Goal: Task Accomplishment & Management: Manage account settings

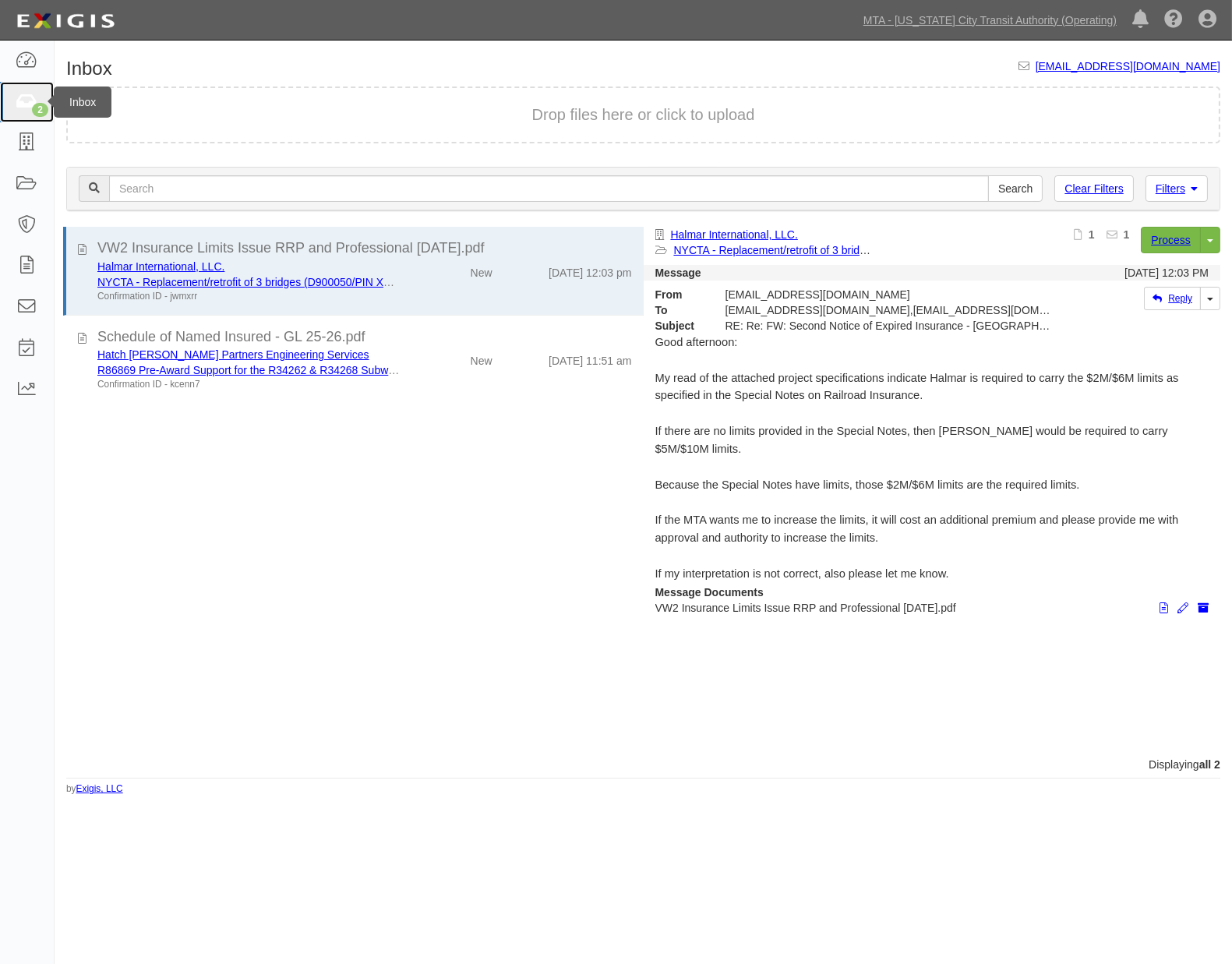
drag, startPoint x: 0, startPoint y: 0, endPoint x: 32, endPoint y: 95, distance: 100.2
click at [32, 95] on icon at bounding box center [26, 102] width 21 height 18
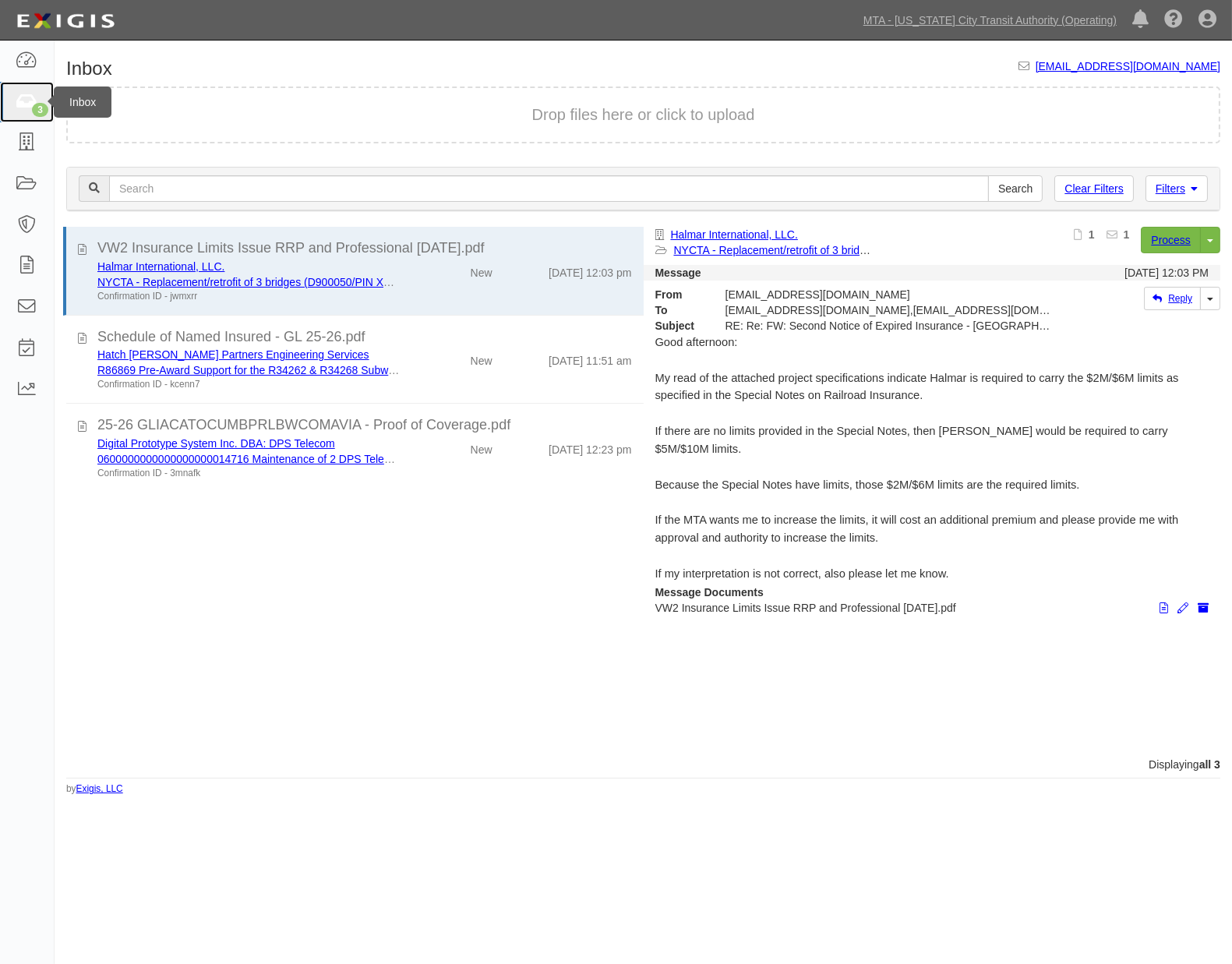
click at [29, 94] on icon at bounding box center [26, 102] width 21 height 18
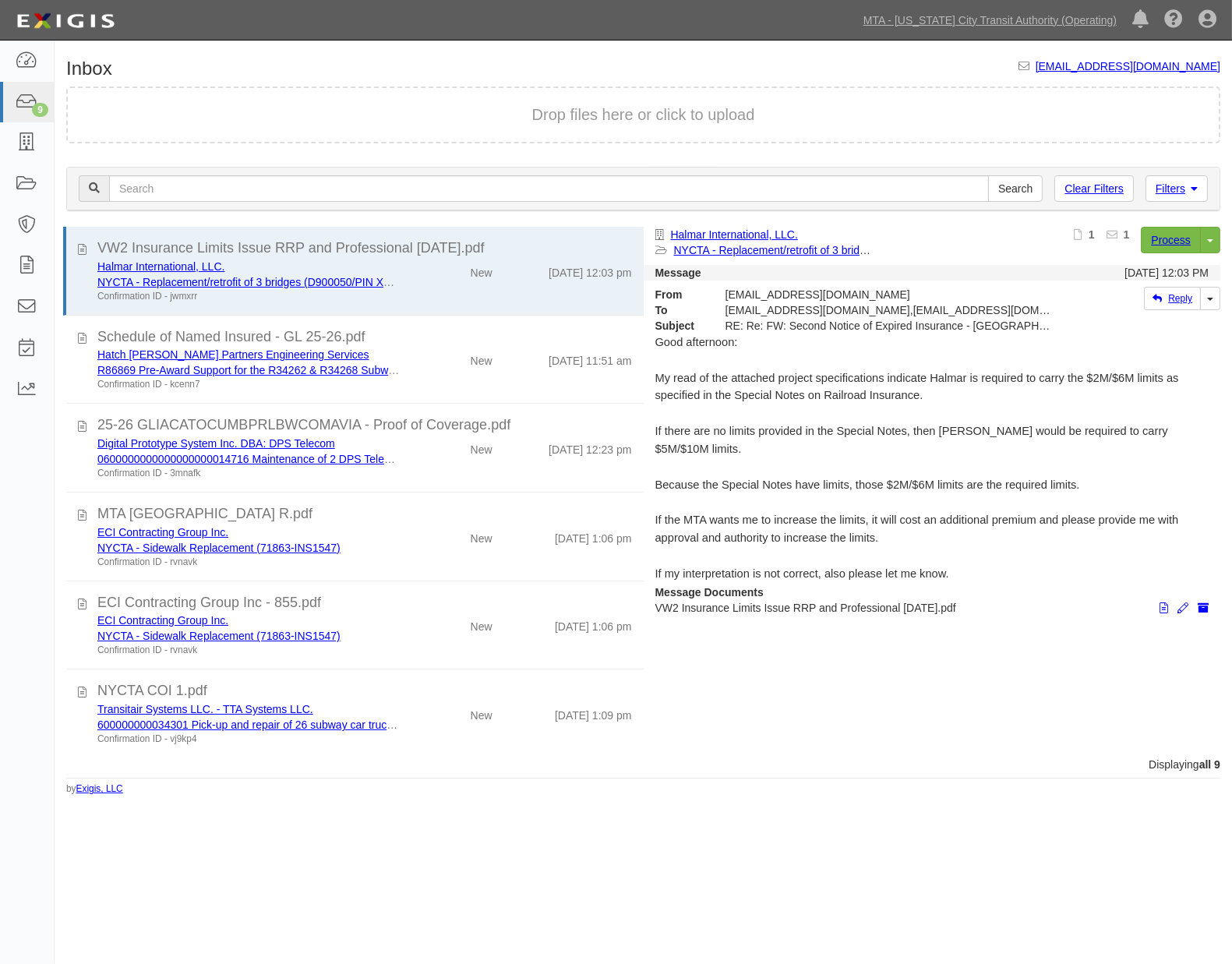
click at [323, 796] on div "Inbox inbox@mtato.complianz.com Drop files here or click to upload Filters Clea…" at bounding box center [616, 480] width 1232 height 867
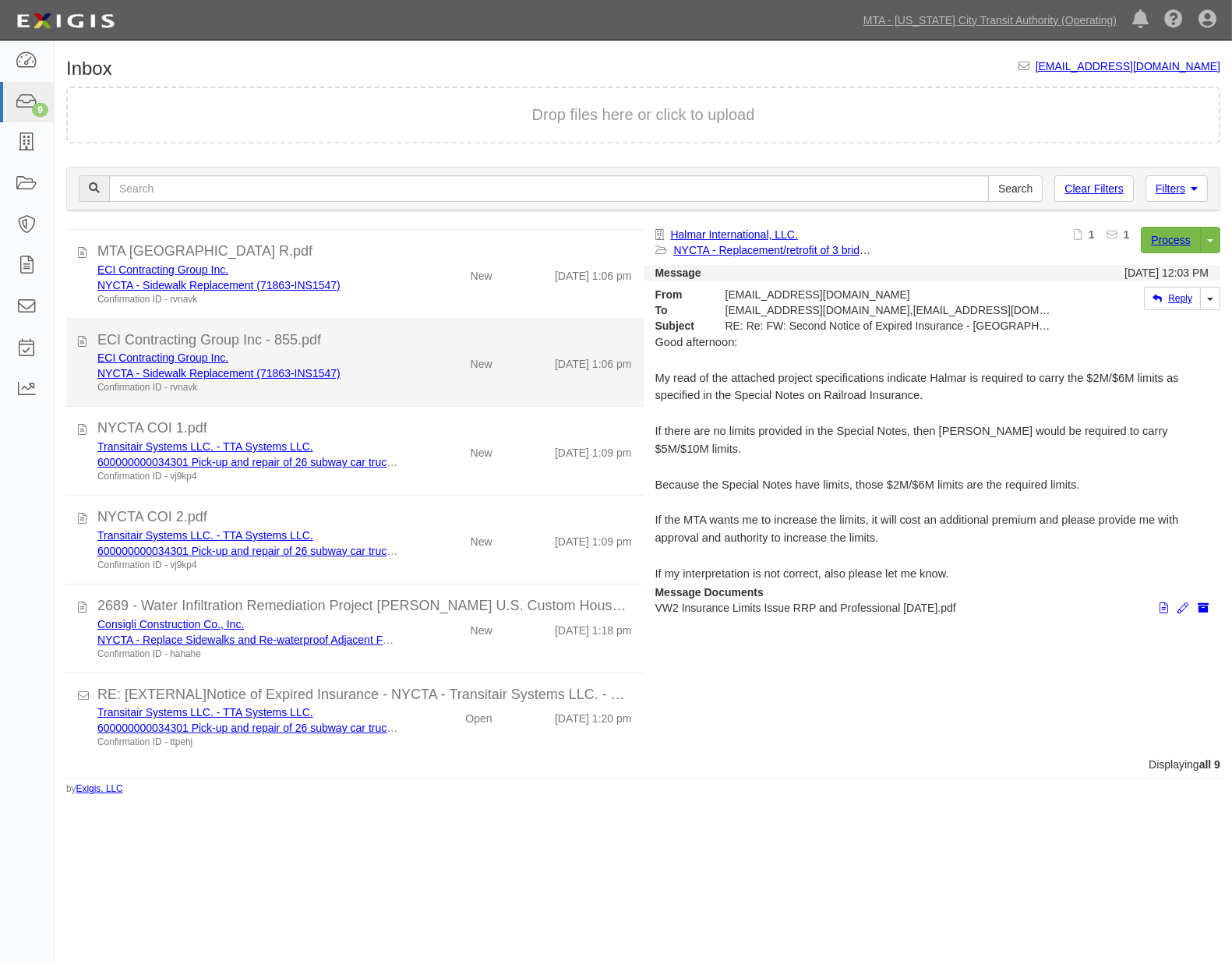
scroll to position [267, 0]
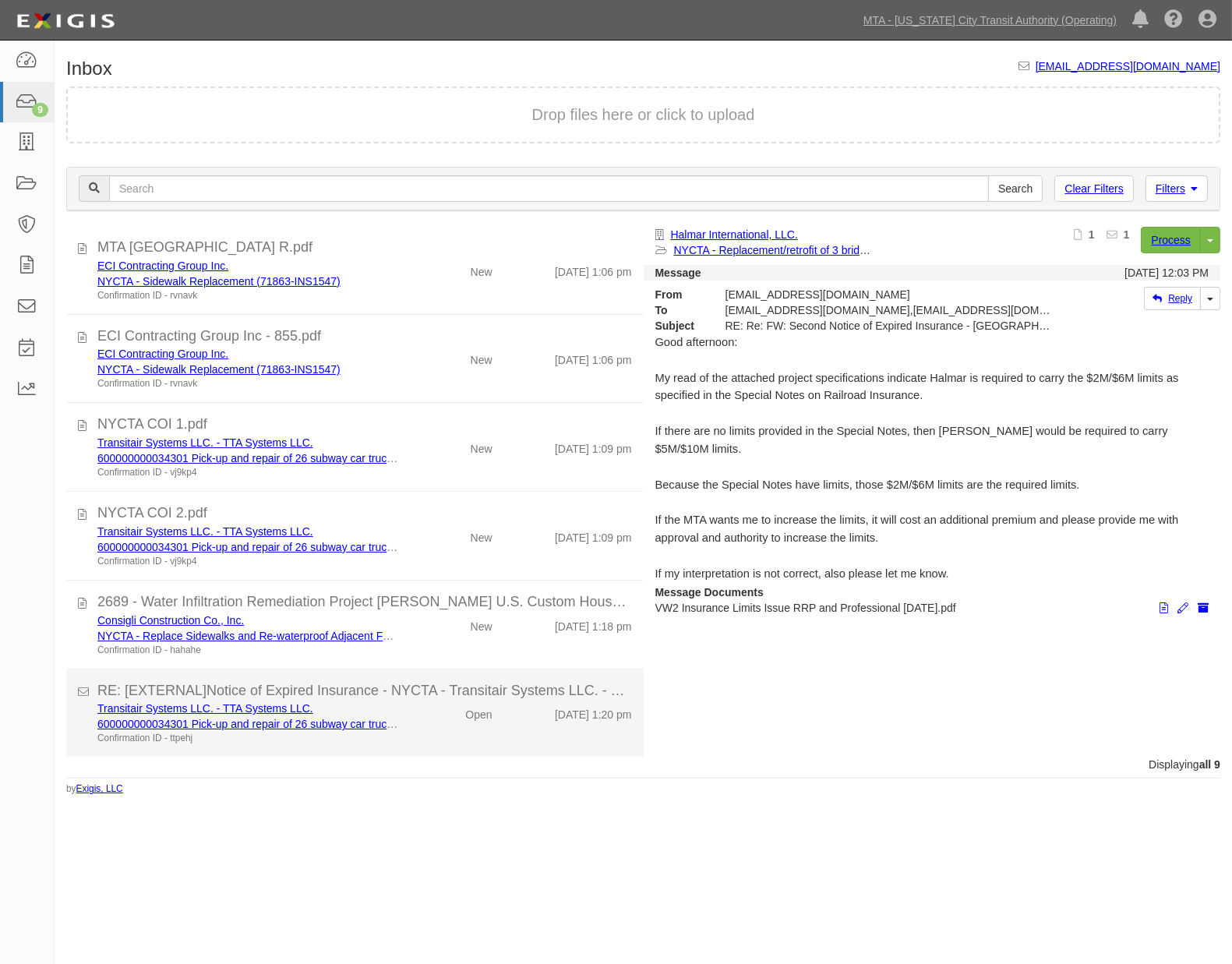
click at [419, 714] on div "Open" at bounding box center [457, 710] width 93 height 21
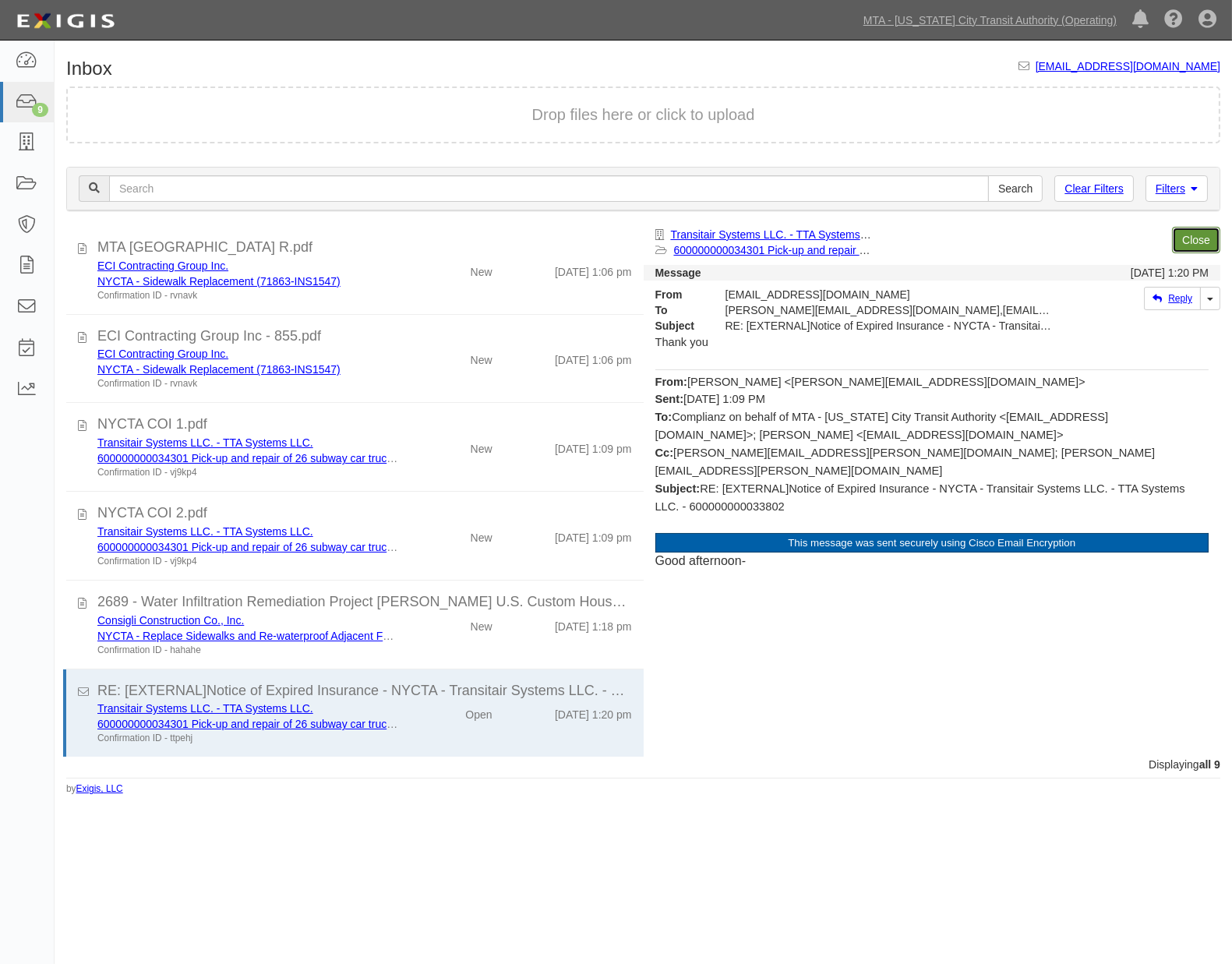
click at [1190, 230] on link "Close" at bounding box center [1196, 240] width 48 height 27
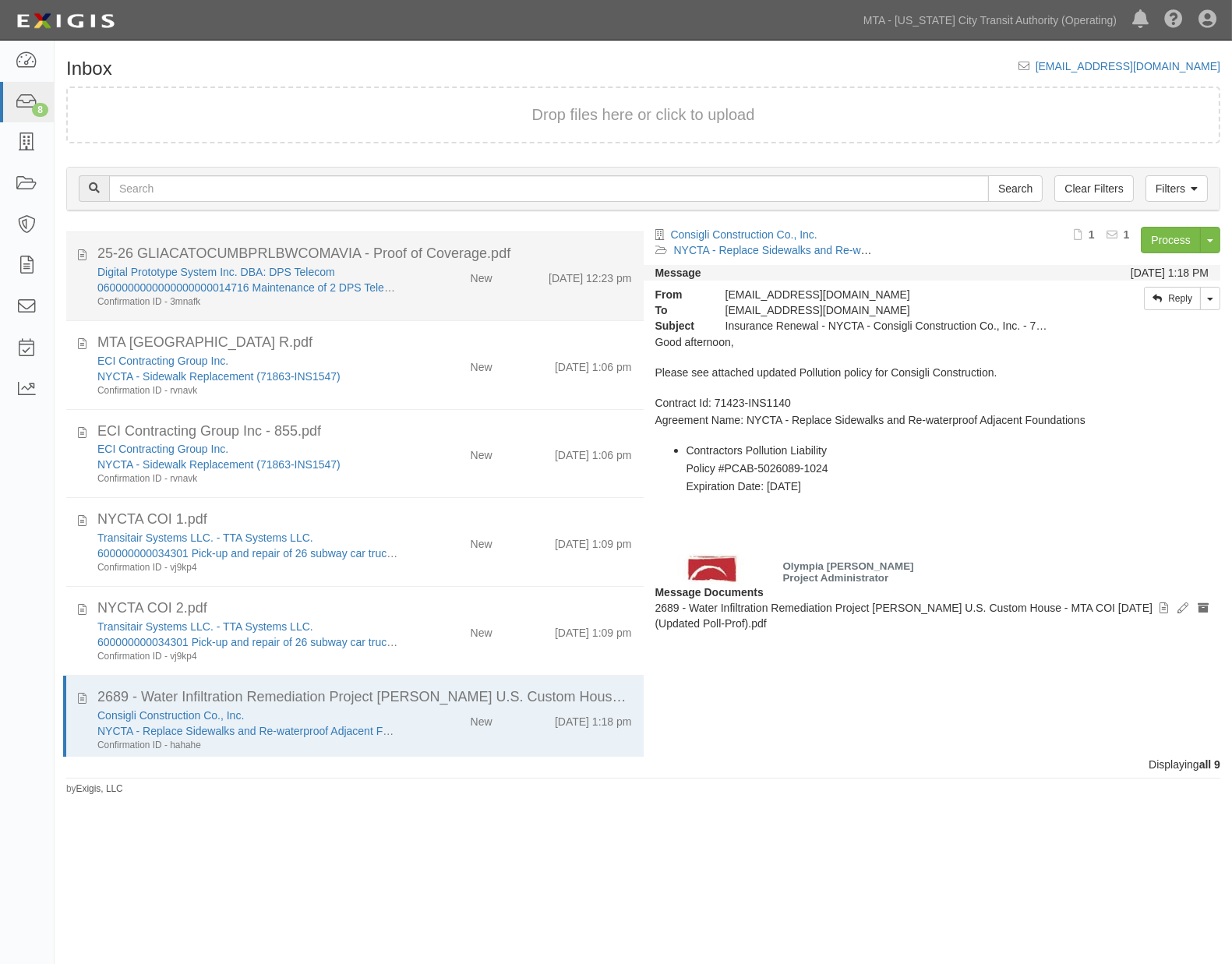
scroll to position [179, 0]
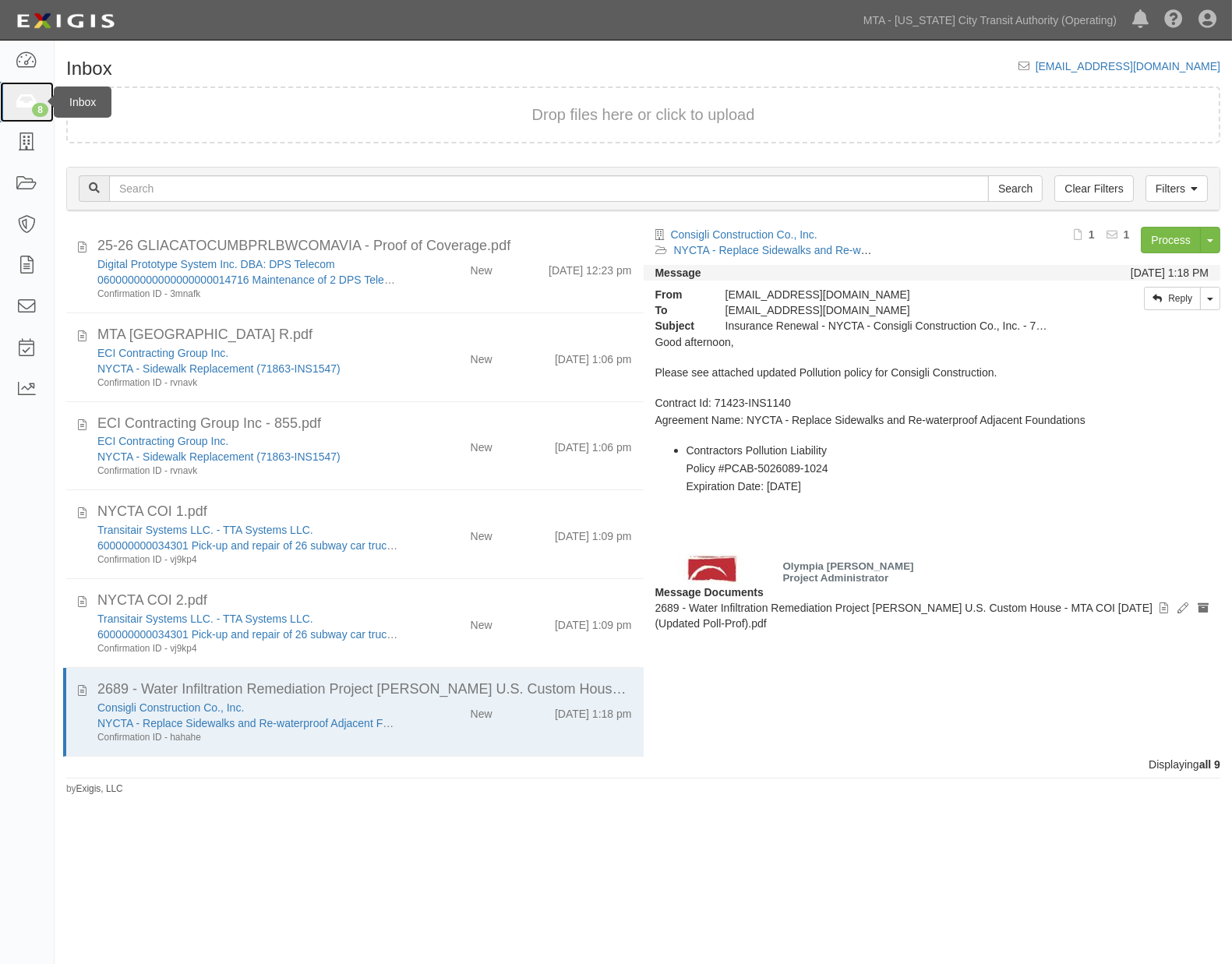
click at [17, 98] on icon at bounding box center [26, 102] width 21 height 18
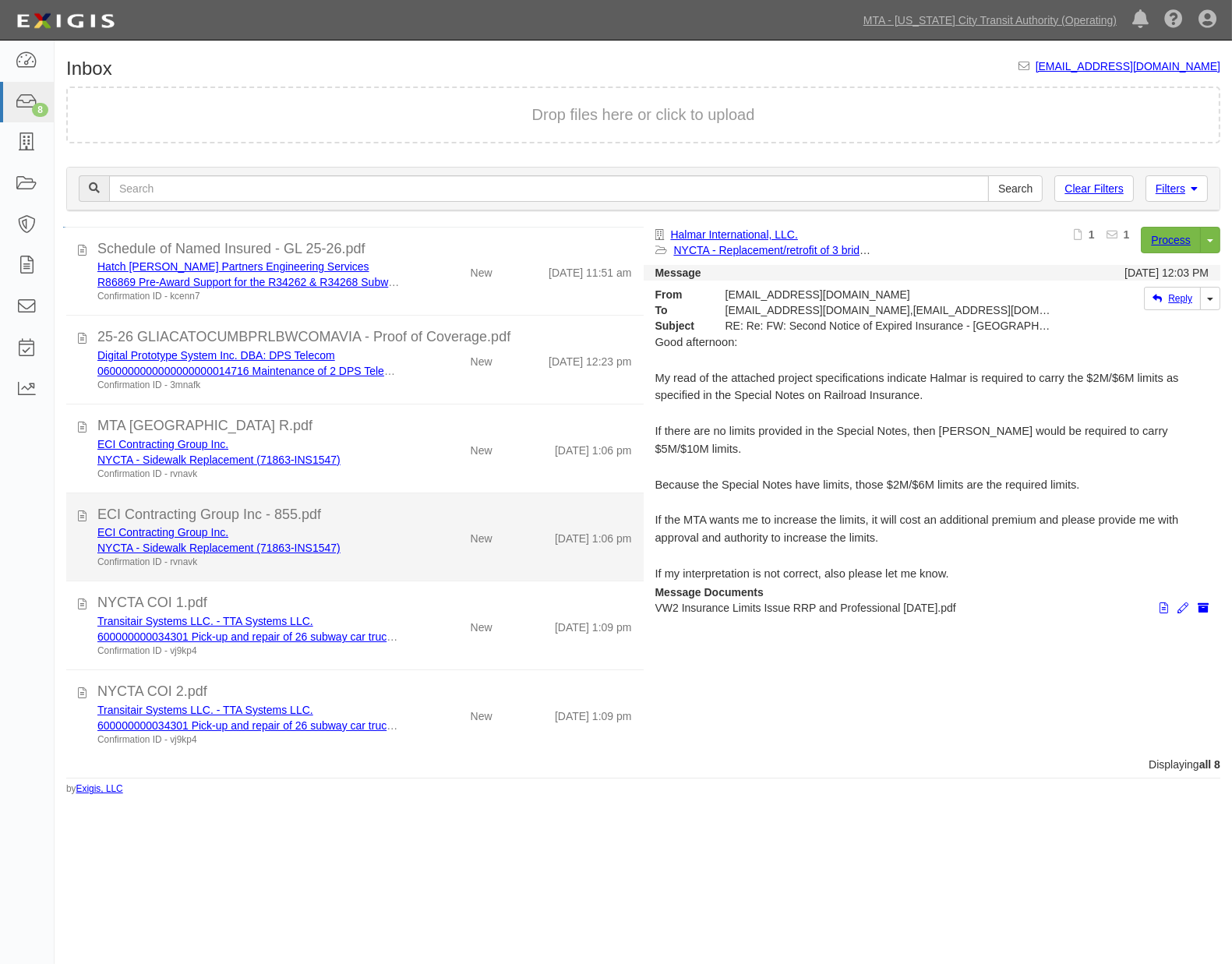
scroll to position [177, 0]
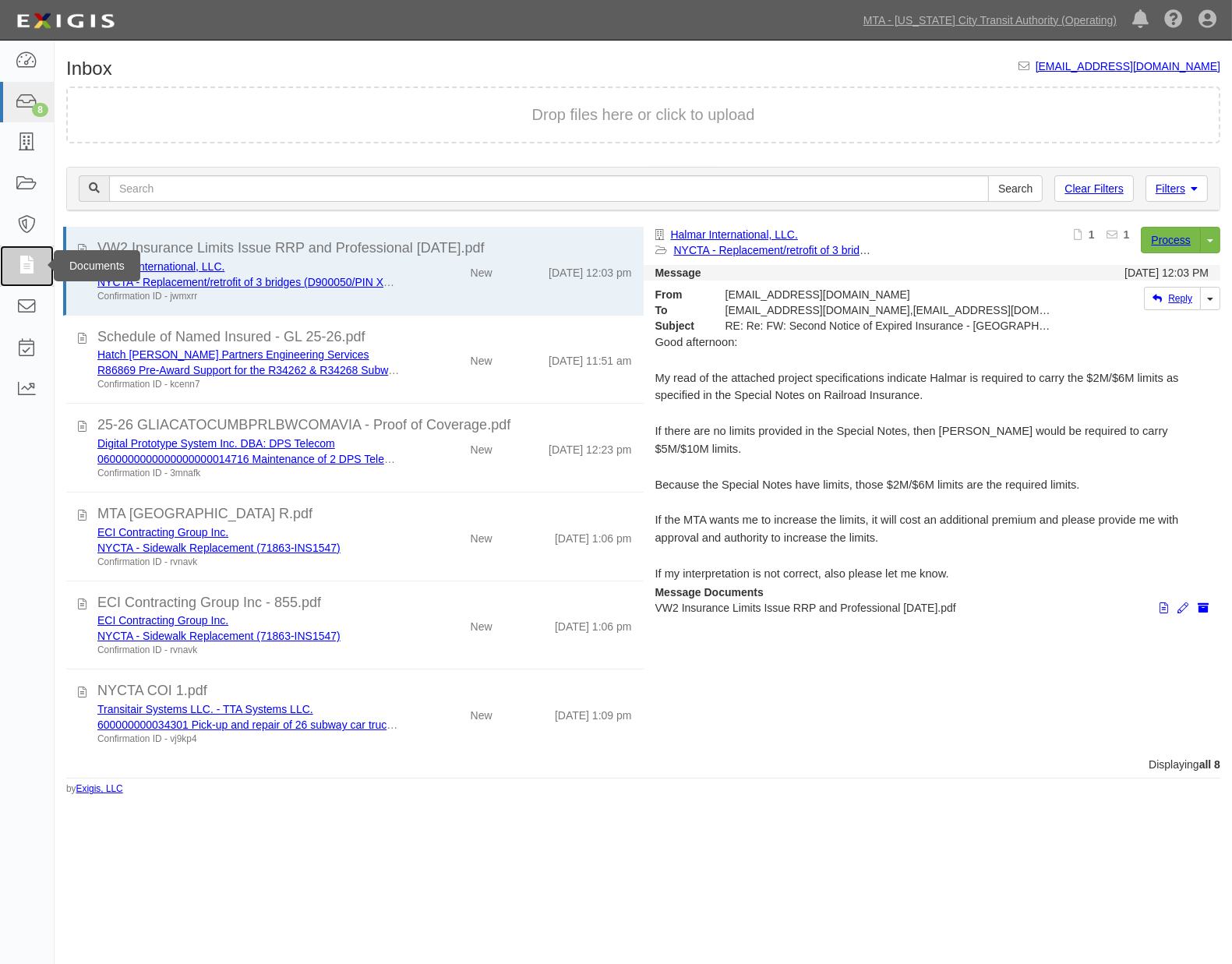
click at [16, 263] on icon at bounding box center [26, 266] width 21 height 18
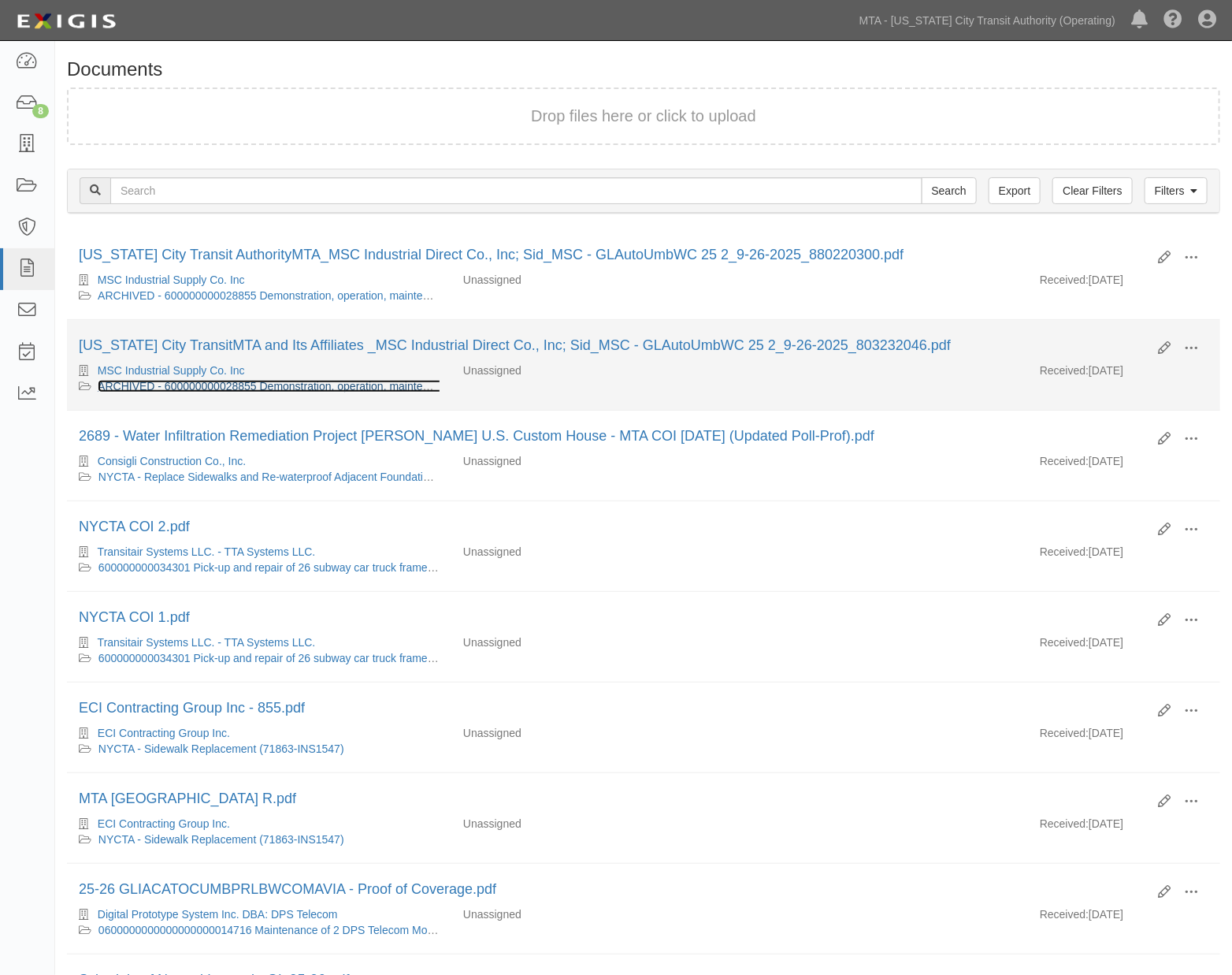
click at [253, 390] on link "ARCHIVED - 600000000028855 Demonstration, operation, maintenance and safety tra…" at bounding box center [670, 385] width 1146 height 12
click at [1187, 345] on span at bounding box center [1191, 348] width 14 height 14
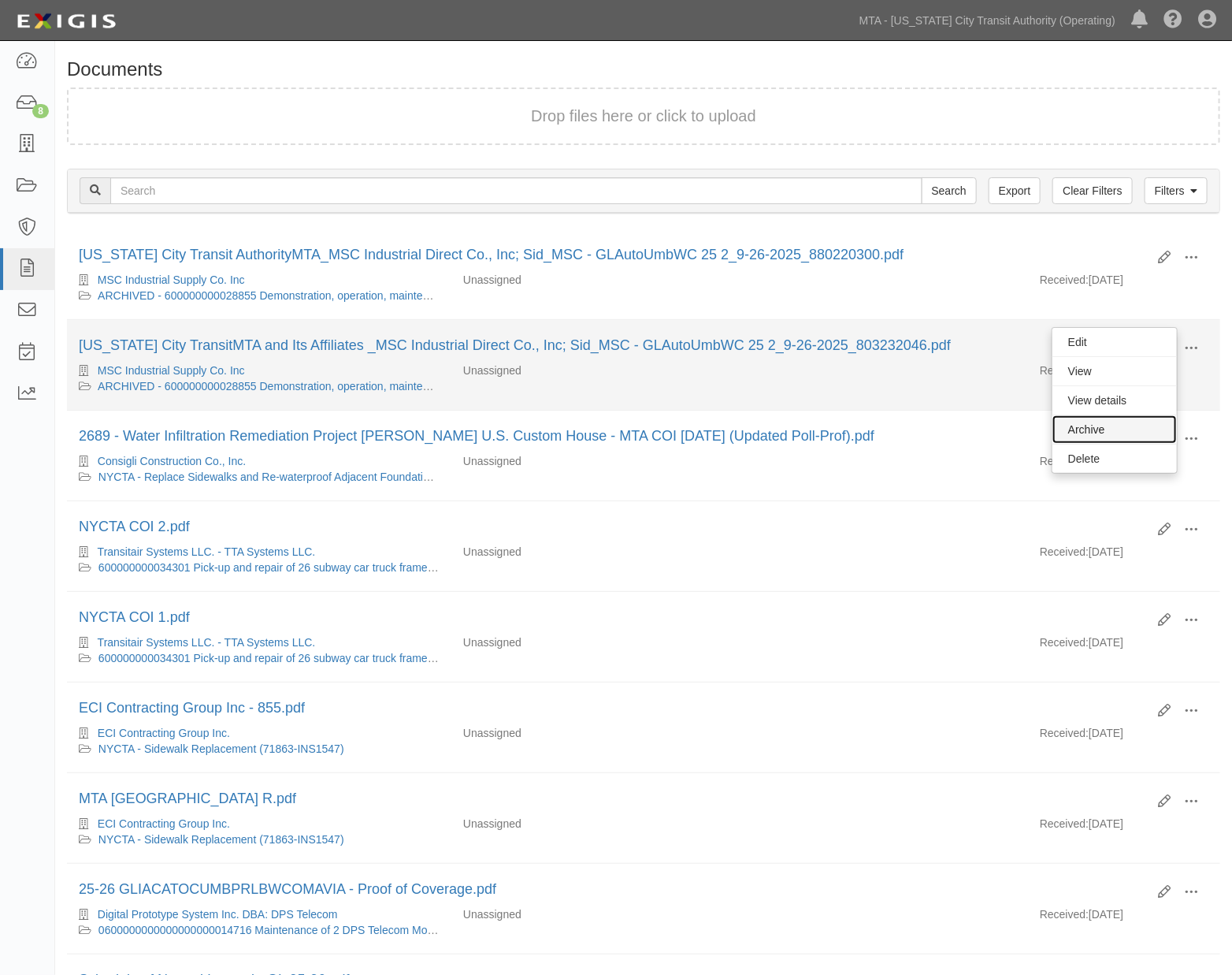
click at [1081, 429] on link "Archive" at bounding box center [1115, 429] width 125 height 28
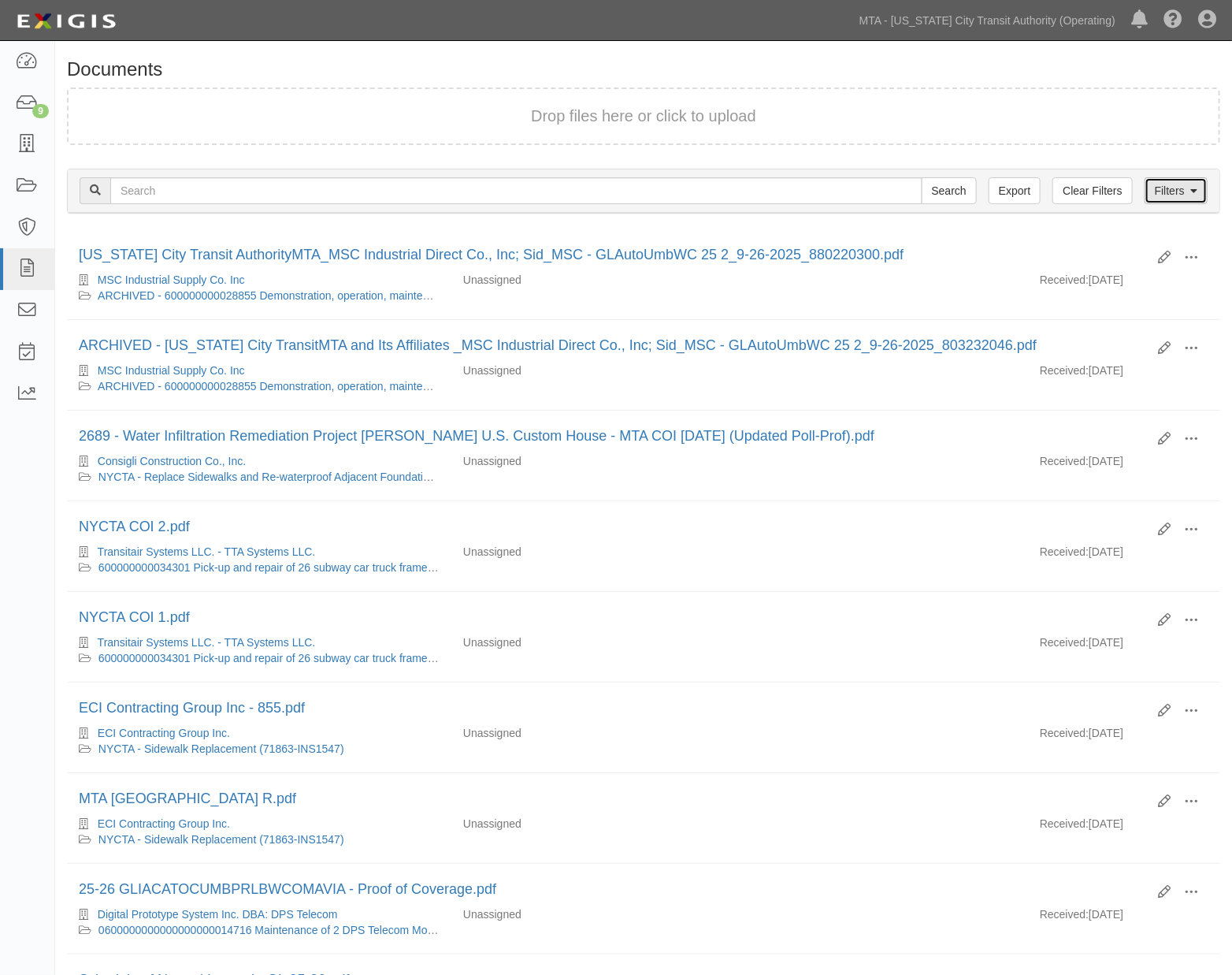
click at [1176, 186] on link "Filters" at bounding box center [1176, 191] width 63 height 27
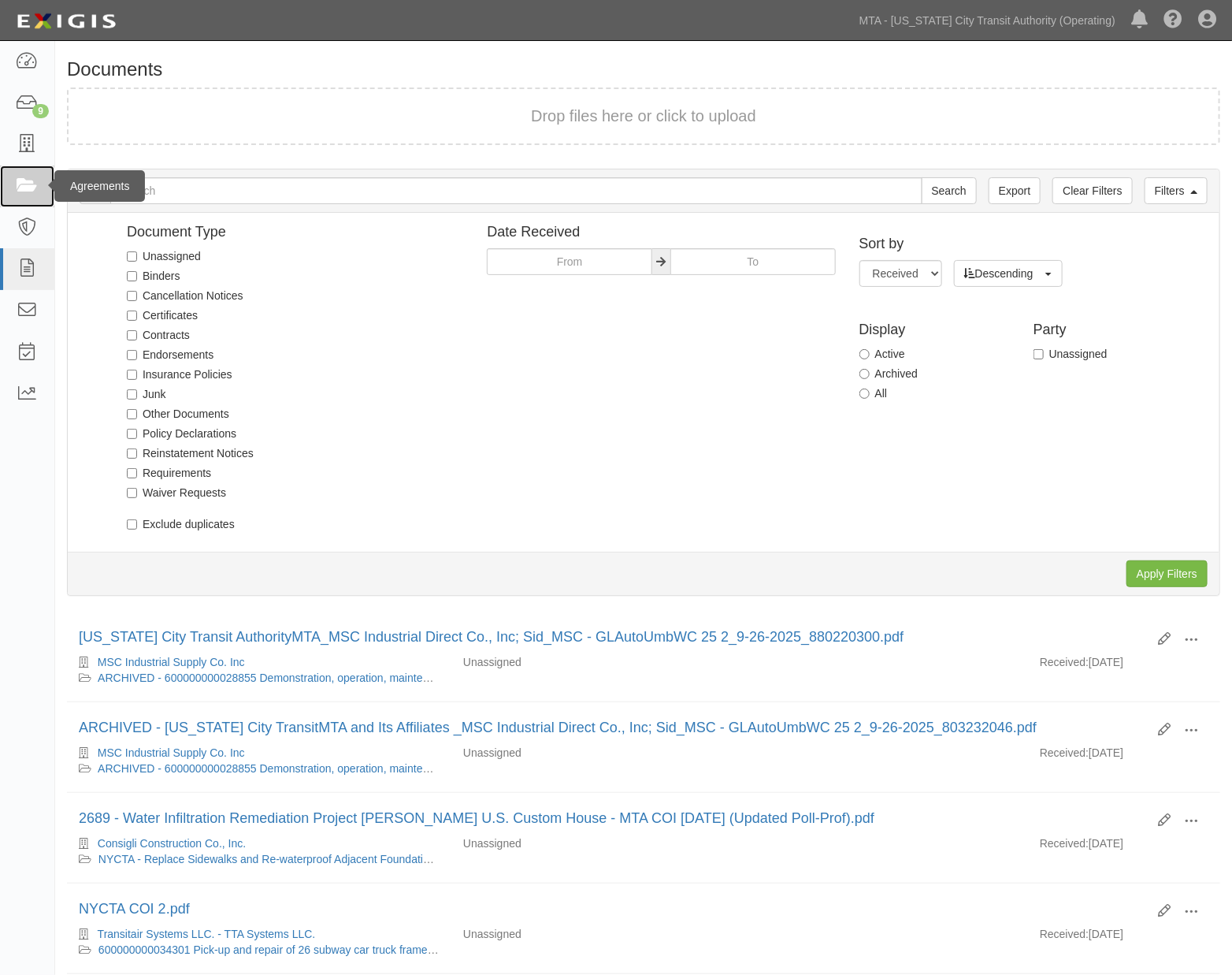
click at [19, 185] on icon at bounding box center [26, 186] width 22 height 18
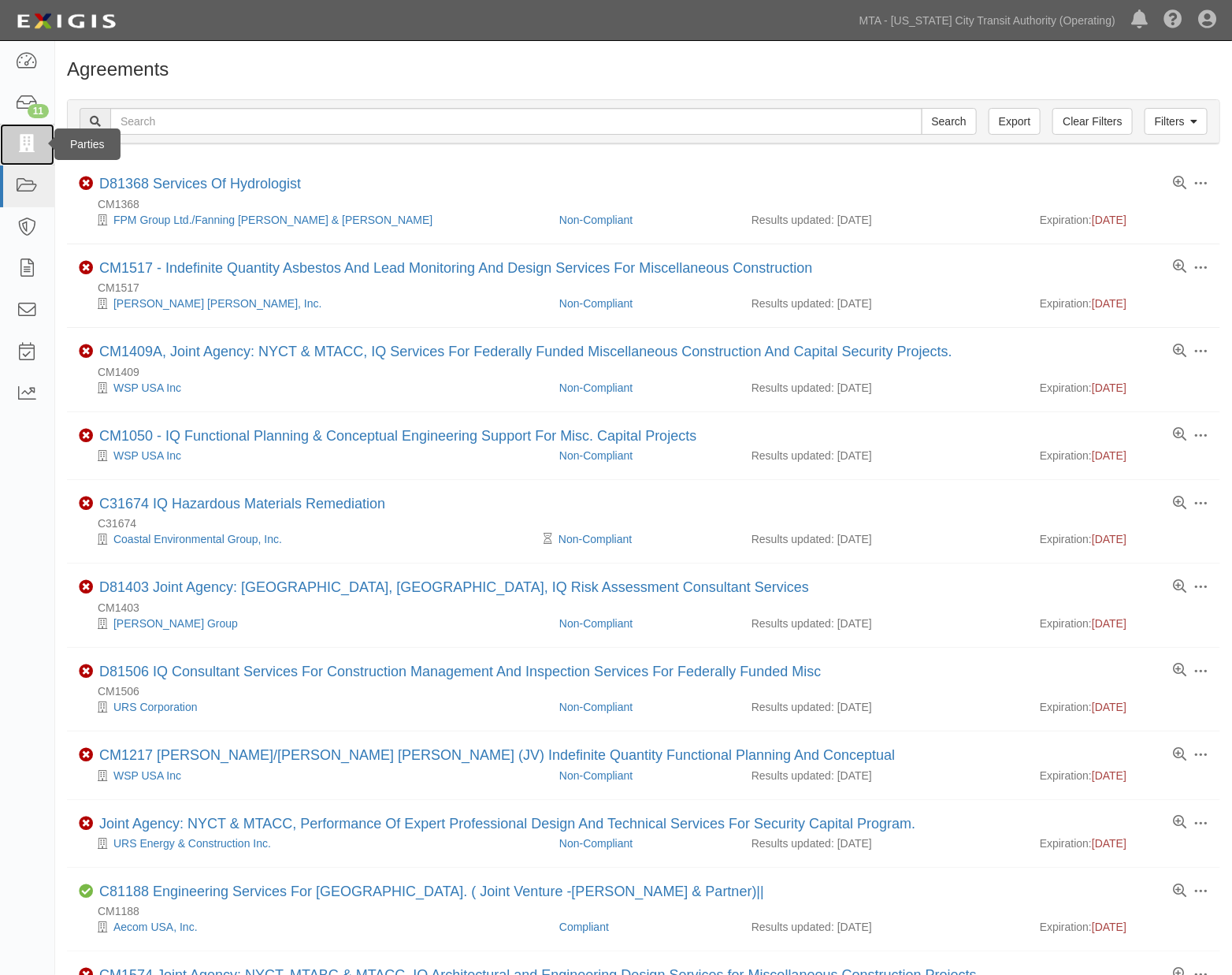
click at [23, 137] on icon at bounding box center [26, 144] width 22 height 18
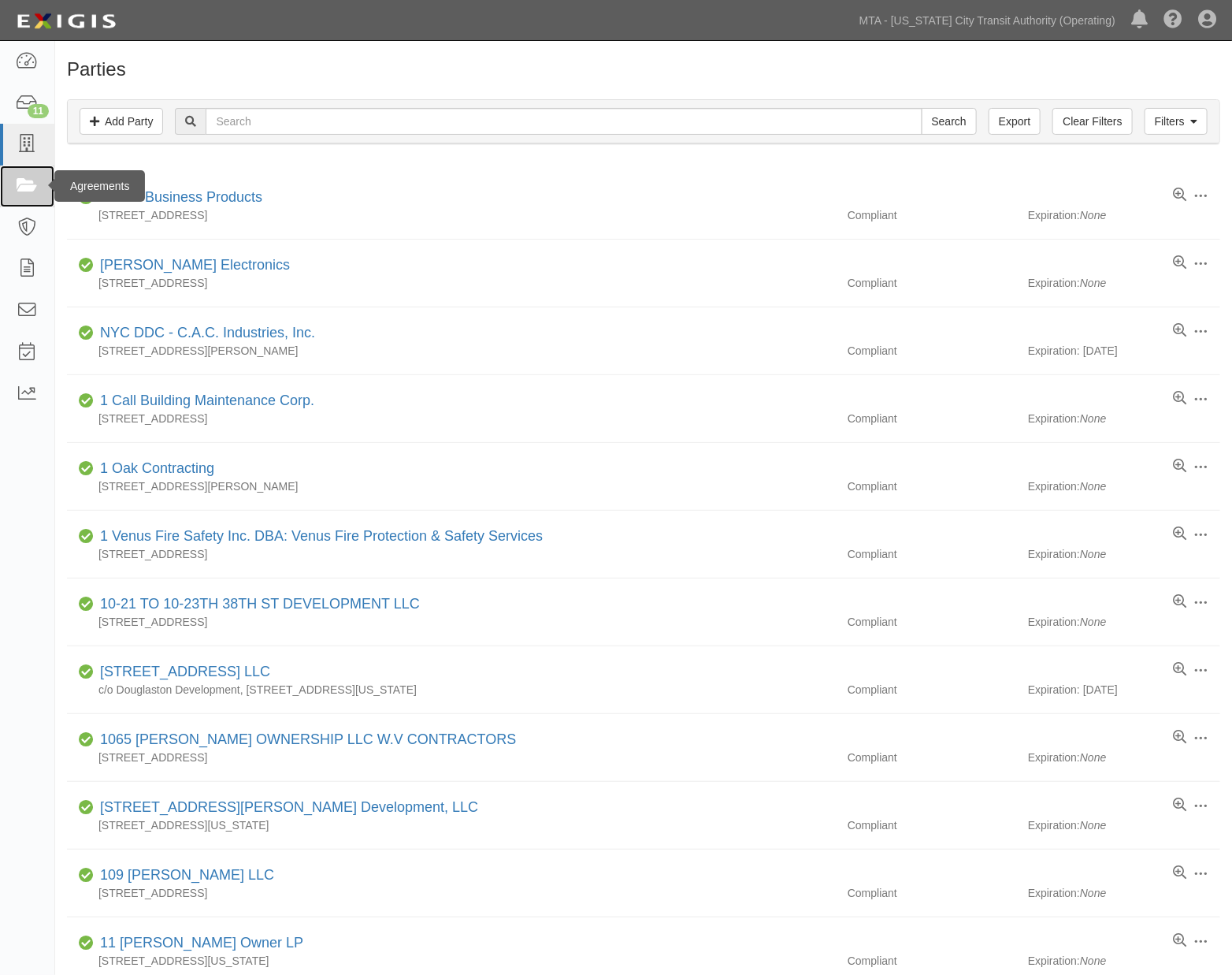
click at [21, 182] on icon at bounding box center [26, 186] width 22 height 18
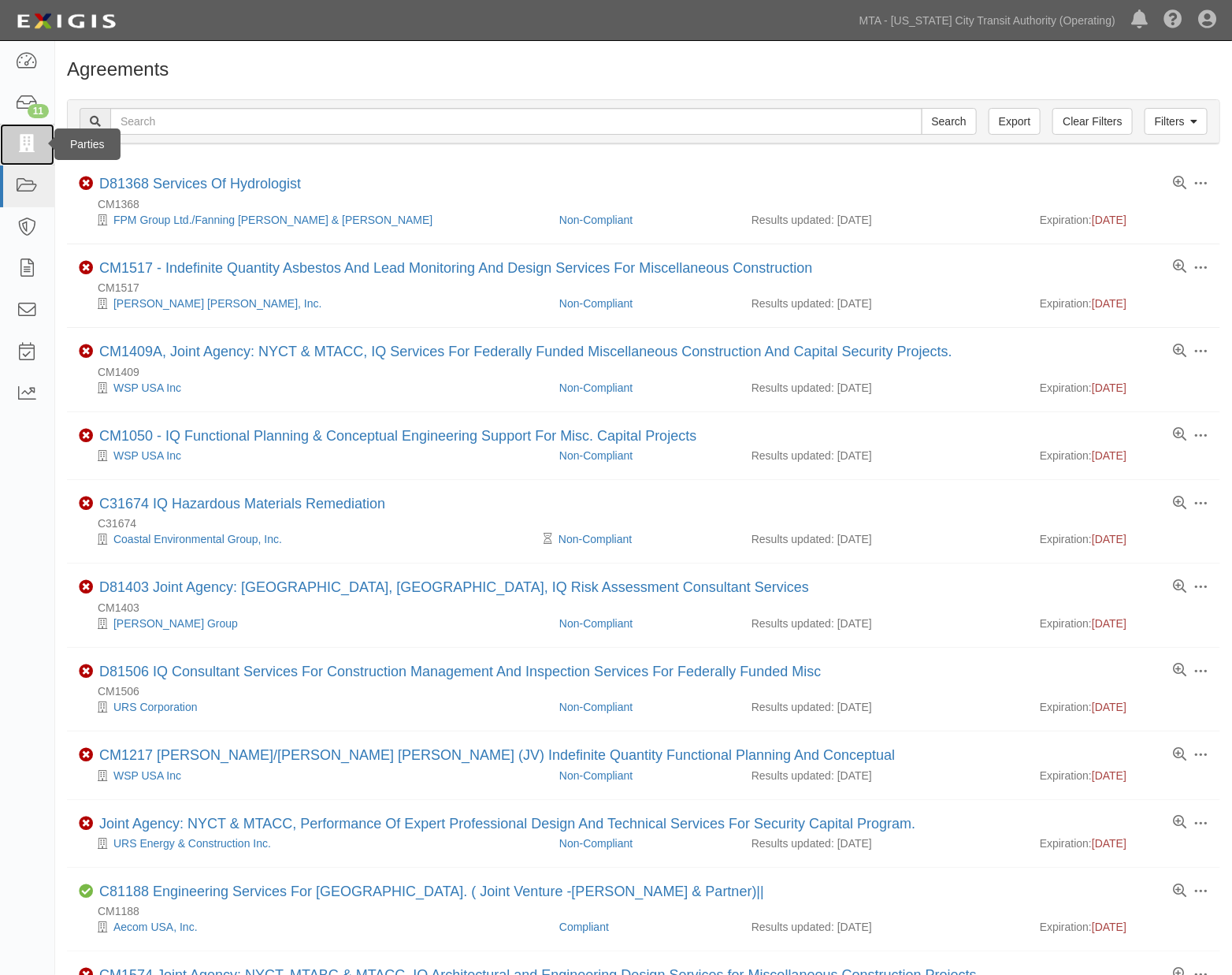
click at [16, 154] on link at bounding box center [27, 145] width 54 height 41
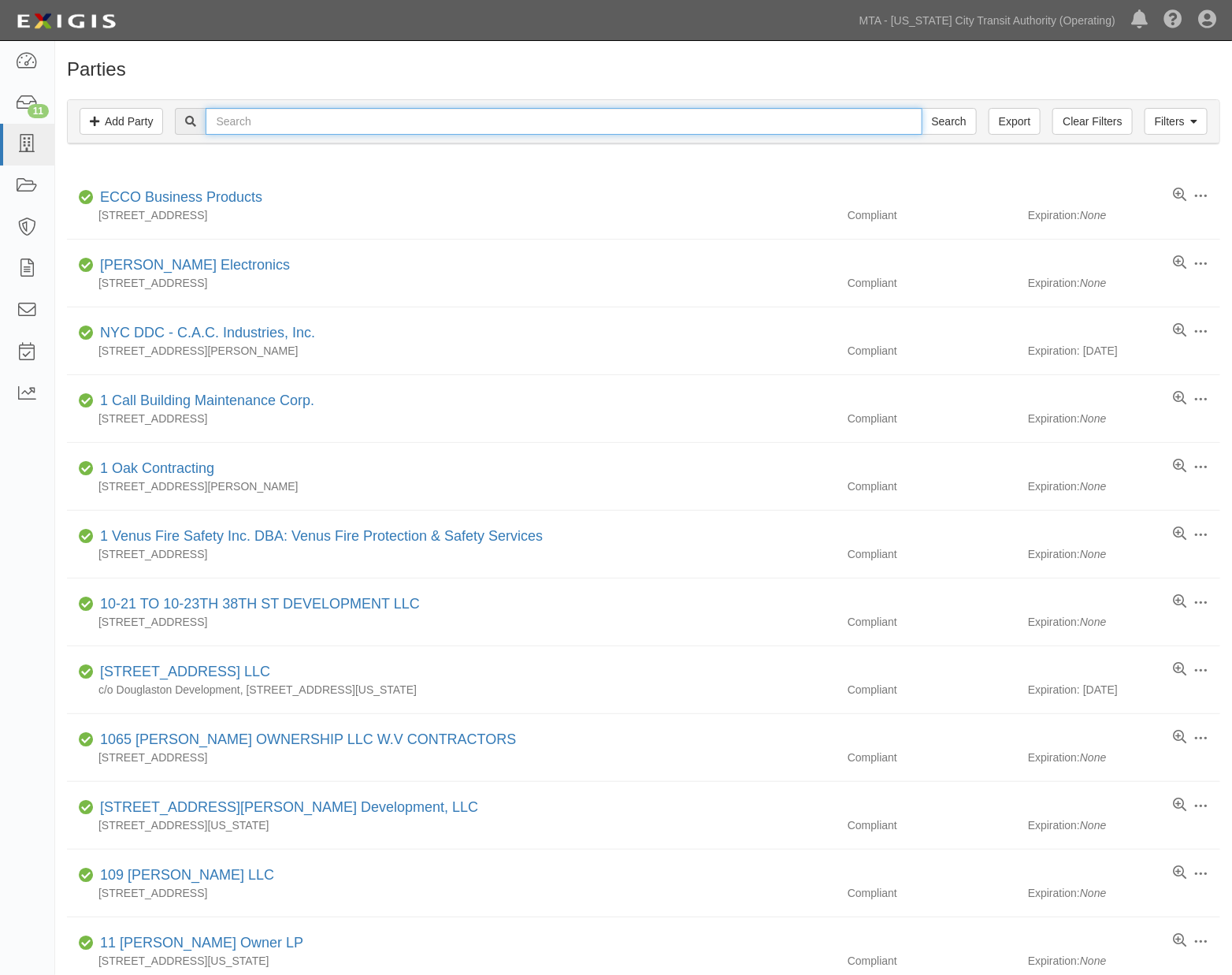
click at [282, 125] on input "text" at bounding box center [563, 121] width 716 height 27
type input "televic"
click at [922, 108] on input "Search" at bounding box center [949, 121] width 55 height 27
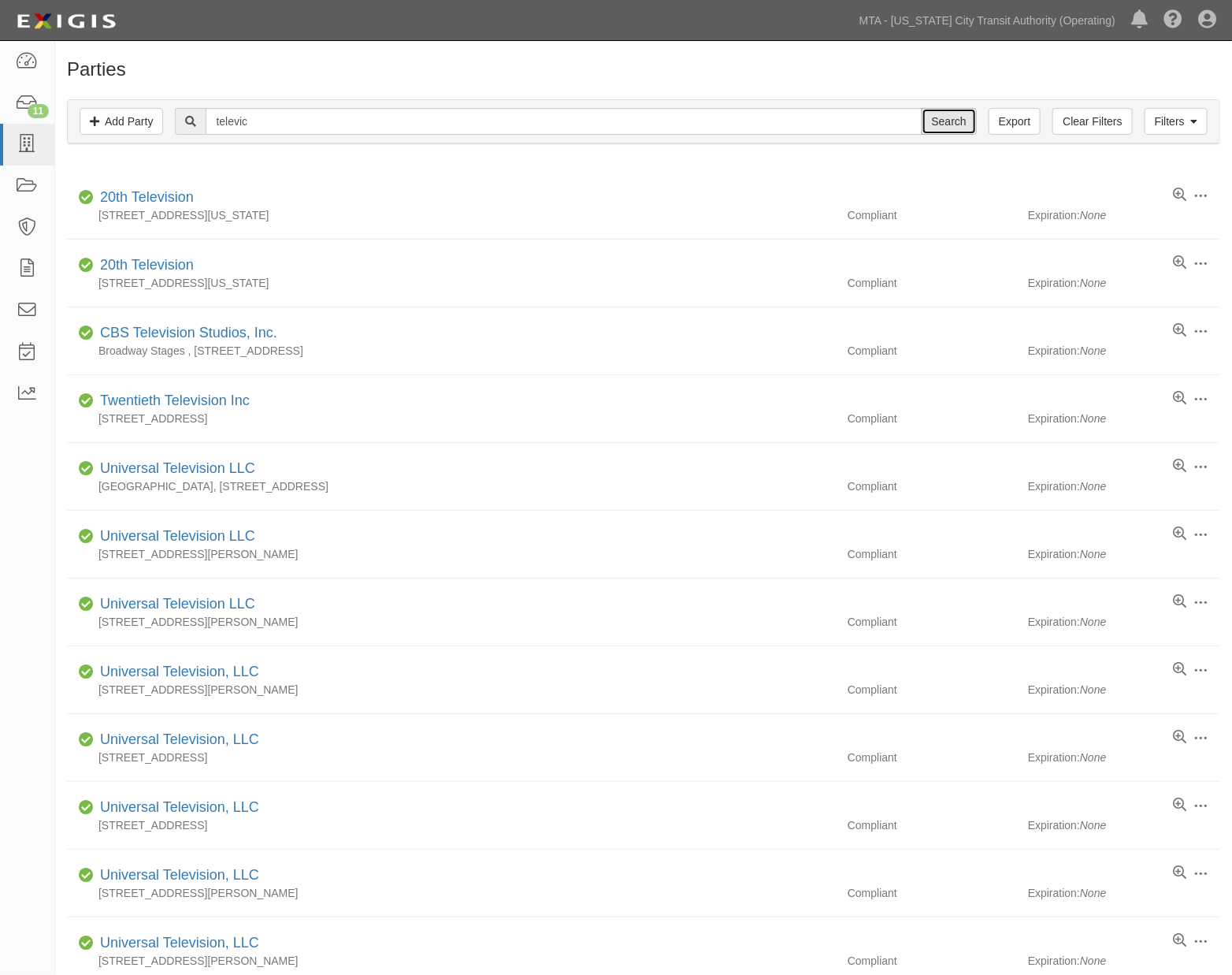
click at [948, 120] on input "Search" at bounding box center [949, 121] width 55 height 27
click at [138, 114] on link "Add Party" at bounding box center [121, 121] width 84 height 27
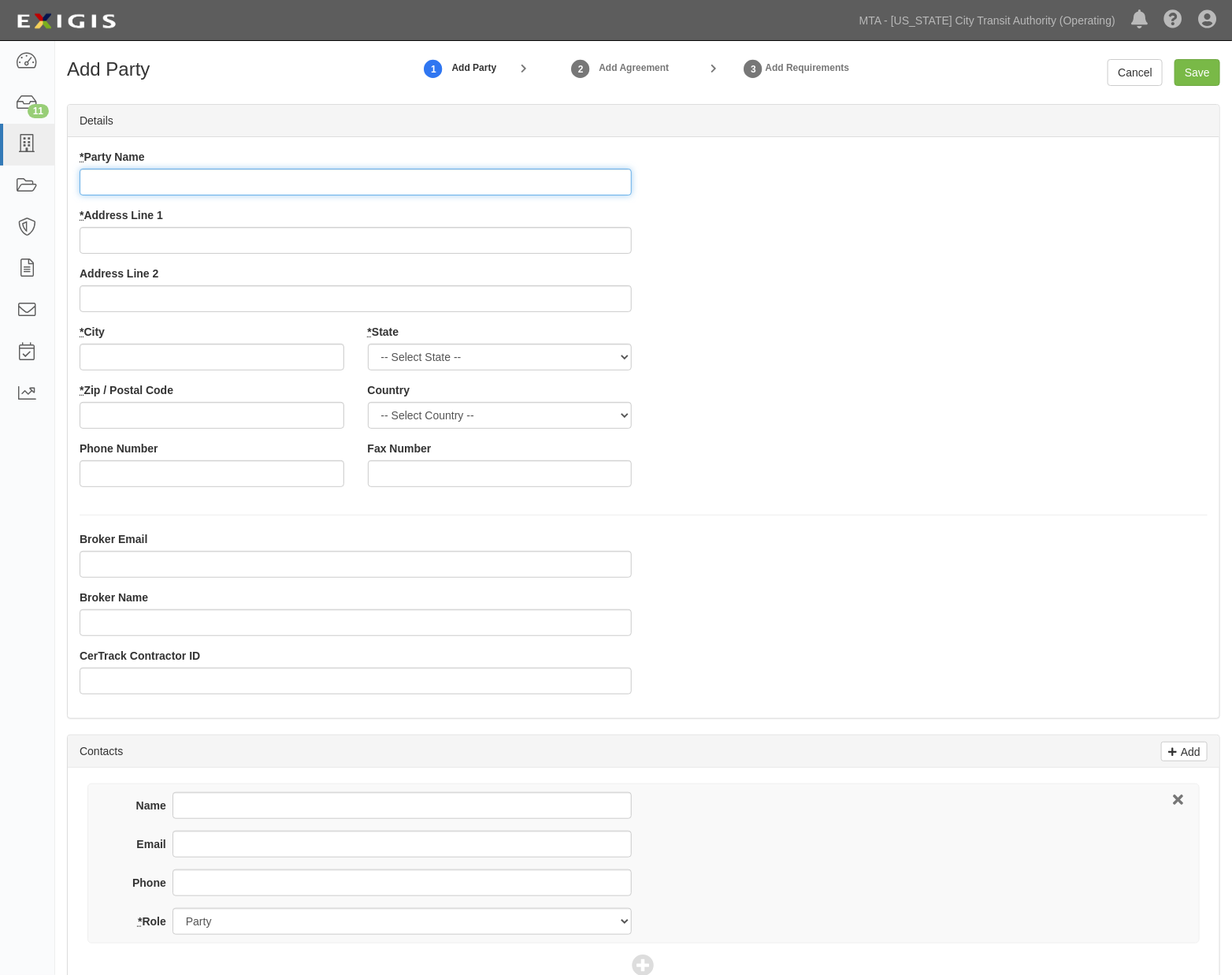
paste input "􀀷􀁈􀁏􀁈􀁙􀁌􀁆 􀀸􀀶 􀀦􀁒􀁕􀁓􀁒􀁕􀁄􀁗􀁌􀁒􀁑"
drag, startPoint x: 288, startPoint y: 184, endPoint x: -27, endPoint y: 184, distance: 315.0
click at [0, 184] on html "Toggle navigation Dashboard 11 Inbox Parties Agreements Coverages Documents Mes…" at bounding box center [616, 592] width 1232 height 1184
click at [166, 187] on input "􀀷􀁈􀁏􀁈􀁙􀁌􀁆 􀀸􀀶 􀀦􀁒􀁕􀁓􀁒􀁕􀁄􀁗􀁌􀁒􀁑" at bounding box center [356, 182] width 552 height 27
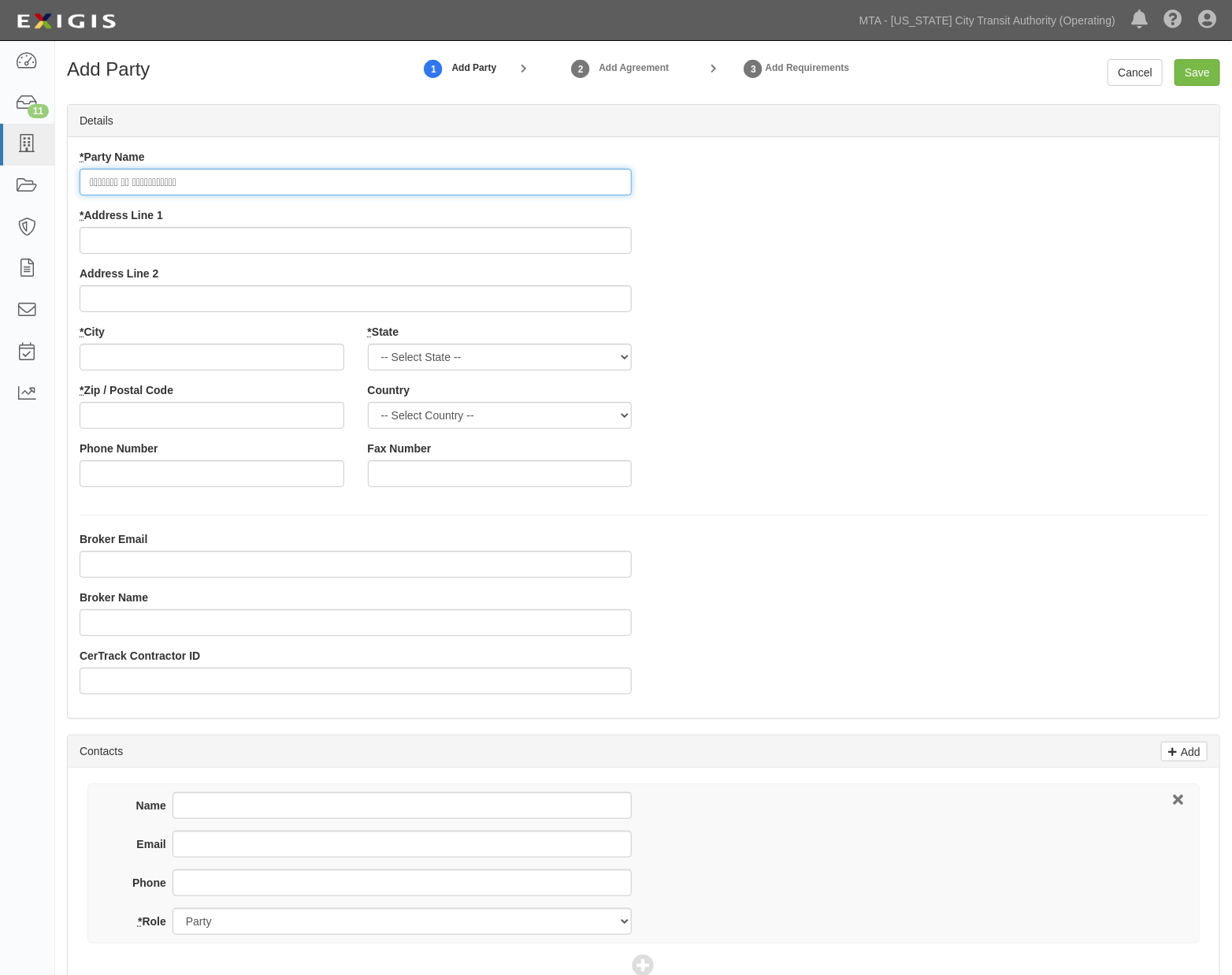
click at [166, 187] on input "􀀷􀁈􀁏􀁈􀁙􀁌􀁆 􀀸􀀶 􀀦􀁒􀁕􀁓􀁒􀁕􀁄􀁗􀁌􀁒􀁑" at bounding box center [356, 182] width 552 height 27
type input "Televic US Corporation"
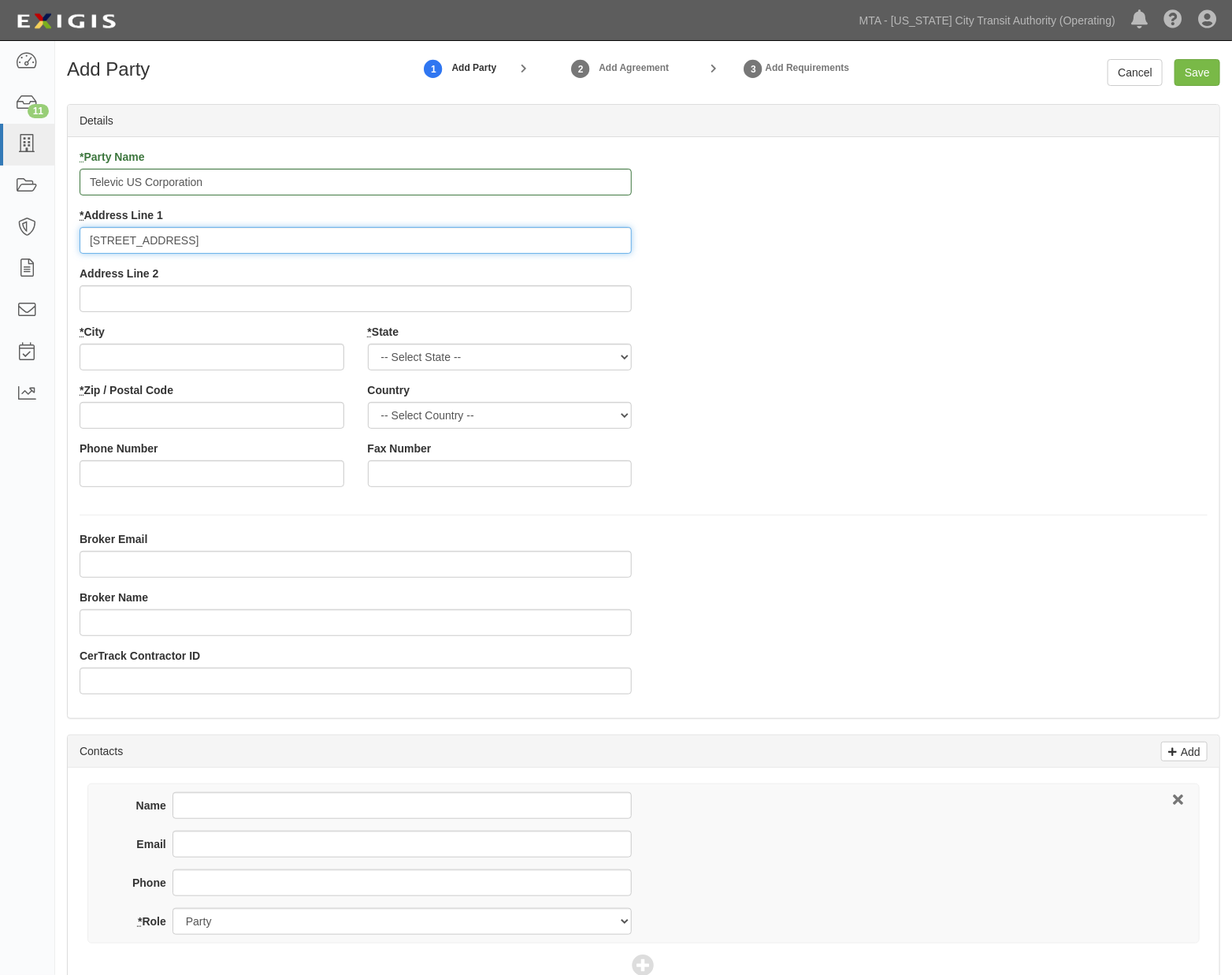
type input "4620 Northgate Ste 120"
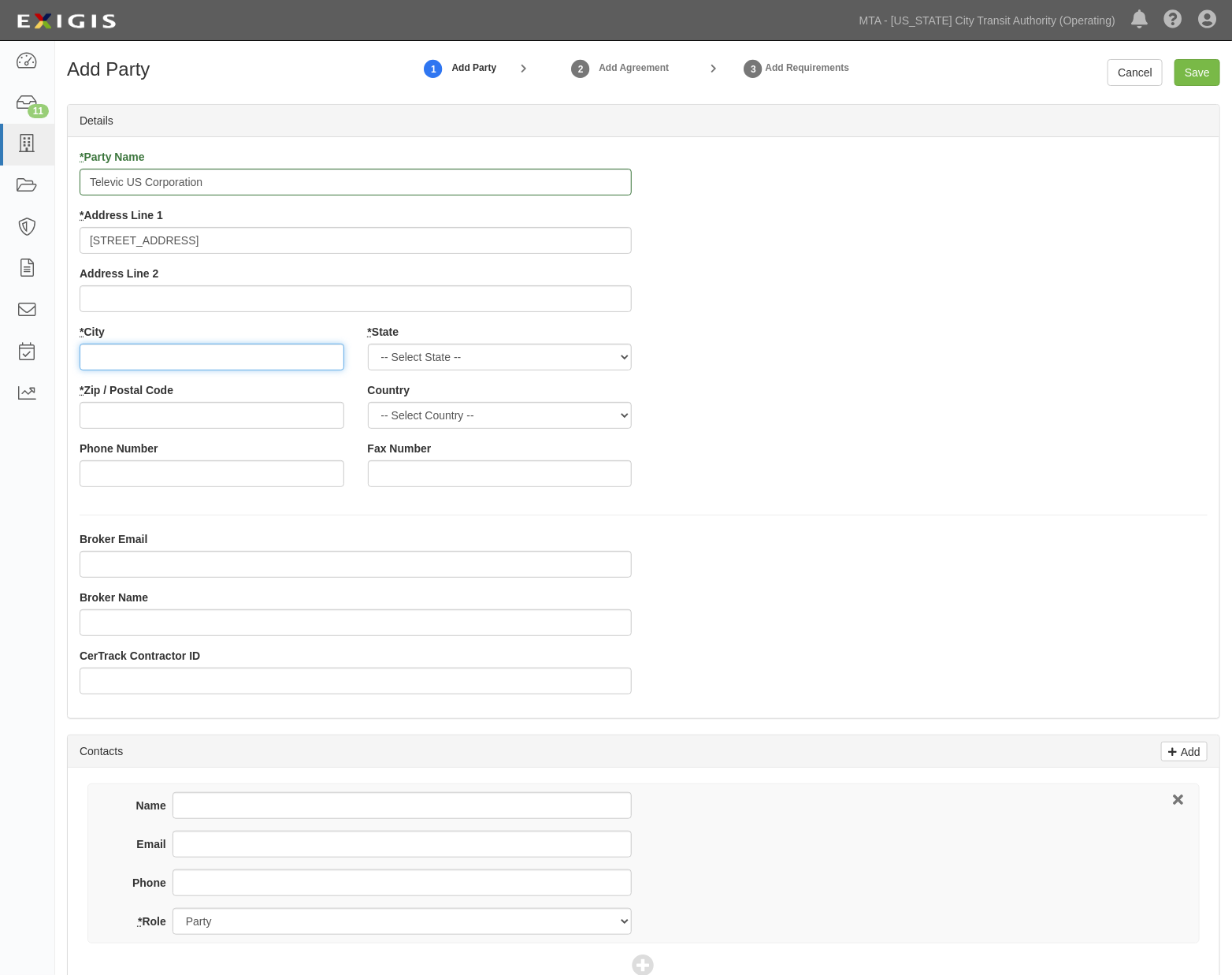
click at [143, 360] on input "* City" at bounding box center [212, 357] width 265 height 27
type input "Sacramento"
select select "CA"
click at [136, 419] on input "* Zip / Postal Code" at bounding box center [212, 415] width 265 height 27
type input "95834"
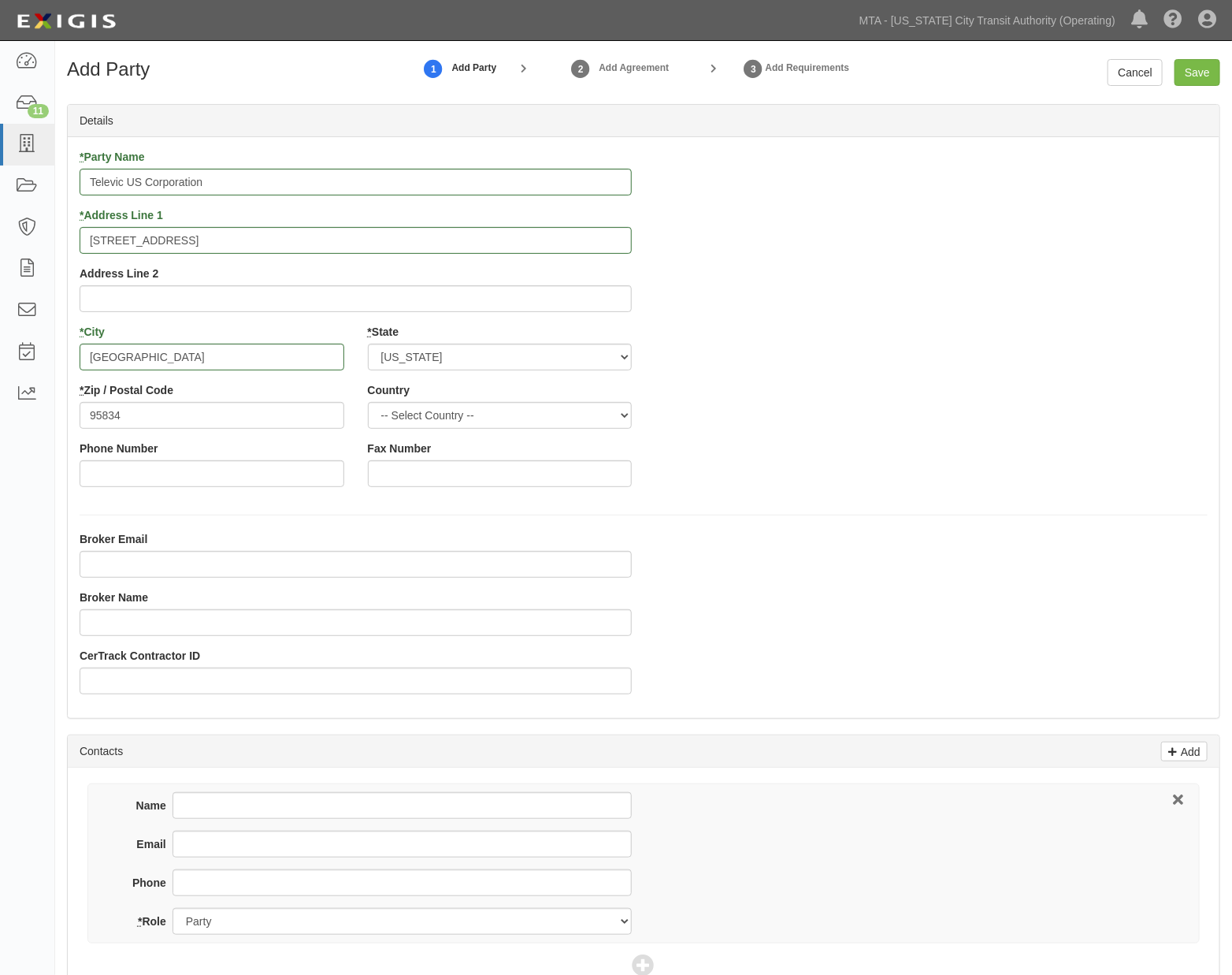
click at [1007, 516] on div "* Party Name Televic US Corporation * Address Line 1 4620 Northgate Ste 120 Add…" at bounding box center [643, 427] width 1152 height 580
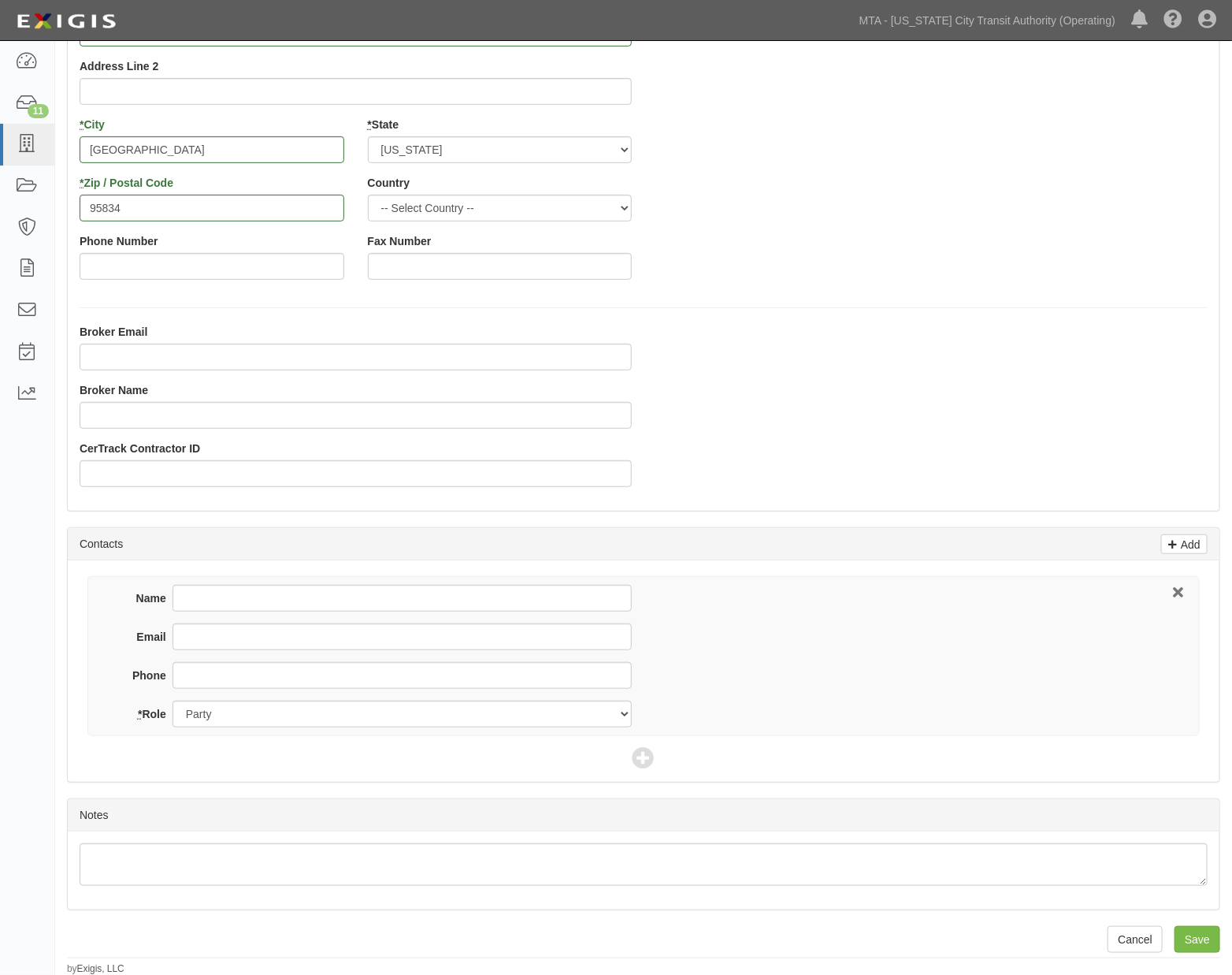
scroll to position [209, 0]
click at [1199, 936] on input "Save" at bounding box center [1197, 938] width 46 height 27
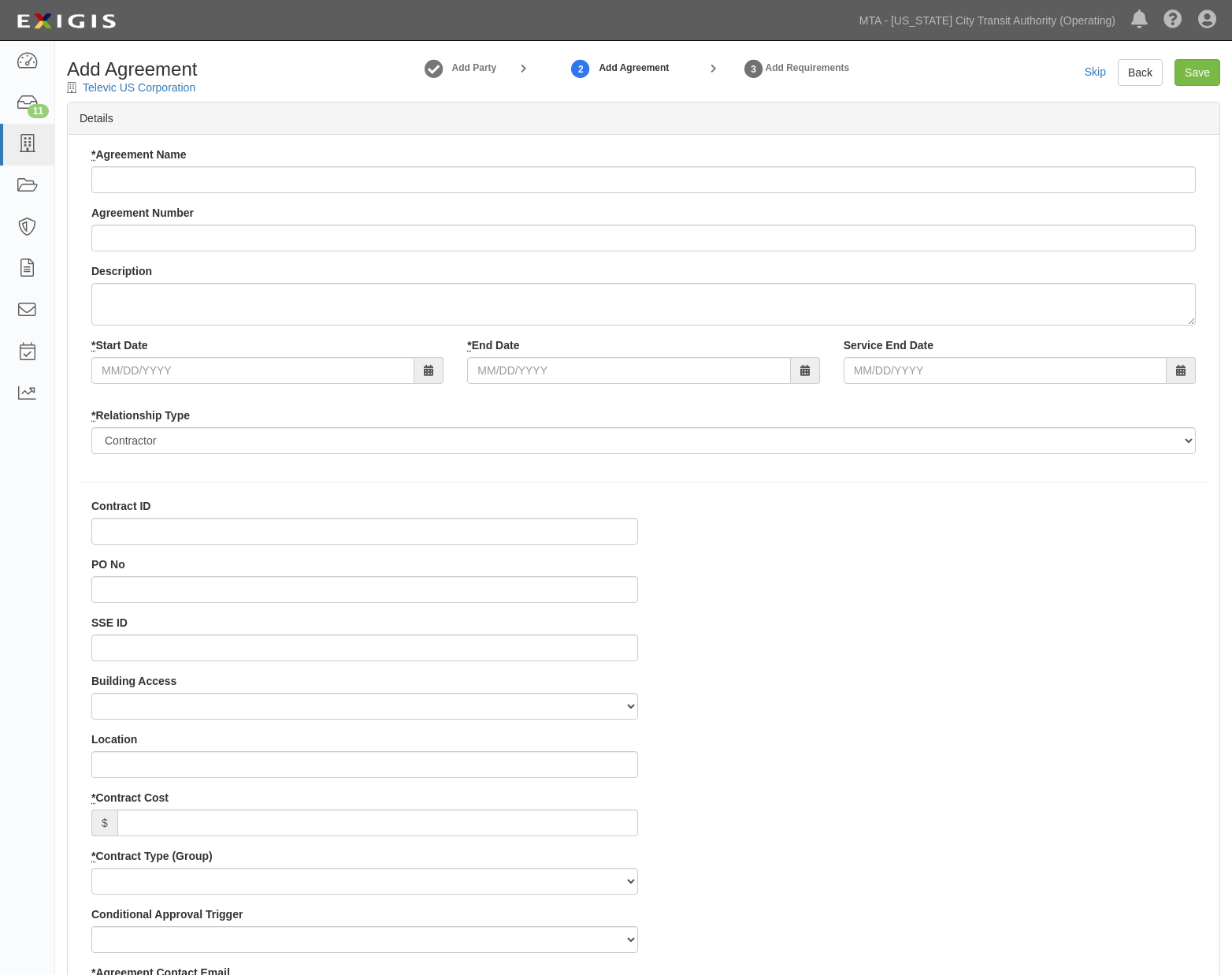
select select
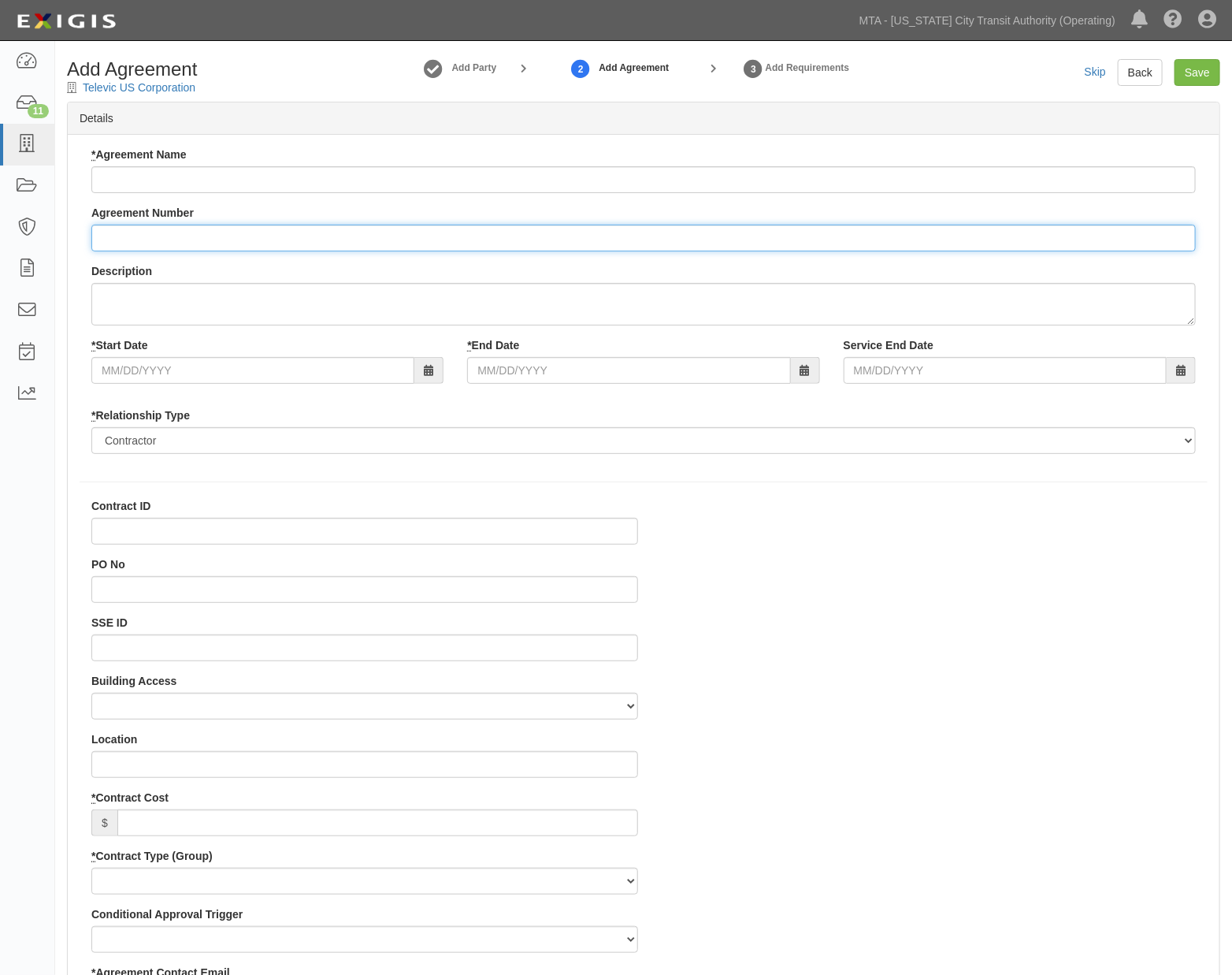
click at [241, 238] on input "Agreement Number" at bounding box center [643, 238] width 1104 height 27
type input "REQ No. 0000136322"
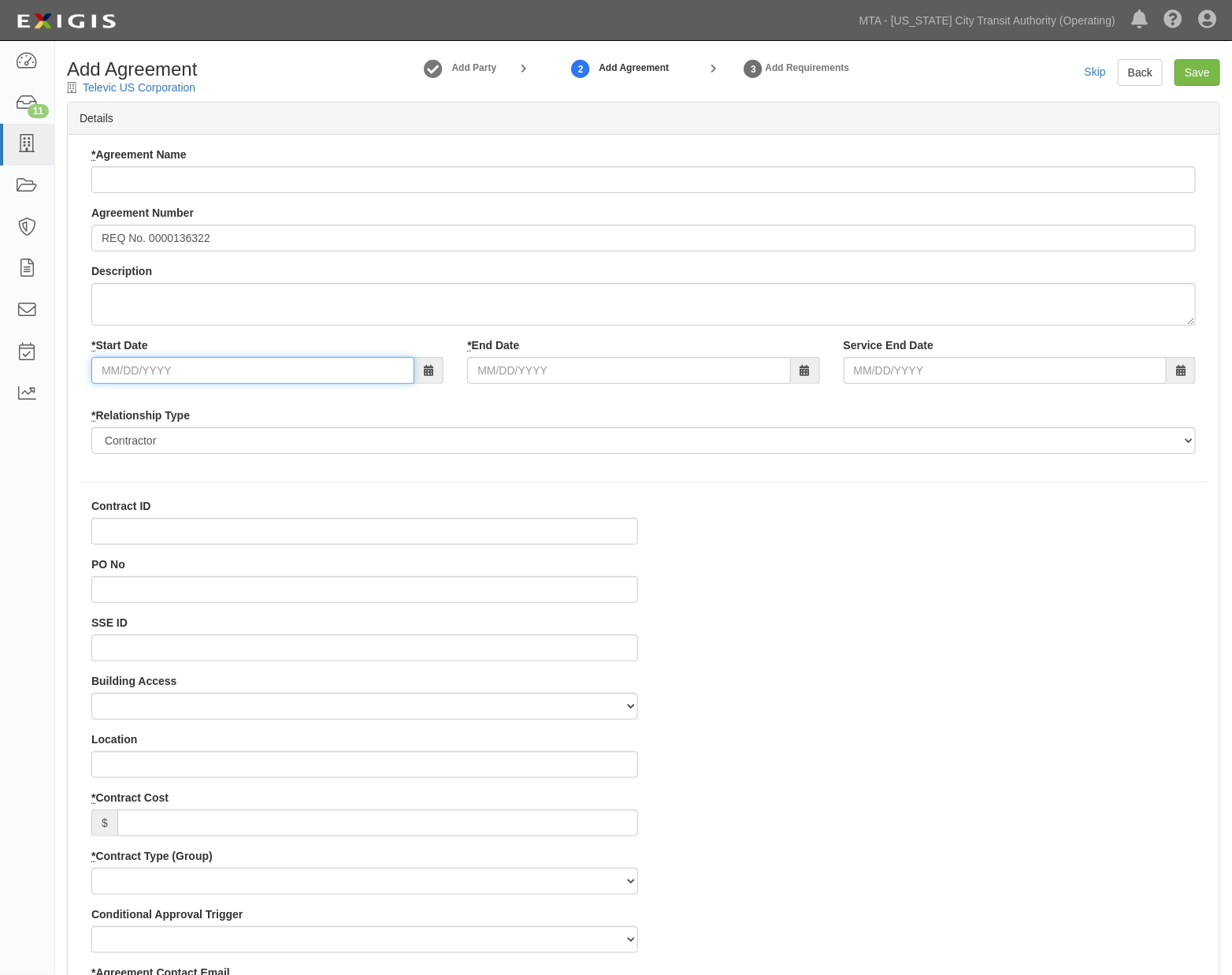
click at [155, 372] on input "* Start Date" at bounding box center [253, 370] width 323 height 27
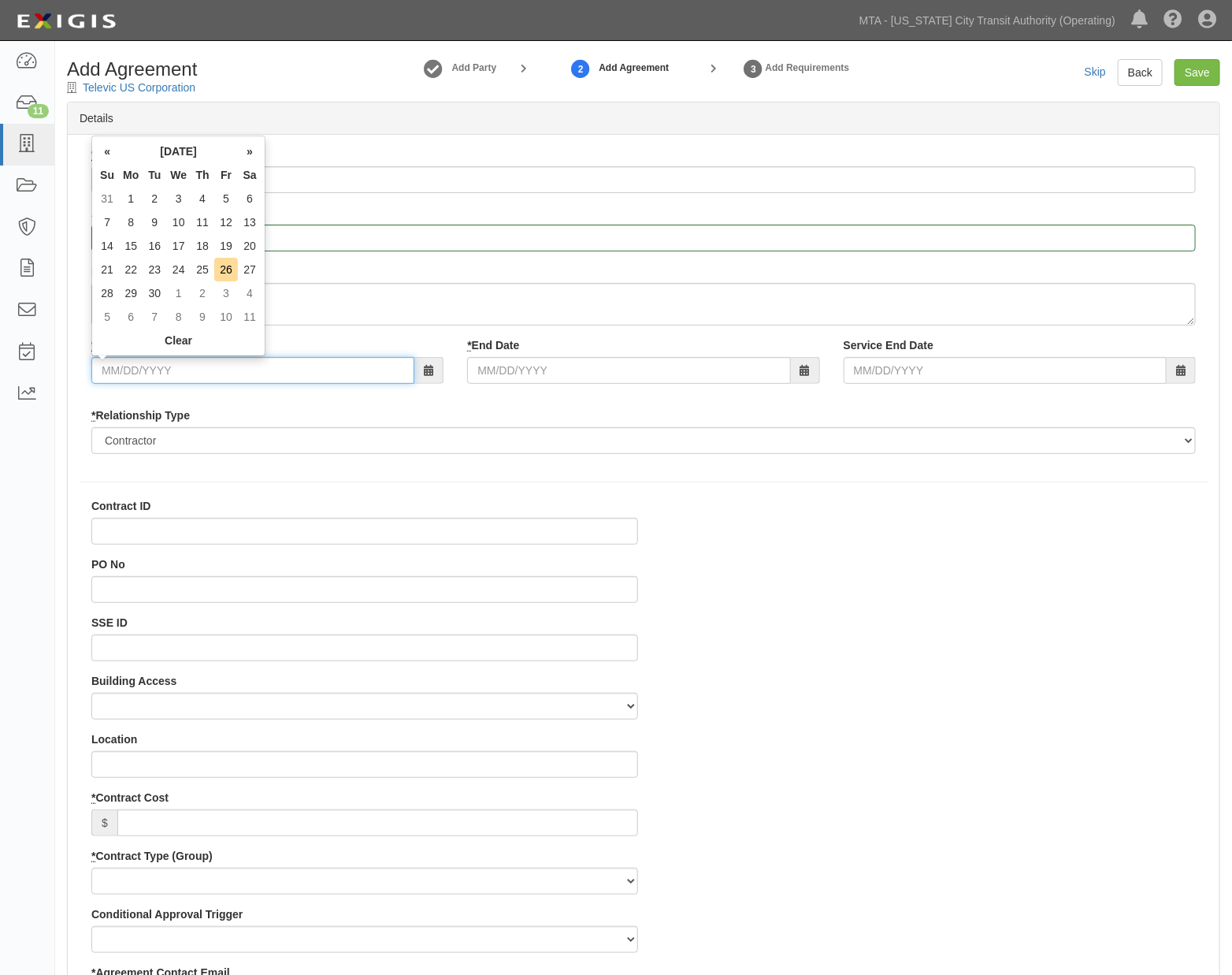
click at [320, 365] on input "* Start Date" at bounding box center [253, 370] width 323 height 27
type input "09/26/2025"
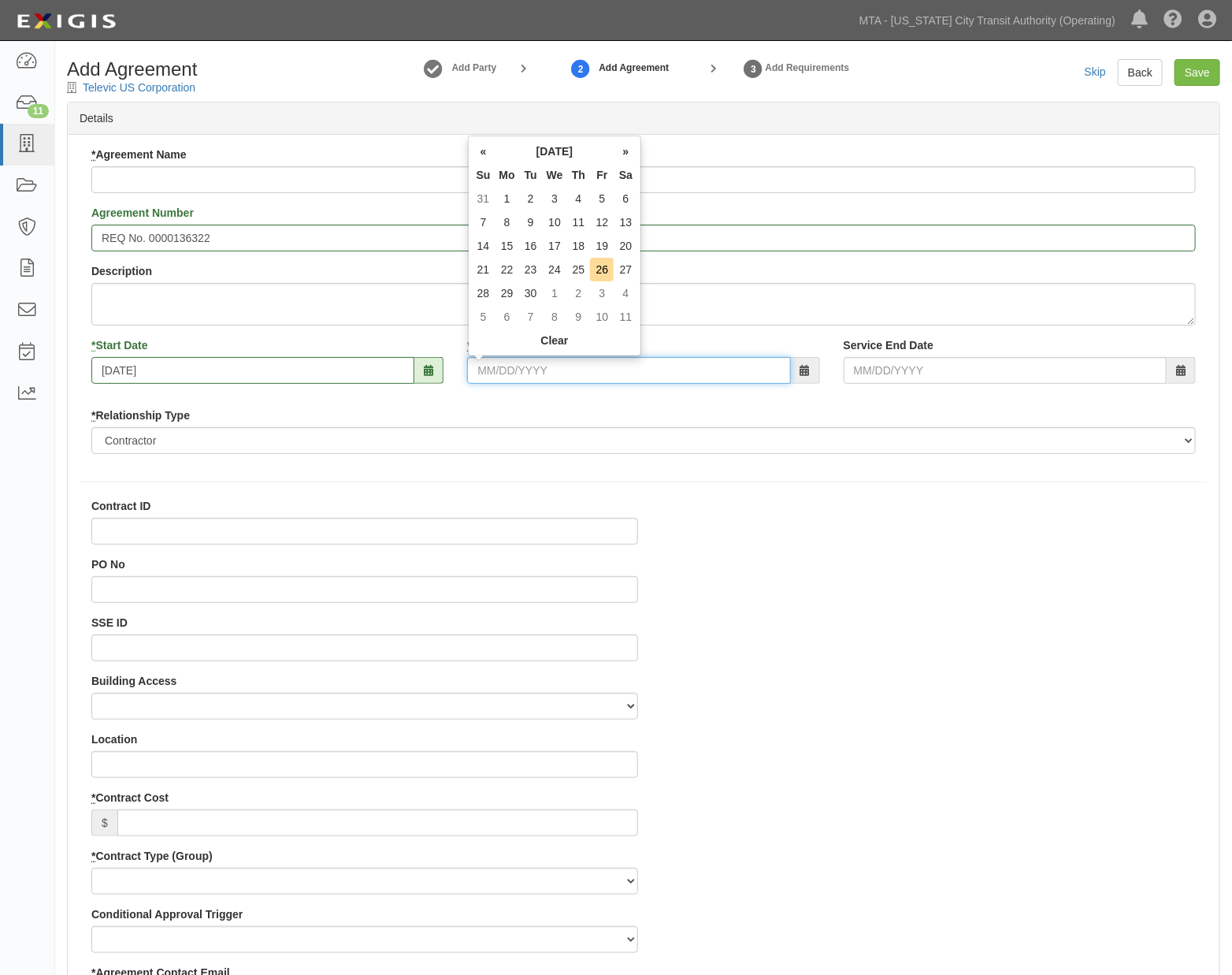
click at [608, 373] on input "* End Date" at bounding box center [629, 370] width 323 height 27
type input "01/0"
type input "01/01/2026"
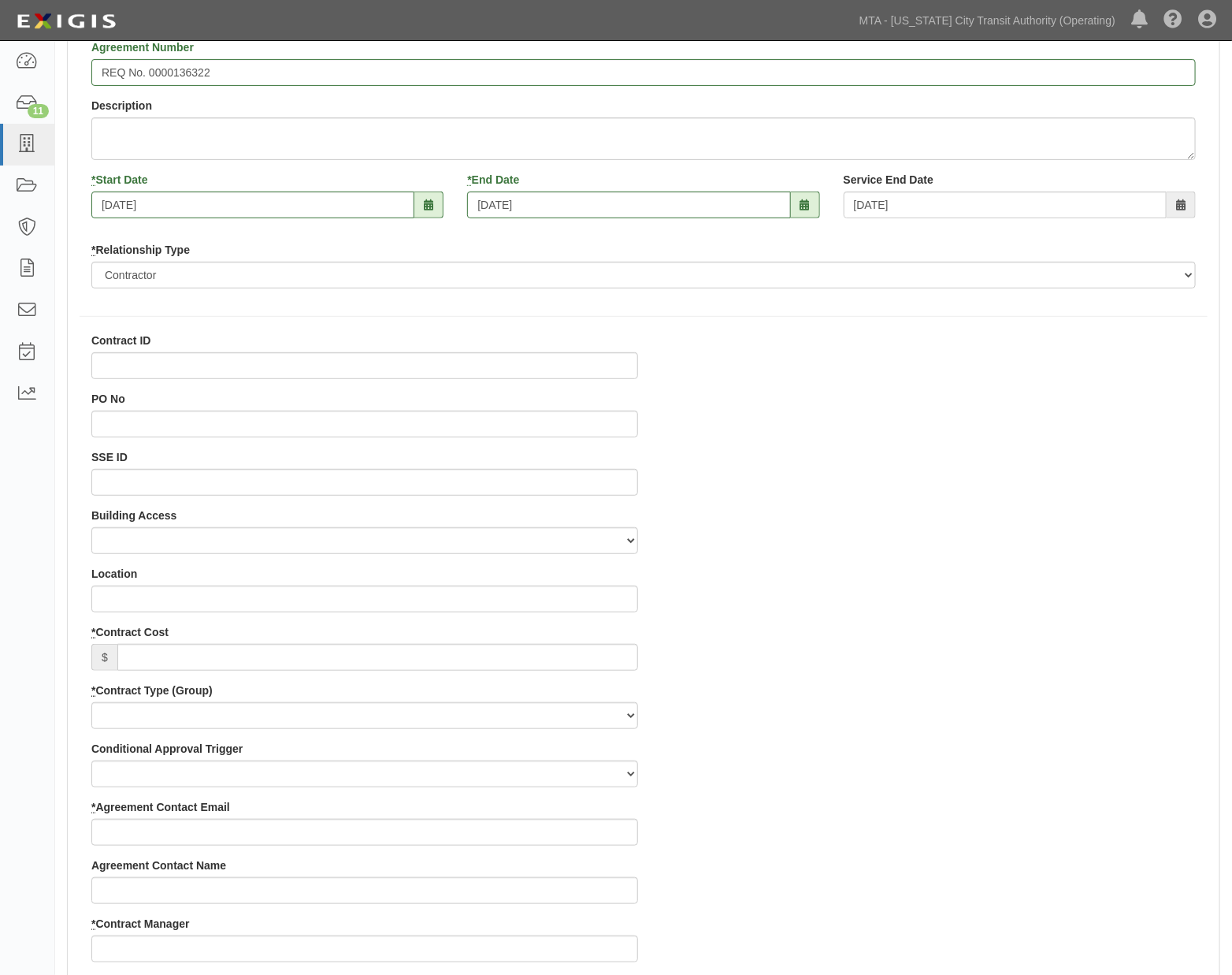
scroll to position [175, 0]
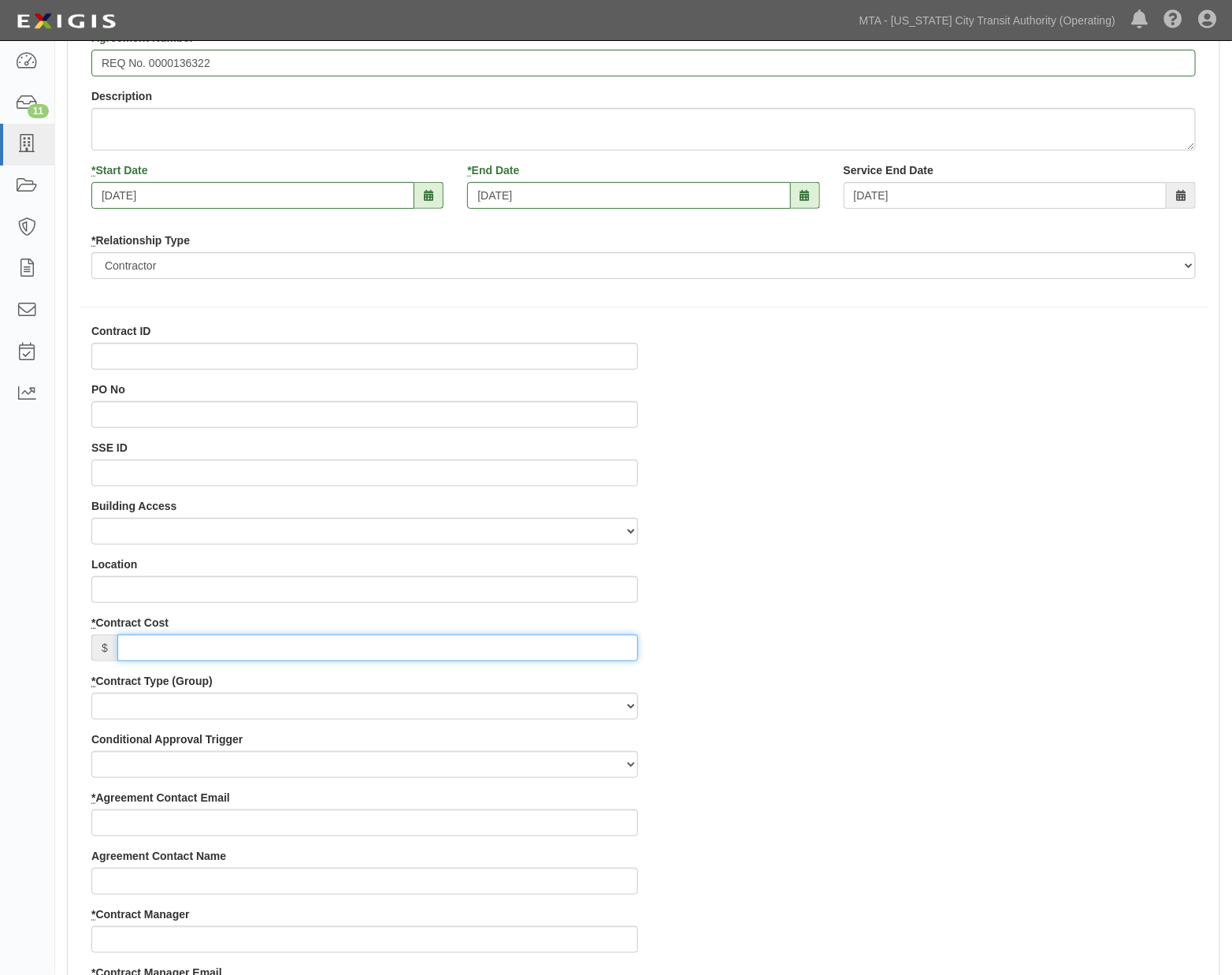
click at [138, 644] on input "* Contract Cost" at bounding box center [377, 648] width 521 height 27
click at [250, 643] on input "* Contract Cost" at bounding box center [377, 648] width 521 height 27
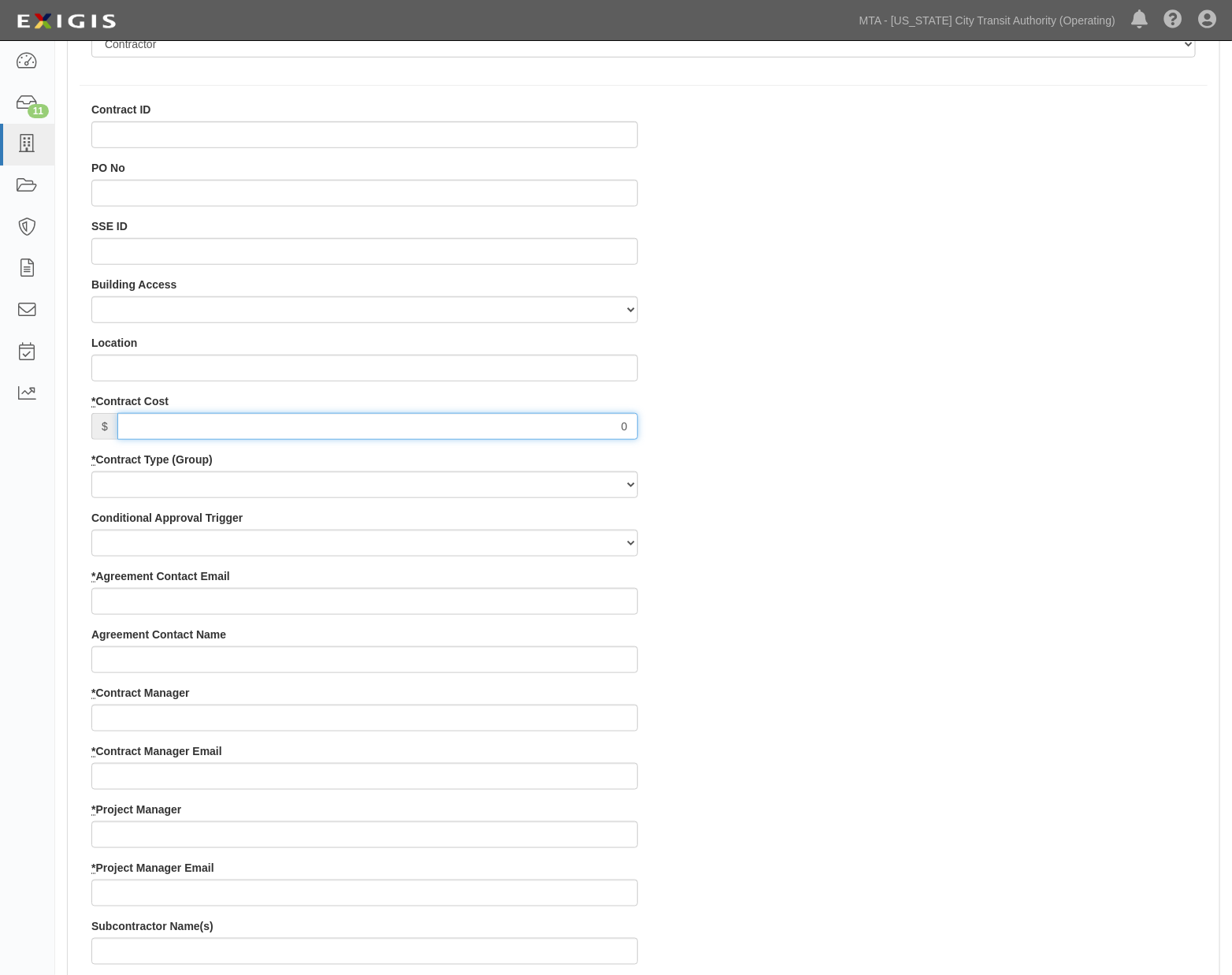
scroll to position [438, 0]
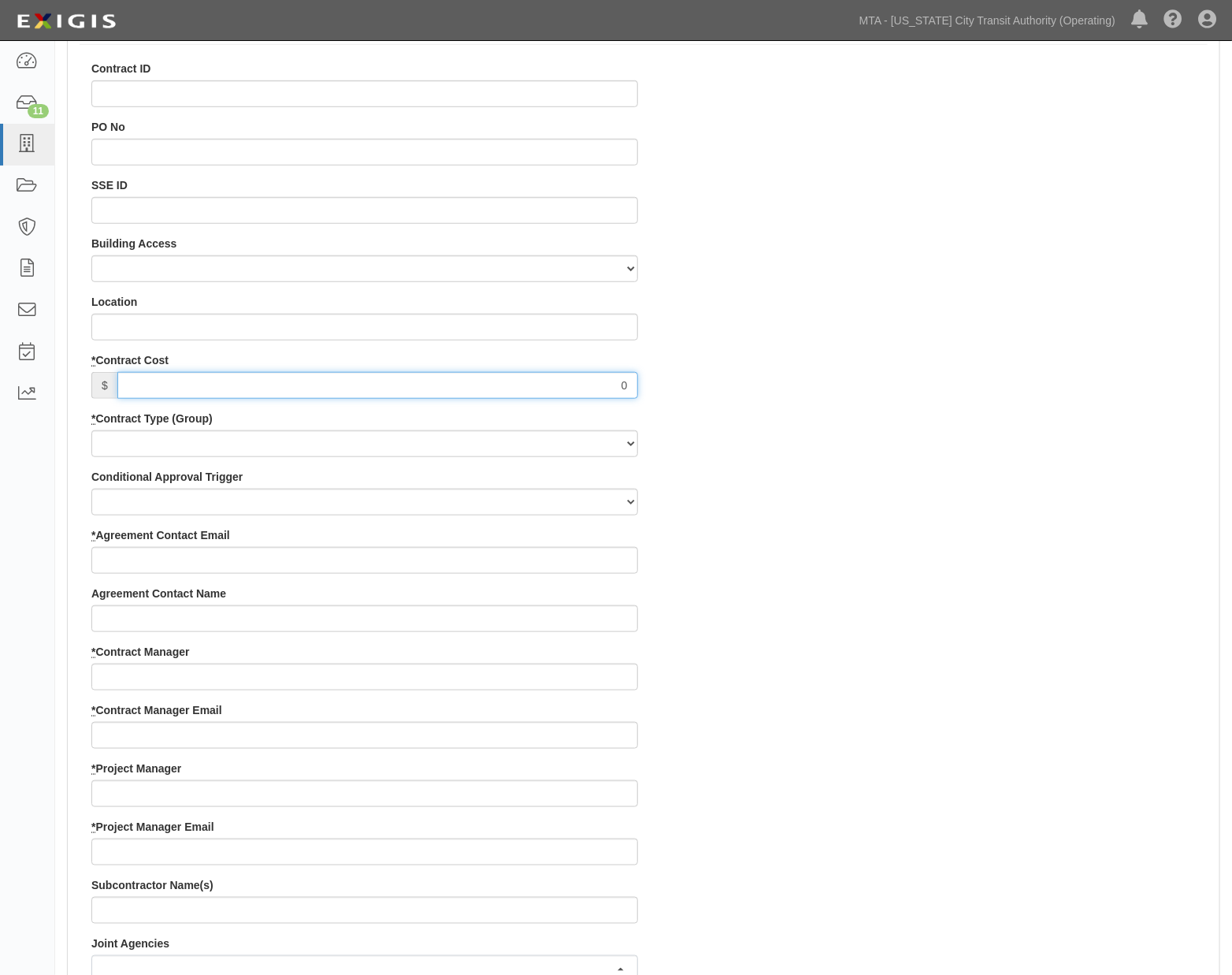
type input "0"
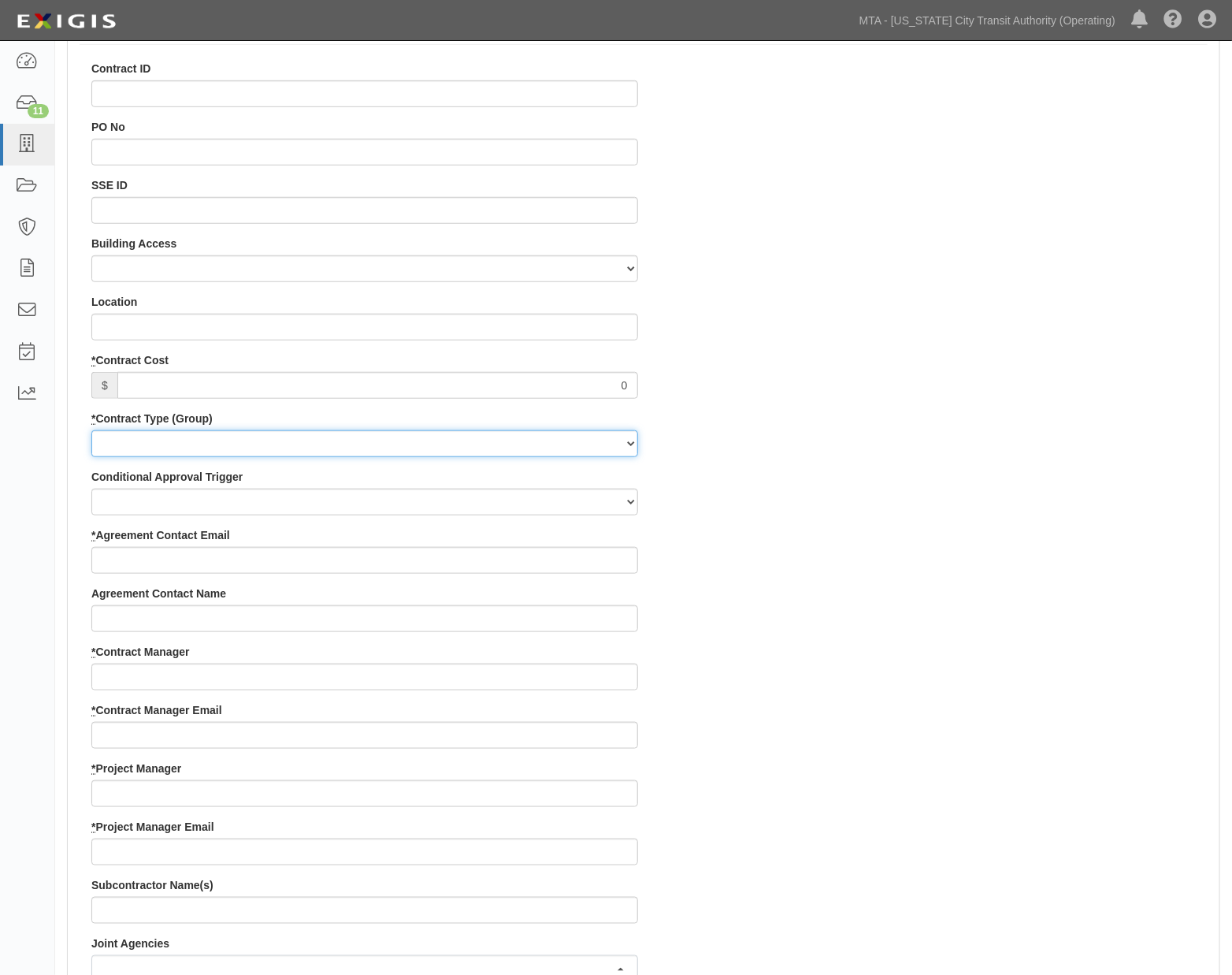
click at [103, 437] on select "Capital Operating Not for Benefit (incls. FA, Entry Permits) Real Estate Other" at bounding box center [364, 443] width 547 height 27
select select "102"
click at [91, 430] on select "Capital Operating Not for Benefit (incls. FA, Entry Permits) Real Estate Other" at bounding box center [364, 443] width 547 height 27
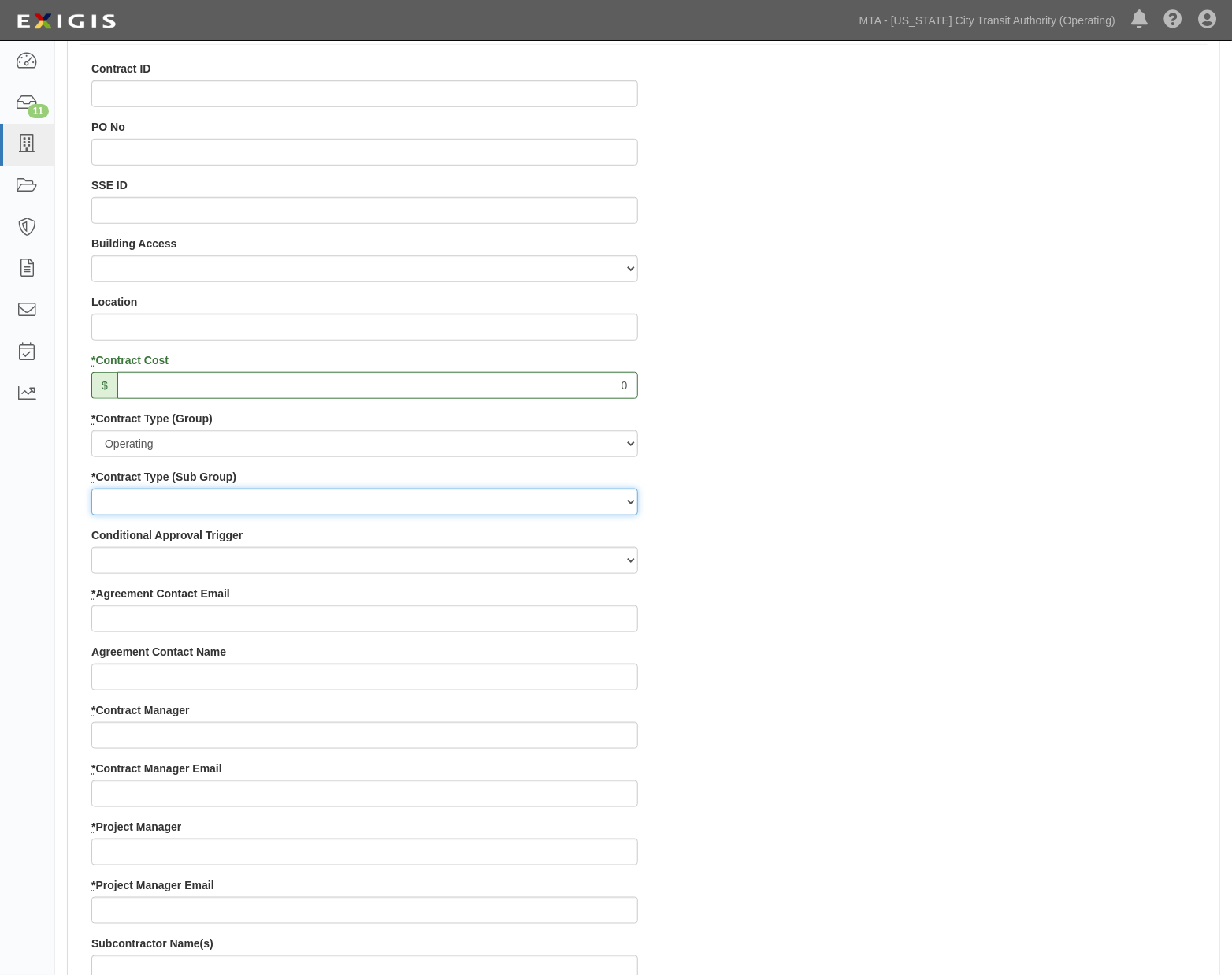
click at [123, 504] on select "Construction Loan / Test and Demo Maintenance Painting Personal Services Contra…" at bounding box center [364, 502] width 547 height 27
select select "161"
click at [91, 488] on select "Construction Loan / Test and Demo Maintenance Painting Personal Services Contra…" at bounding box center [364, 502] width 547 height 27
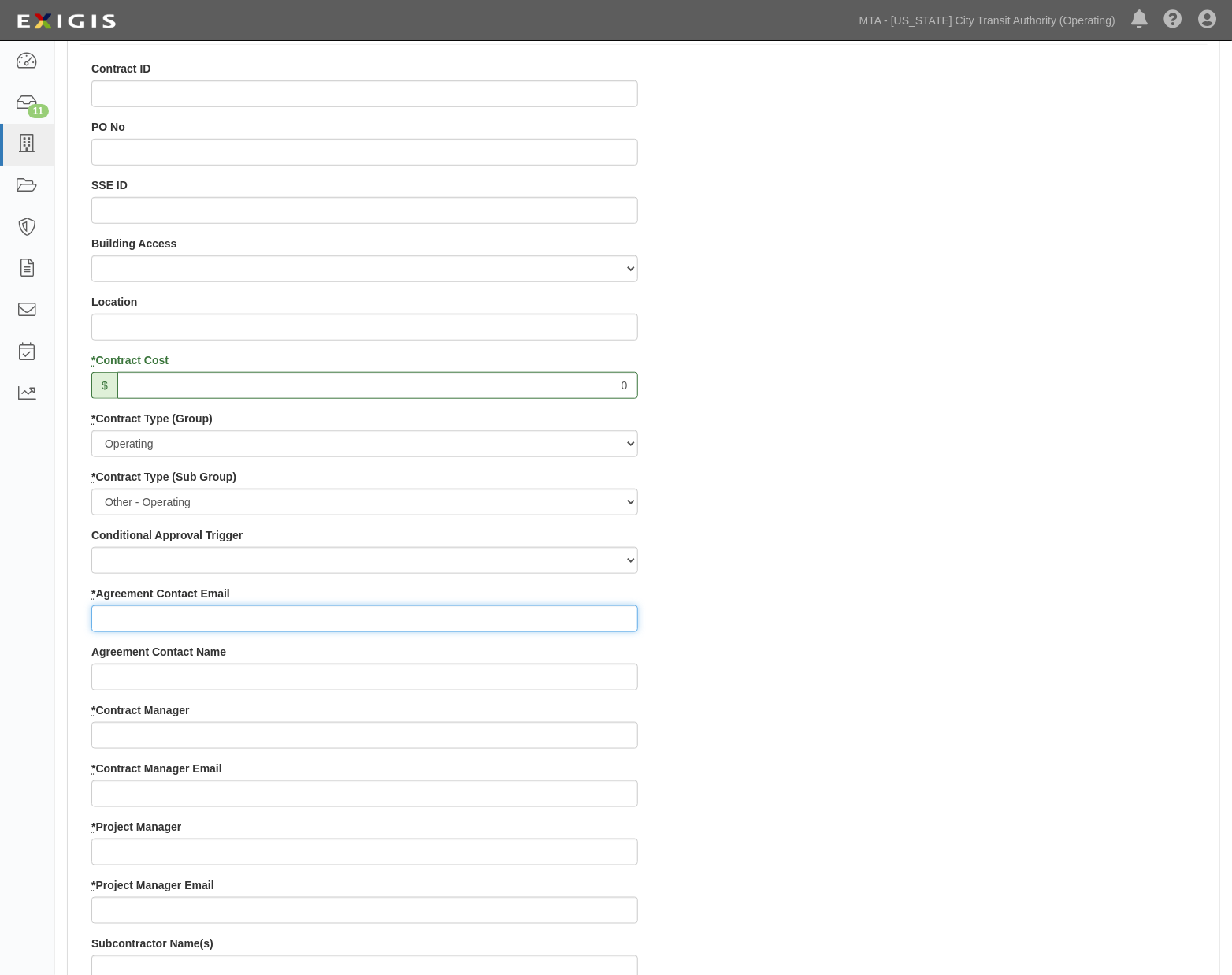
paste input "k.klug@televic.com>"
type input "k.klug@televic.com>"
click at [853, 735] on div "Contract ID PO No SSE ID Building Access 2 Broadway 341/345/347 BREP 333 Other …" at bounding box center [643, 819] width 1152 height 1517
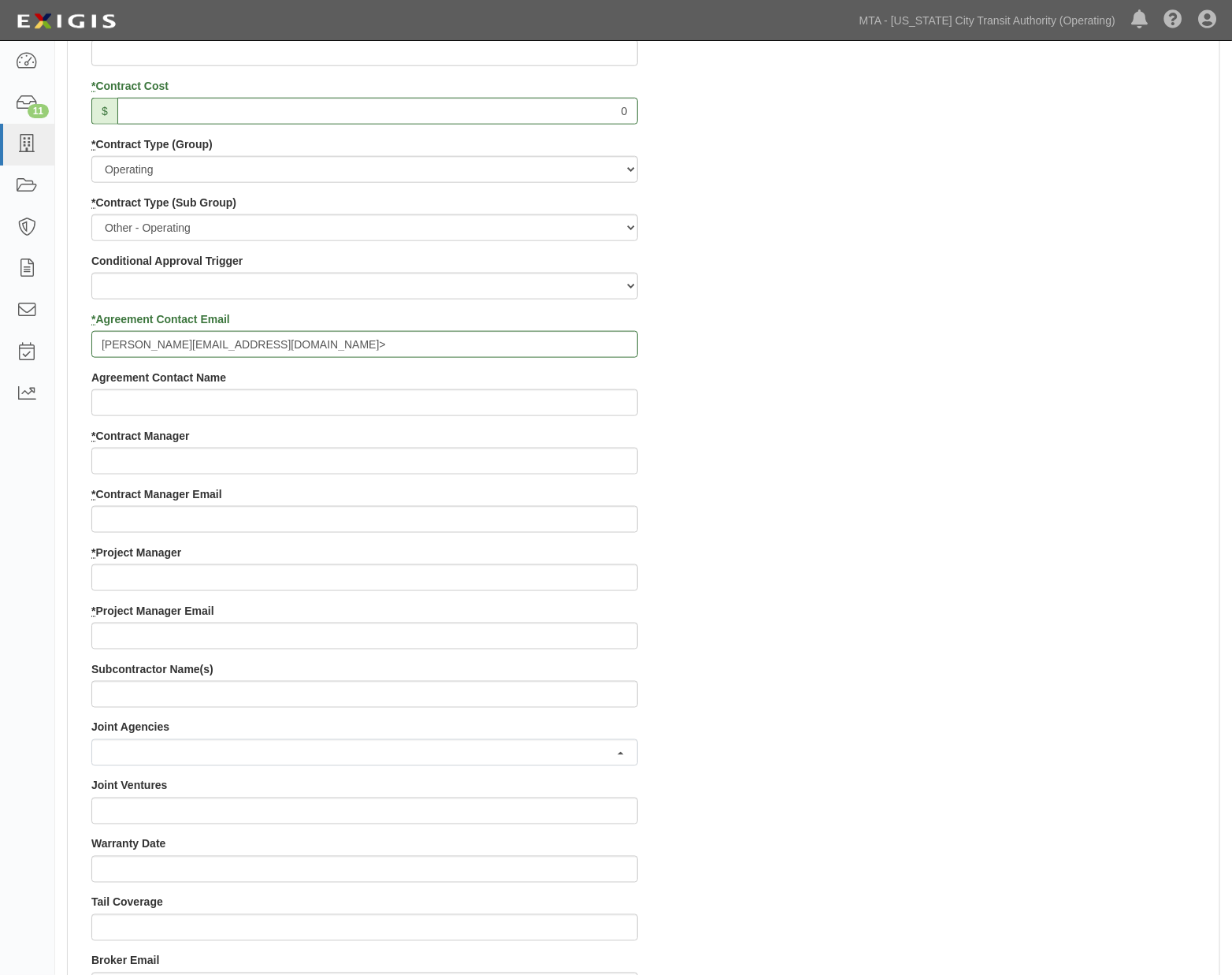
scroll to position [788, 0]
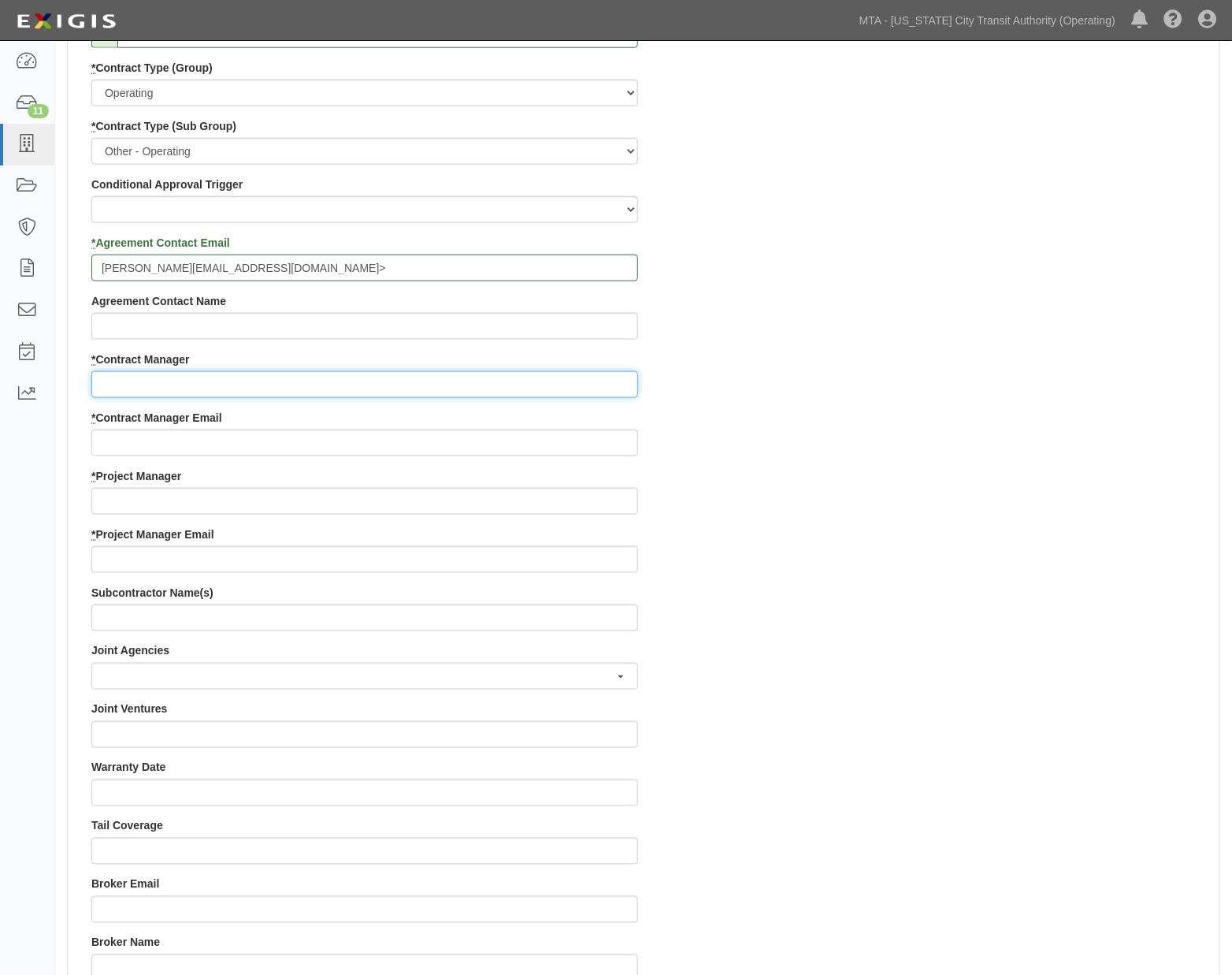
click at [142, 388] on input "* Contract Manager" at bounding box center [364, 384] width 547 height 27
type input "Carlos"
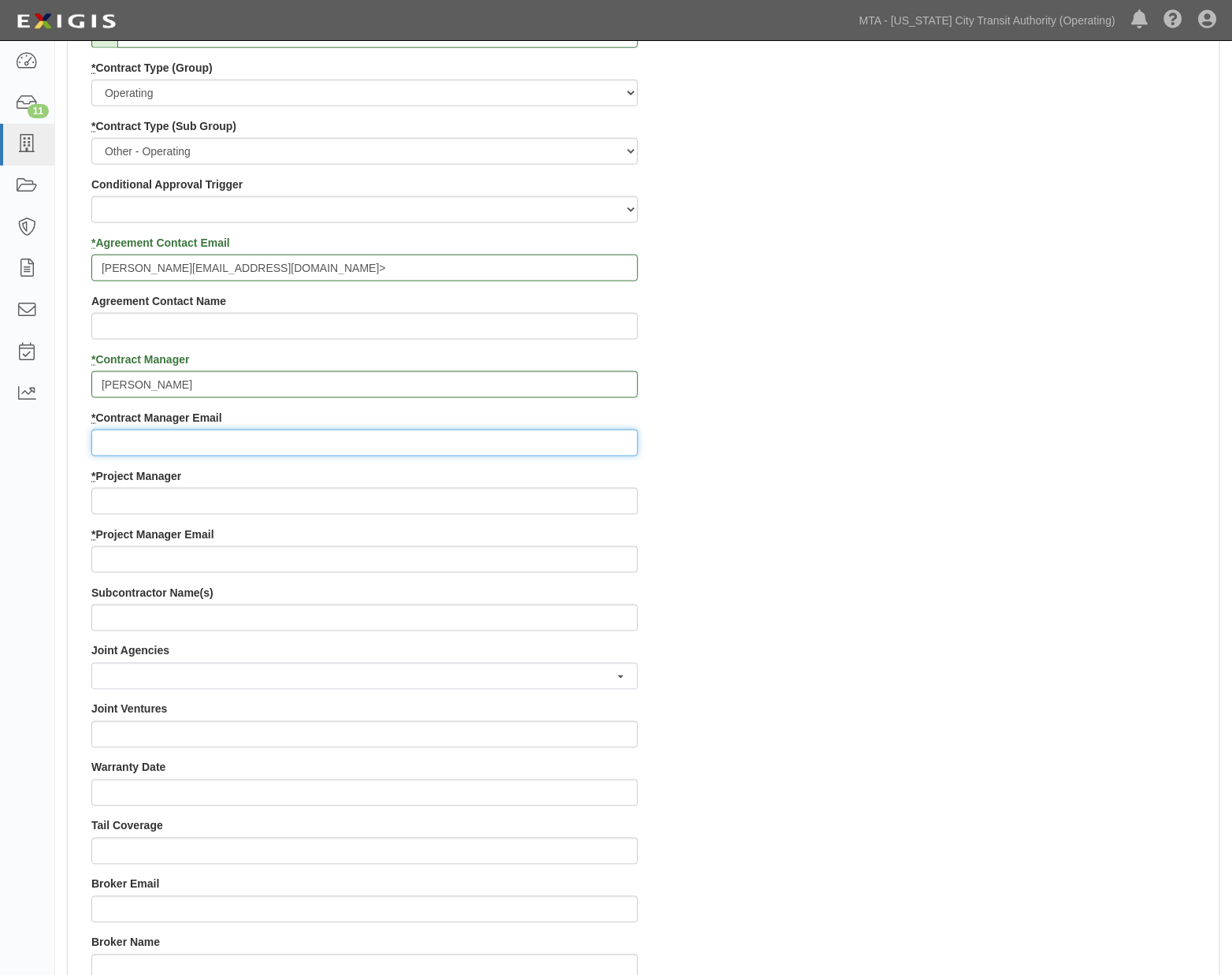
paste input "Carlos.Cabrera@nyct.com"
type input "Carlos.Cabrera@nyct.com"
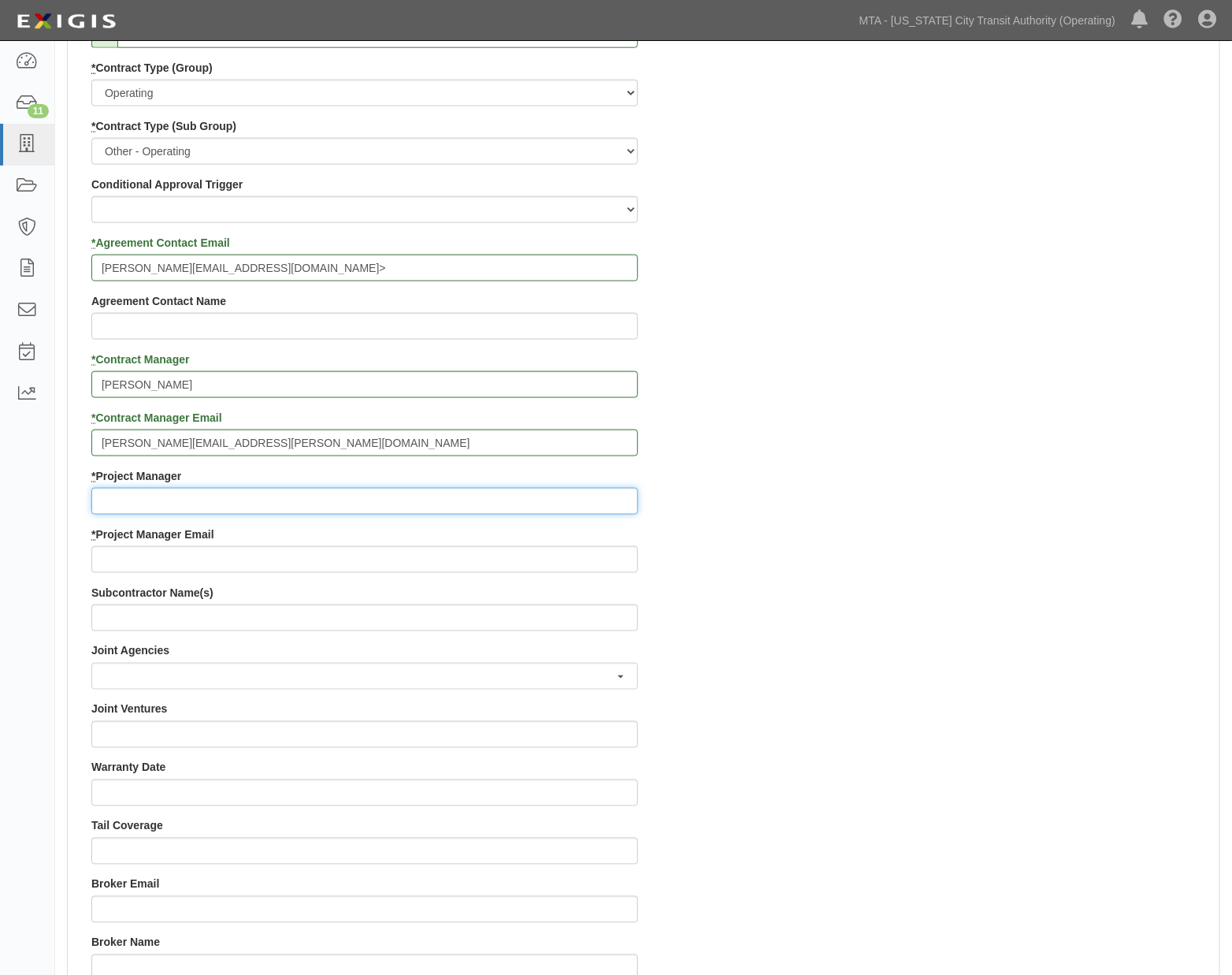
click at [140, 495] on input "* Project Manager" at bounding box center [364, 501] width 547 height 27
type input "Yu"
paste input "Yu-Wen.Yu@nyct.com"
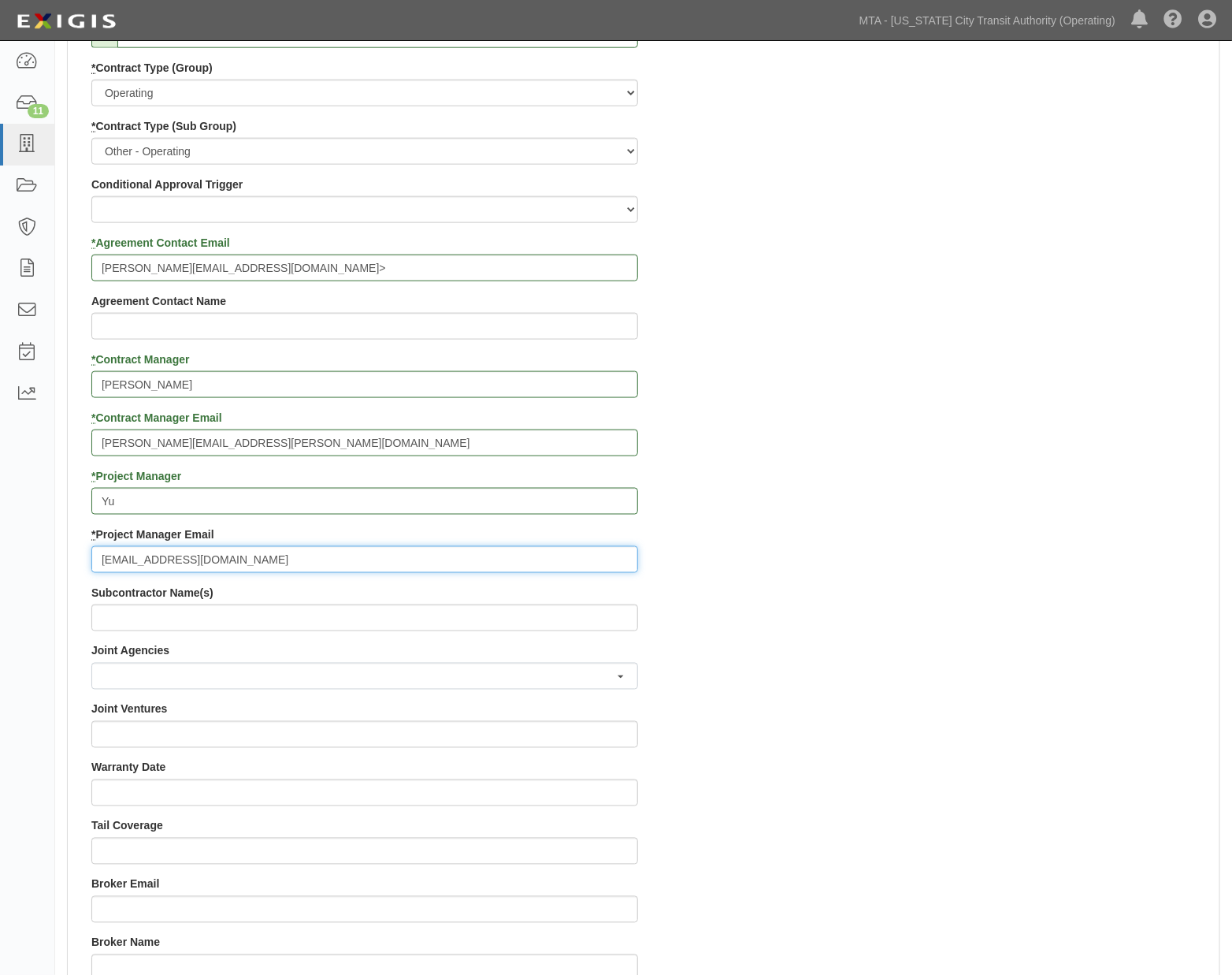
type input "Yu-Wen.Yu@nyct.com"
click at [744, 722] on div "Contract ID PO No SSE ID Building Access 2 Broadway 341/345/347 BREP 333 Other …" at bounding box center [643, 468] width 1152 height 1517
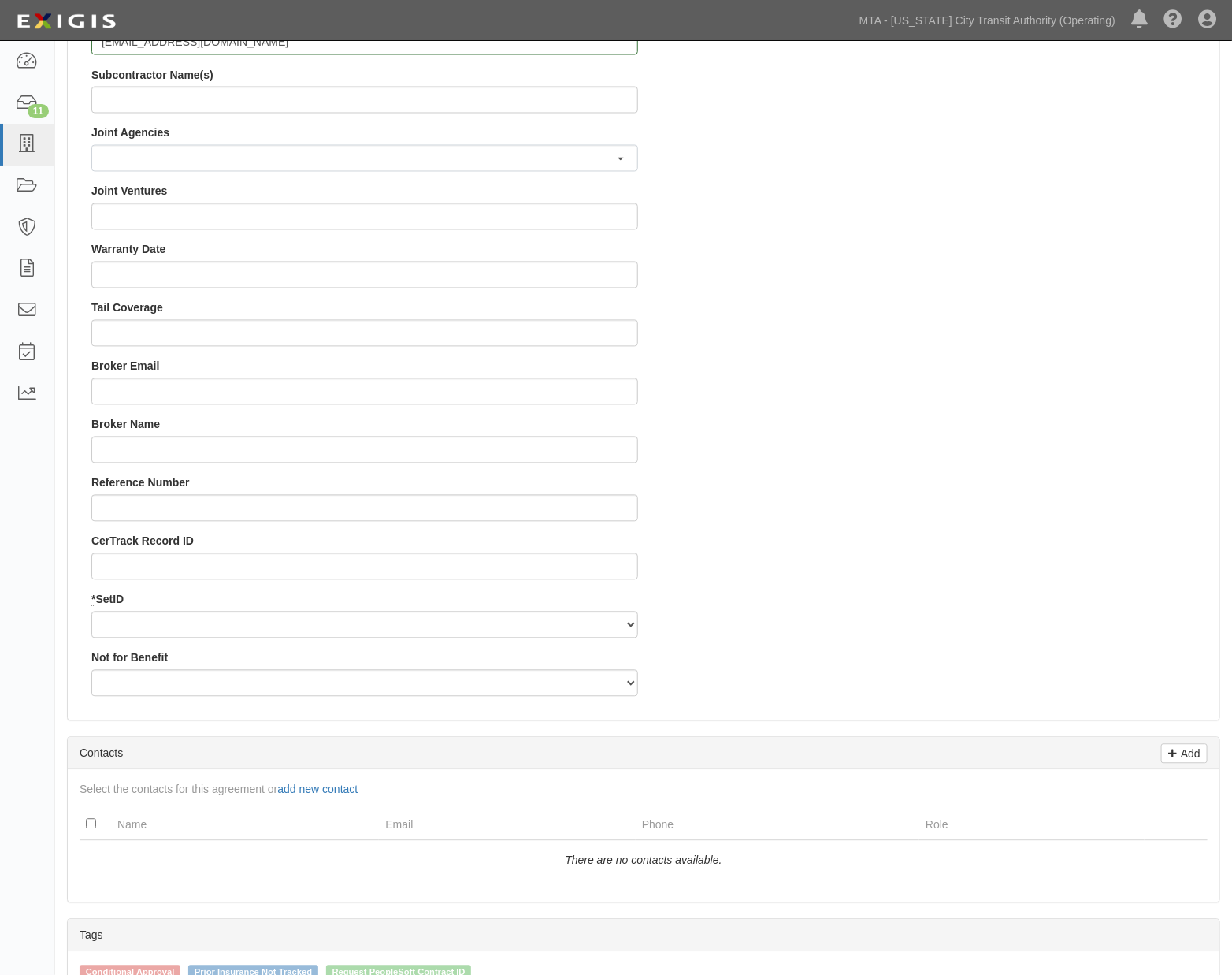
scroll to position [1313, 0]
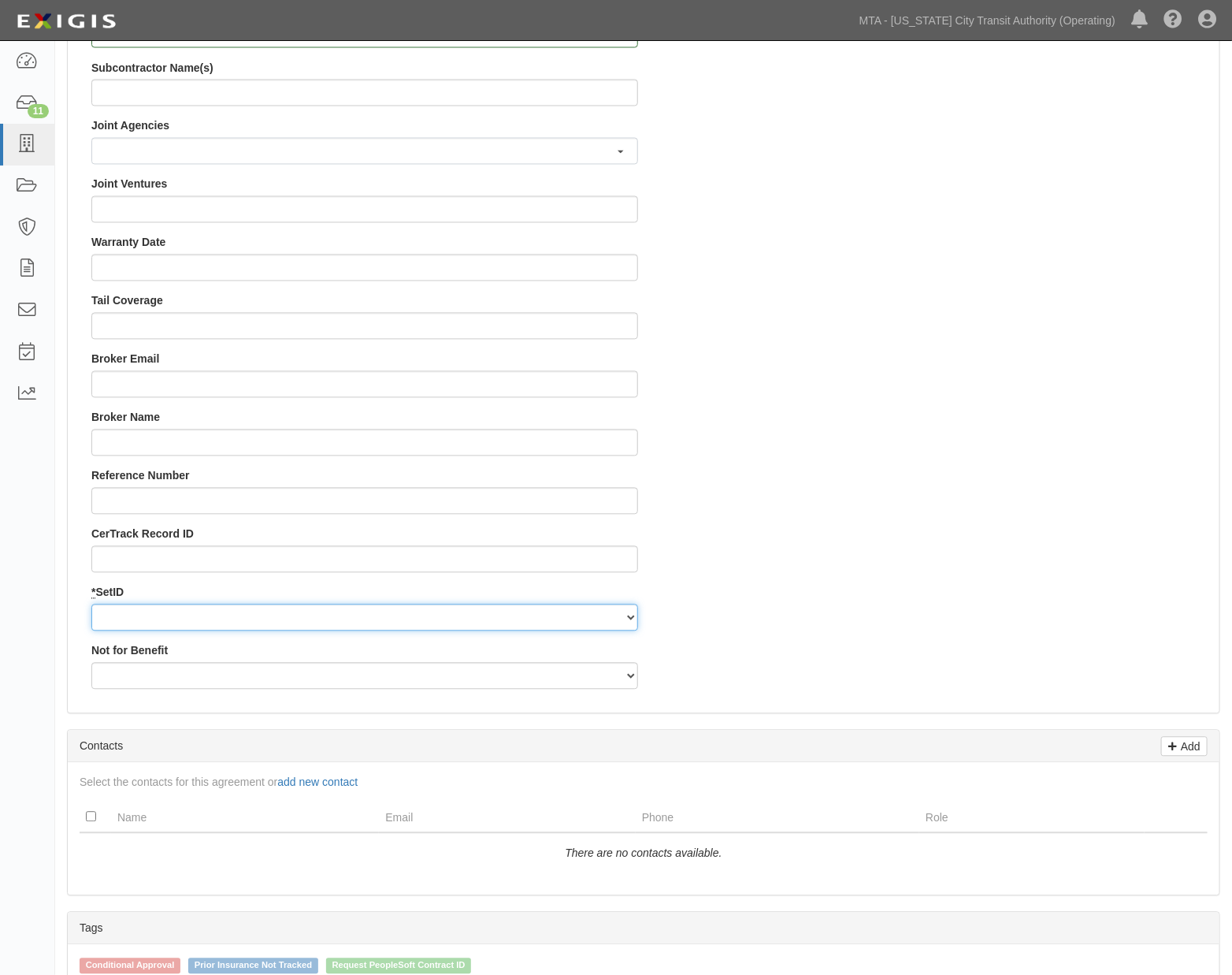
click at [171, 618] on select "NYCTA SIRTA" at bounding box center [364, 618] width 547 height 27
select select "91"
click at [91, 605] on select "NYCTA SIRTA" at bounding box center [364, 618] width 547 height 27
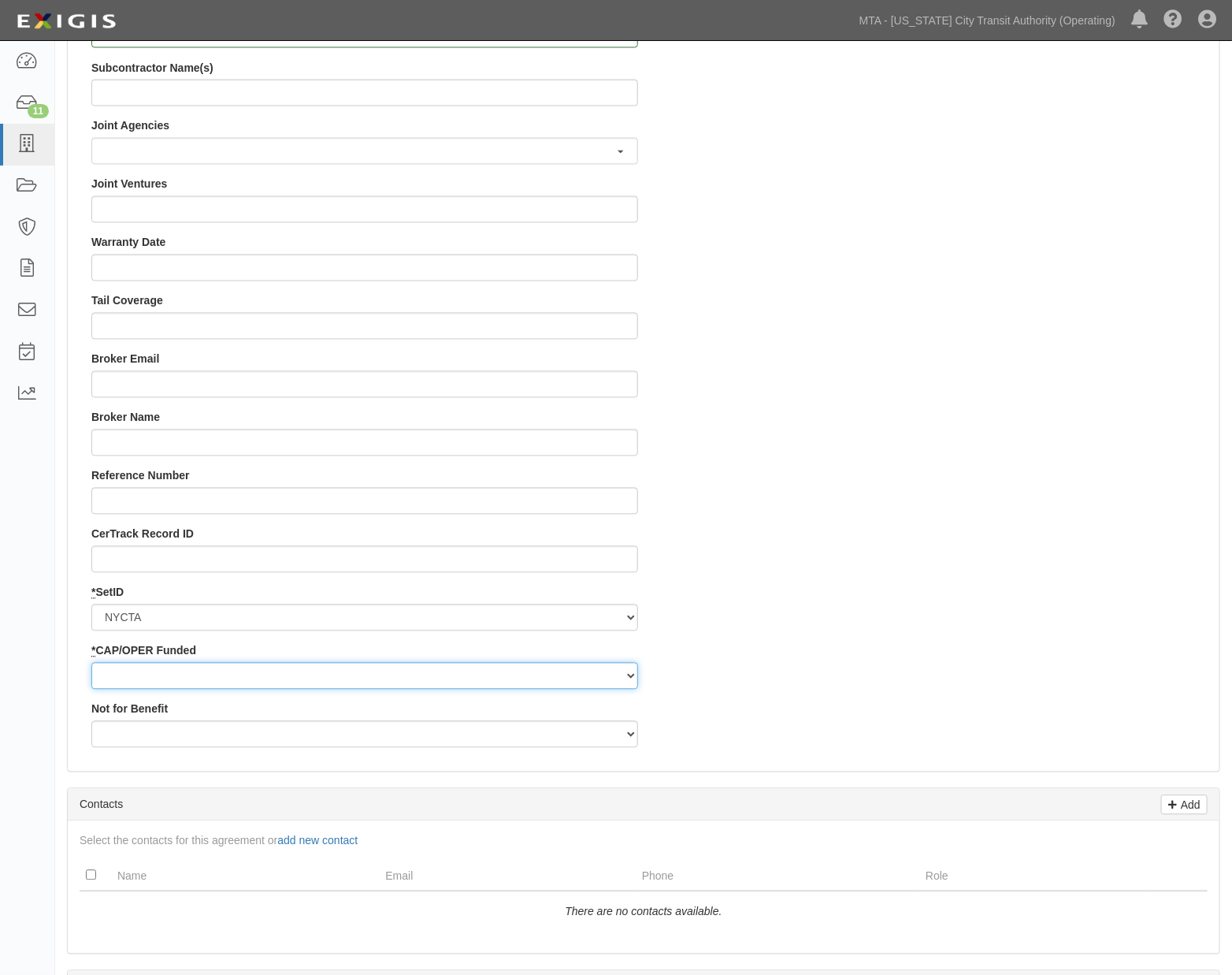
click at [134, 679] on select "Capital Operating" at bounding box center [364, 676] width 547 height 27
select select "92"
click at [91, 663] on select "Capital Operating" at bounding box center [364, 676] width 547 height 27
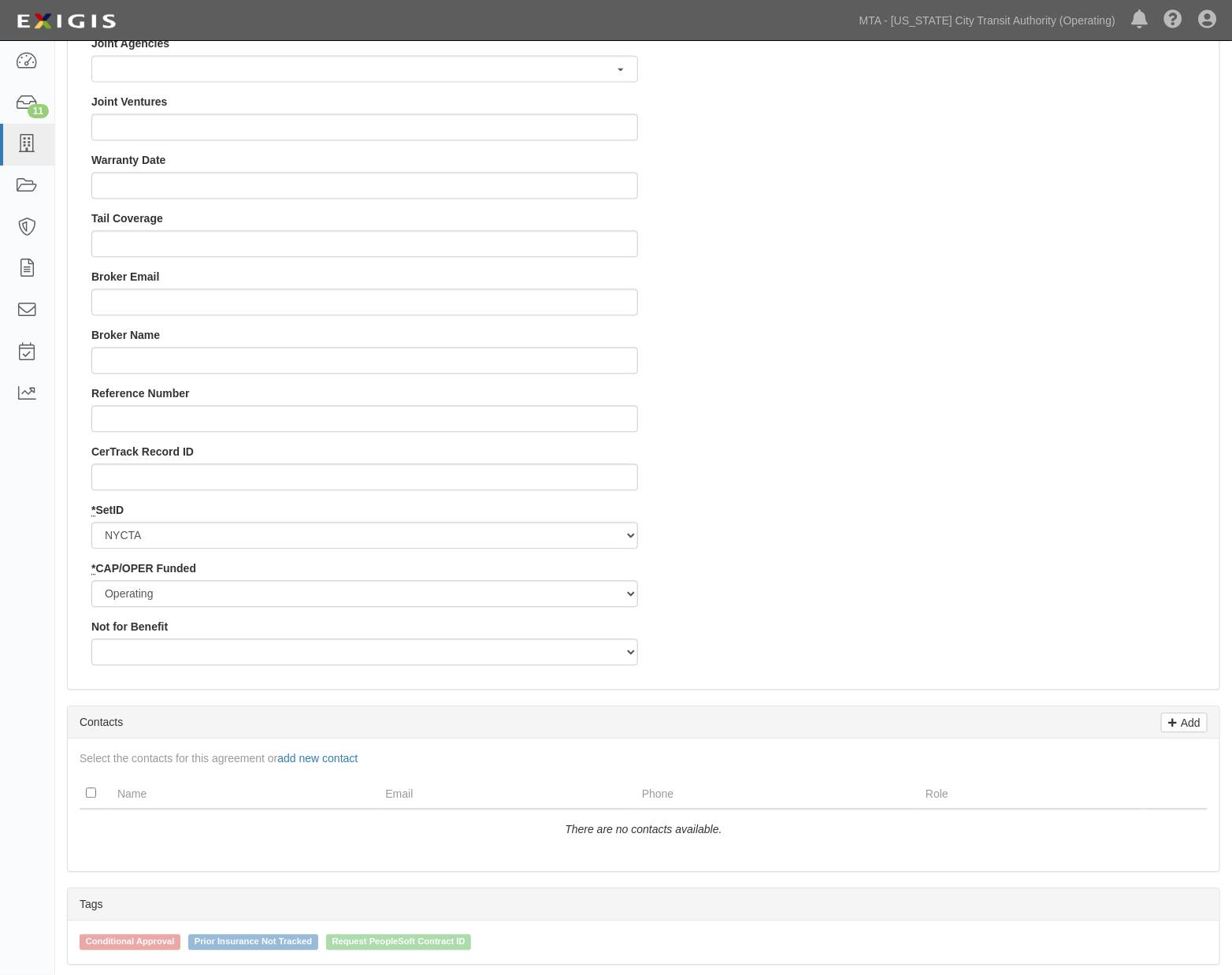
scroll to position [1709, 0]
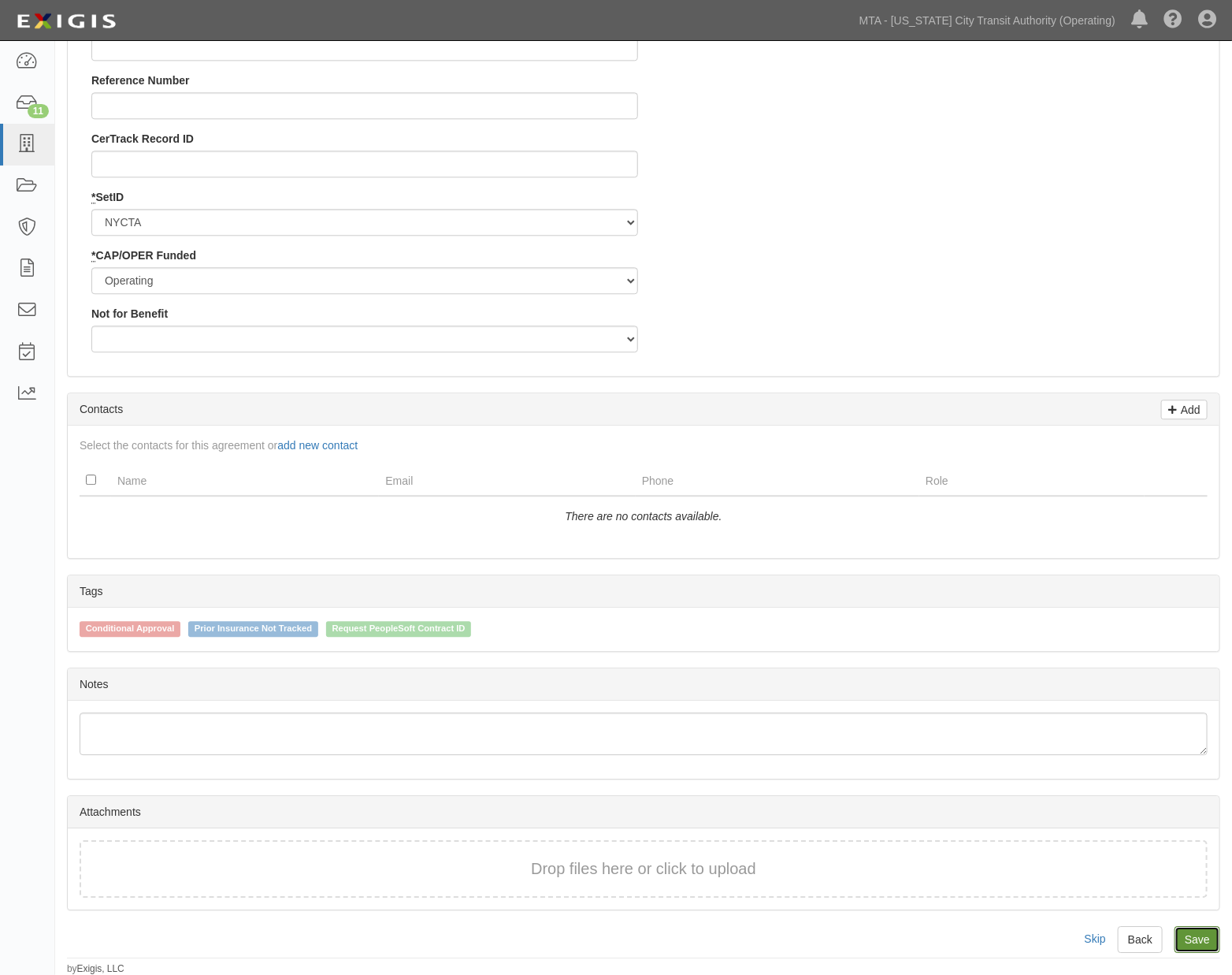
click at [1209, 938] on link "Save" at bounding box center [1197, 939] width 46 height 27
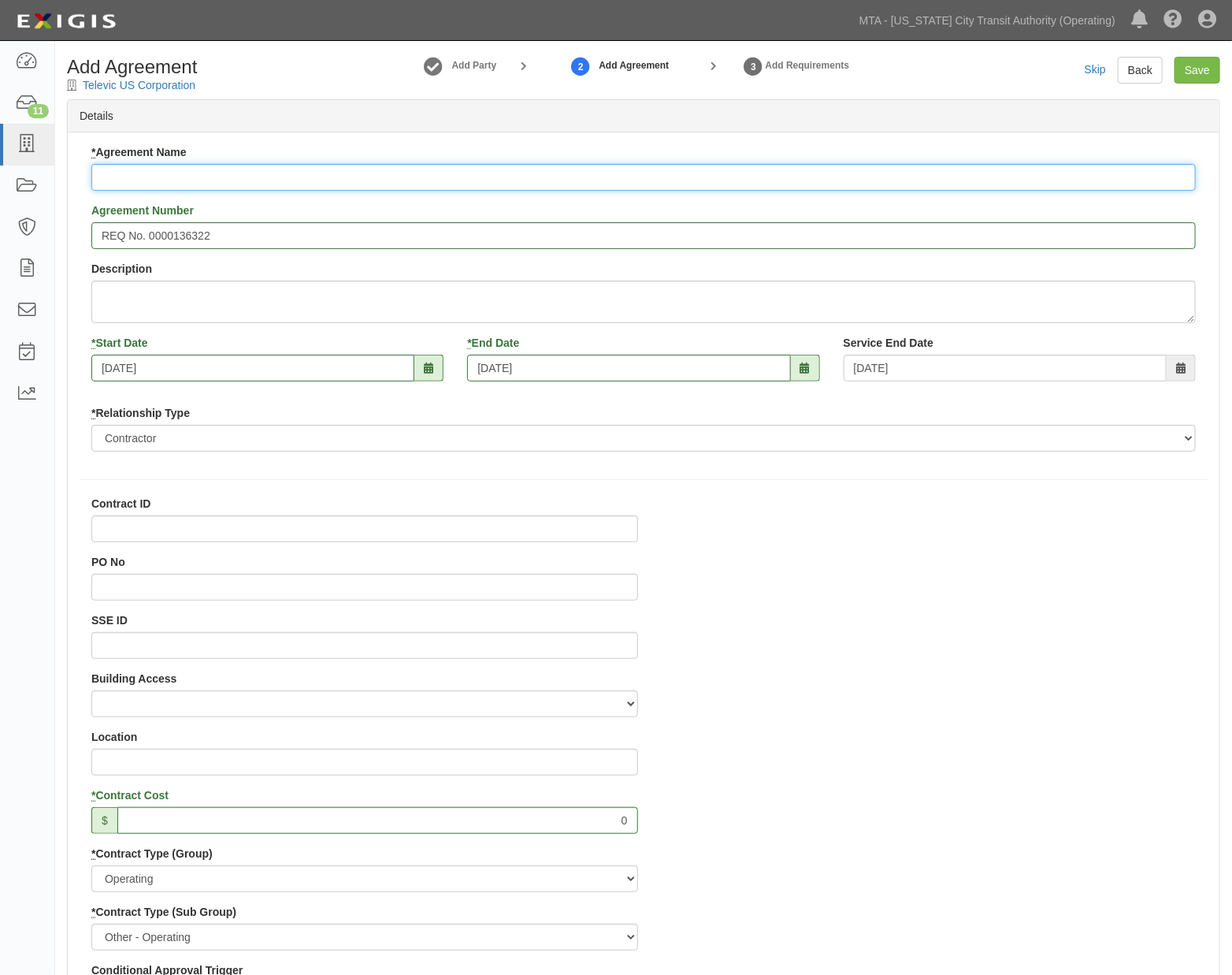
scroll to position [0, 0]
click at [201, 176] on input "* Agreement Name" at bounding box center [643, 179] width 1104 height 27
paste input "NYCT desires to test and evaluate Televic's Communication Systems for use on fu…"
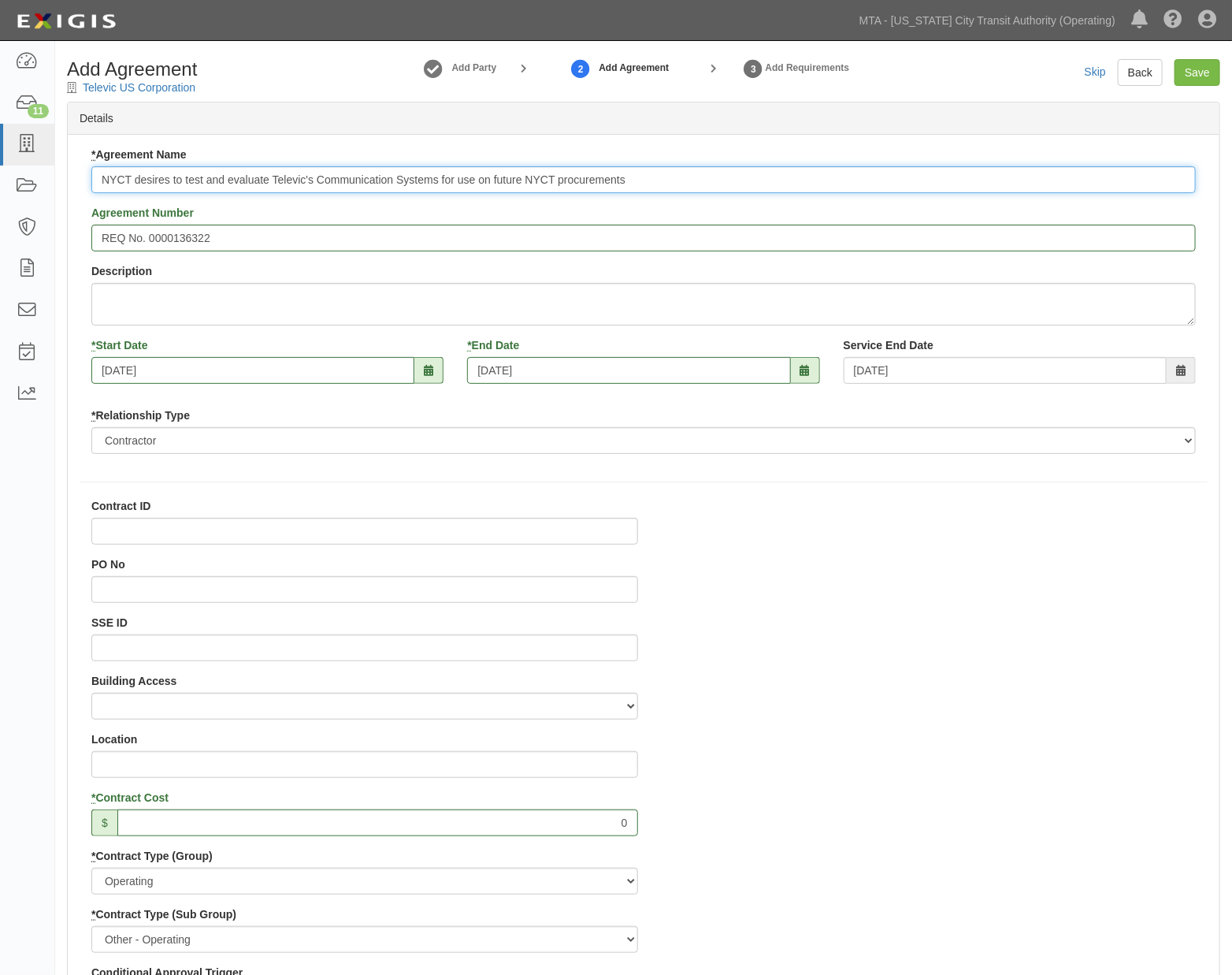
click at [321, 178] on input "NYCT desires to test and evaluate Televic's Communication Systems for use on fu…" at bounding box center [643, 179] width 1104 height 27
type input "NYCT desires to test and evaluate Televic's communication systems for use on fu…"
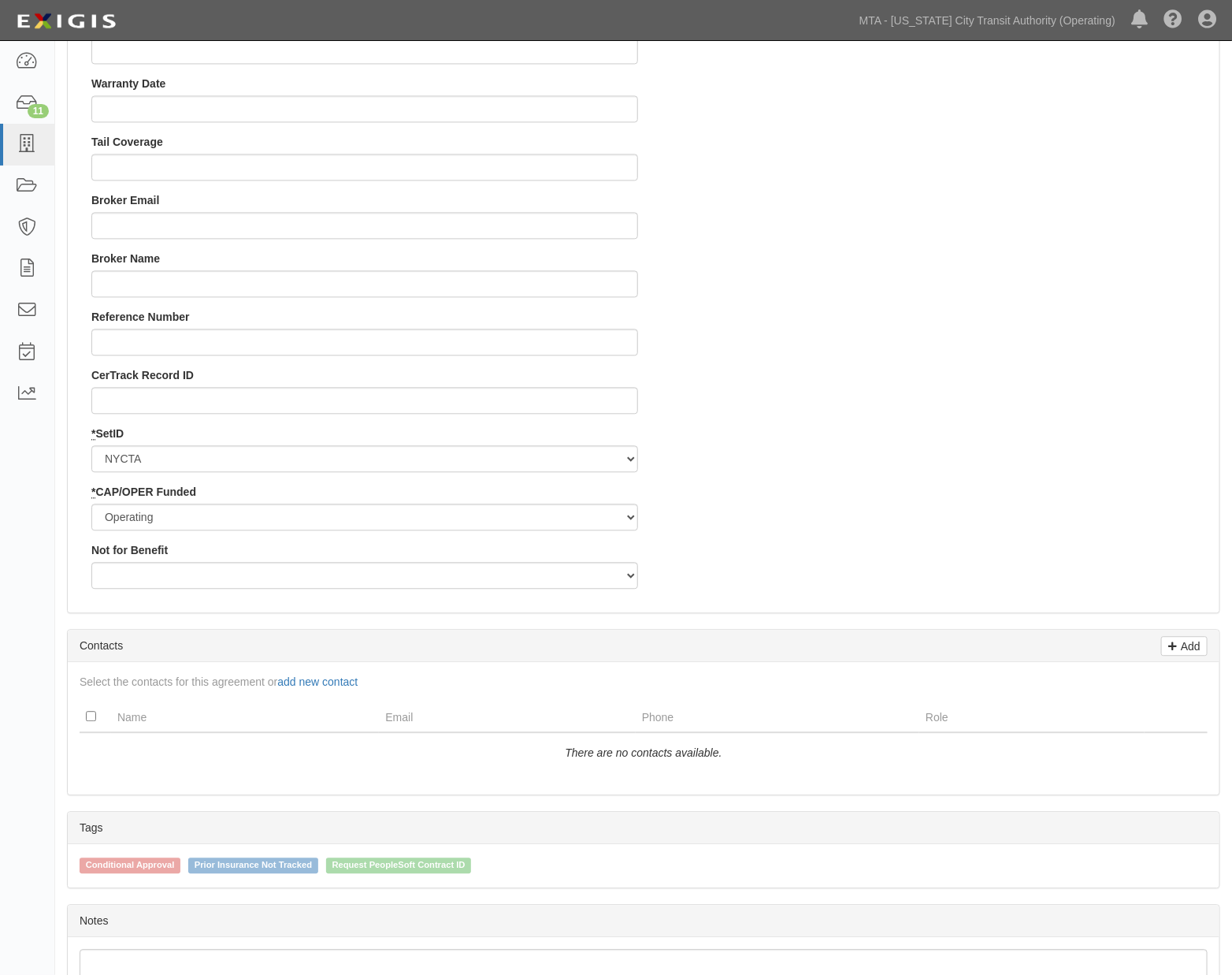
scroll to position [1709, 0]
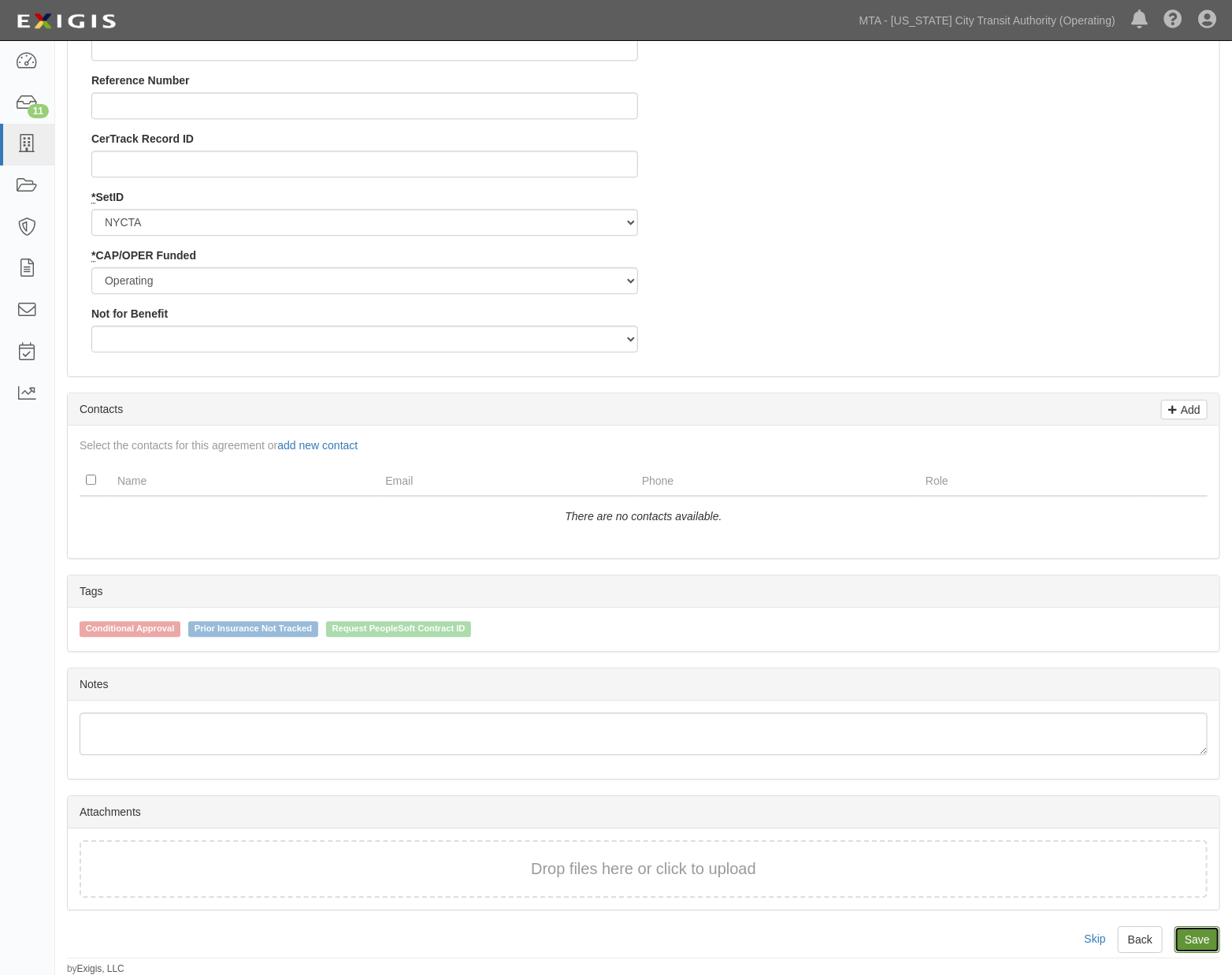
click at [1208, 943] on link "Save" at bounding box center [1197, 939] width 46 height 27
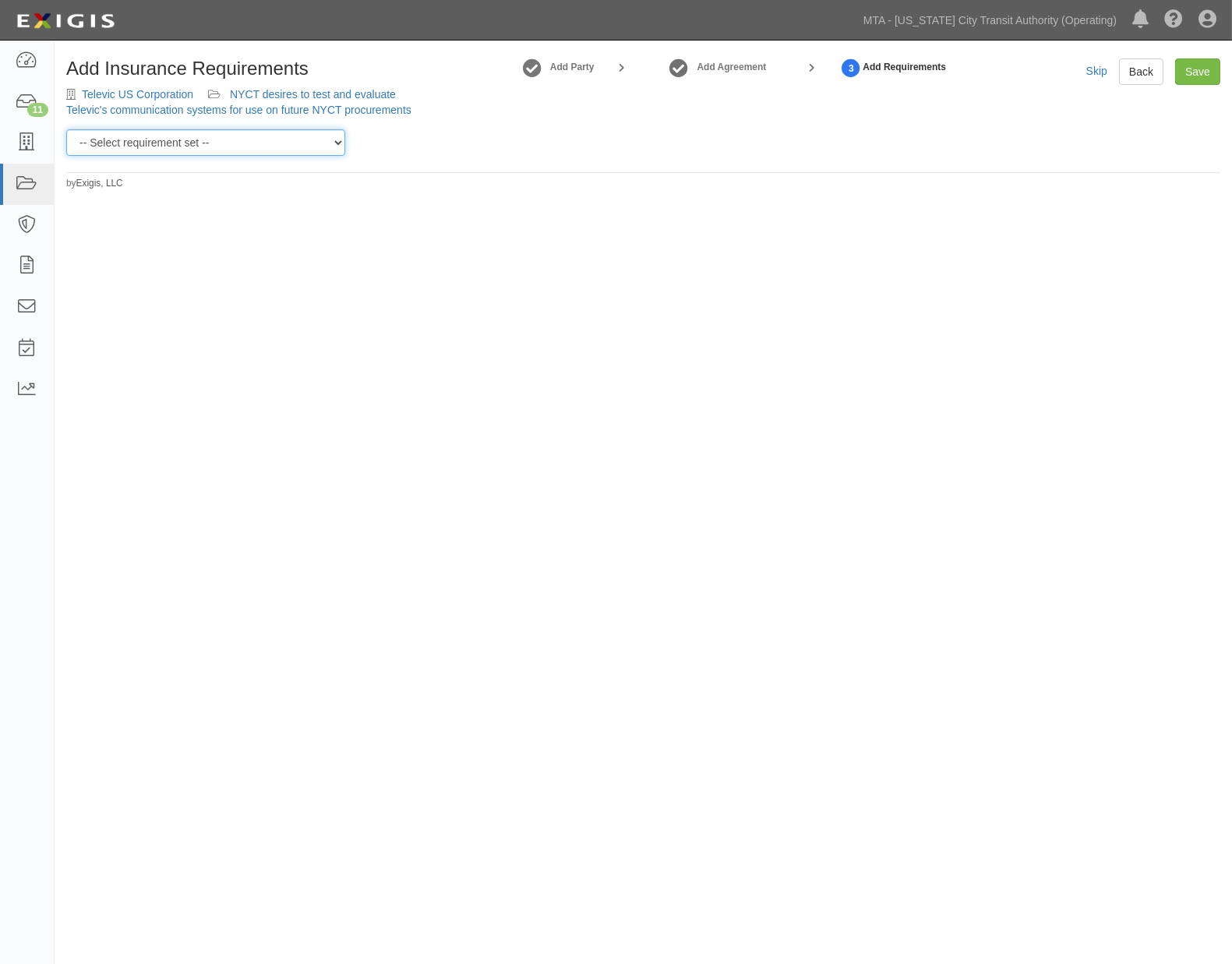
click at [181, 148] on select "-- Select requirement set -- Basic Basic Enhanced Option for Operating Agreemen…" at bounding box center [205, 142] width 279 height 27
select select "12382"
click at [66, 129] on select "-- Select requirement set -- Basic Basic Enhanced Option for Operating Agreemen…" at bounding box center [205, 142] width 279 height 27
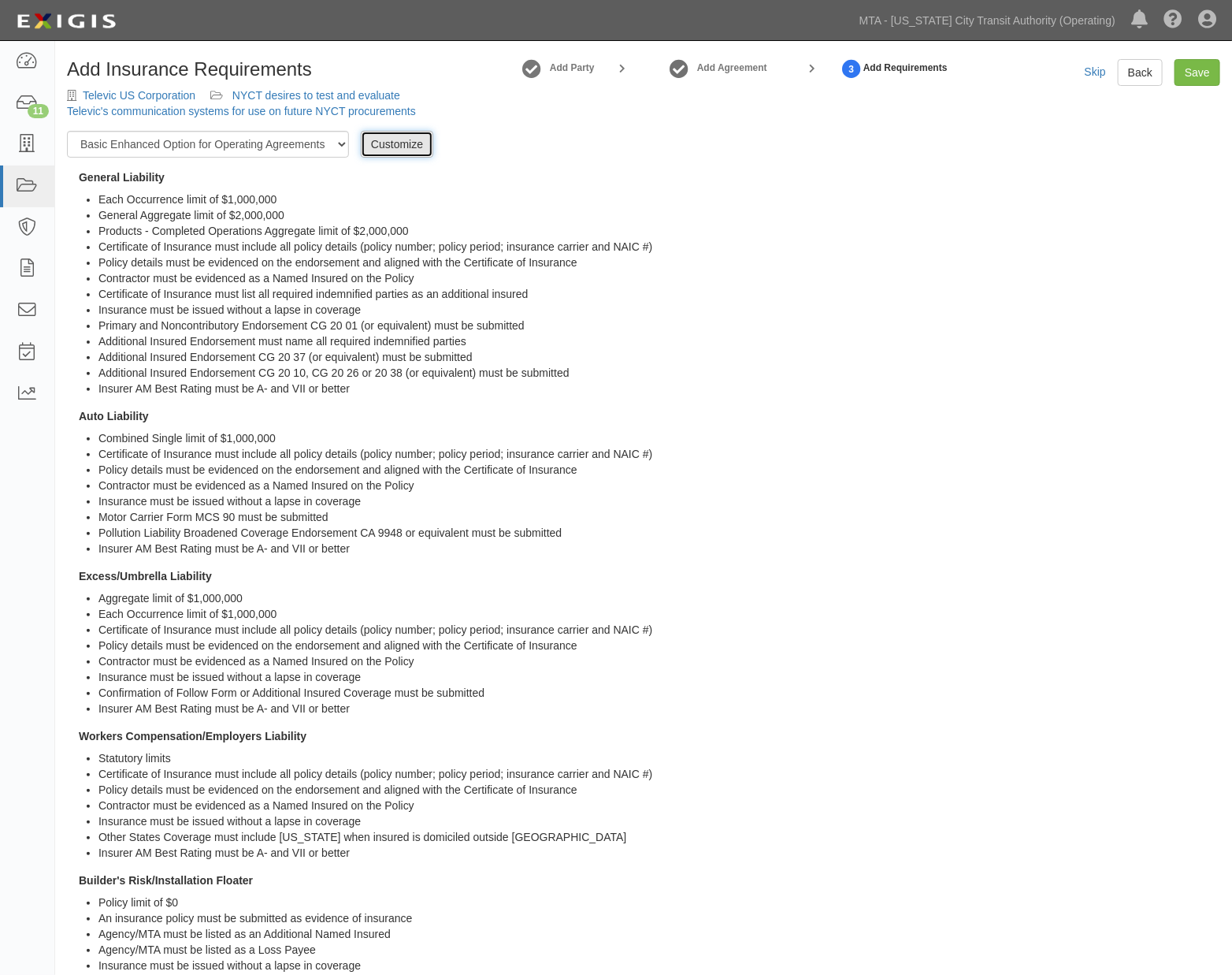
click at [388, 145] on link "Customize" at bounding box center [396, 144] width 72 height 27
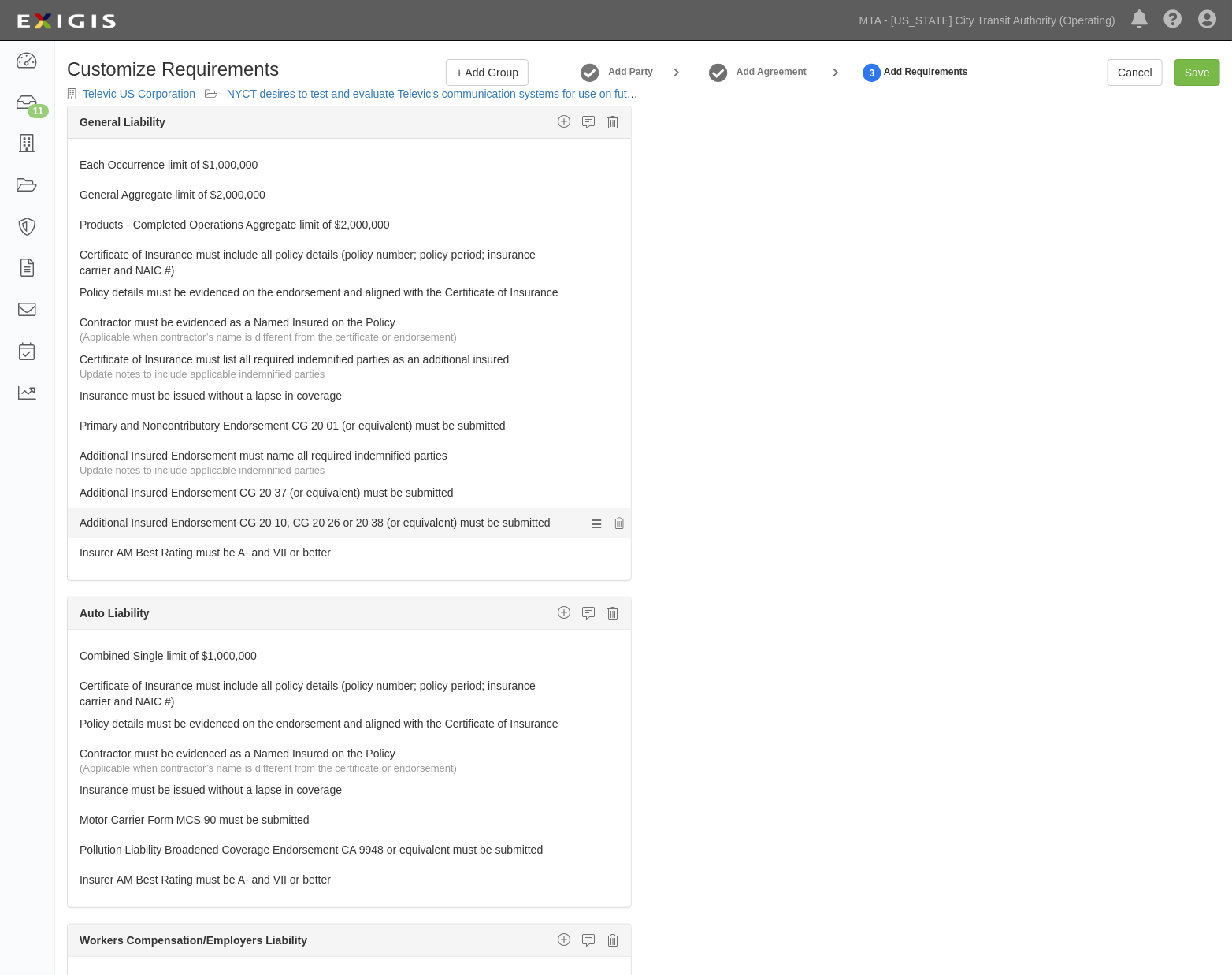
click at [184, 526] on link "Additional Insured Endorsement CG 20 10, CG 20 26 or 20 38 (or equivalent) must…" at bounding box center [320, 518] width 481 height 22
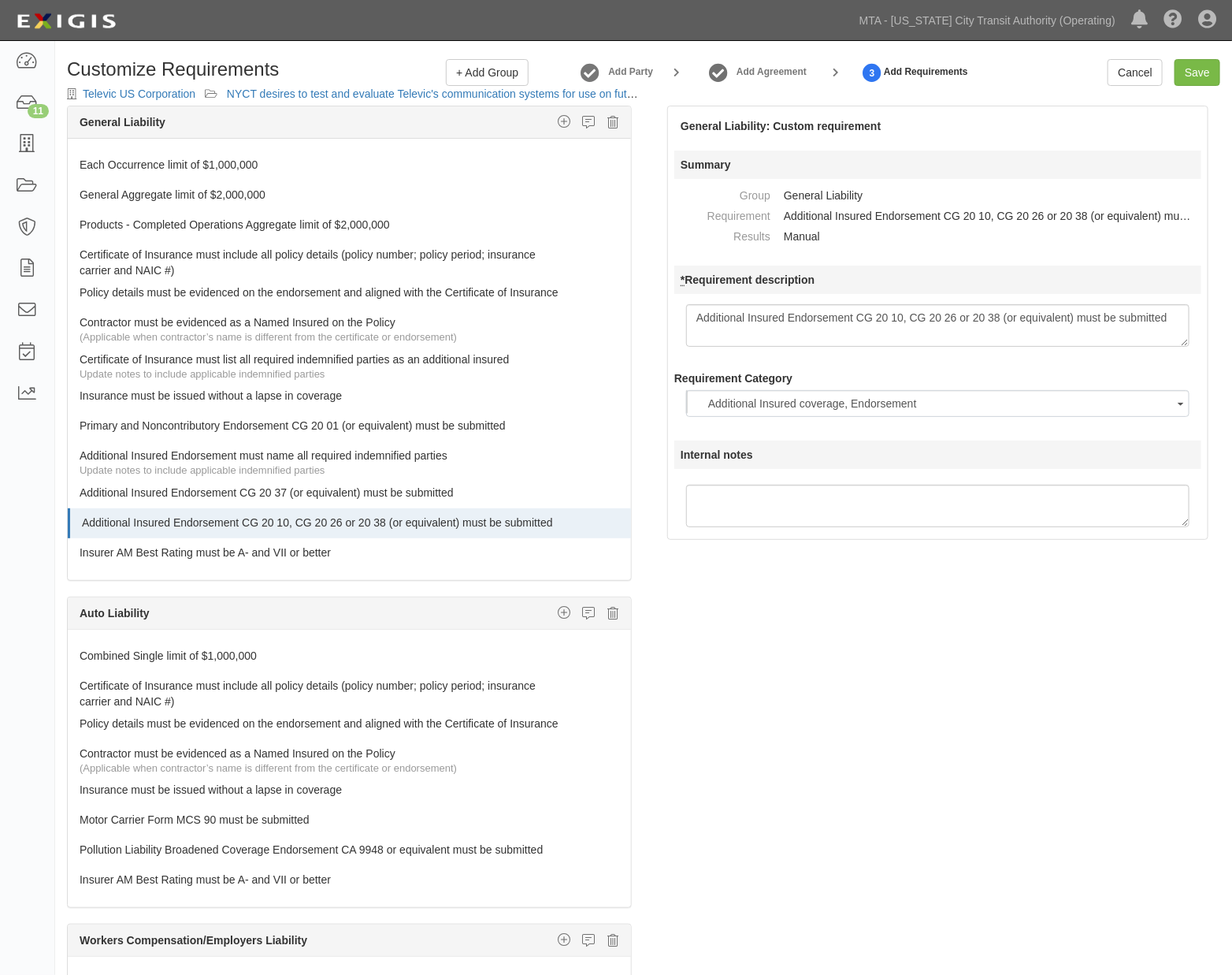
drag, startPoint x: 908, startPoint y: 317, endPoint x: 999, endPoint y: 311, distance: 91.2
click at [999, 311] on textarea "Additional Insured Endorsement CG 20 10, CG 20 26 or 20 38 (or equivalent) must…" at bounding box center [938, 325] width 503 height 42
type textarea "Additional Insured Endorsement CG 20 10 (or equivalent) must be submitted"
click at [1020, 741] on div "The requirements in red require changes in order to save. General Liability Add…" at bounding box center [644, 580] width 1178 height 950
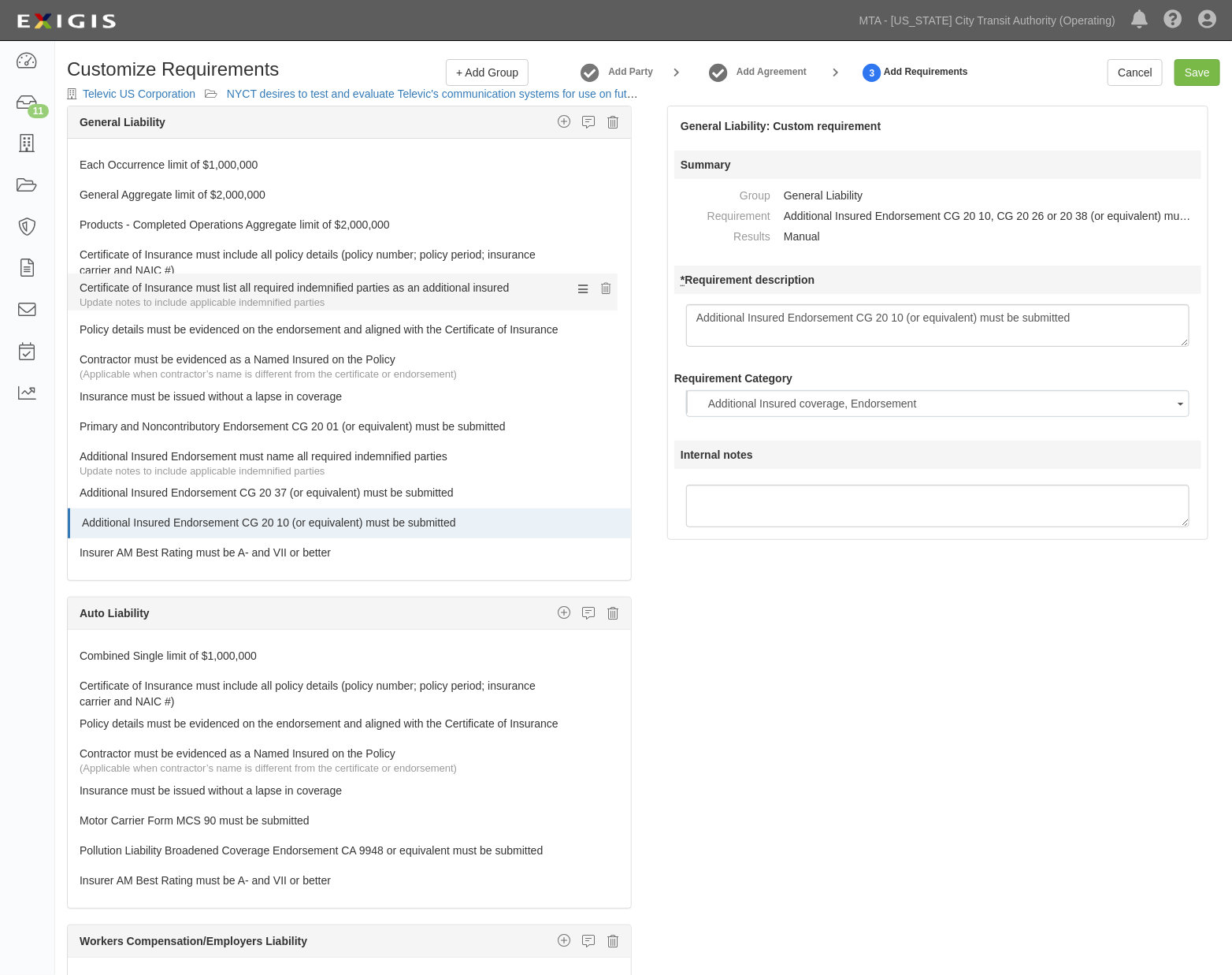
drag, startPoint x: 100, startPoint y: 372, endPoint x: 96, endPoint y: 292, distance: 80.1
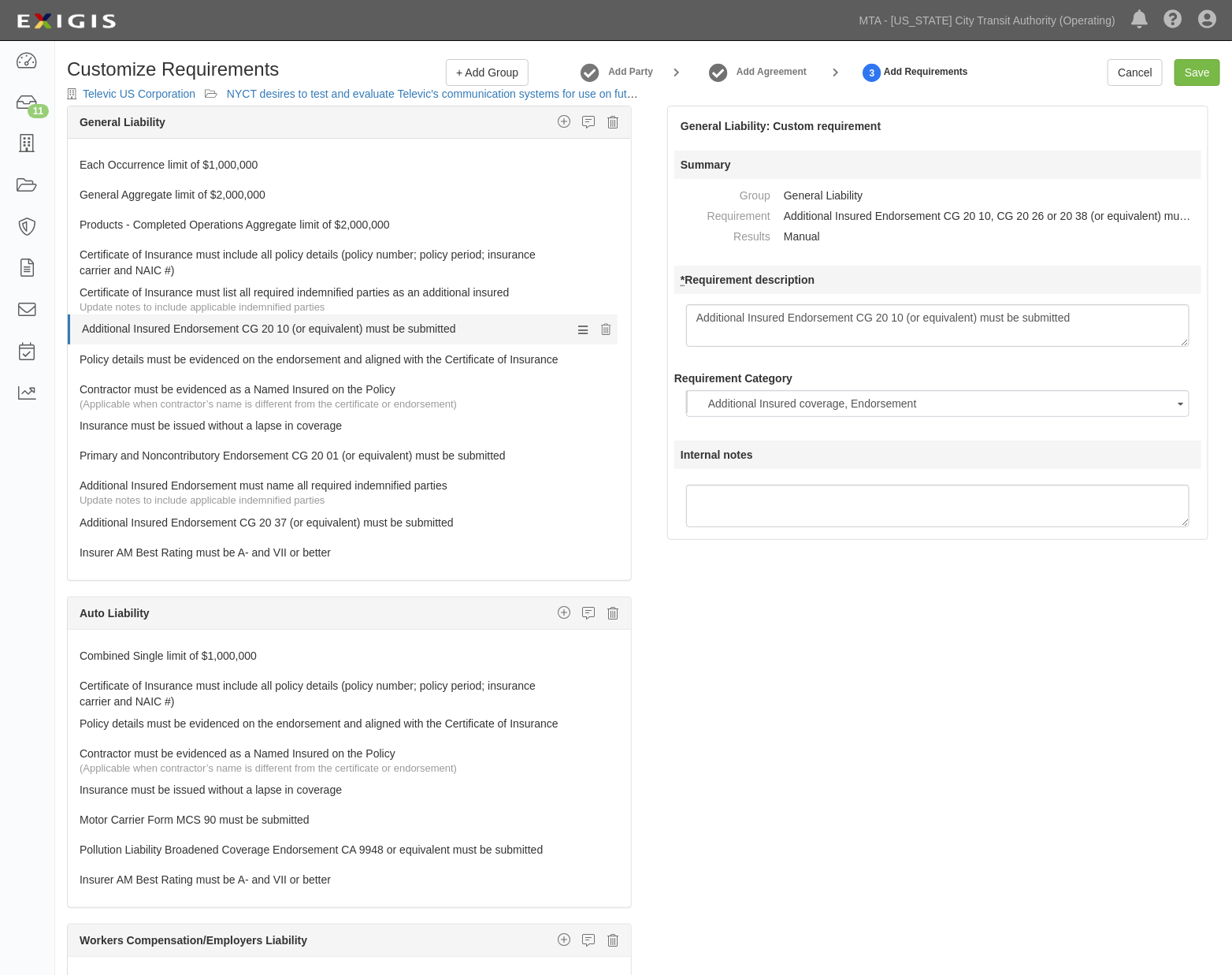
drag, startPoint x: 105, startPoint y: 527, endPoint x: 99, endPoint y: 321, distance: 206.1
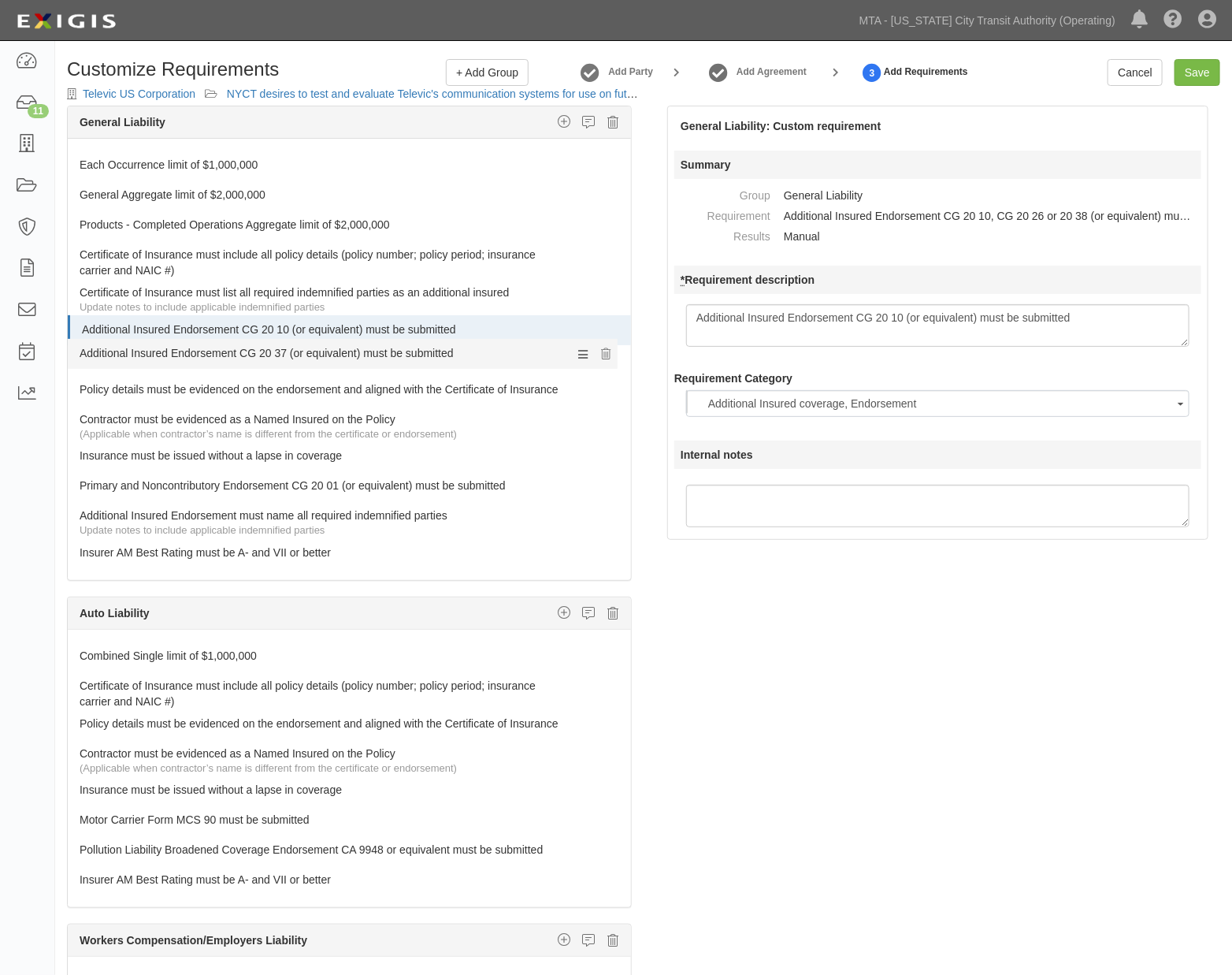
drag, startPoint x: 100, startPoint y: 527, endPoint x: 95, endPoint y: 348, distance: 179.1
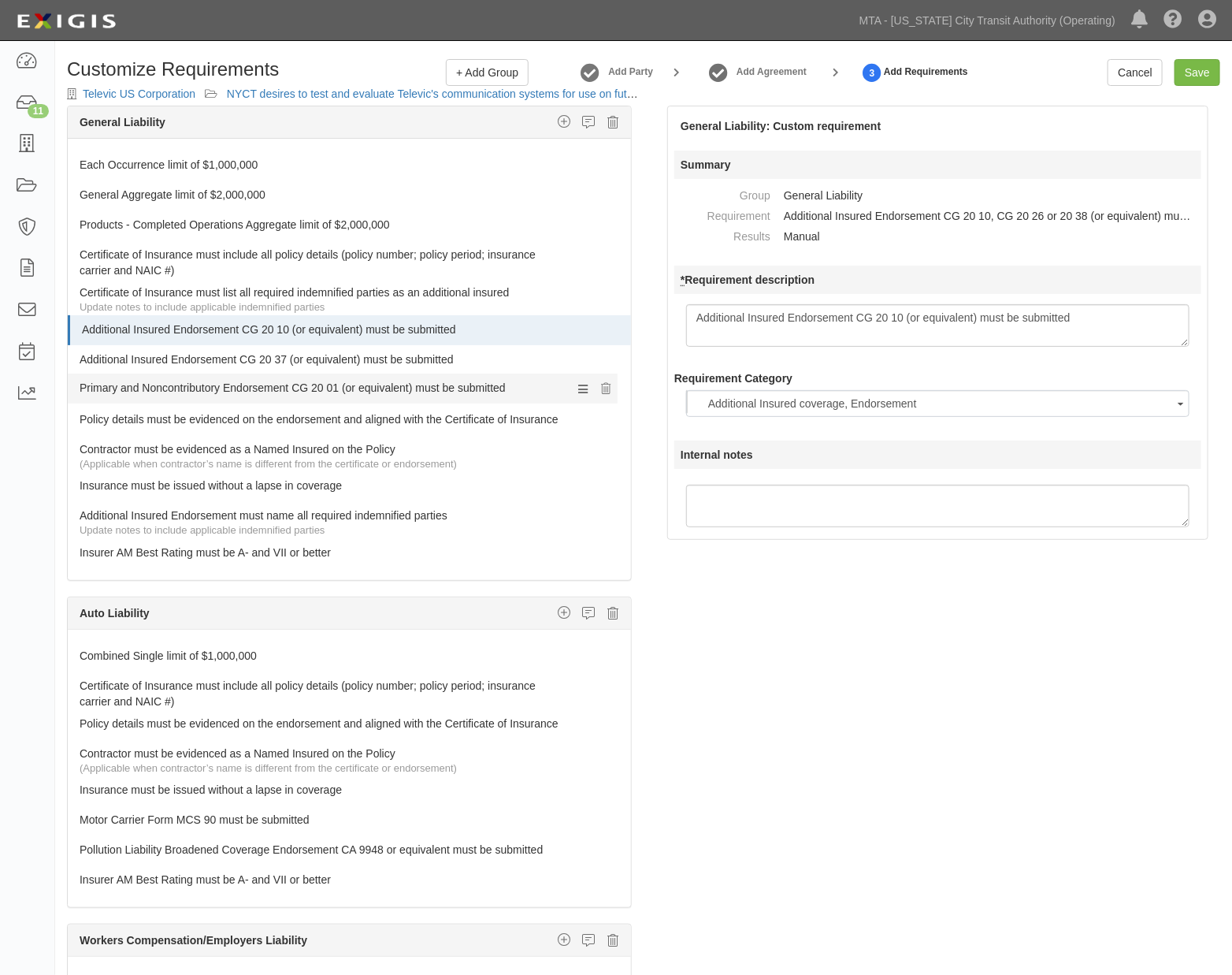
drag, startPoint x: 104, startPoint y: 498, endPoint x: 86, endPoint y: 391, distance: 108.5
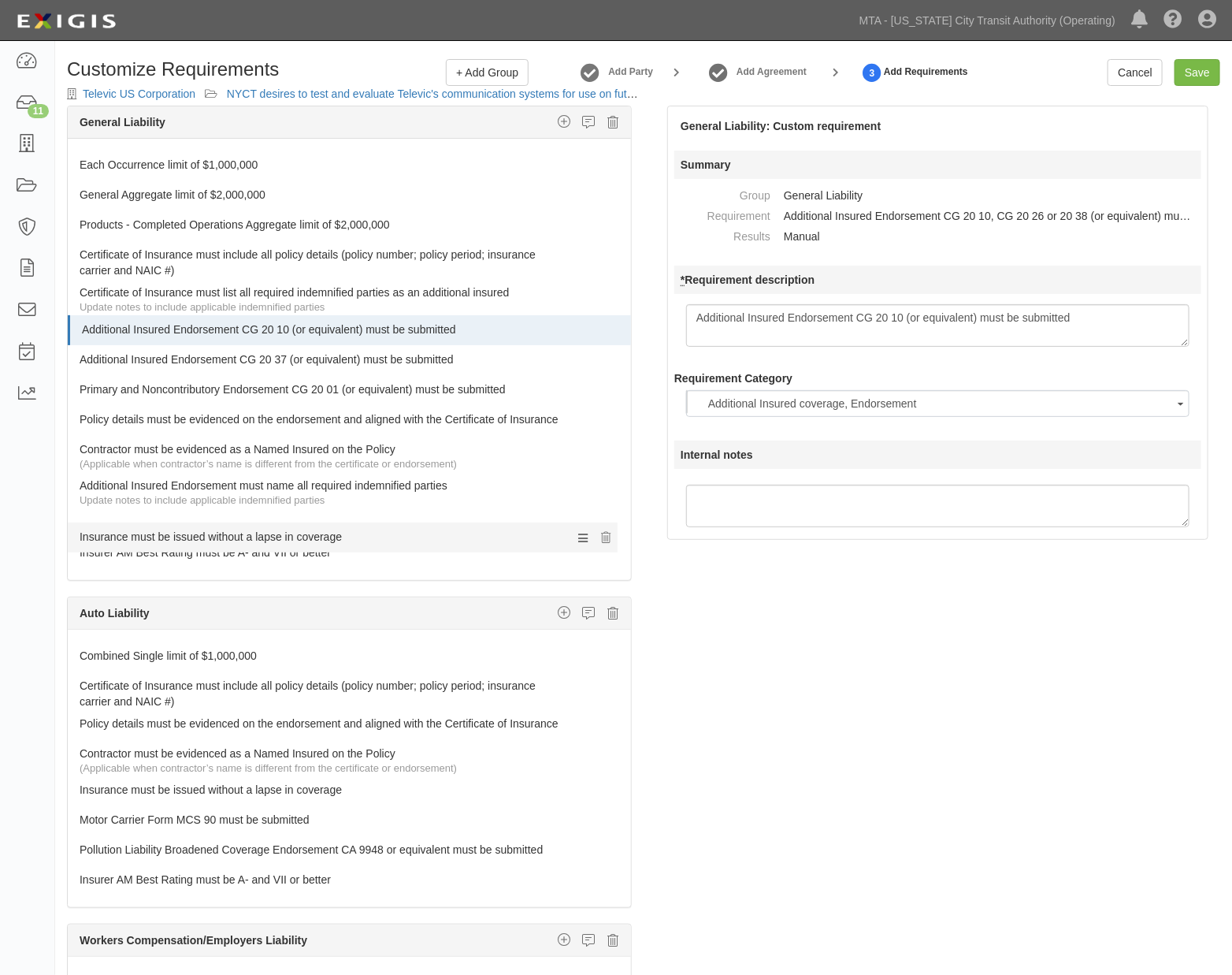
drag, startPoint x: 130, startPoint y: 489, endPoint x: 126, endPoint y: 528, distance: 39.2
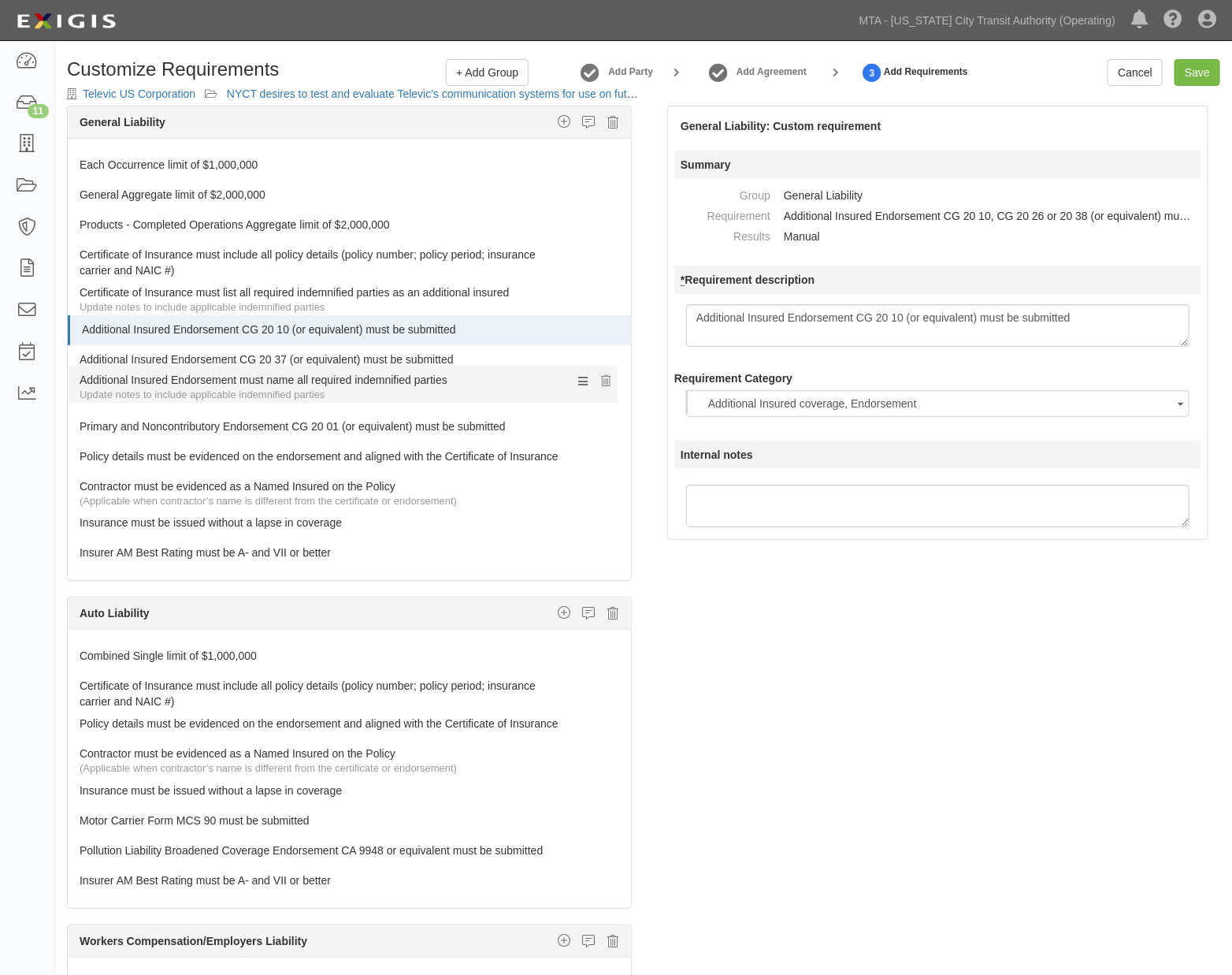
drag, startPoint x: 127, startPoint y: 497, endPoint x: 126, endPoint y: 382, distance: 115.0
click at [615, 857] on icon at bounding box center [620, 851] width 9 height 11
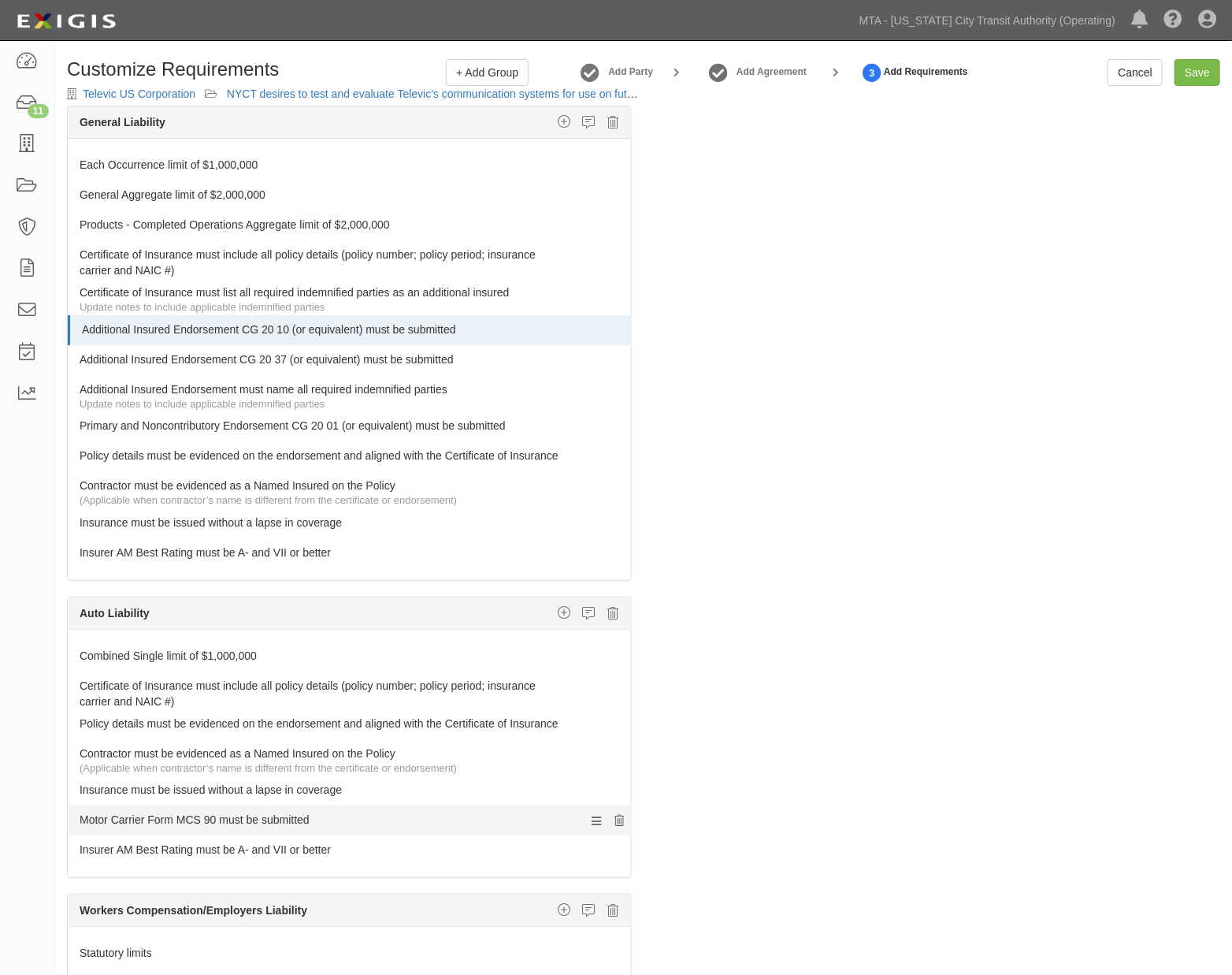
click at [615, 827] on icon at bounding box center [620, 822] width 9 height 11
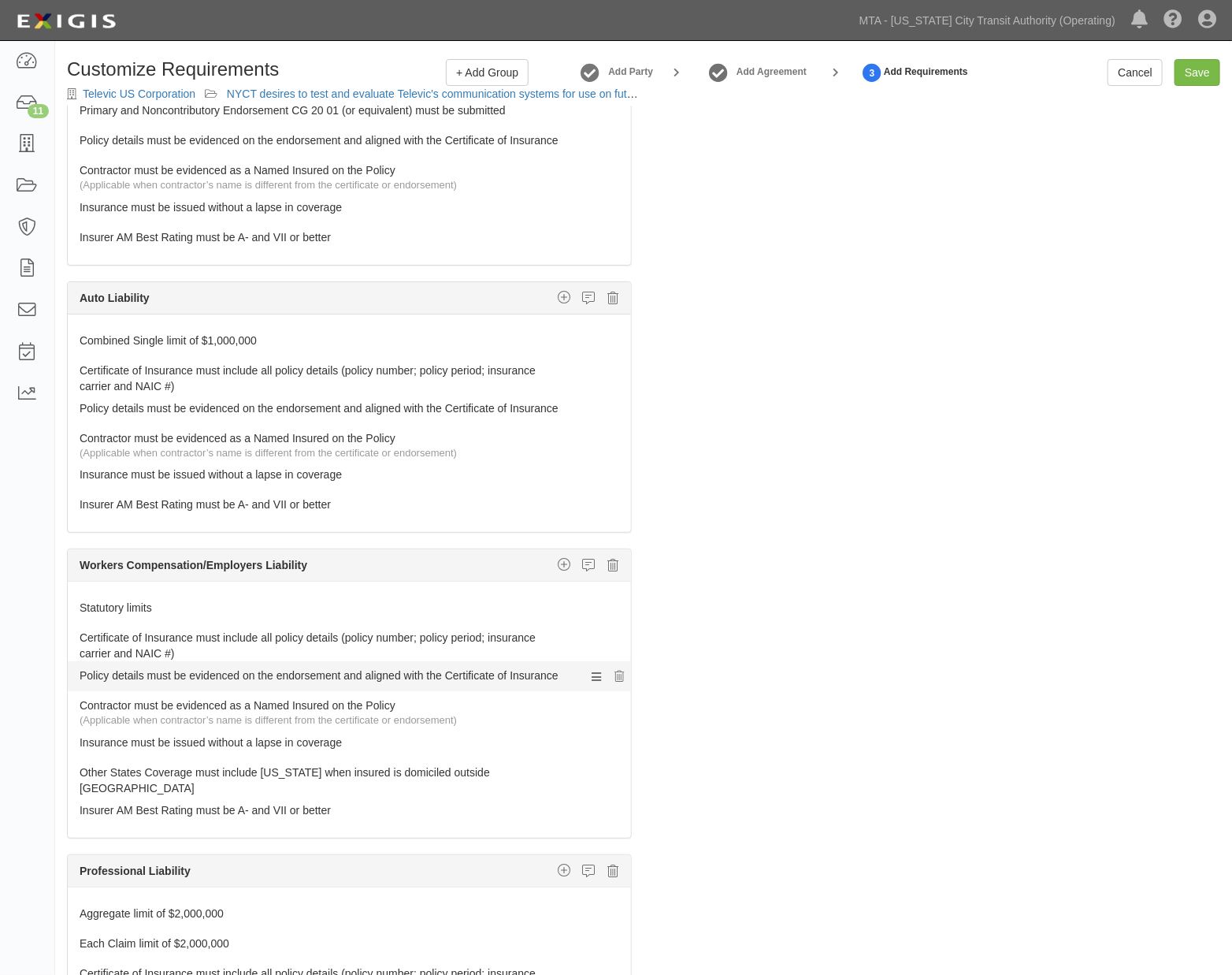
scroll to position [350, 0]
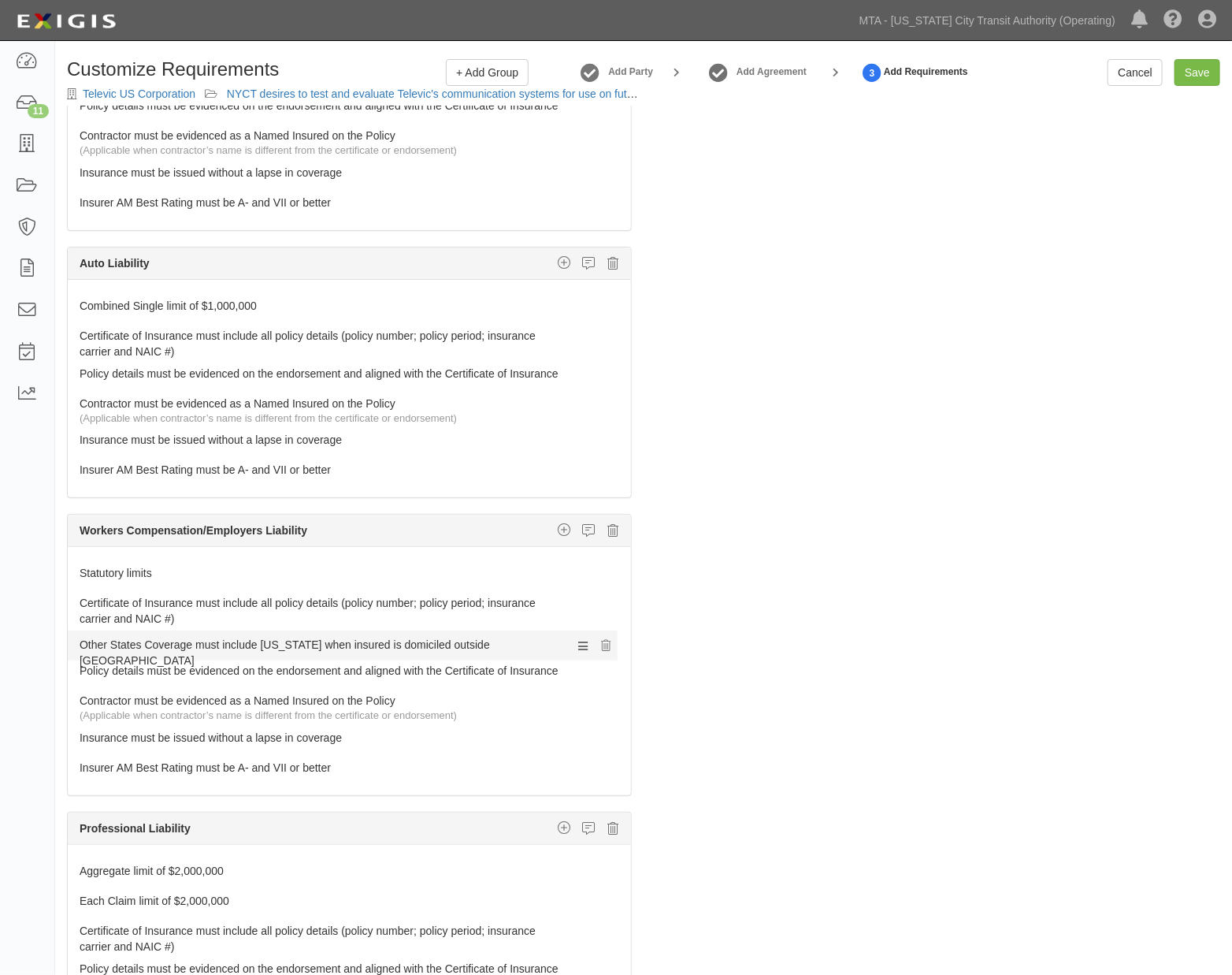
drag, startPoint x: 120, startPoint y: 757, endPoint x: 116, endPoint y: 639, distance: 118.1
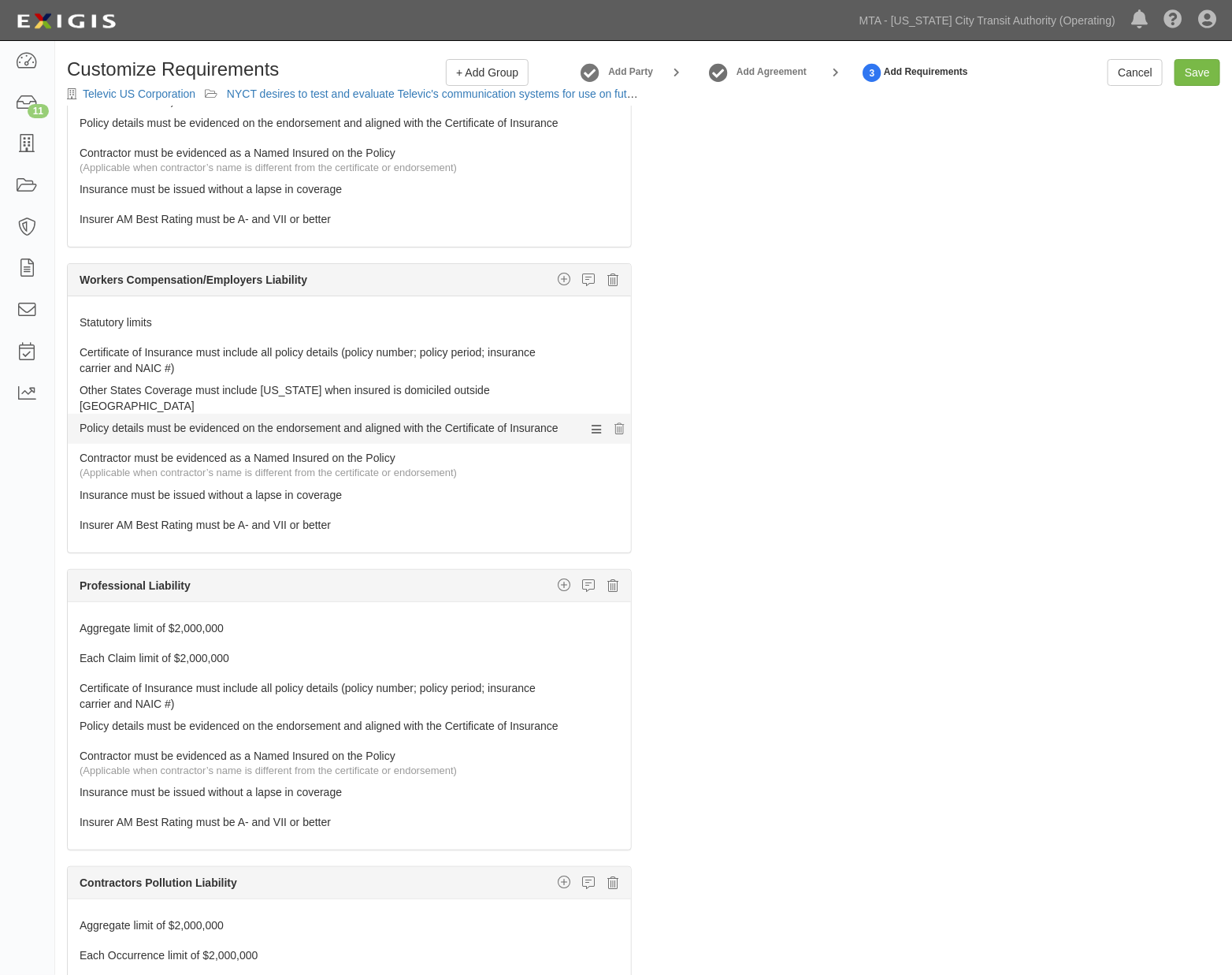
scroll to position [612, 0]
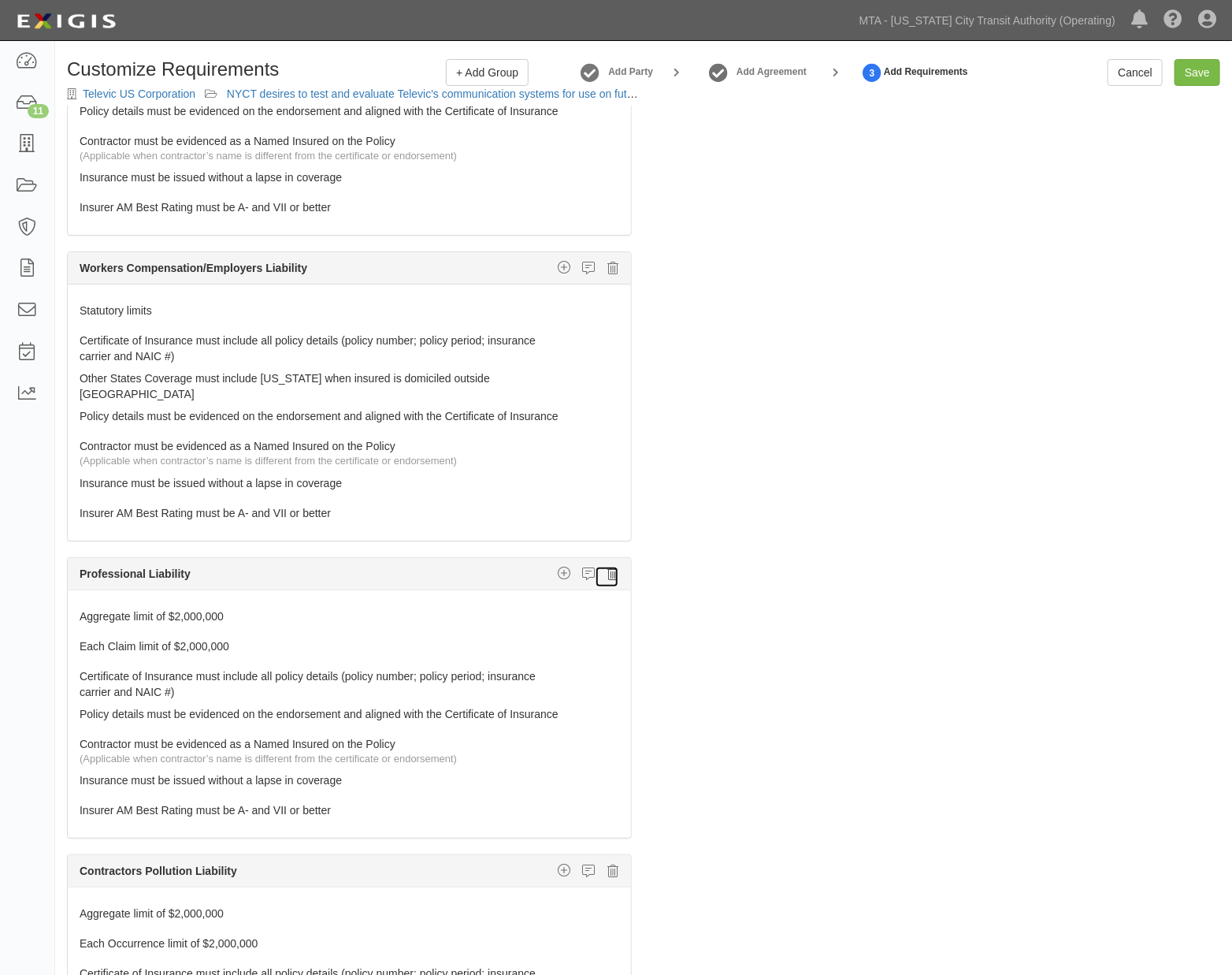
click at [608, 580] on icon at bounding box center [613, 573] width 11 height 14
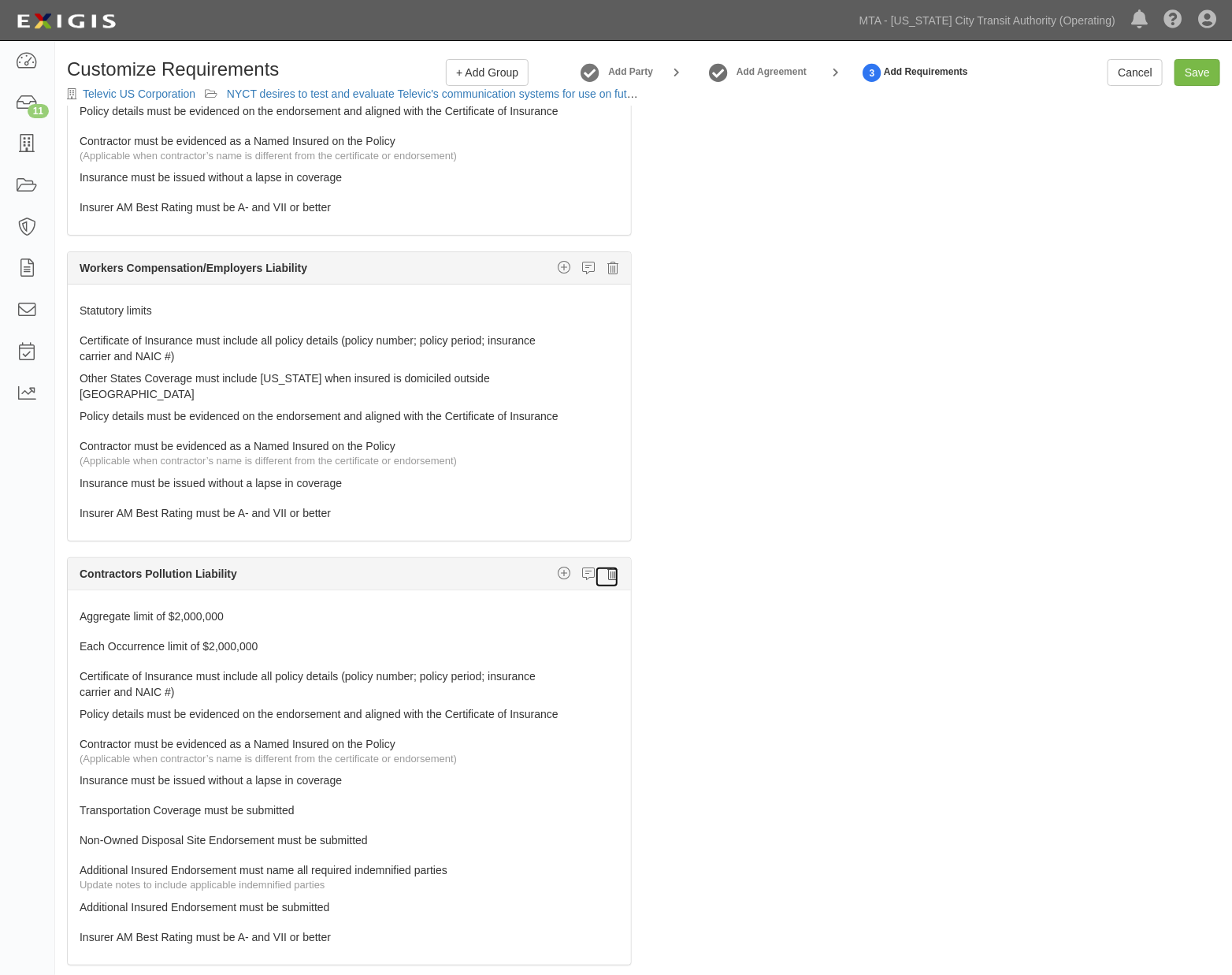
click at [608, 580] on icon at bounding box center [613, 573] width 11 height 14
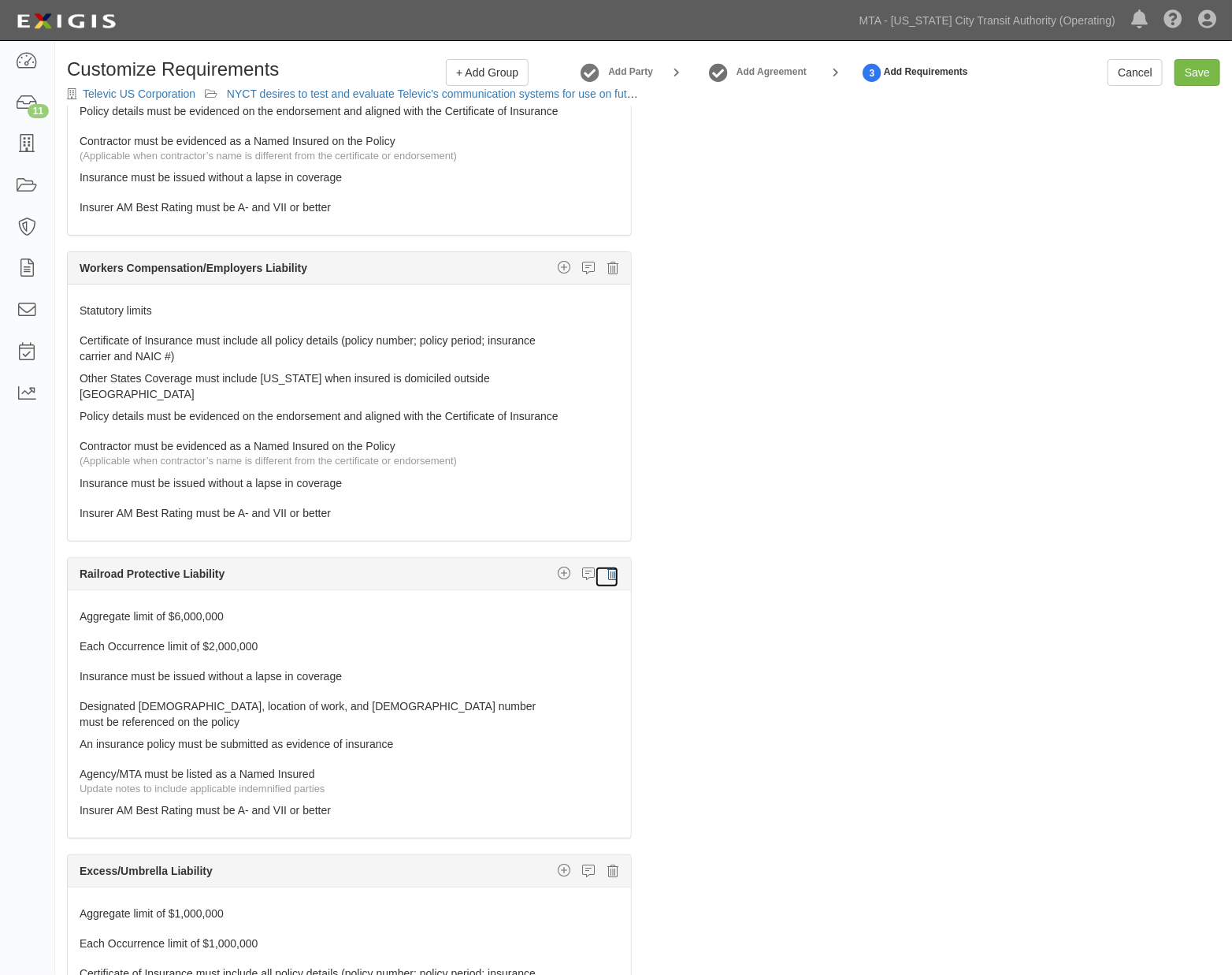
click at [608, 580] on icon at bounding box center [613, 573] width 11 height 14
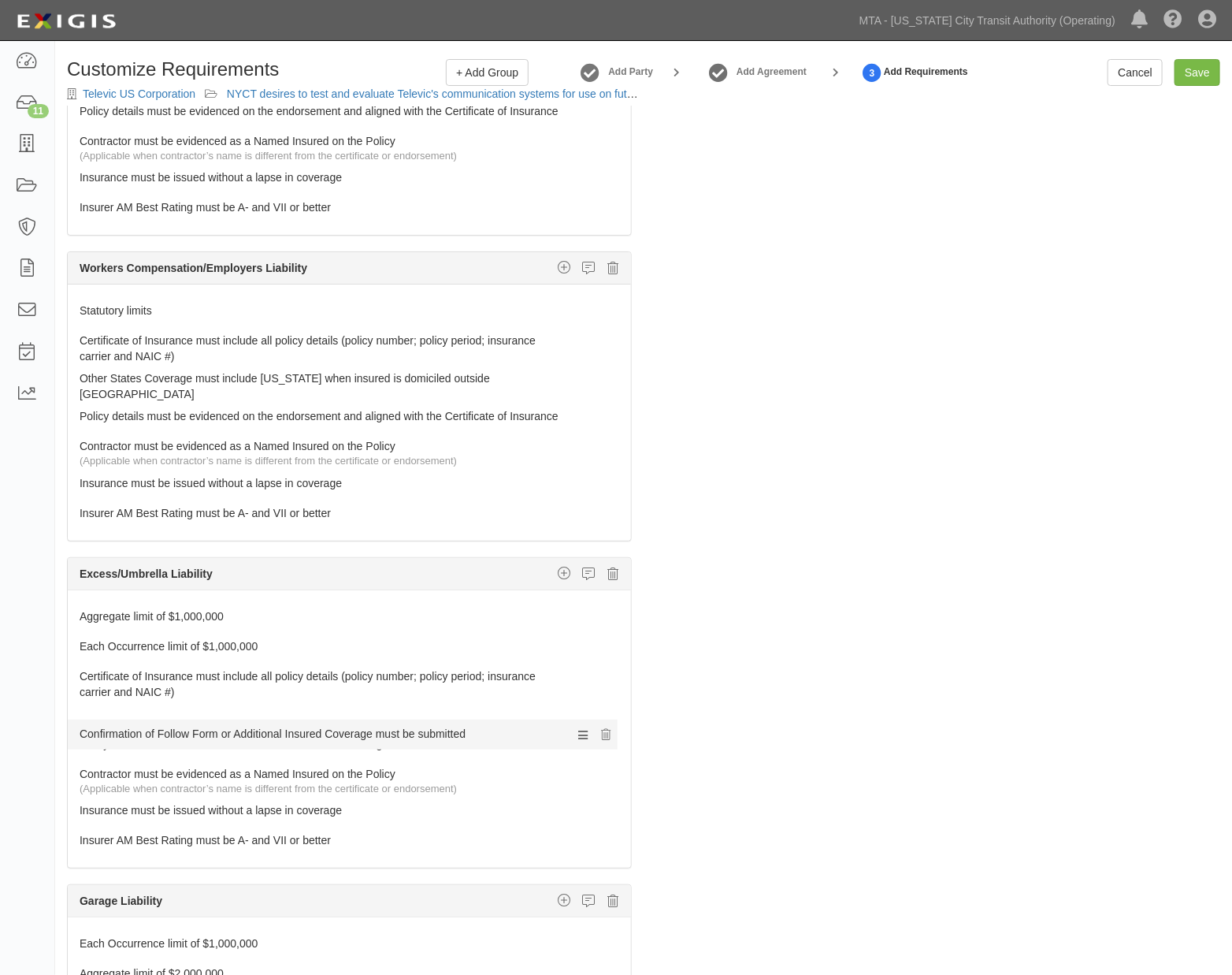
drag, startPoint x: 159, startPoint y: 833, endPoint x: 143, endPoint y: 731, distance: 103.2
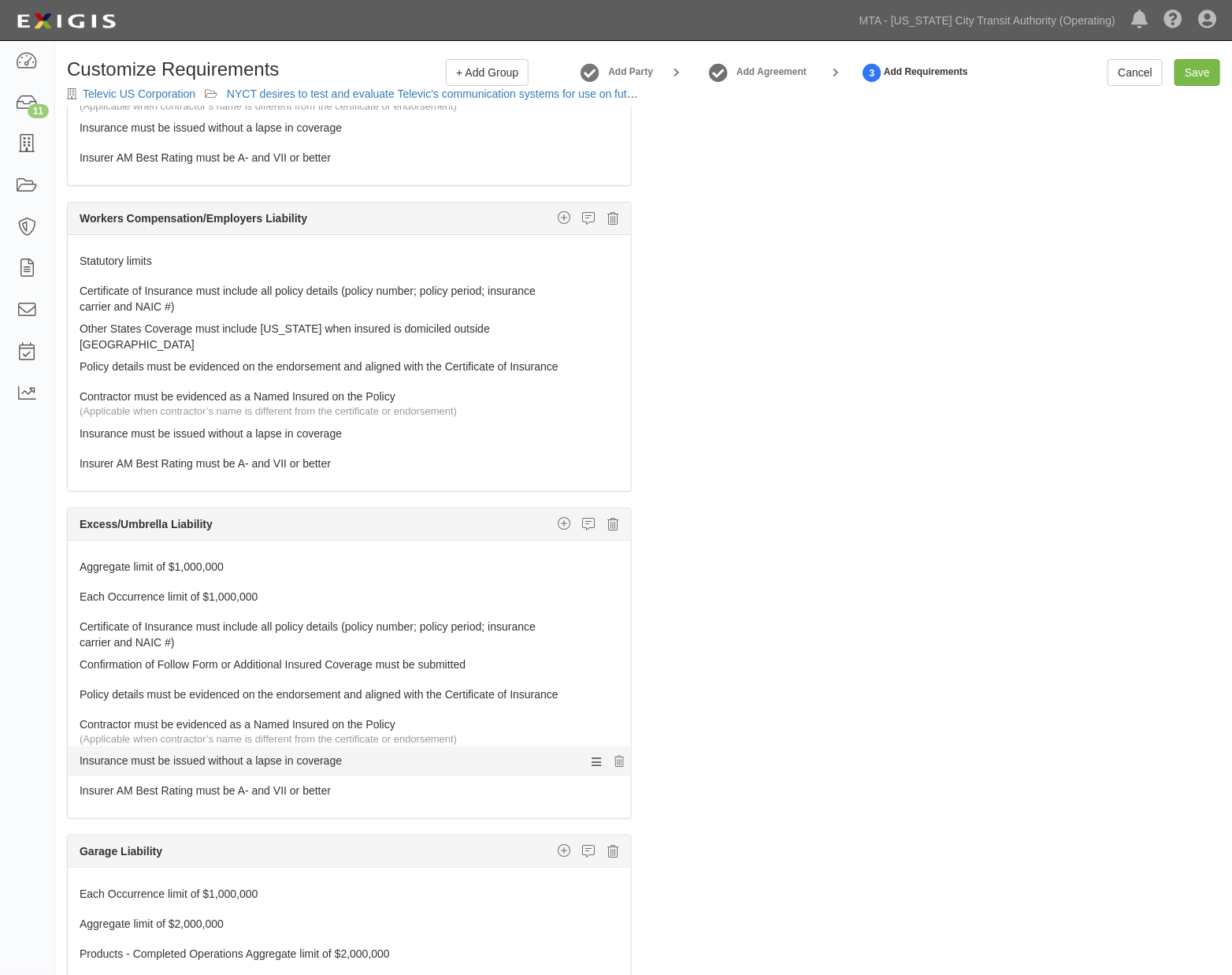
scroll to position [700, 0]
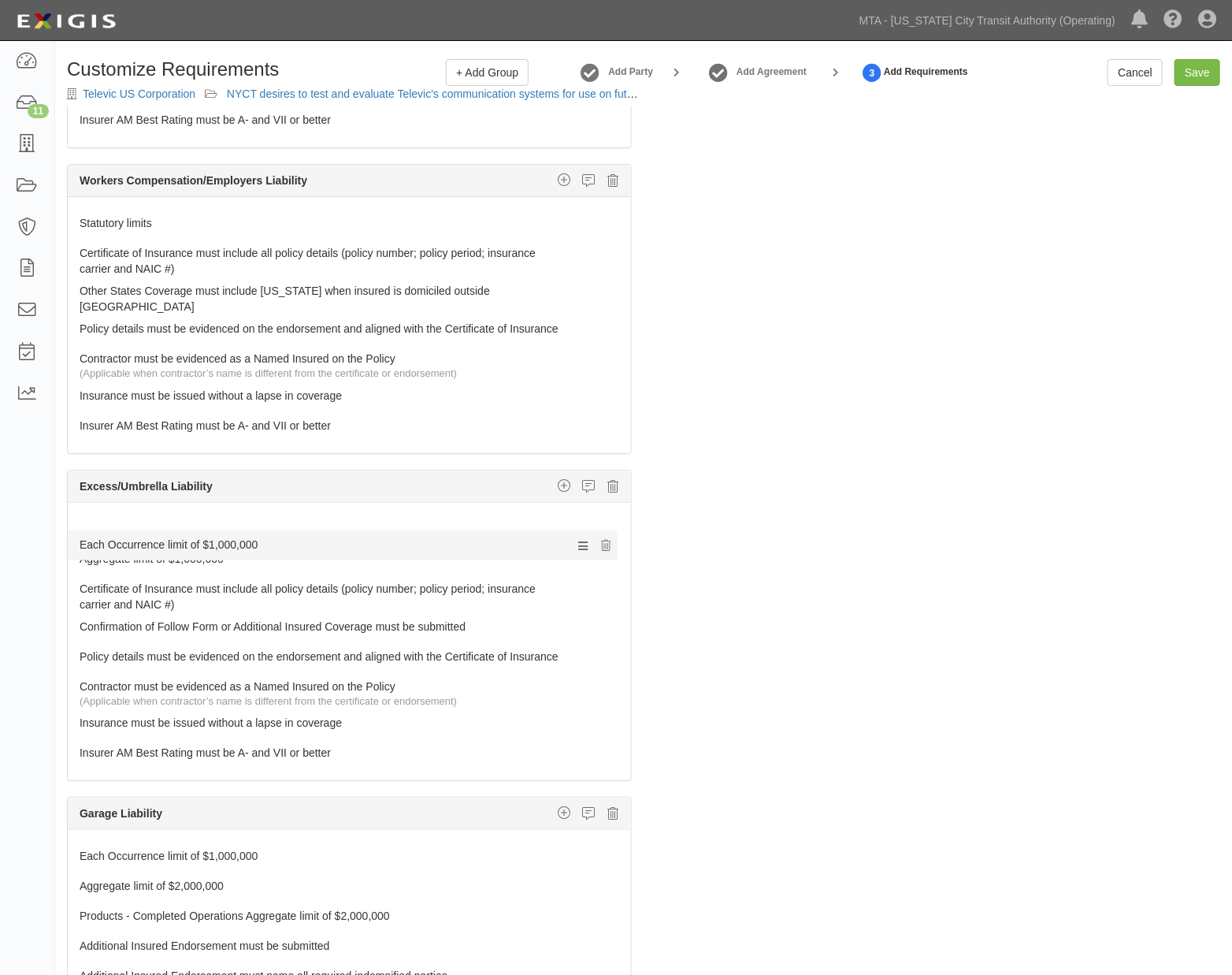
drag, startPoint x: 125, startPoint y: 574, endPoint x: 128, endPoint y: 538, distance: 36.1
click at [254, 536] on link "Each Occurrence limit of $1,000,000" at bounding box center [320, 525] width 481 height 22
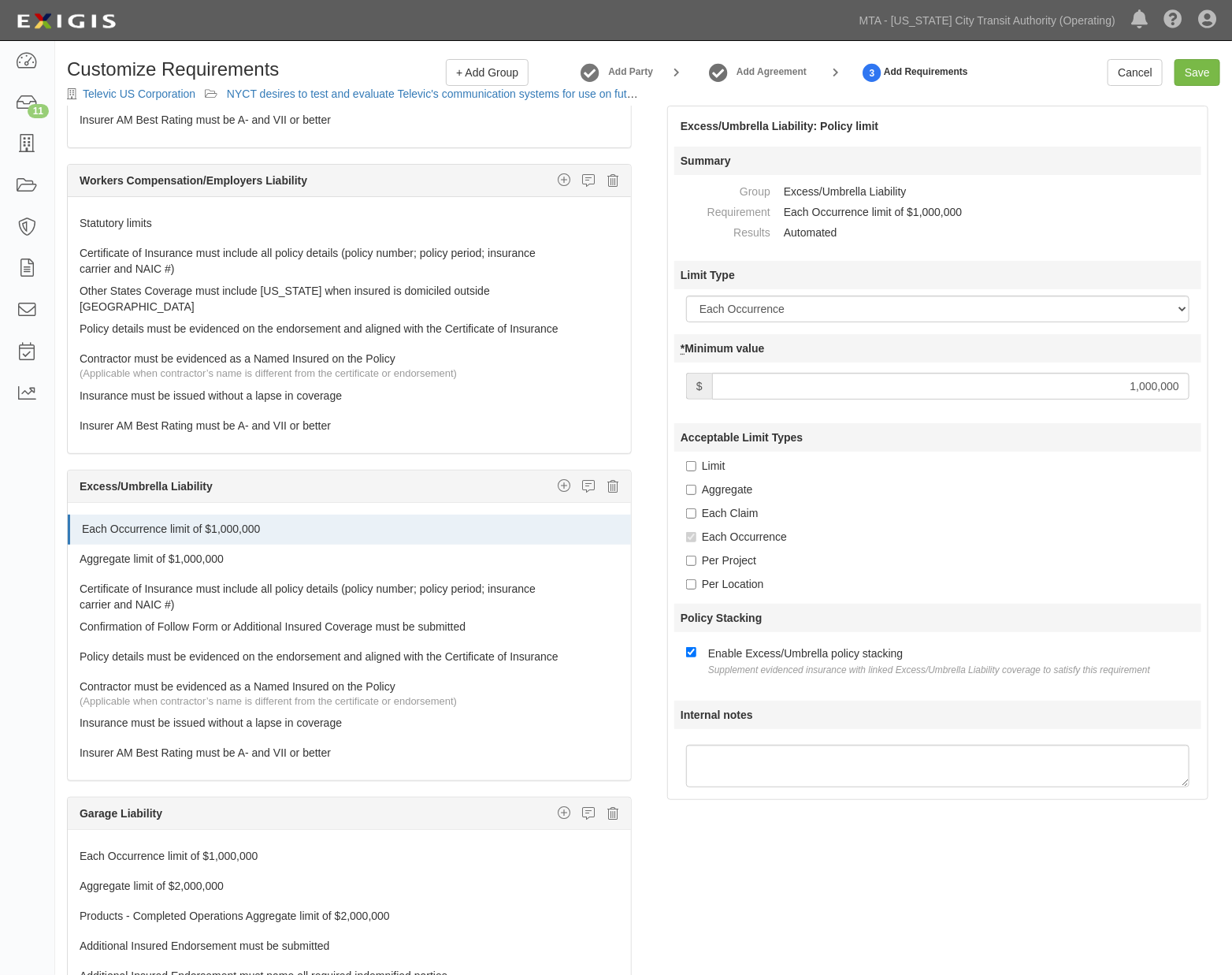
drag, startPoint x: 1117, startPoint y: 390, endPoint x: 1430, endPoint y: 390, distance: 313.0
click at [1232, 390] on html "Toggle navigation Dashboard 11 Inbox Parties Agreements Coverages Documents Mes…" at bounding box center [616, 539] width 1232 height 1078
type input "2,000,000"
click at [723, 881] on div "The requirements in red require changes in order to save. General Liability Add…" at bounding box center [644, 580] width 1178 height 950
click at [125, 566] on link "Aggregate limit of $1,000,000" at bounding box center [320, 555] width 481 height 22
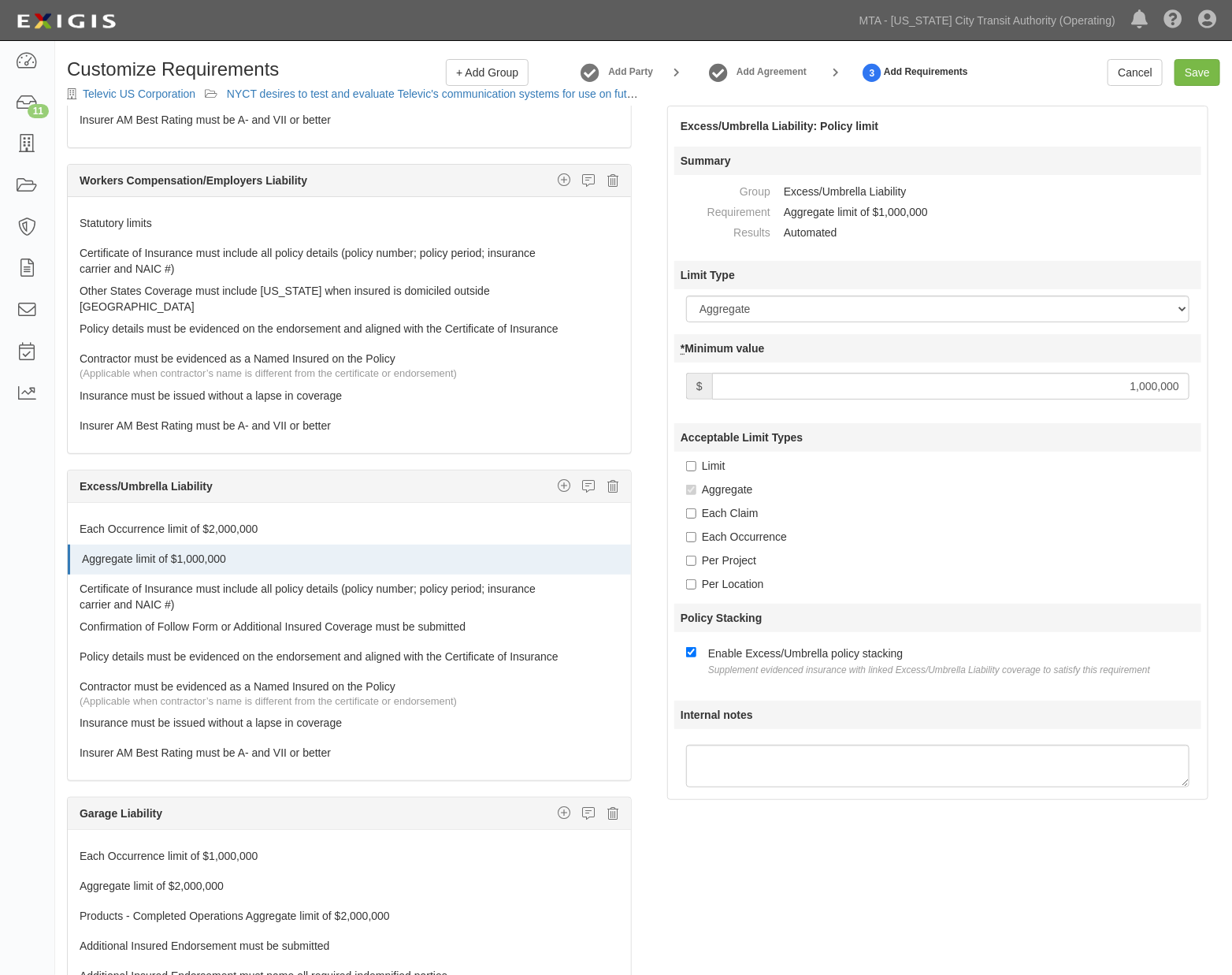
drag, startPoint x: 1073, startPoint y: 383, endPoint x: 1460, endPoint y: 390, distance: 387.1
click at [1232, 390] on html "Toggle navigation Dashboard 11 Inbox Parties Agreements Coverages Documents Mes…" at bounding box center [616, 539] width 1232 height 1078
type input "2,000,000"
click at [749, 855] on div "The requirements in red require changes in order to save. General Liability Add…" at bounding box center [644, 580] width 1178 height 950
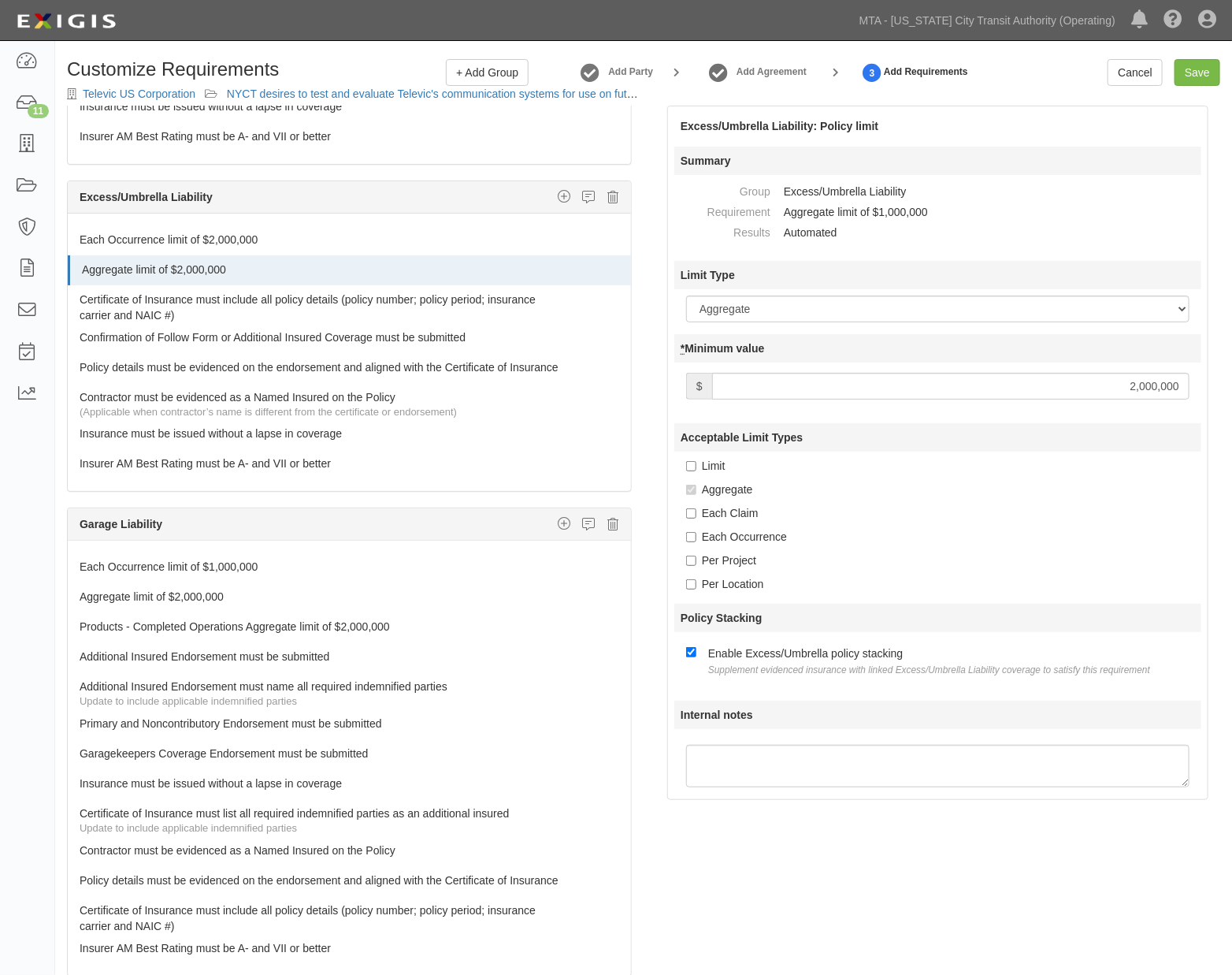
scroll to position [1051, 0]
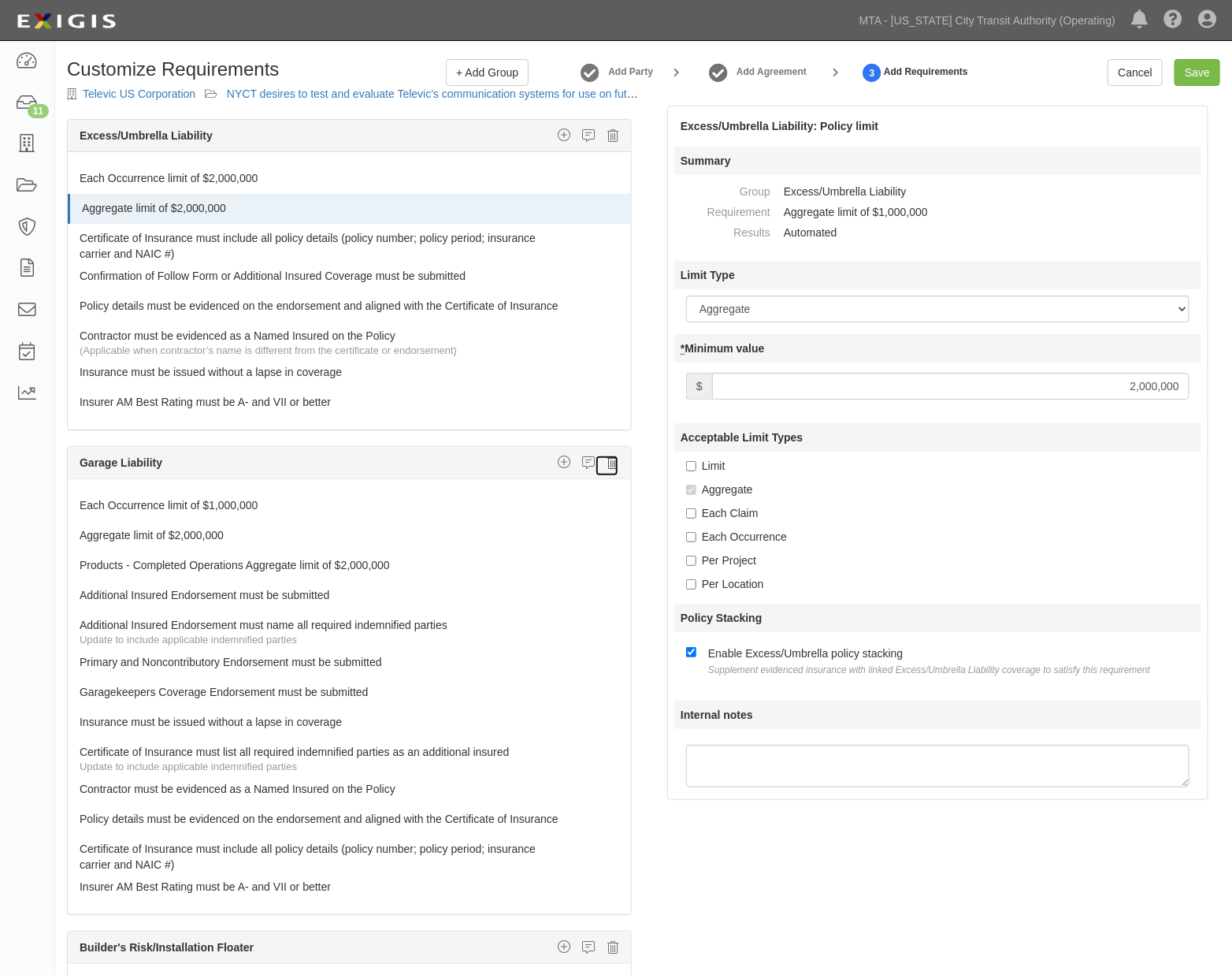
click at [608, 470] on icon at bounding box center [613, 462] width 11 height 14
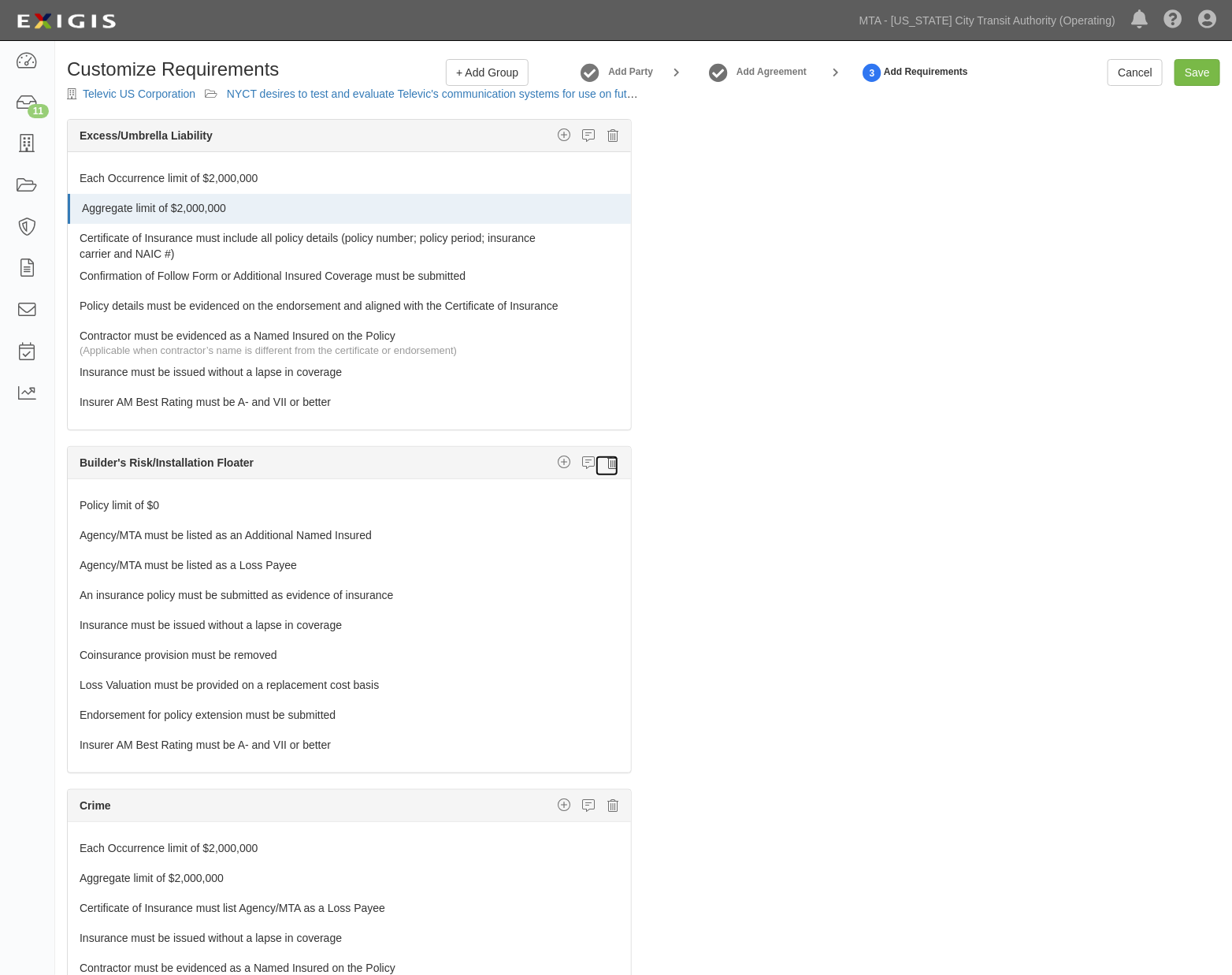
click at [608, 470] on icon at bounding box center [613, 462] width 11 height 14
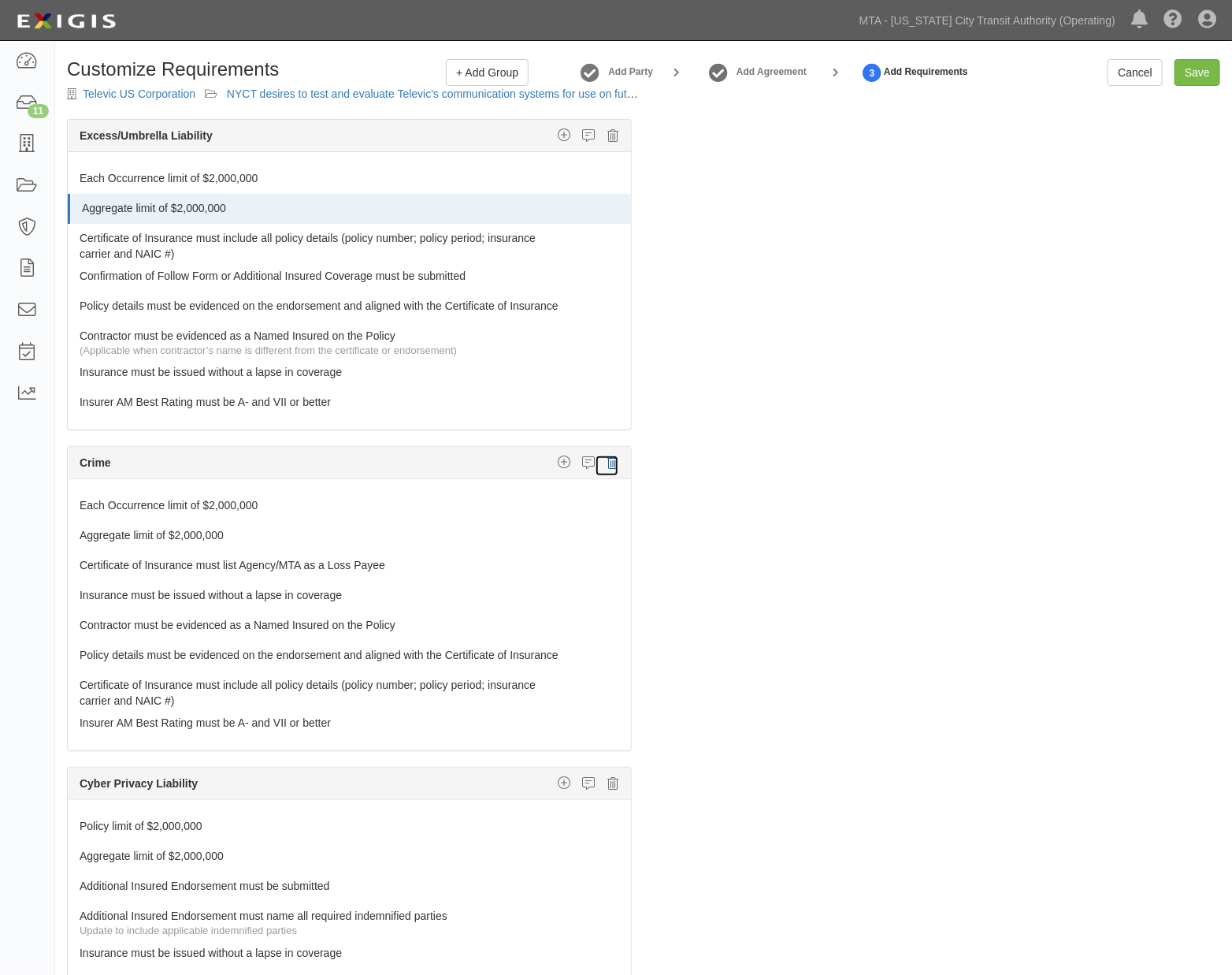
click at [608, 470] on icon at bounding box center [613, 462] width 11 height 14
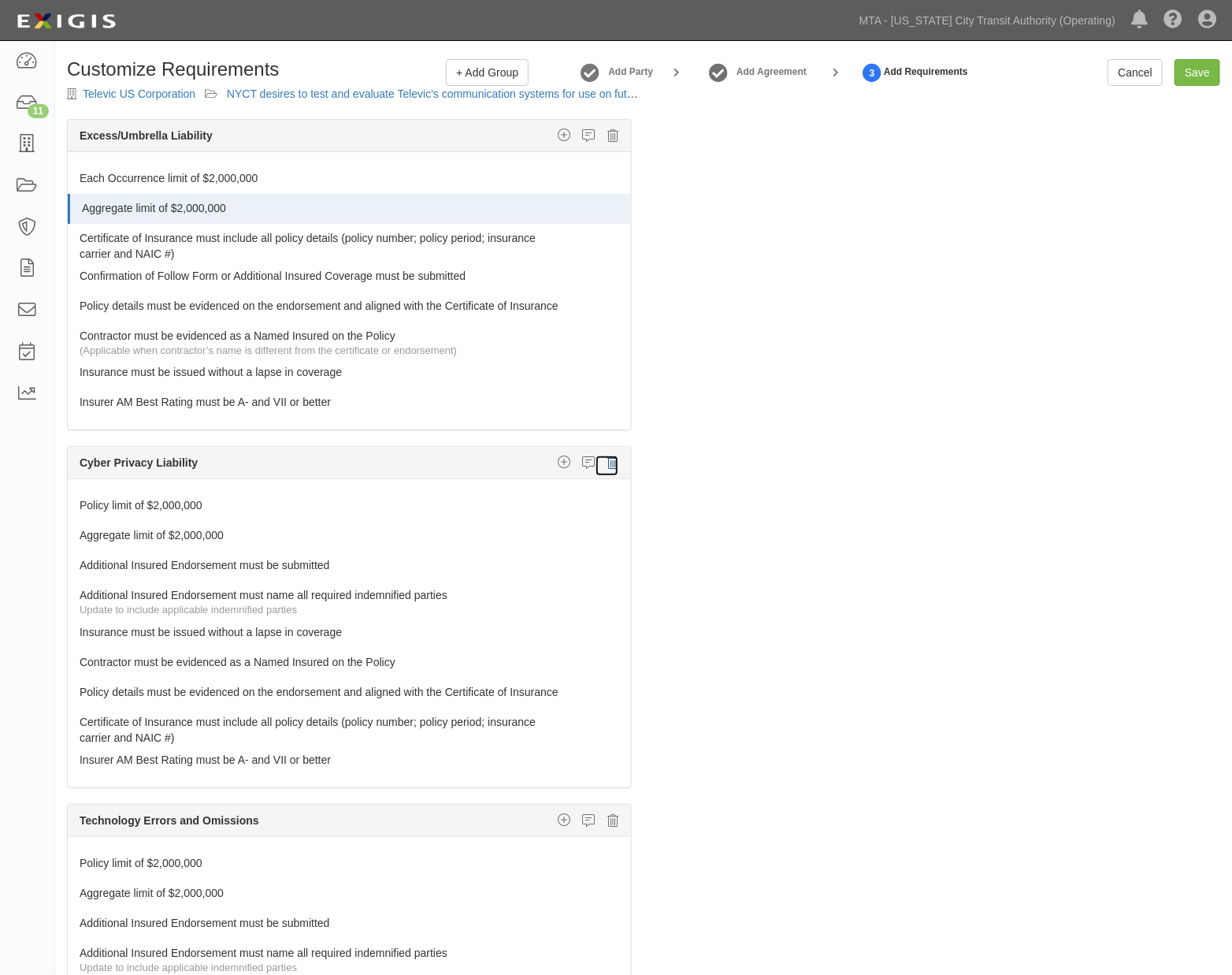
click at [608, 470] on icon at bounding box center [613, 462] width 11 height 14
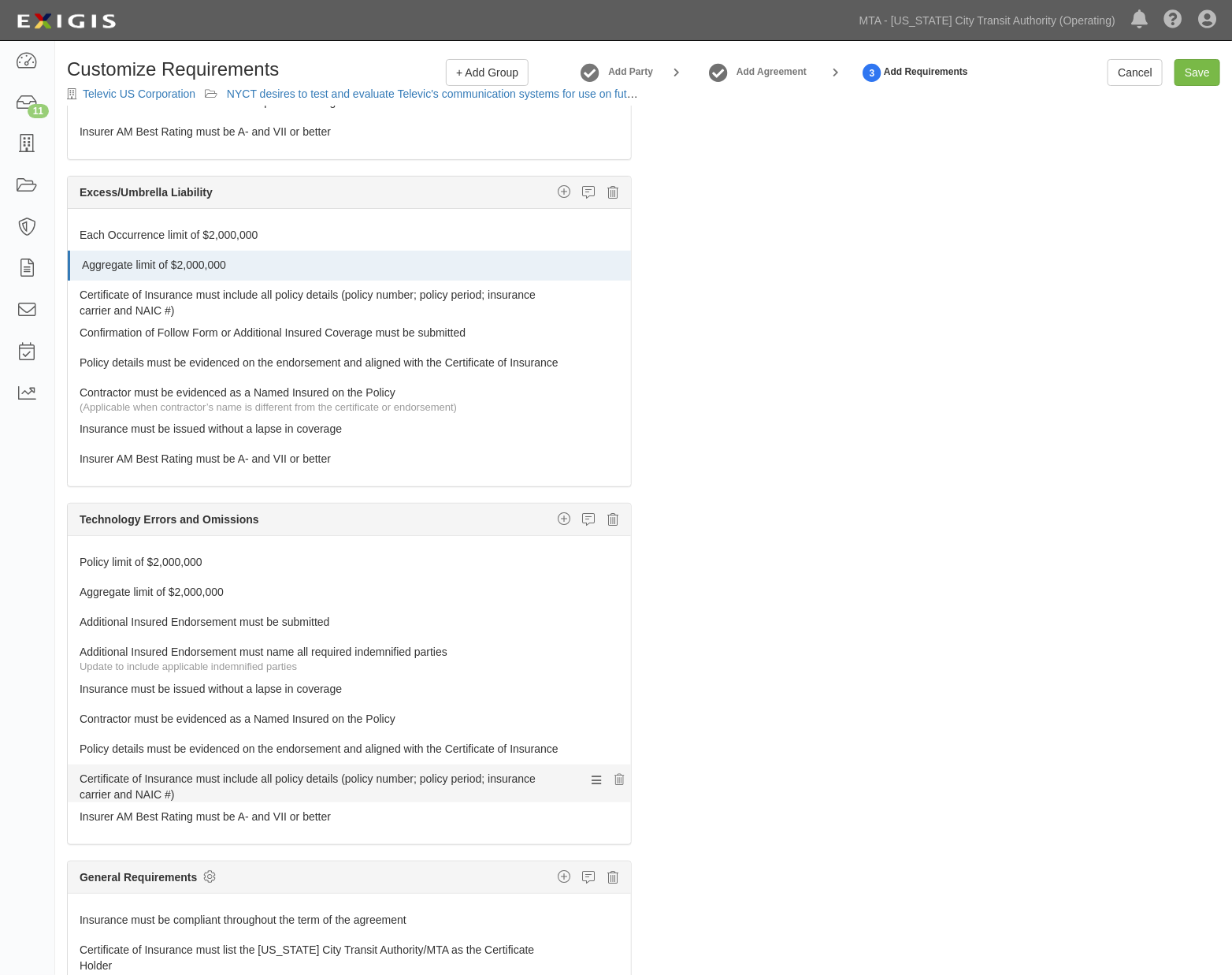
scroll to position [994, 0]
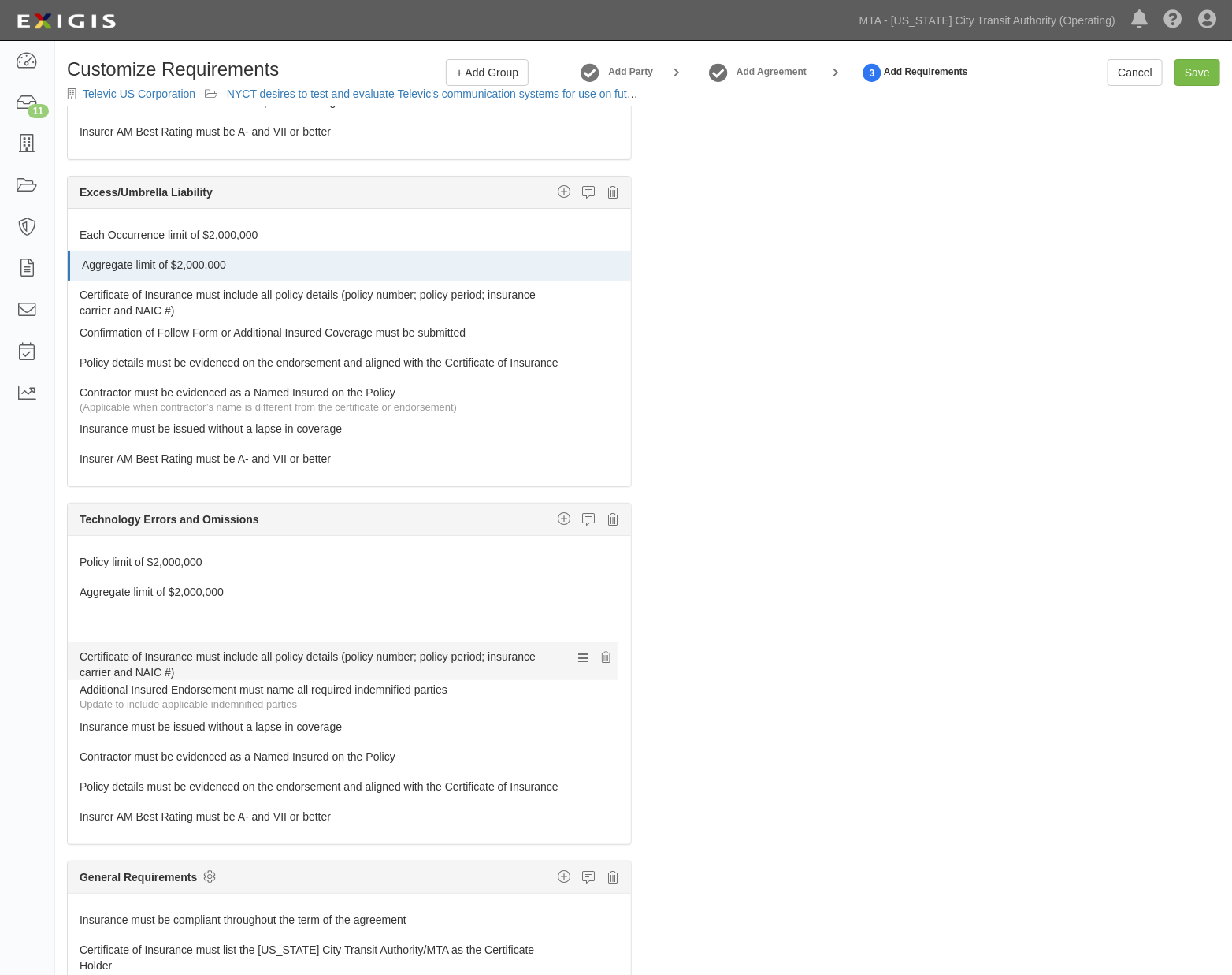
drag, startPoint x: 138, startPoint y: 784, endPoint x: 131, endPoint y: 659, distance: 125.2
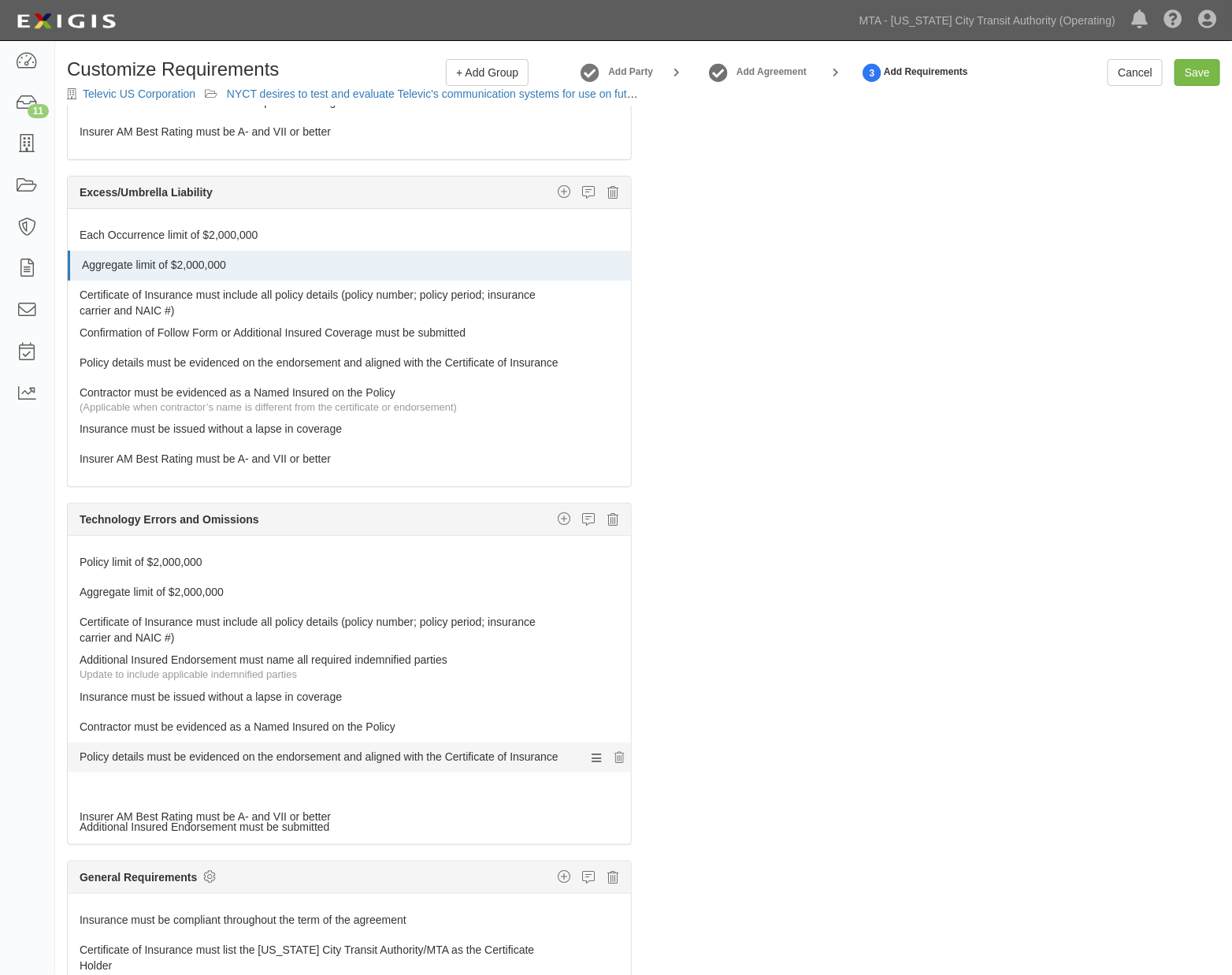
drag, startPoint x: 129, startPoint y: 681, endPoint x: 113, endPoint y: 804, distance: 124.0
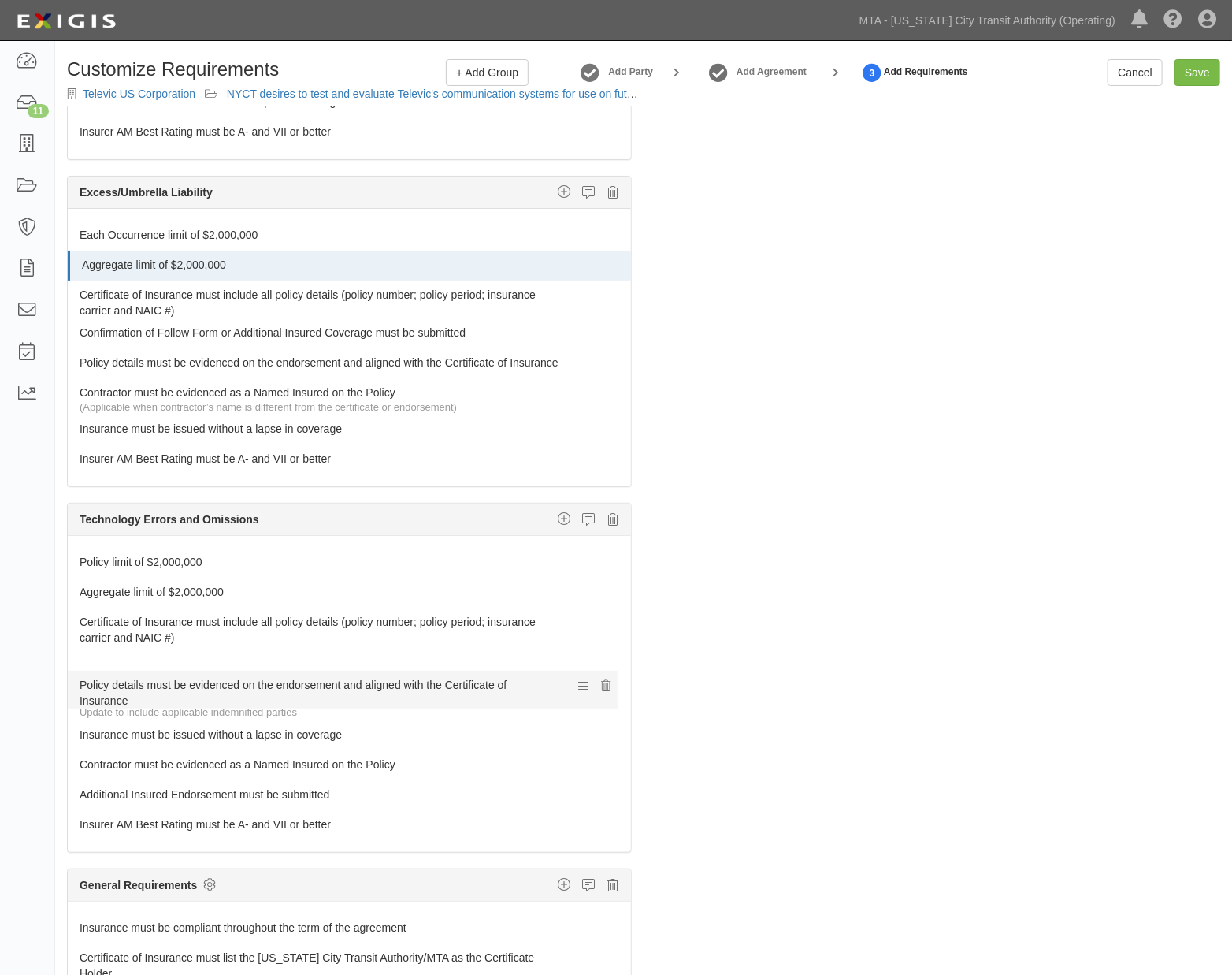
drag, startPoint x: 106, startPoint y: 782, endPoint x: 108, endPoint y: 682, distance: 100.0
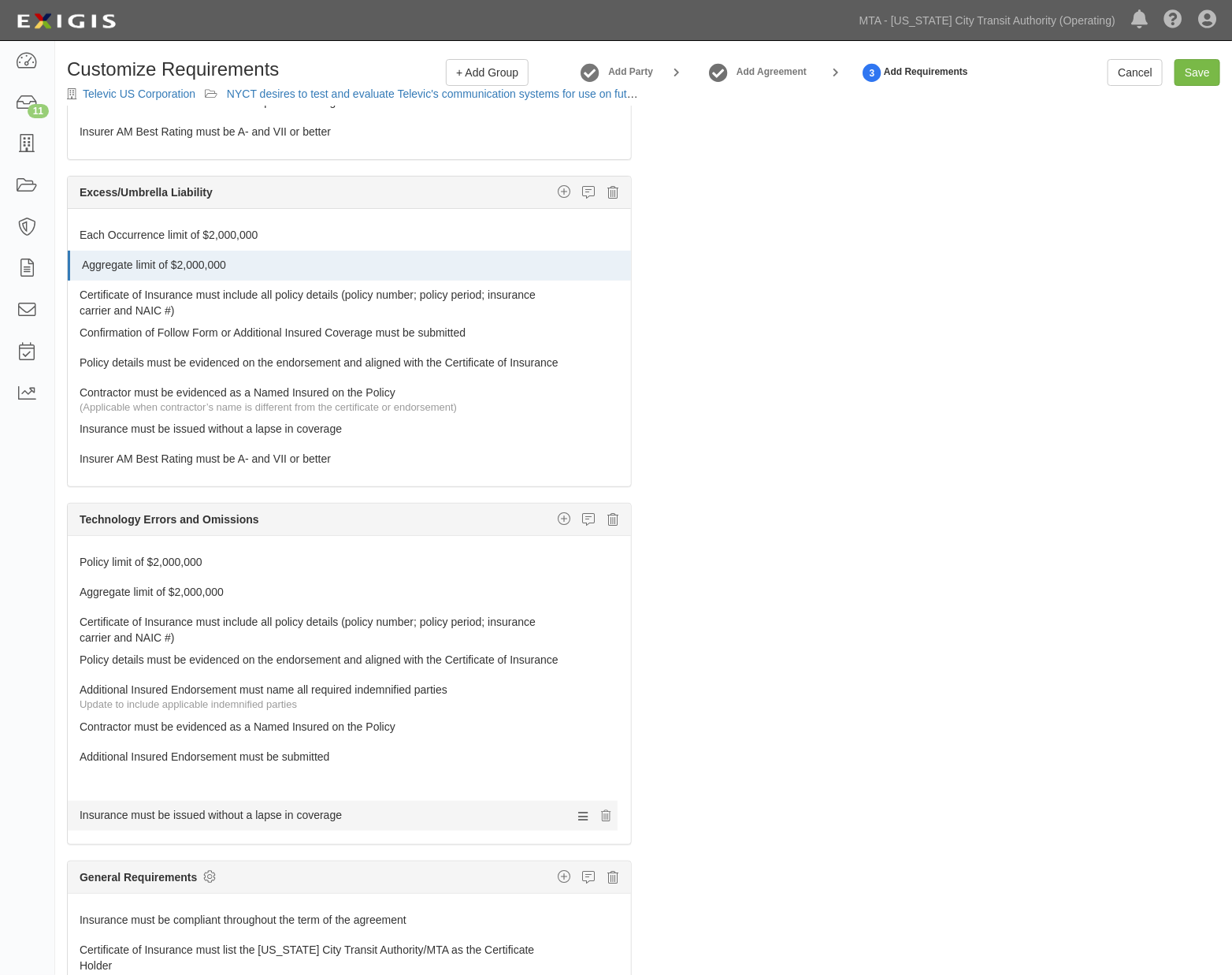
drag, startPoint x: 156, startPoint y: 762, endPoint x: 135, endPoint y: 814, distance: 56.1
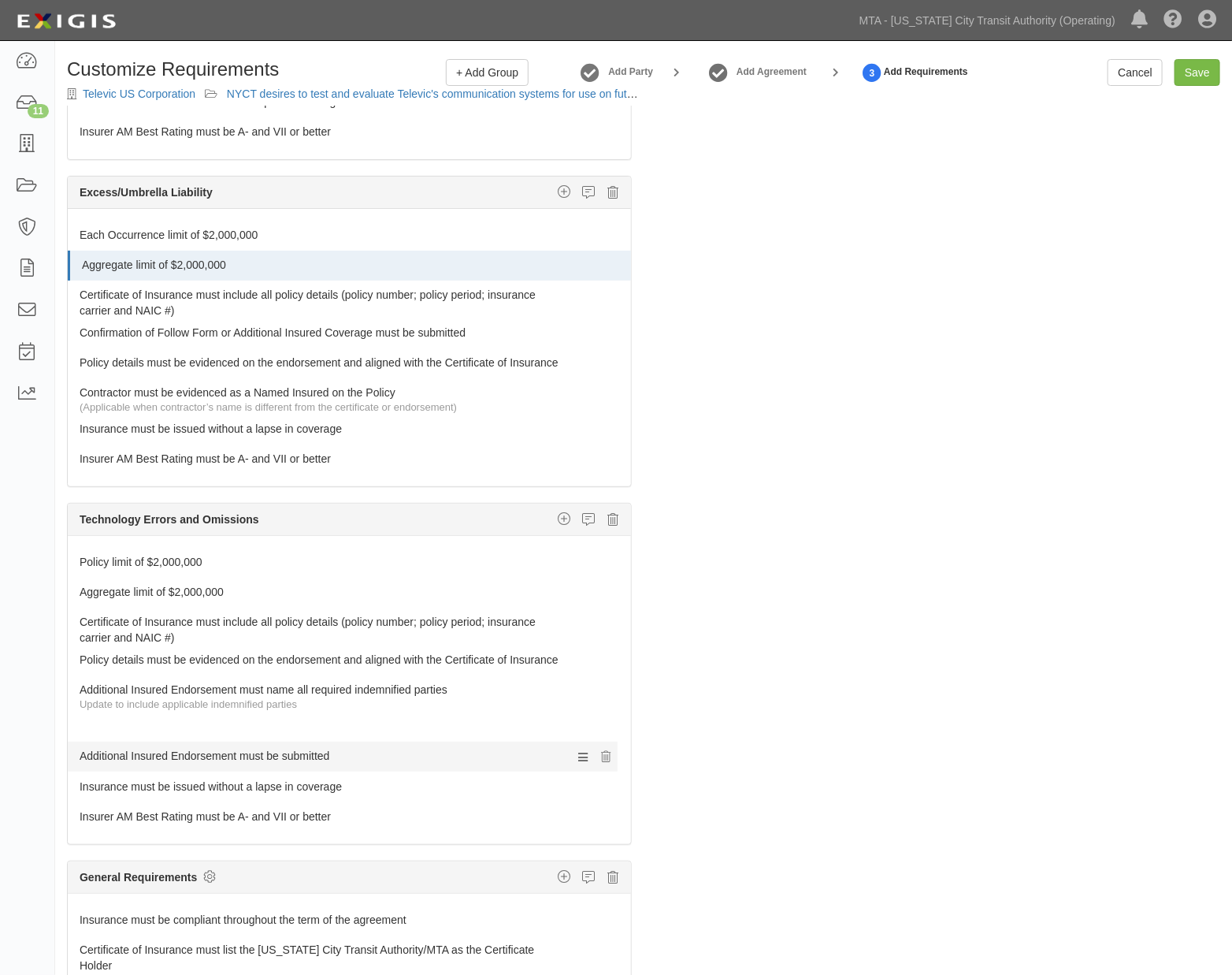
drag, startPoint x: 142, startPoint y: 794, endPoint x: 148, endPoint y: 757, distance: 37.5
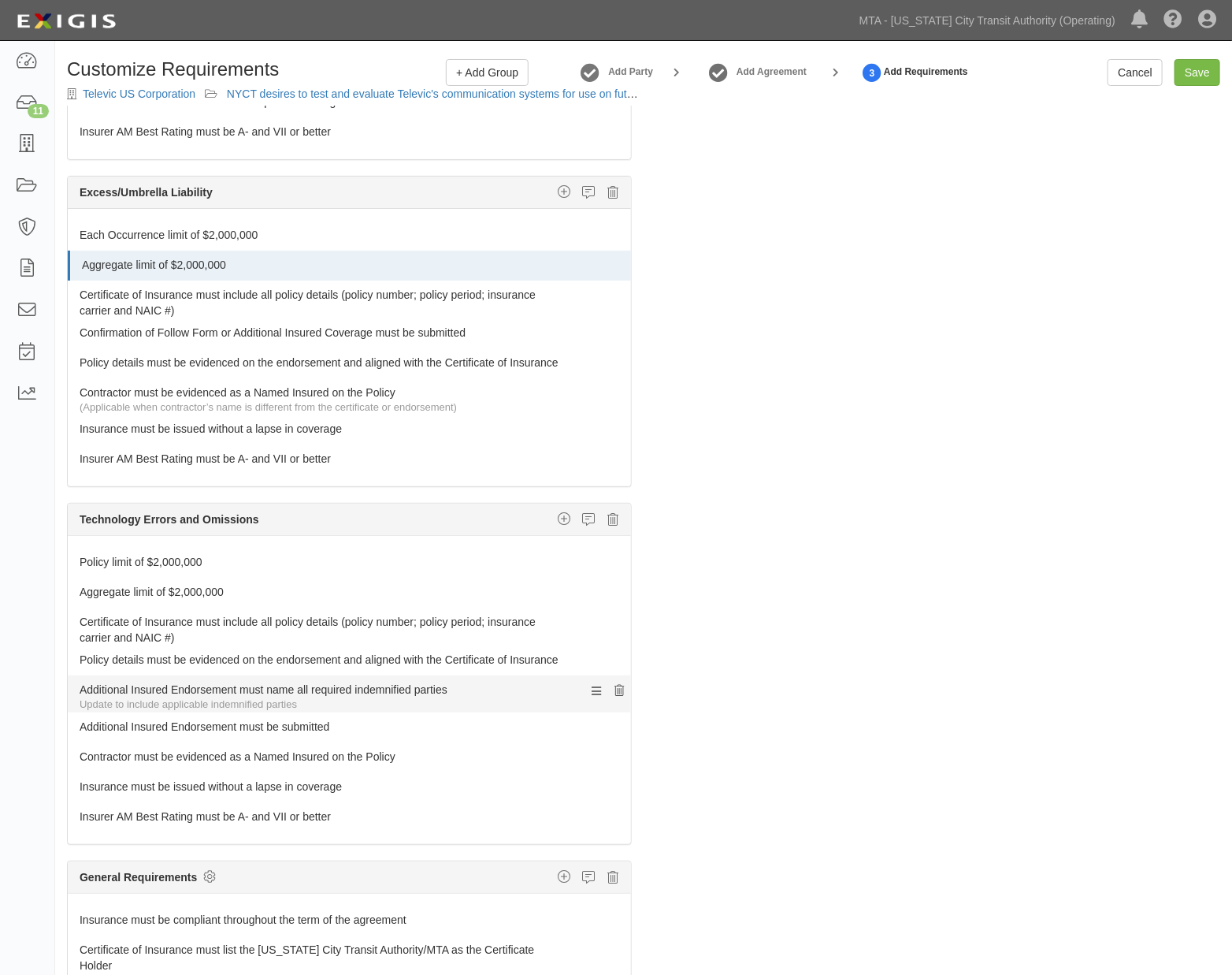
click at [615, 697] on icon at bounding box center [620, 691] width 9 height 11
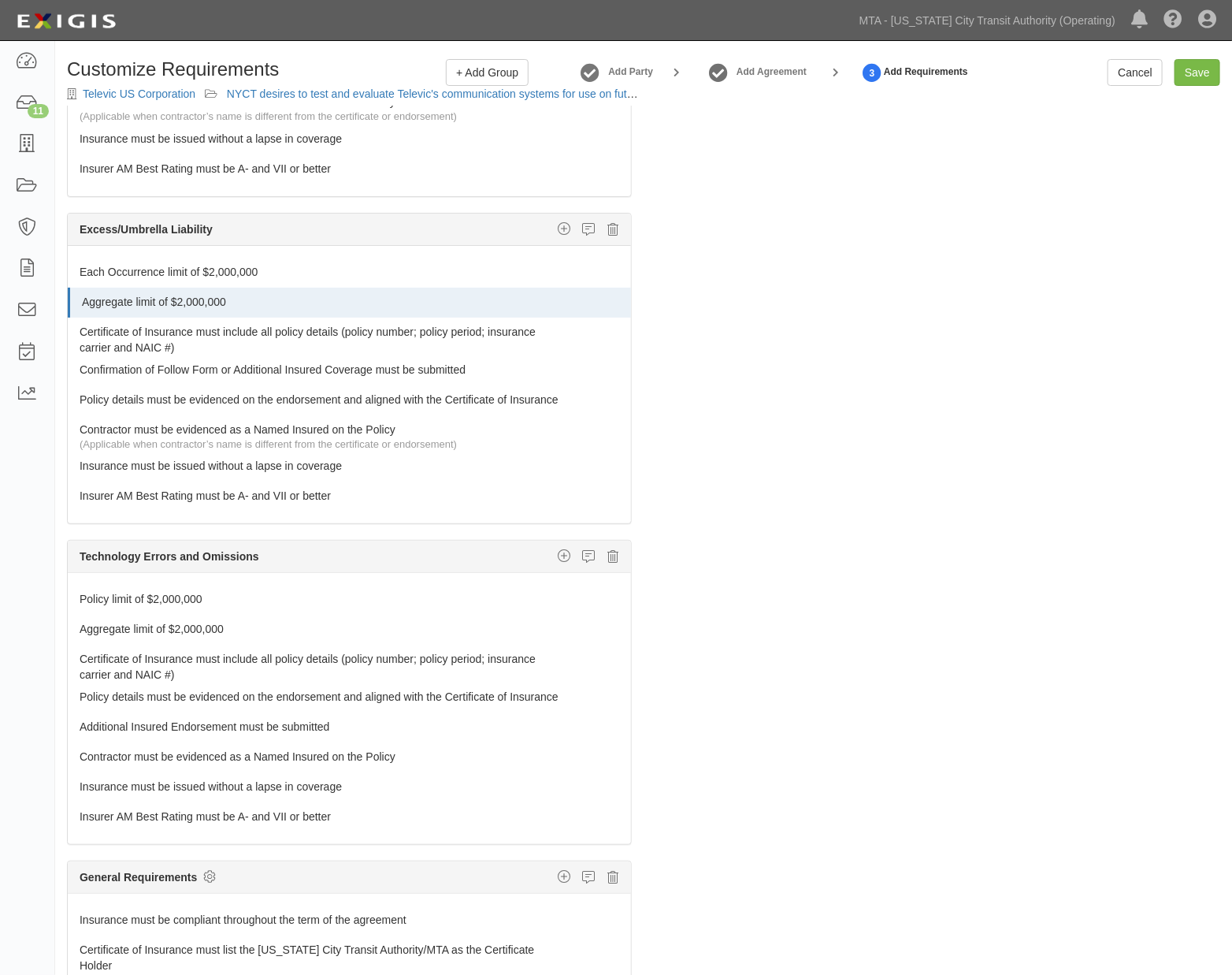
click at [615, 723] on icon at bounding box center [620, 729] width 9 height 11
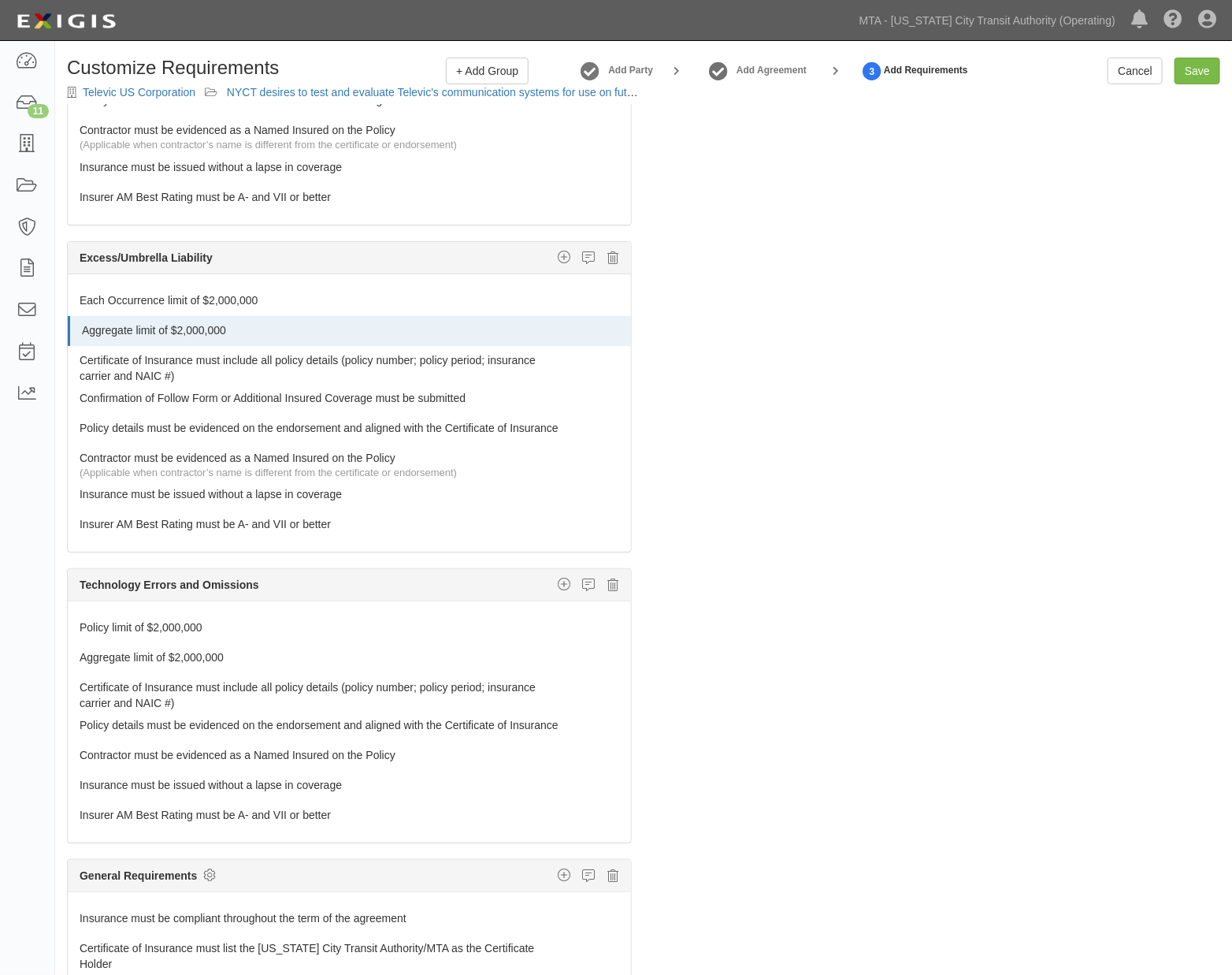
scroll to position [0, 0]
click at [1210, 71] on input "Save" at bounding box center [1197, 72] width 46 height 27
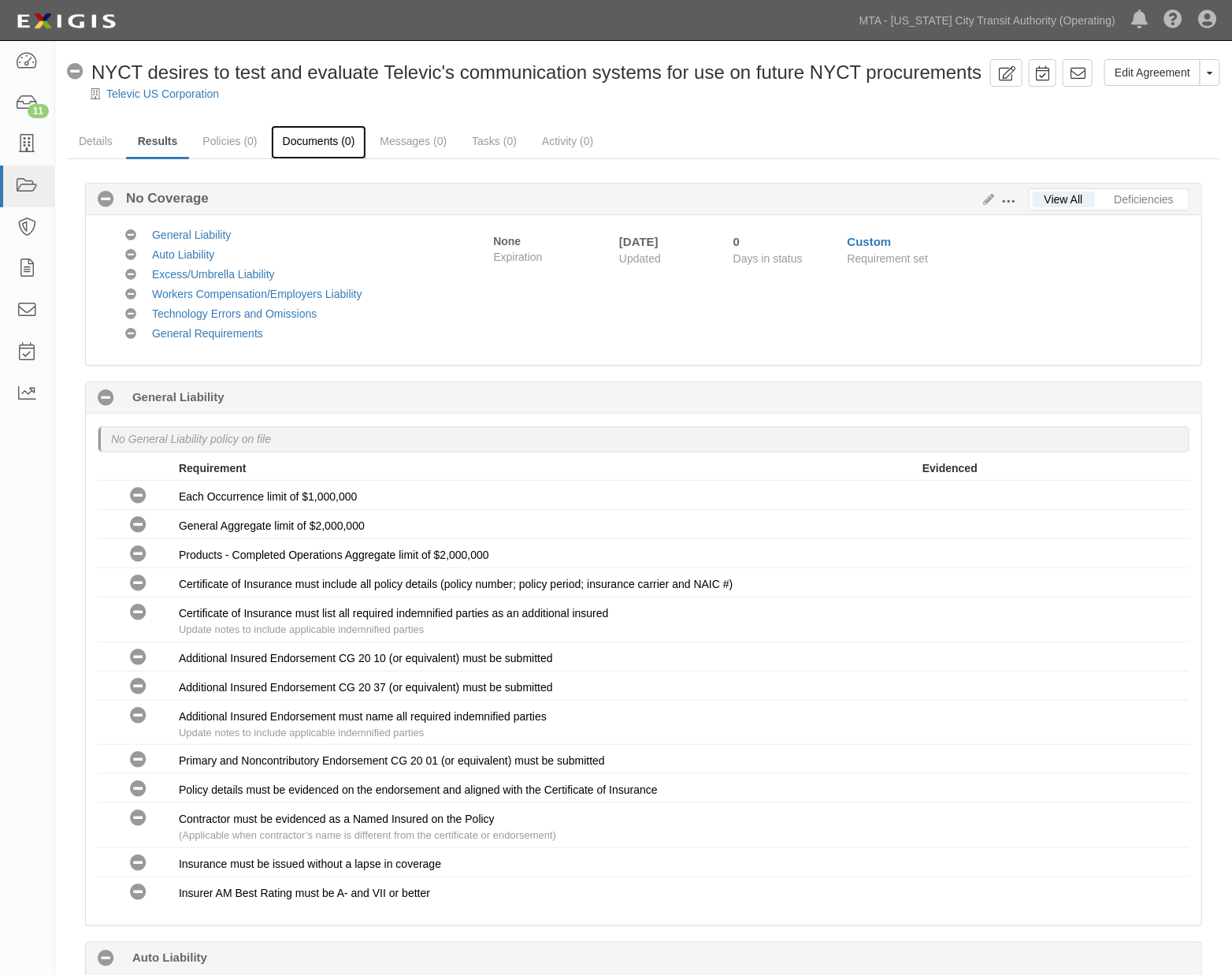
click at [311, 136] on link "Documents (0)" at bounding box center [319, 142] width 96 height 34
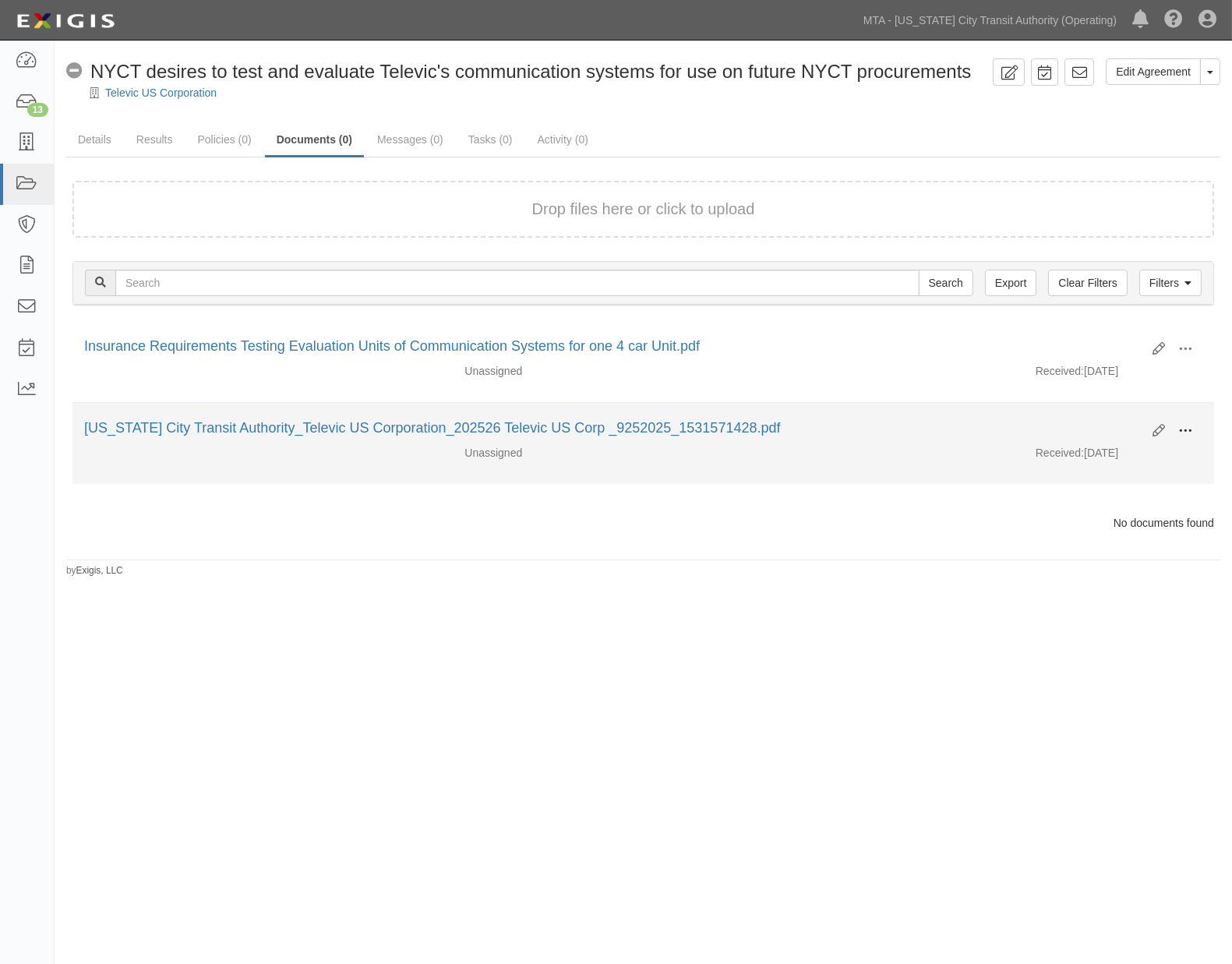
click at [1189, 432] on span at bounding box center [1185, 430] width 14 height 14
click at [1099, 421] on link "Edit" at bounding box center [1109, 424] width 123 height 28
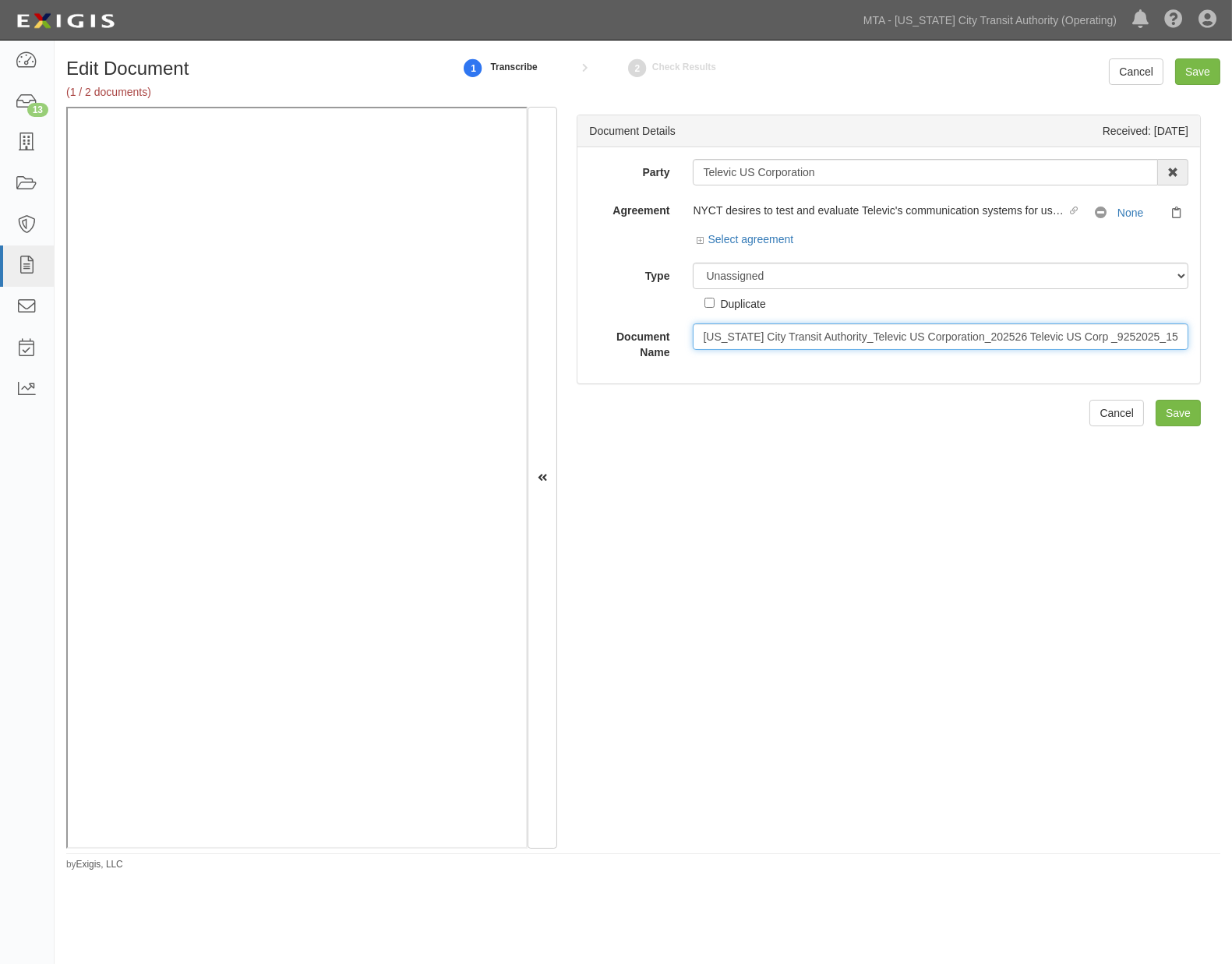
click at [823, 345] on input "[US_STATE] City Transit Authority_Televic US Corporation_202526 Televic US Corp…" at bounding box center [940, 336] width 496 height 27
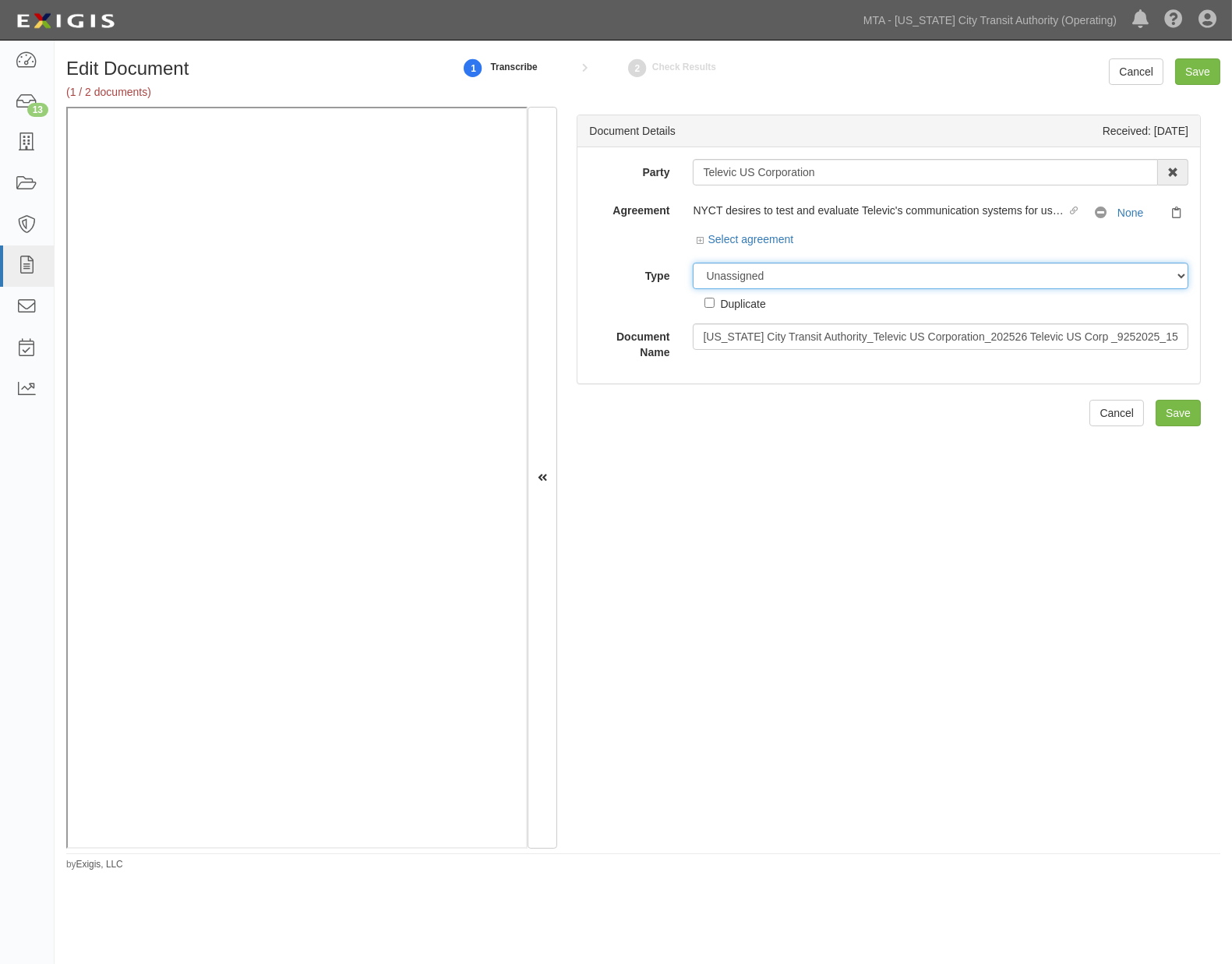
click at [792, 280] on select "Unassigned Binder Cancellation Notice Certificate Contract Endorsement Insuranc…" at bounding box center [940, 276] width 496 height 27
select select "CertificateDetail"
click at [693, 264] on select "Unassigned Binder Cancellation Notice Certificate Contract Endorsement Insuranc…" at bounding box center [940, 276] width 496 height 27
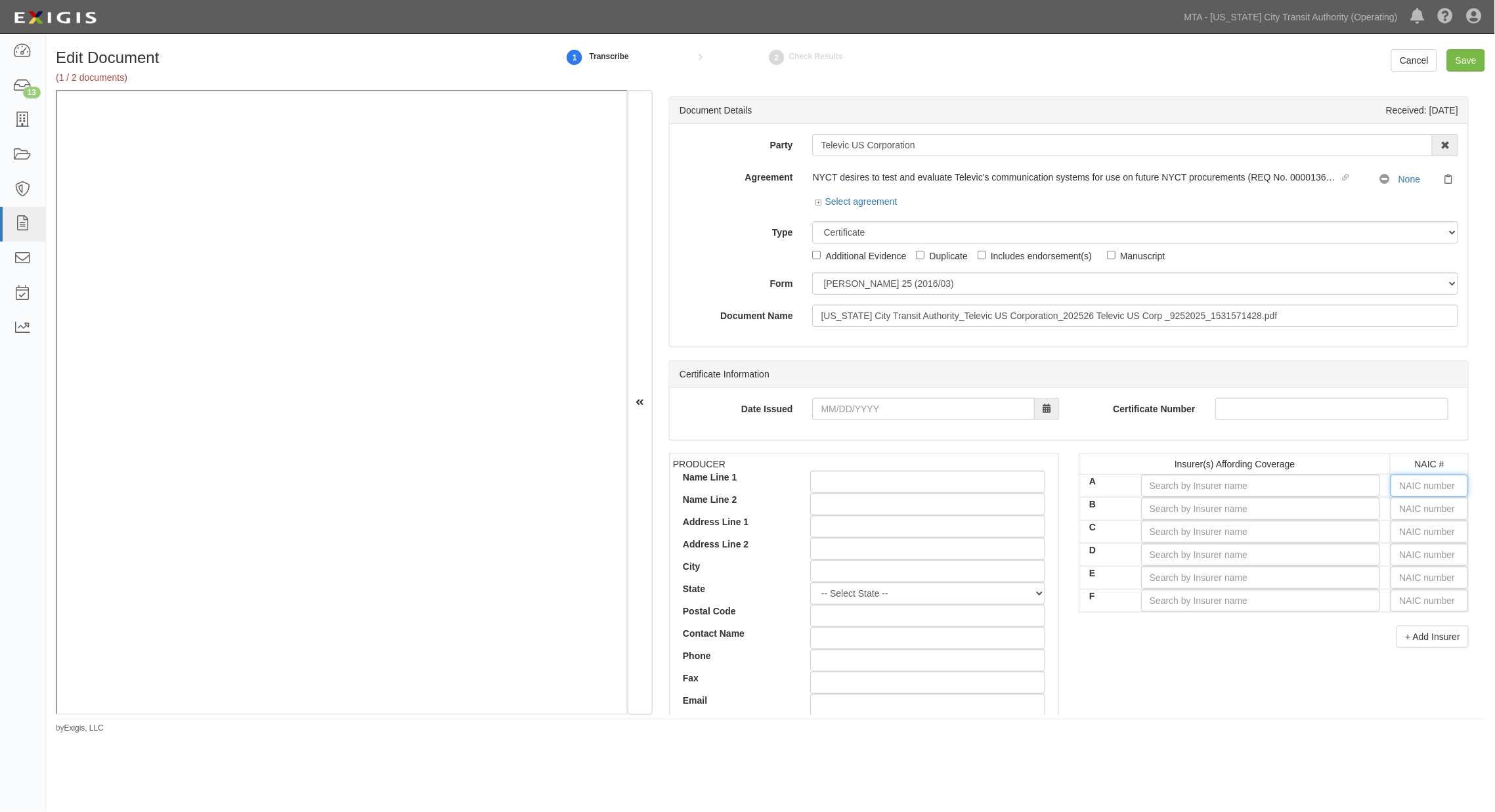
click at [1037, 483] on input "text" at bounding box center [1429, 486] width 77 height 23
click at [1037, 487] on input "text" at bounding box center [1429, 486] width 77 height 23
type input "16862"
type input "1"
type input "12963"
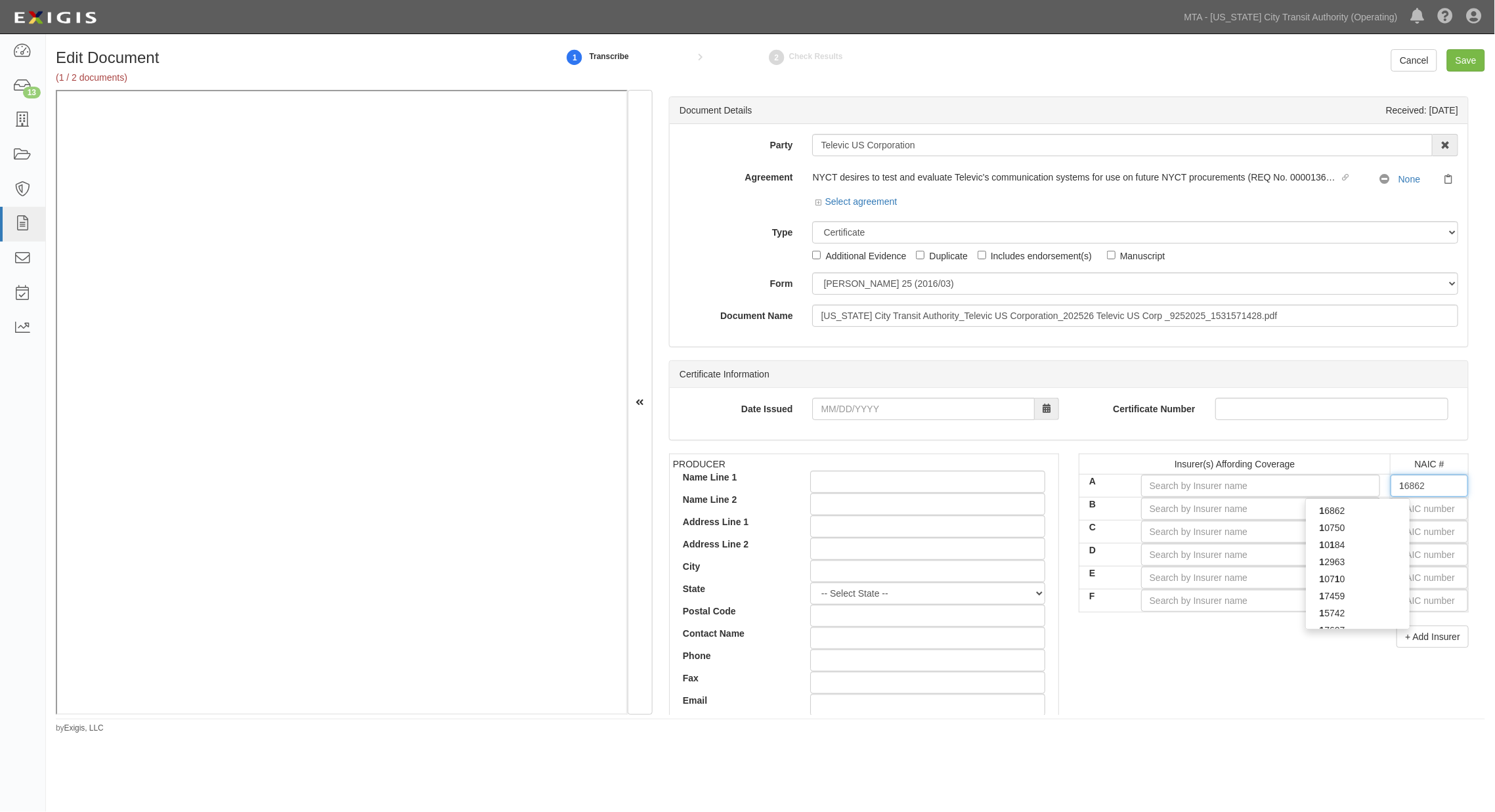
type input "12"
type input "12833"
type input "1283"
type input "12831"
drag, startPoint x: 1366, startPoint y: 508, endPoint x: 1383, endPoint y: 510, distance: 17.1
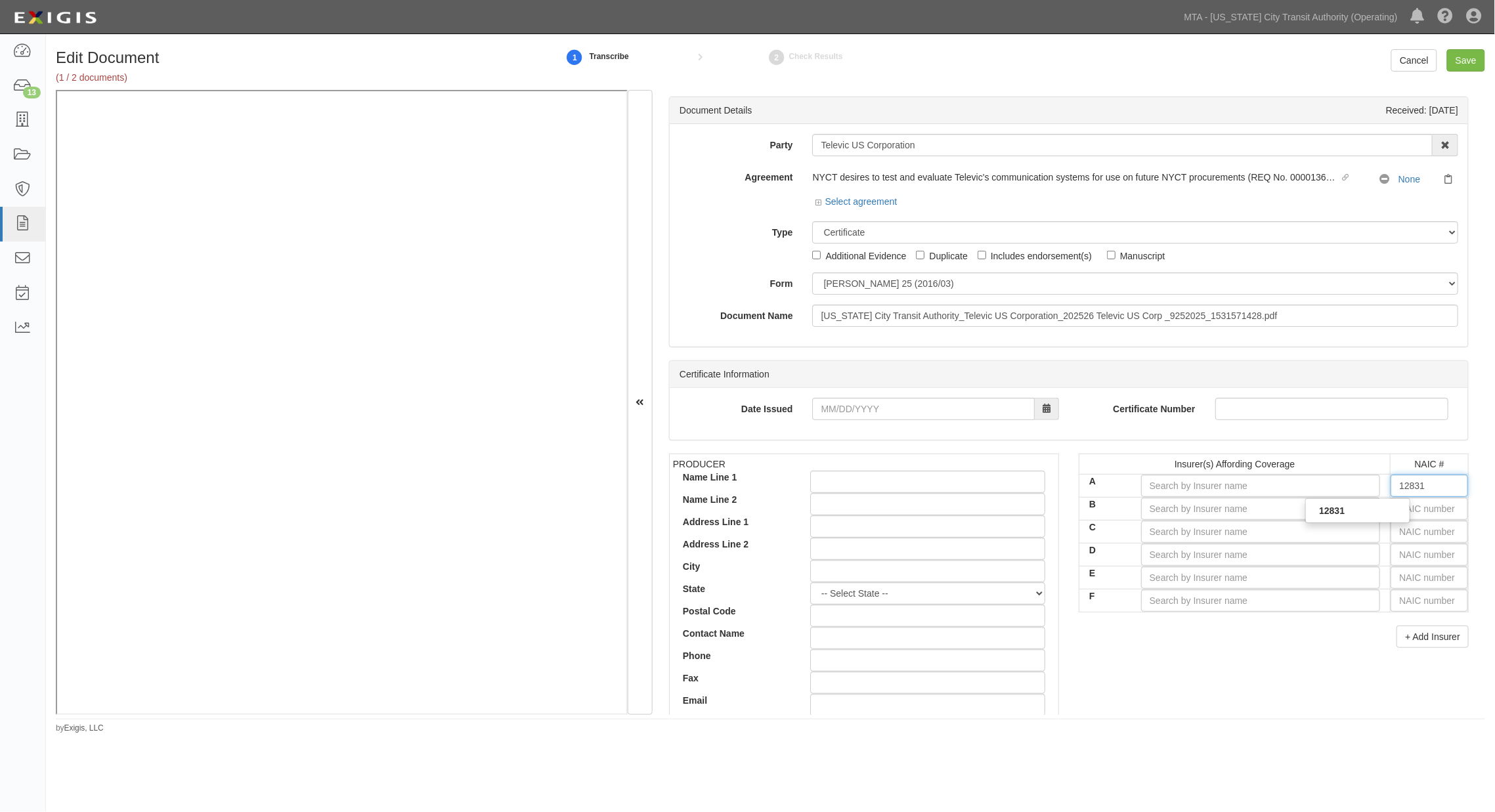
click at [1037, 510] on div "12831" at bounding box center [1357, 511] width 104 height 17
type input "State National Insurance Company, Inc. (A X Rating)"
type input "12831"
click at [1037, 509] on input "text" at bounding box center [1429, 508] width 77 height 23
type input "25232"
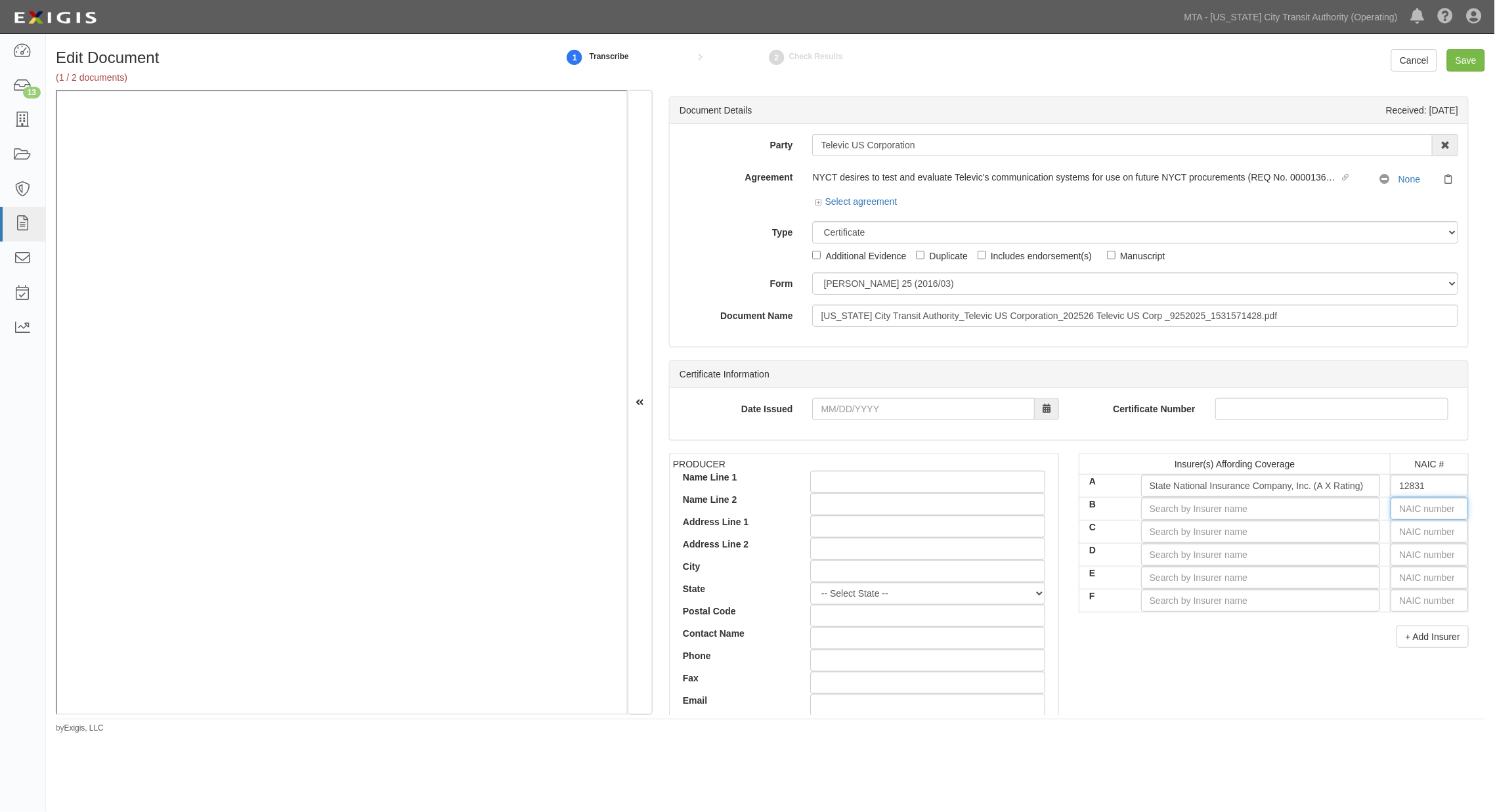
type input "2"
type input "22667"
type input "22"
type input "22330"
type input "223"
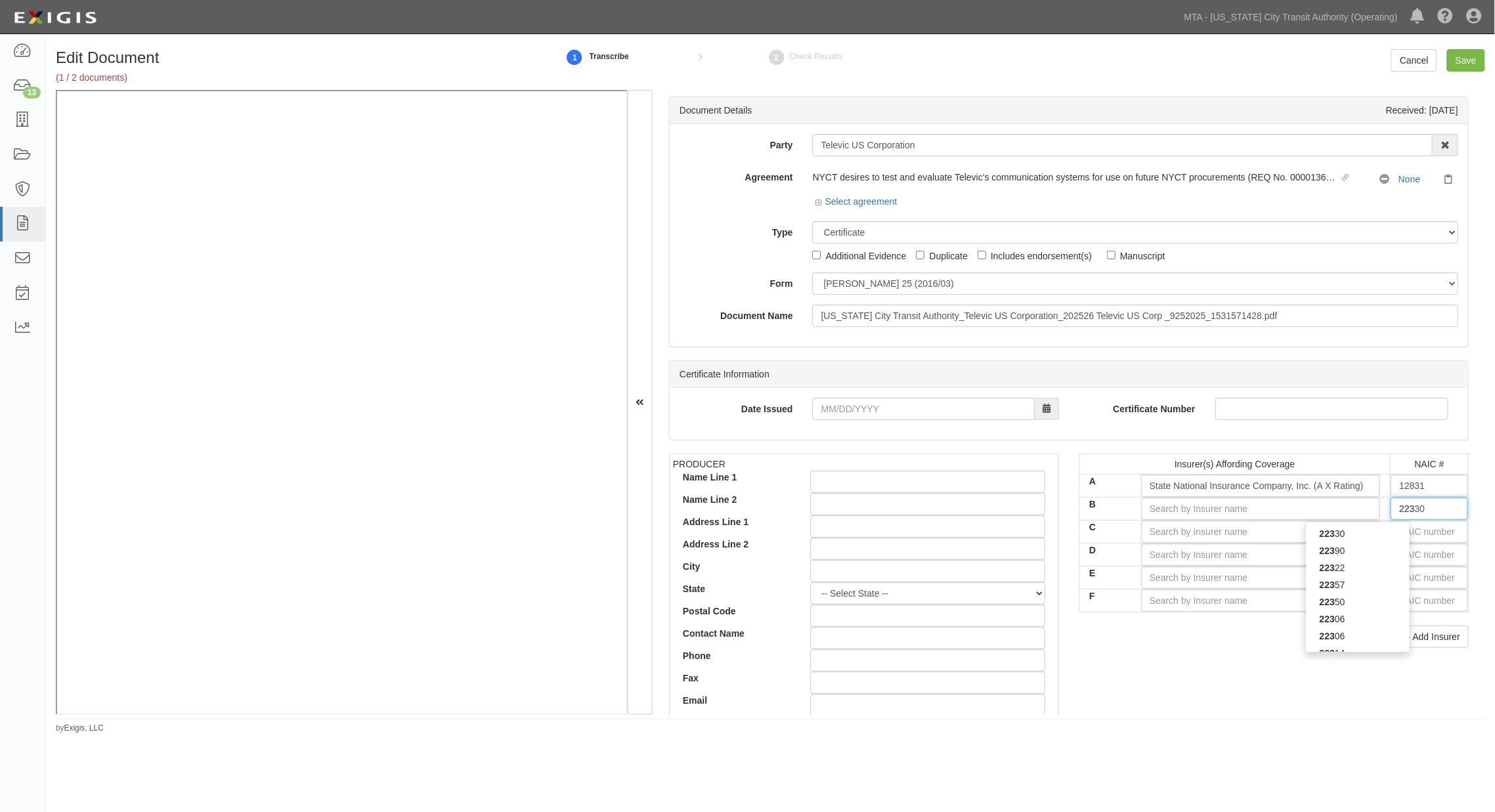
type input "22357"
type input "2235"
type input "22357"
click at [1037, 533] on div "22357" at bounding box center [1357, 534] width 104 height 17
type input "Hartford Accident and Indemnity Company (A+ XV Rating)"
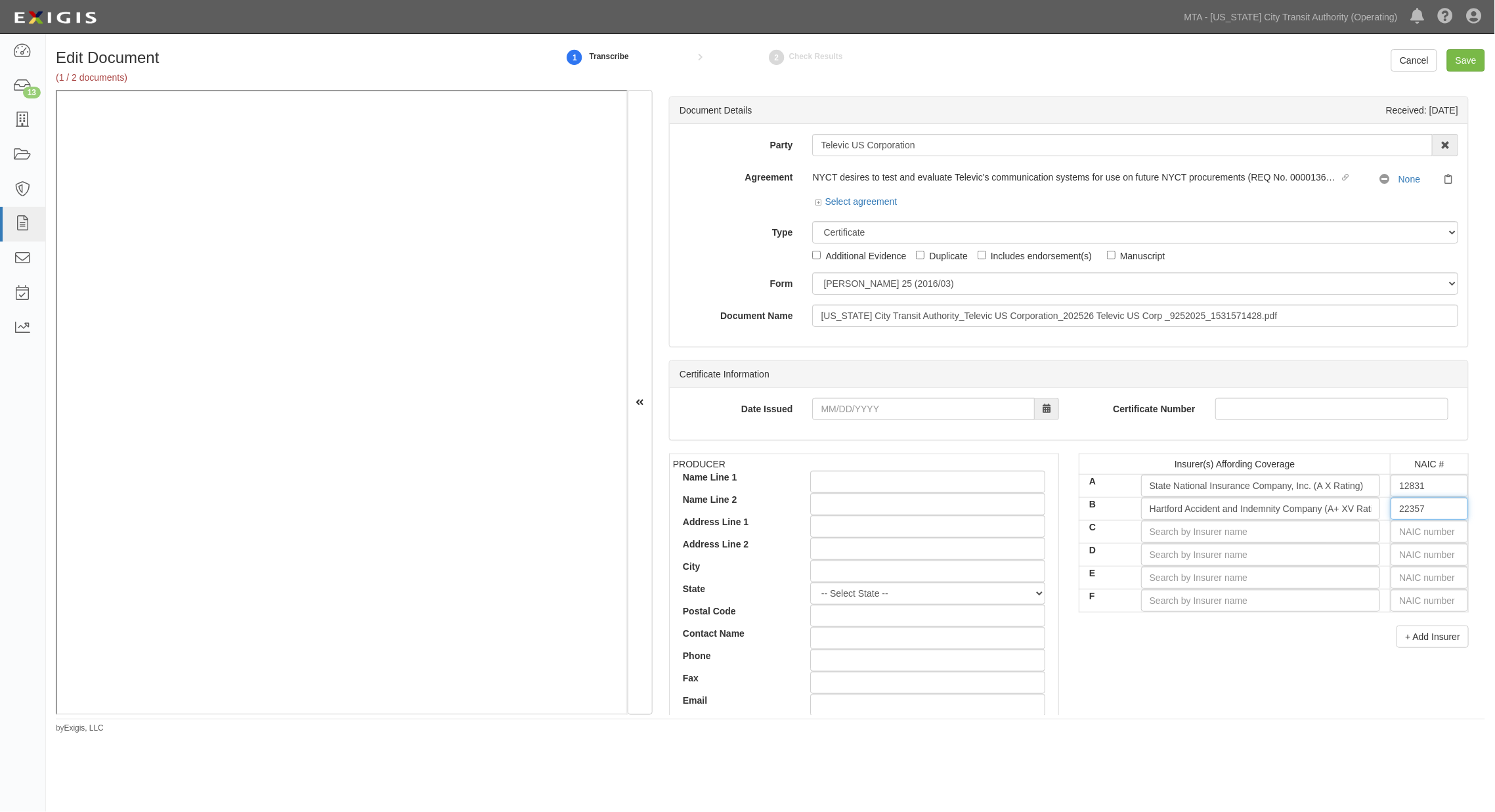
type input "22357"
click at [1037, 533] on input "text" at bounding box center [1429, 531] width 77 height 23
click at [1037, 577] on input "text" at bounding box center [1429, 577] width 77 height 23
click at [1037, 555] on input "text" at bounding box center [1429, 555] width 77 height 23
type input "25232"
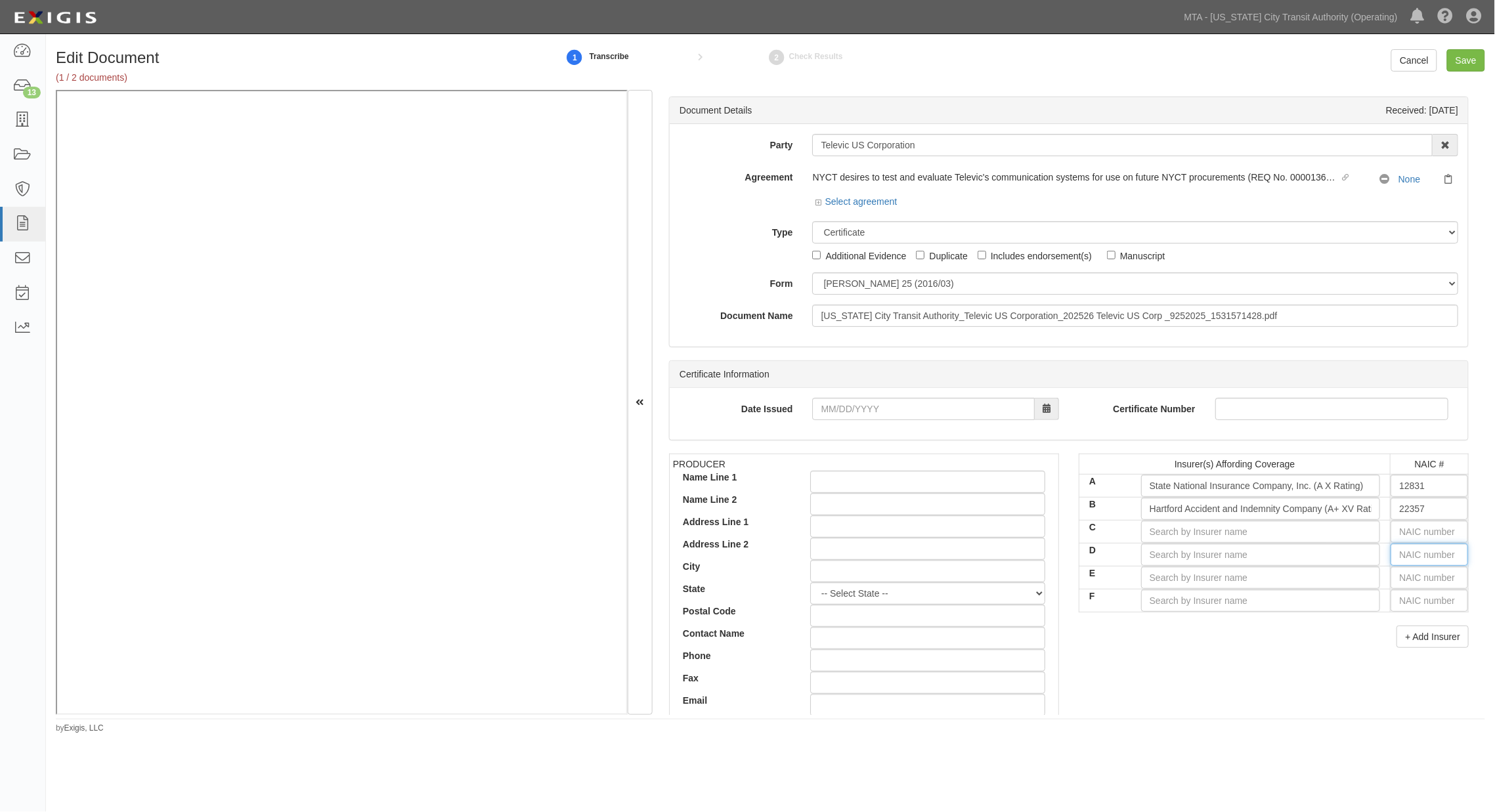
type input "2"
type input "27928"
type input "27"
type input "27154"
type input "2715"
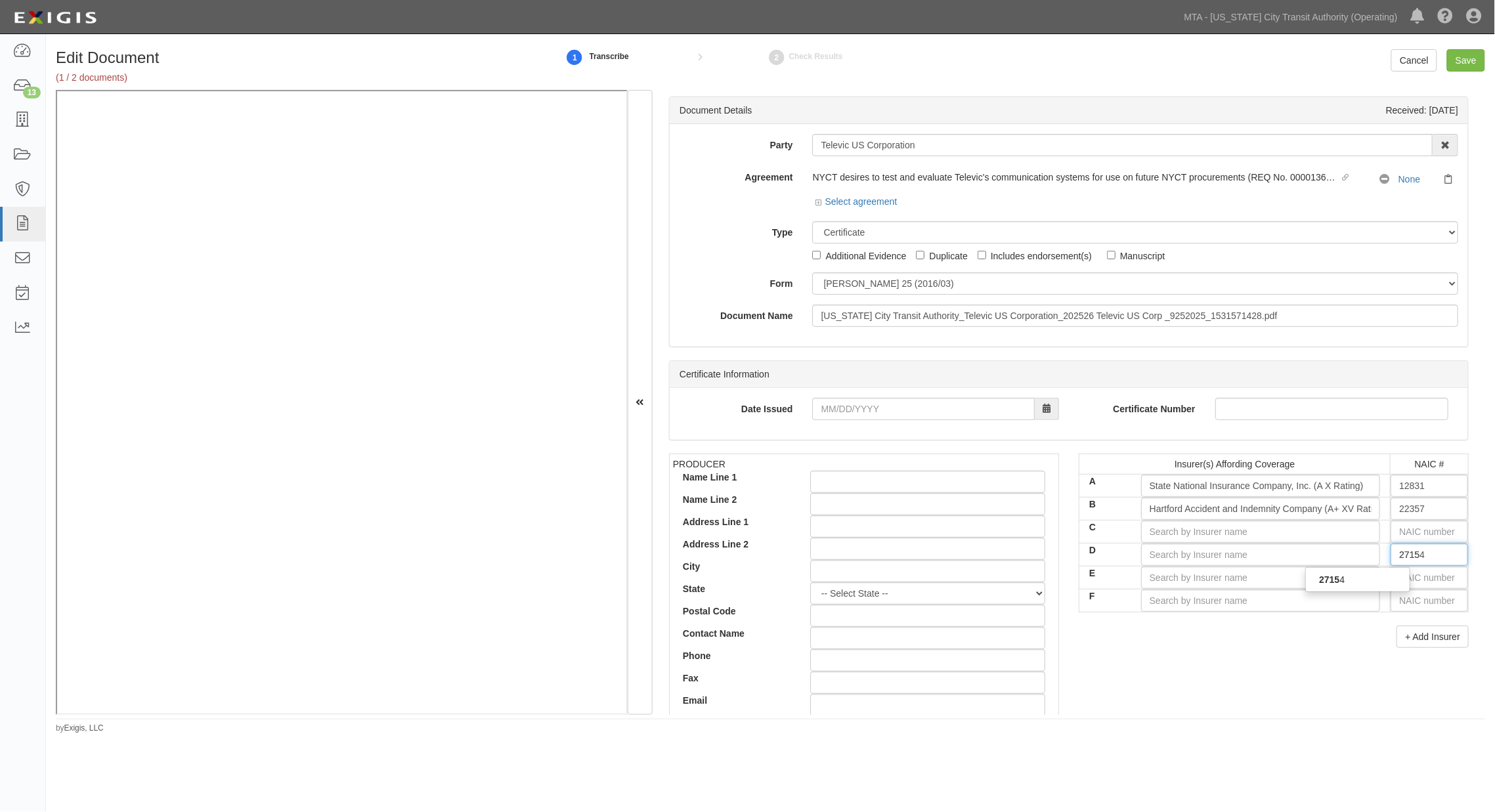
type input "27154"
click at [1037, 575] on div "27154" at bounding box center [1357, 580] width 104 height 17
type input "Atlantic Specialty Insurance Company (A+ XV Rating)"
type input "27154"
click at [1037, 578] on input "text" at bounding box center [1429, 577] width 77 height 23
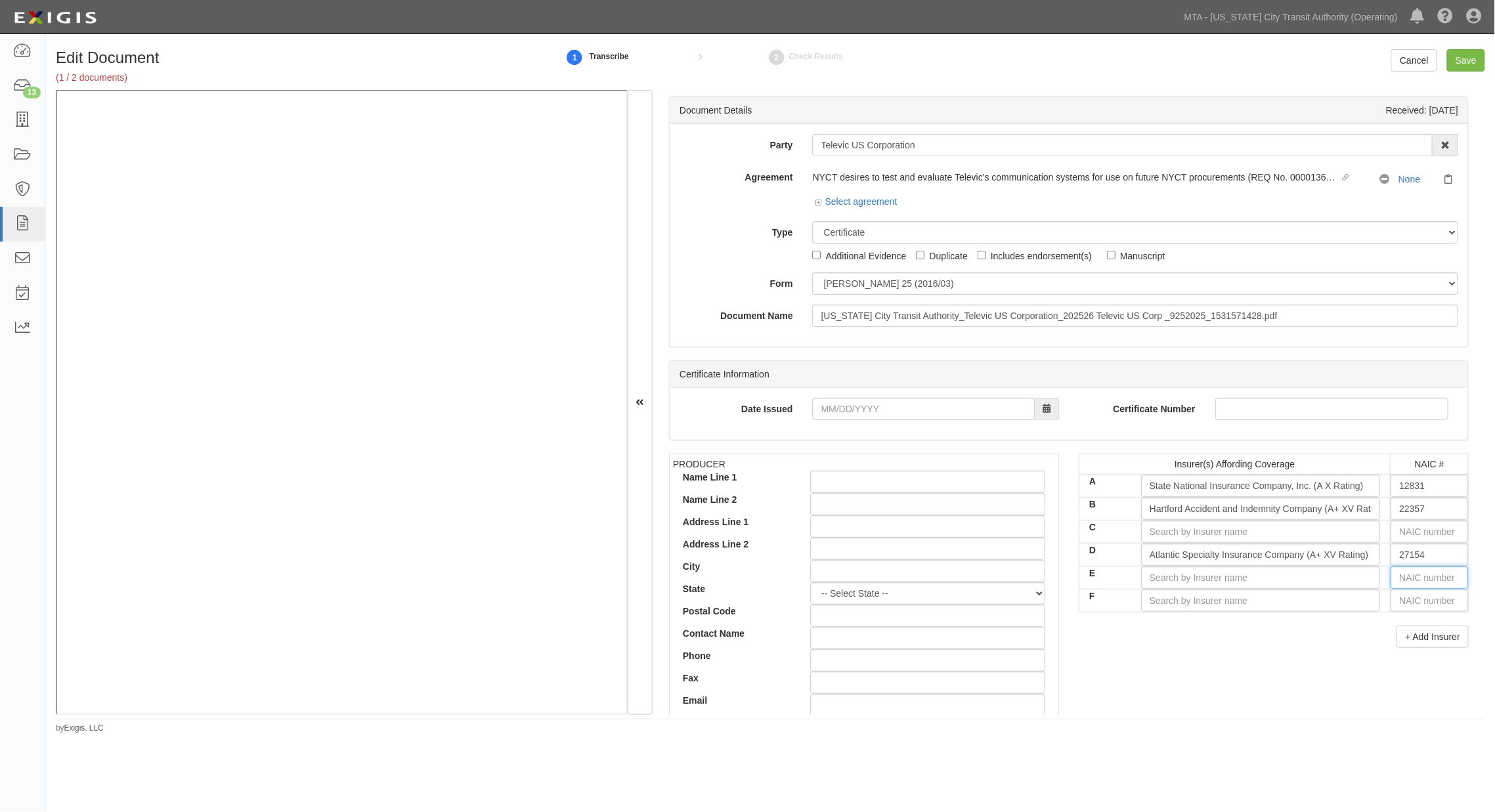
type input "25232"
type input "2"
type input "29335"
type input "29"
type input "29580"
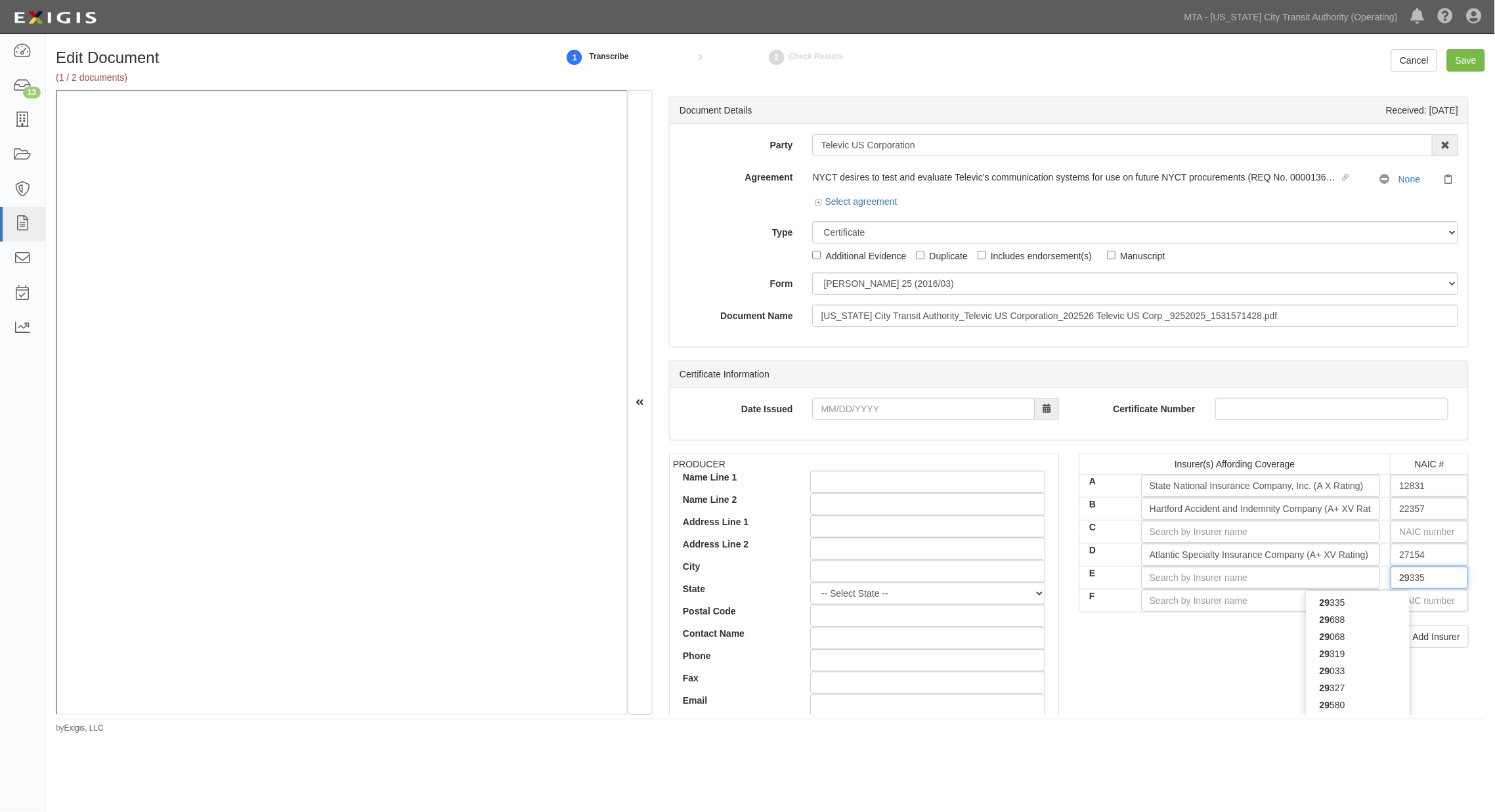
type input "295"
type input "29530"
type input "2953"
type input "29530"
click at [1037, 598] on div "29530" at bounding box center [1357, 602] width 104 height 17
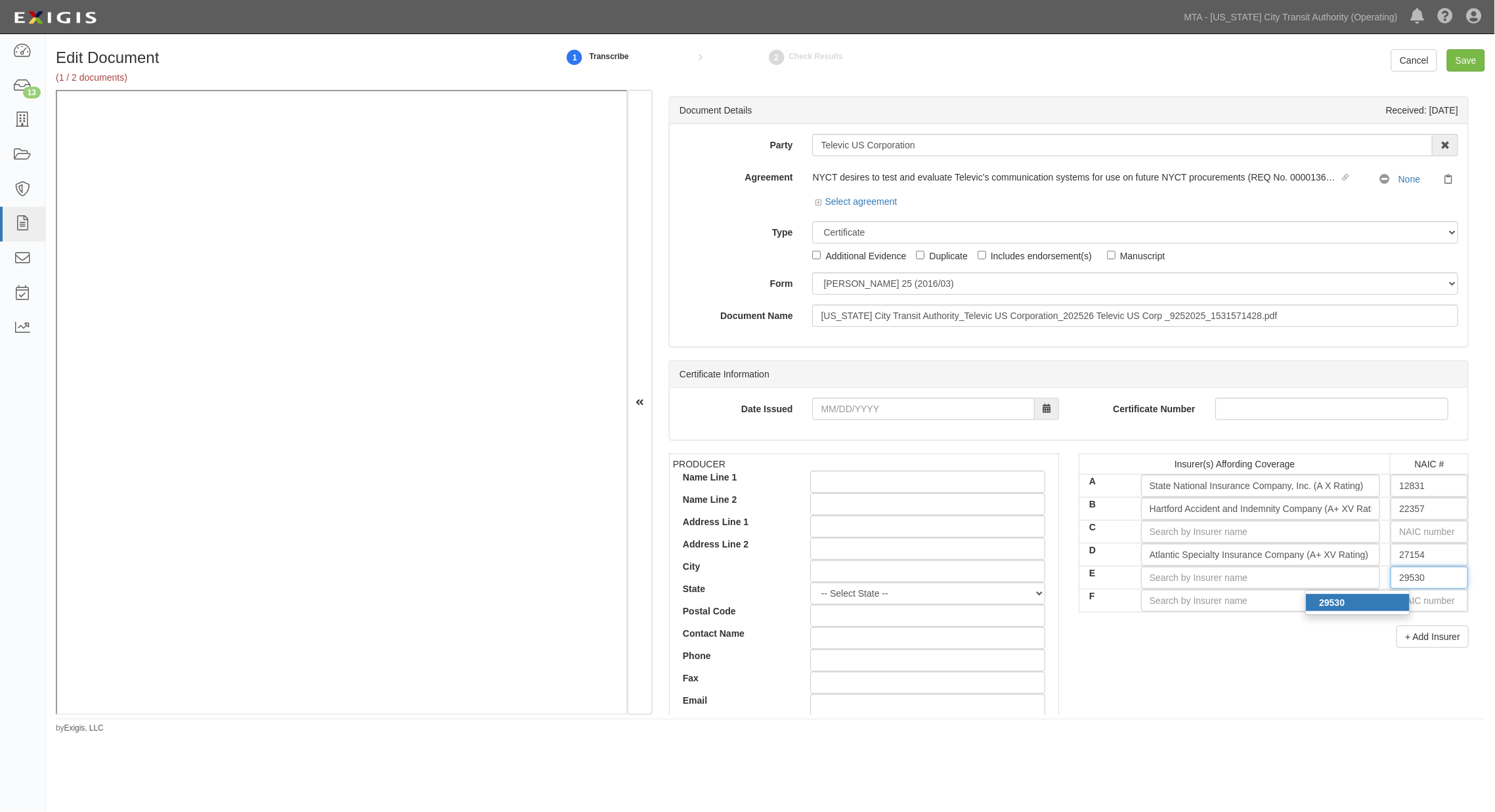
type input "Coalition Insurance Company (A- VII Rating)"
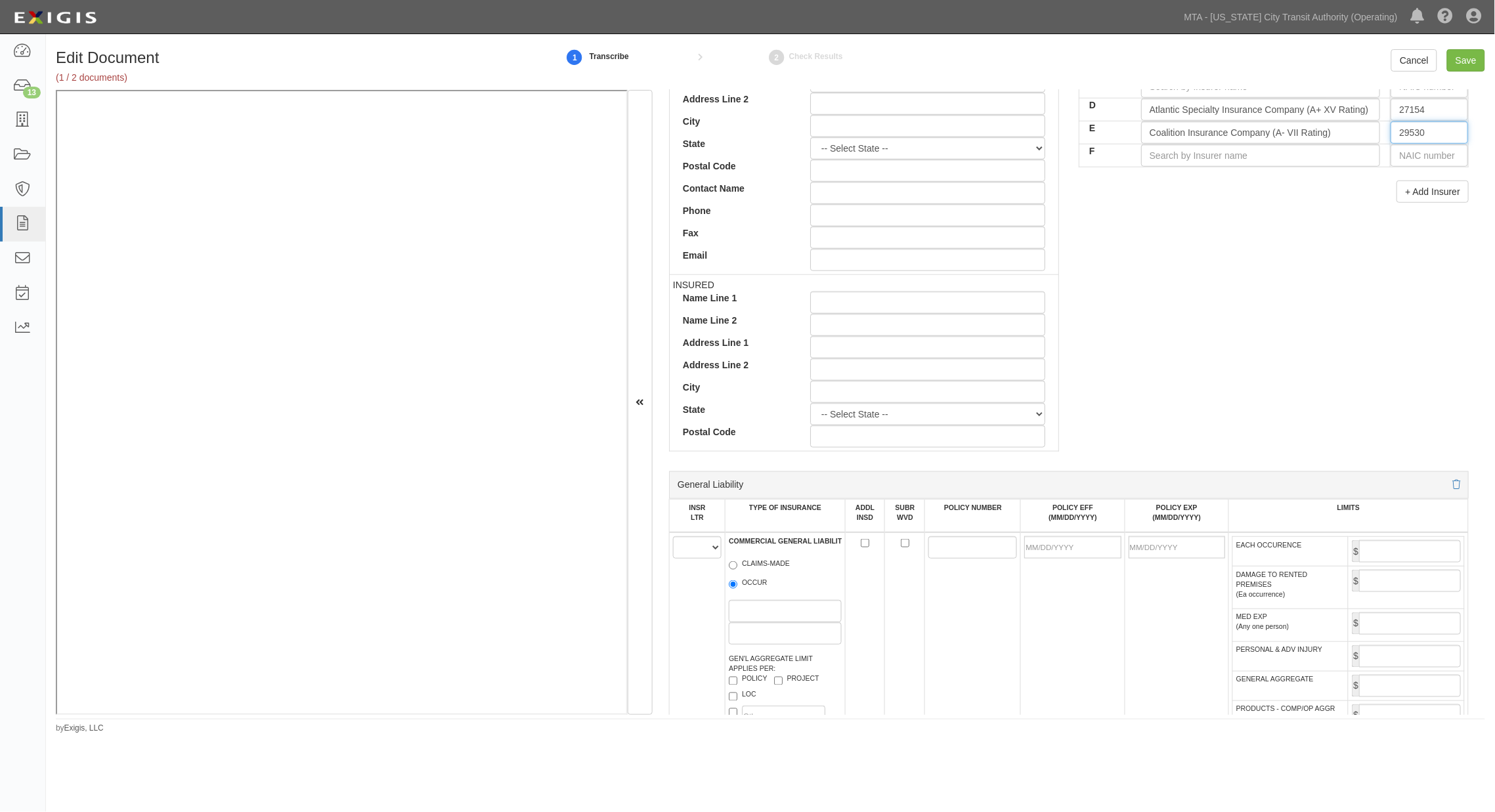
scroll to position [583, 0]
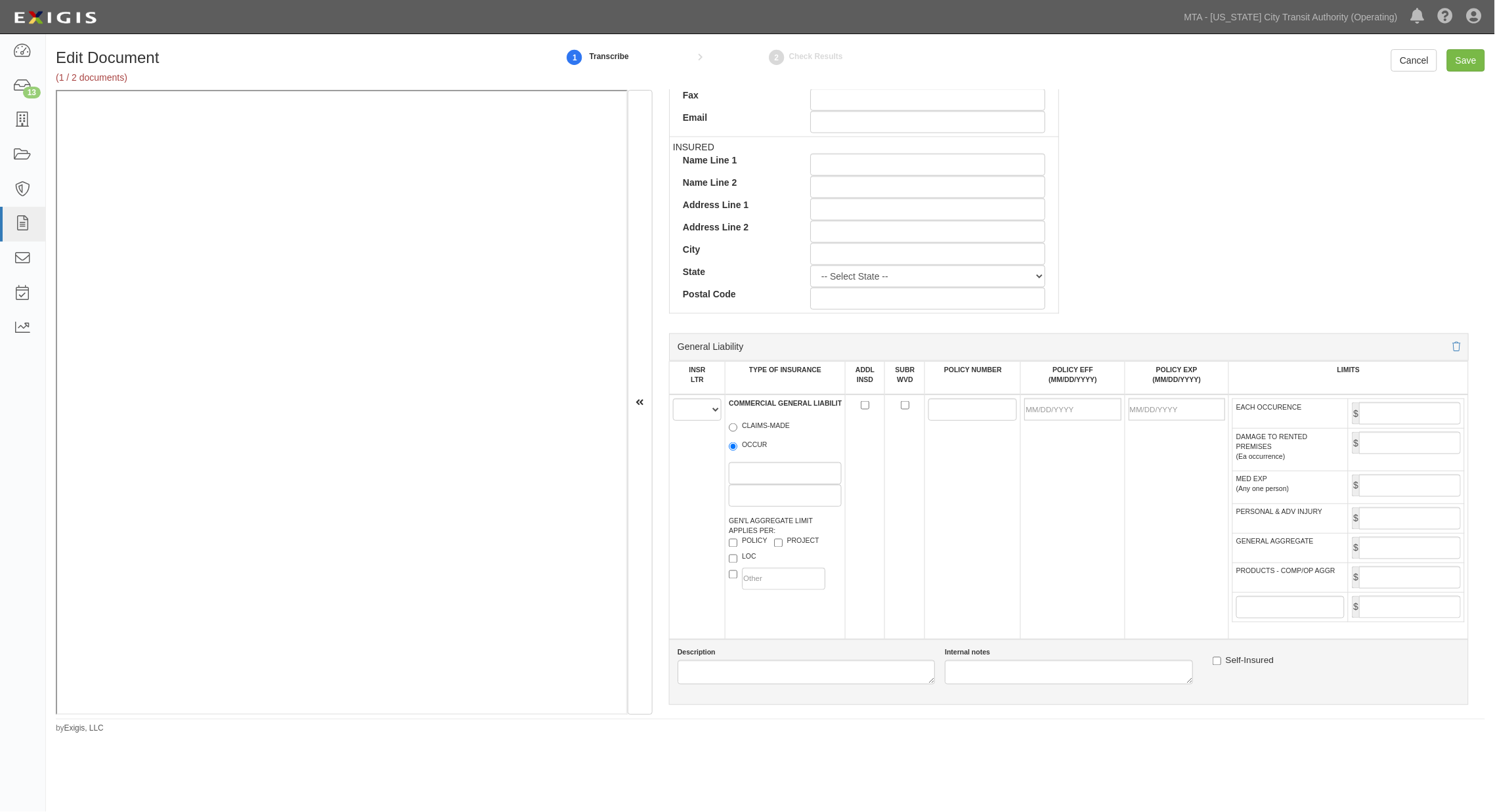
type input "29530"
click at [688, 407] on select "A B C D E F" at bounding box center [697, 409] width 49 height 23
select select "A"
click at [673, 402] on select "A B C D E F" at bounding box center [697, 409] width 49 height 23
click at [742, 451] on label "OCCUR" at bounding box center [748, 446] width 39 height 13
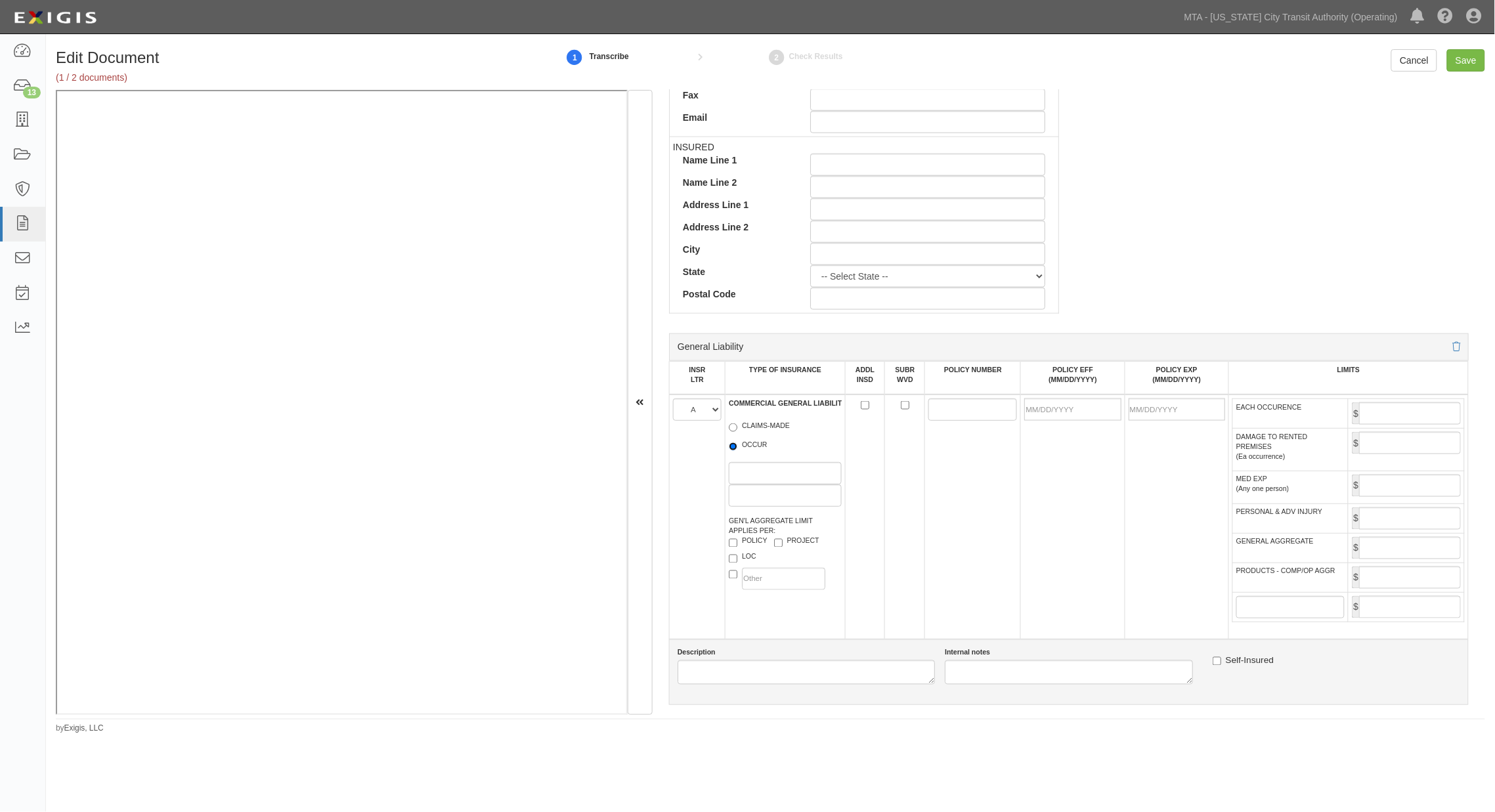
click at [737, 451] on input "OCCUR" at bounding box center [732, 447] width 9 height 9
radio input "true"
paste input "5'1&*'"
click at [959, 410] on input "5'1&*'" at bounding box center [972, 409] width 88 height 23
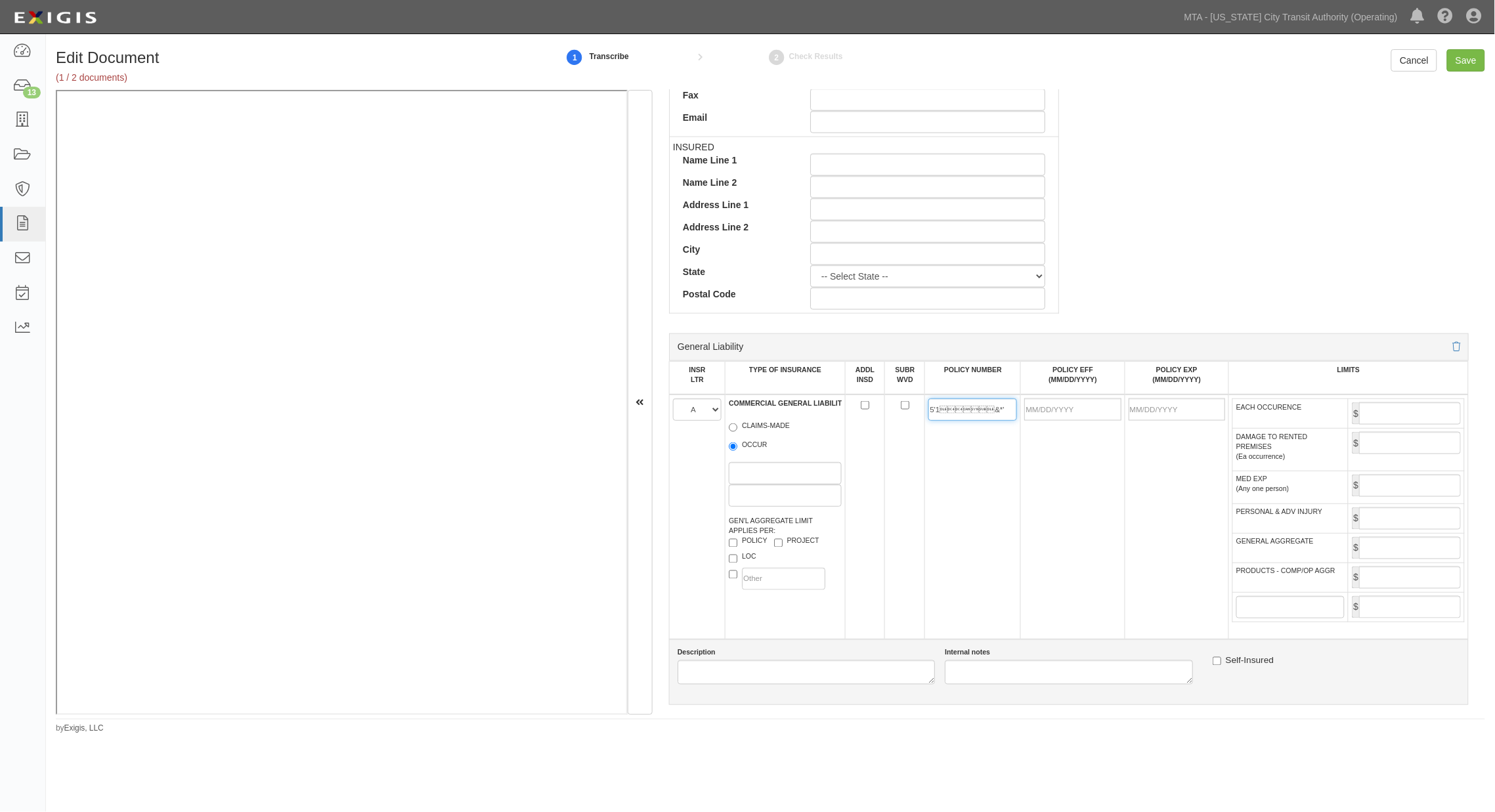
click at [959, 410] on input "5'1&*'" at bounding box center [972, 409] width 88 height 23
click at [977, 411] on input "5'1&*'" at bounding box center [972, 409] width 88 height 23
paste input "􀀵􀀧􀀱􀀐􀀔􀀔􀀘􀀖􀀚􀀐􀀦􀀪􀀧"
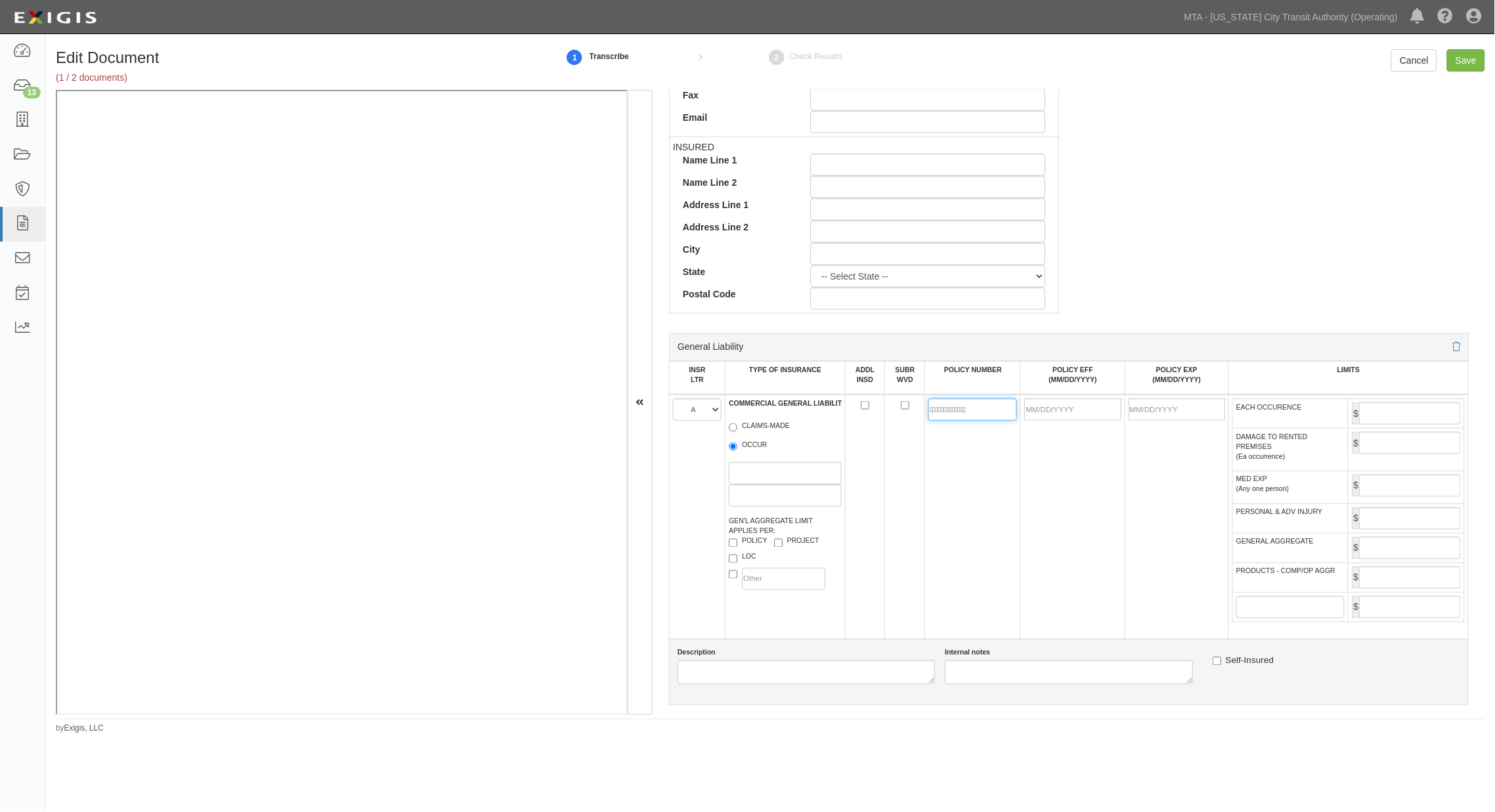
drag, startPoint x: 1008, startPoint y: 415, endPoint x: 847, endPoint y: 411, distance: 161.0
click at [847, 411] on tr "A B C D E F COMMERCIAL GENERAL LIABILITY CLAIMS-MADE OCCUR GEN'L AGGREGATE LIMI…" at bounding box center [1068, 516] width 799 height 245
type input "RDN11537CGD"
click at [1037, 415] on input "POLICY EFF (MM/DD/YYYY)" at bounding box center [1072, 409] width 96 height 23
type input "01/01/2025"
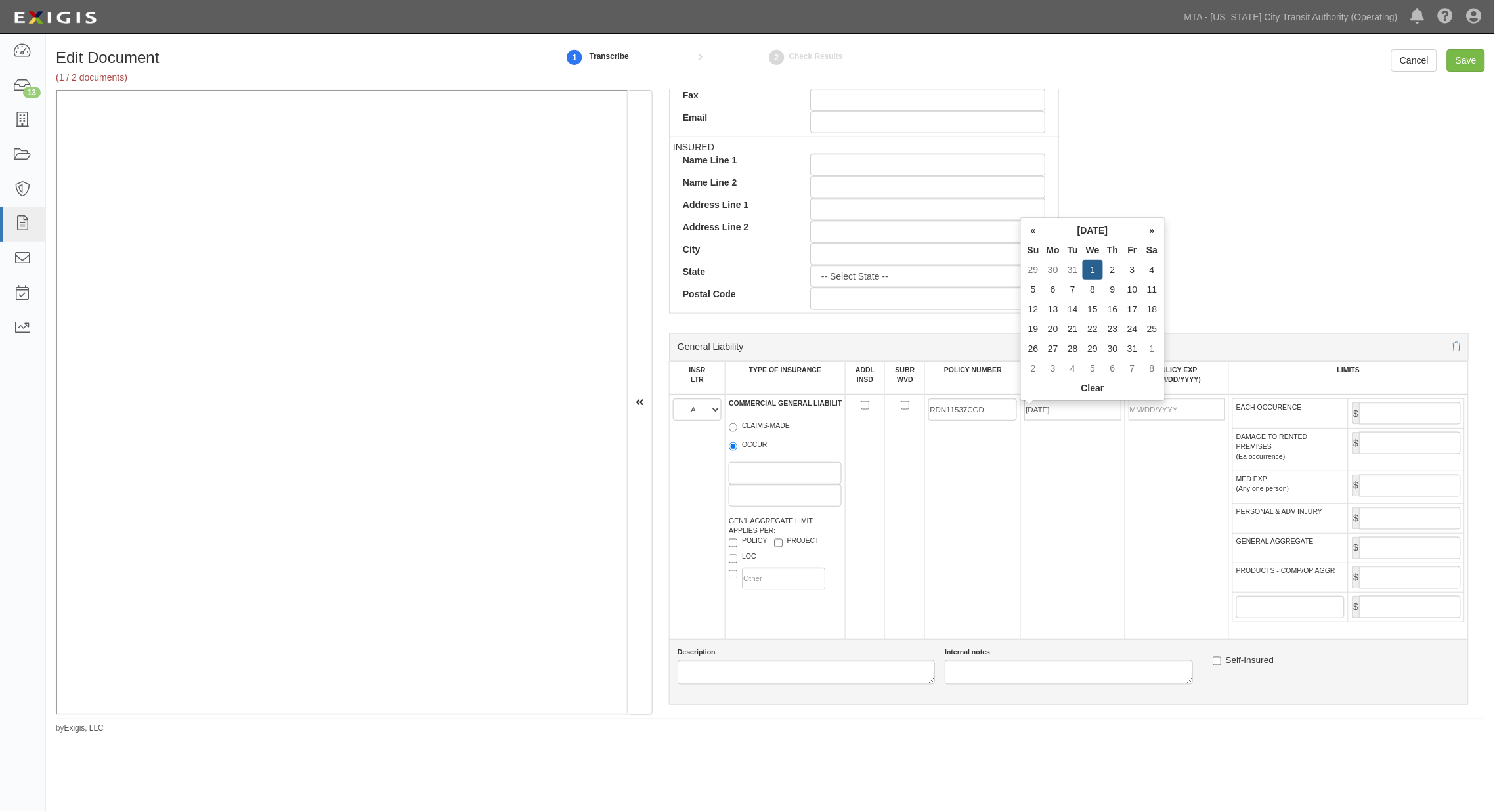
type input "01/01/2026"
click at [1025, 476] on td "01/01/2025" at bounding box center [1073, 516] width 104 height 245
click at [1037, 422] on input "EACH OCCURENCE" at bounding box center [1410, 413] width 102 height 23
type input "1,000,000"
click at [1037, 559] on input "GENERAL AGGREGATE" at bounding box center [1410, 548] width 102 height 23
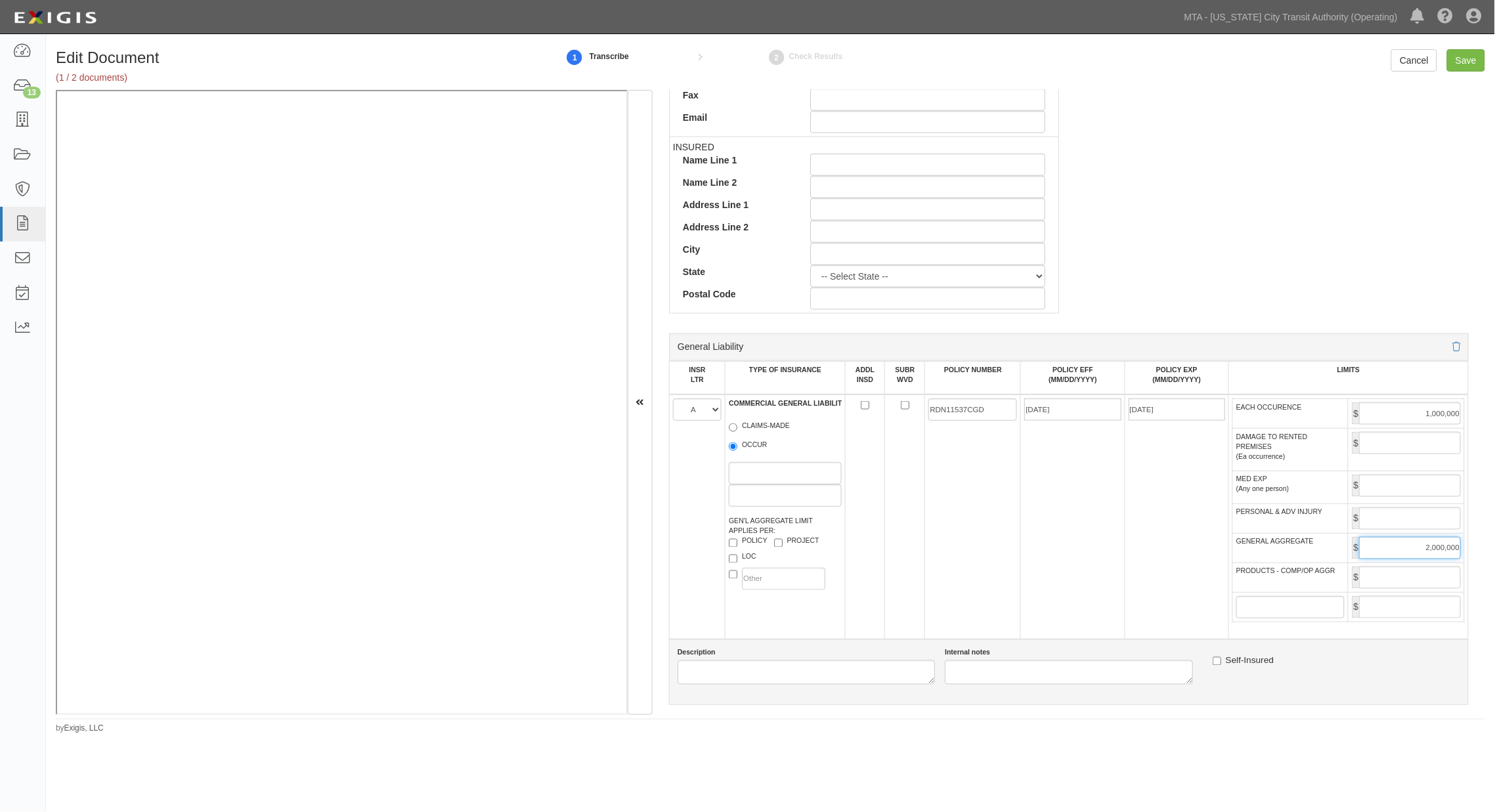
type input "2,000,000"
click at [1037, 583] on input "PRODUCTS - COMP/OP AGGR" at bounding box center [1410, 577] width 102 height 23
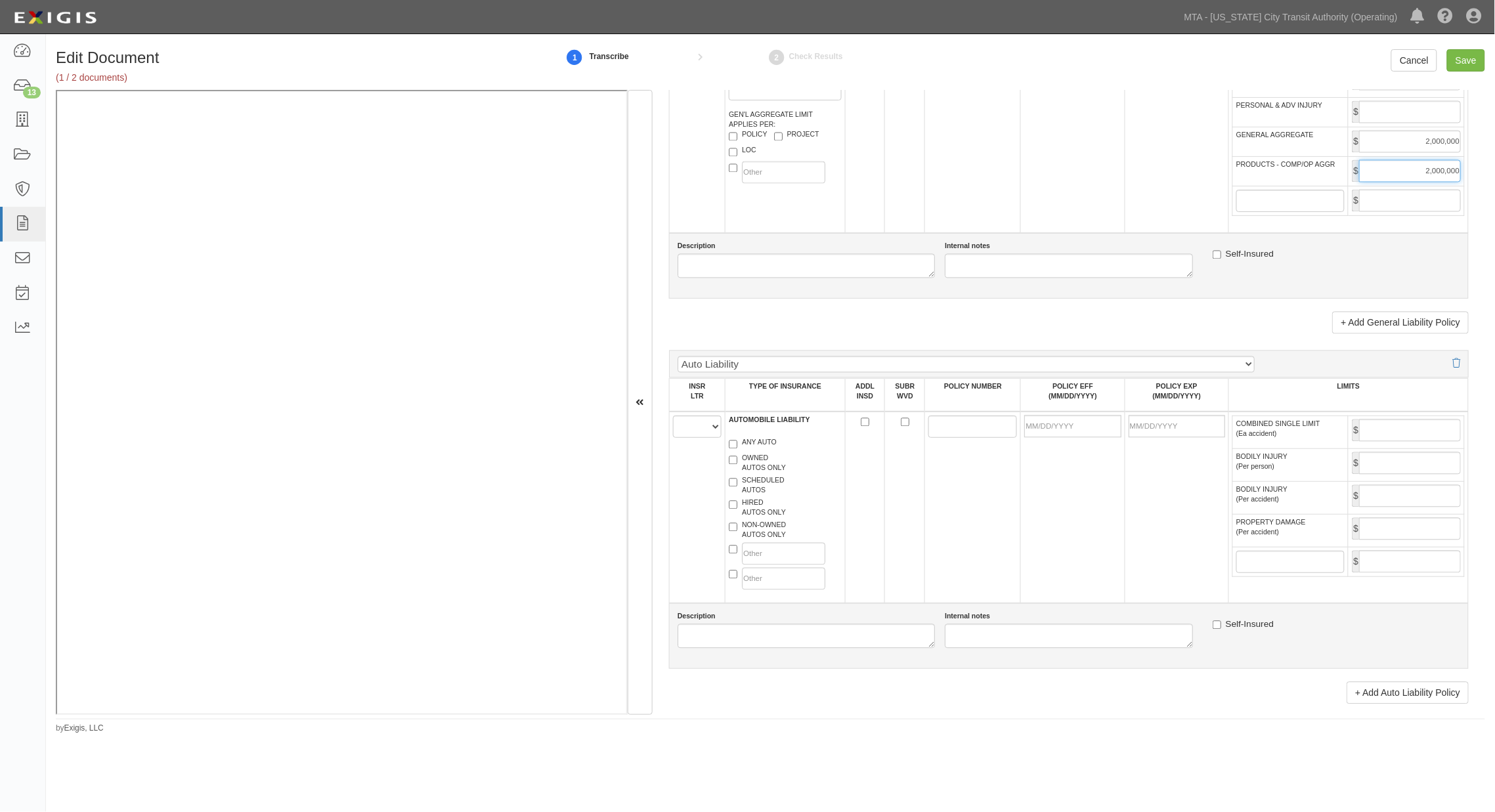
scroll to position [1166, 0]
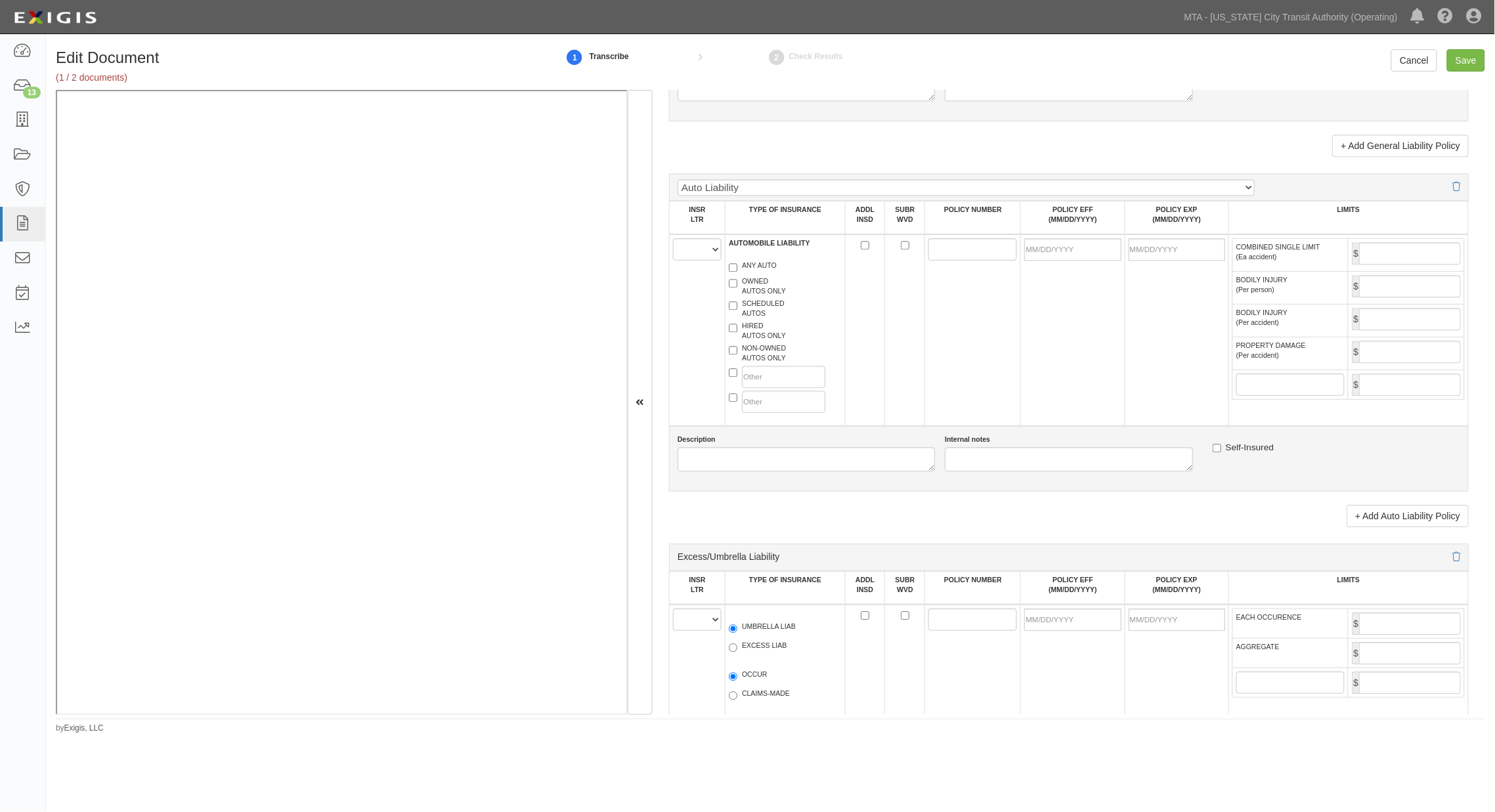
type input "2,000,000"
click at [700, 260] on select "A B C D E F" at bounding box center [697, 250] width 49 height 23
select select "B"
click at [673, 260] on select "A B C D E F" at bounding box center [697, 250] width 49 height 23
click at [763, 274] on label "ANY AUTO" at bounding box center [752, 267] width 48 height 13
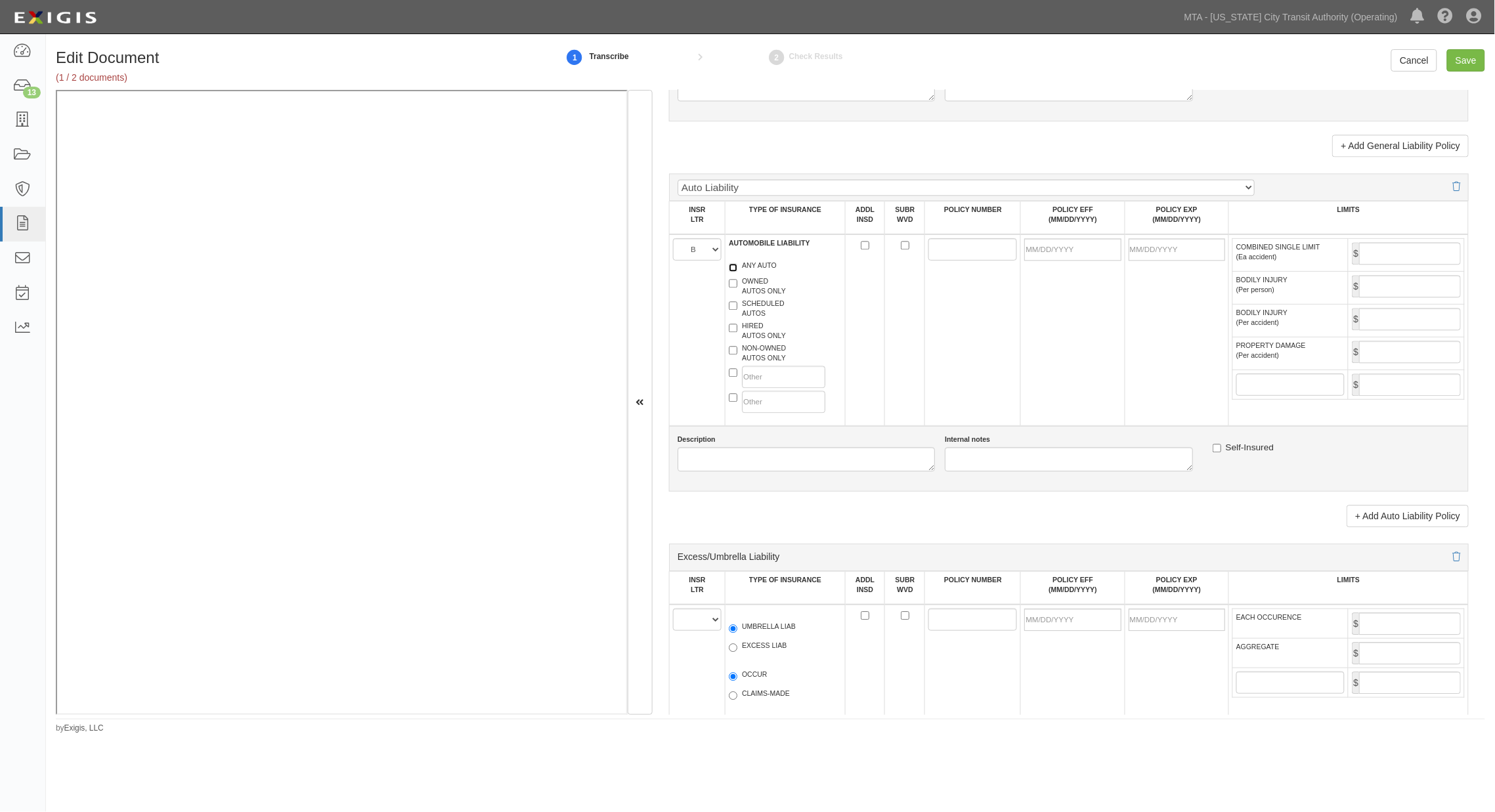
click at [737, 271] on input "ANY AUTO" at bounding box center [732, 268] width 9 height 9
checkbox input "true"
click at [985, 260] on input "POLICY NUMBER" at bounding box center [972, 250] width 88 height 23
type input "39UECDR6753"
click at [1037, 260] on input "POLICY EFF (MM/DD/YYYY)" at bounding box center [1072, 250] width 96 height 23
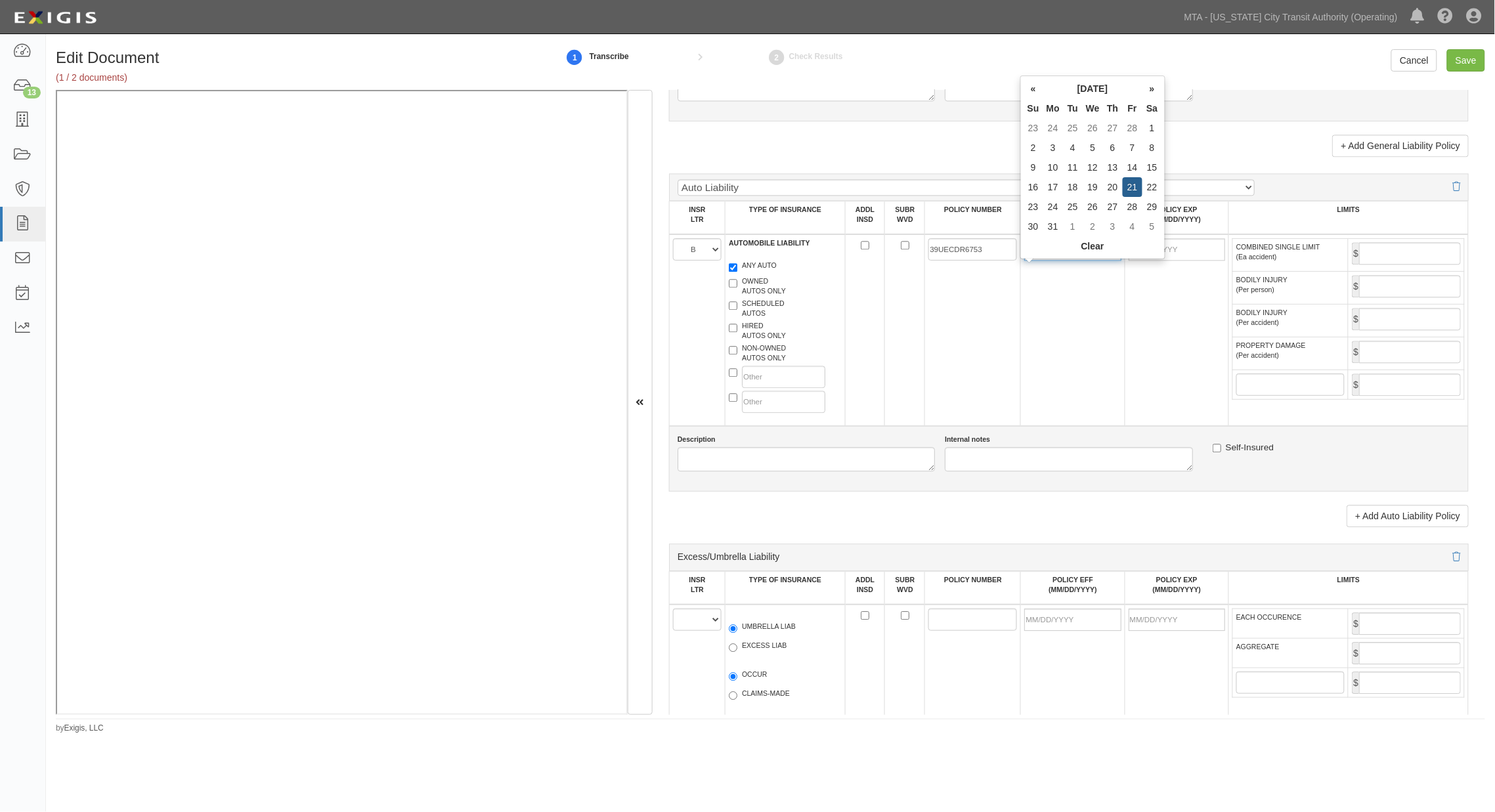
type input "03/21/2025"
type input "03/21/2026"
click at [1037, 317] on td "03/21/2025" at bounding box center [1073, 330] width 104 height 192
click at [1037, 264] on input "COMBINED SINGLE LIMIT (Ea accident)" at bounding box center [1410, 253] width 102 height 23
click at [1037, 264] on input "20,000,000" at bounding box center [1410, 253] width 102 height 23
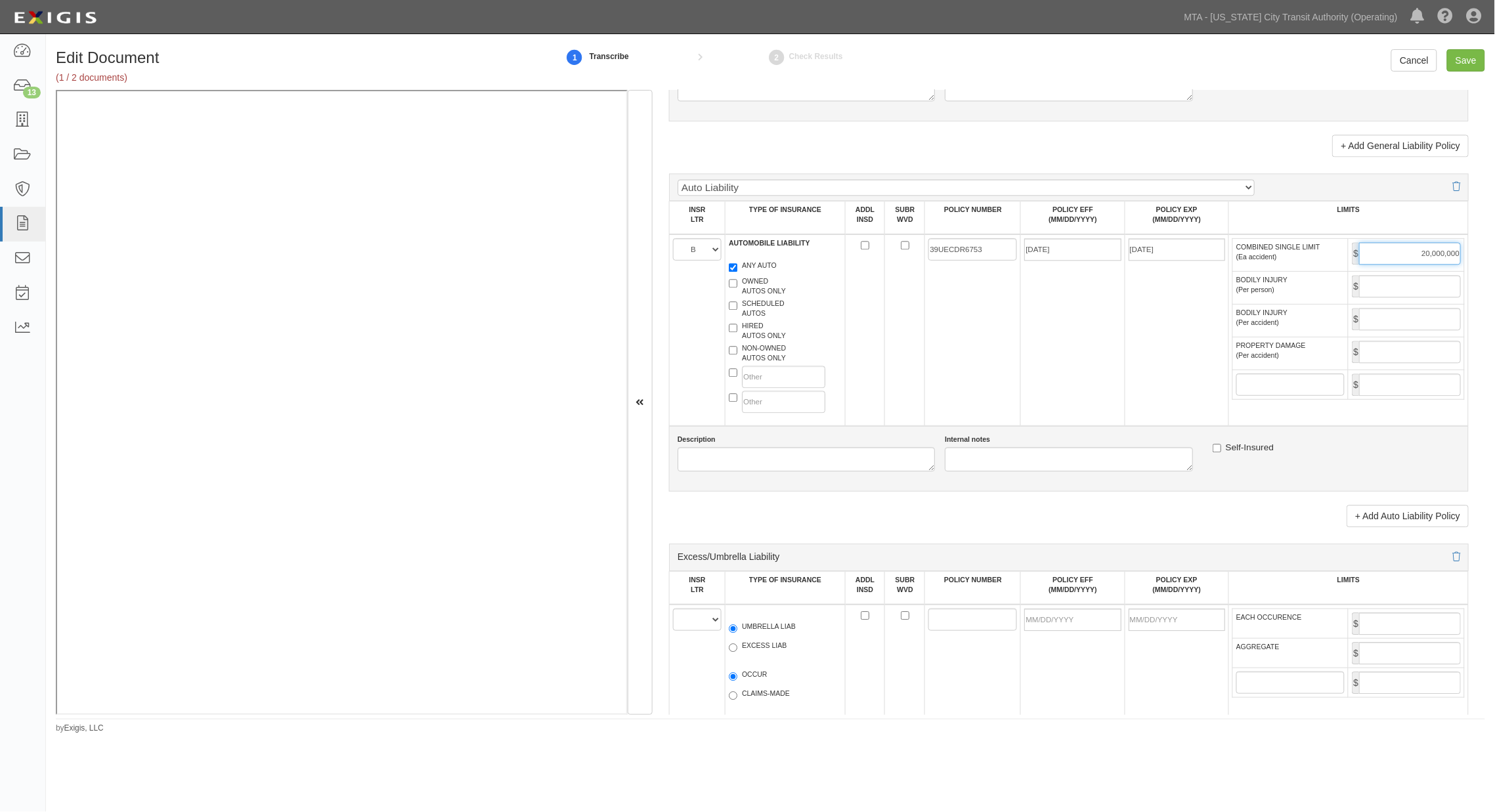
click at [1037, 264] on input "20,000,000" at bounding box center [1410, 253] width 102 height 23
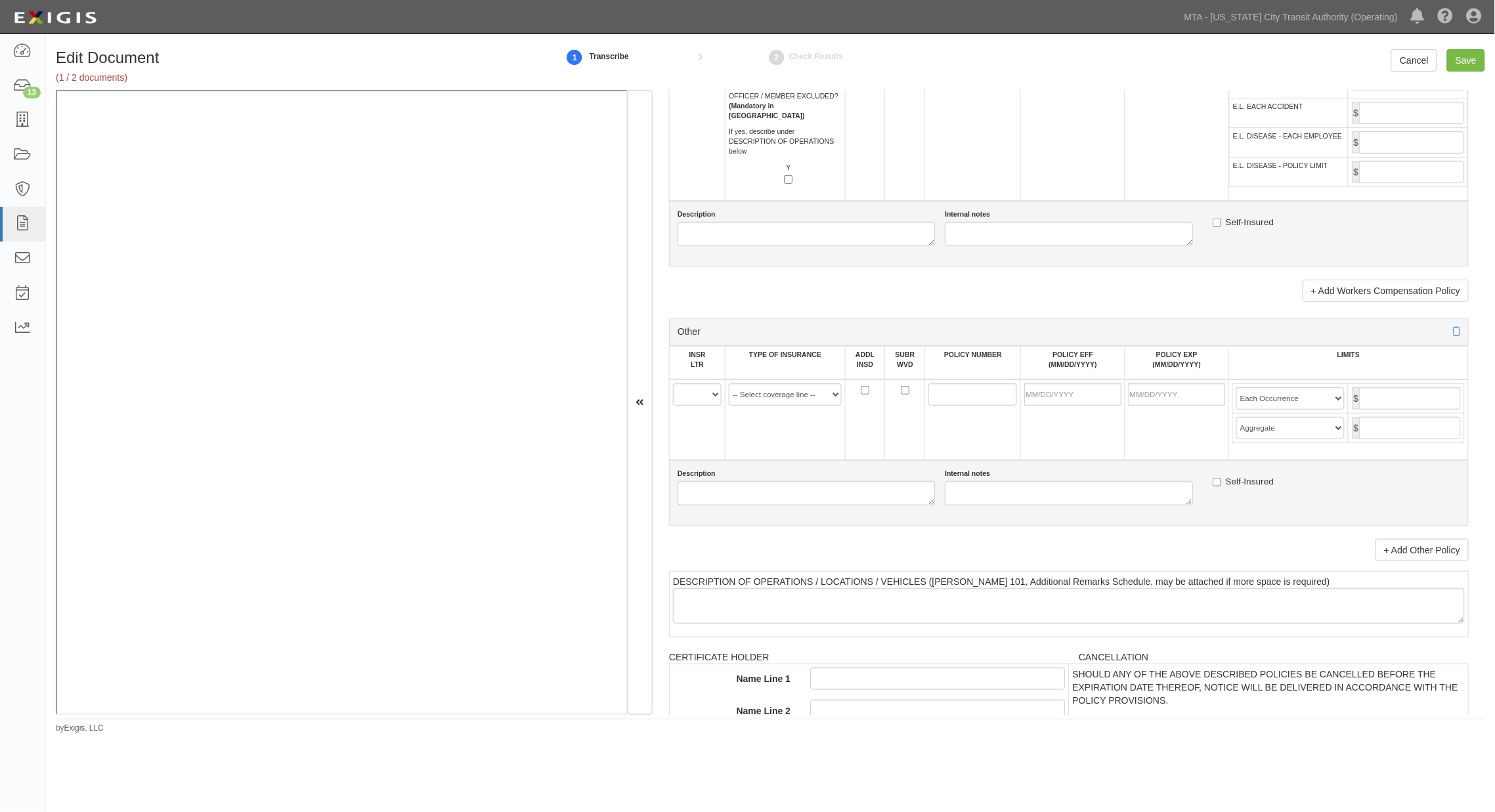
scroll to position [2188, 0]
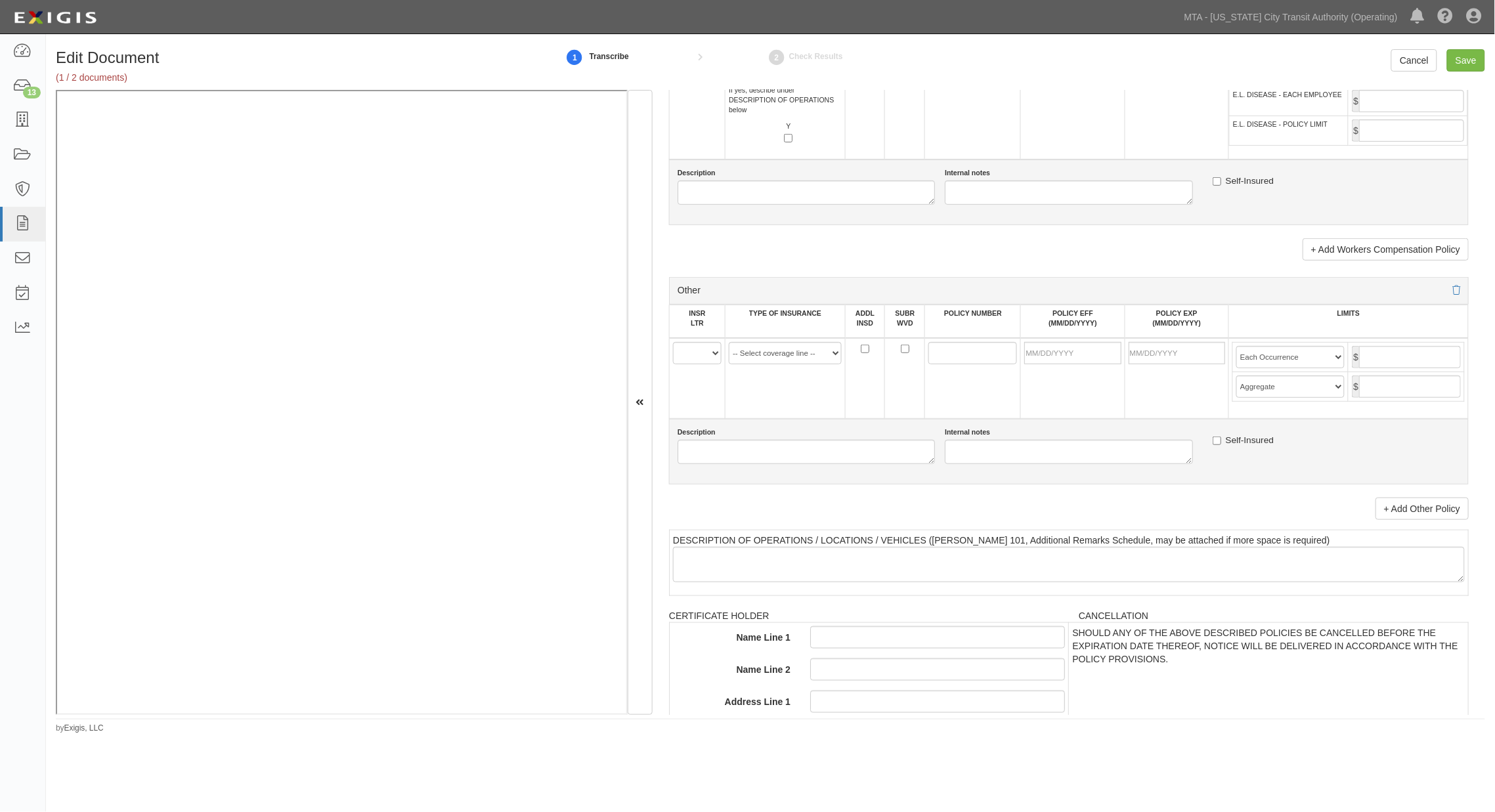
type input "1,000,000"
click at [681, 365] on select "A B C D E F" at bounding box center [697, 353] width 49 height 23
select select "E"
click at [673, 365] on select "A B C D E F" at bounding box center [697, 353] width 49 height 23
click at [756, 365] on select "-- Select coverage line -- Asbestos Abatement Auto Physical Damage Aviation Lia…" at bounding box center [785, 353] width 113 height 23
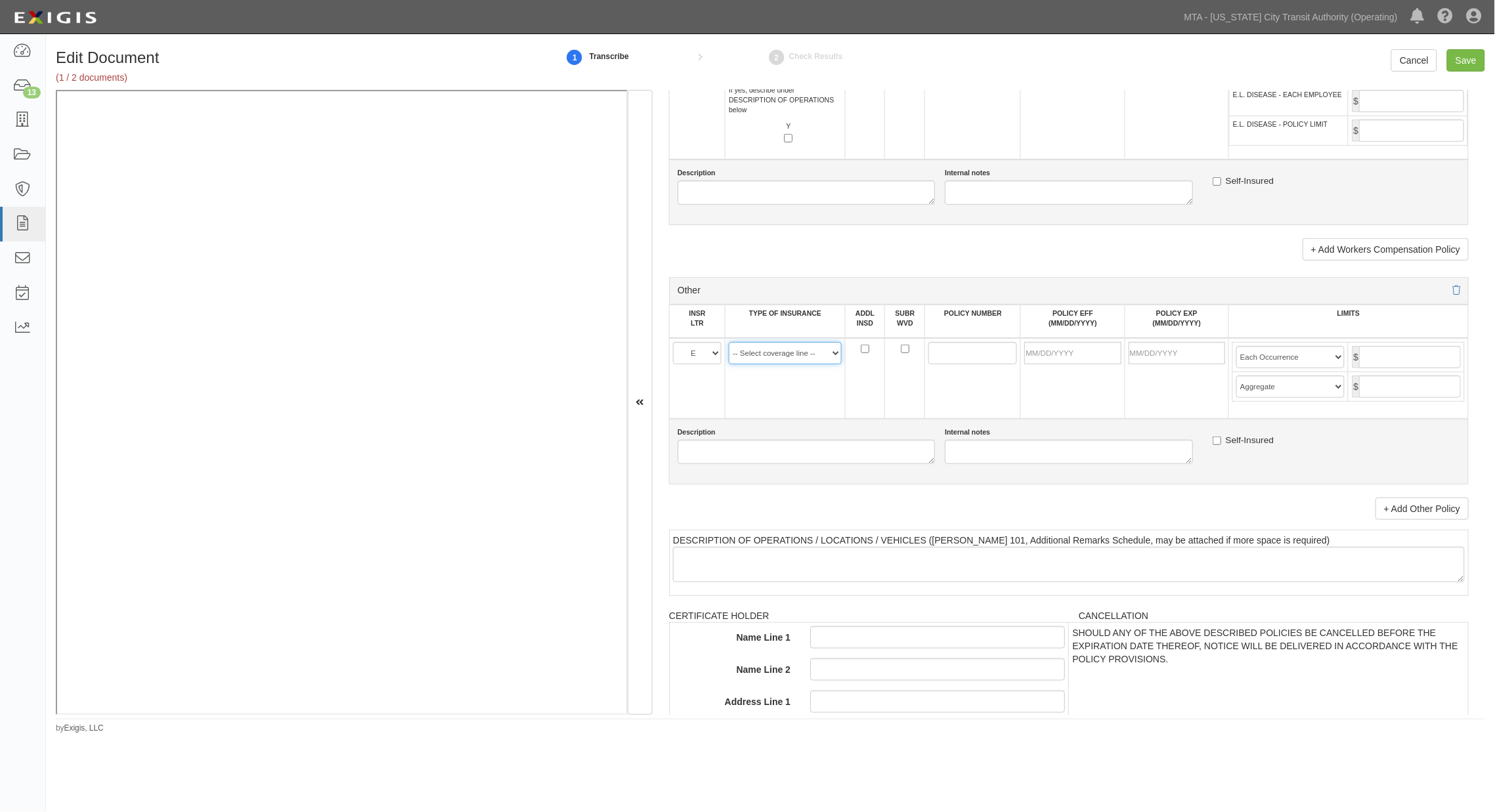
select select "91"
click at [728, 365] on select "-- Select coverage line -- Asbestos Abatement Auto Physical Damage Aviation Lia…" at bounding box center [785, 353] width 113 height 23
click at [954, 365] on input "POLICY NUMBER" at bounding box center [972, 353] width 88 height 23
type input "c"
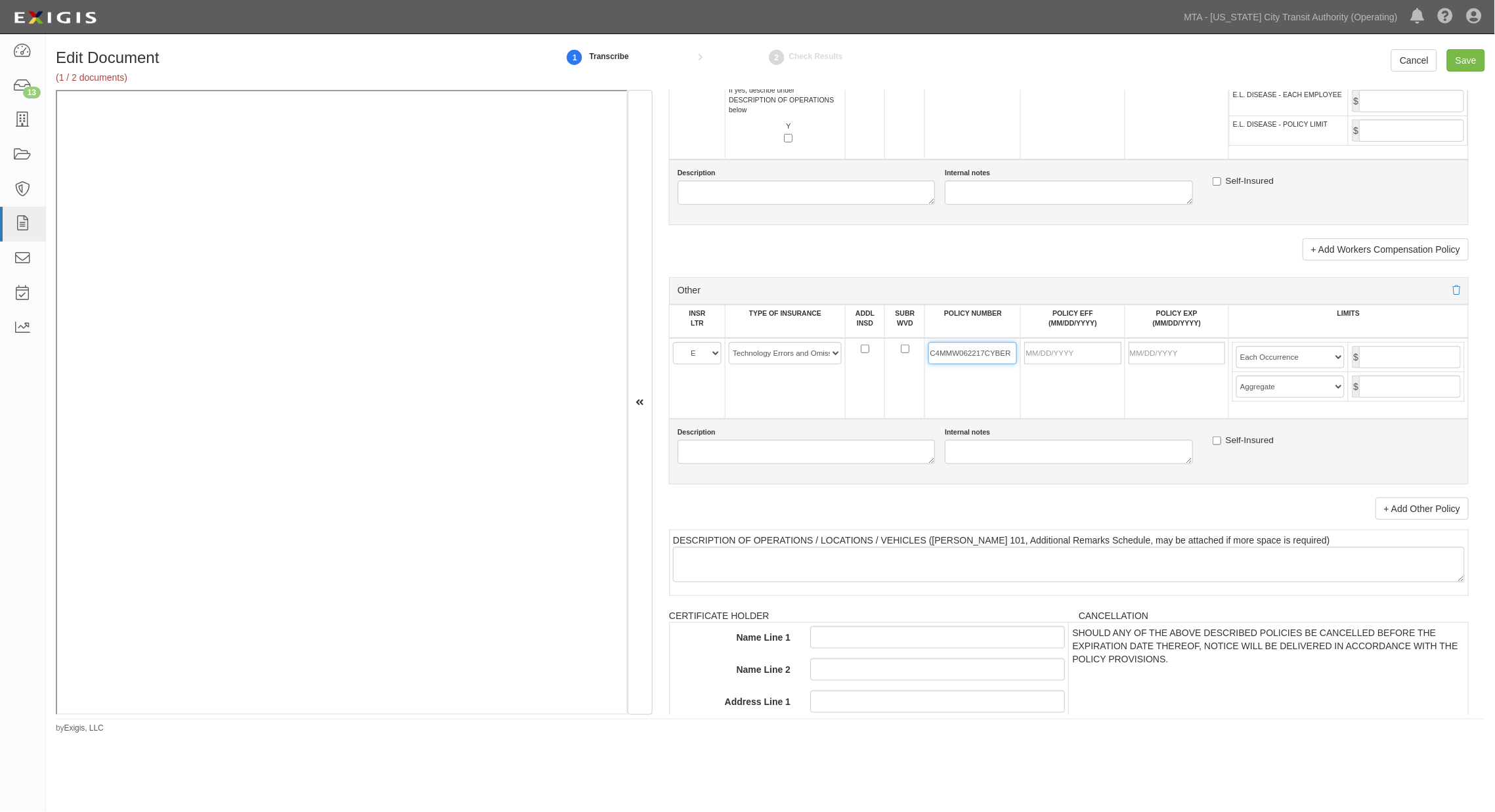
type input "C4MMW062217CYBER"
type input "09/19/2025"
type input "09/19/2026"
click at [1037, 419] on td "09/19/2026" at bounding box center [1176, 378] width 104 height 81
click at [1037, 368] on input "text" at bounding box center [1410, 357] width 102 height 23
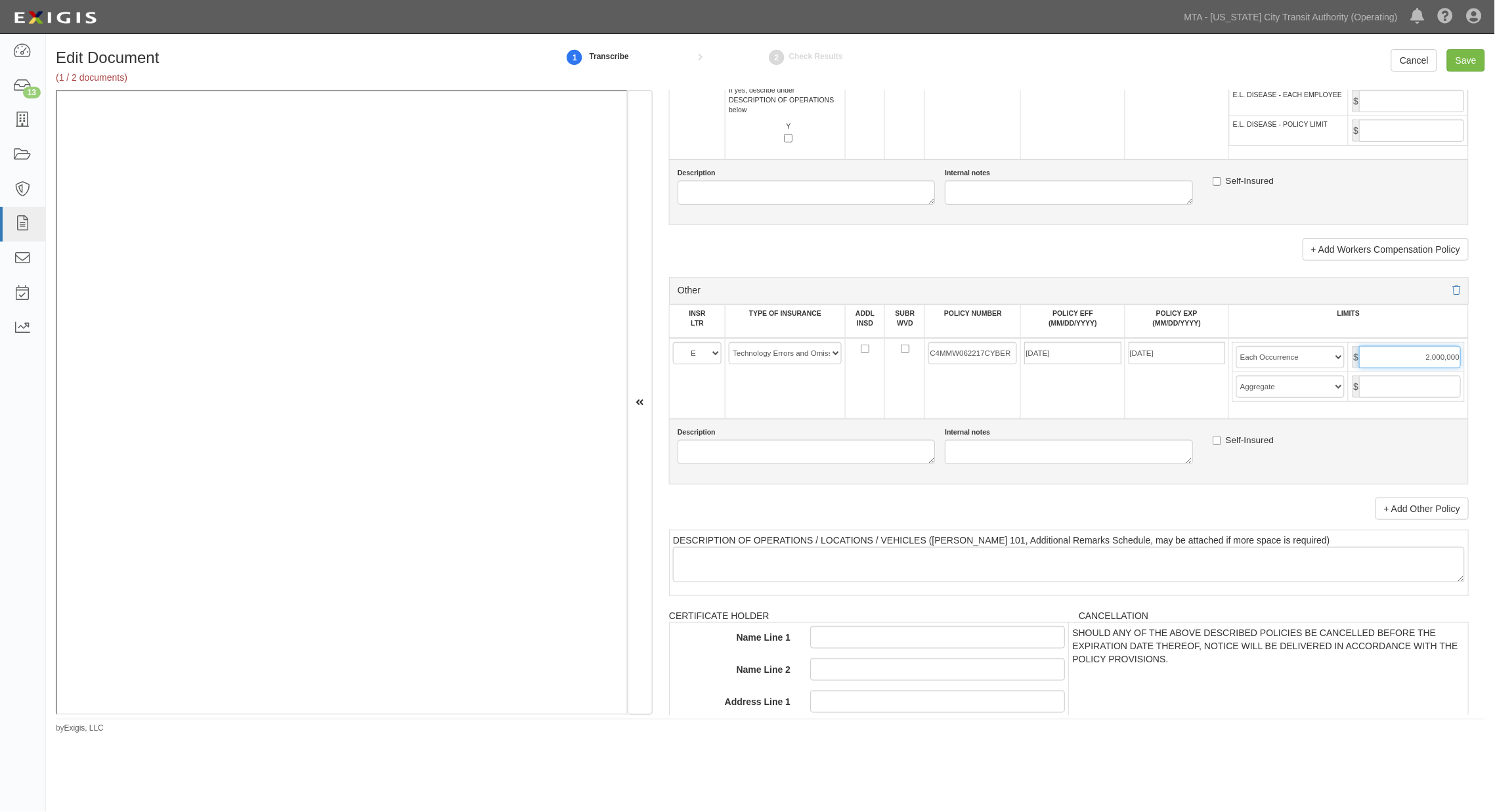
type input "2,000,000"
click at [1037, 398] on input "text" at bounding box center [1410, 386] width 102 height 23
type input "2,000,000"
click at [1037, 368] on select "Limit Each Occurrence Each Claim Aggregate Deductible Self-Insured Retention Pe…" at bounding box center [1290, 357] width 109 height 23
select select "Limit"
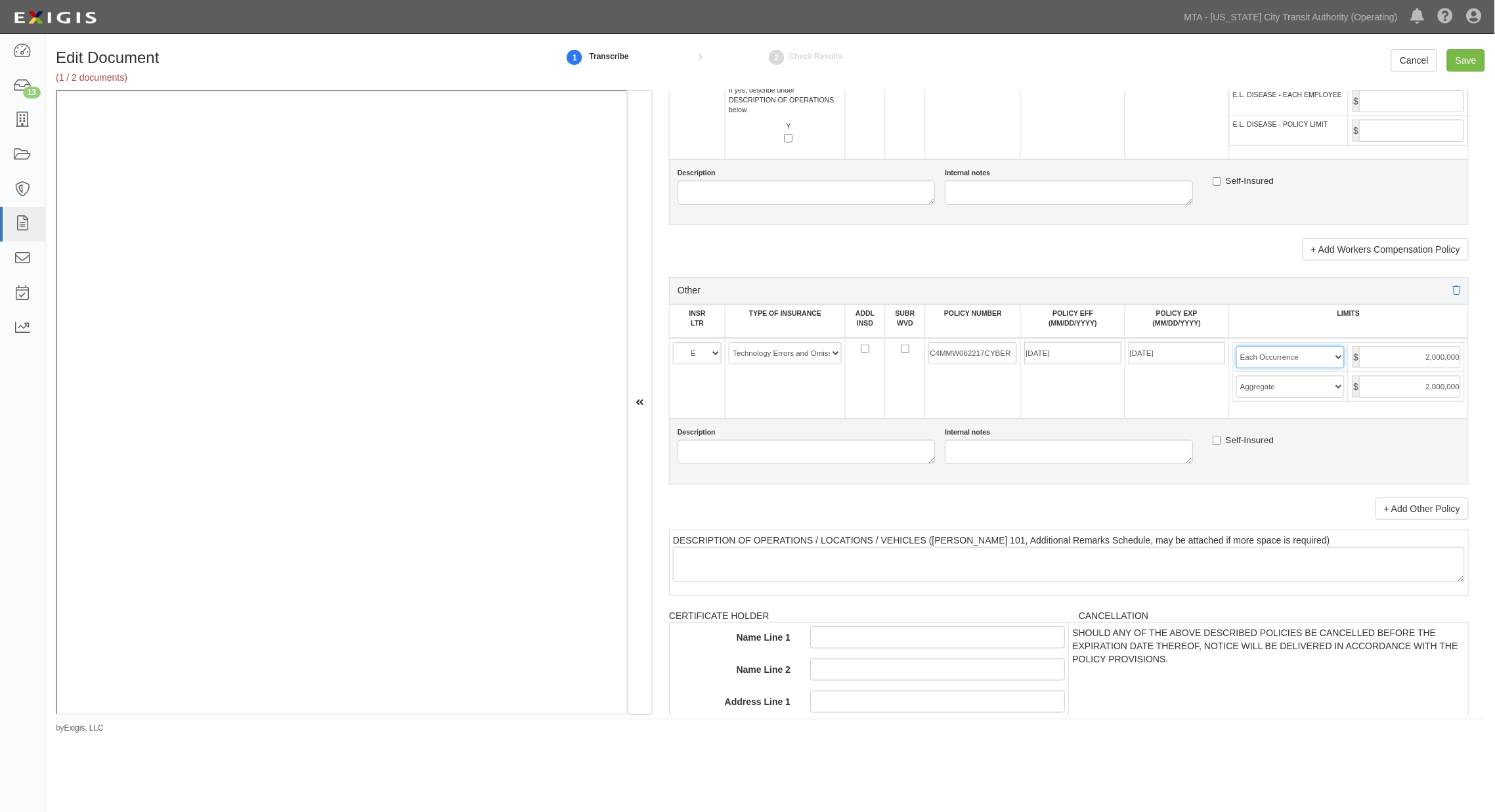
click at [1037, 368] on select "Limit Each Occurrence Each Claim Aggregate Deductible Self-Insured Retention Pe…" at bounding box center [1290, 357] width 109 height 23
click at [1037, 61] on input "Save" at bounding box center [1465, 60] width 38 height 23
type input "1000000"
type input "2000000"
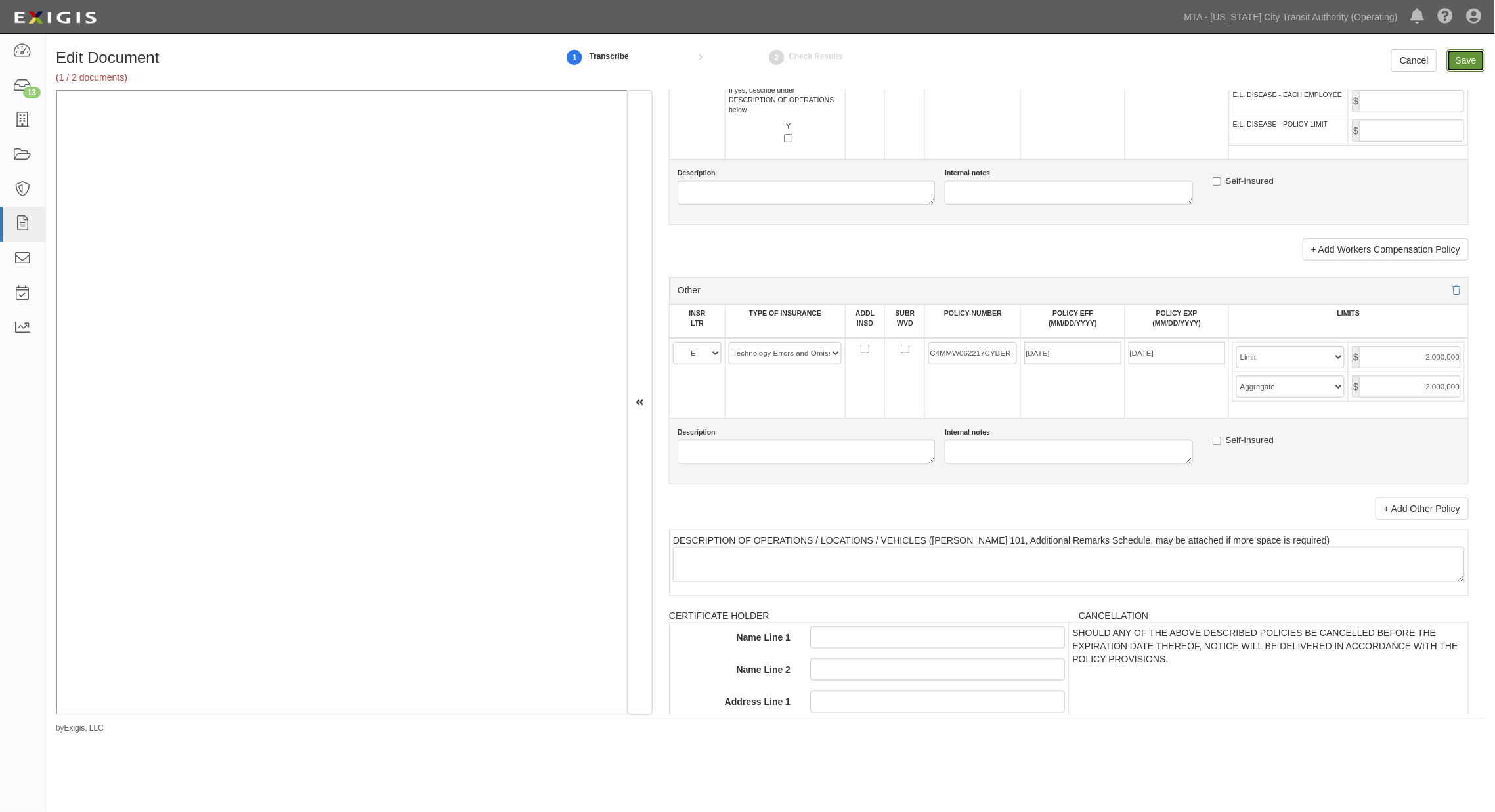
type input "1000000"
type input "2000000"
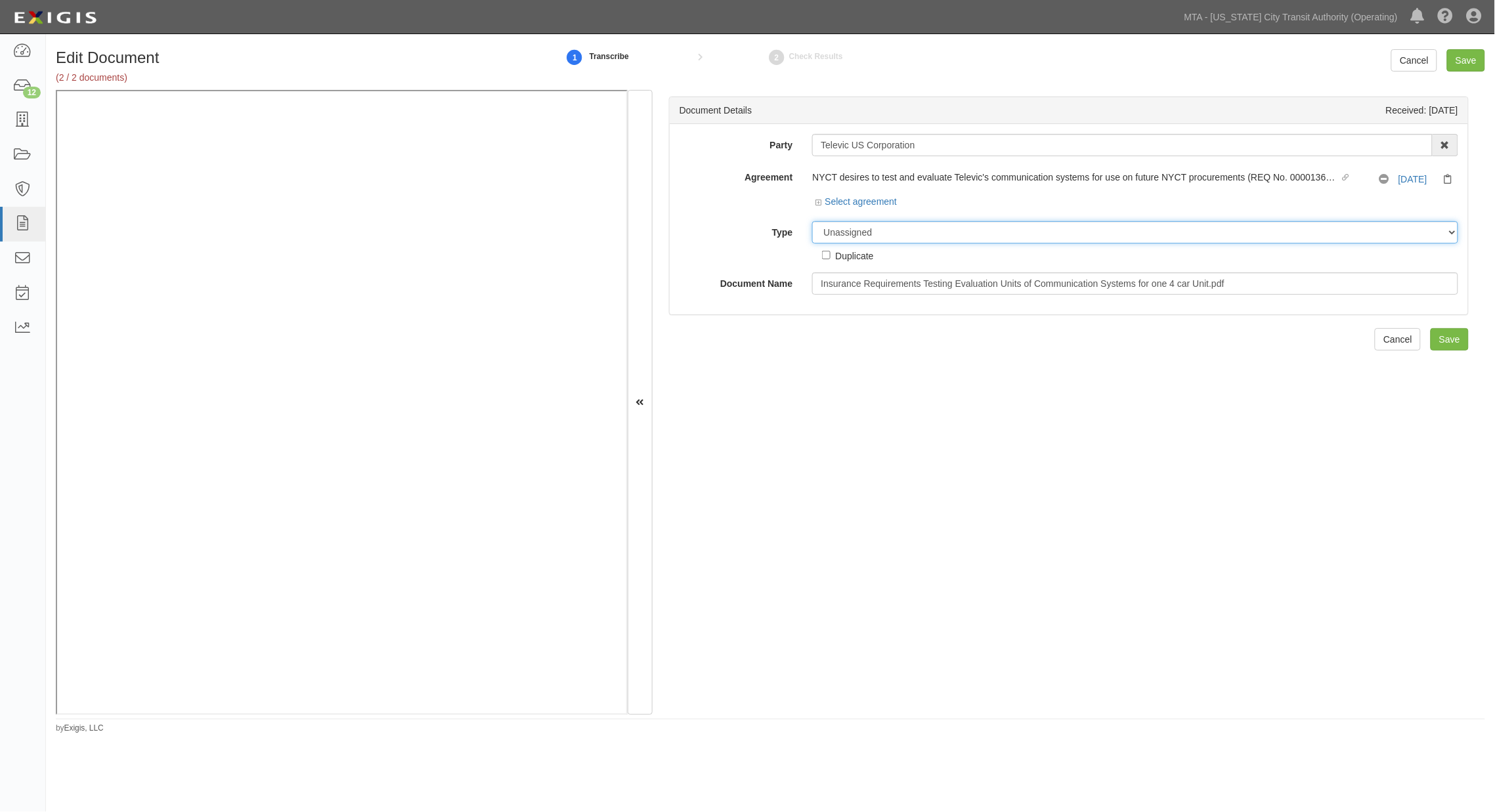
click at [886, 228] on select "Unassigned Binder Cancellation Notice Certificate Contract Endorsement Insuranc…" at bounding box center [1135, 232] width 646 height 23
select select "RequirementDetail"
click at [812, 222] on select "Unassigned Binder Cancellation Notice Certificate Contract Endorsement Insuranc…" at bounding box center [1135, 232] width 646 height 23
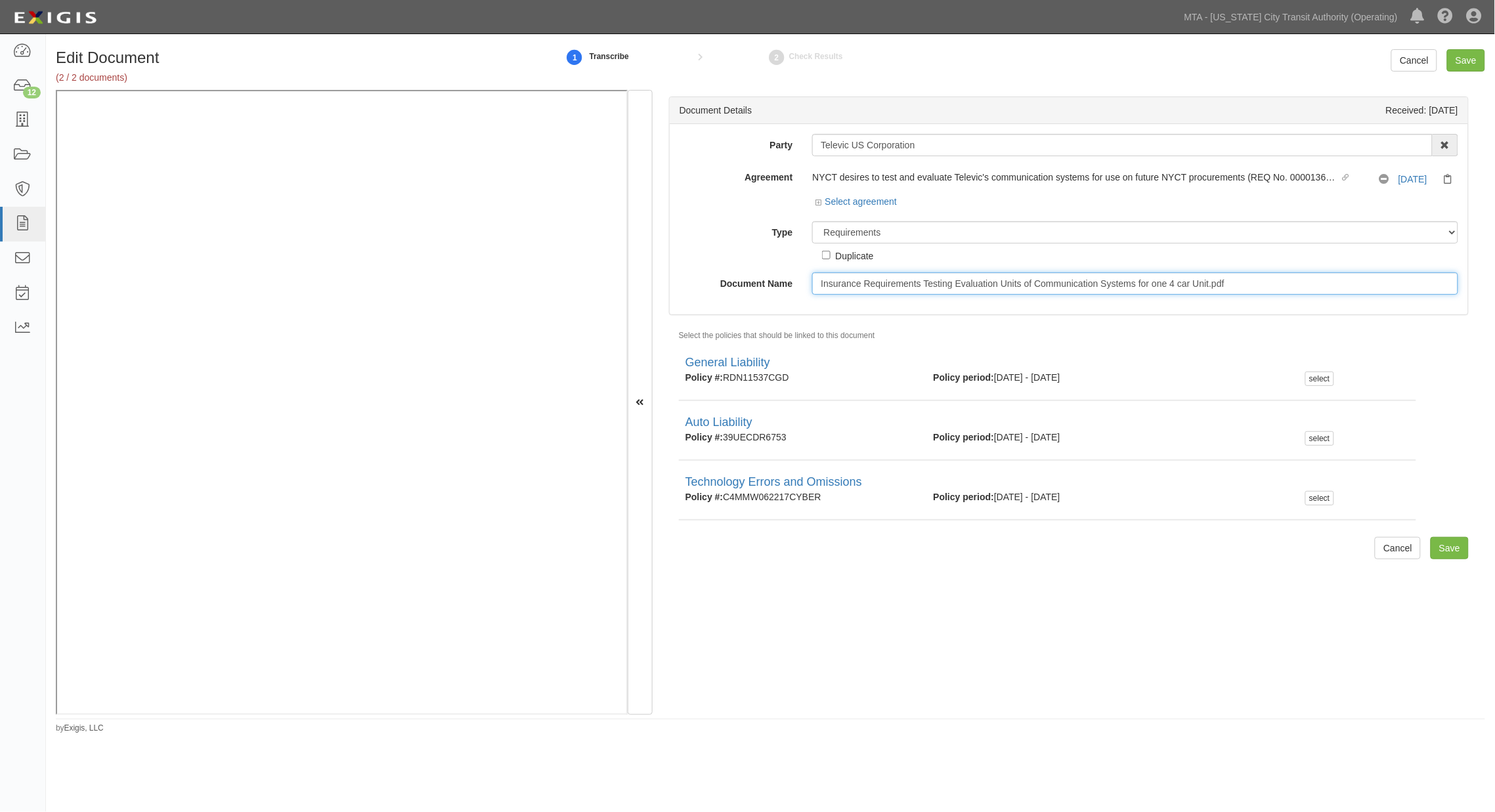
click at [851, 285] on input "Insurance Requirements Testing Evaluation Units of Communication Systems for on…" at bounding box center [1135, 283] width 646 height 23
paste input "Schedule A"
type input "Schedule A"
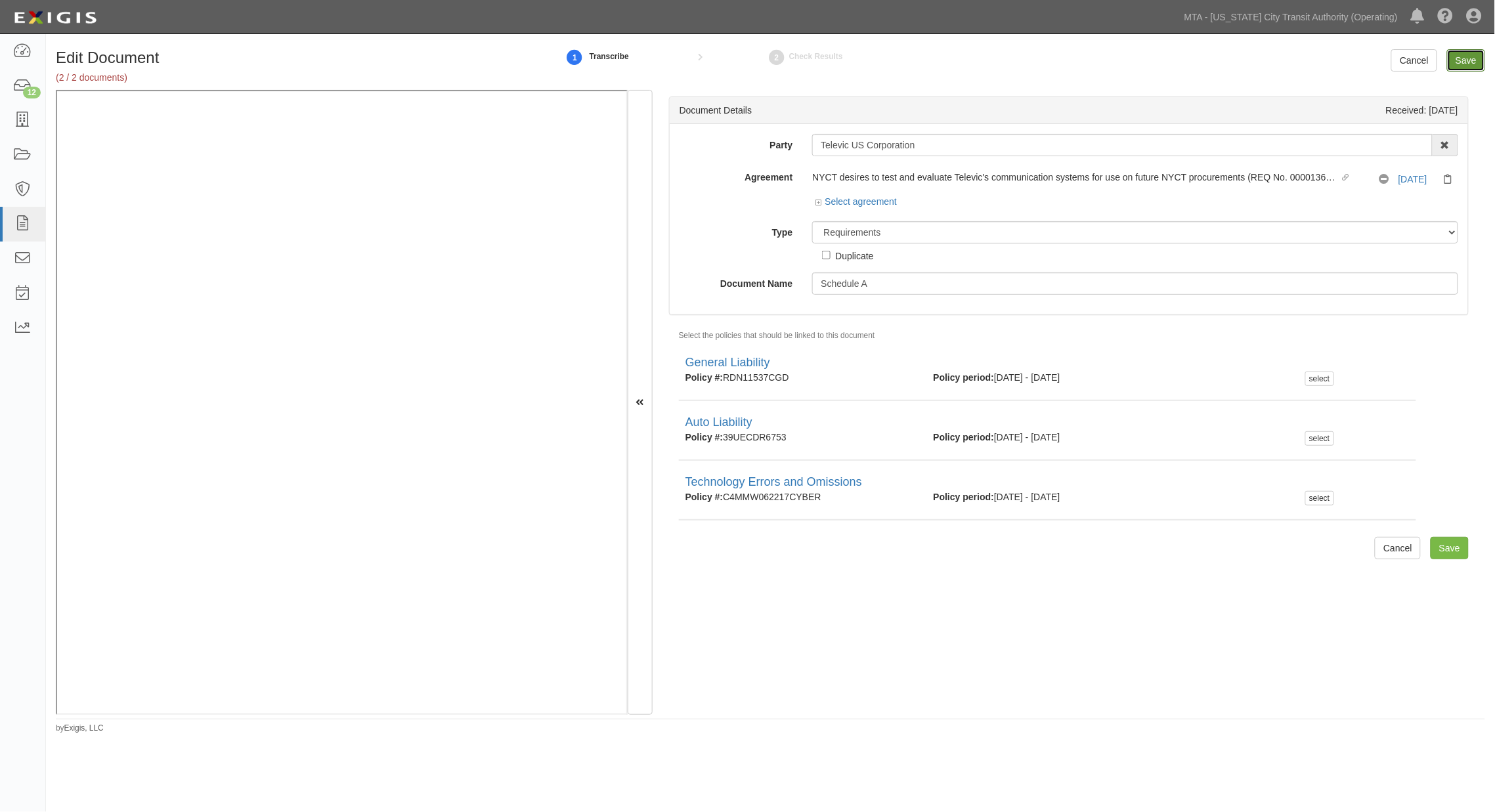
click at [1472, 59] on input "Save" at bounding box center [1465, 60] width 38 height 23
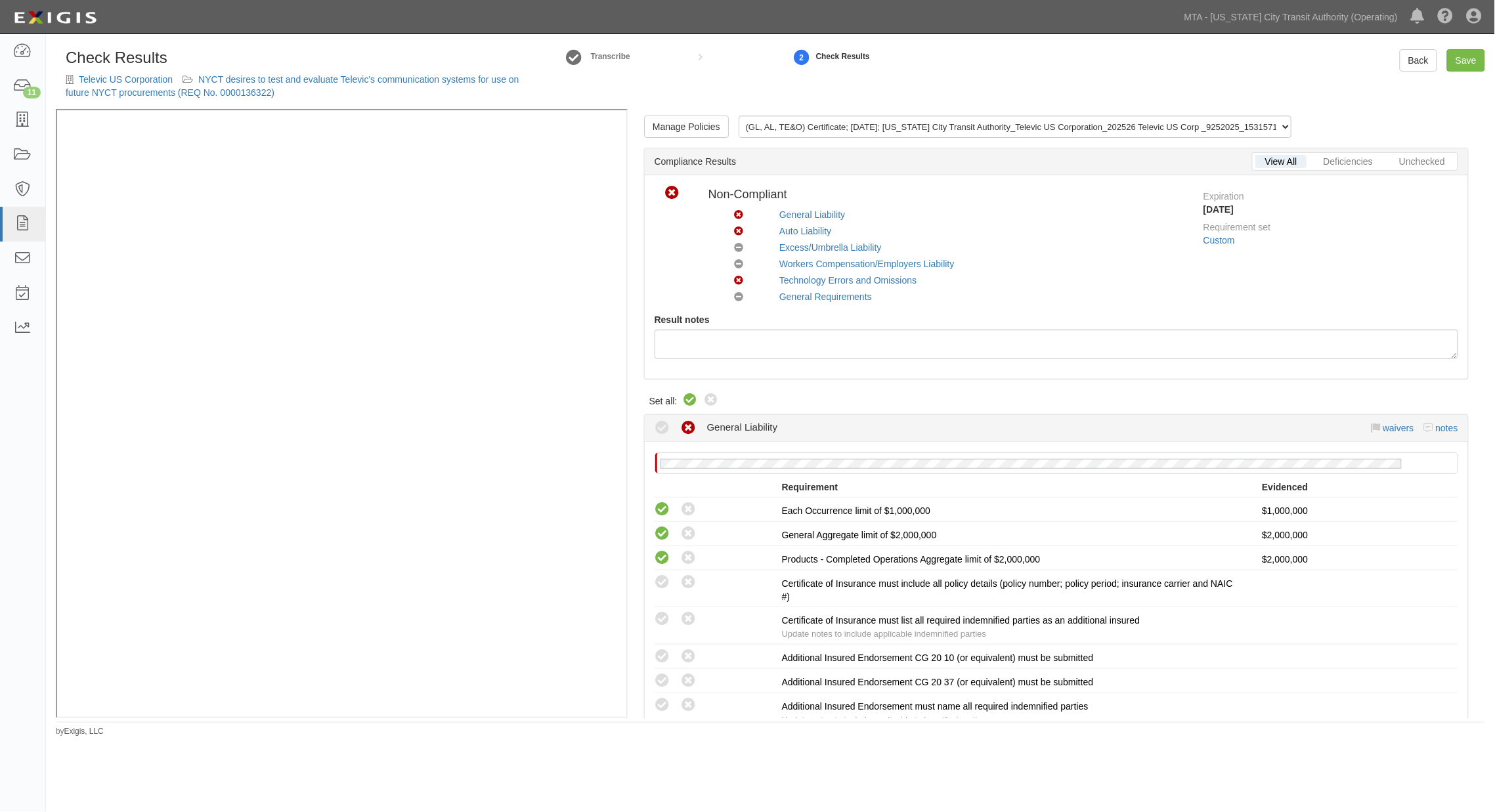
click at [690, 397] on icon at bounding box center [691, 401] width 16 height 16
radio input "true"
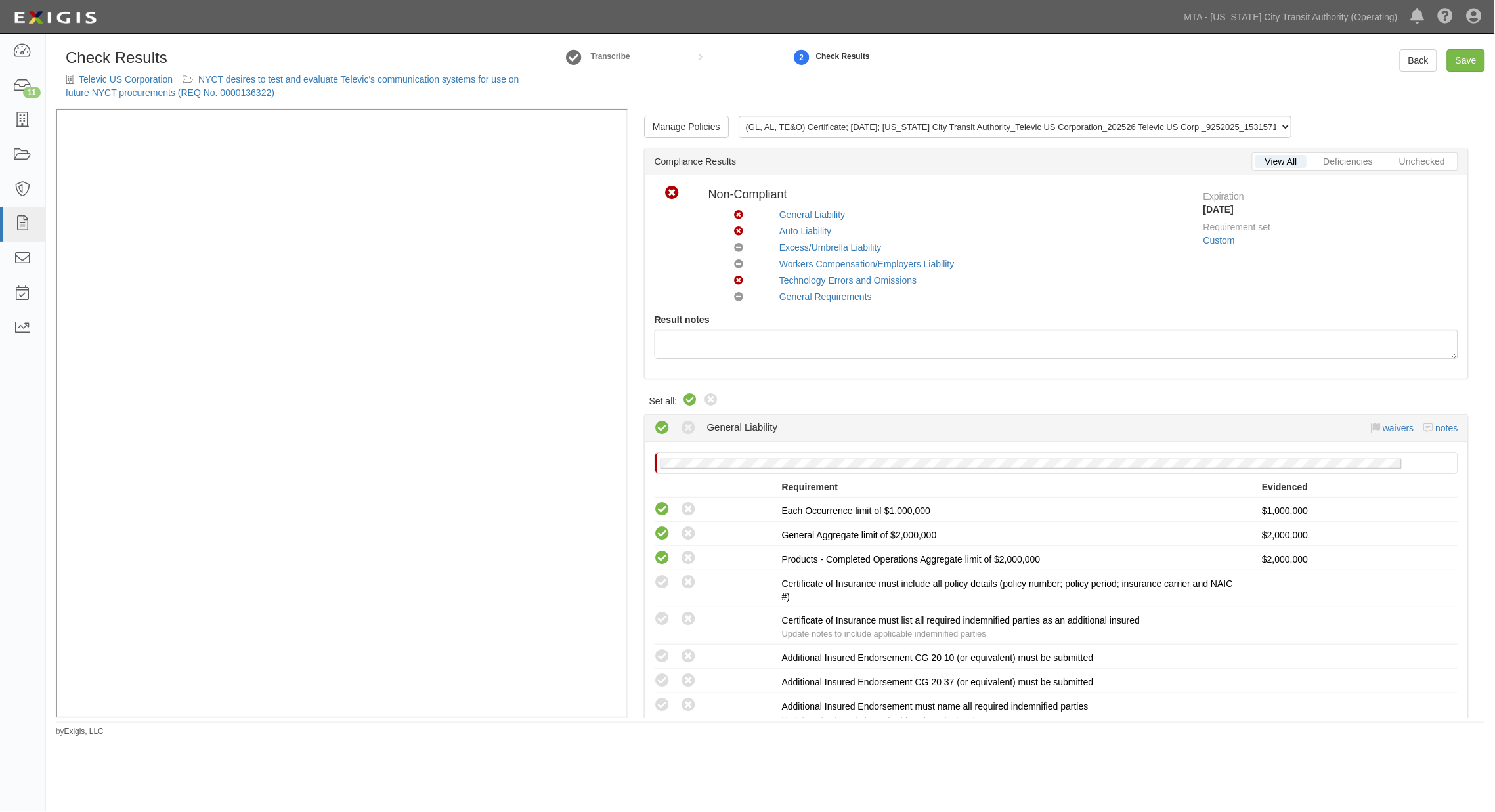
radio input "true"
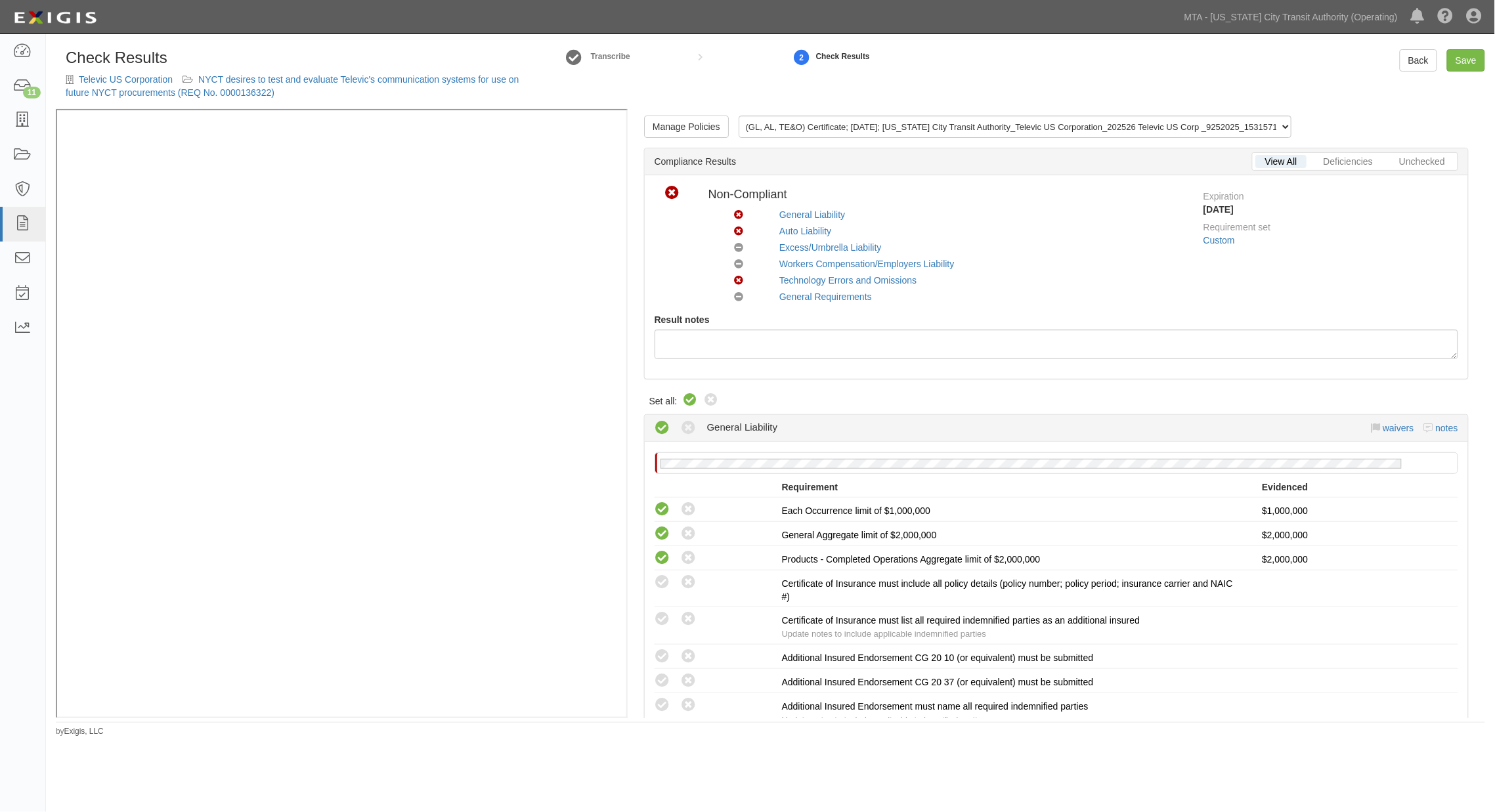
radio input "true"
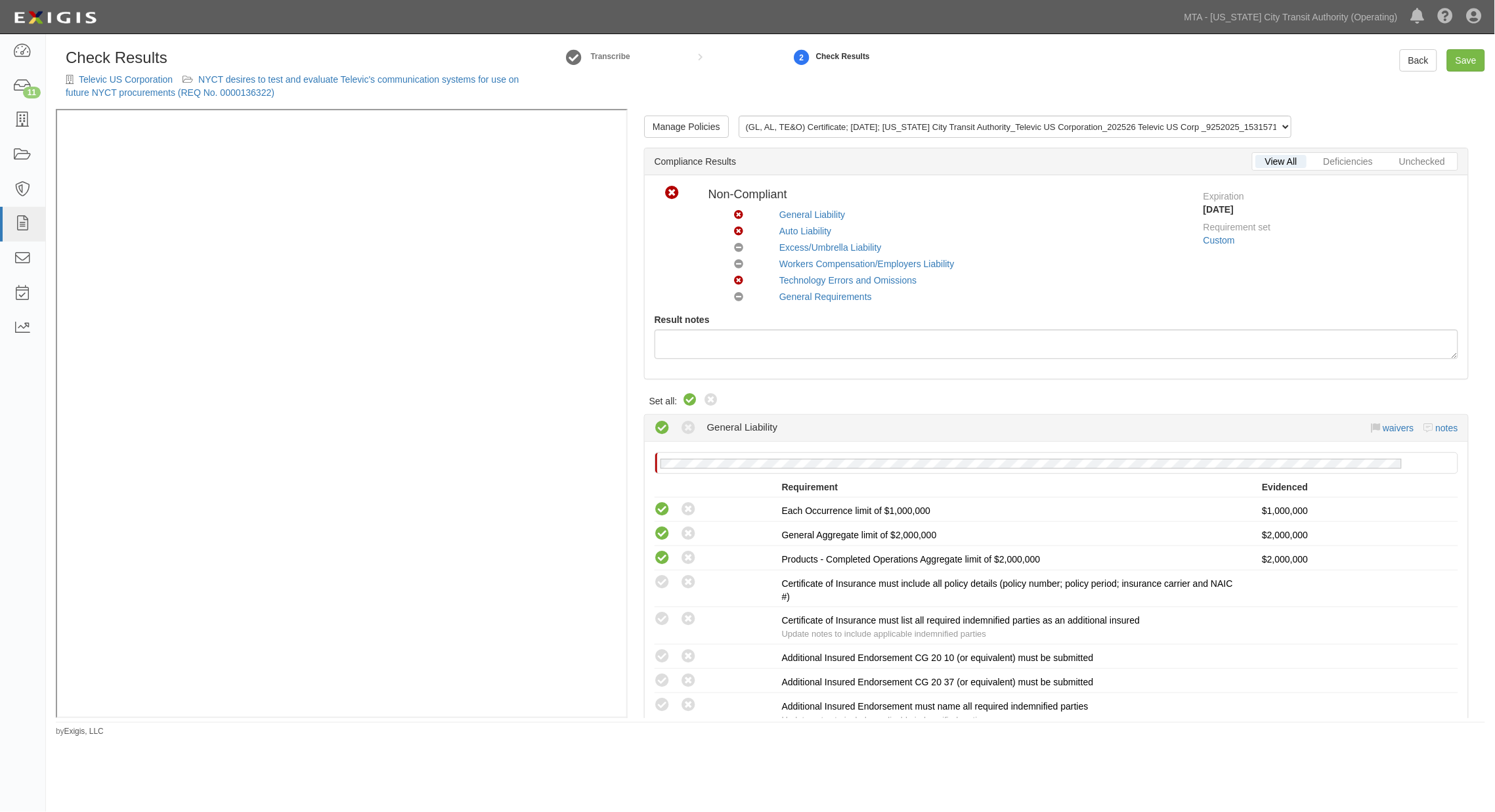
radio input "true"
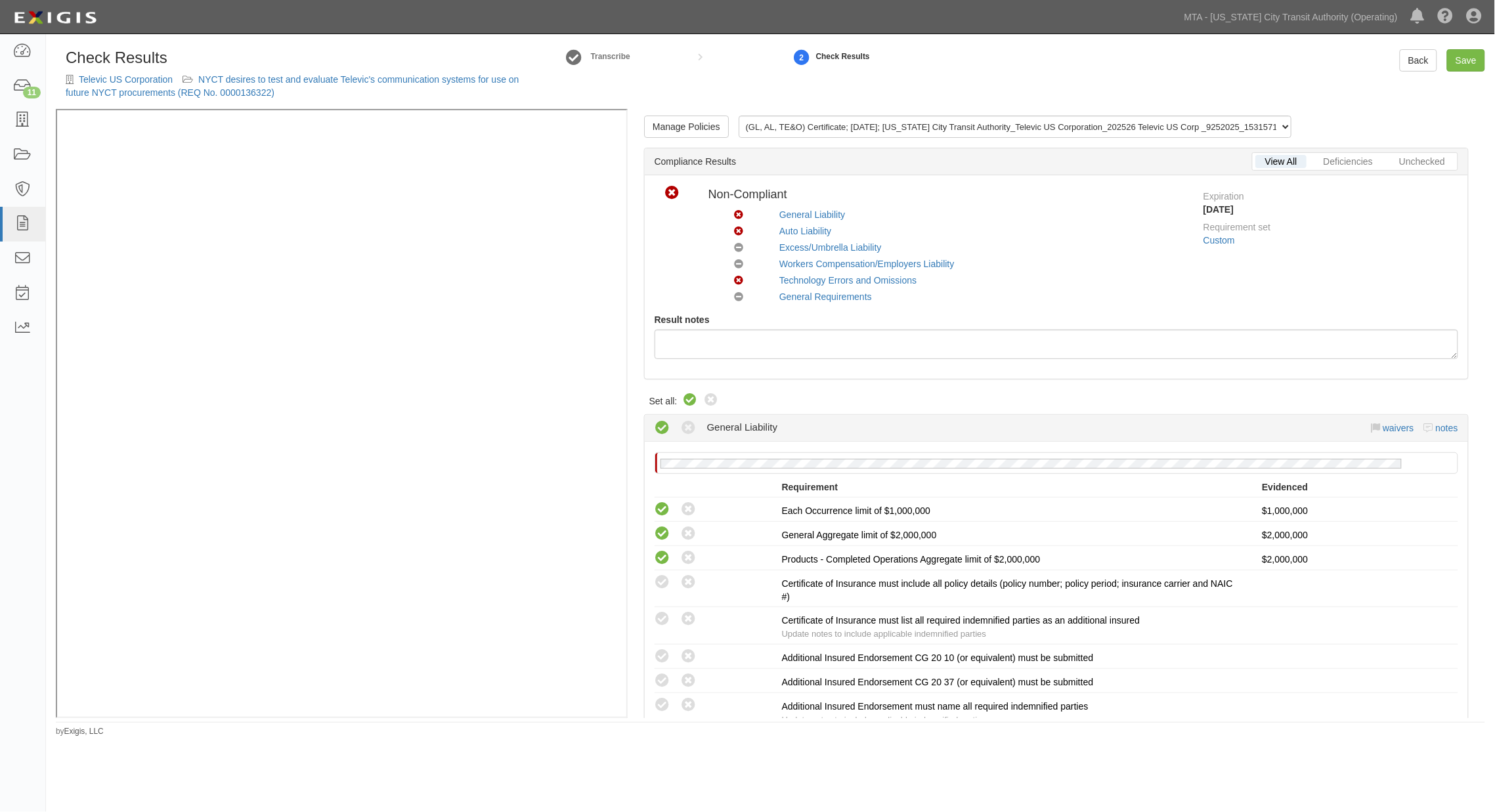
radio input "true"
radio input "false"
radio input "true"
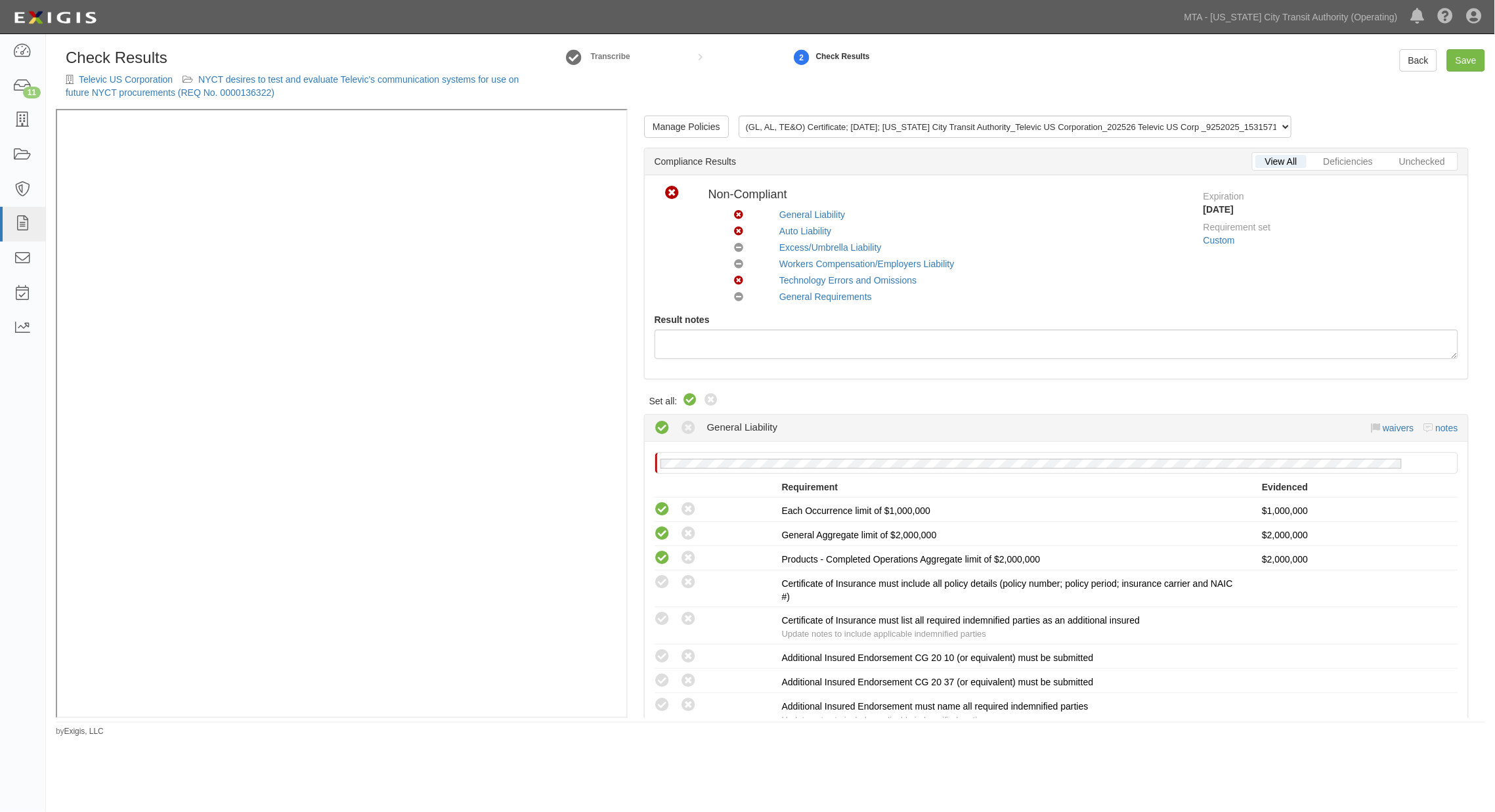
radio input "true"
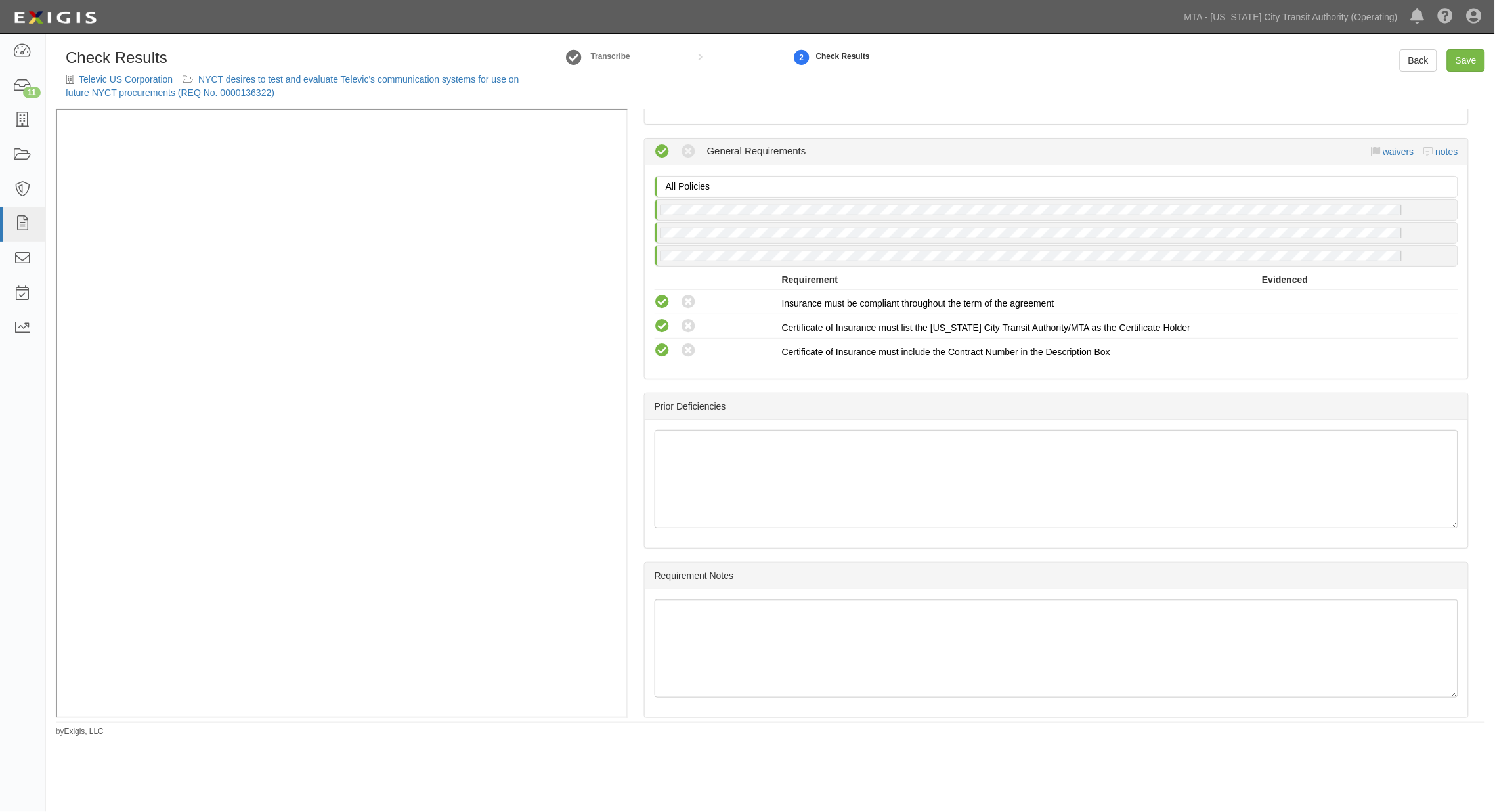
scroll to position [2038, 0]
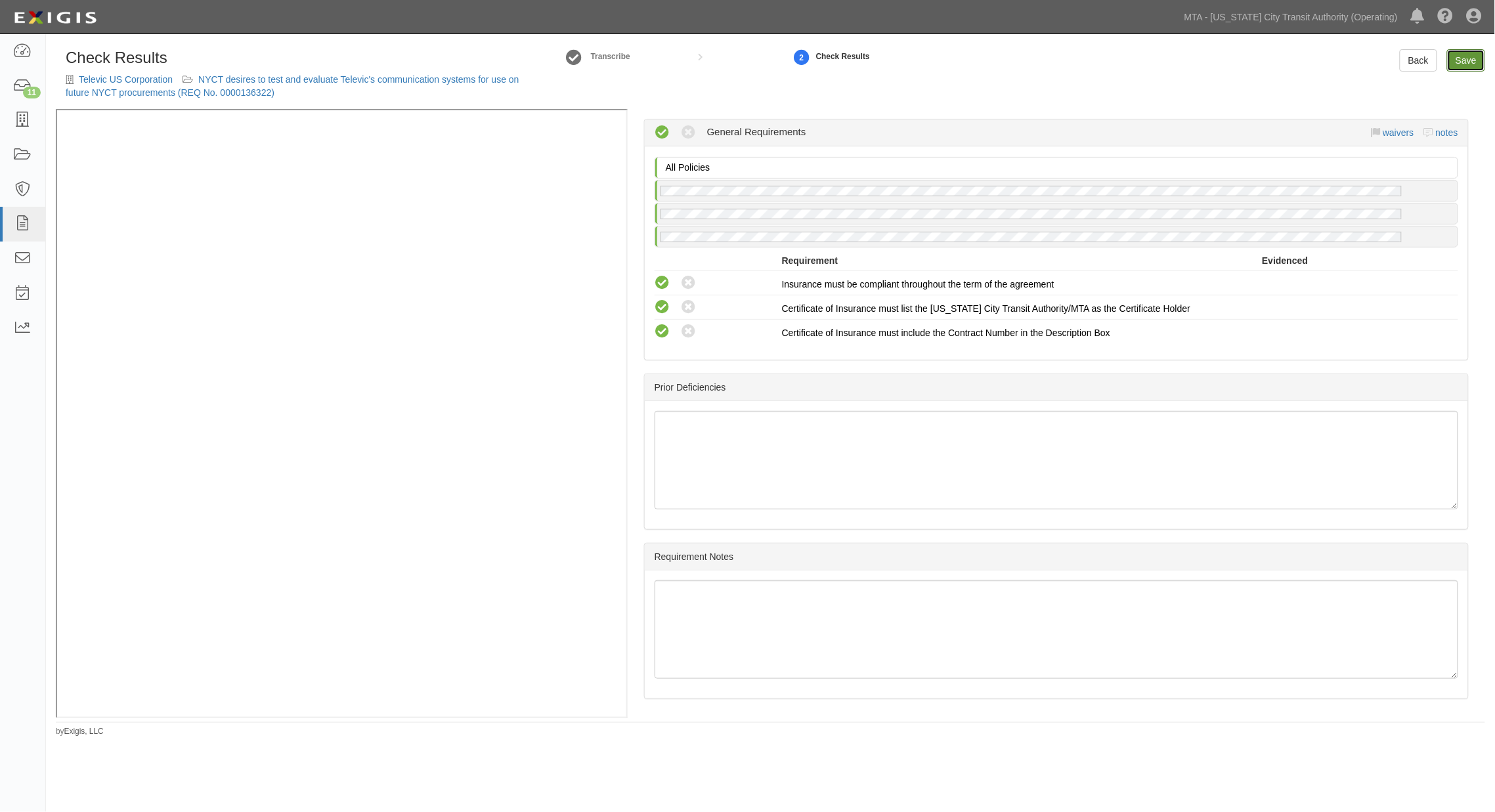
click at [1468, 58] on link "Save" at bounding box center [1465, 60] width 38 height 23
radio input "true"
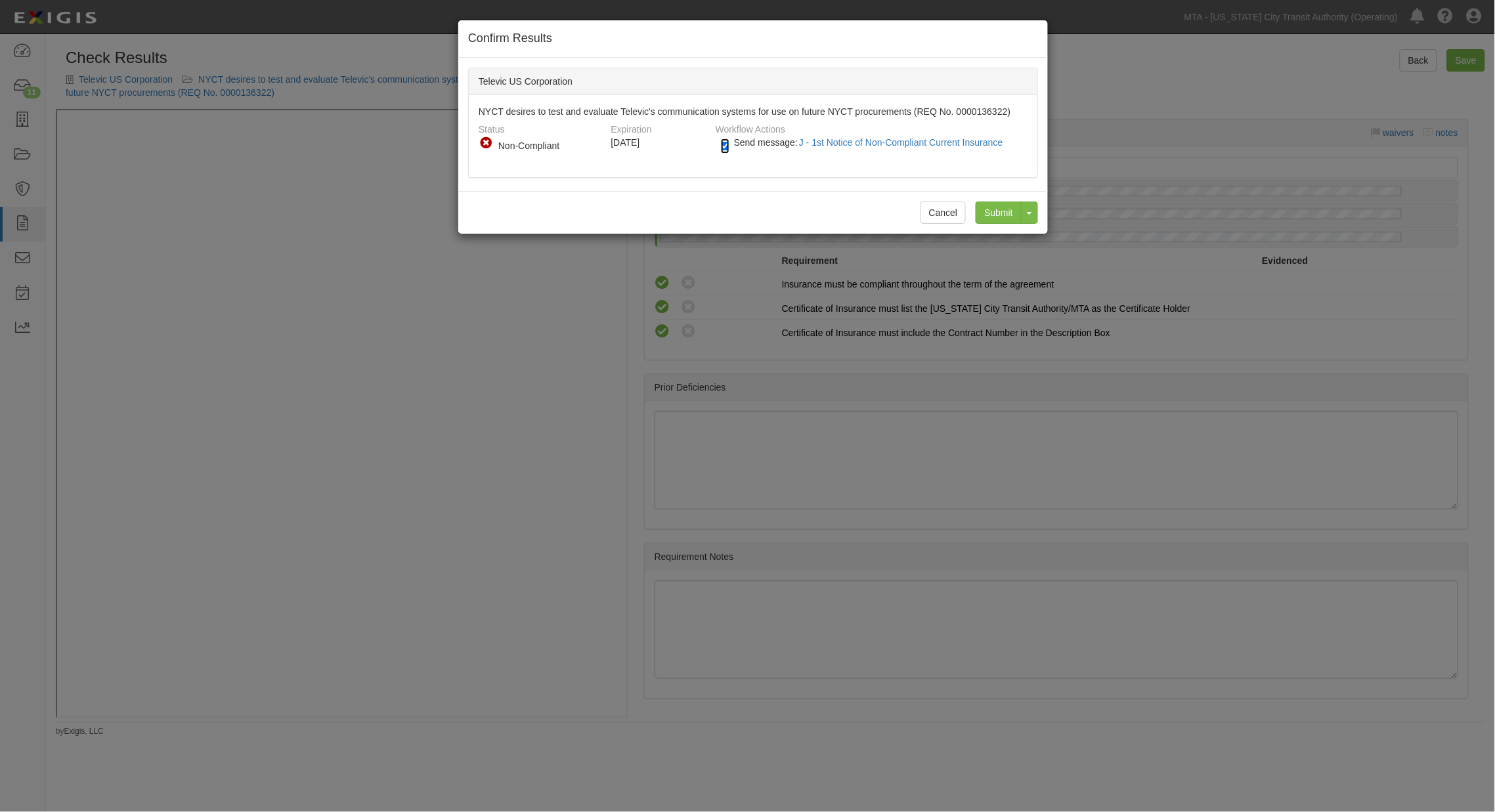
click at [724, 147] on input "Send message: J - 1st Notice of Non-Compliant Current Insurance" at bounding box center [724, 146] width 9 height 15
checkbox input "false"
click at [995, 210] on input "Submit" at bounding box center [998, 213] width 46 height 23
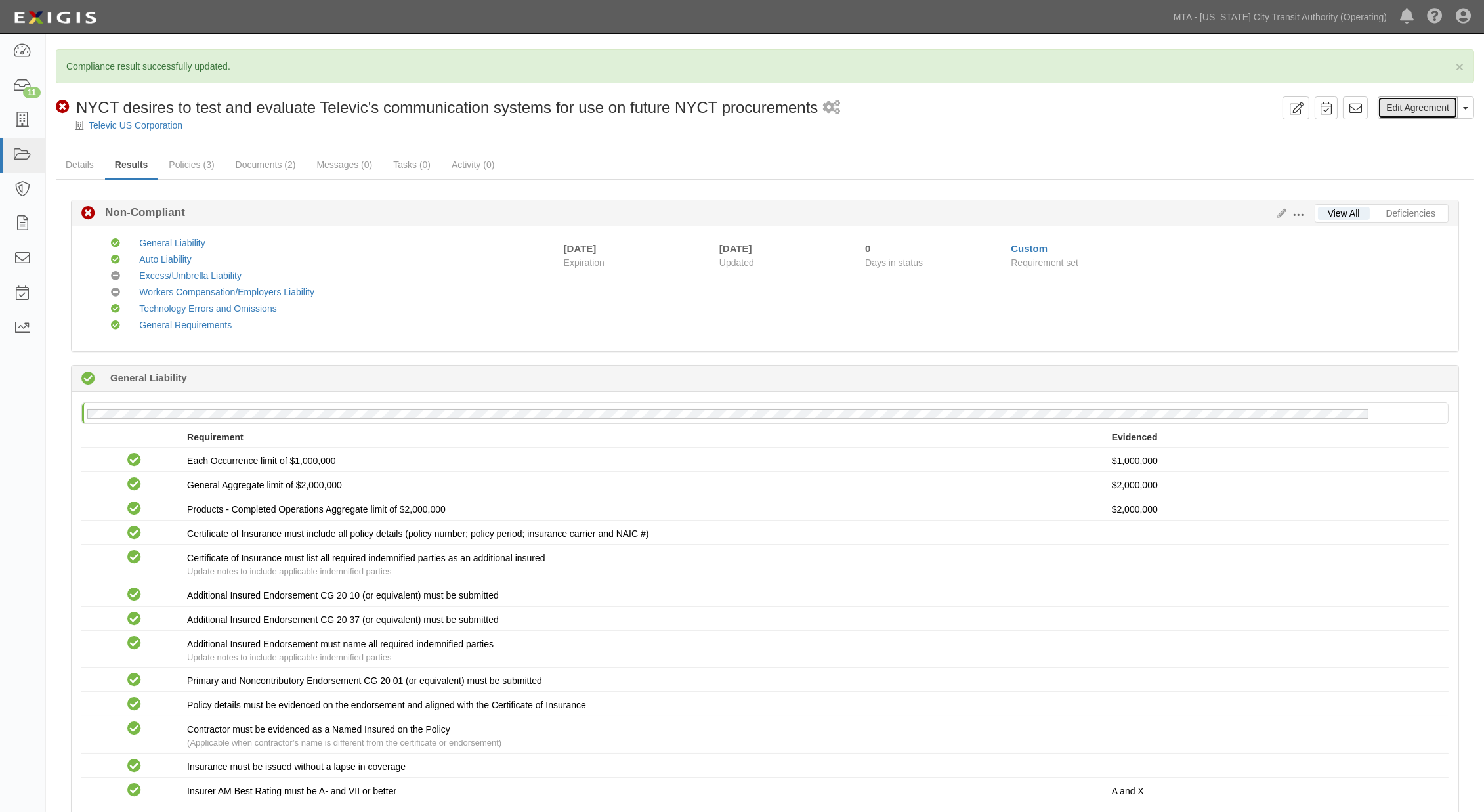
click at [1423, 106] on link "Edit Agreement" at bounding box center [1418, 107] width 80 height 23
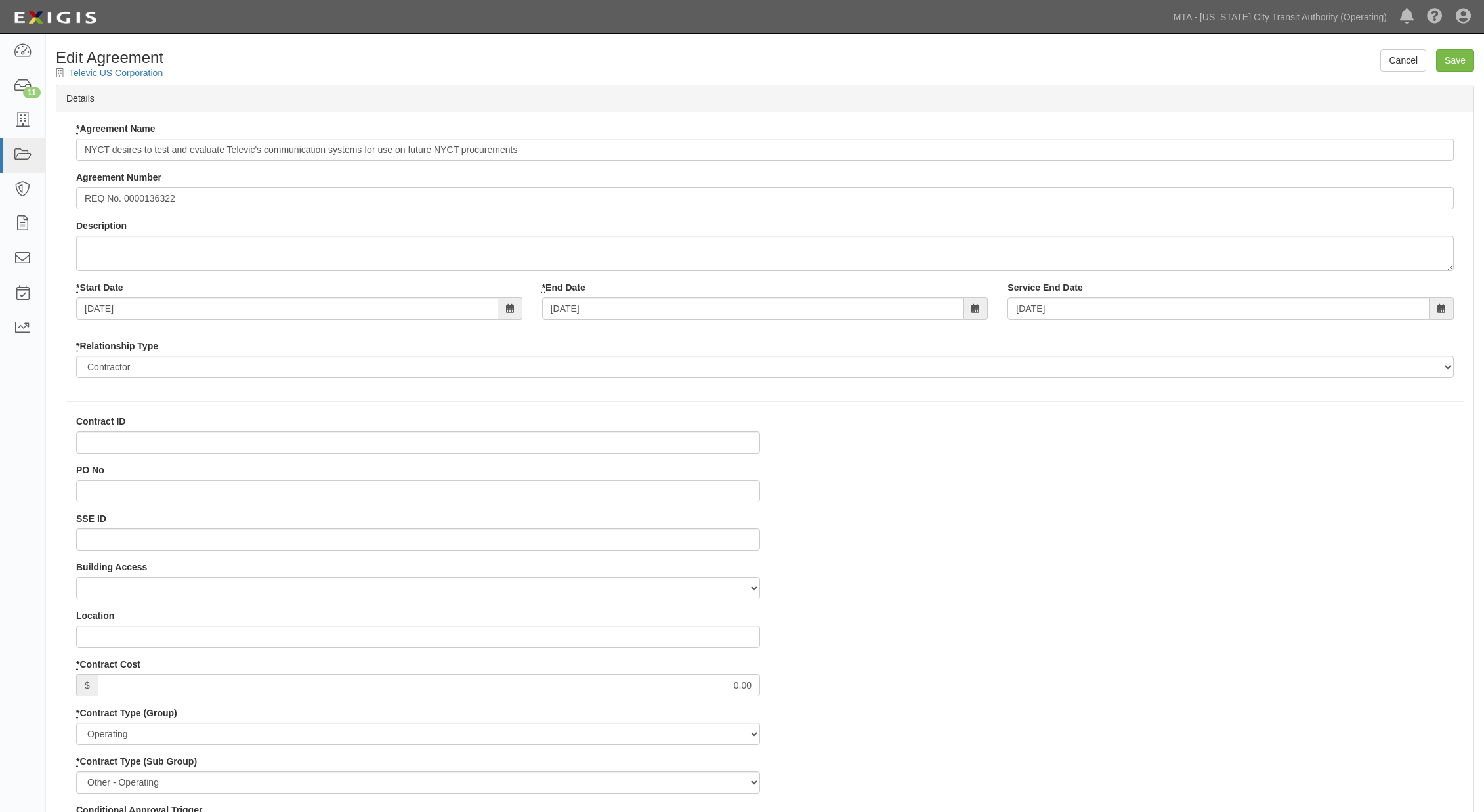
select select
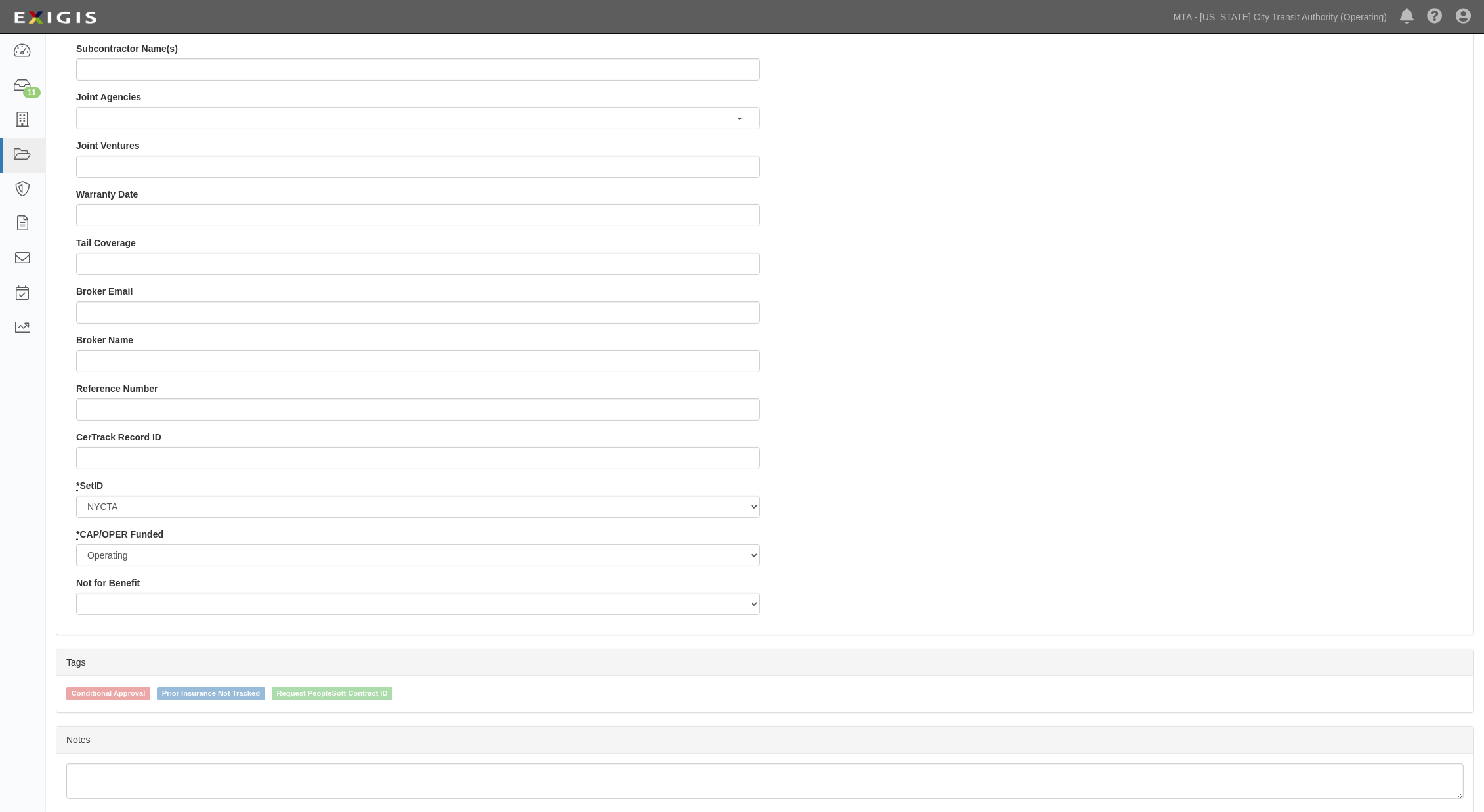
scroll to position [1163, 0]
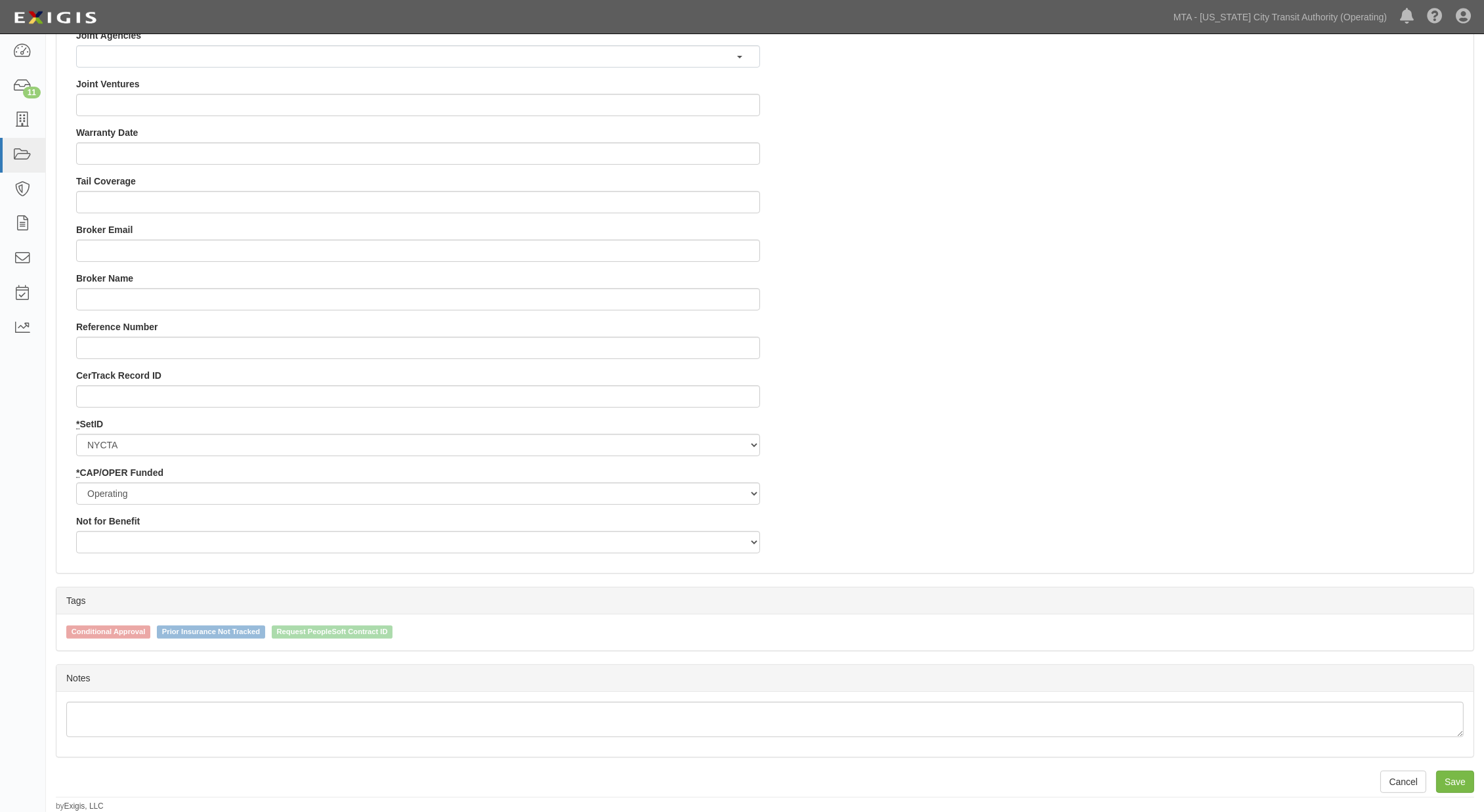
click at [335, 631] on span "Request PeopleSoft Contract ID" at bounding box center [332, 632] width 121 height 13
click at [268, 631] on input "Request PeopleSoft Contract ID" at bounding box center [263, 631] width 9 height 9
checkbox input "true"
click at [80, 631] on span "Conditional Approval" at bounding box center [108, 632] width 84 height 13
click at [62, 631] on input "Conditional Approval" at bounding box center [57, 631] width 9 height 9
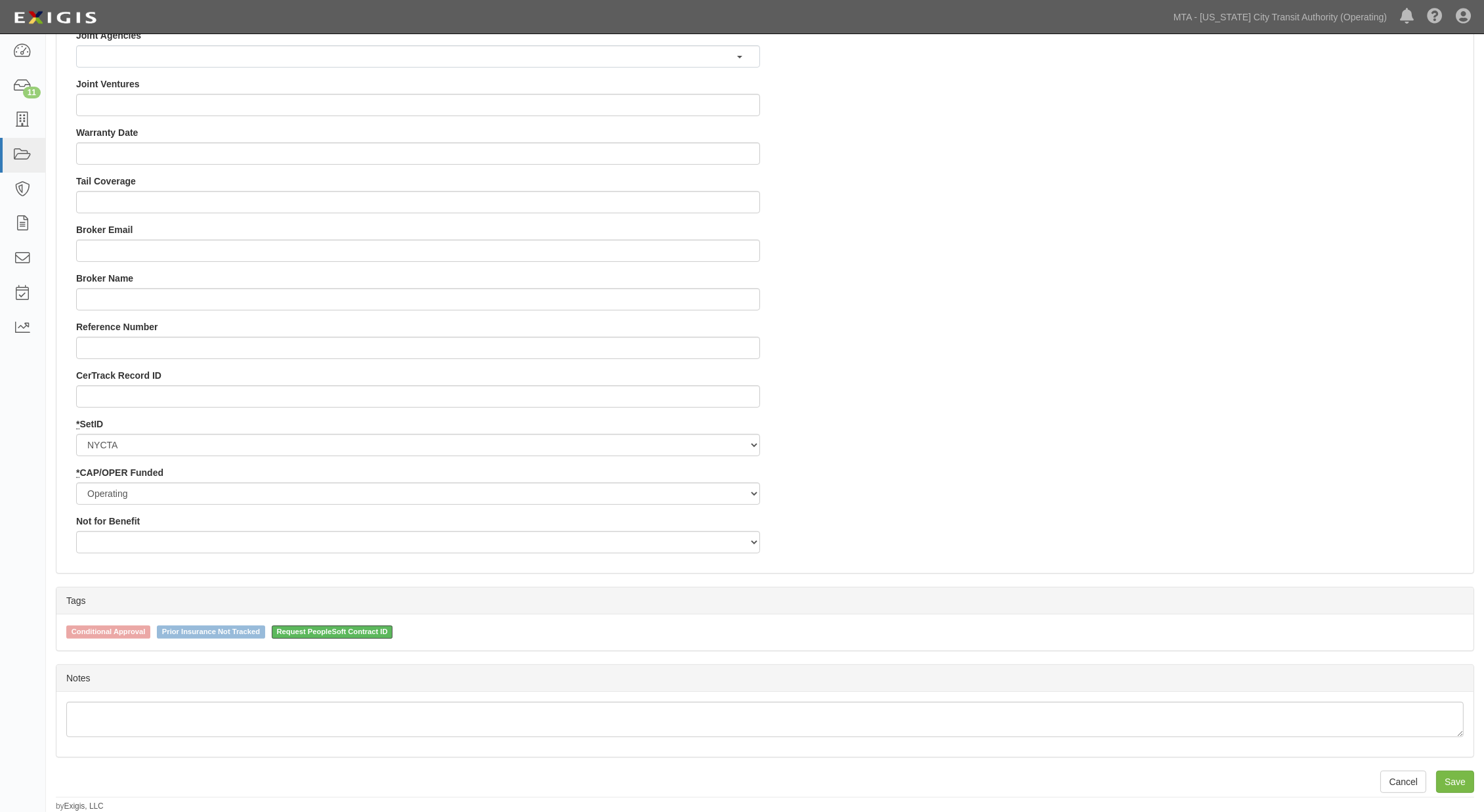
checkbox input "true"
click at [1450, 786] on input "Save" at bounding box center [1455, 781] width 38 height 23
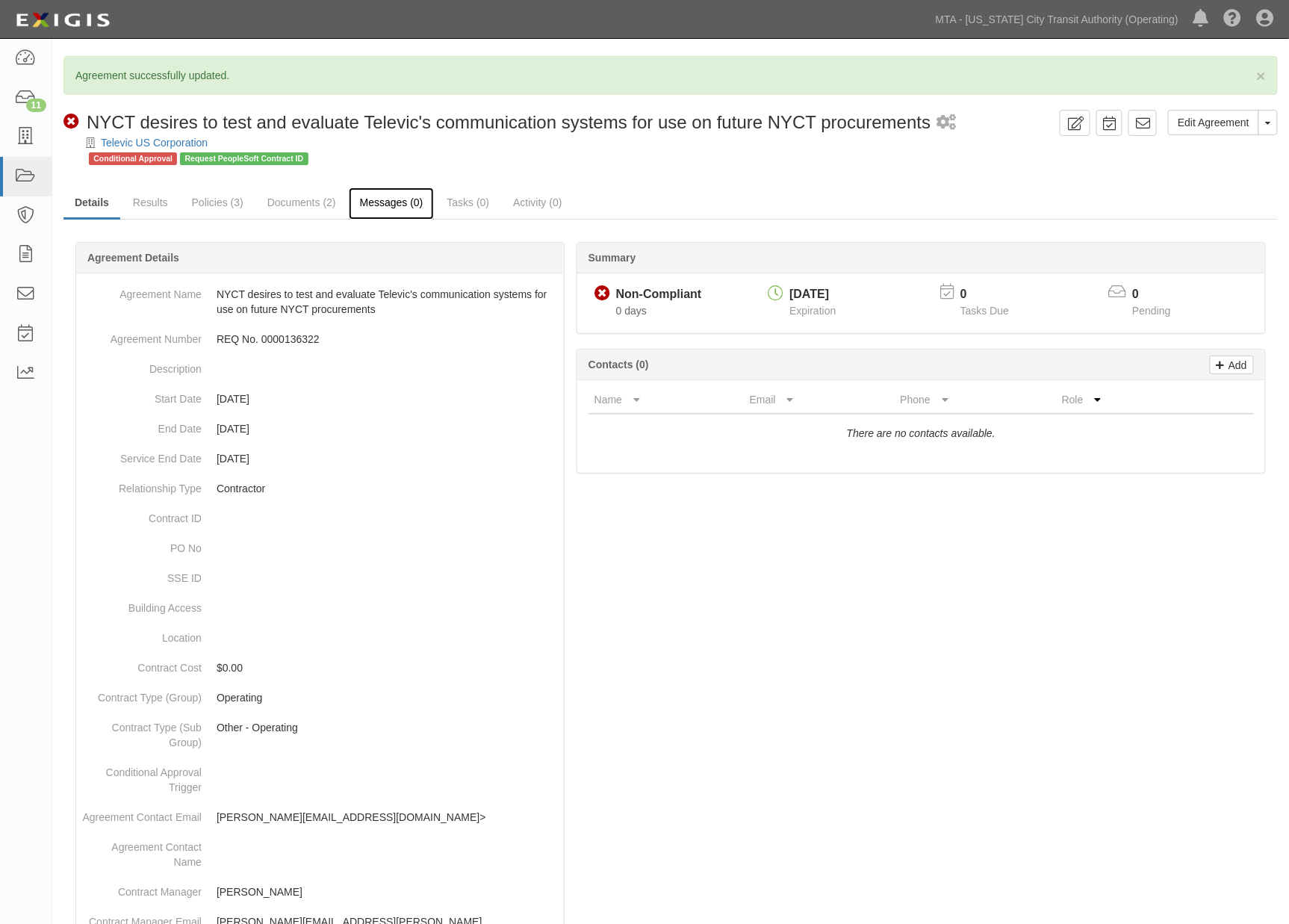
click at [393, 207] on link "Messages (0)" at bounding box center [392, 204] width 86 height 32
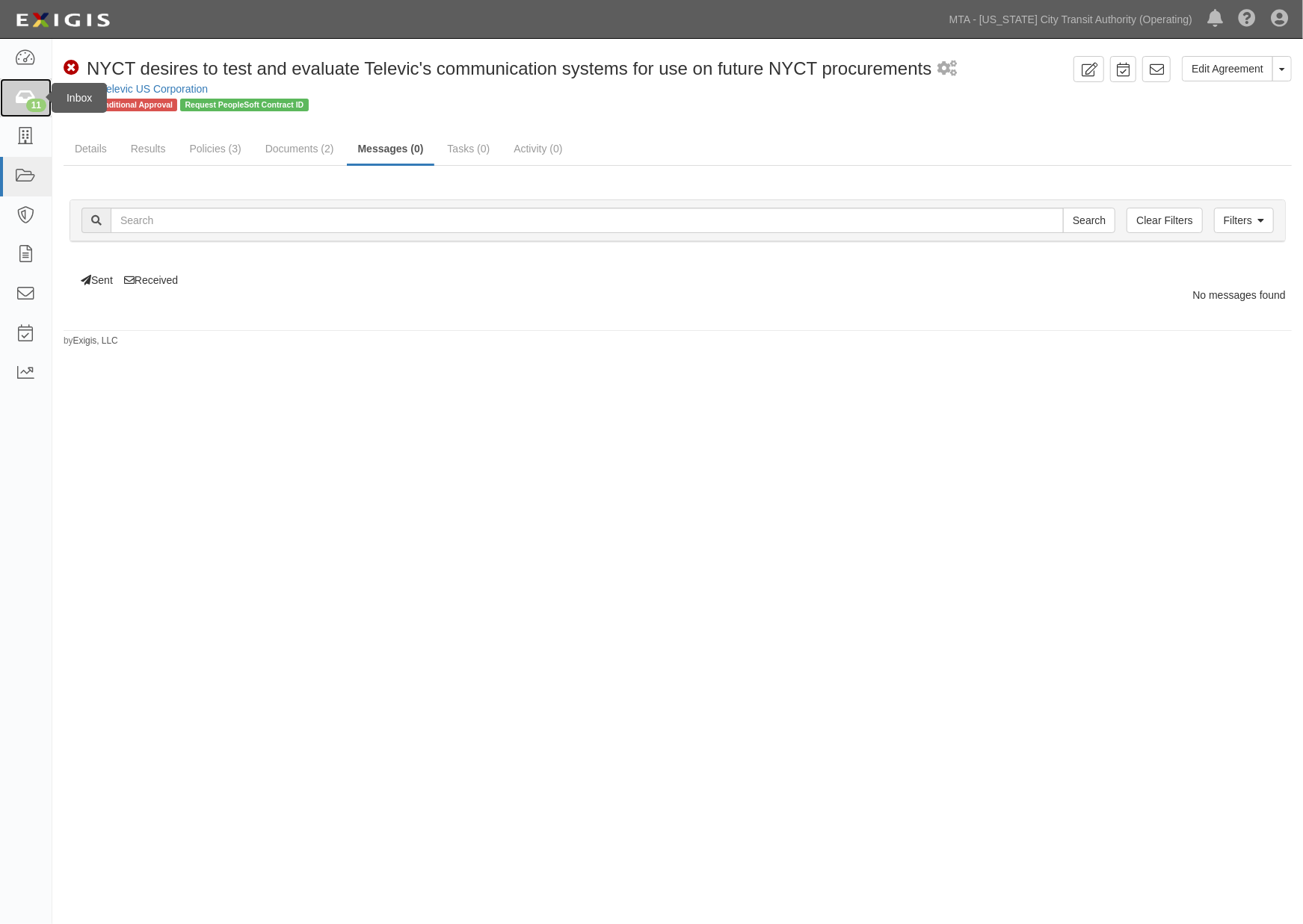
click at [30, 103] on div "11" at bounding box center [36, 105] width 20 height 13
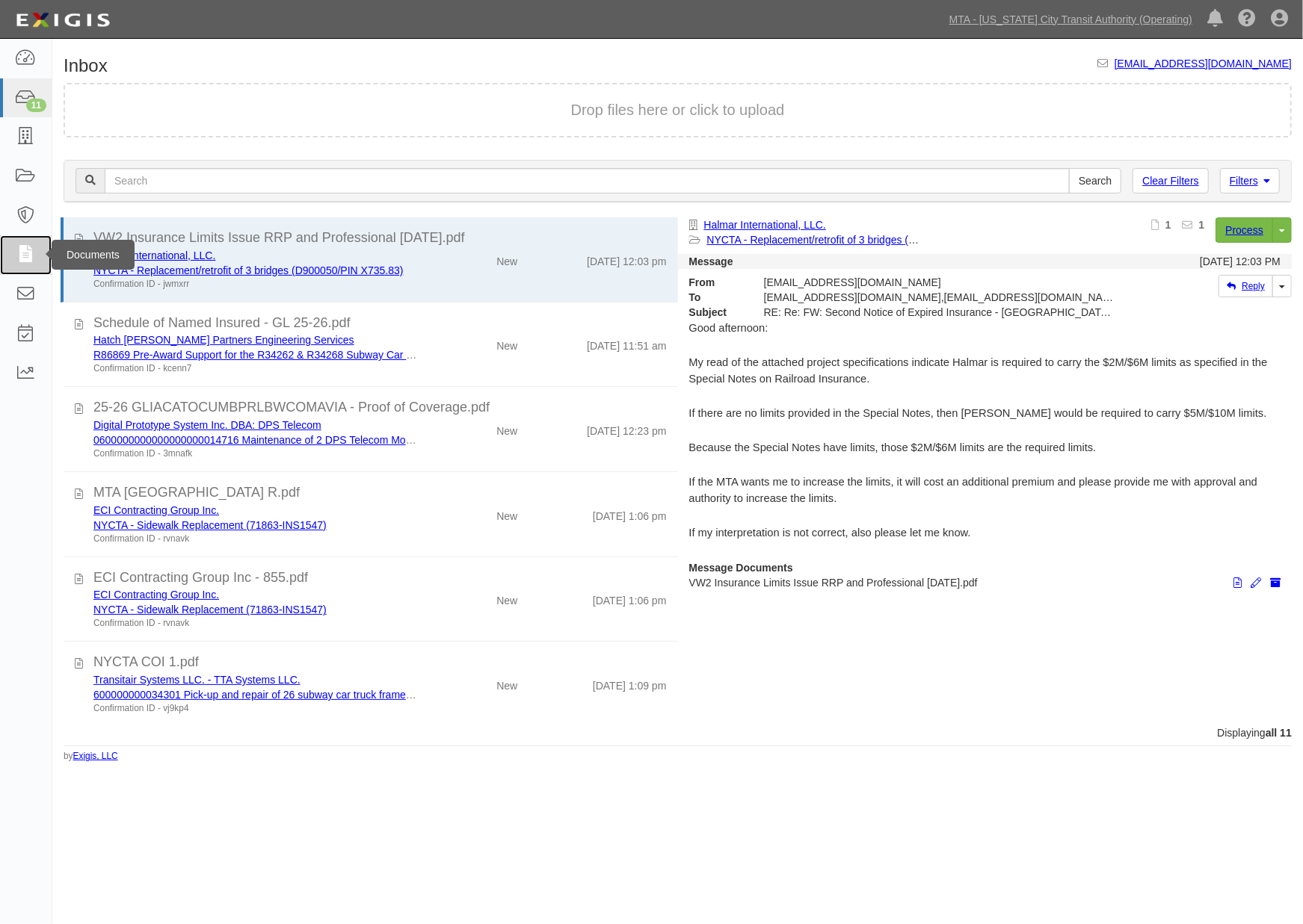
click at [17, 247] on icon at bounding box center [25, 255] width 20 height 17
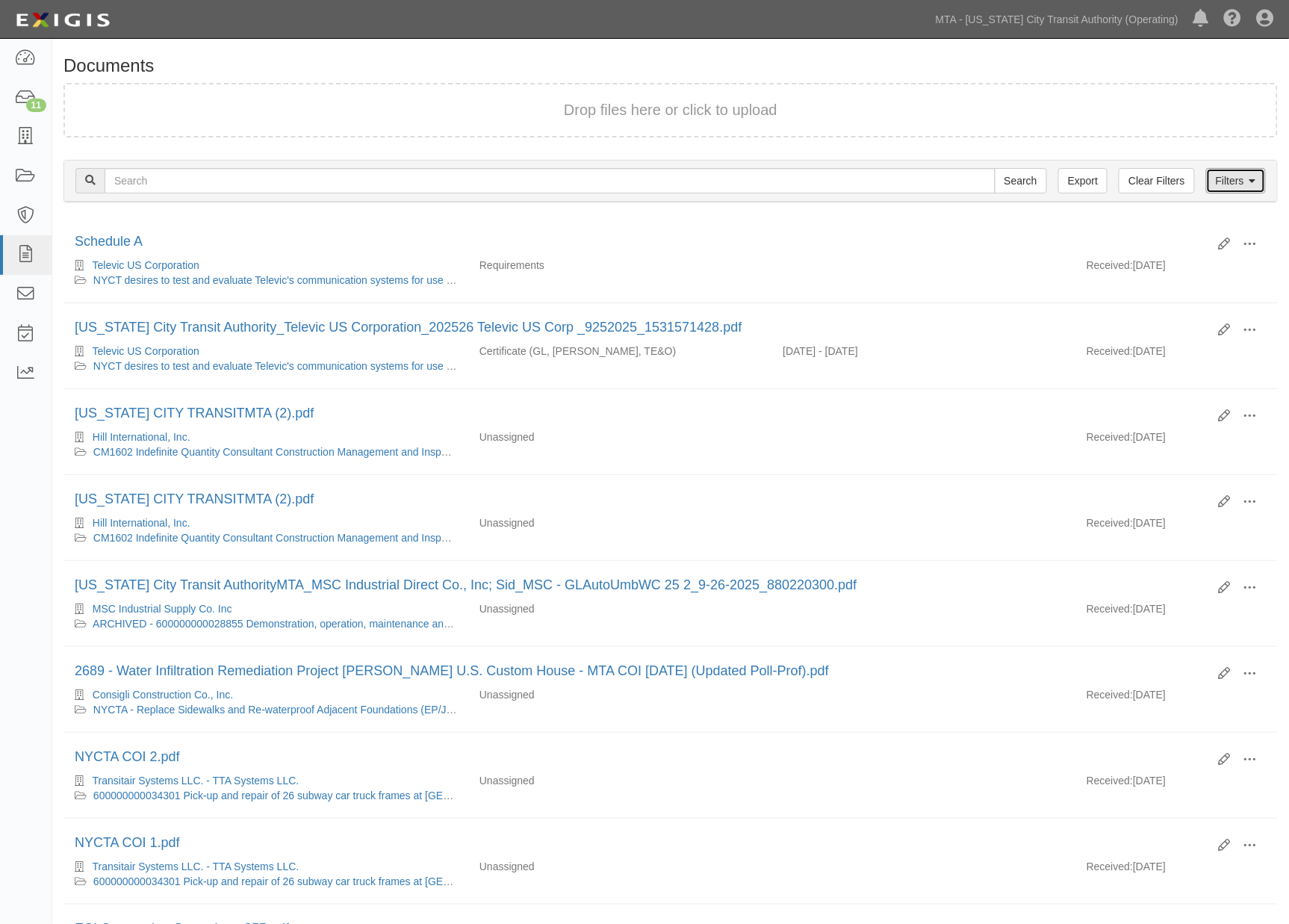
drag, startPoint x: 1243, startPoint y: 188, endPoint x: 1187, endPoint y: 193, distance: 56.2
click at [1242, 185] on link "Filters" at bounding box center [1236, 181] width 60 height 26
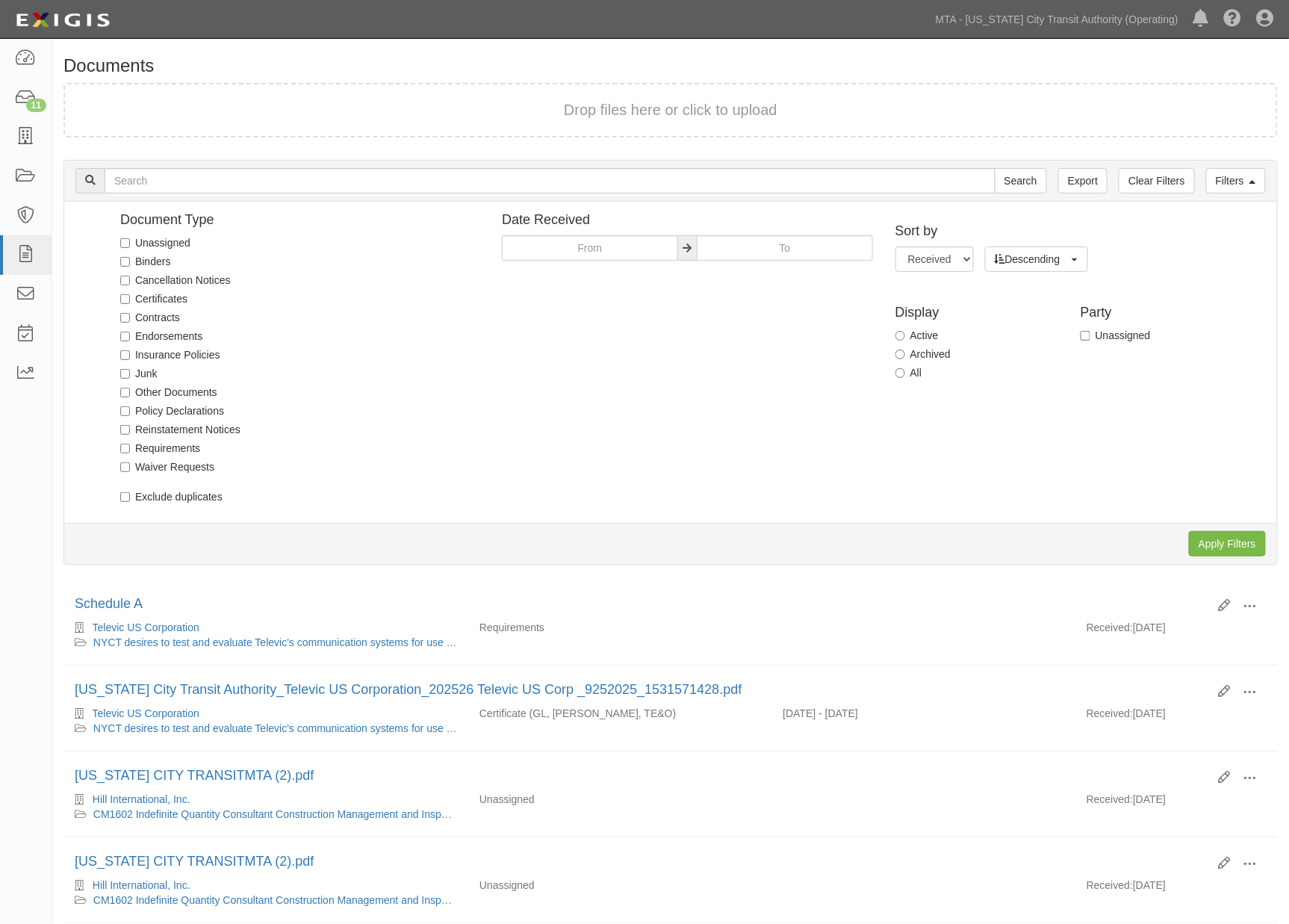
click at [158, 243] on label "Unassigned" at bounding box center [155, 242] width 70 height 15
click at [130, 243] on input "Unassigned" at bounding box center [125, 243] width 10 height 10
checkbox input "true"
click at [1201, 543] on input "Apply Filters" at bounding box center [1228, 544] width 77 height 26
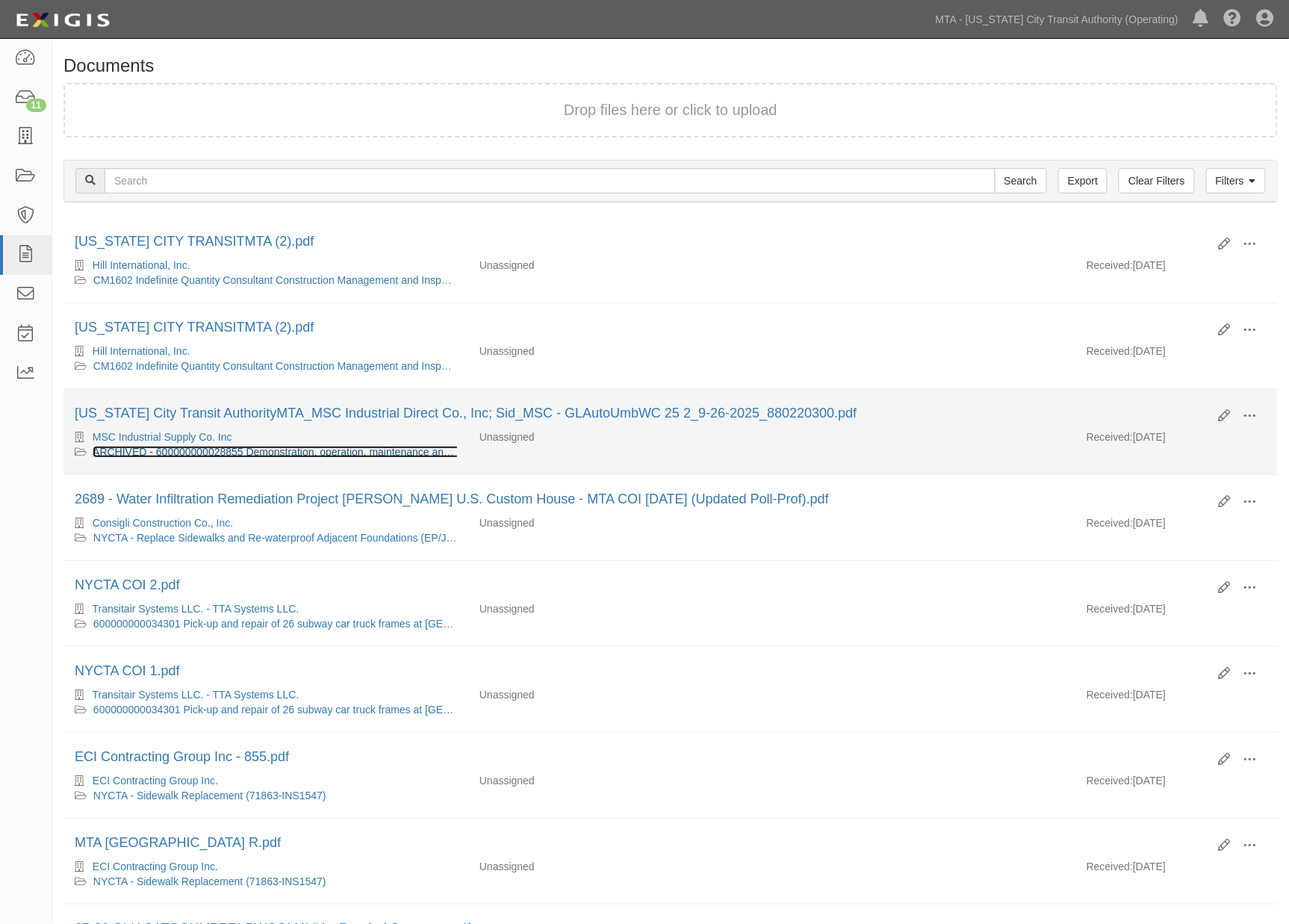
click at [174, 452] on link "ARCHIVED - 600000000028855 Demonstration, operation, maintenance and safety tra…" at bounding box center [636, 451] width 1086 height 12
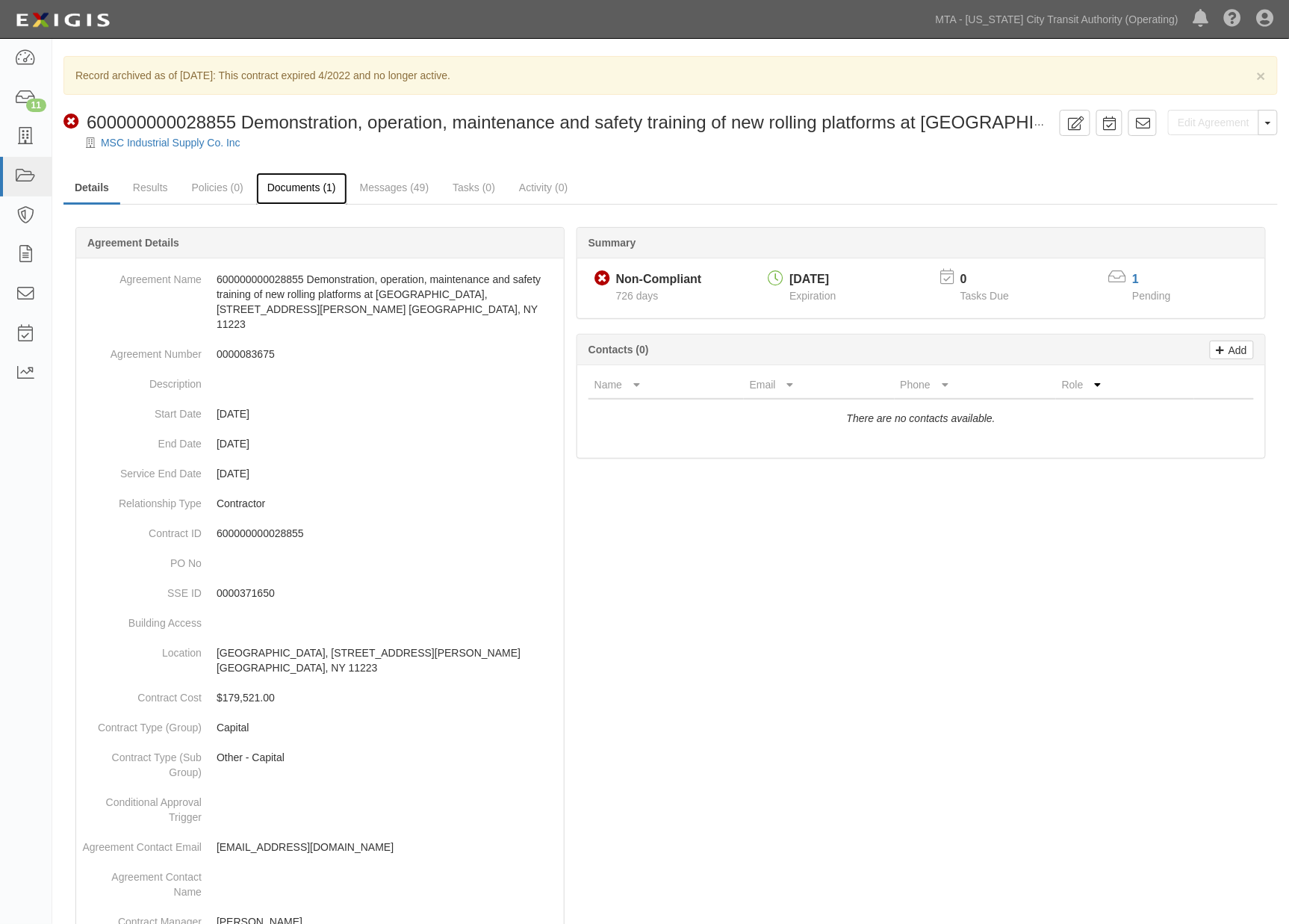
click at [304, 185] on link "Documents (1)" at bounding box center [302, 189] width 91 height 32
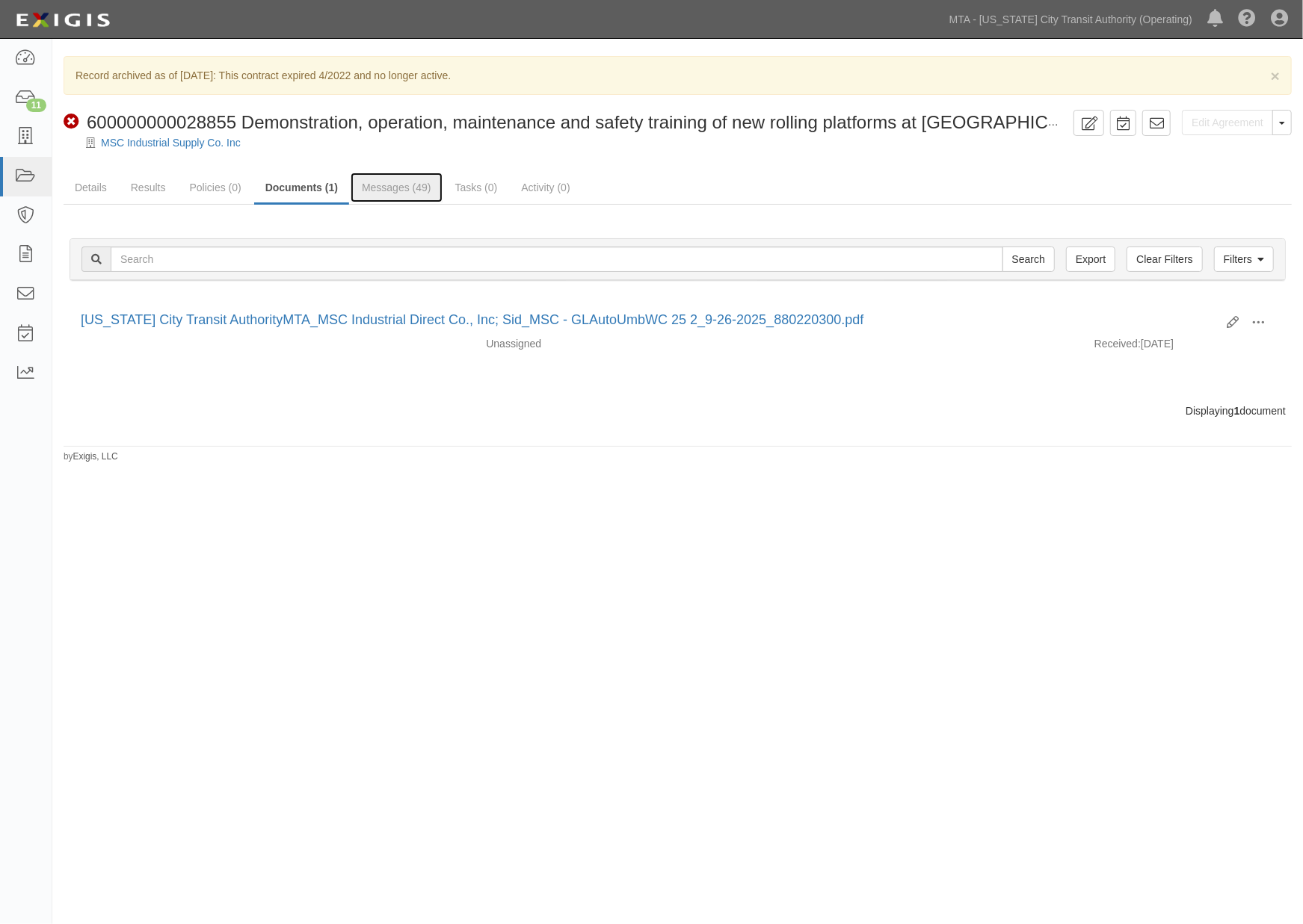
click at [377, 188] on link "Messages (49)" at bounding box center [396, 188] width 92 height 30
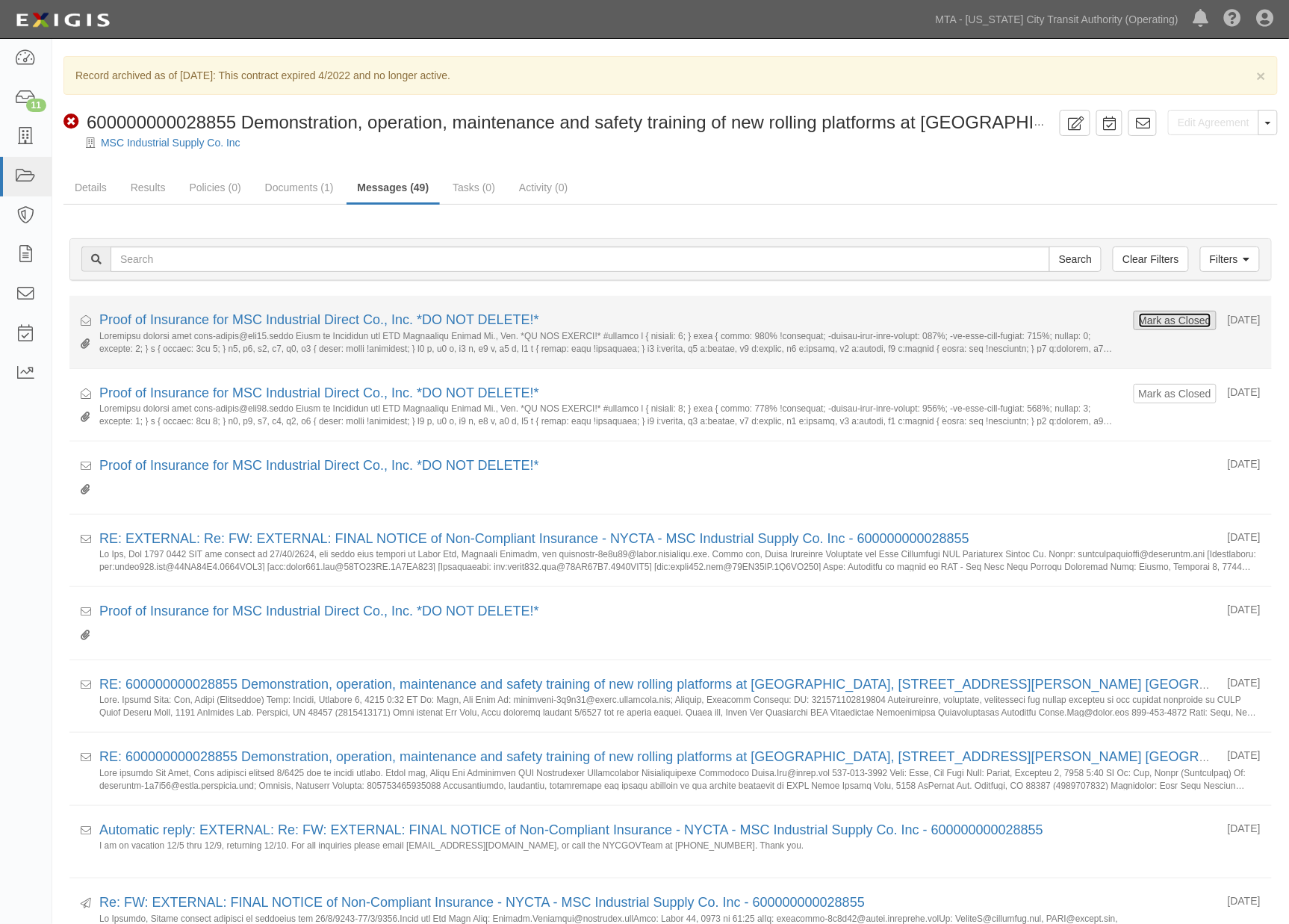
click at [1139, 321] on button "Mark as Closed" at bounding box center [1175, 320] width 74 height 16
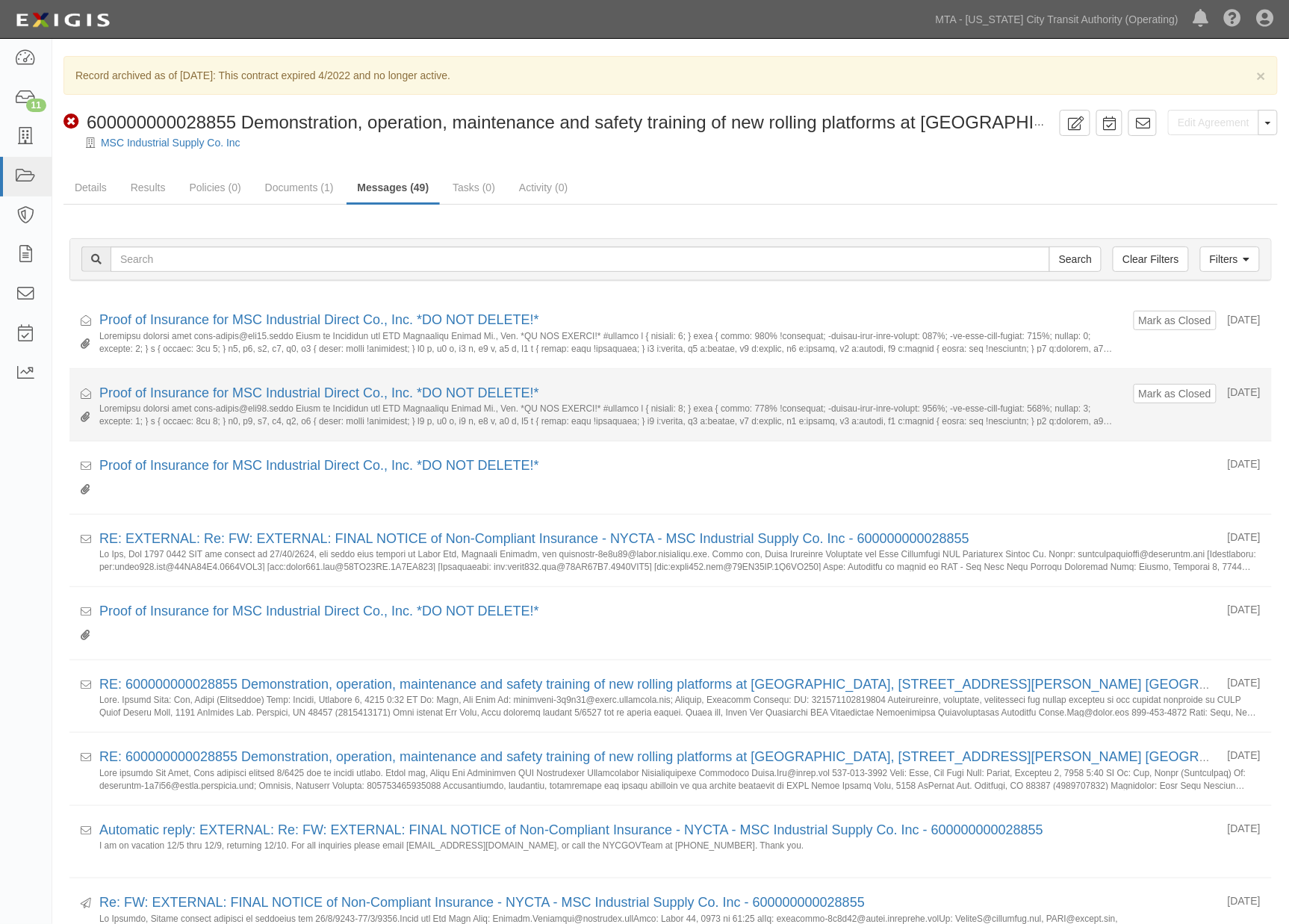
click at [1154, 377] on li "Received Mark as Closed 09/26/2025 Proof of Insurance for MSC Industrial Direct…" at bounding box center [670, 406] width 1203 height 73
click at [1163, 393] on button "Mark as Closed" at bounding box center [1175, 393] width 74 height 16
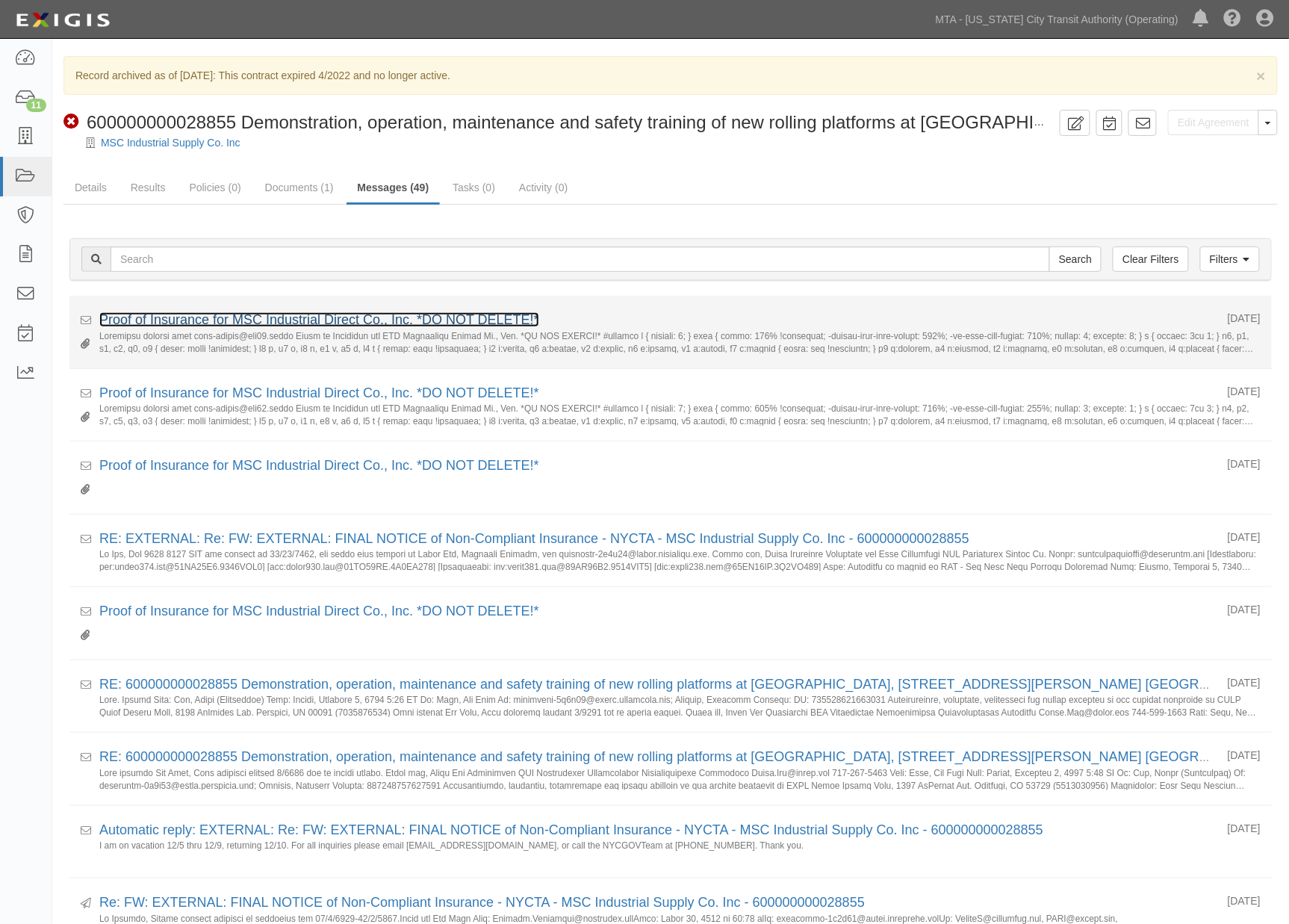
click at [263, 322] on link "Proof of Insurance for MSC Industrial Direct Co., Inc. *DO NOT DELETE!*" at bounding box center [320, 320] width 440 height 15
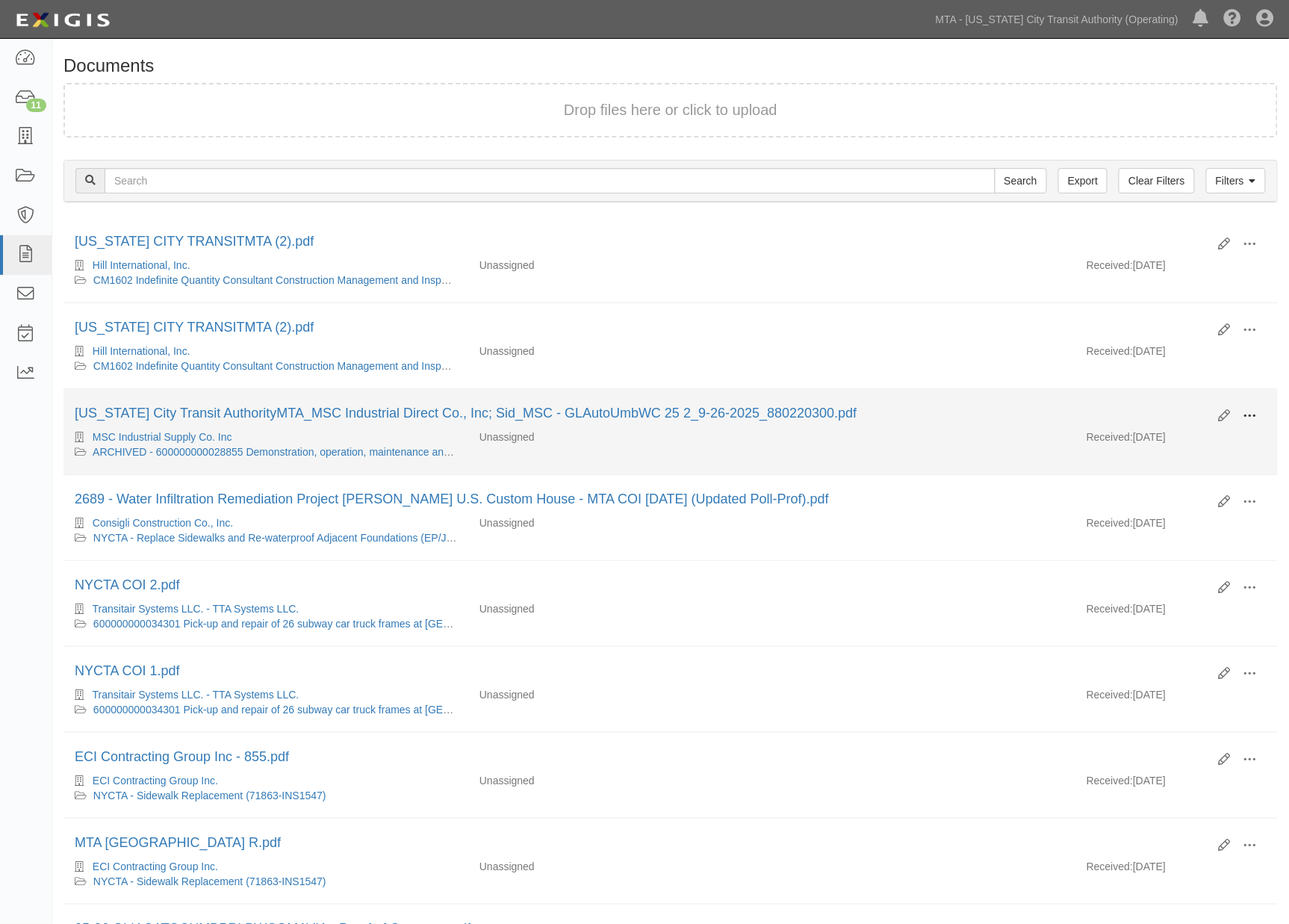
click at [1247, 412] on span at bounding box center [1250, 416] width 13 height 13
click at [1171, 493] on link "Archive" at bounding box center [1178, 493] width 118 height 27
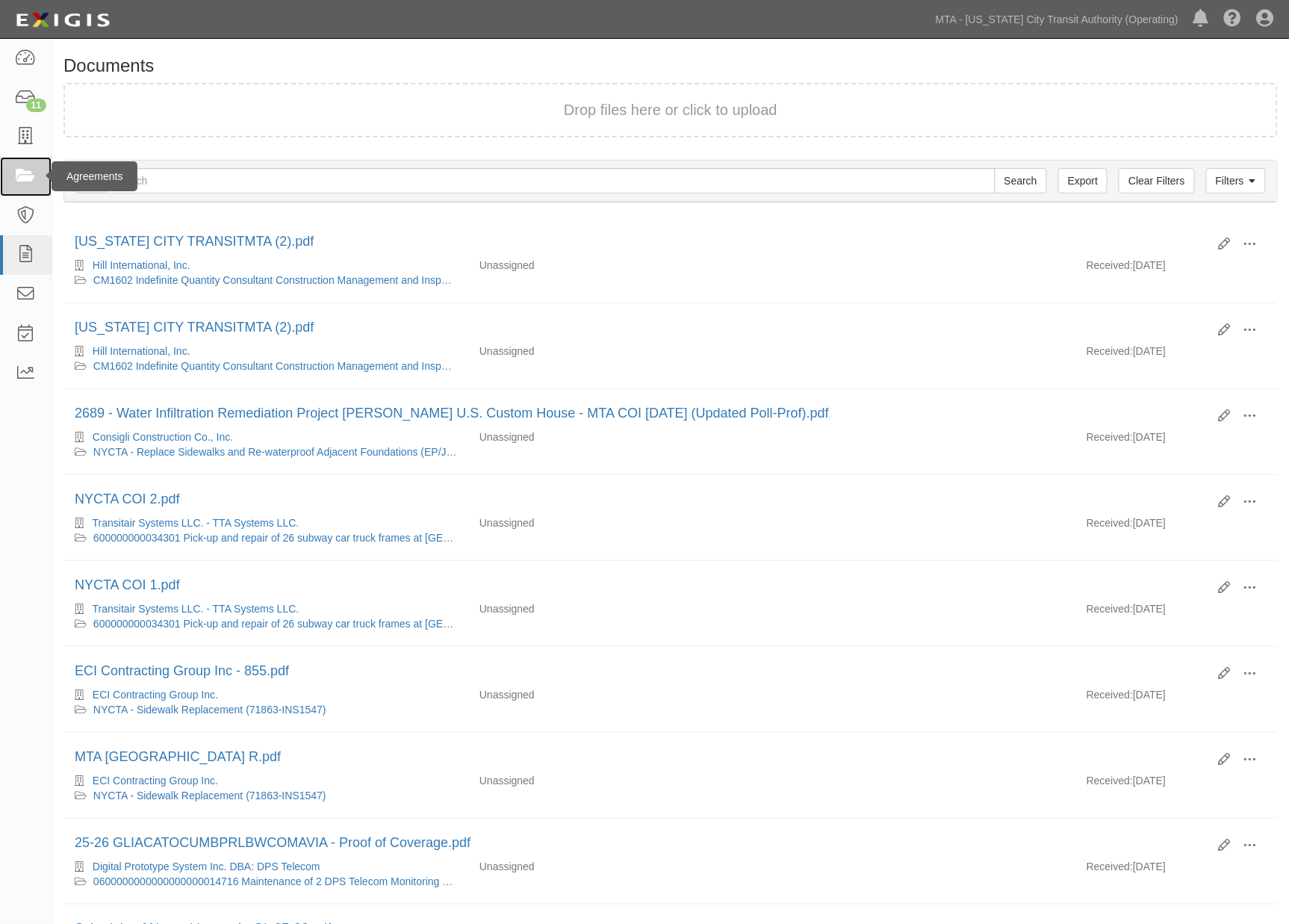
click at [26, 175] on icon at bounding box center [25, 176] width 20 height 17
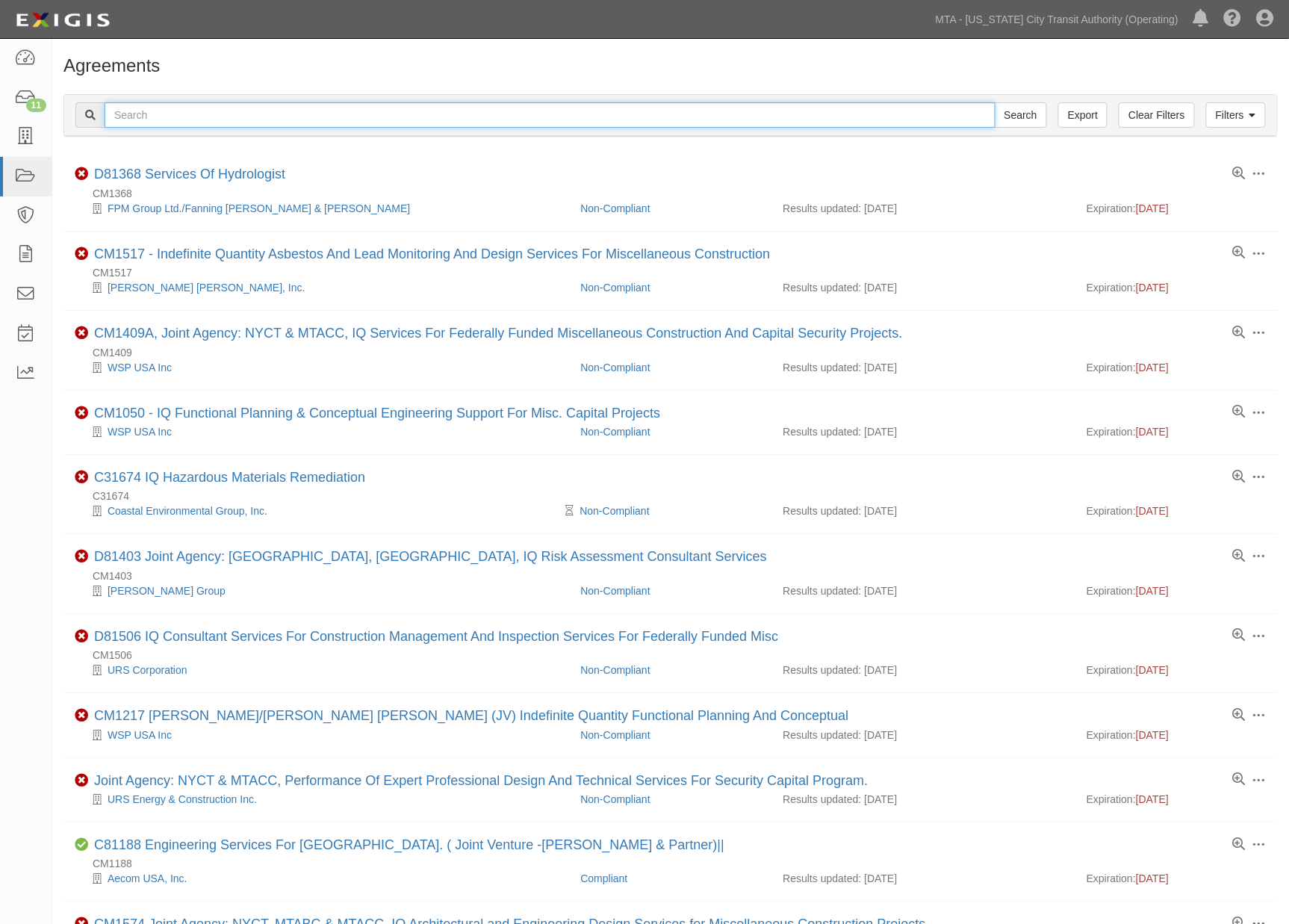
click at [211, 117] on input "text" at bounding box center [549, 115] width 891 height 26
type input "televic"
click at [995, 102] on input "Search" at bounding box center [1021, 115] width 53 height 26
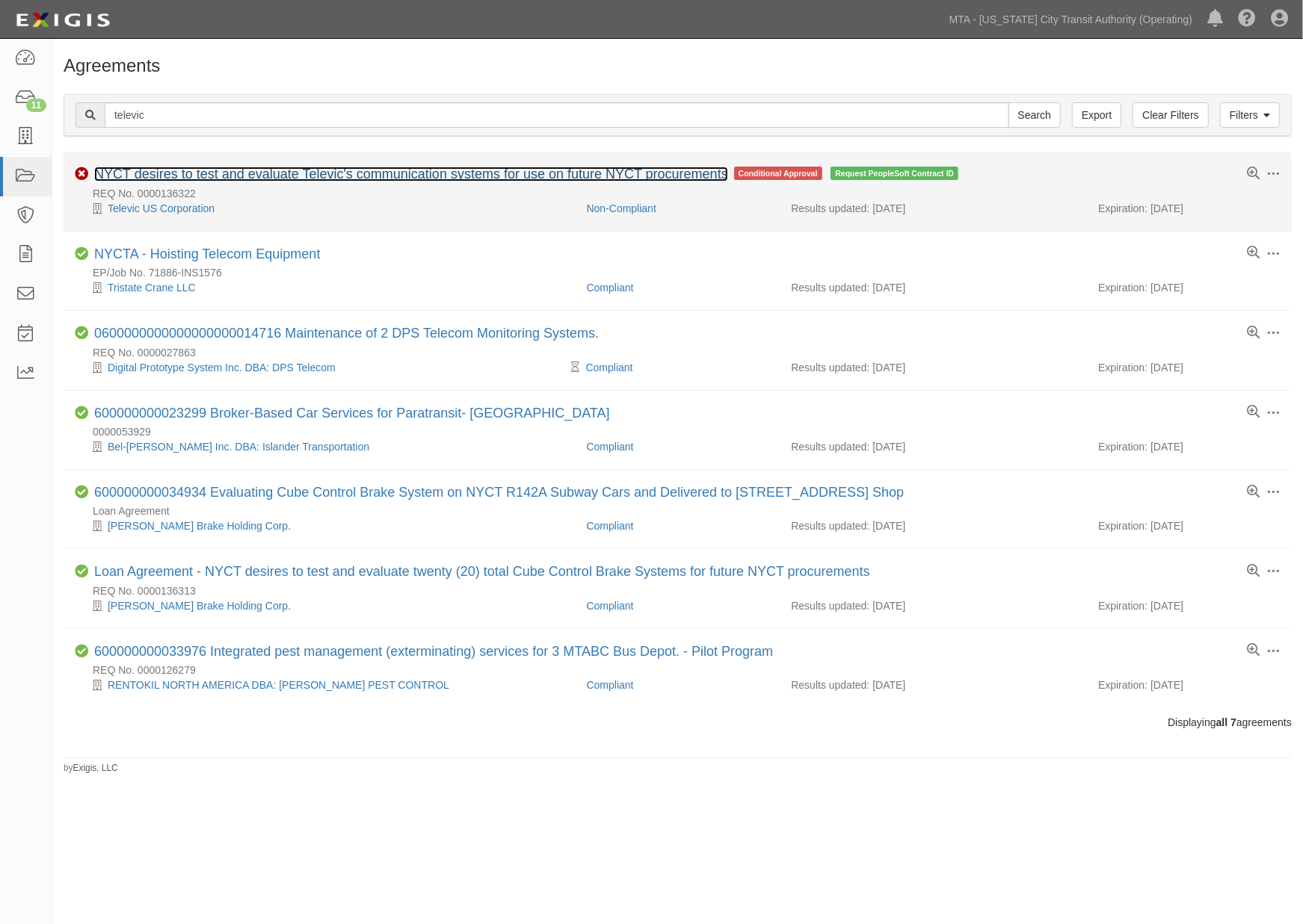
drag, startPoint x: 172, startPoint y: 175, endPoint x: 179, endPoint y: 178, distance: 7.6
click at [170, 176] on link "NYCT desires to test and evaluate Televic's communication systems for use on fu…" at bounding box center [411, 174] width 634 height 15
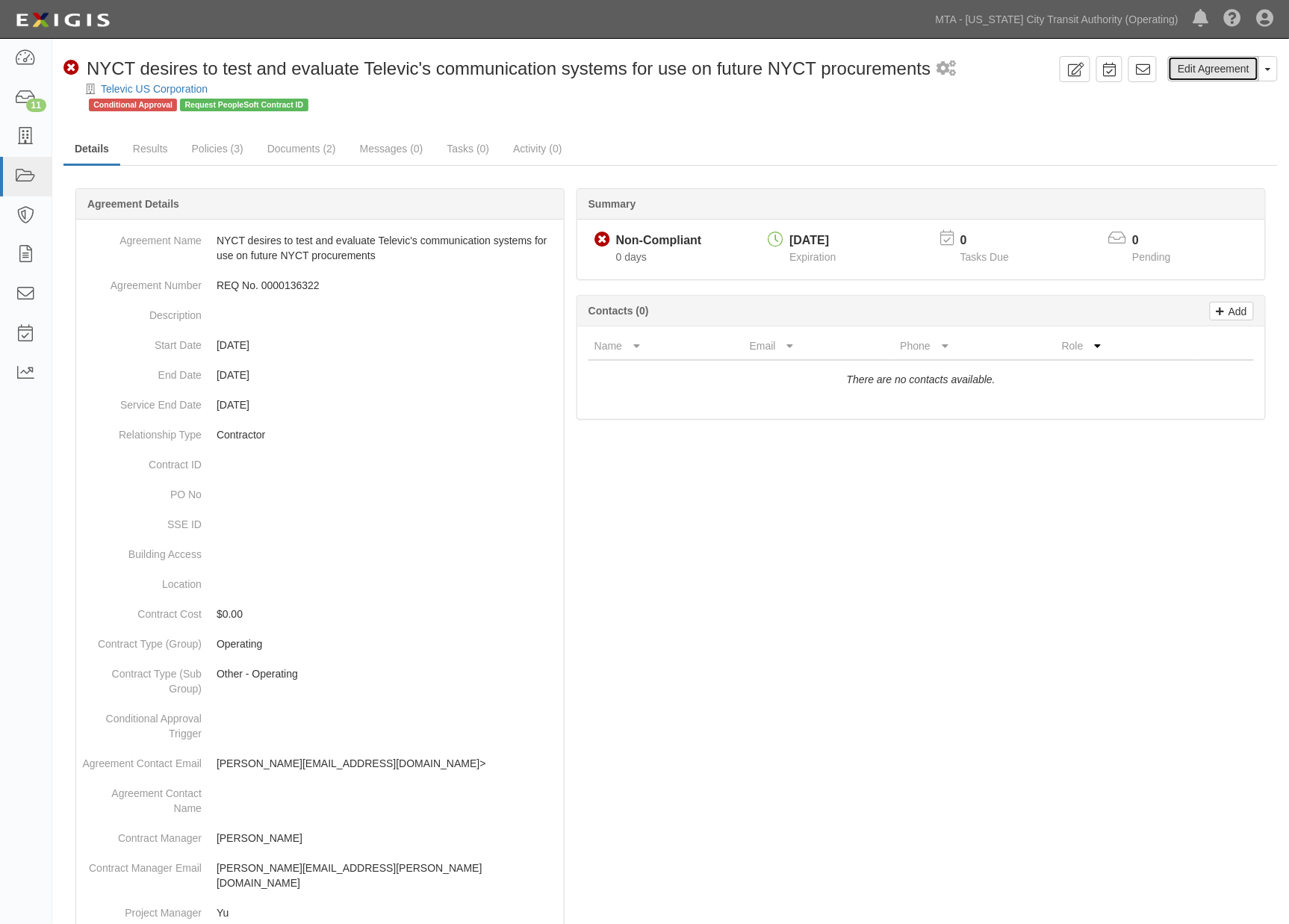
click at [1216, 64] on link "Edit Agreement" at bounding box center [1213, 69] width 91 height 26
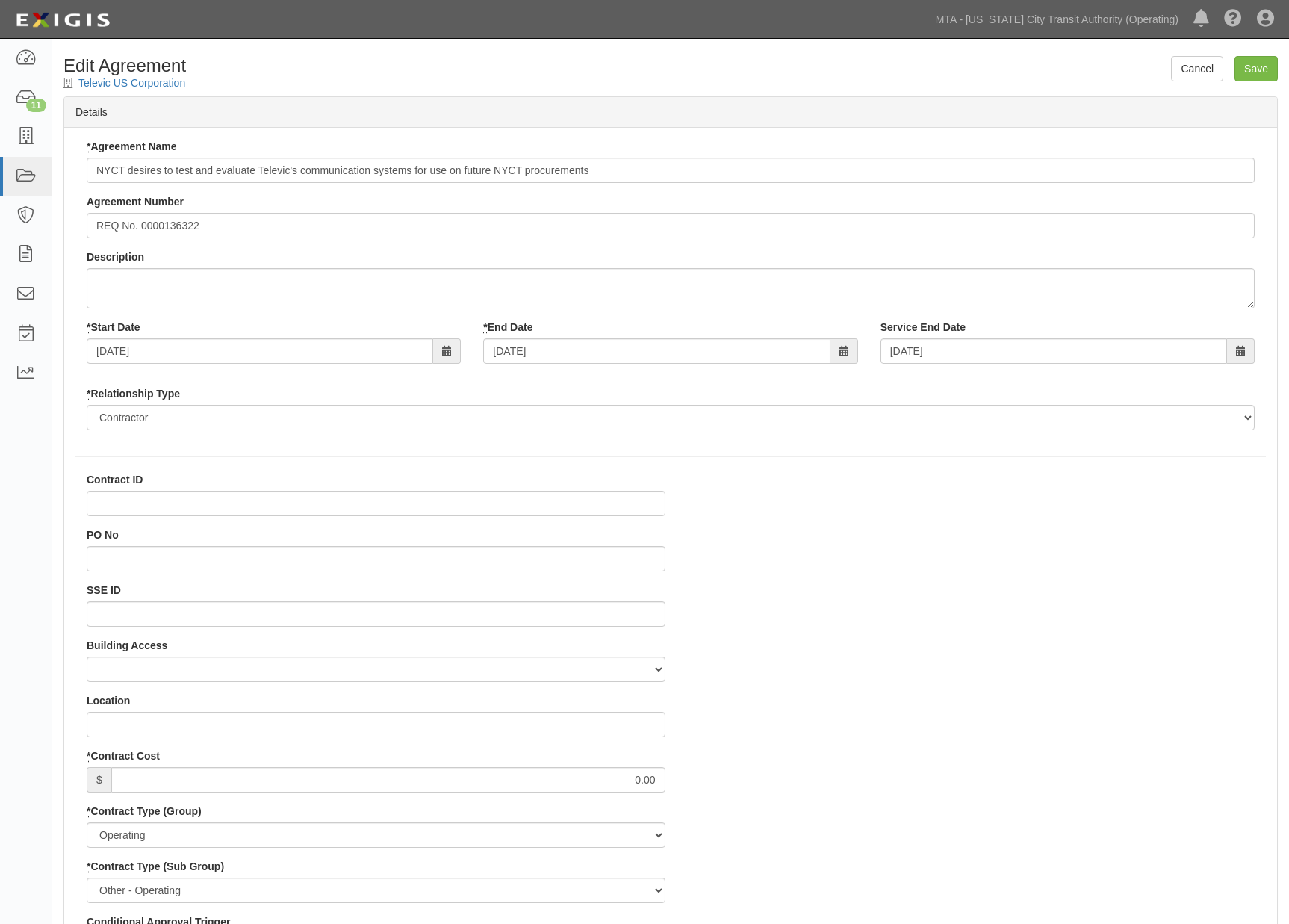
select select
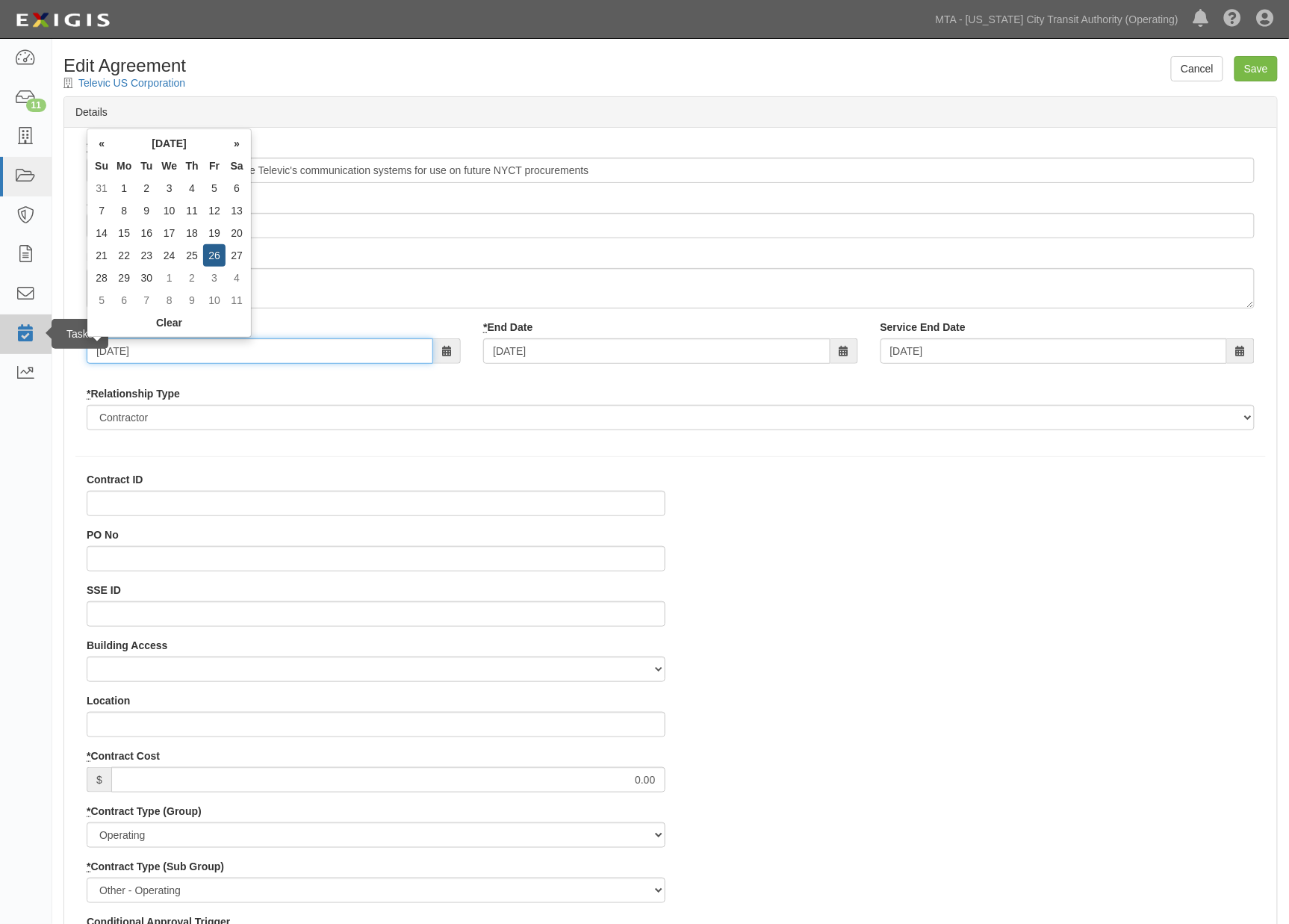
drag, startPoint x: 153, startPoint y: 346, endPoint x: 45, endPoint y: 346, distance: 108.0
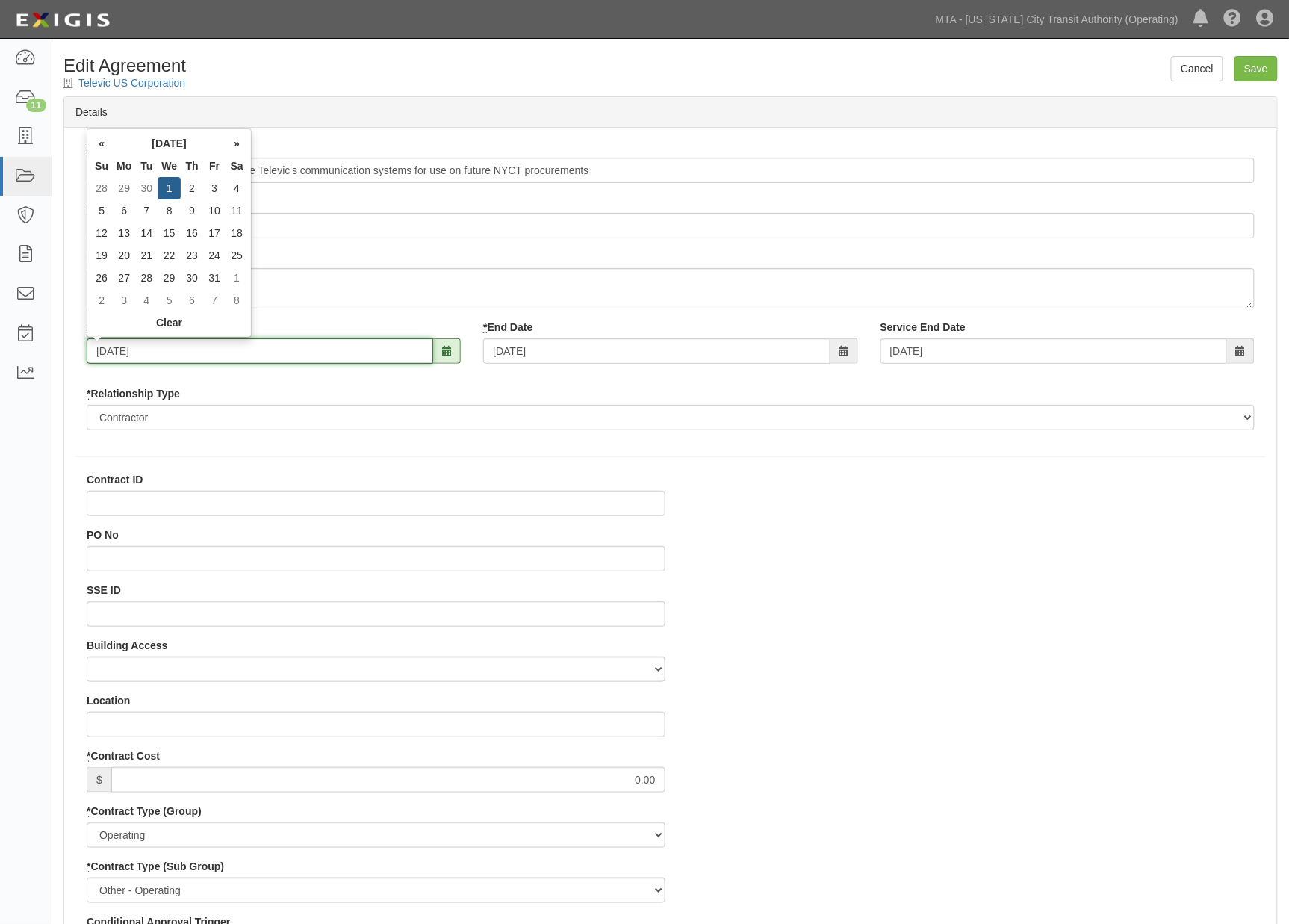
type input "10/01/2025"
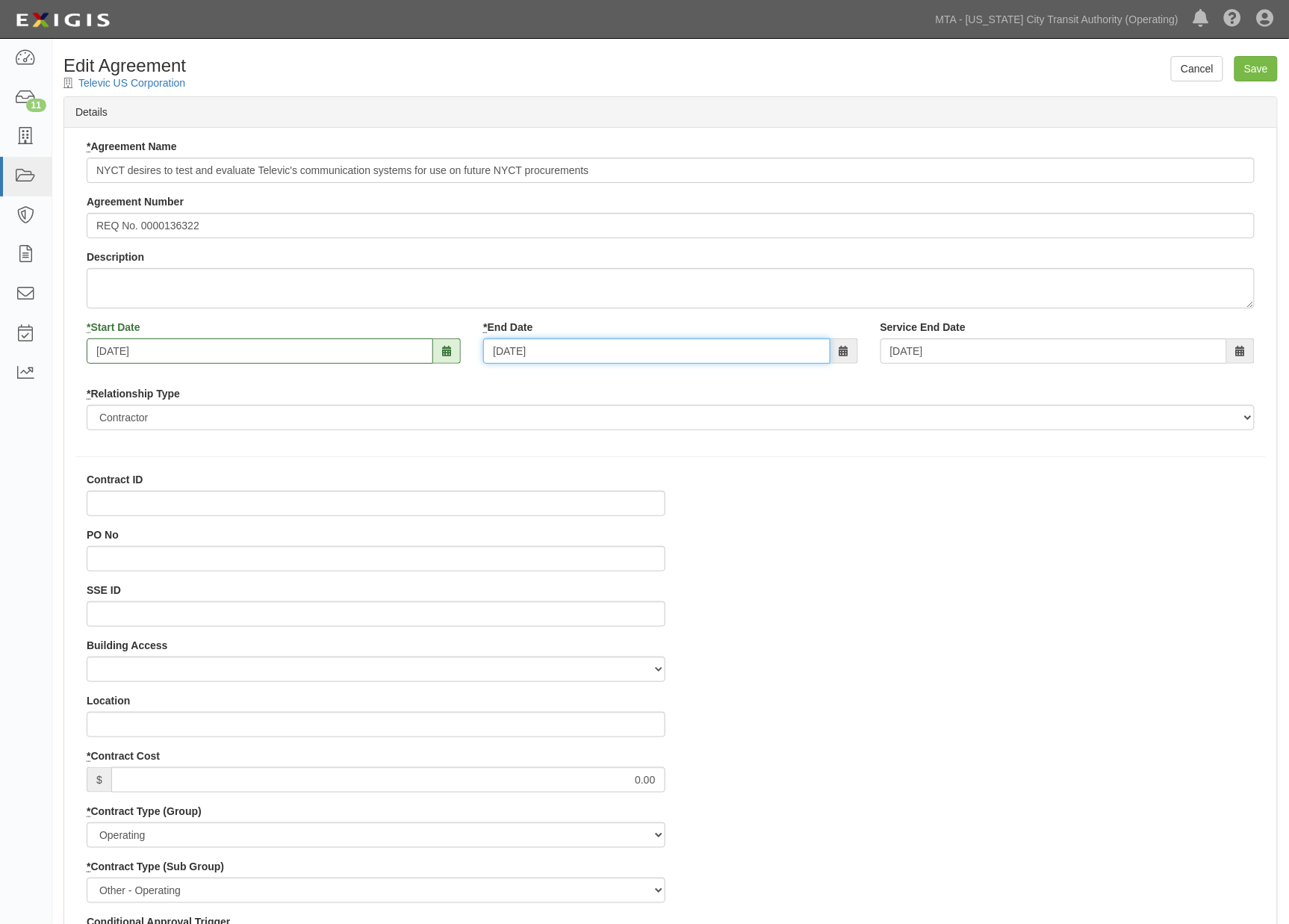
click at [518, 338] on input "01/01/2026" at bounding box center [656, 351] width 346 height 26
click at [518, 353] on input "01/01/2026" at bounding box center [656, 351] width 346 height 26
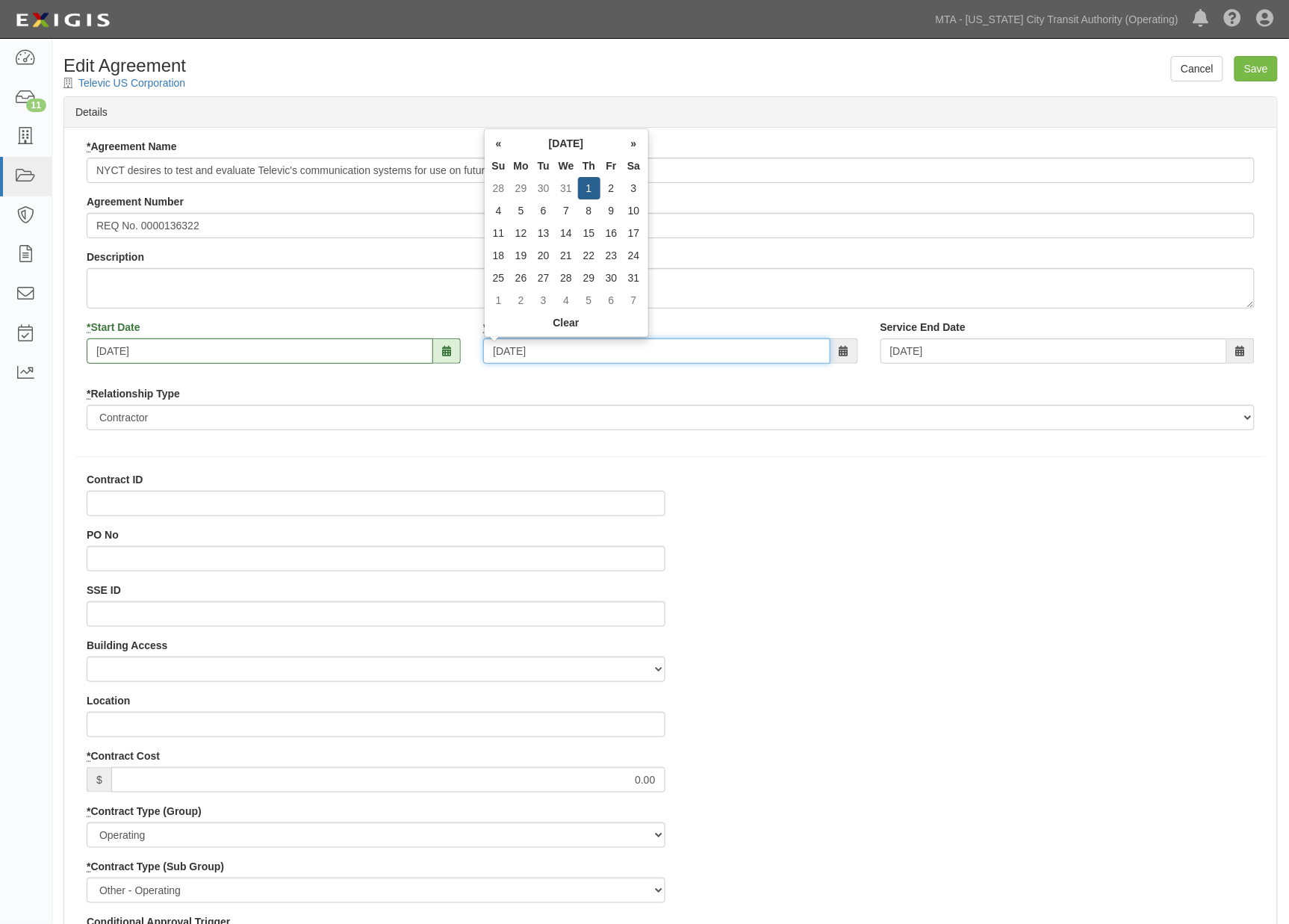
click at [518, 353] on input "01/01/2026" at bounding box center [656, 351] width 346 height 26
type input "10/0"
type input "10/01/2026"
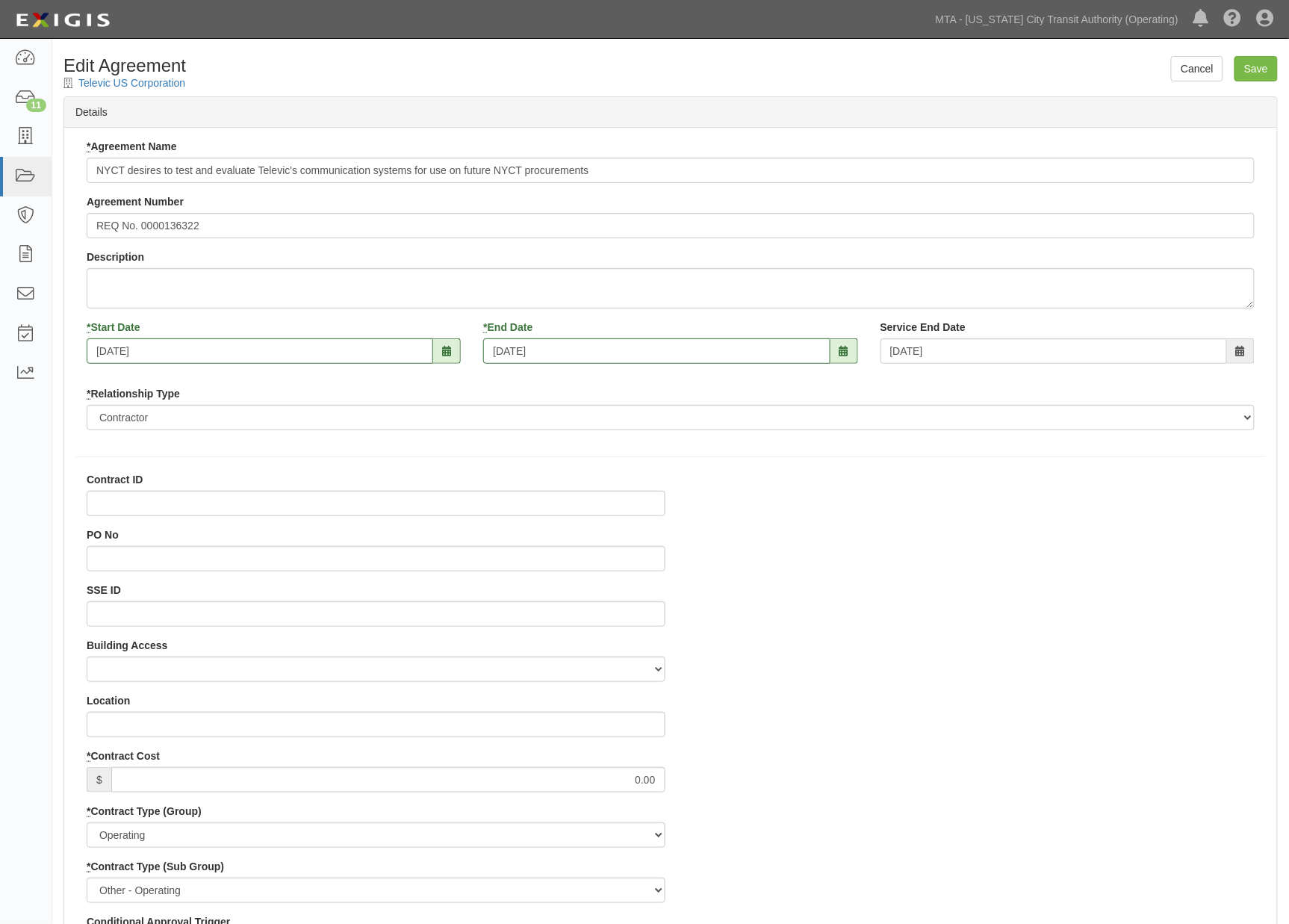
click at [1260, 73] on input "Save" at bounding box center [1256, 69] width 44 height 26
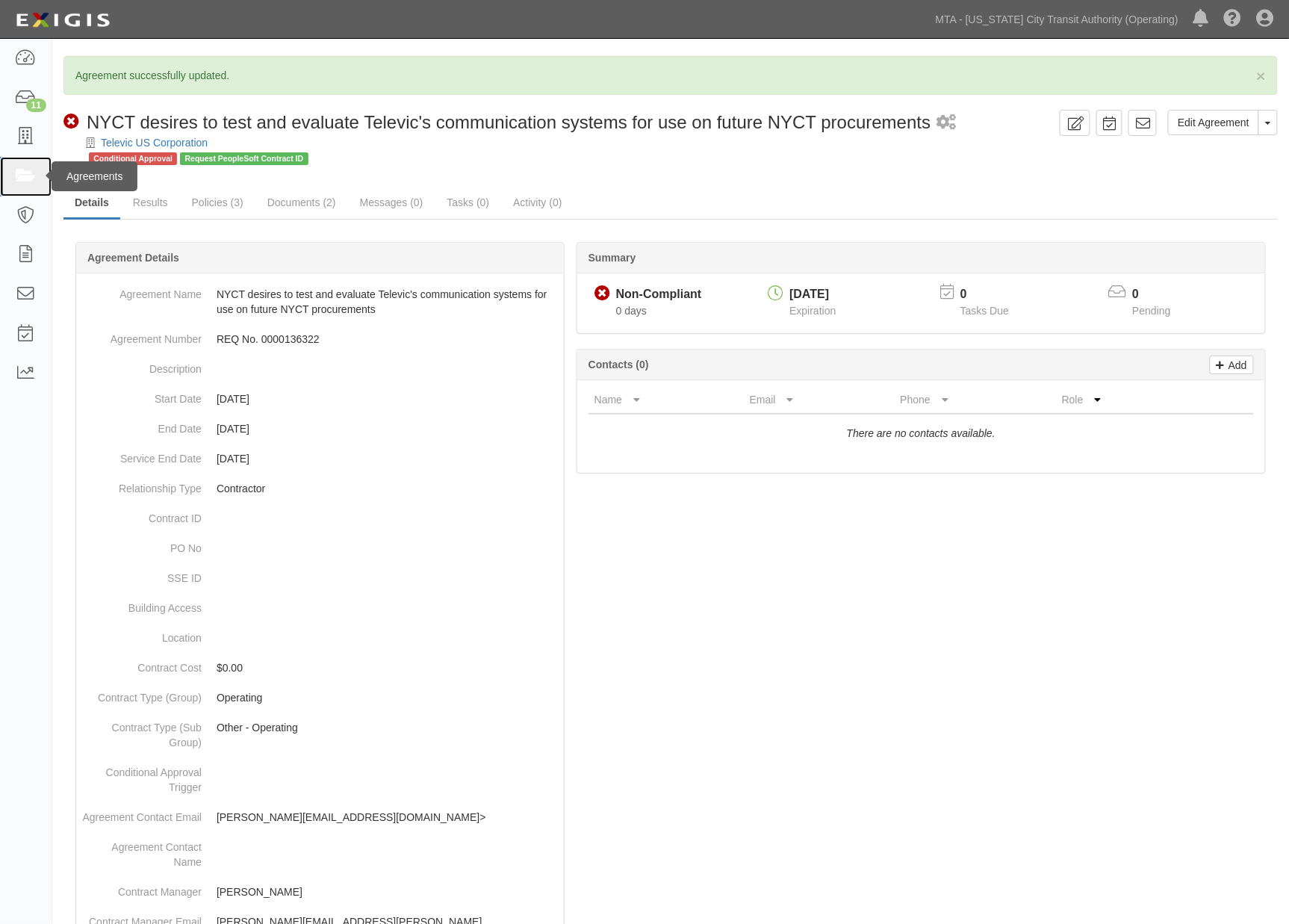
click at [17, 176] on icon at bounding box center [25, 176] width 20 height 17
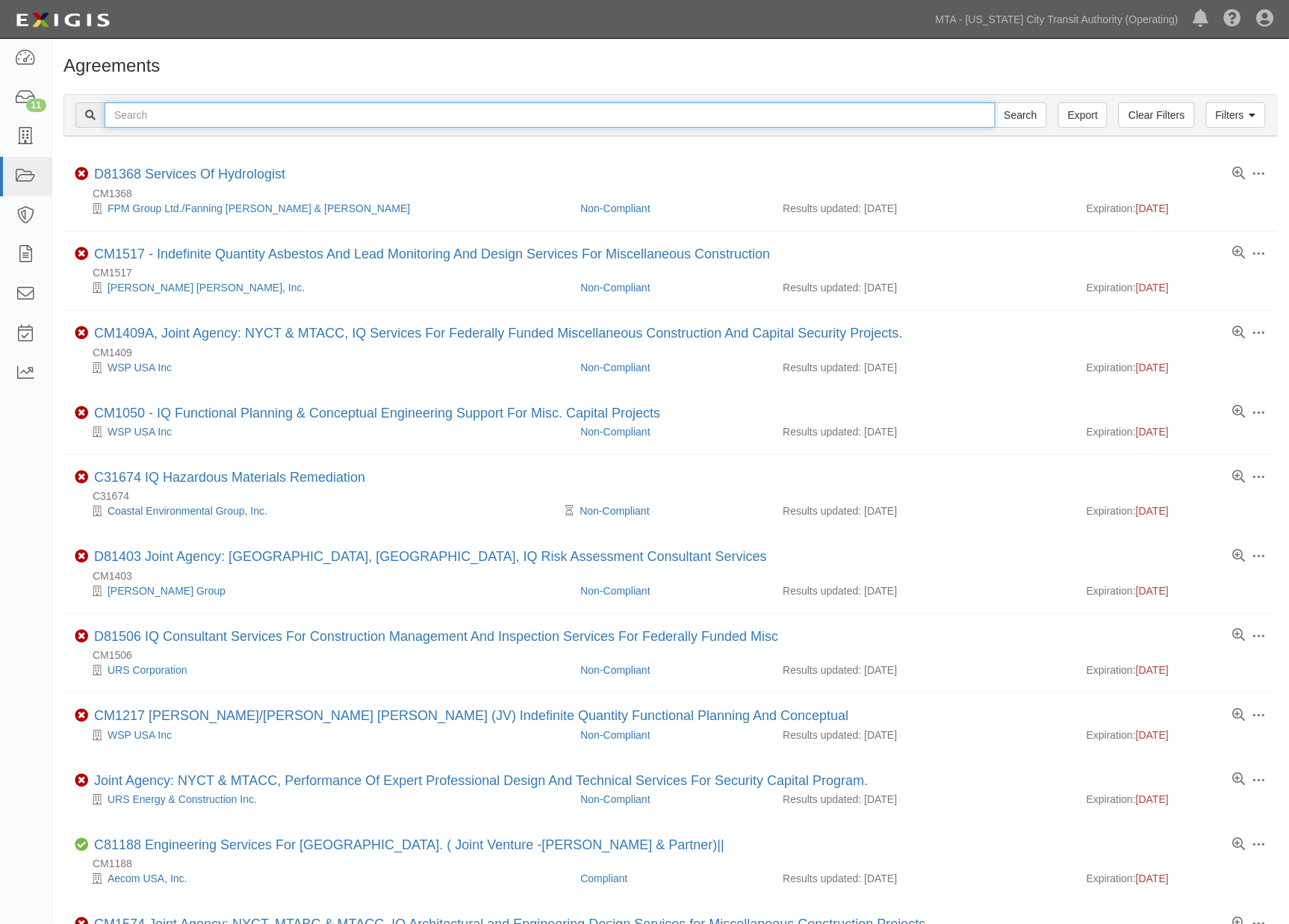
click at [180, 123] on input "text" at bounding box center [549, 115] width 891 height 26
click at [360, 117] on input "text" at bounding box center [549, 115] width 891 height 26
click at [188, 116] on input "text" at bounding box center [549, 115] width 891 height 26
type input "clever"
click at [995, 102] on input "Search" at bounding box center [1021, 115] width 53 height 26
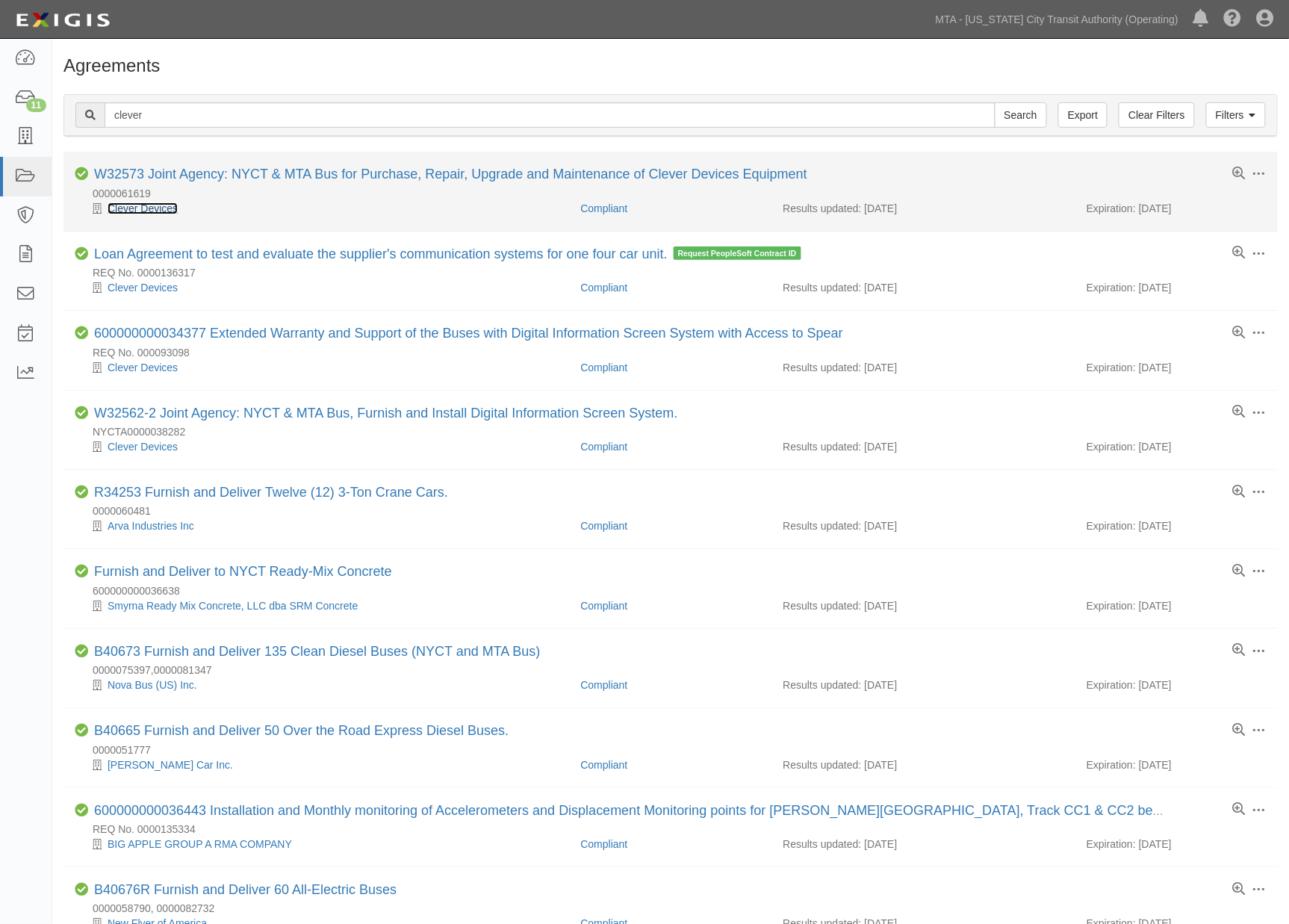
click at [153, 212] on link "Clever Devices" at bounding box center [142, 207] width 70 height 12
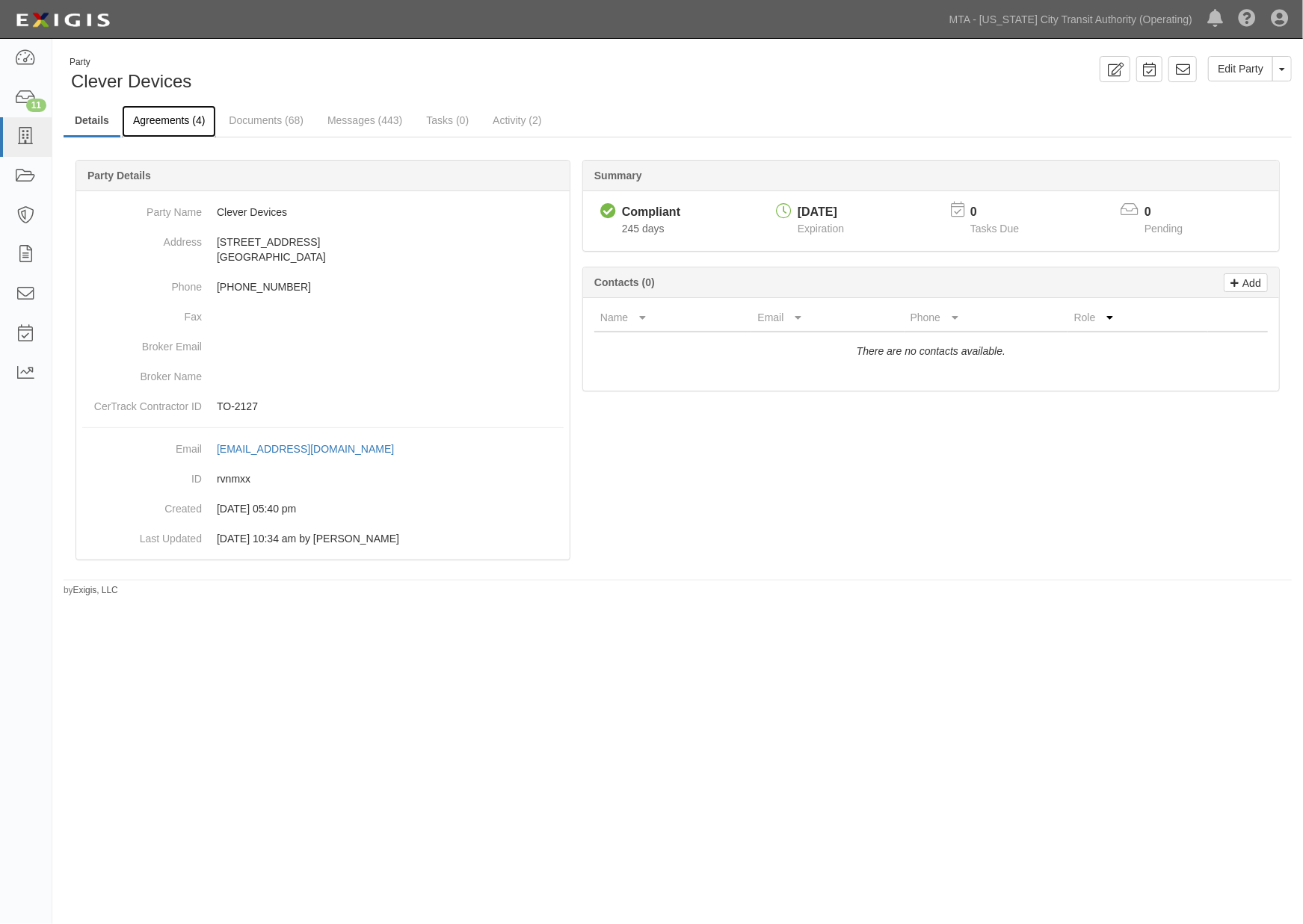
click at [172, 125] on link "Agreements (4)" at bounding box center [169, 121] width 94 height 32
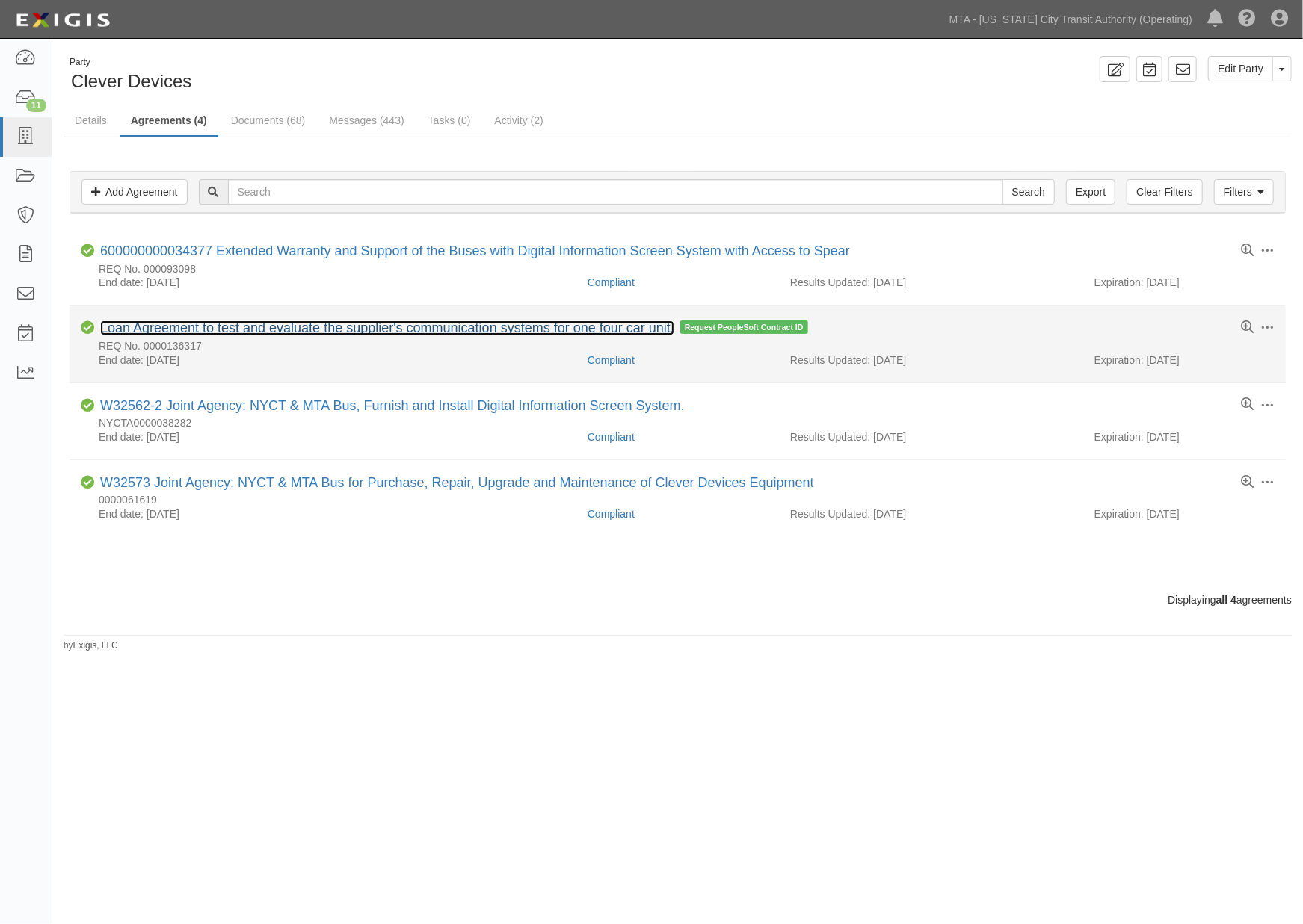
click at [376, 329] on link "Loan Agreement to test and evaluate the supplier's communication systems for on…" at bounding box center [387, 328] width 574 height 15
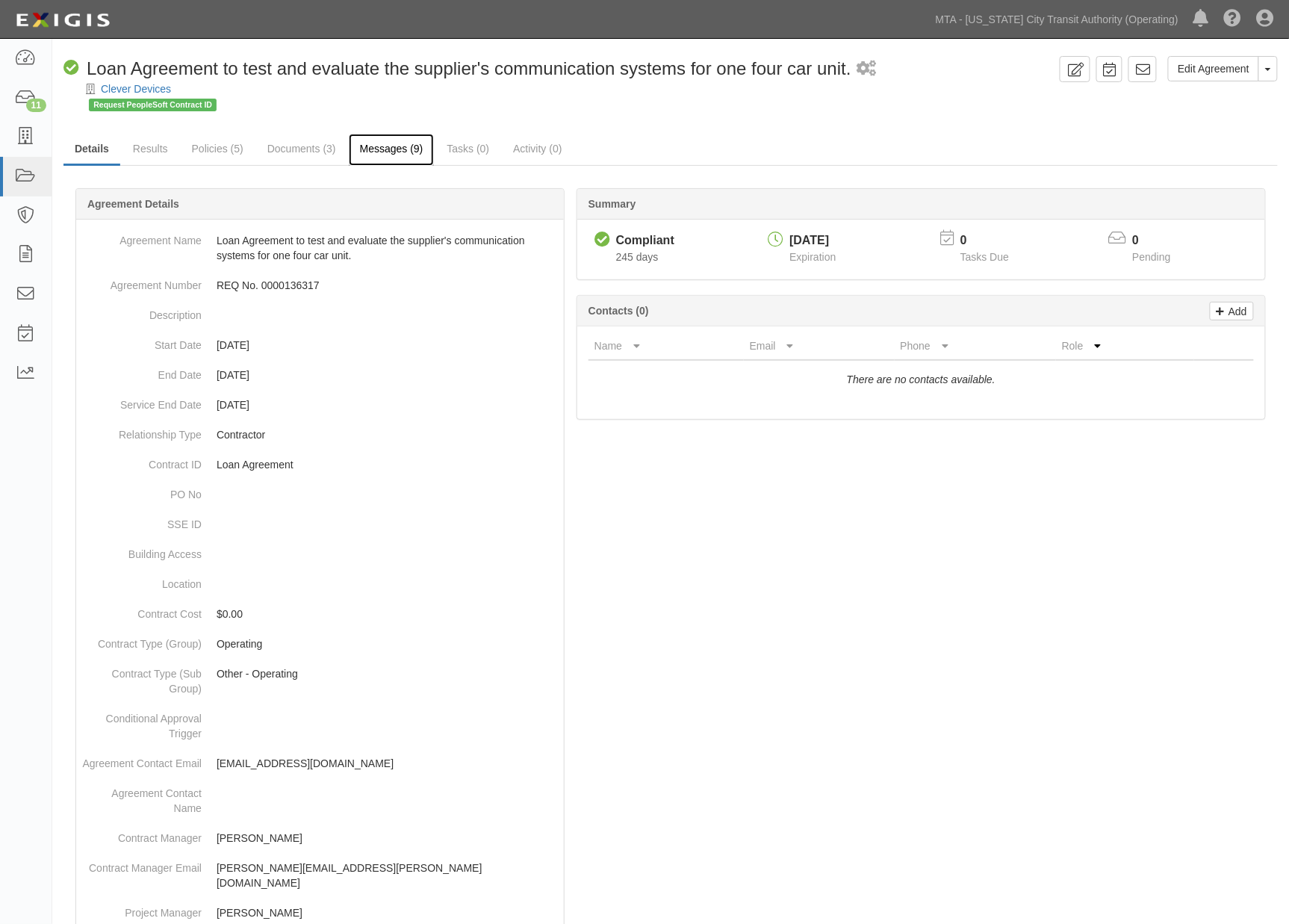
click at [391, 151] on link "Messages (9)" at bounding box center [392, 150] width 86 height 32
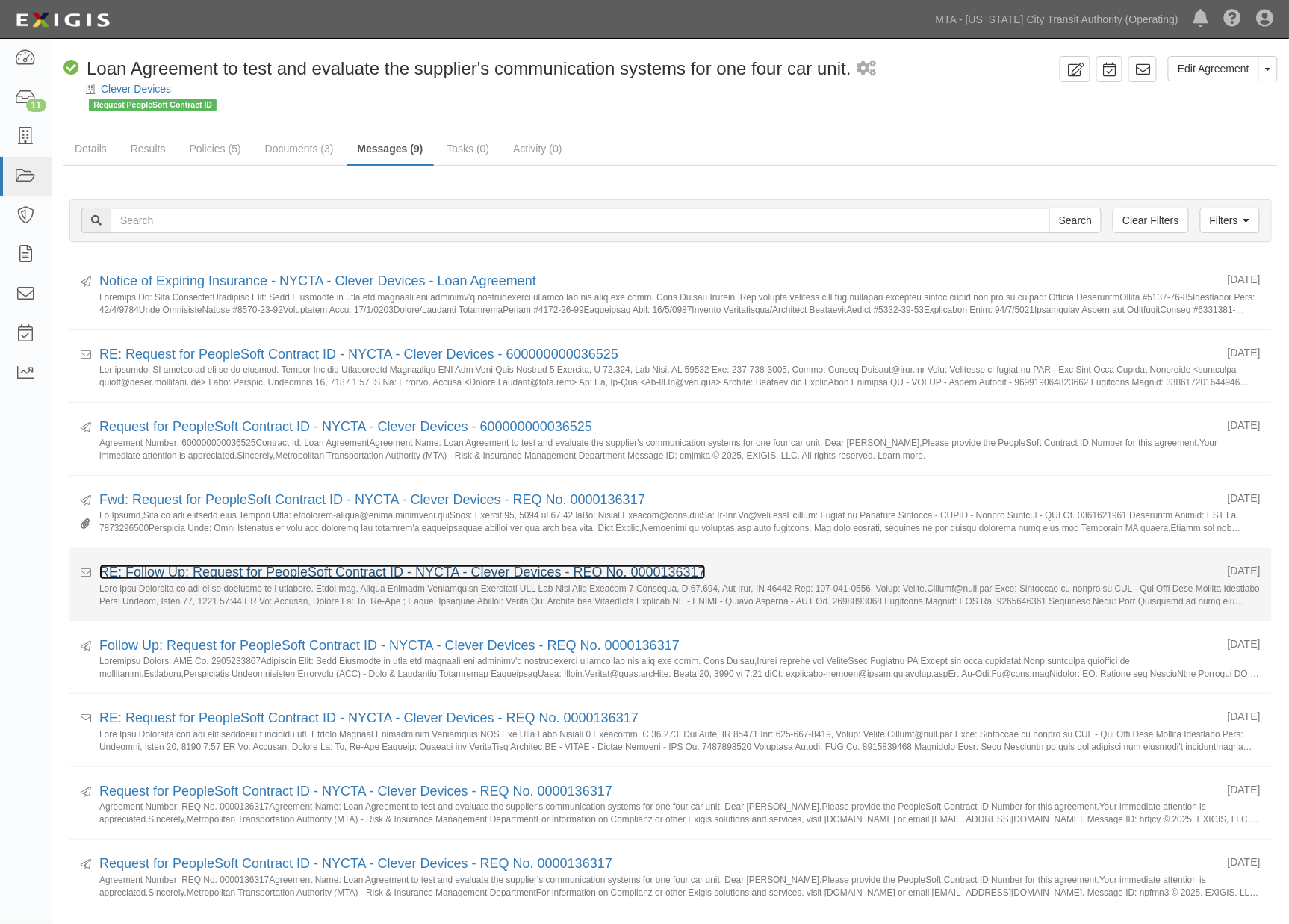
click at [282, 569] on link "RE: Follow Up: Request for PeopleSoft Contract ID - NYCTA - Clever Devices - RE…" at bounding box center [402, 571] width 606 height 15
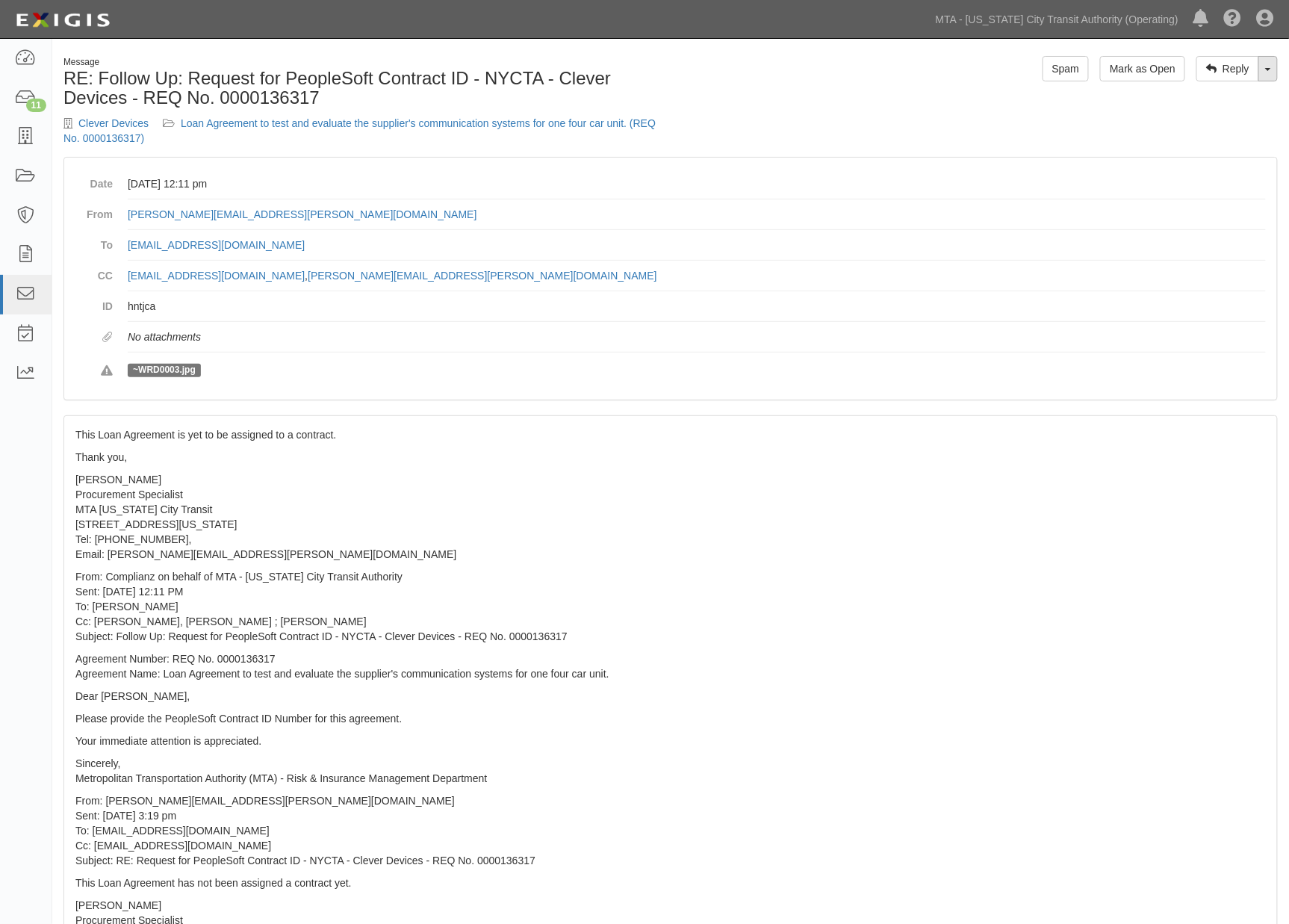
click at [1271, 73] on link "Toggle Dropdown" at bounding box center [1269, 69] width 20 height 26
click at [1214, 91] on link "Reply All" at bounding box center [1218, 97] width 118 height 20
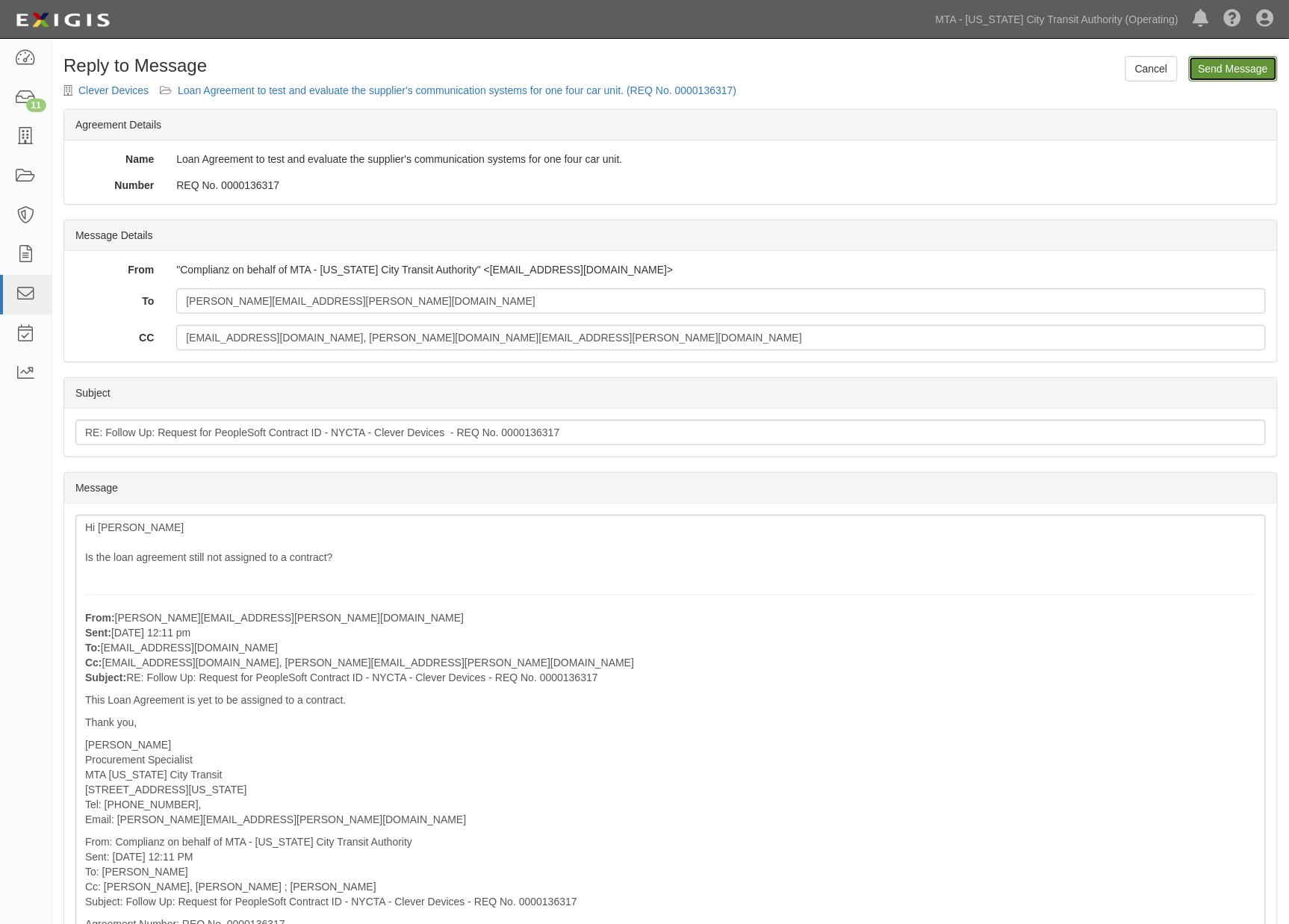
click at [1261, 70] on input "Send Message" at bounding box center [1234, 69] width 89 height 26
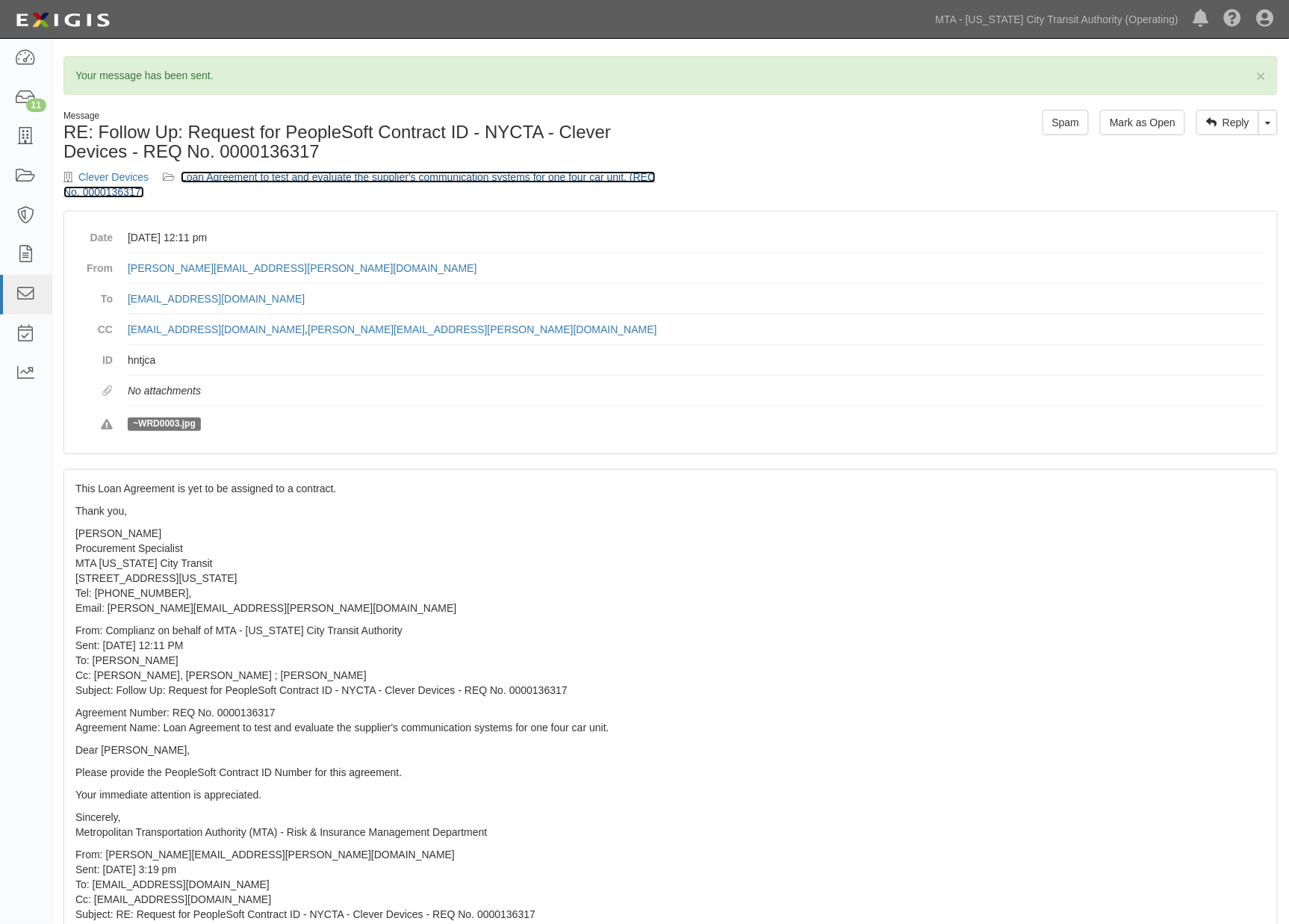
click at [359, 171] on link "Loan Agreement to test and evaluate the supplier's communication systems for on…" at bounding box center [359, 184] width 592 height 27
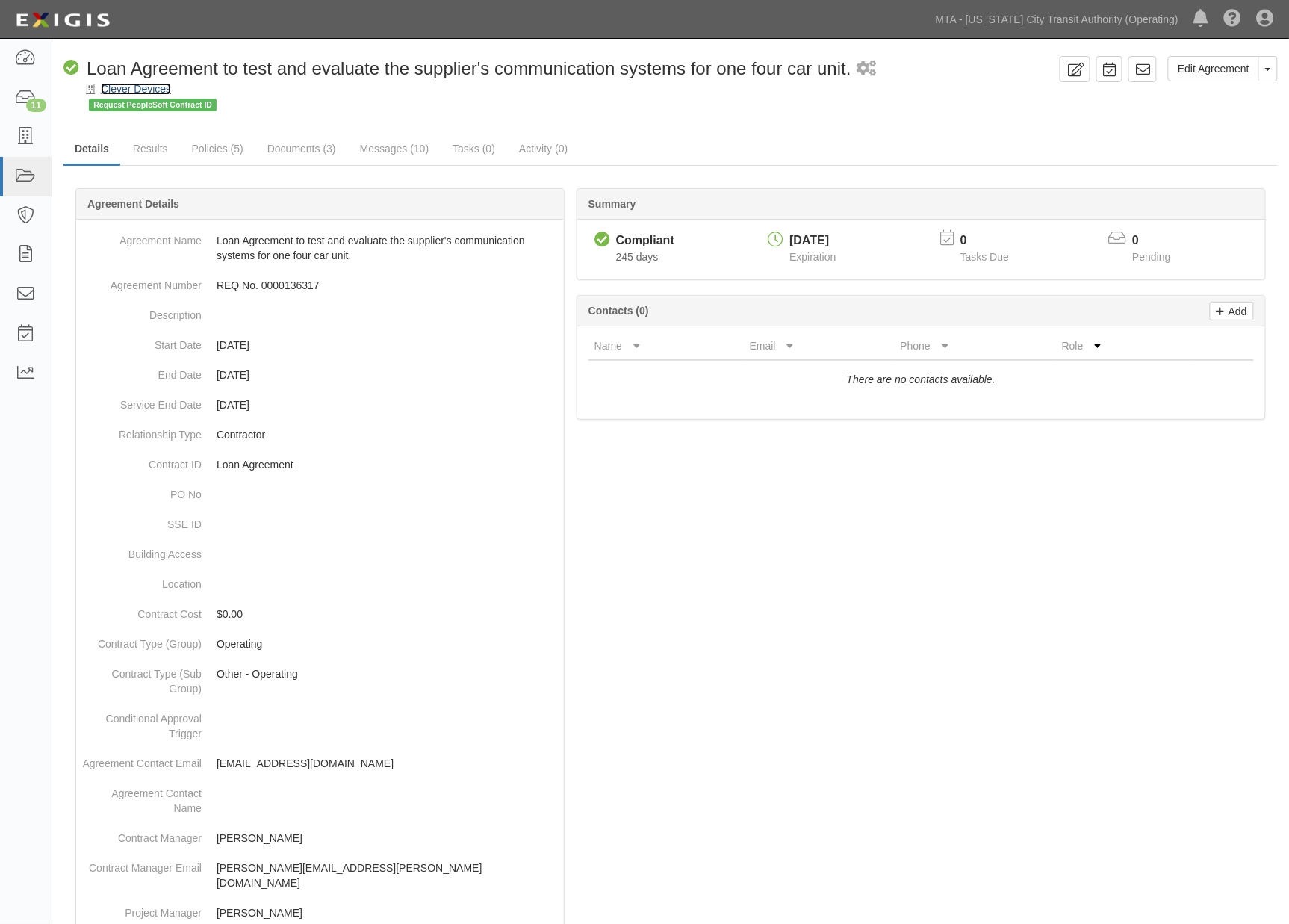
click at [162, 87] on link "Clever Devices" at bounding box center [135, 88] width 70 height 12
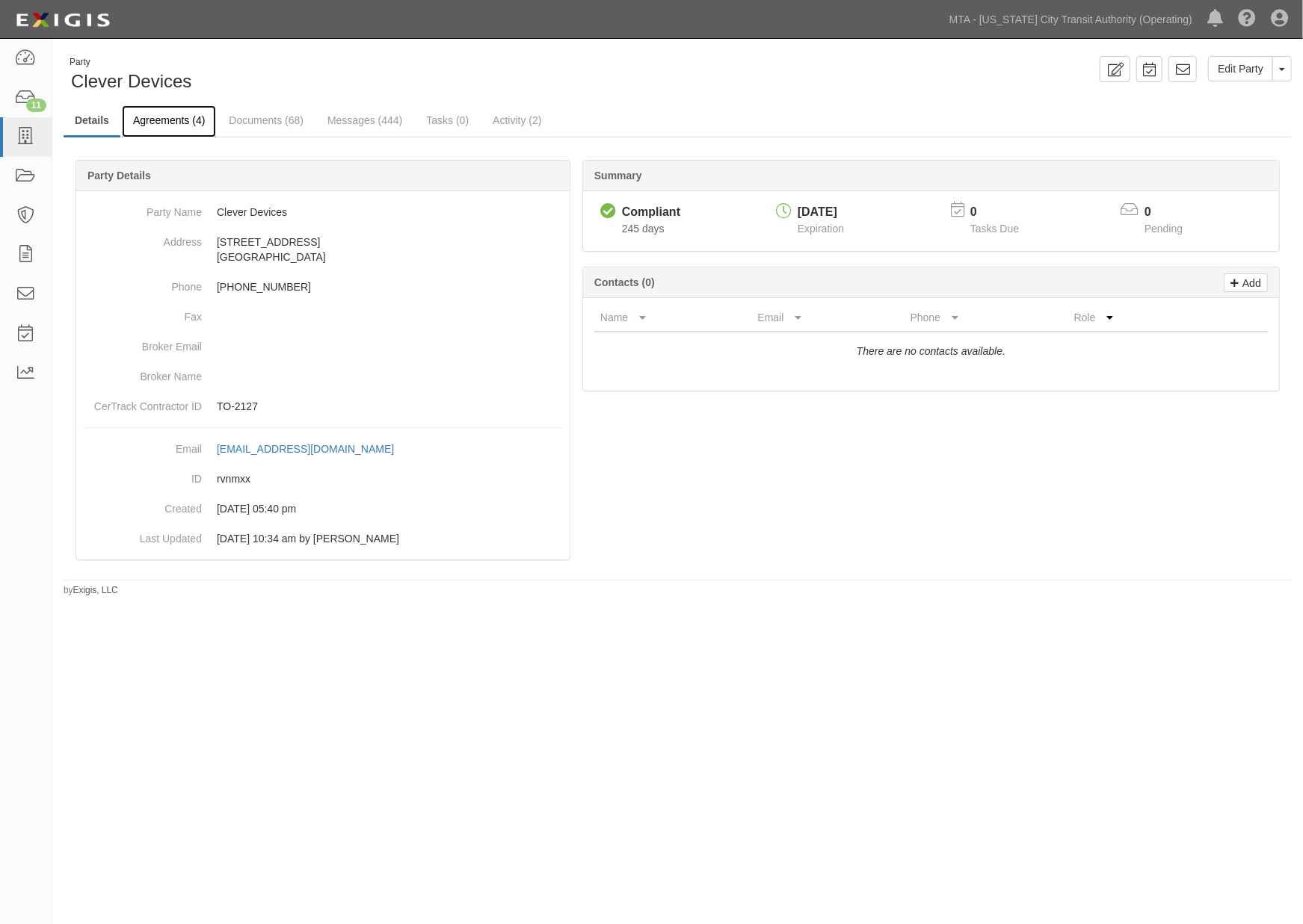
click at [178, 120] on link "Agreements (4)" at bounding box center [169, 121] width 94 height 32
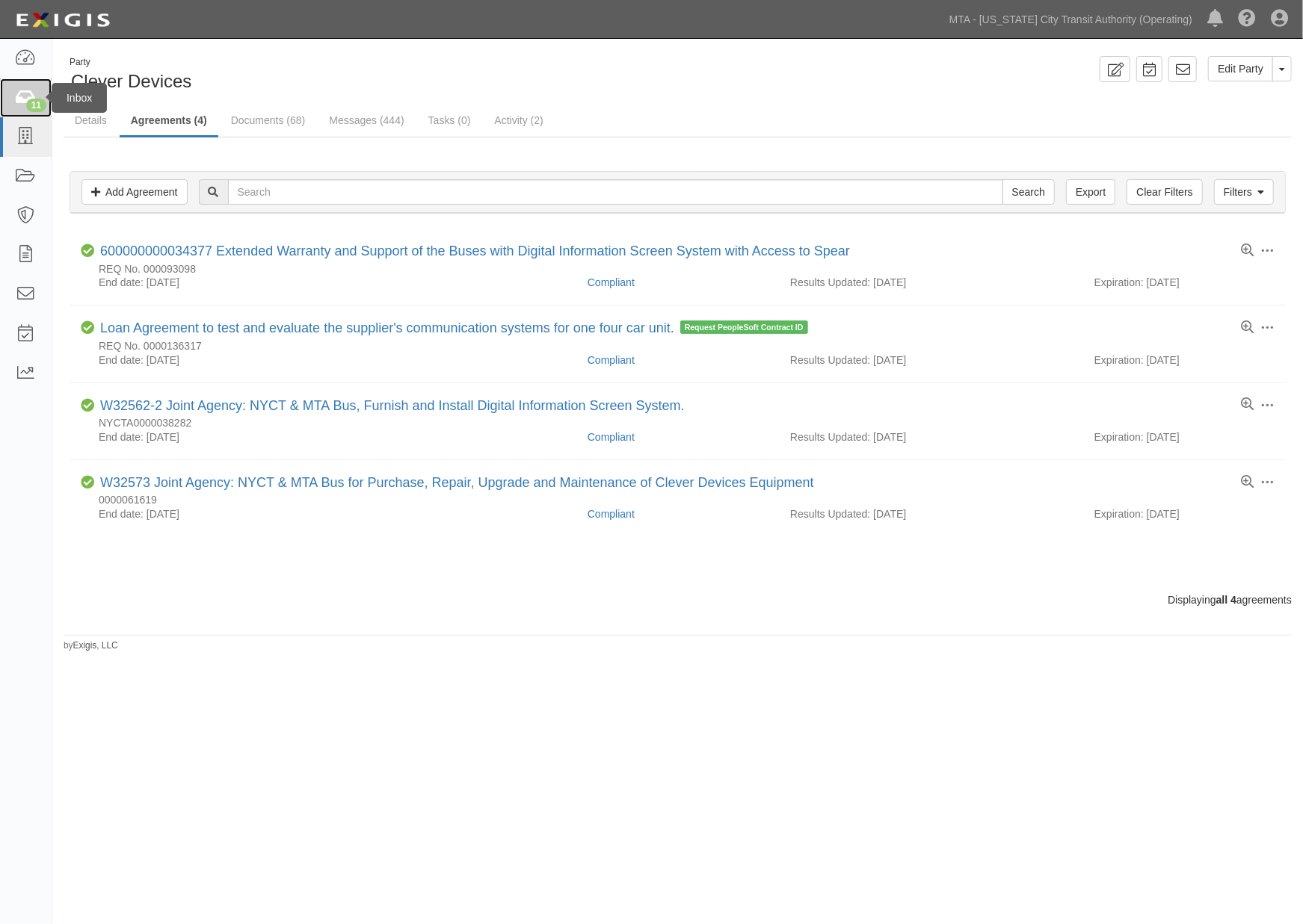
click at [20, 93] on icon at bounding box center [25, 98] width 20 height 17
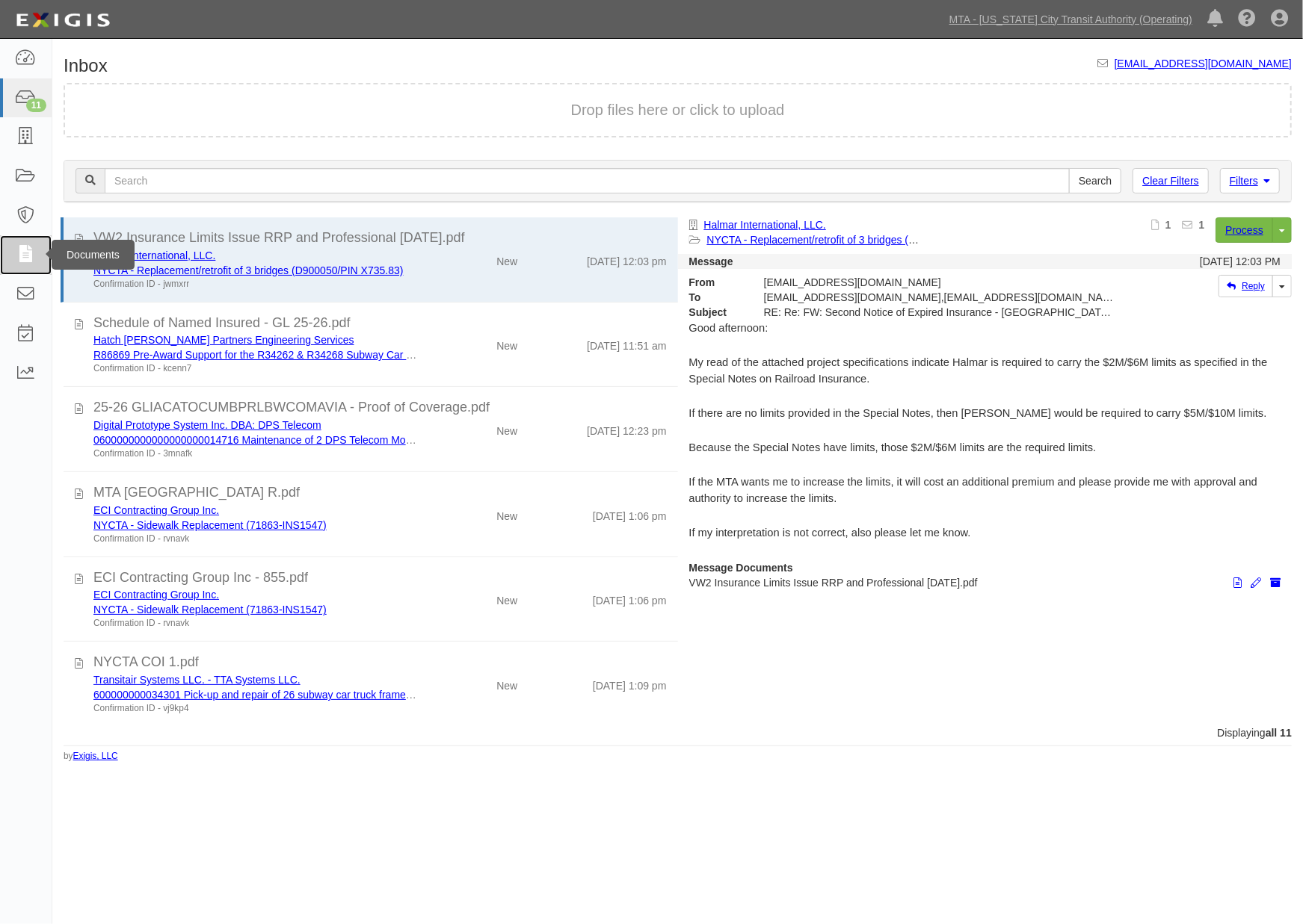
click at [27, 243] on link at bounding box center [26, 255] width 52 height 39
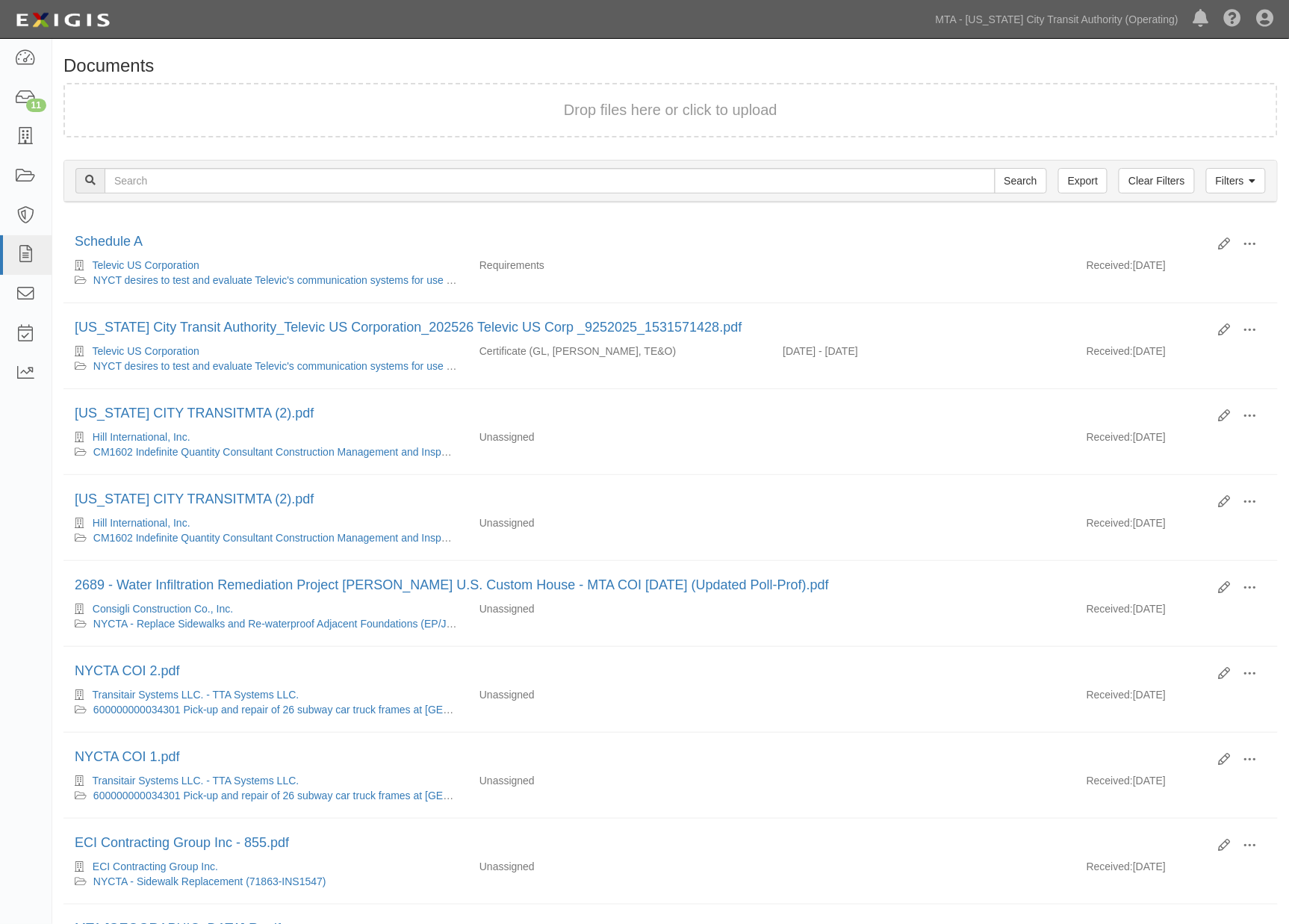
click at [1275, 176] on div "Filters Clear Filters Export Search Filters" at bounding box center [670, 181] width 1213 height 41
click at [1241, 181] on link "Filters" at bounding box center [1236, 181] width 60 height 26
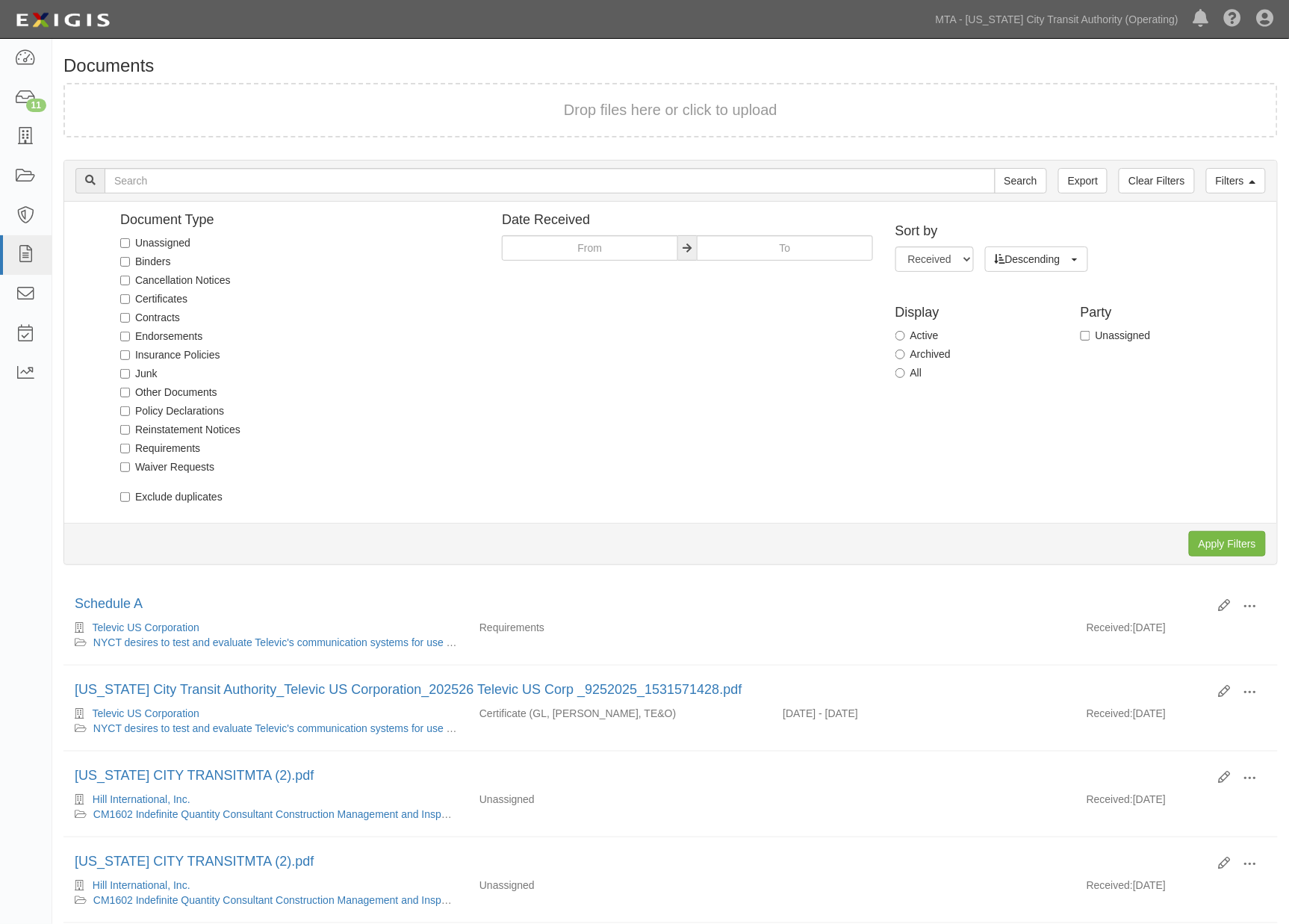
click at [150, 236] on label "Unassigned" at bounding box center [155, 242] width 70 height 15
click at [130, 239] on input "Unassigned" at bounding box center [125, 243] width 10 height 10
checkbox input "true"
click at [1223, 539] on input "Apply Filters" at bounding box center [1228, 544] width 77 height 26
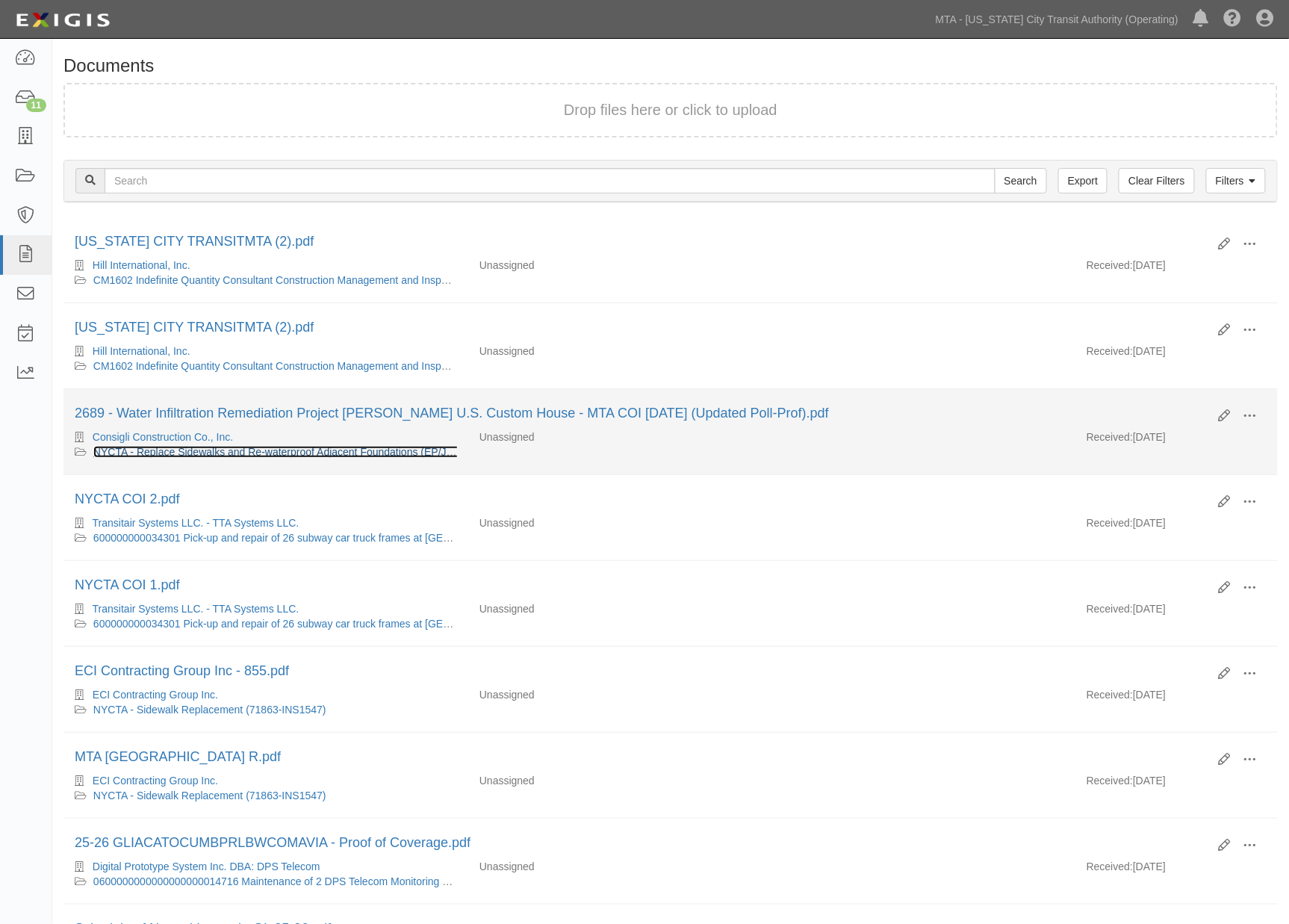
click at [233, 458] on link "NYCTA - Replace Sidewalks and Re-waterproof Adjacent Foundations (EP/Job No. 71…" at bounding box center [325, 451] width 464 height 12
click at [165, 454] on link "NYCTA - Replace Sidewalks and Re-waterproof Adjacent Foundations (EP/Job No. 71…" at bounding box center [325, 451] width 464 height 12
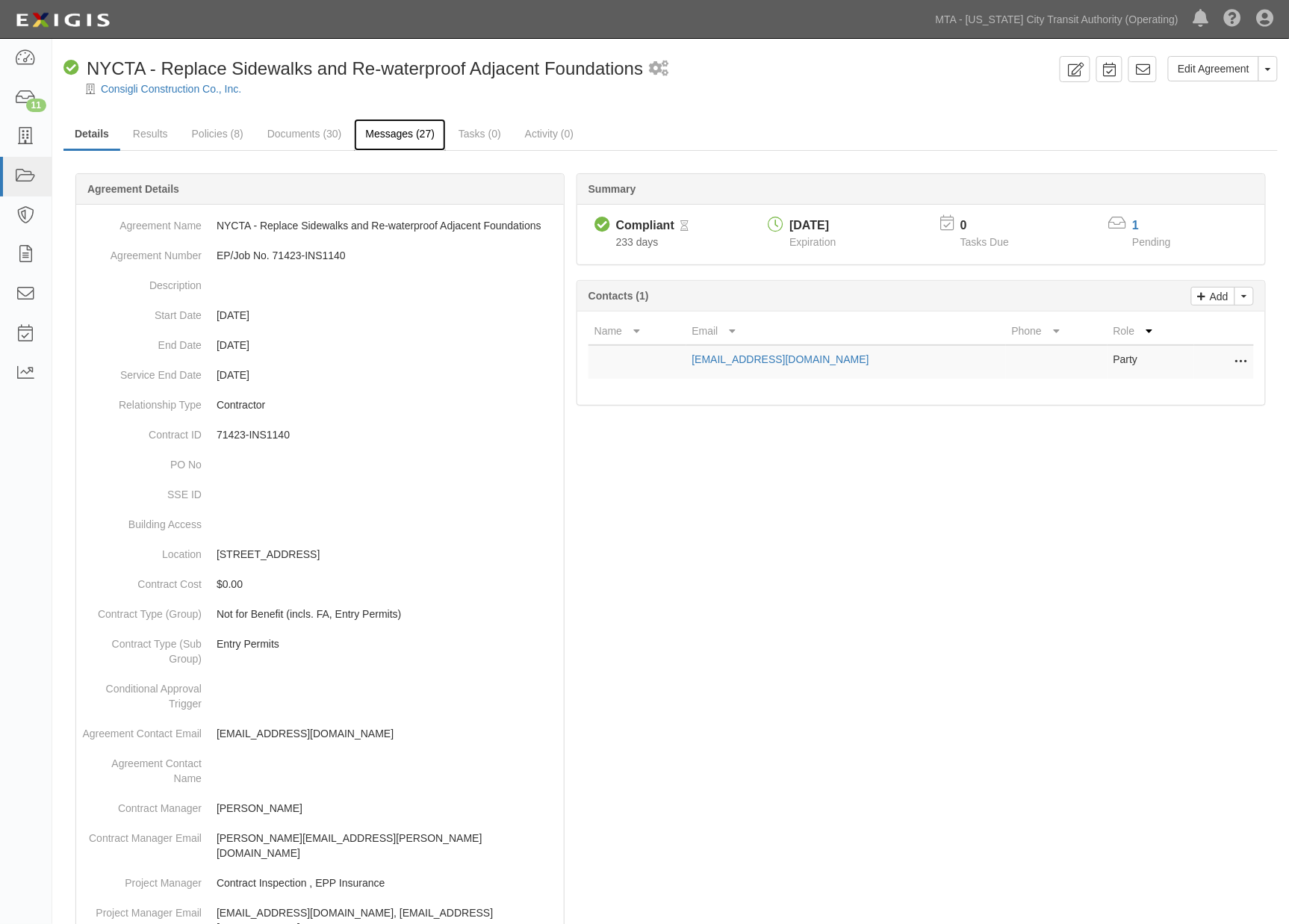
click at [378, 129] on link "Messages (27)" at bounding box center [400, 134] width 92 height 32
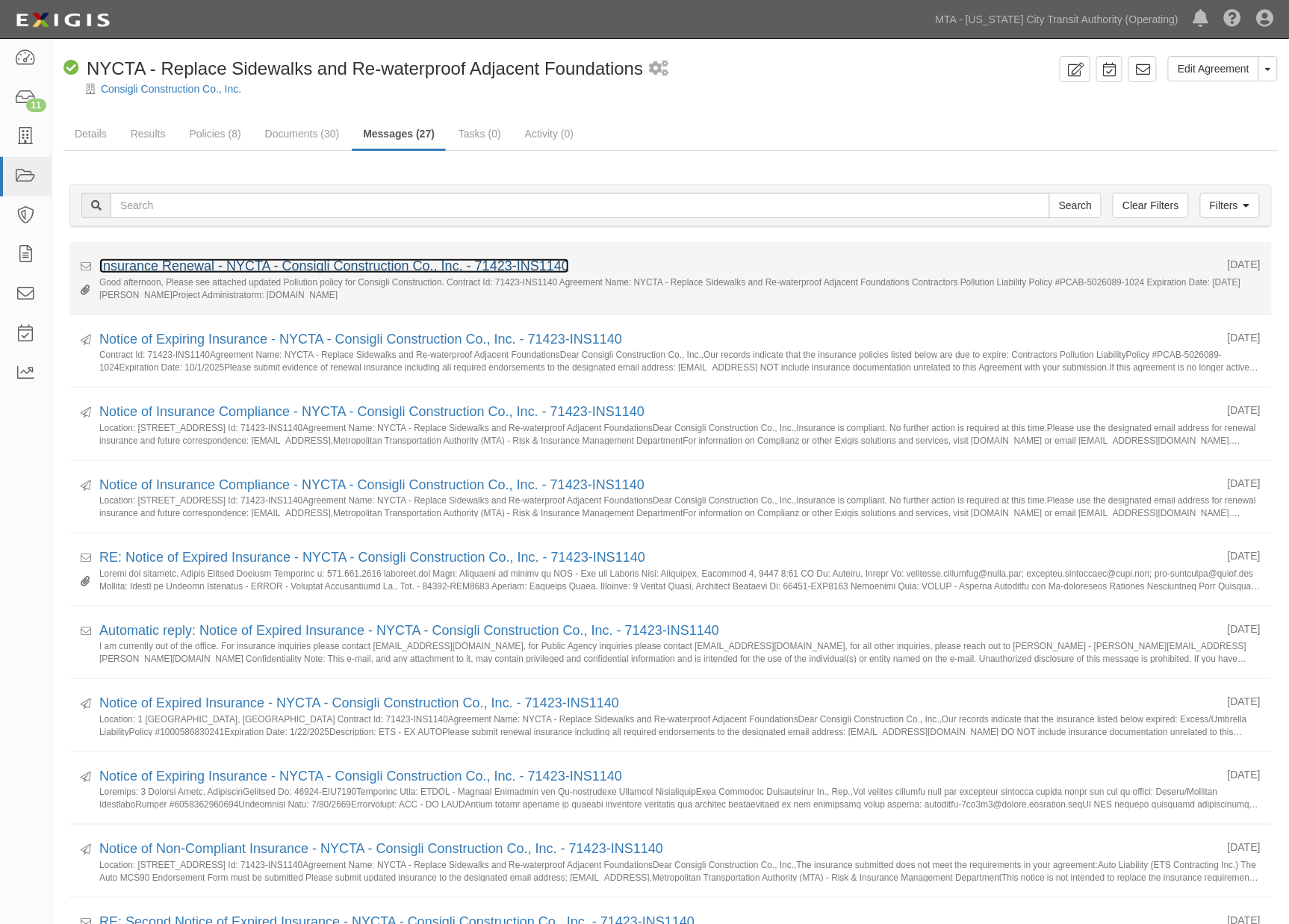
click at [312, 265] on link "Insurance Renewal - NYCTA - Consigli Construction Co., Inc. - 71423-INS1140" at bounding box center [335, 265] width 470 height 15
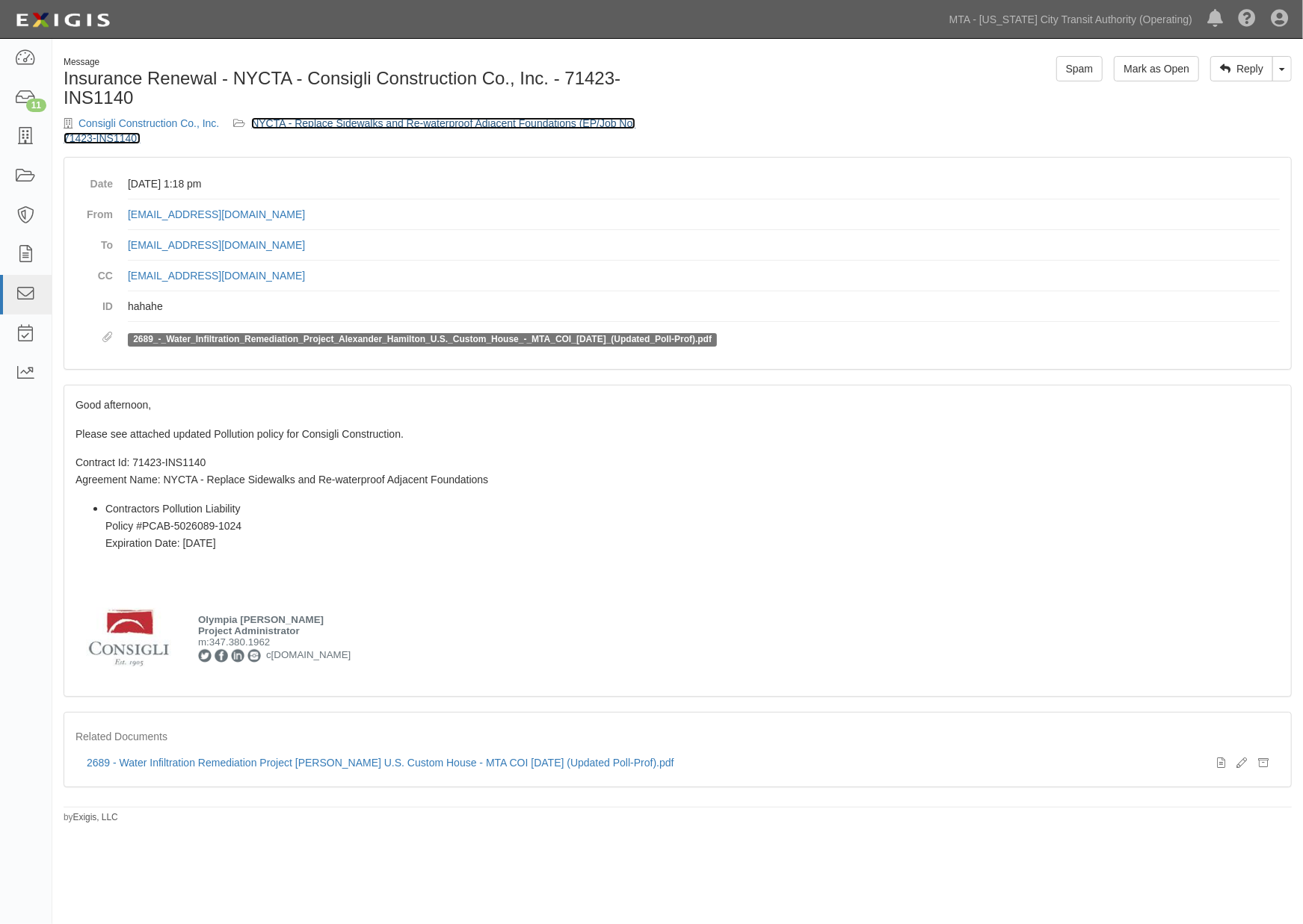
click at [423, 122] on link "NYCTA - Replace Sidewalks and Re-waterproof Adjacent Foundations (EP/Job No. 71…" at bounding box center [349, 131] width 572 height 27
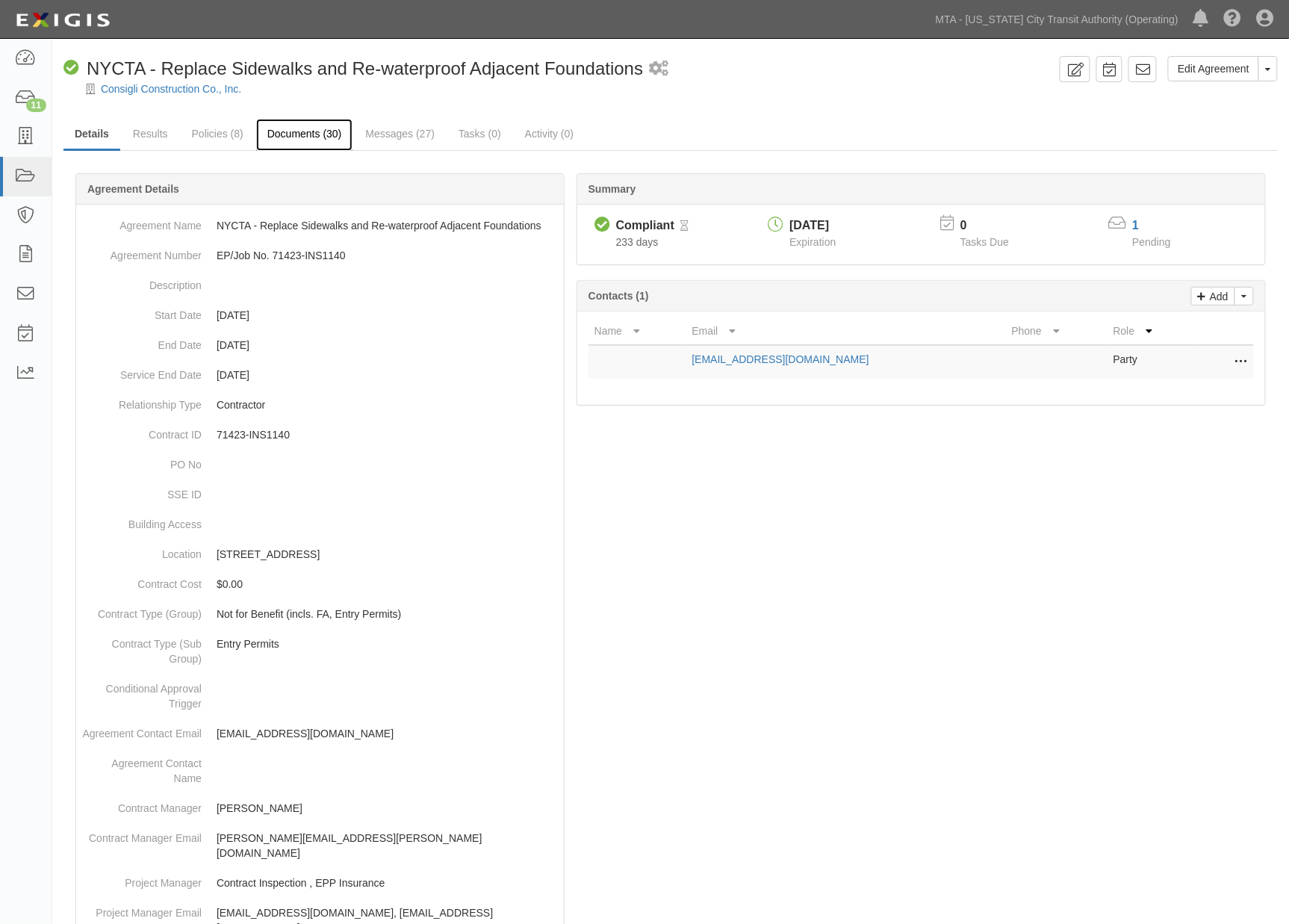
click at [318, 131] on link "Documents (30)" at bounding box center [304, 134] width 97 height 32
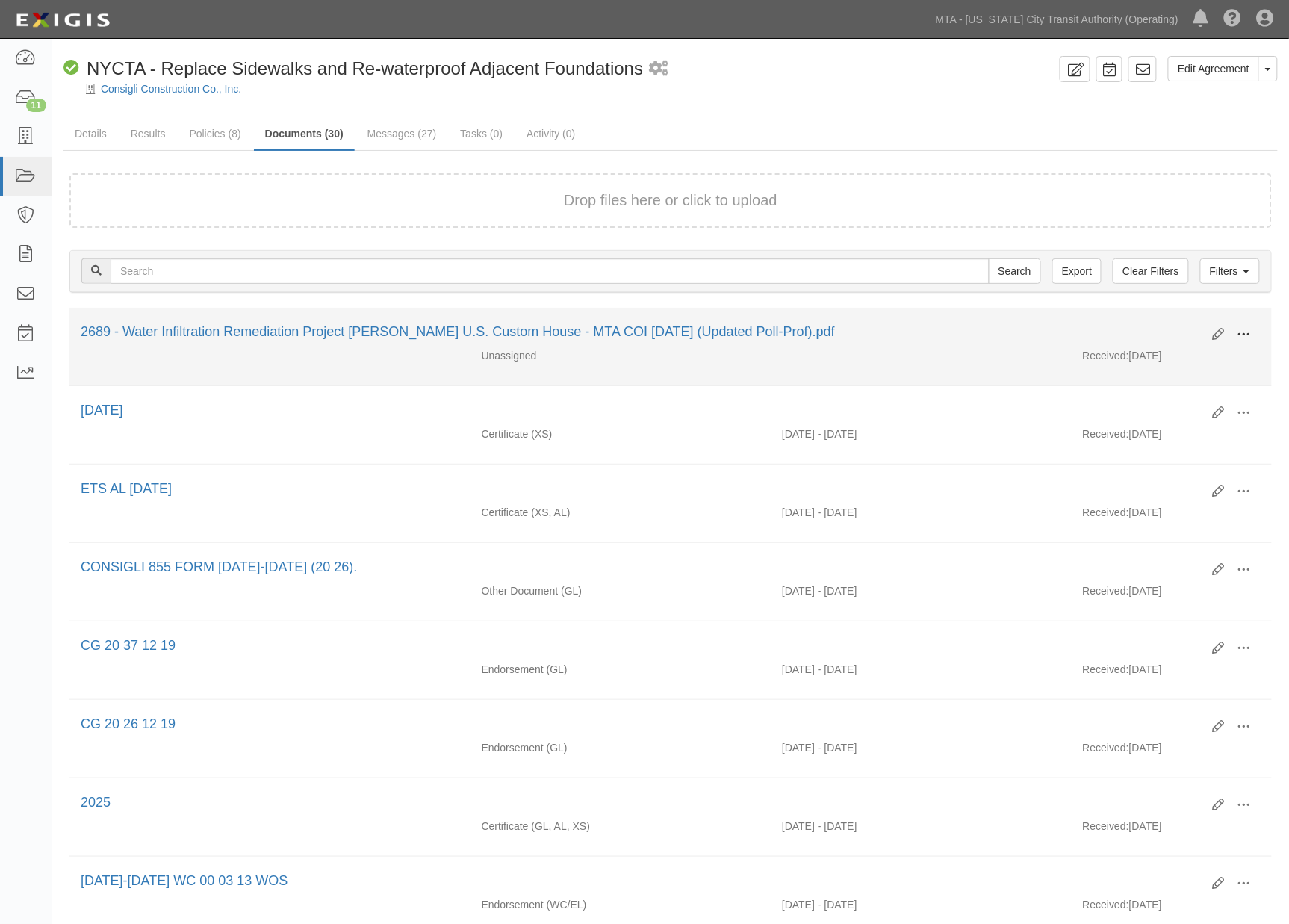
drag, startPoint x: 1248, startPoint y: 331, endPoint x: 1196, endPoint y: 345, distance: 53.9
click at [1246, 332] on span at bounding box center [1244, 334] width 13 height 13
click at [1136, 352] on link "View" at bounding box center [1171, 356] width 118 height 27
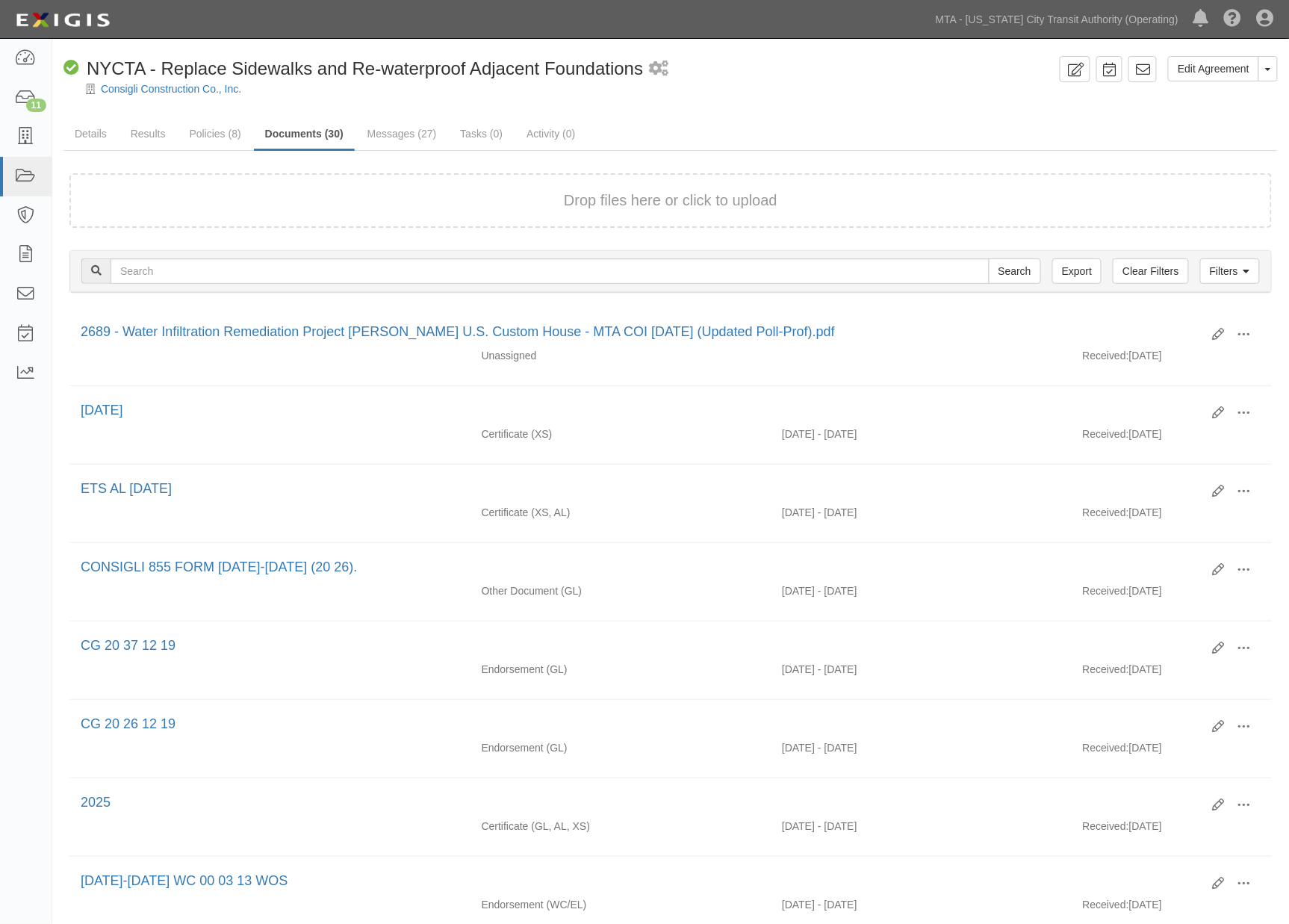
click at [887, 118] on ul "Details Results Policies (8) Documents (30) Messages (27) Tasks (0) Activity (0)" at bounding box center [670, 134] width 1214 height 32
click at [196, 126] on link "Policies (8)" at bounding box center [215, 134] width 74 height 32
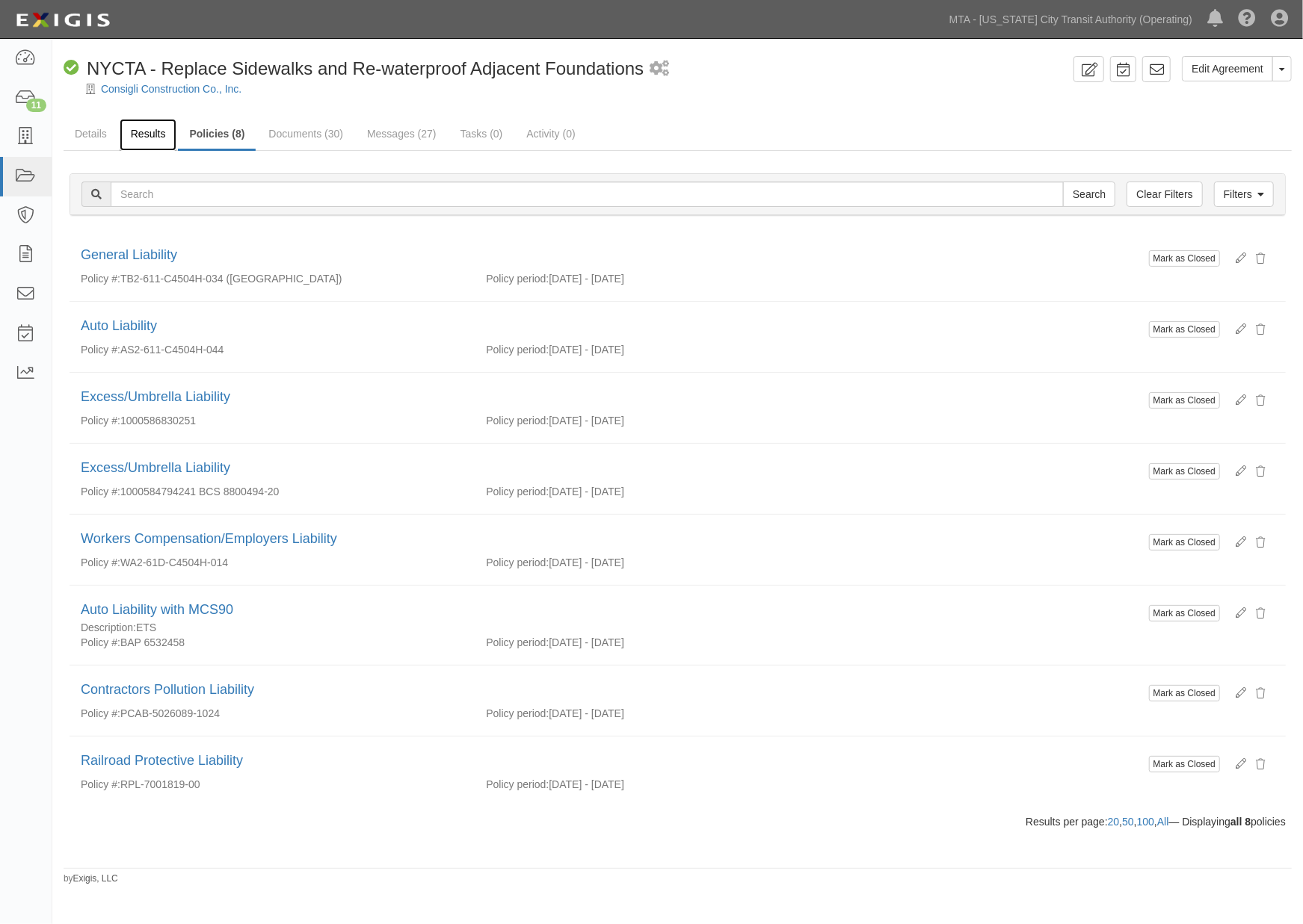
click at [160, 131] on link "Results" at bounding box center [148, 134] width 58 height 32
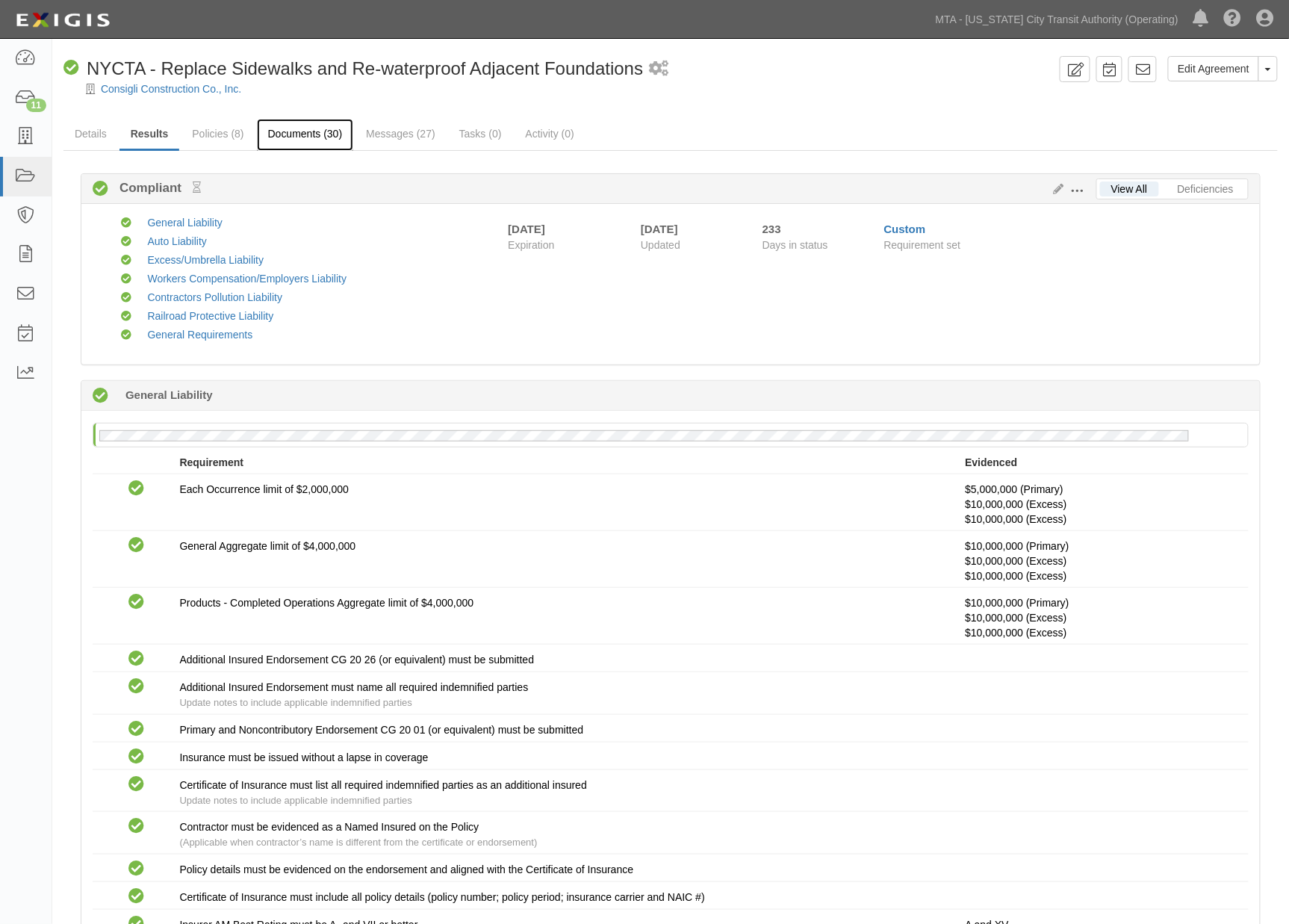
click at [296, 131] on link "Documents (30)" at bounding box center [305, 134] width 97 height 32
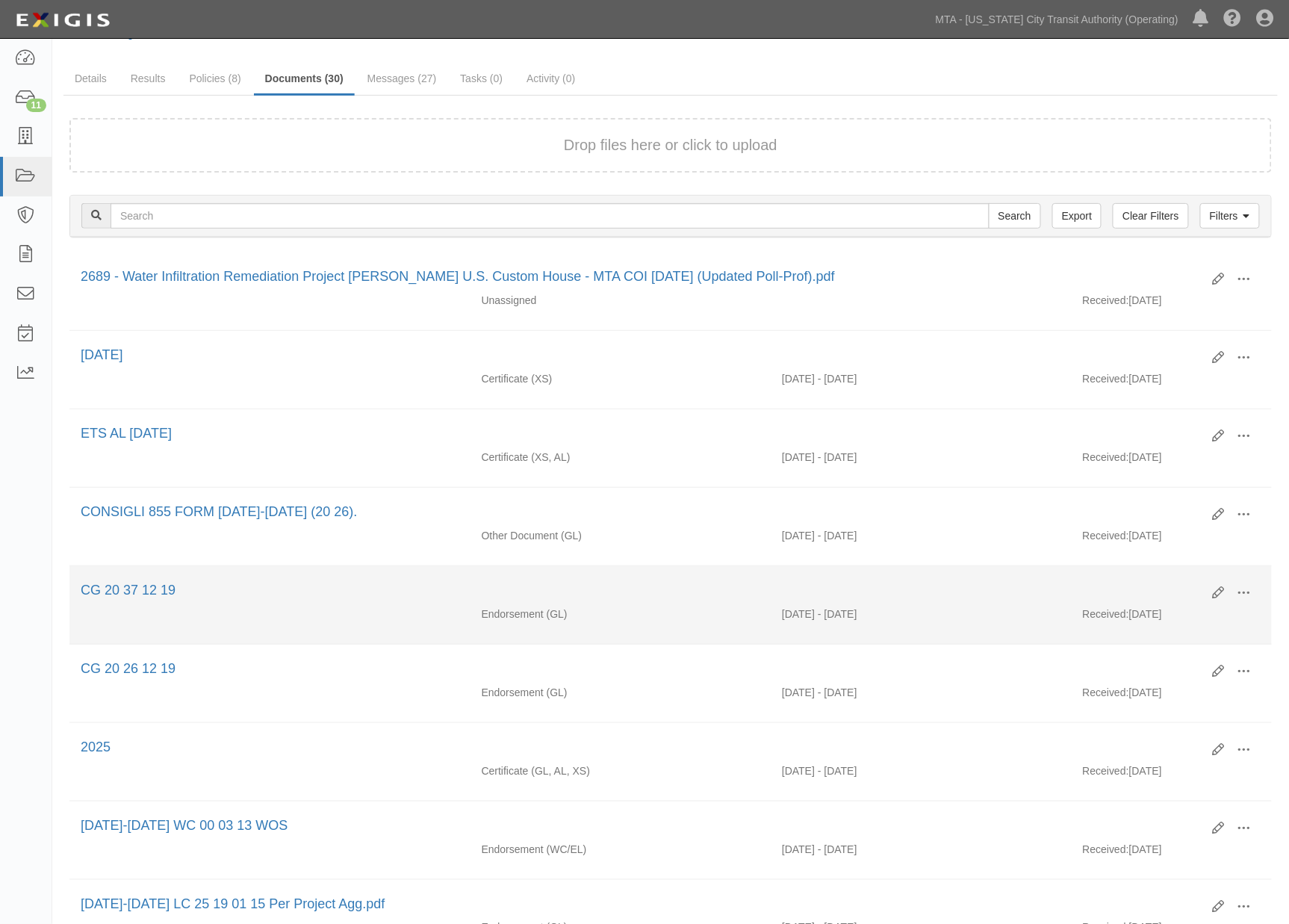
scroll to position [83, 0]
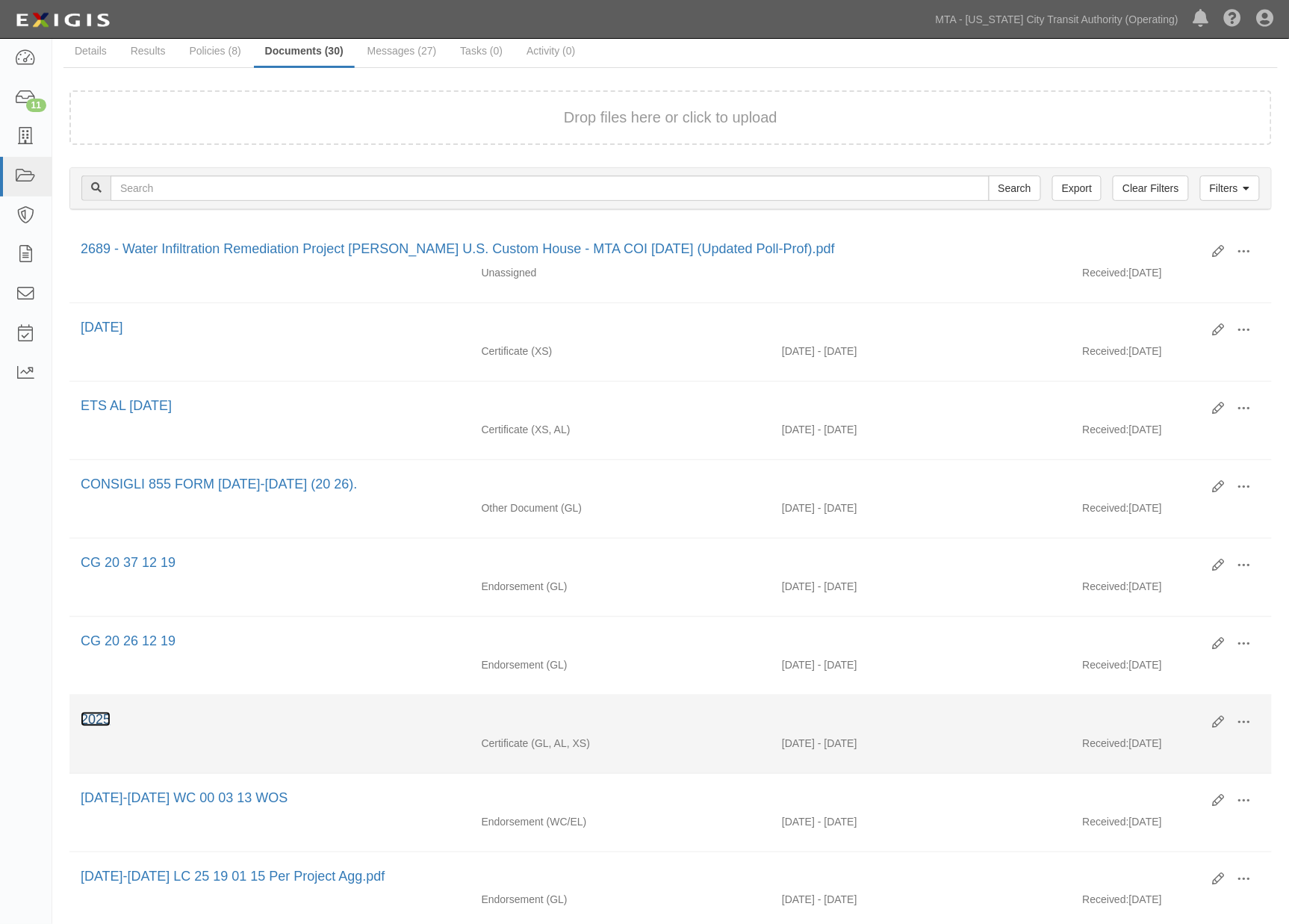
click at [98, 726] on link "2025" at bounding box center [96, 719] width 30 height 15
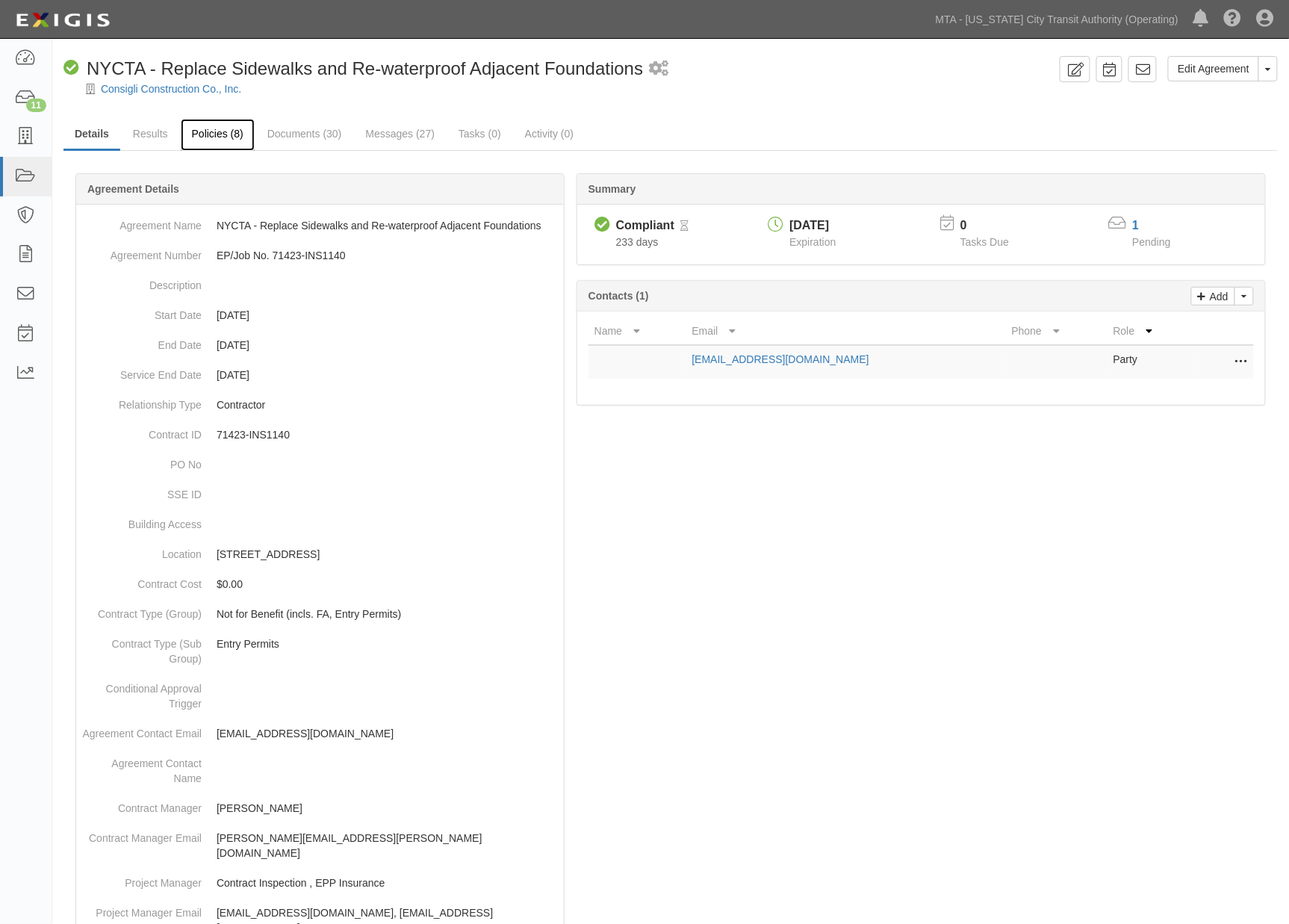
click at [221, 133] on link "Policies (8)" at bounding box center [217, 134] width 74 height 32
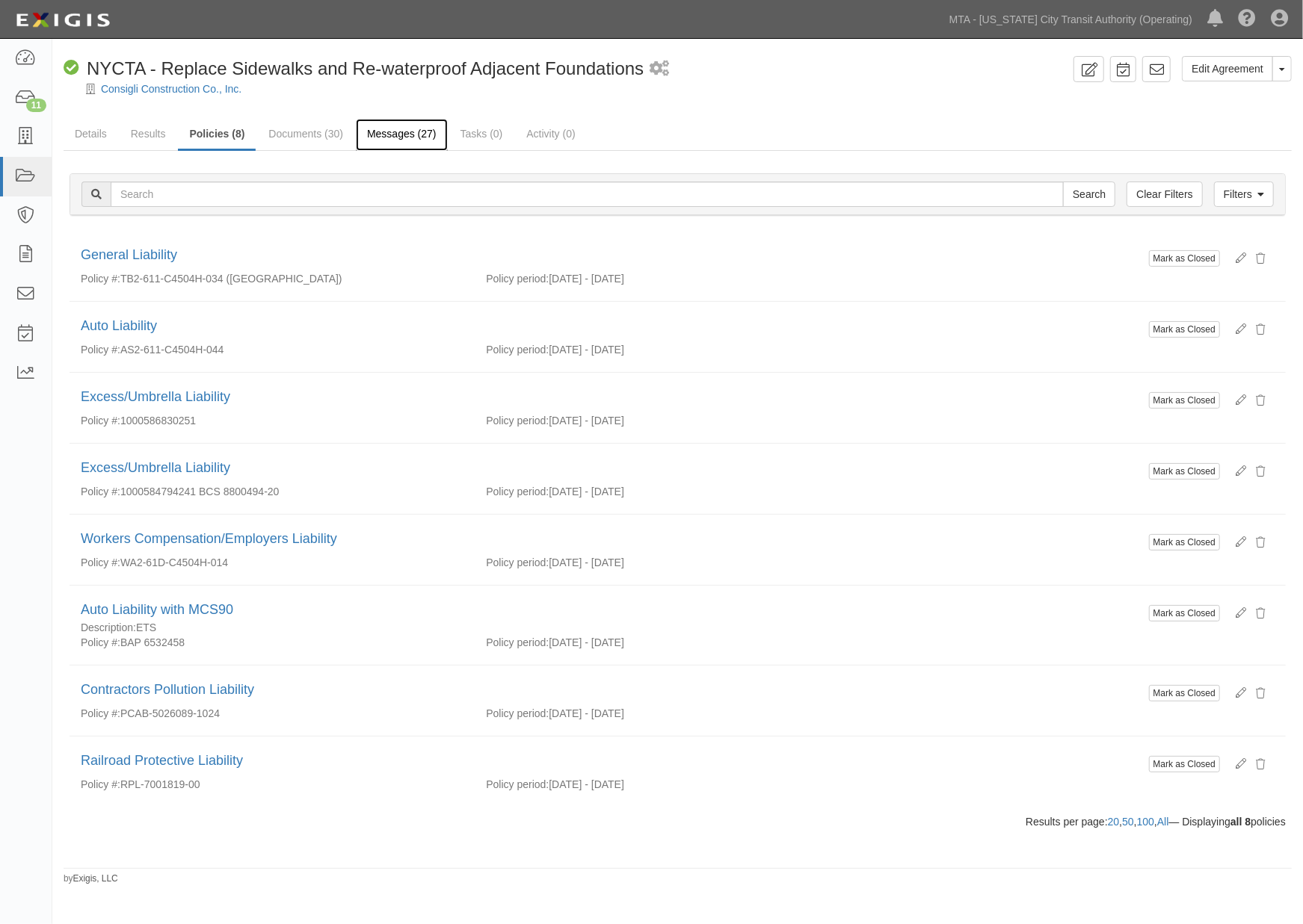
click at [404, 128] on link "Messages (27)" at bounding box center [401, 134] width 92 height 32
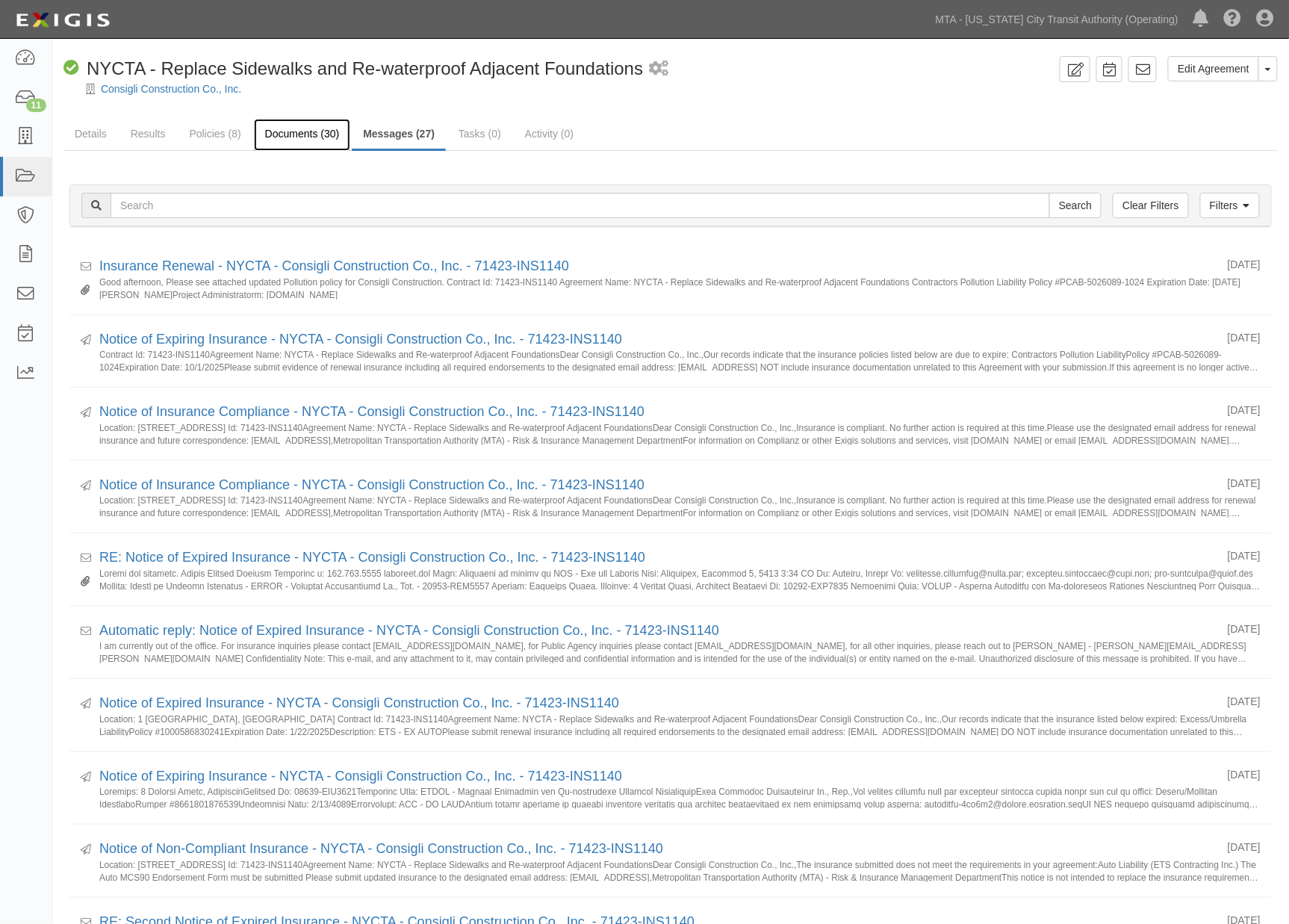
click at [304, 137] on link "Documents (30)" at bounding box center [302, 134] width 97 height 32
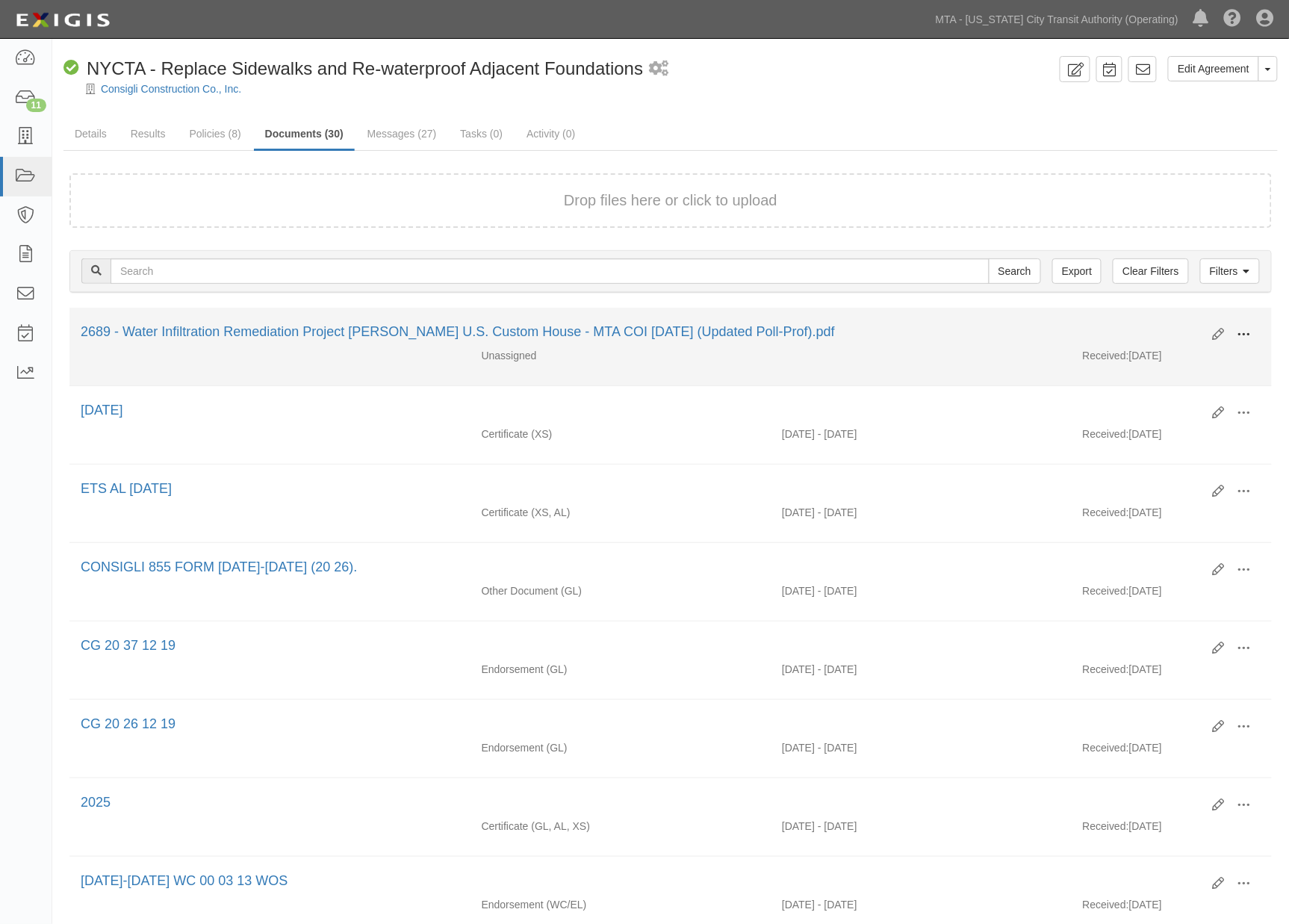
click at [1246, 331] on span at bounding box center [1244, 334] width 13 height 13
click at [1136, 348] on link "View" at bounding box center [1171, 356] width 118 height 27
click at [1238, 332] on span at bounding box center [1244, 334] width 13 height 13
click at [1141, 322] on link "Edit" at bounding box center [1171, 328] width 118 height 27
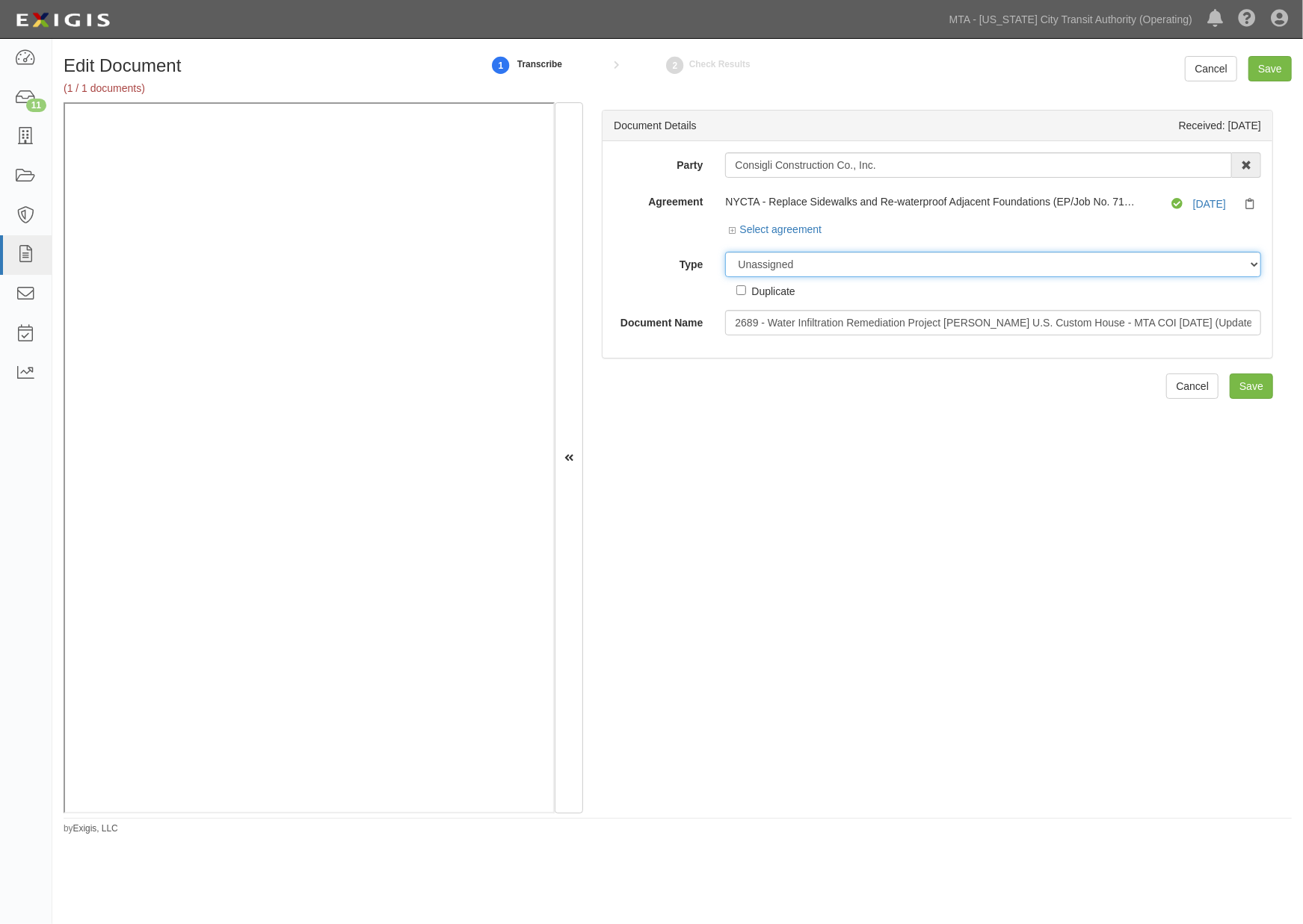
click at [762, 255] on select "Unassigned Binder Cancellation Notice Certificate Contract Endorsement Insuranc…" at bounding box center [993, 264] width 536 height 26
select select "OtherDetail"
click at [725, 253] on select "Unassigned Binder Cancellation Notice Certificate Contract Endorsement Insuranc…" at bounding box center [993, 264] width 536 height 26
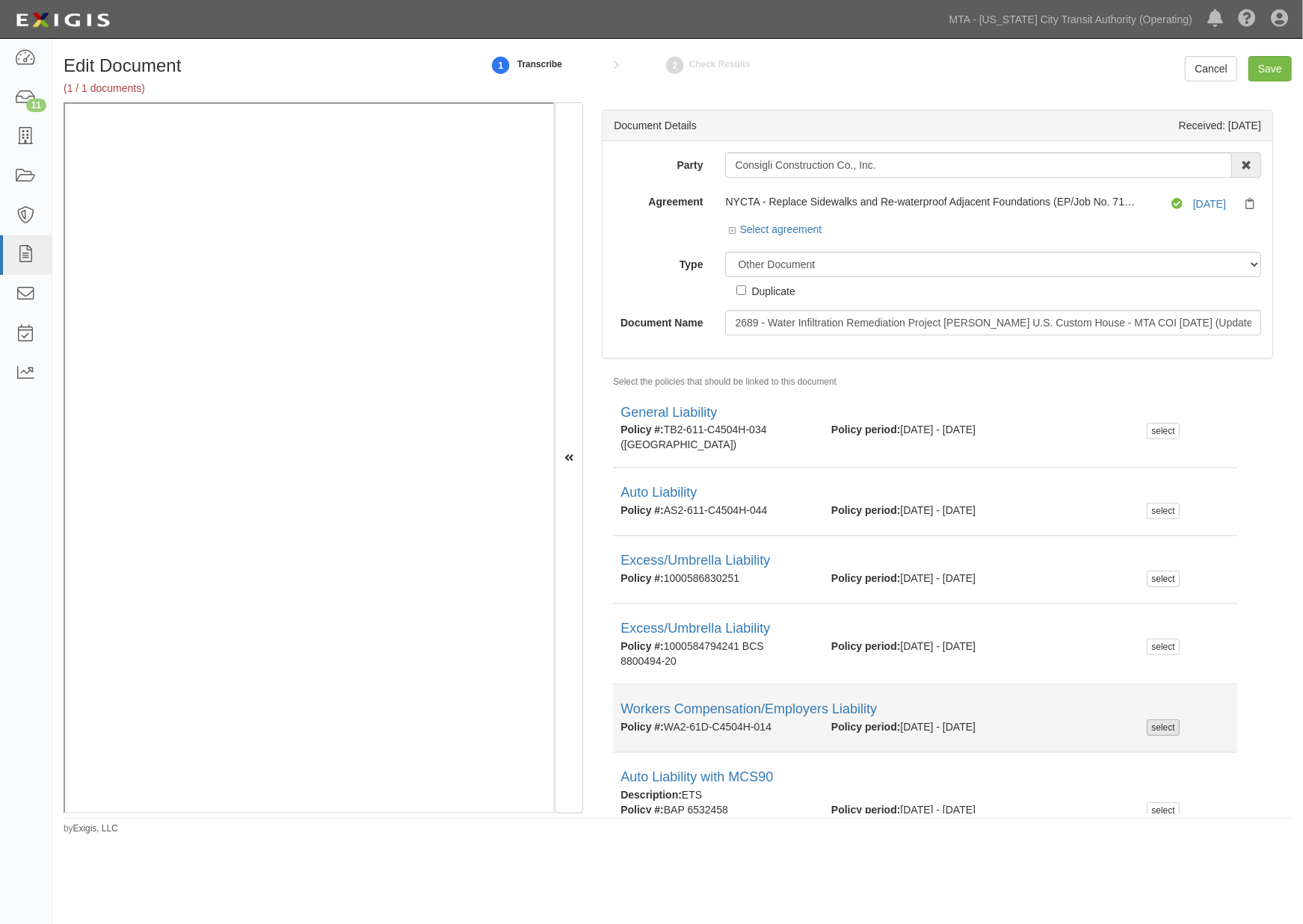
click at [1156, 719] on div "select" at bounding box center [1162, 727] width 32 height 16
checkbox input "true"
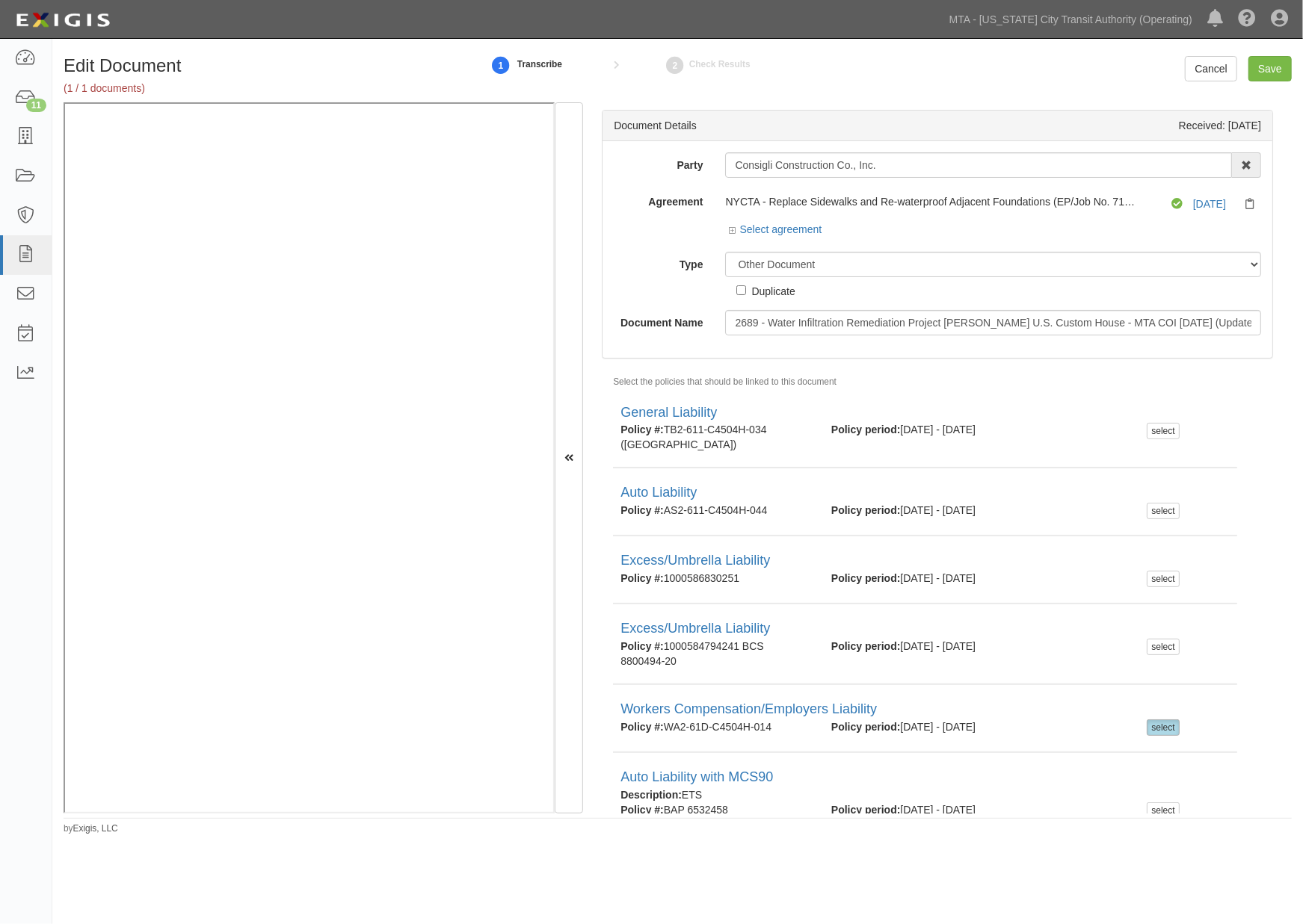
click at [783, 295] on div "Duplicate" at bounding box center [772, 290] width 44 height 16
click at [745, 295] on input "Duplicate" at bounding box center [741, 290] width 10 height 10
checkbox input "true"
drag, startPoint x: 803, startPoint y: 295, endPoint x: 748, endPoint y: 296, distance: 55.0
click at [748, 296] on div "Unassigned Binder Cancellation Notice Certificate Contract Endorsement Insuranc…" at bounding box center [992, 275] width 558 height 47
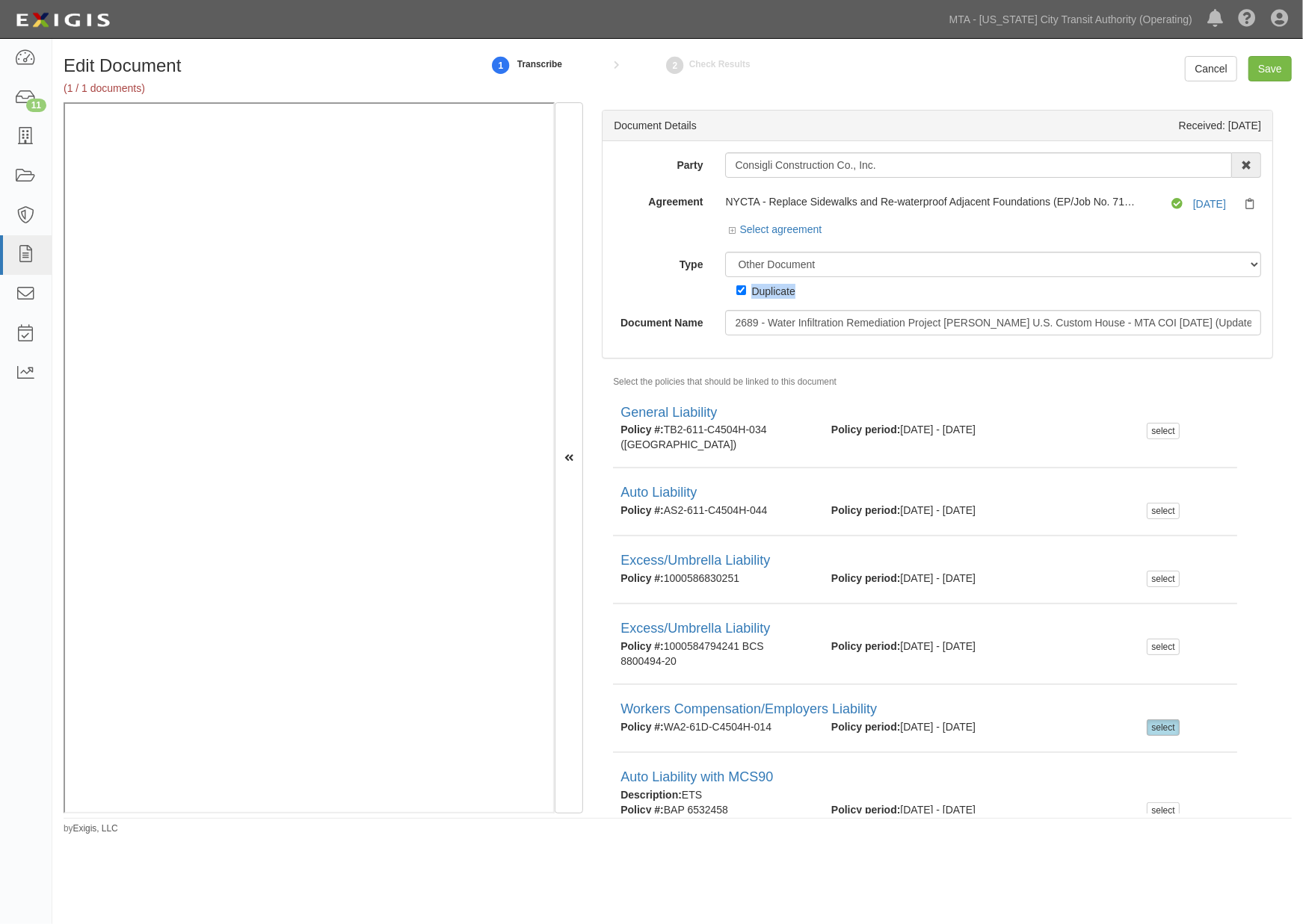
copy div "Duplicate"
drag, startPoint x: 834, startPoint y: 266, endPoint x: 729, endPoint y: 269, distance: 105.0
click at [729, 269] on select "Unassigned Binder Cancellation Notice Certificate Contract Endorsement Insuranc…" at bounding box center [993, 264] width 536 height 26
click at [630, 287] on div "Type Unassigned Binder Cancellation Notice Certificate Contract Endorsement Ins…" at bounding box center [937, 275] width 670 height 47
click at [759, 321] on input "2689 - Water Infiltration Remediation Project Alexander Hamilton U.S. Custom Ho…" at bounding box center [993, 322] width 536 height 26
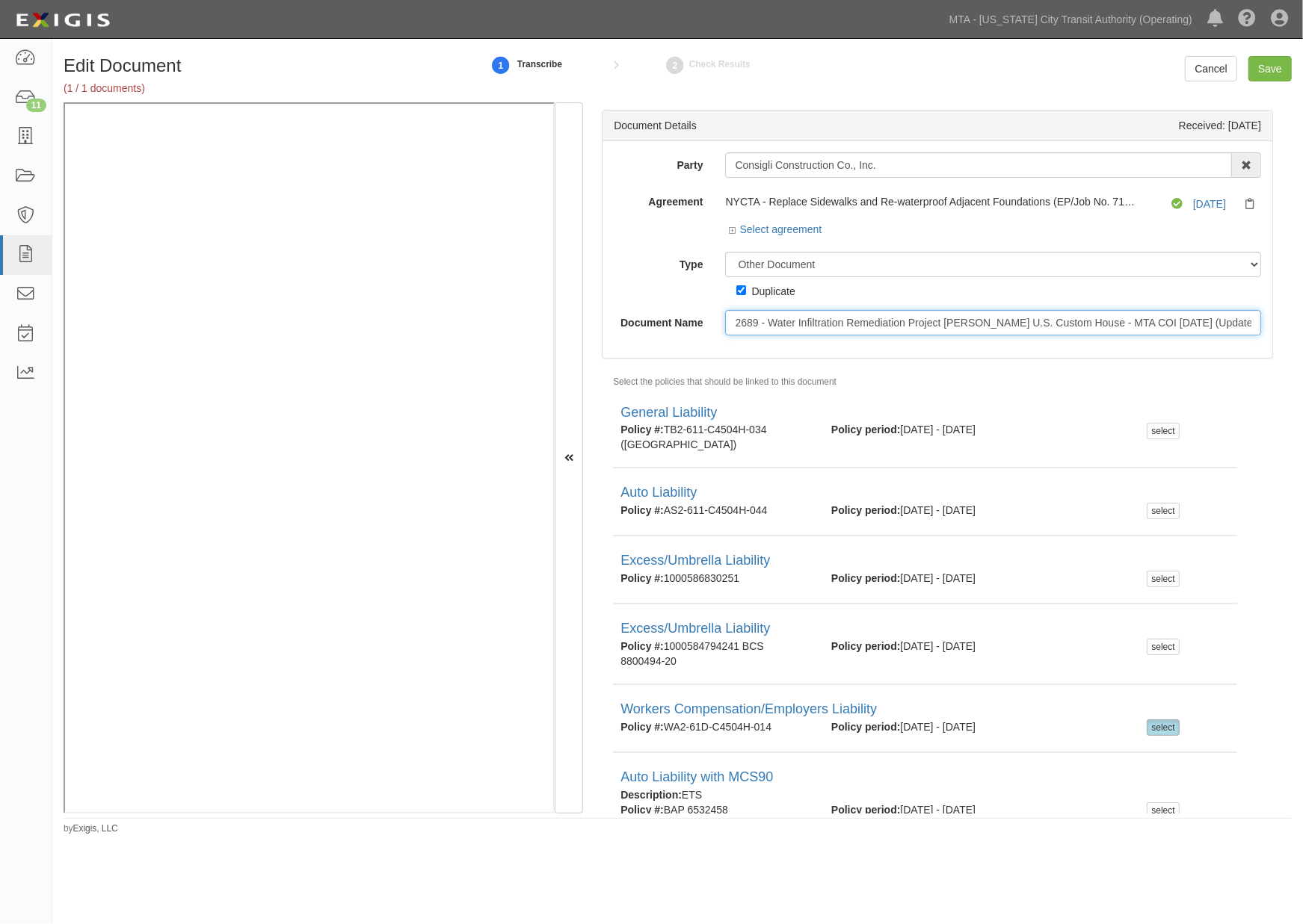
click at [759, 321] on input "2689 - Water Infiltration Remediation Project Alexander Hamilton U.S. Custom Ho…" at bounding box center [993, 322] width 536 height 26
paste input "Duplicate"
type input "Duplicate"
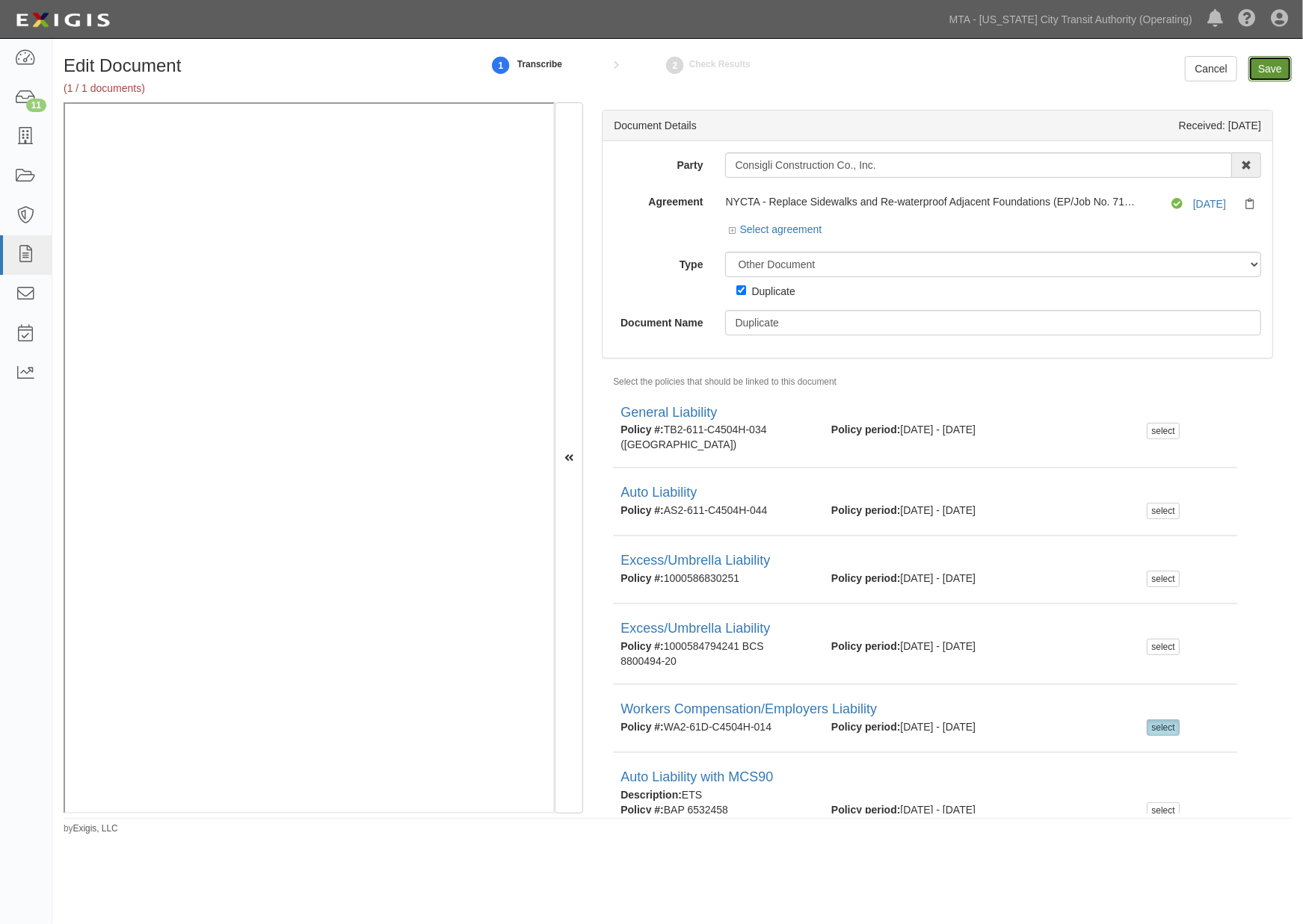
click at [1266, 71] on input "Save" at bounding box center [1269, 69] width 44 height 26
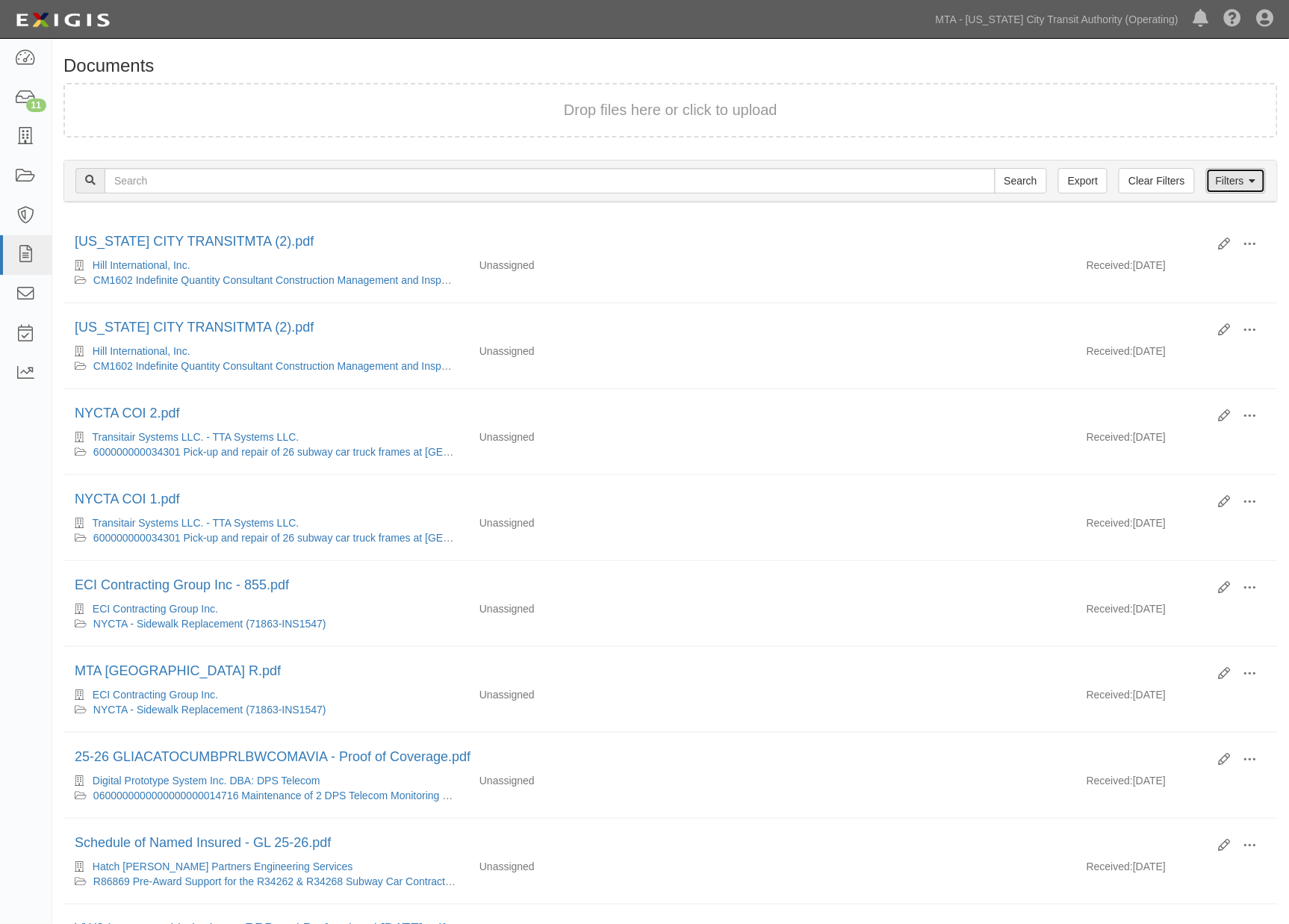
click at [1224, 177] on link "Filters" at bounding box center [1236, 181] width 60 height 26
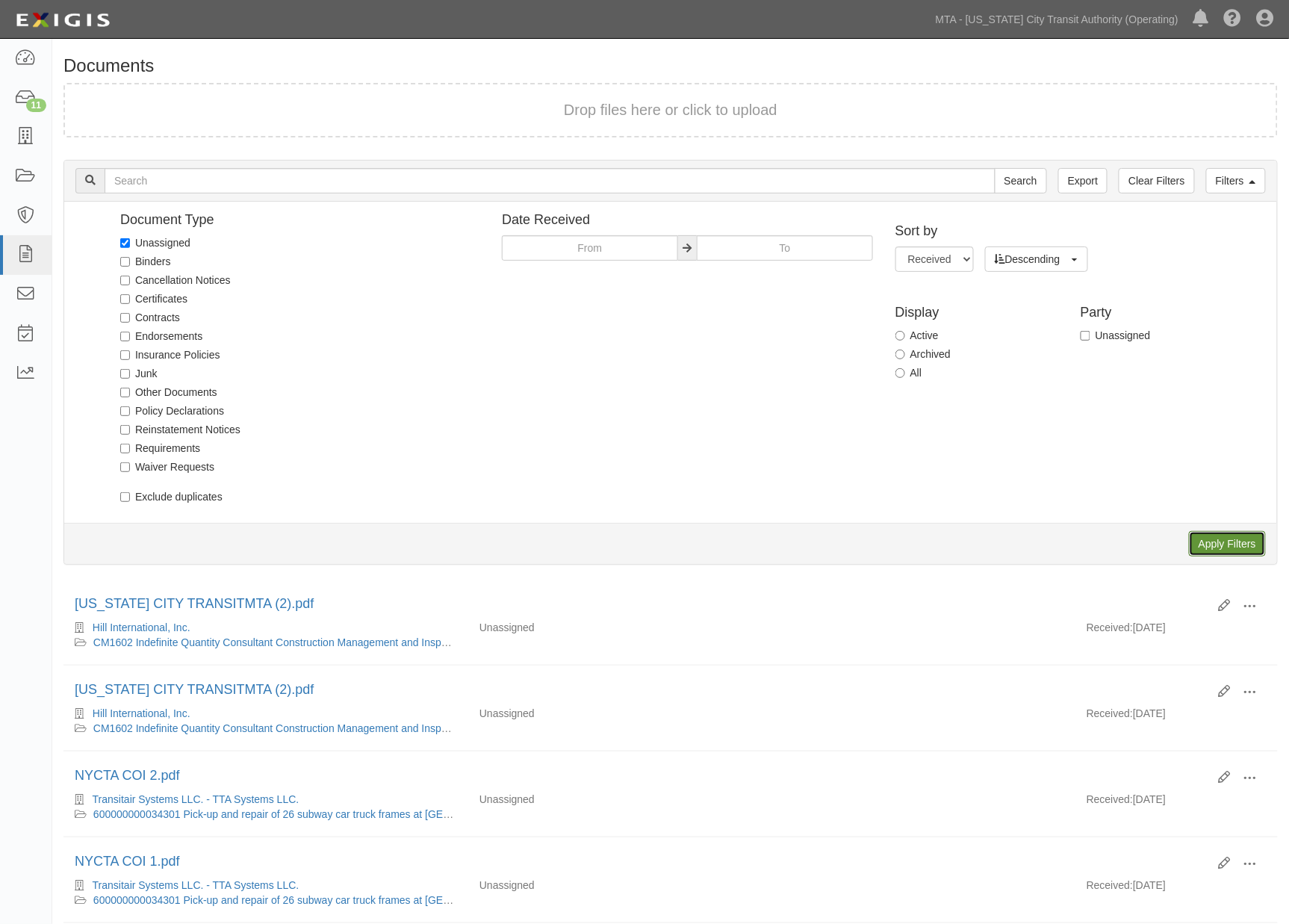
click at [1218, 551] on input "Apply Filters" at bounding box center [1228, 544] width 77 height 26
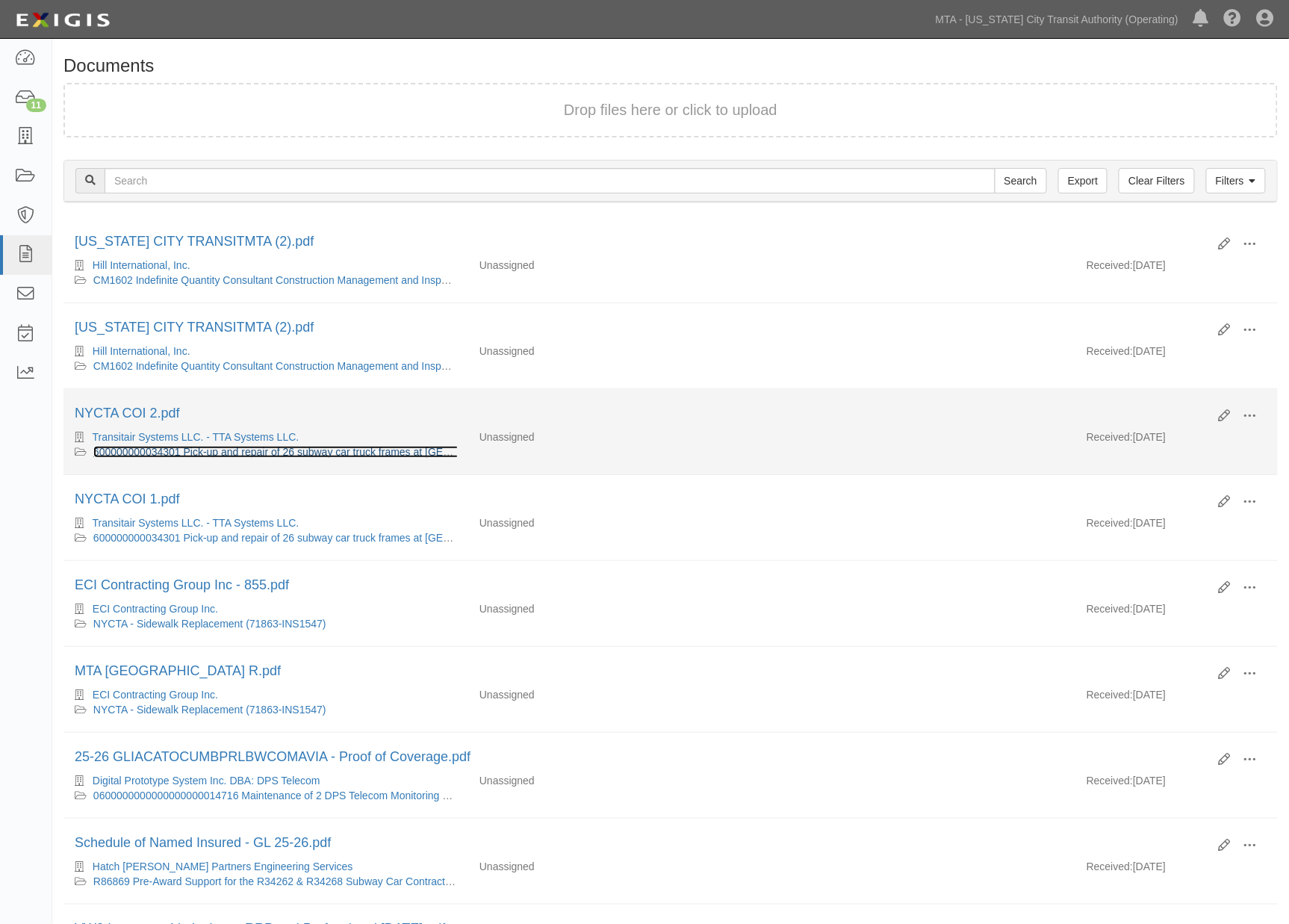
click at [165, 454] on link "600000000034301 Pick-up and repair of 26 subway car truck frames at [GEOGRAPHIC…" at bounding box center [406, 451] width 626 height 12
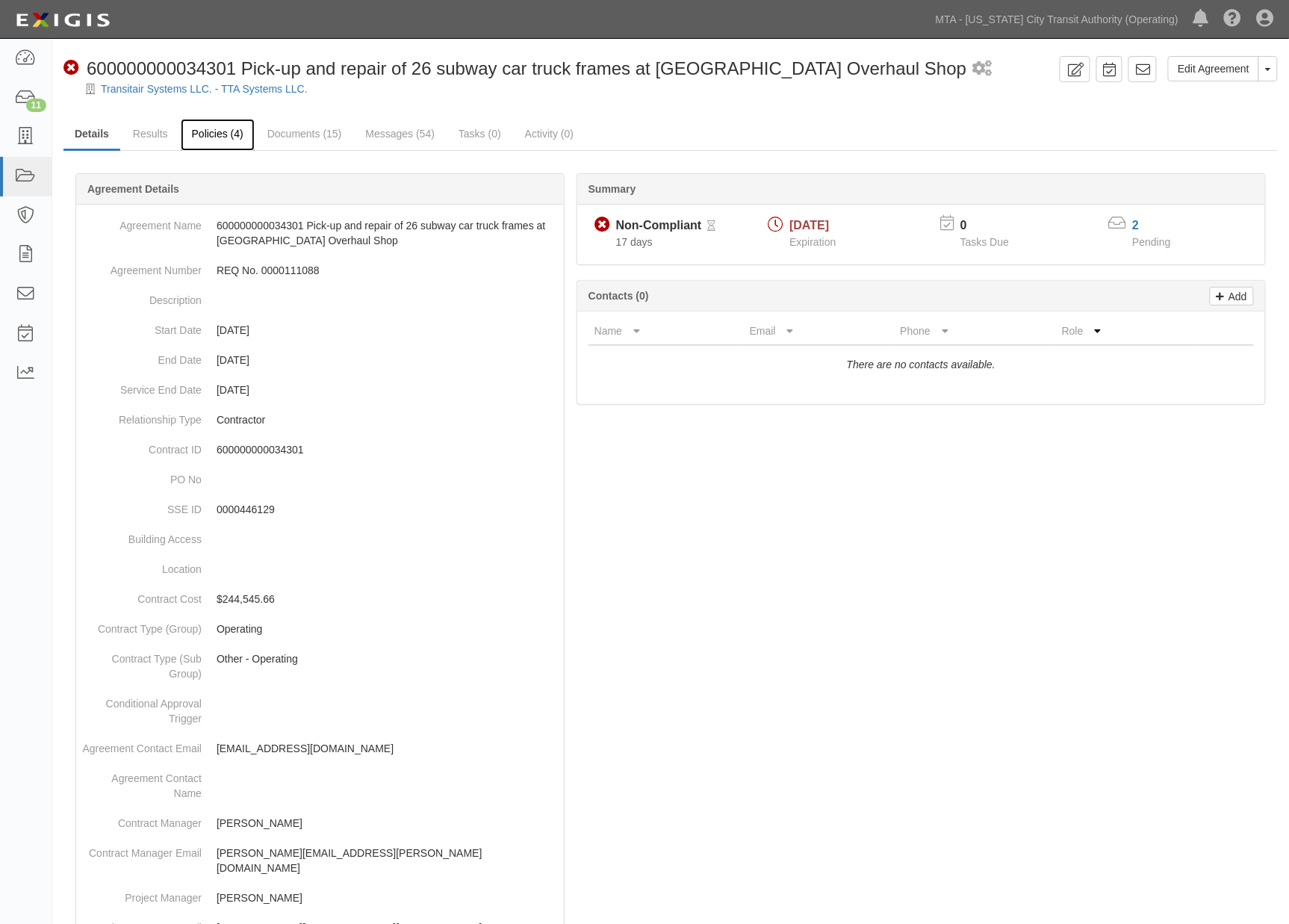
click at [200, 134] on link "Policies (4)" at bounding box center [217, 134] width 74 height 32
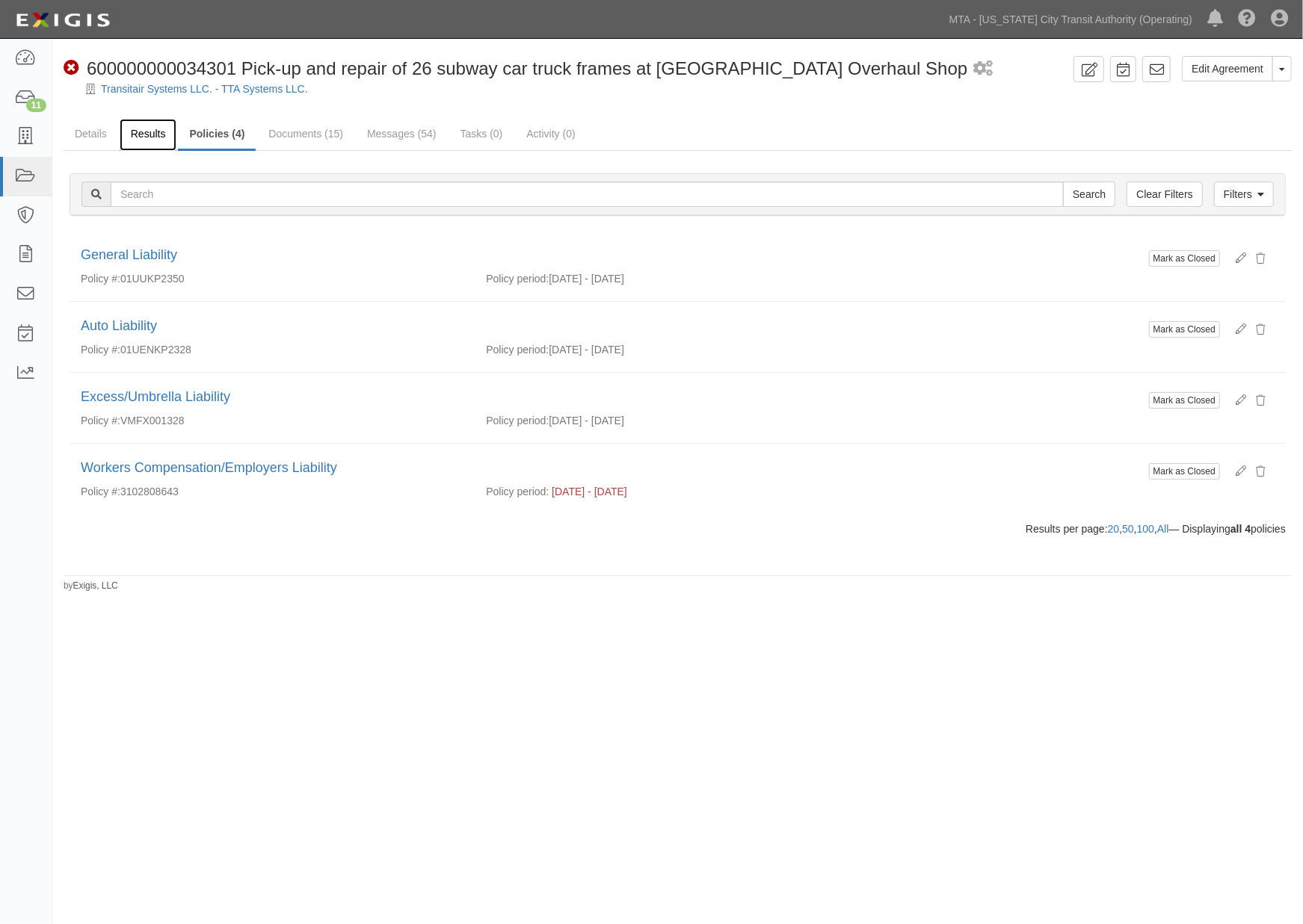
click at [159, 136] on link "Results" at bounding box center [148, 134] width 58 height 32
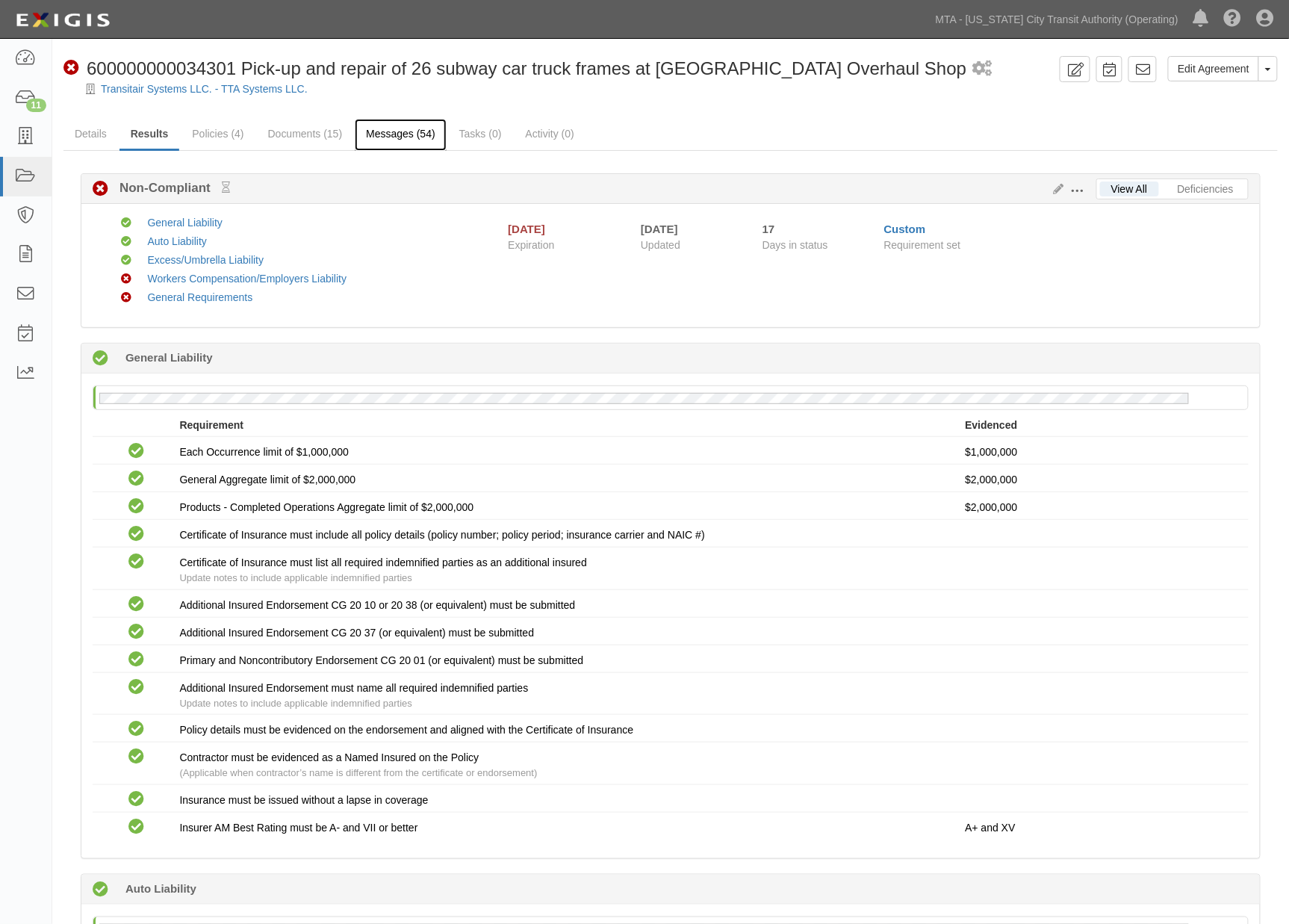
click at [374, 127] on link "Messages (54)" at bounding box center [401, 134] width 92 height 32
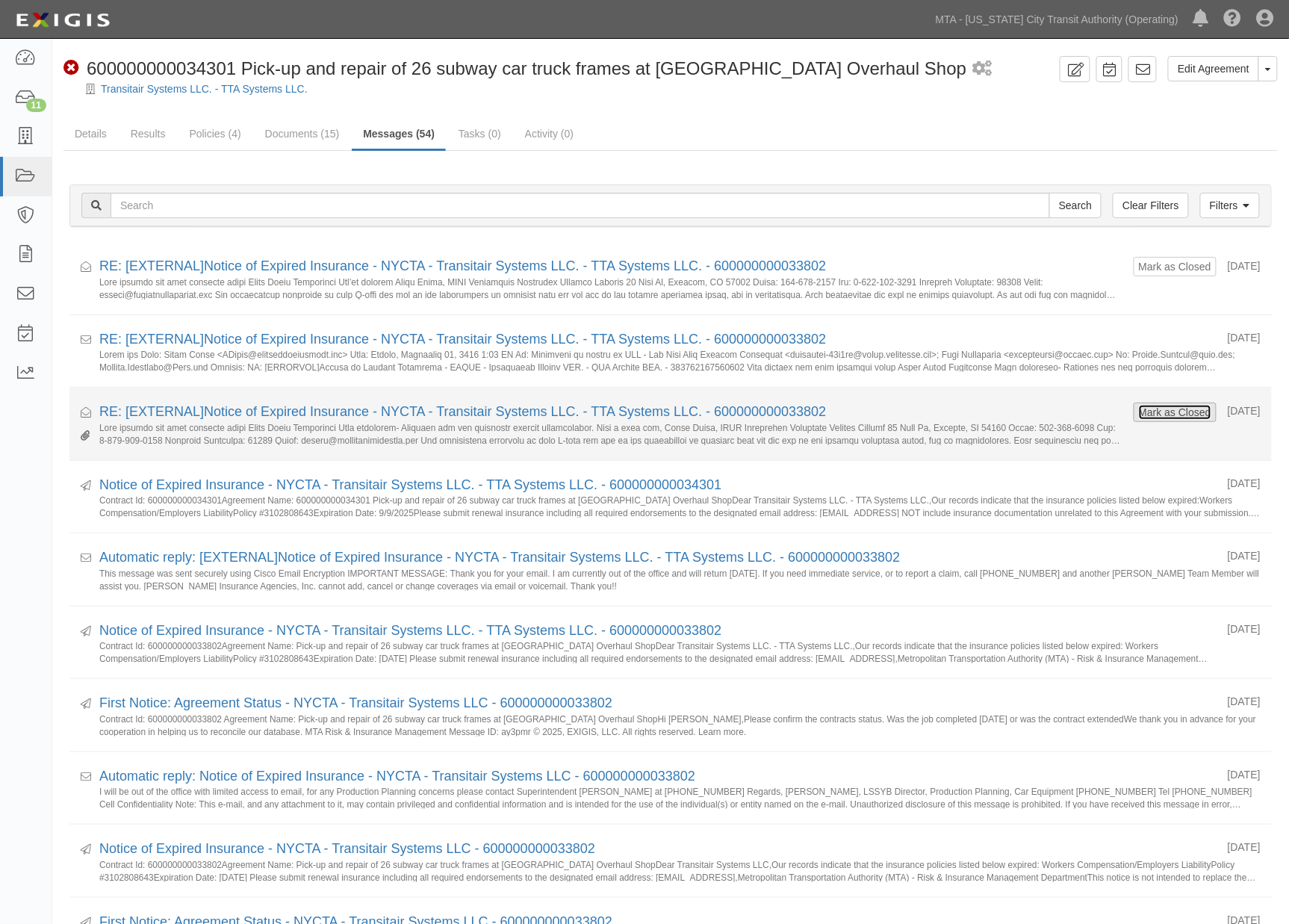
click at [1189, 416] on button "Mark as Closed" at bounding box center [1175, 412] width 74 height 16
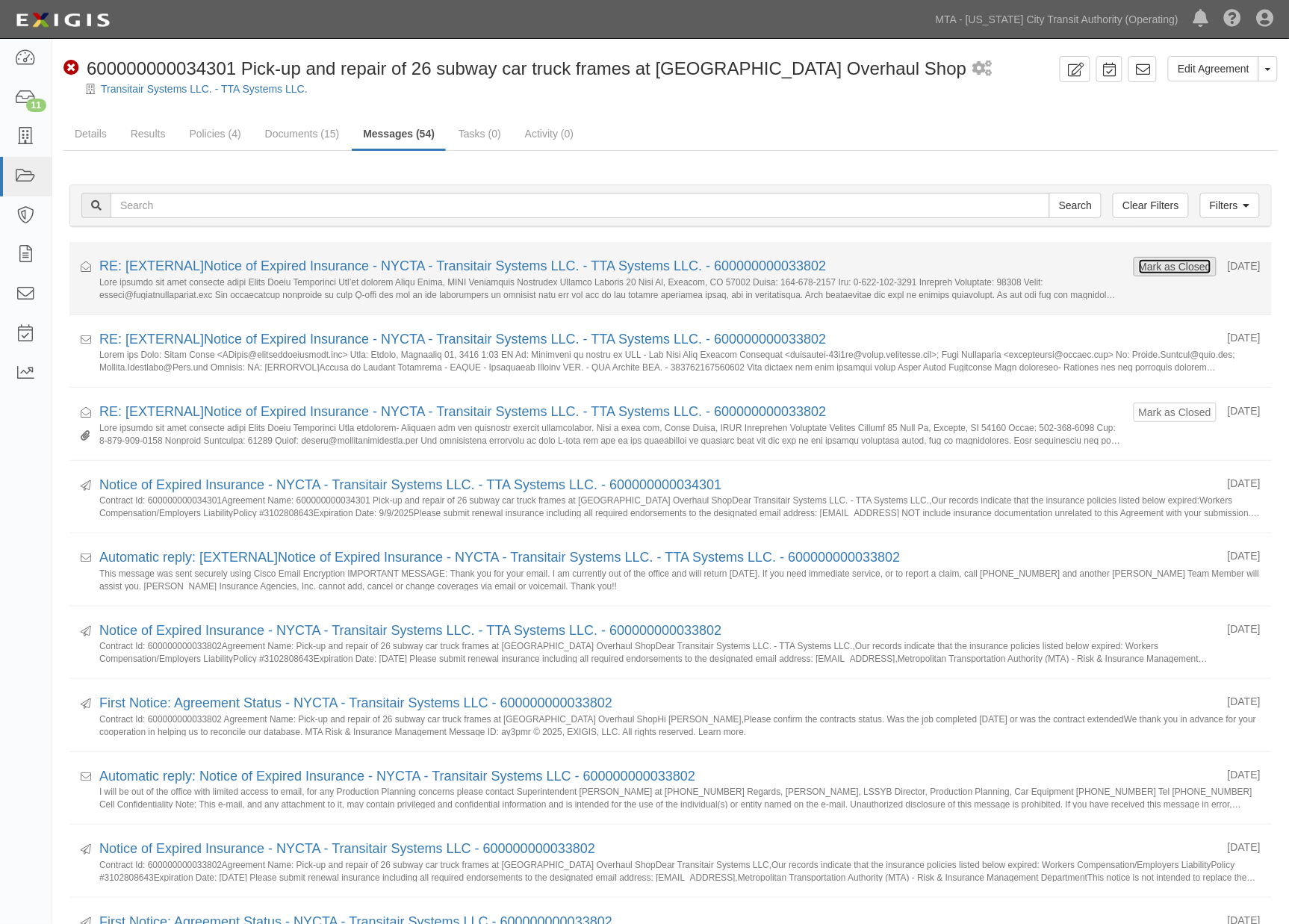
click at [1159, 272] on button "Mark as Closed" at bounding box center [1175, 266] width 74 height 16
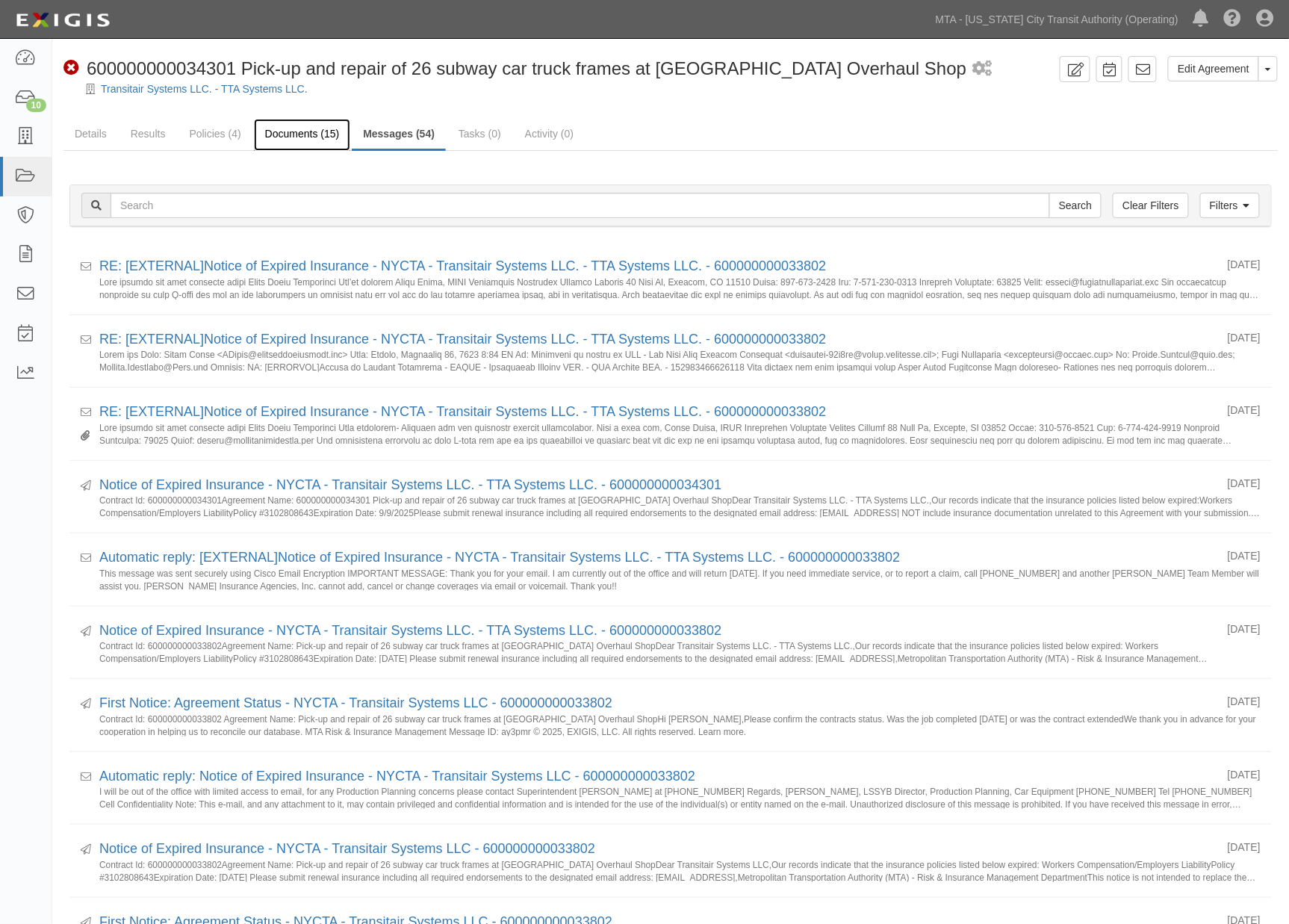
click at [299, 131] on link "Documents (15)" at bounding box center [302, 134] width 97 height 32
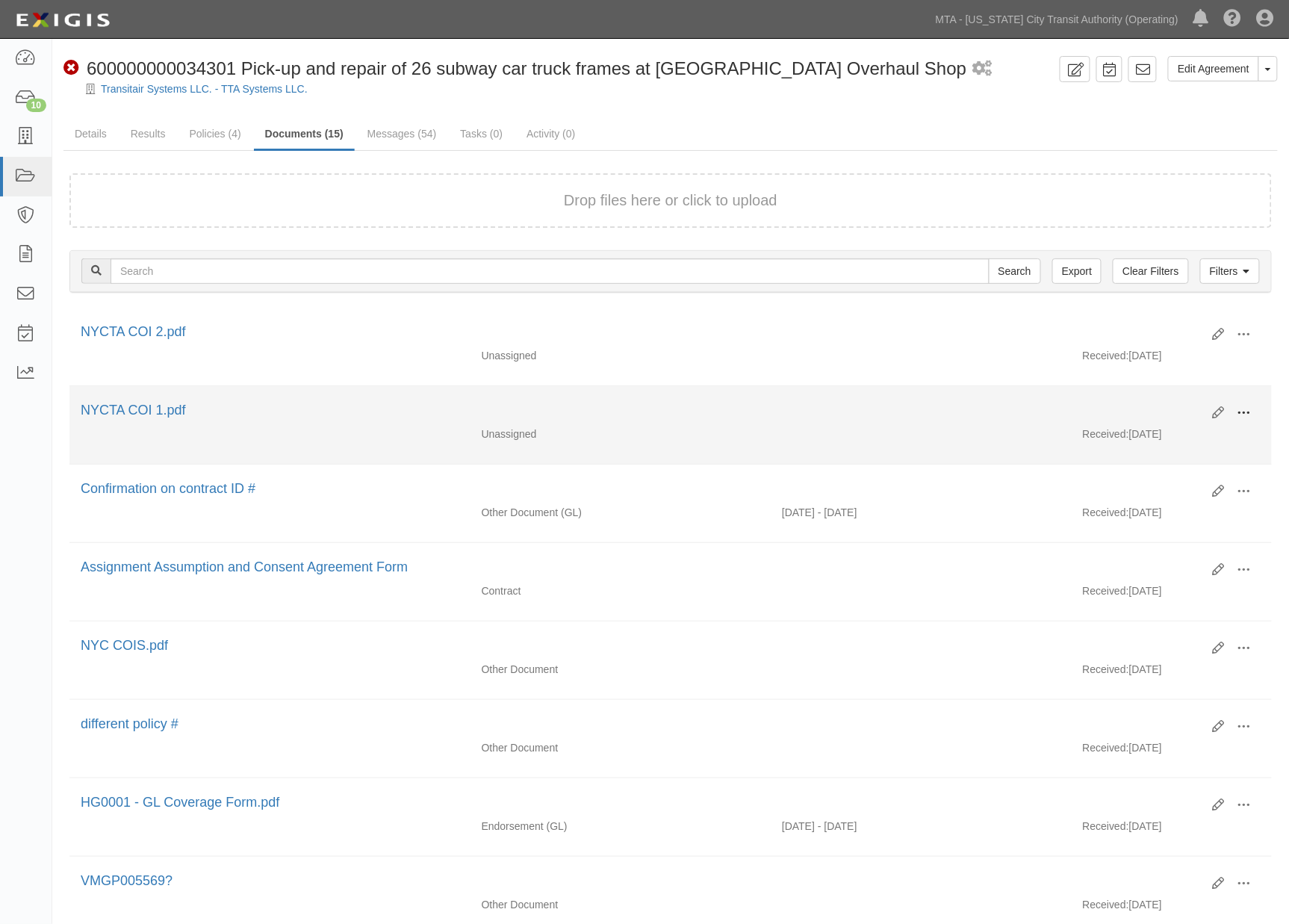
click at [1237, 405] on button at bounding box center [1244, 414] width 33 height 26
click at [1139, 406] on link "Edit" at bounding box center [1171, 407] width 118 height 27
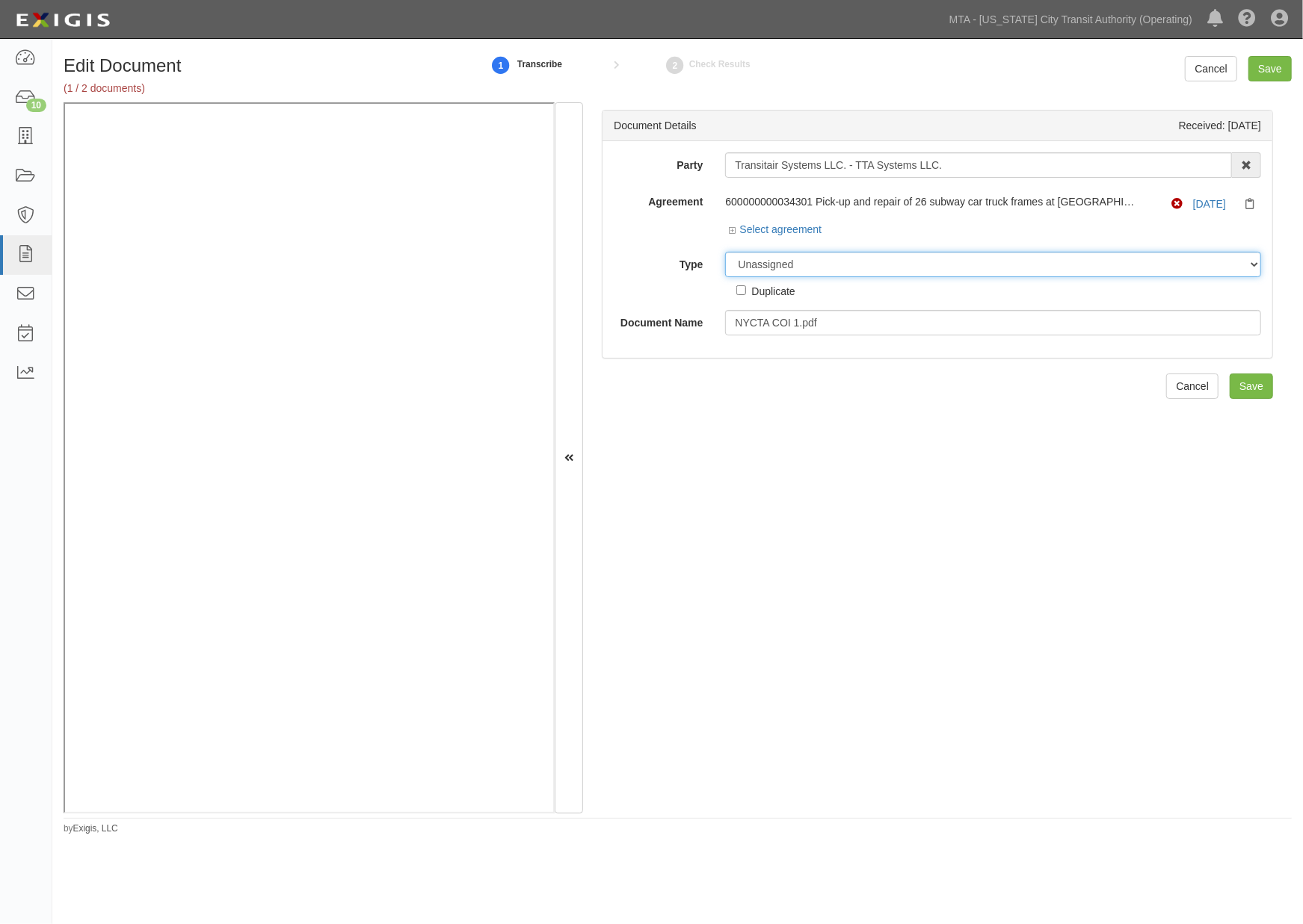
click at [832, 265] on select "Unassigned Binder Cancellation Notice Certificate Contract Endorsement Insuranc…" at bounding box center [993, 264] width 536 height 26
click at [725, 253] on select "Unassigned Binder Cancellation Notice Certificate Contract Endorsement Insuranc…" at bounding box center [993, 264] width 536 height 26
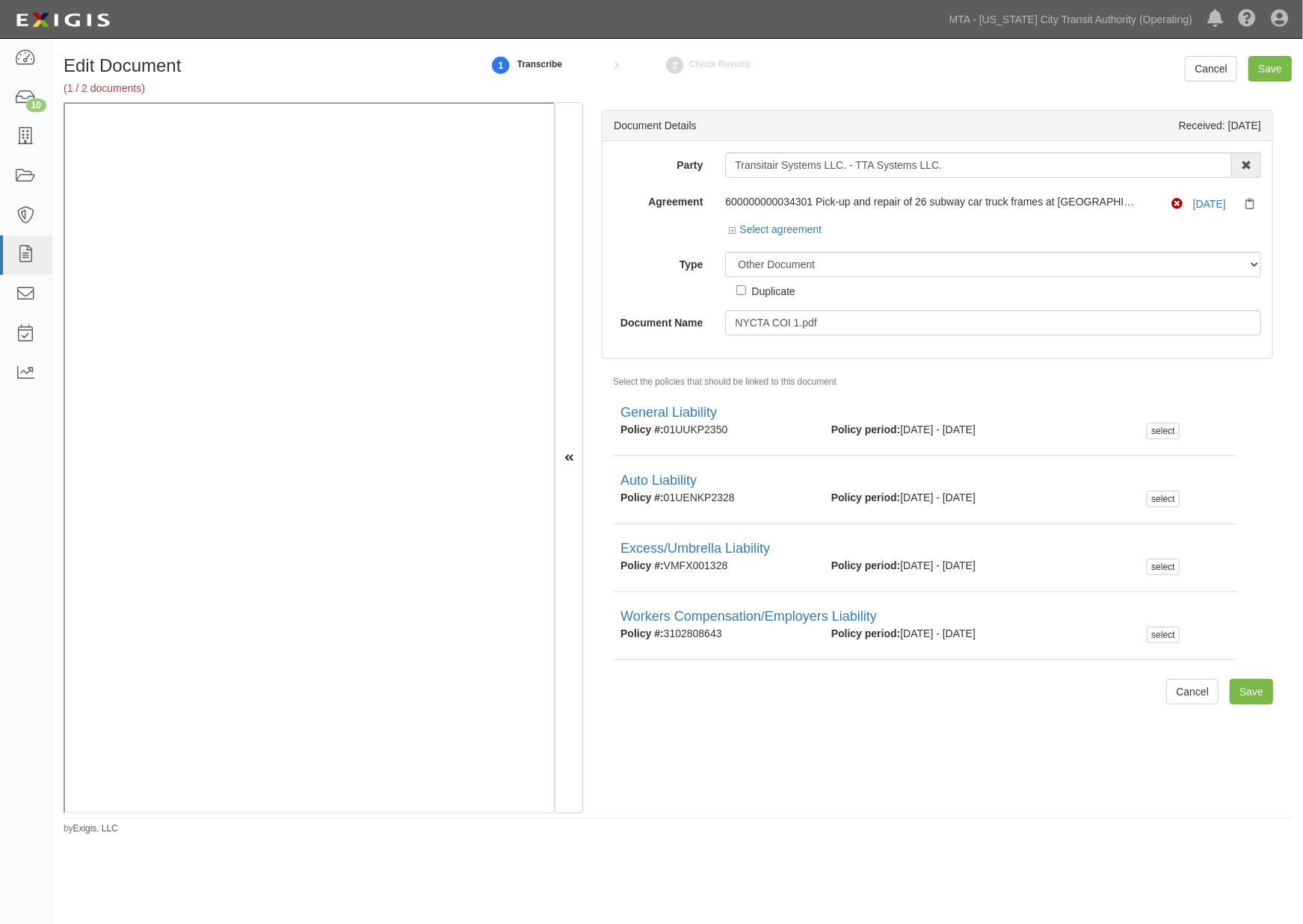
click at [0, 531] on div "Dashboard 10 Inbox Parties Agreements Coverages Documents Messages Tasks Reports" at bounding box center [26, 482] width 53 height 885
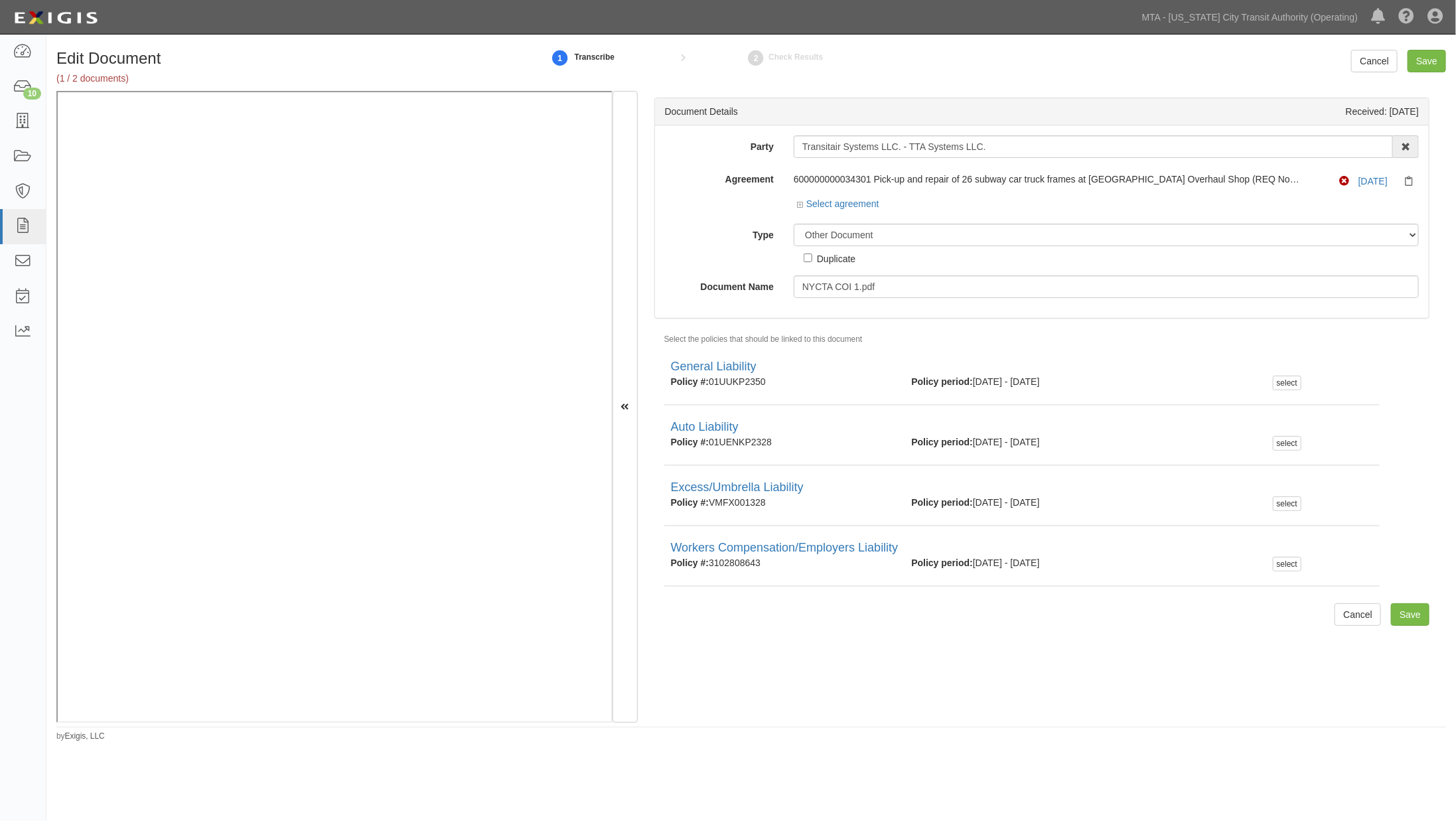
click at [1156, 177] on div "600000000034301 Pick-up and repair of 26 subway car truck frames at [GEOGRAPHIC…" at bounding box center [1047, 179] width 507 height 13
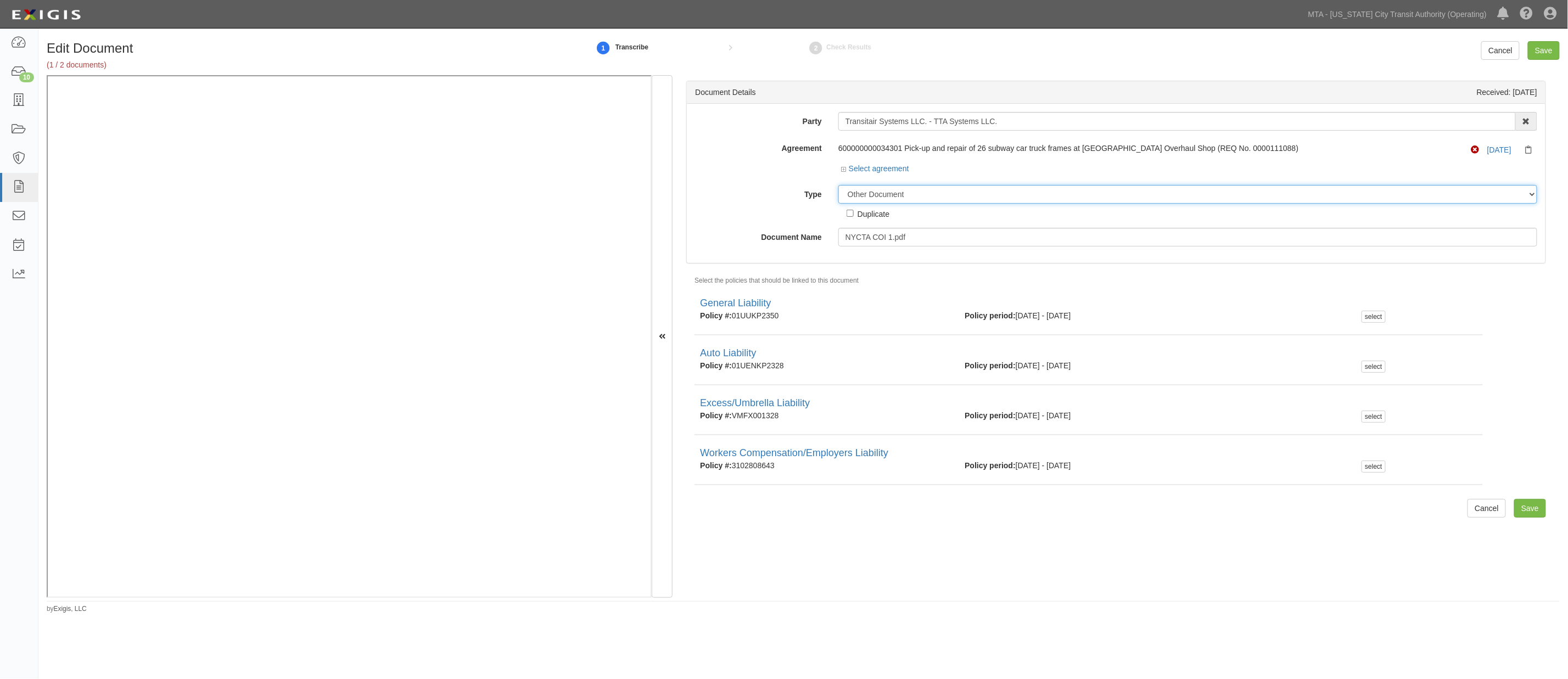
click at [917, 196] on select "Unassigned Binder Cancellation Notice Certificate Contract Endorsement Insuranc…" at bounding box center [1187, 194] width 699 height 19
select select "CertificateDetail"
click at [838, 186] on select "Unassigned Binder Cancellation Notice Certificate Contract Endorsement Insuranc…" at bounding box center [1187, 194] width 699 height 19
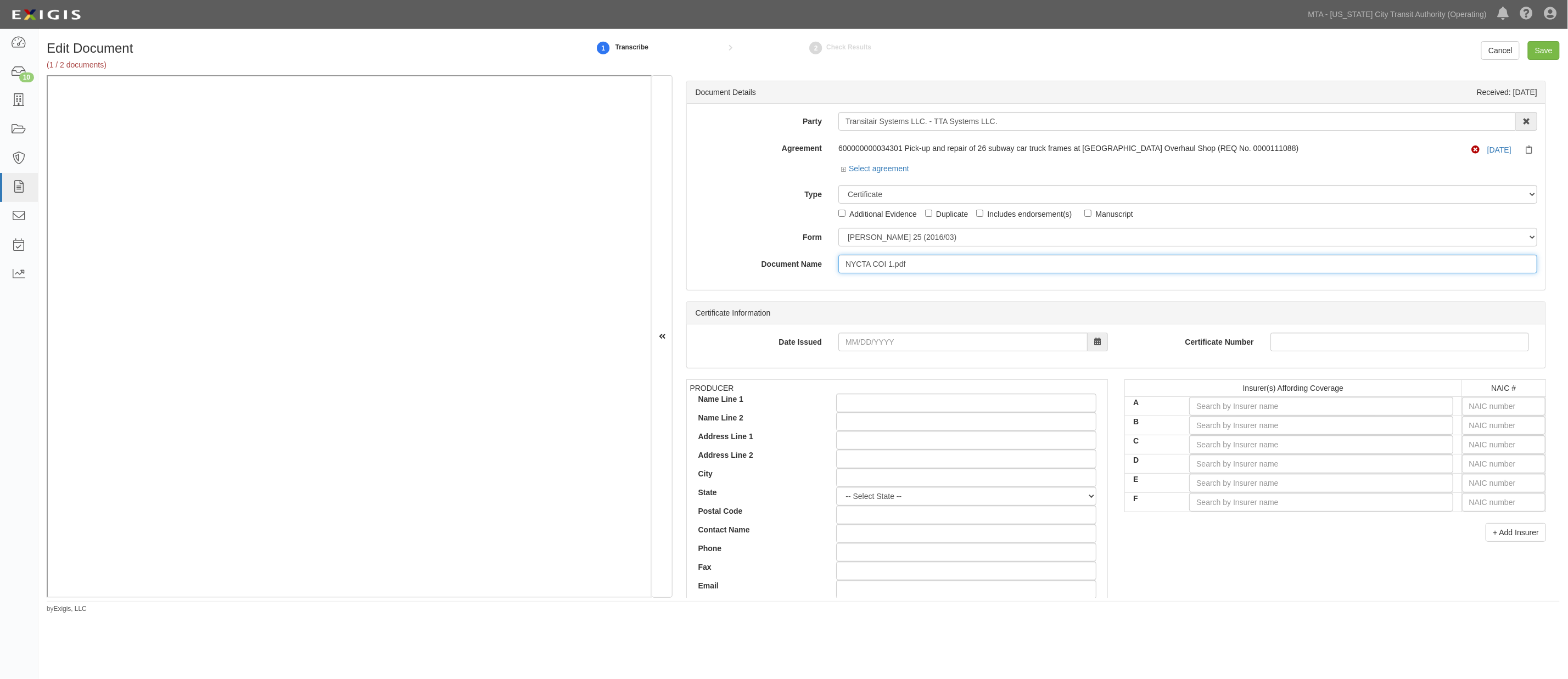
drag, startPoint x: 930, startPoint y: 264, endPoint x: 790, endPoint y: 261, distance: 140.0
click at [790, 261] on div "Document Name NYCTA COI 1.pdf" at bounding box center [1116, 264] width 858 height 19
type input "2026"
click at [956, 406] on input "text" at bounding box center [1504, 406] width 84 height 19
type input "25232"
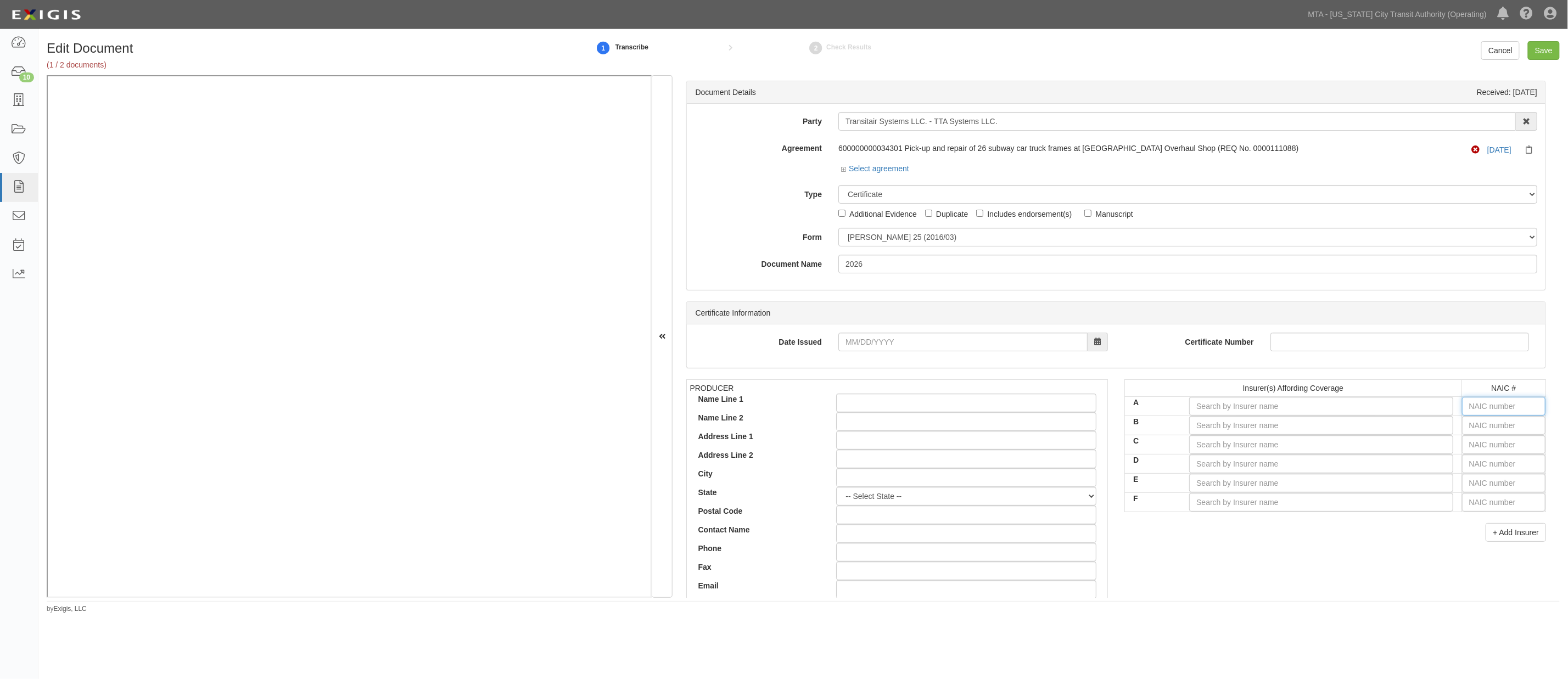
type input "2"
type input "29335"
type input "29"
type input "29408"
type input "294"
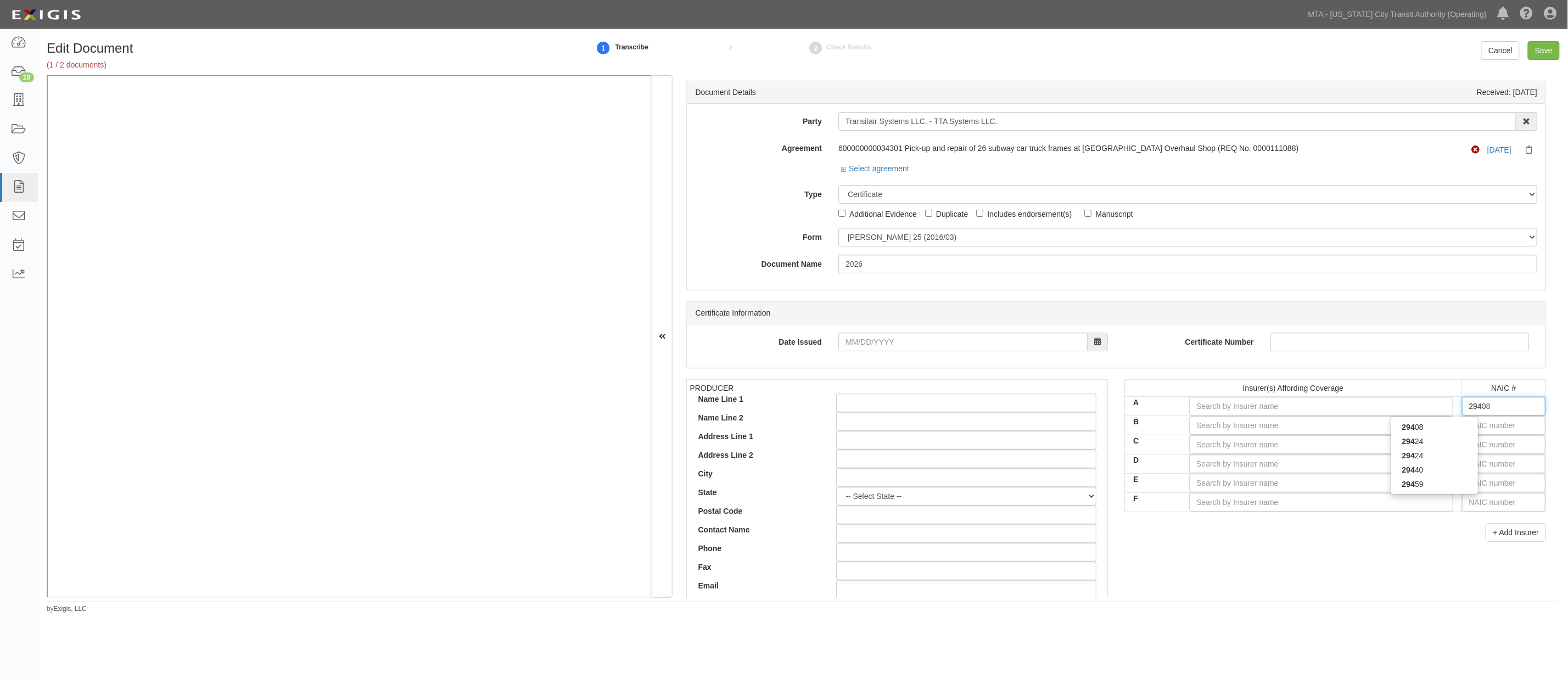
type input "29424"
type input "2942"
type input "29424"
click at [956, 427] on div "29424" at bounding box center [1434, 427] width 87 height 14
type input "Hartford Casualty Insurance Company (A+ XV Rating)"
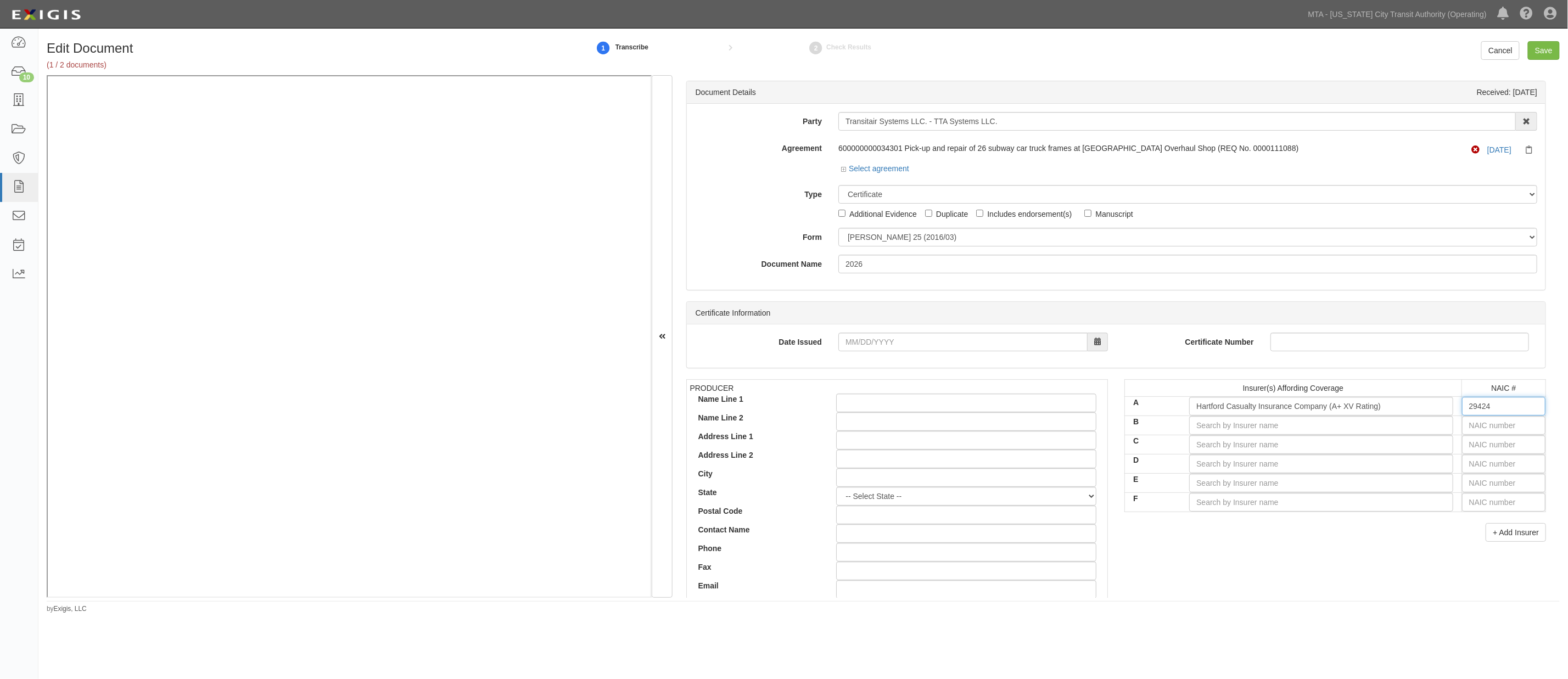
type input "29424"
click at [956, 427] on input "text" at bounding box center [1504, 425] width 84 height 19
type input "25232"
type input "2"
type input "27928"
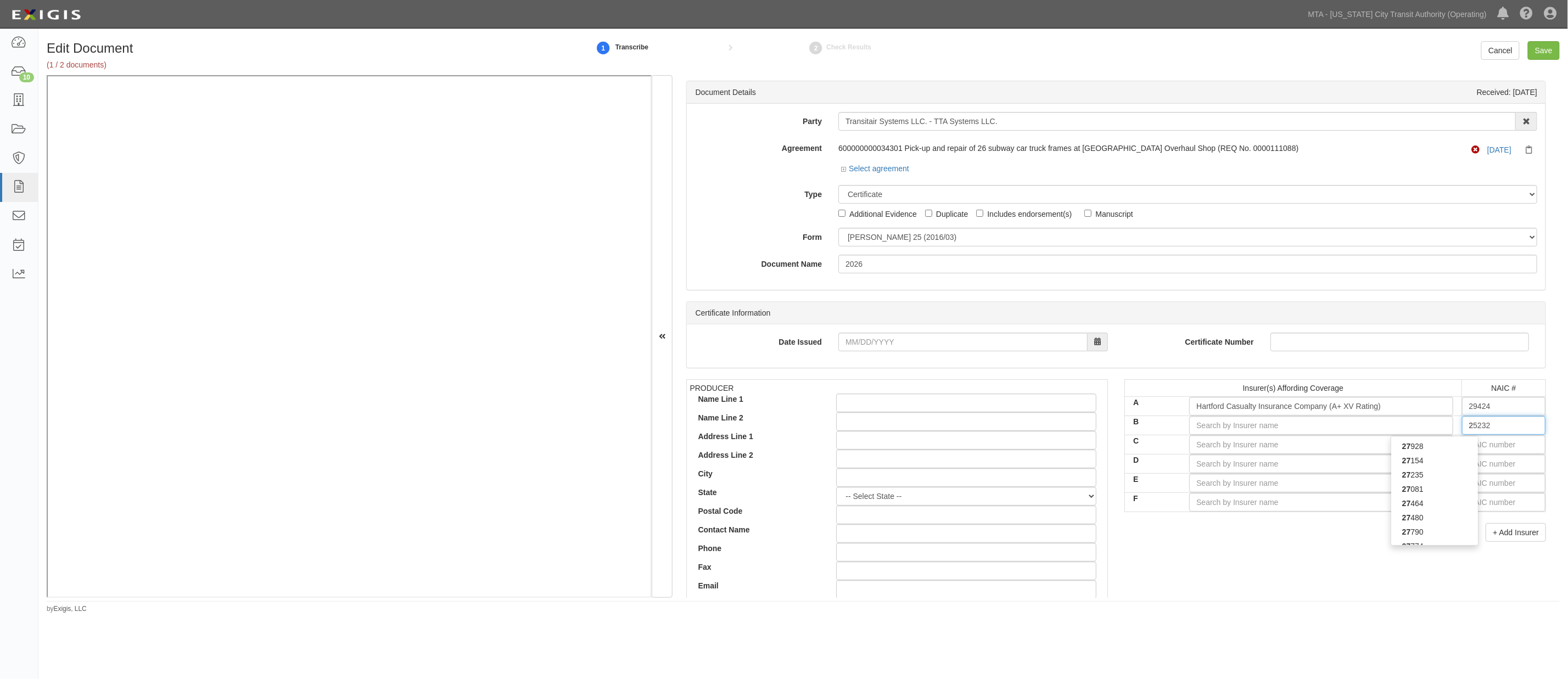
type input "27"
type input "27154"
type input "271"
type input "27120"
type input "2712"
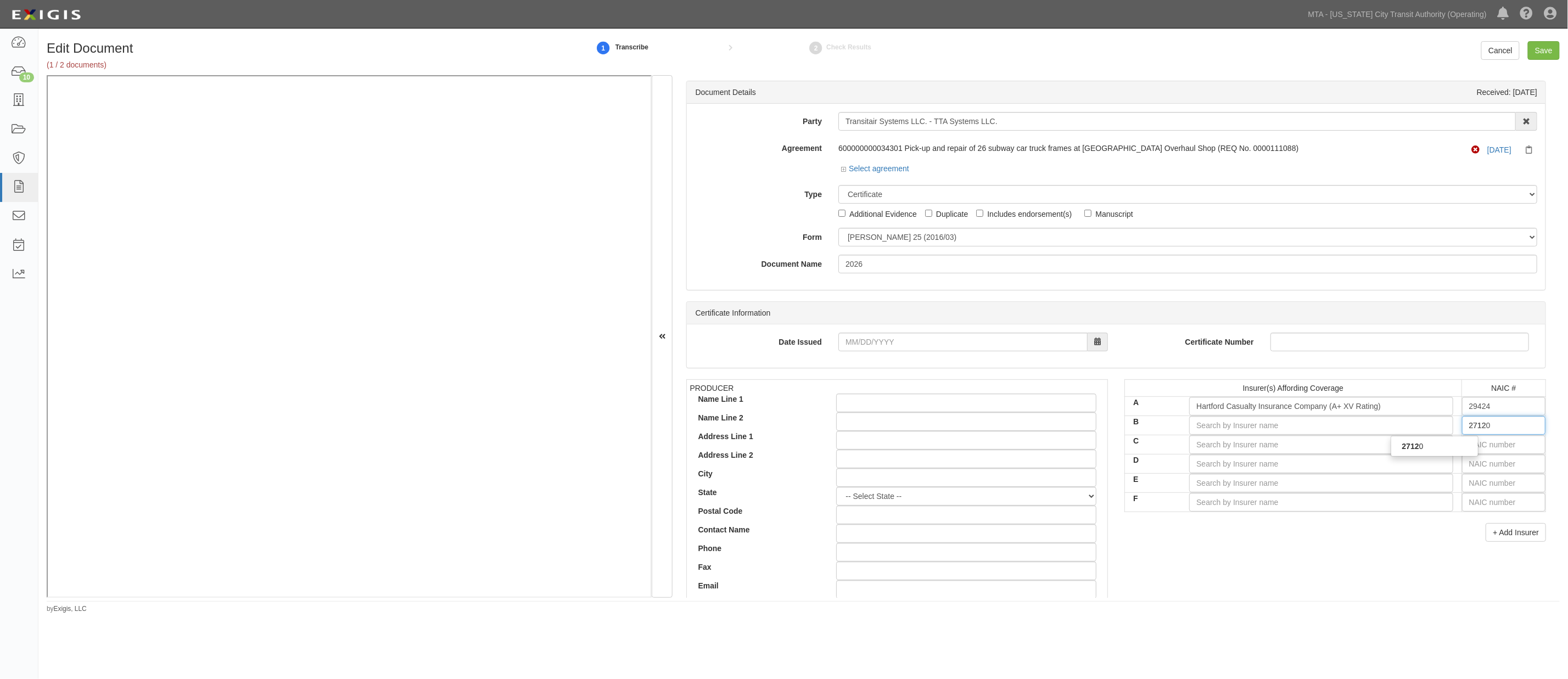
type input "27120"
click at [956, 445] on div "27120" at bounding box center [1434, 446] width 87 height 14
type input "Trumbull Insurance Company (A+ XV Rating)"
type input "27120"
click at [956, 462] on input "text" at bounding box center [1504, 464] width 84 height 19
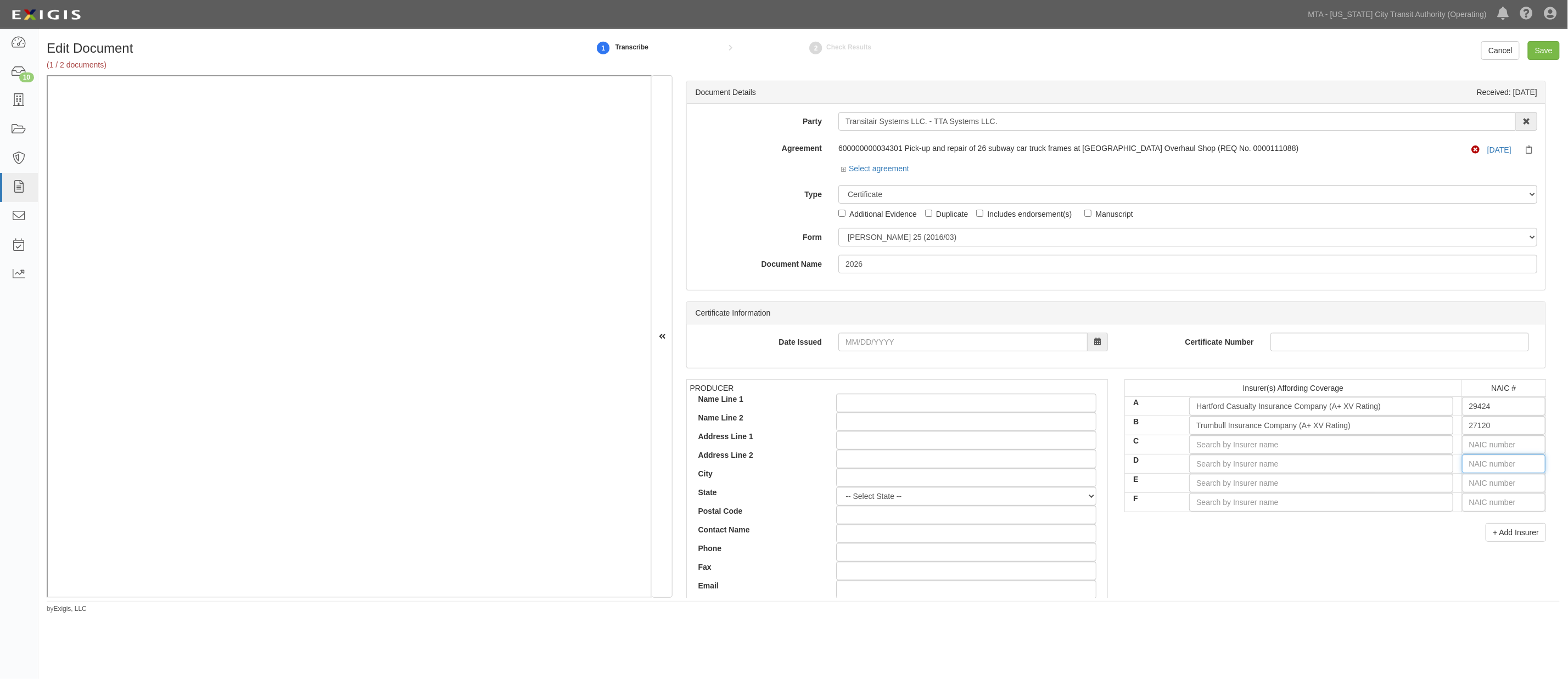
type input "16862"
type input "1"
type input "11105"
type input "11"
type input "11050"
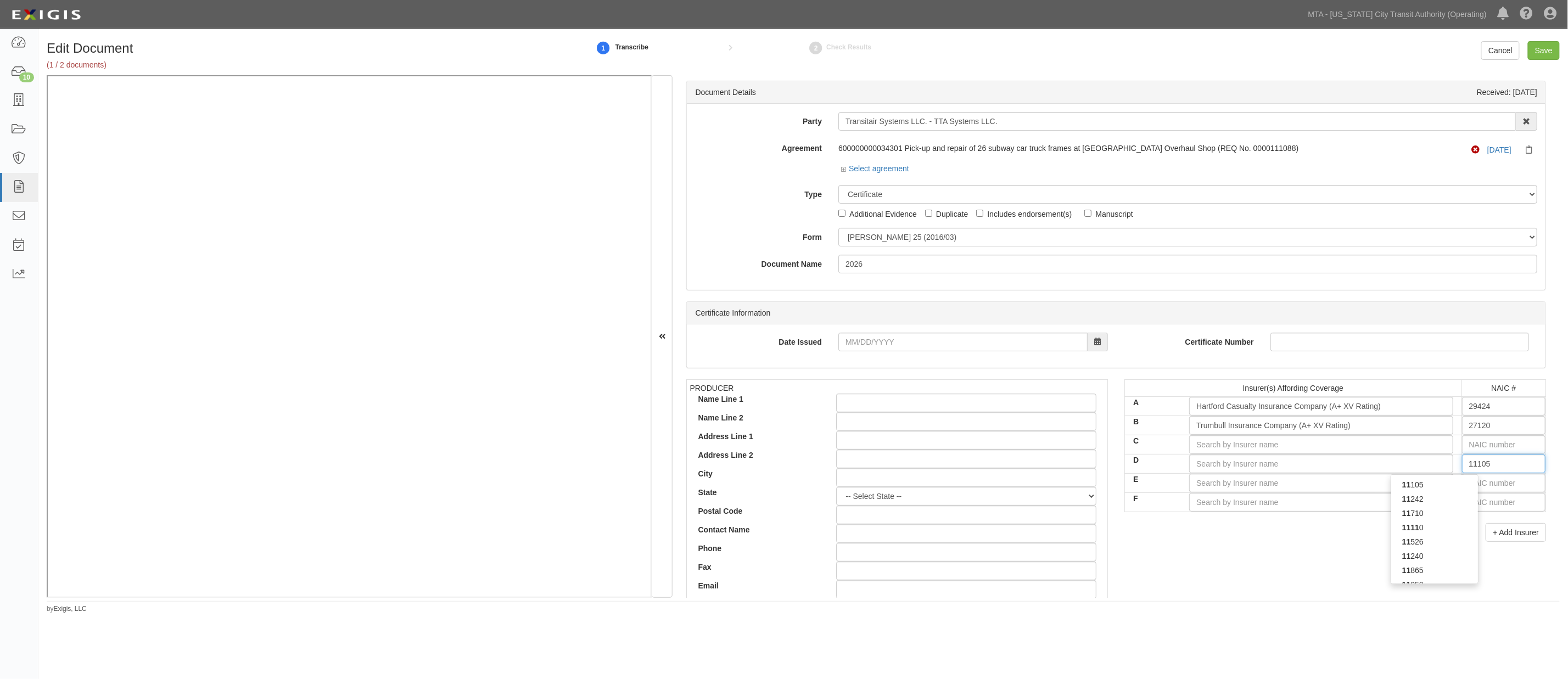
type input "110"
type input "11034"
type input "1103"
type input "11030"
click at [956, 487] on div "11030" at bounding box center [1434, 485] width 87 height 14
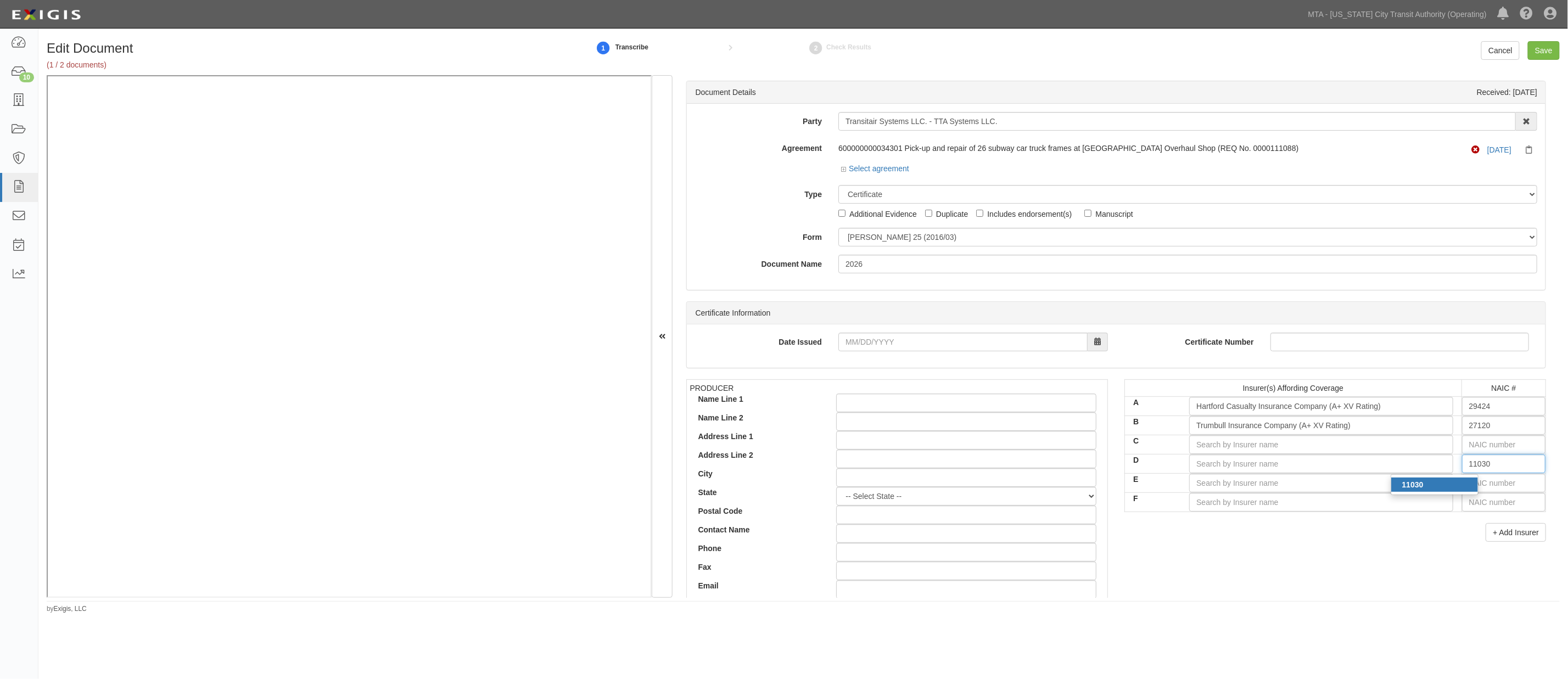
type input "MEMIC Indemnity Company (A X Rating)"
type input "11030"
click at [956, 445] on input "text" at bounding box center [1504, 444] width 84 height 19
click at [956, 453] on input "C" at bounding box center [1321, 444] width 264 height 19
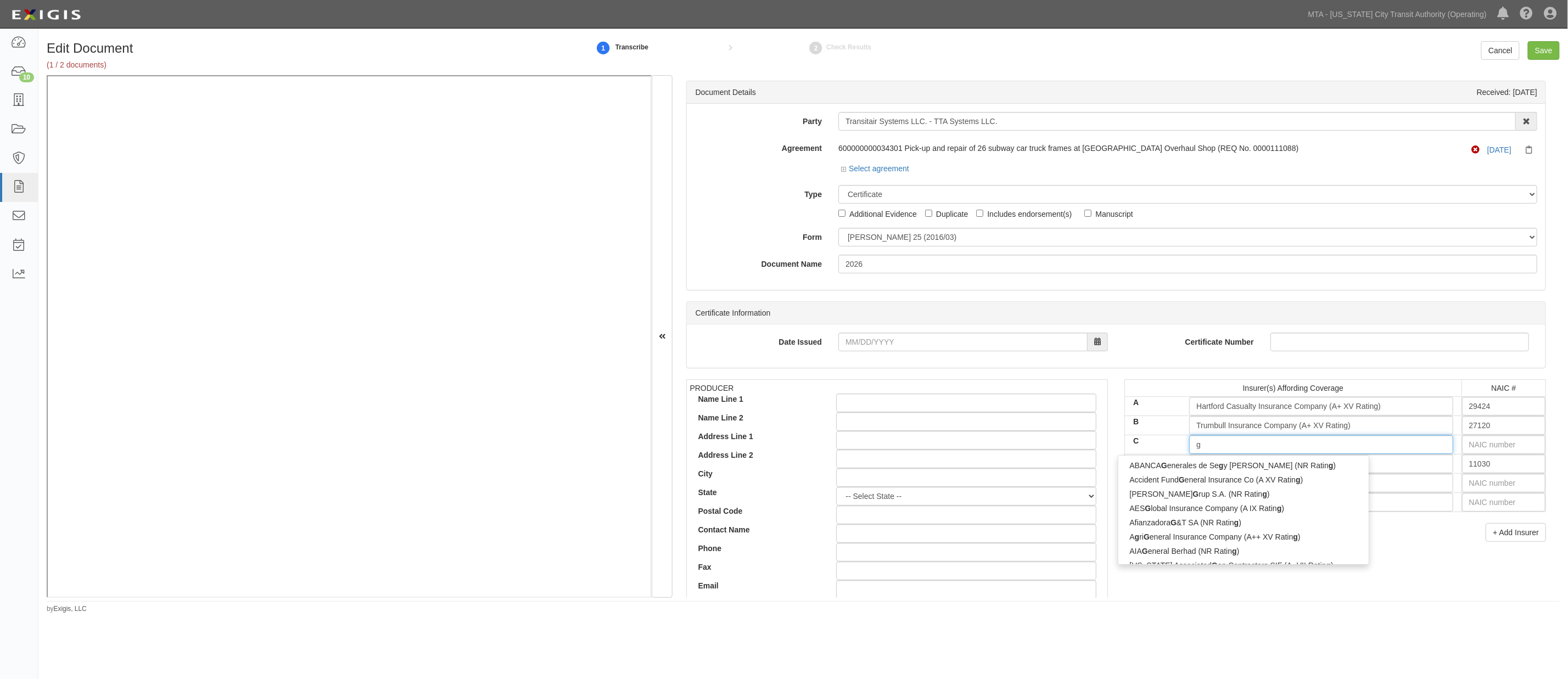
type input "ge"
type input "gemini Insurance Company (A+ XV Rating)"
type input "gemini"
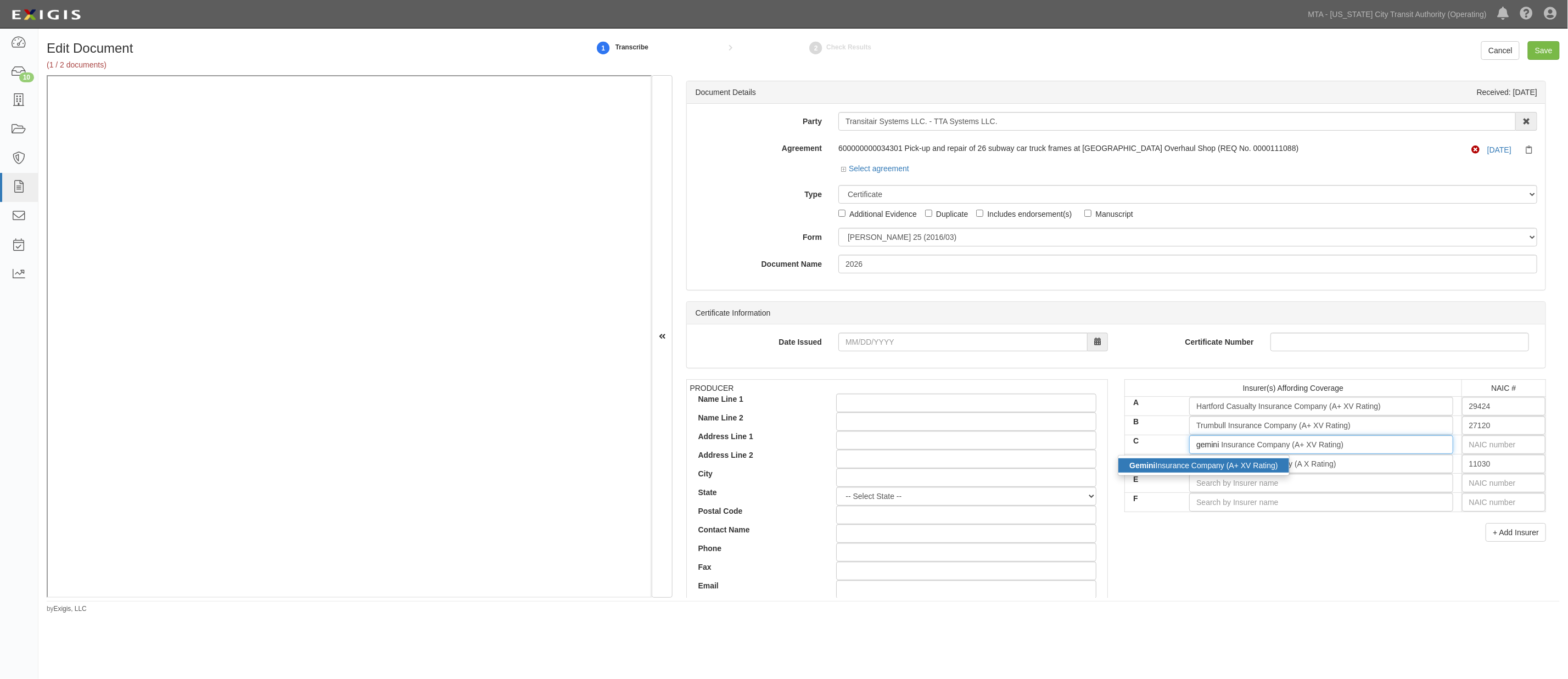
click at [956, 464] on div "Gemini Insurance Company (A+ XV Rating)" at bounding box center [1203, 466] width 170 height 14
type input "Gemini Insurance Company (A+ XV Rating)"
type input "10833"
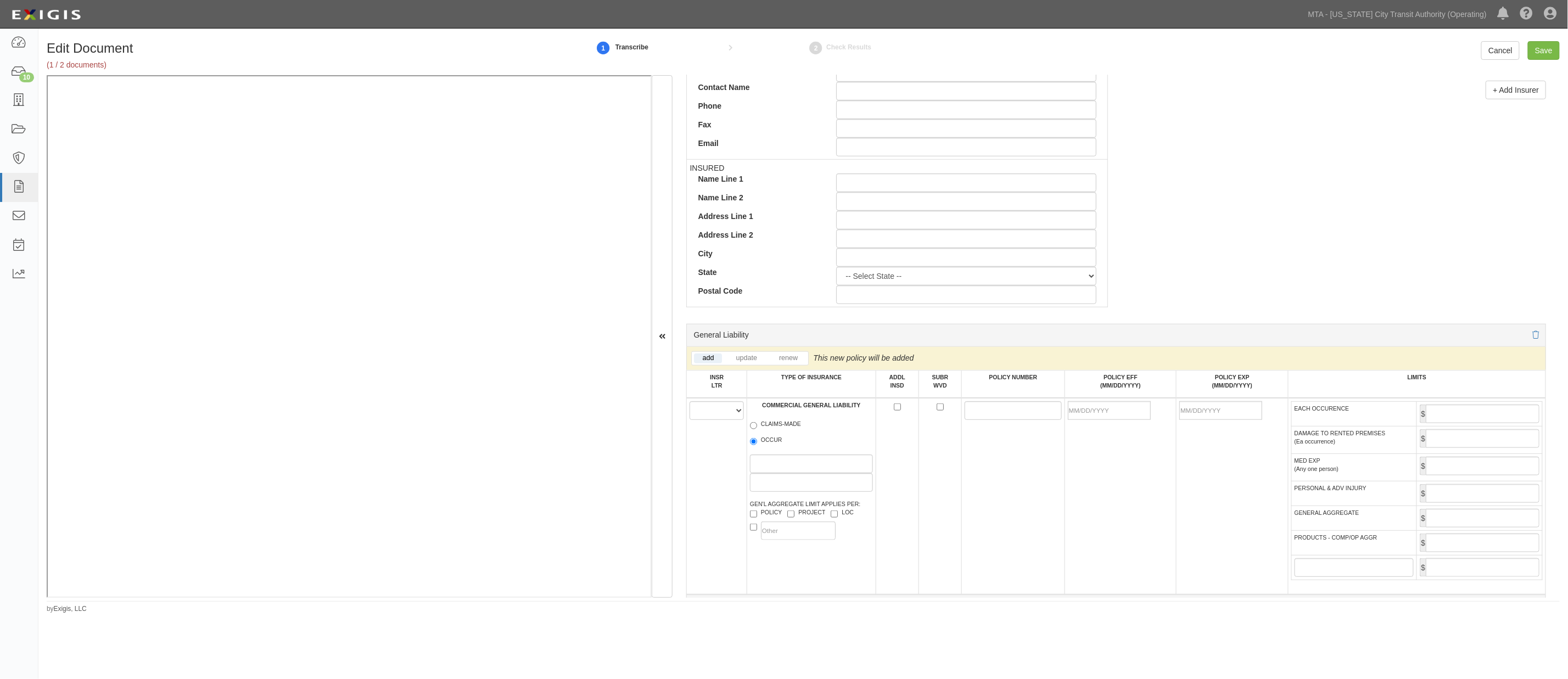
scroll to position [487, 0]
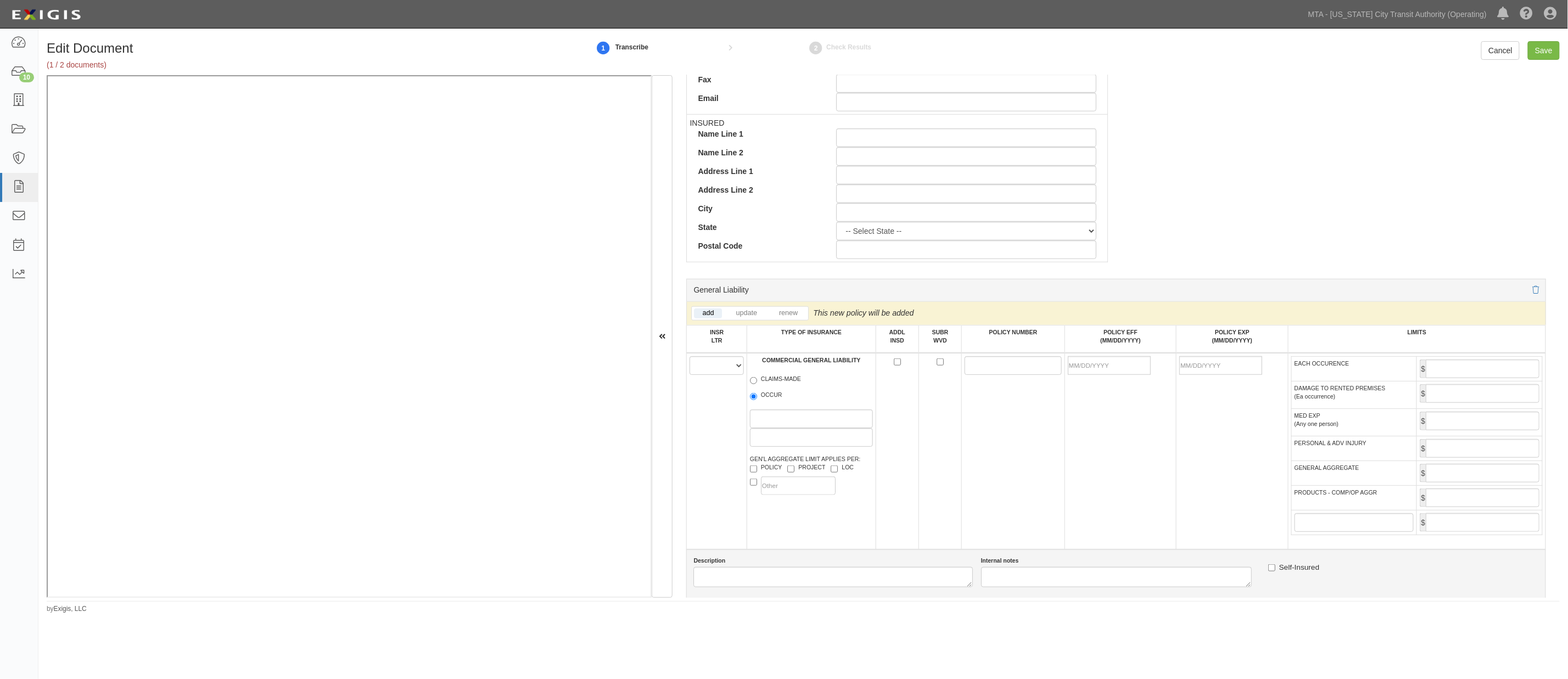
type input "Gemini Insurance Company (A+ XV Rating)"
click at [699, 374] on select "A B C D E F" at bounding box center [716, 366] width 54 height 19
select select "A"
click at [690, 359] on select "A B C D E F" at bounding box center [716, 366] width 54 height 19
click at [750, 400] on input "OCCUR" at bounding box center [753, 396] width 7 height 7
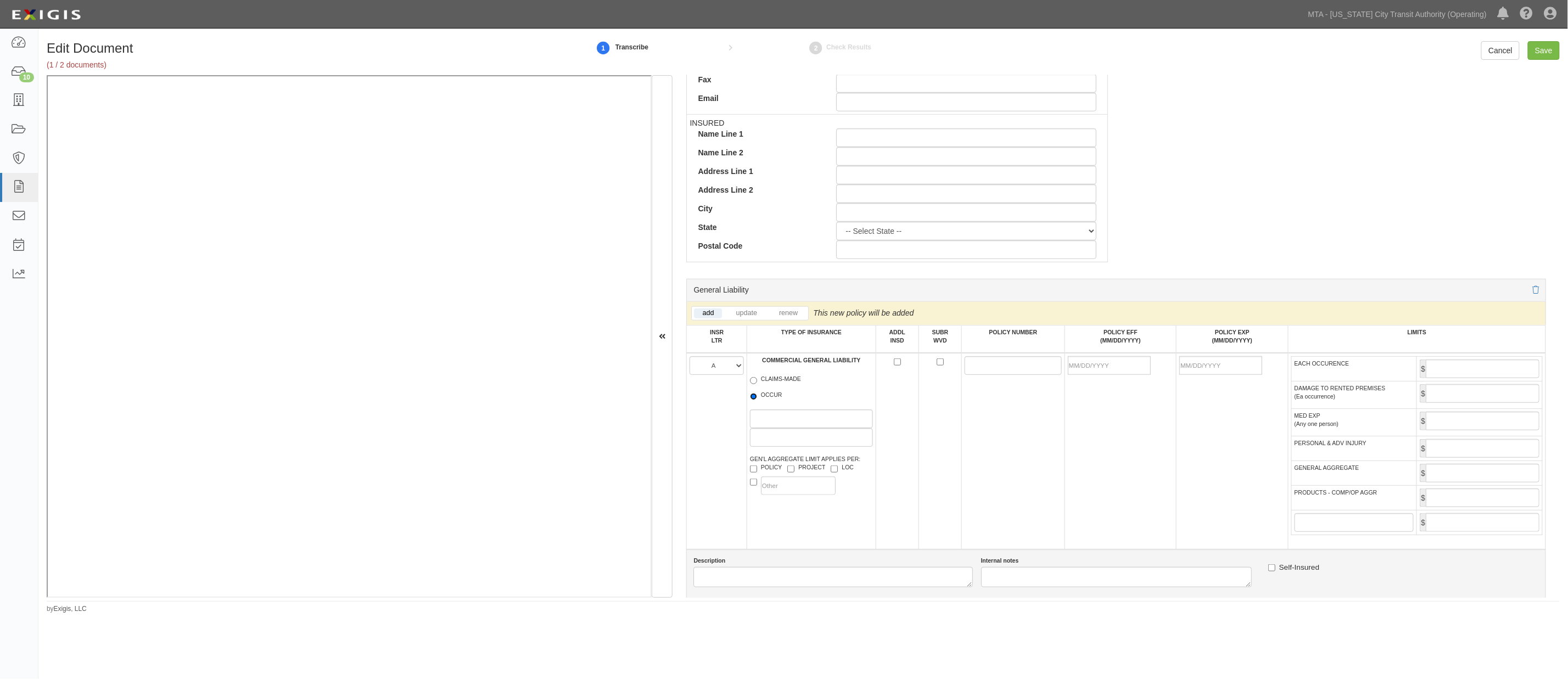
radio input "true"
paste input "01UUNBR40YP"
type input "01UUNBR40YP"
click at [956, 370] on input "POLICY EFF (MM/DD/YYYY)" at bounding box center [1109, 366] width 83 height 19
type input "09/27/2025"
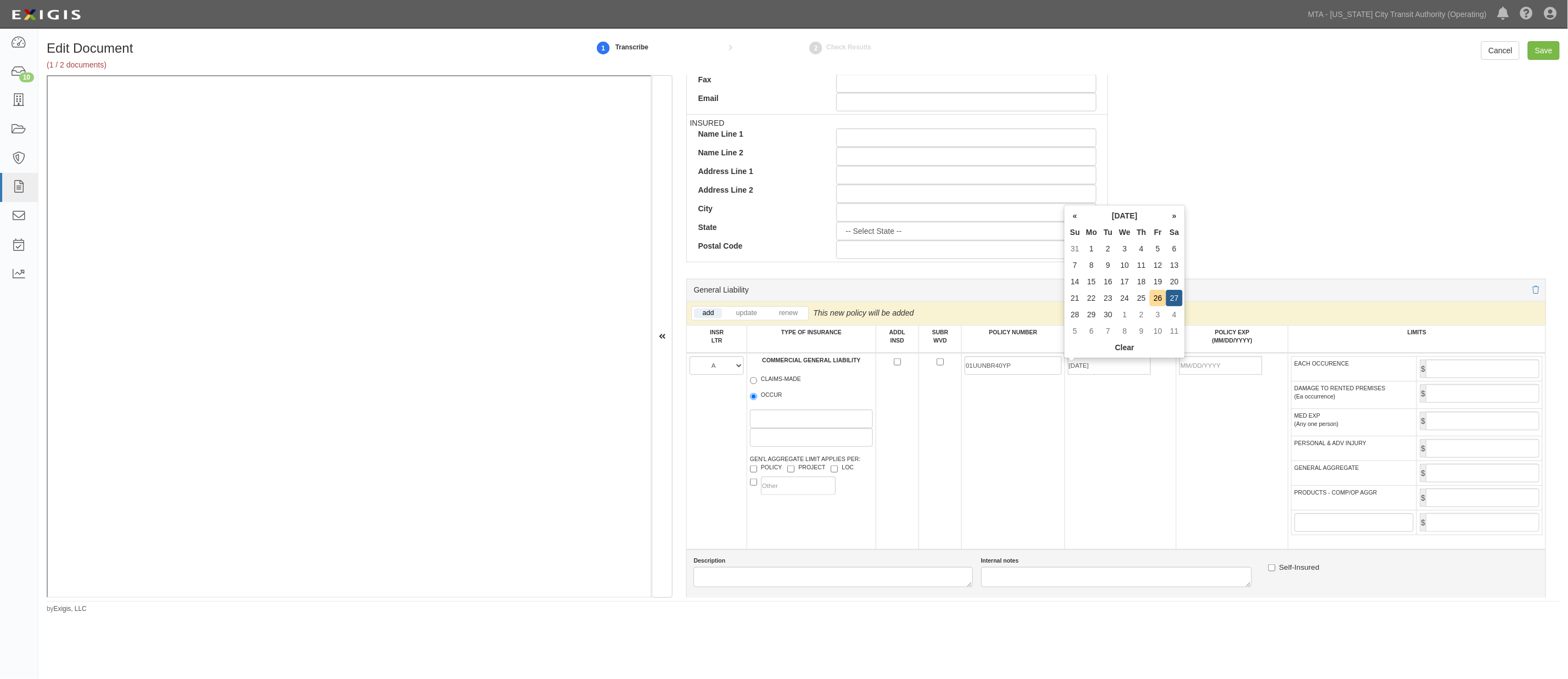
type input "09/27/2026"
click at [956, 408] on td "09/27/2025" at bounding box center [1120, 451] width 111 height 196
click at [956, 370] on input "EACH OCCURENCE" at bounding box center [1482, 369] width 114 height 19
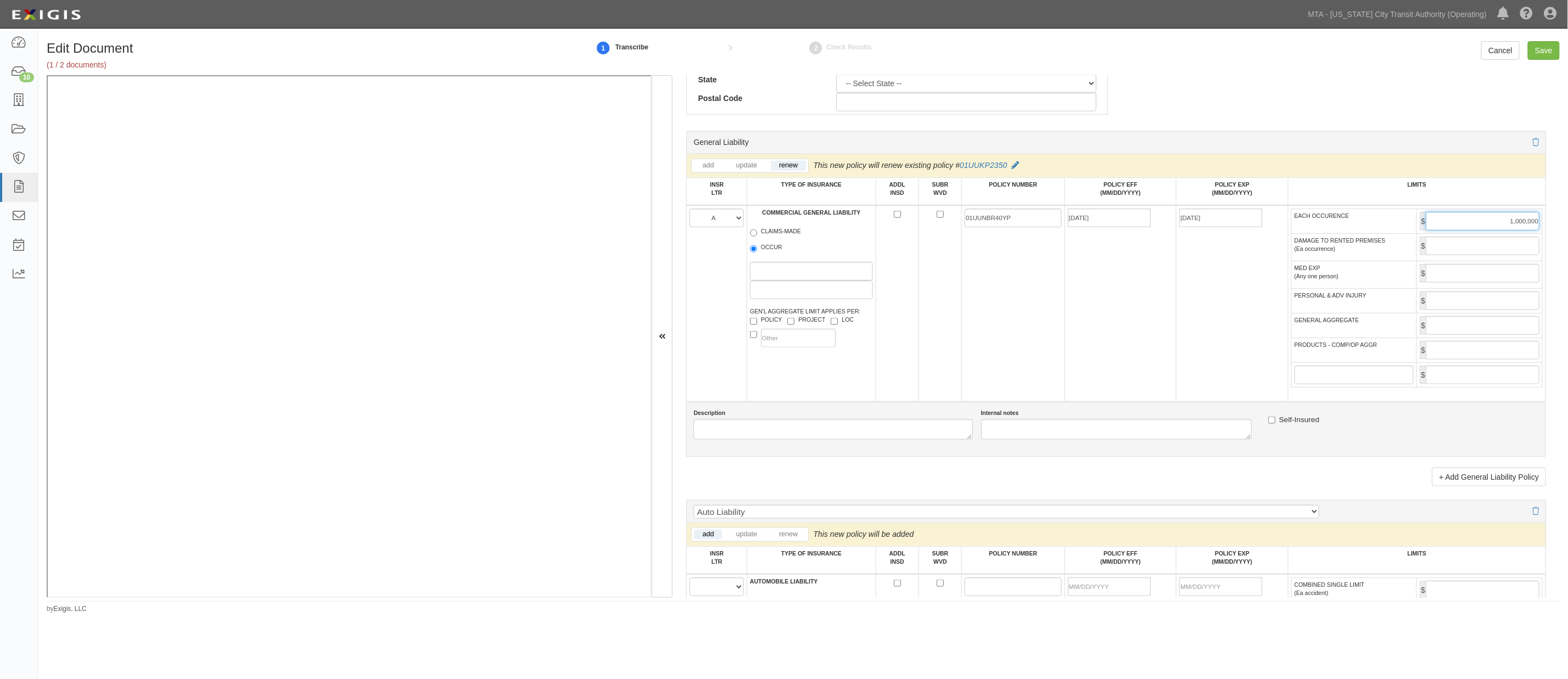
scroll to position [670, 0]
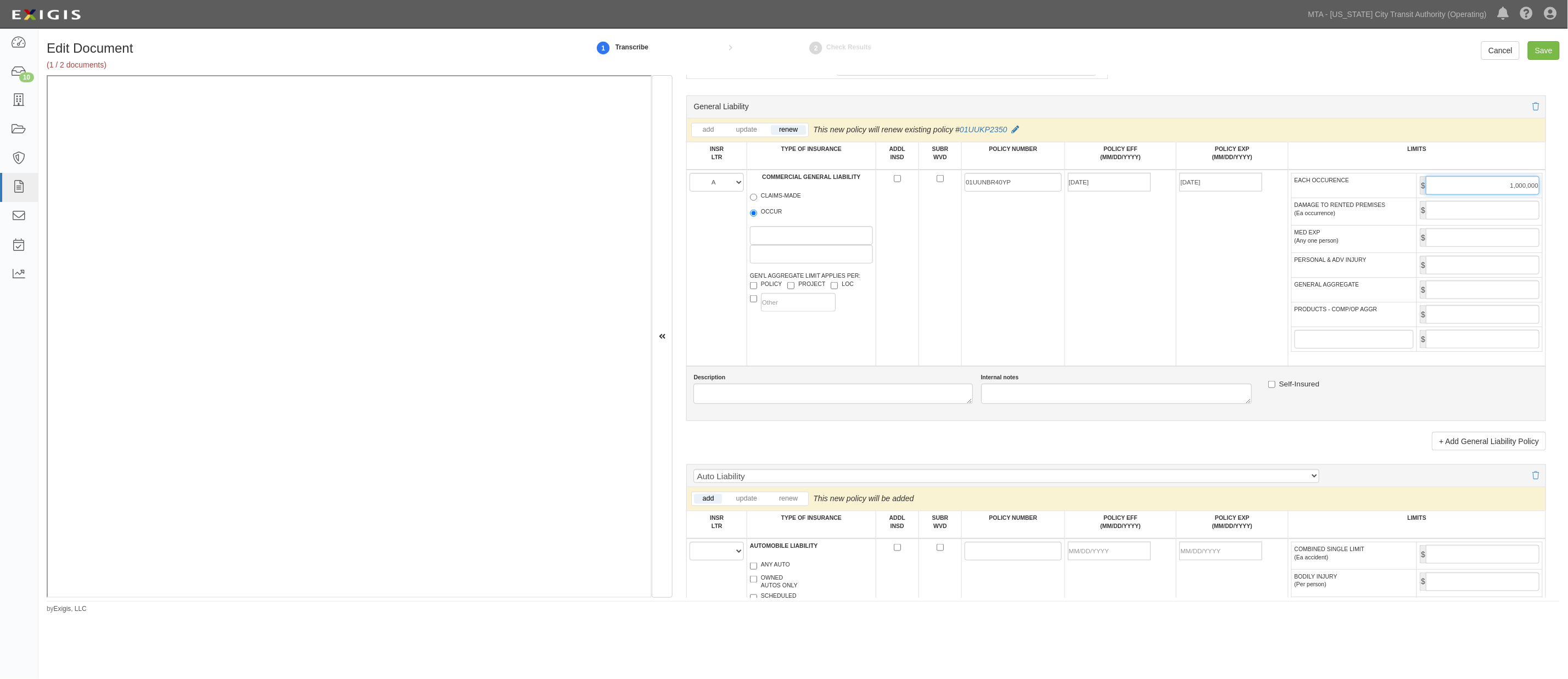
type input "1,000,000"
click at [956, 298] on input "GENERAL AGGREGATE" at bounding box center [1482, 290] width 114 height 19
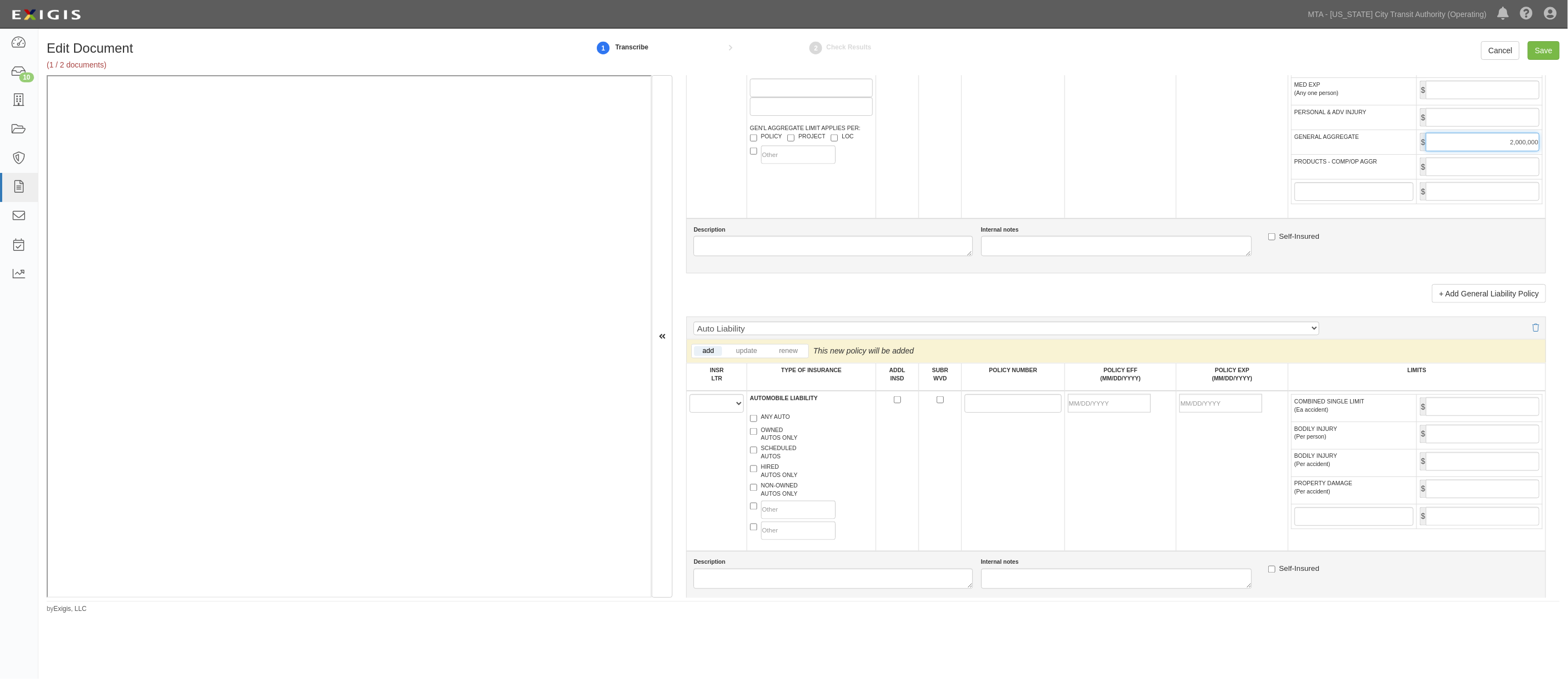
scroll to position [854, 0]
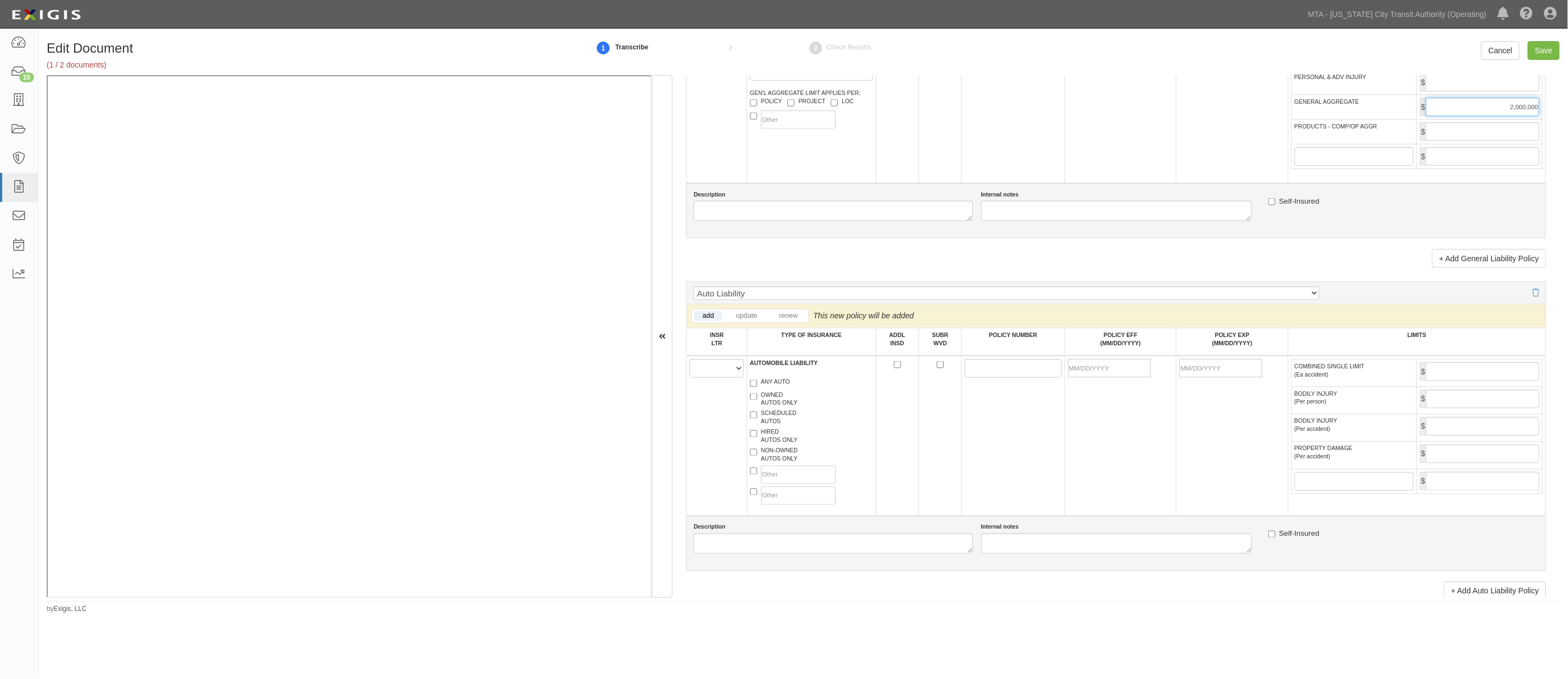
type input "2,000,000"
click at [708, 377] on select "A B C D E F" at bounding box center [716, 368] width 54 height 19
select select "B"
click at [690, 370] on select "A B C D E F" at bounding box center [716, 368] width 54 height 19
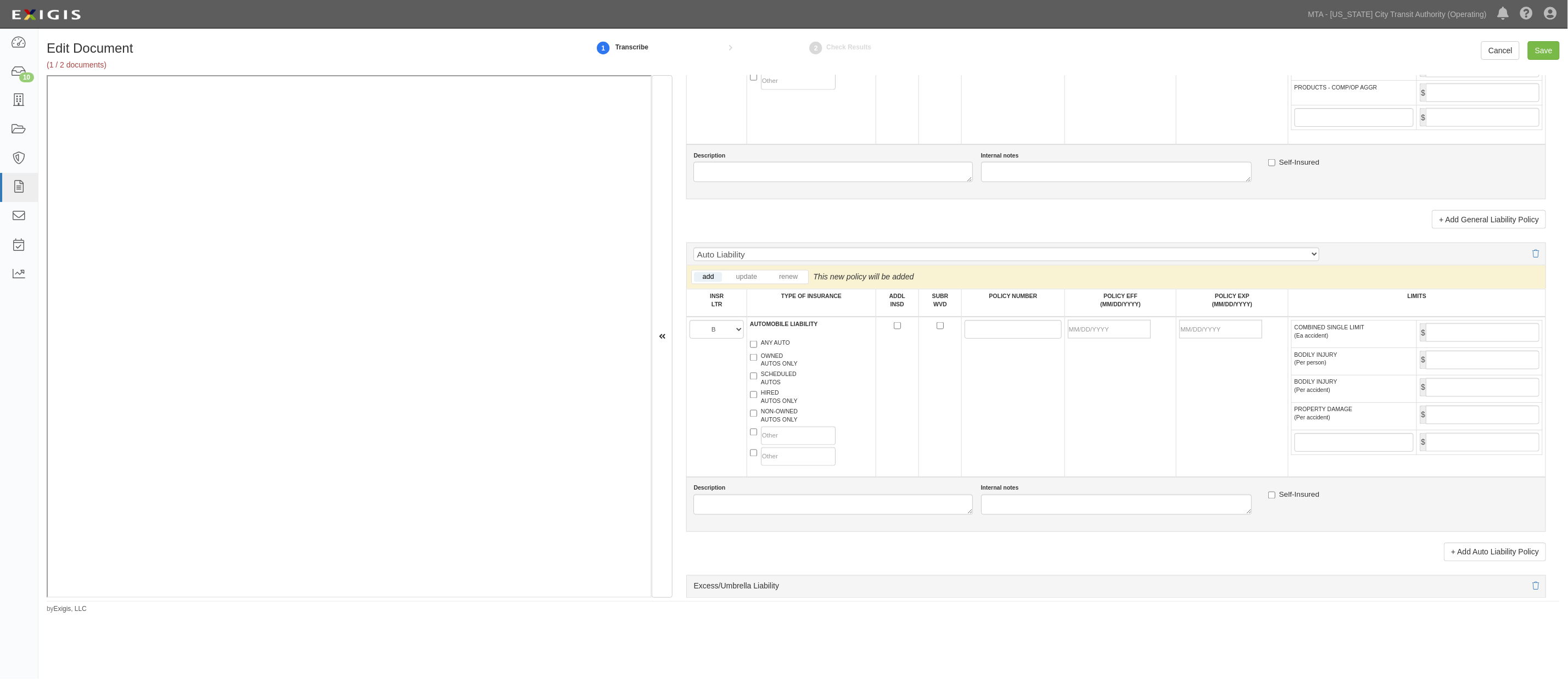
scroll to position [914, 0]
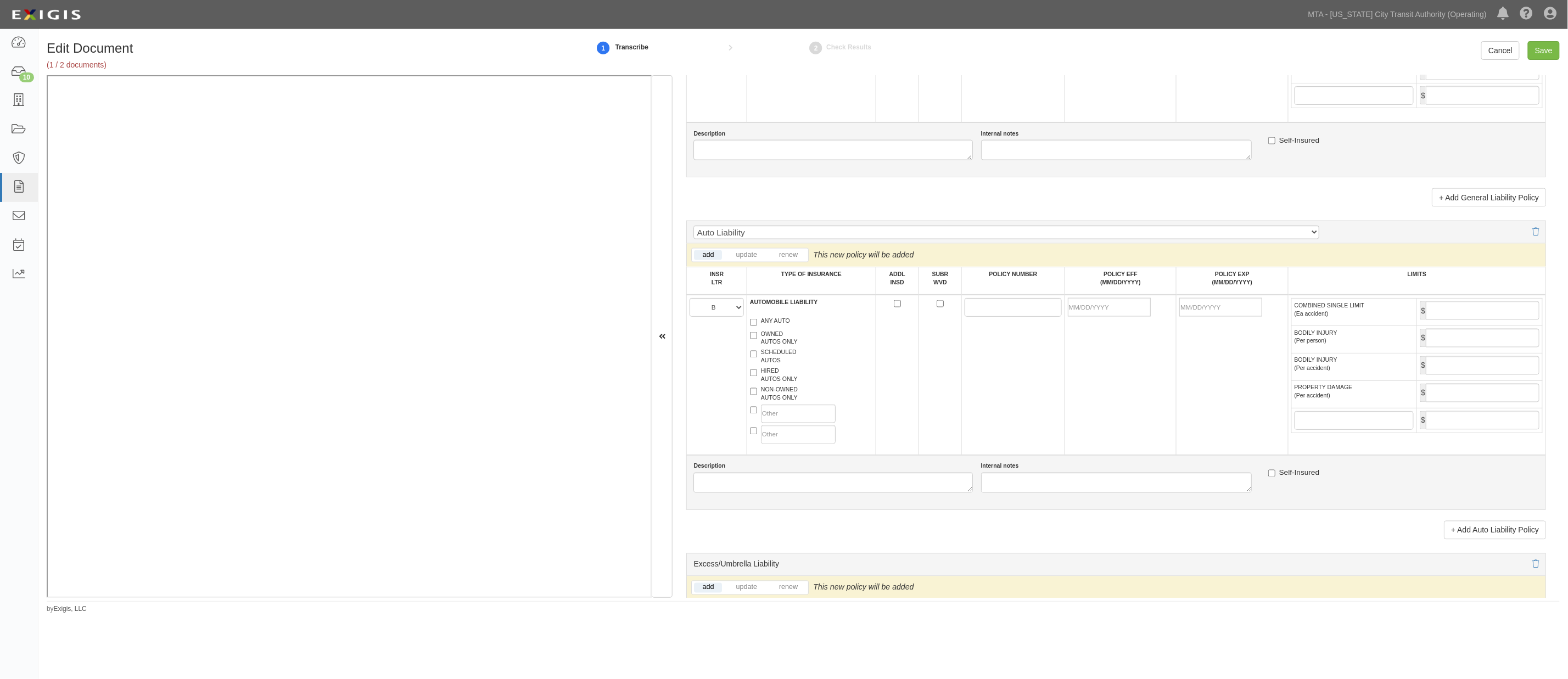
click at [780, 330] on div "ANY AUTO" at bounding box center [811, 323] width 139 height 13
paste input "01UENBR40ZV"
type input "01UENBR40ZV"
click at [956, 317] on input "POLICY EFF (MM/DD/YYYY)" at bounding box center [1109, 307] width 83 height 19
type input "09/27/2025"
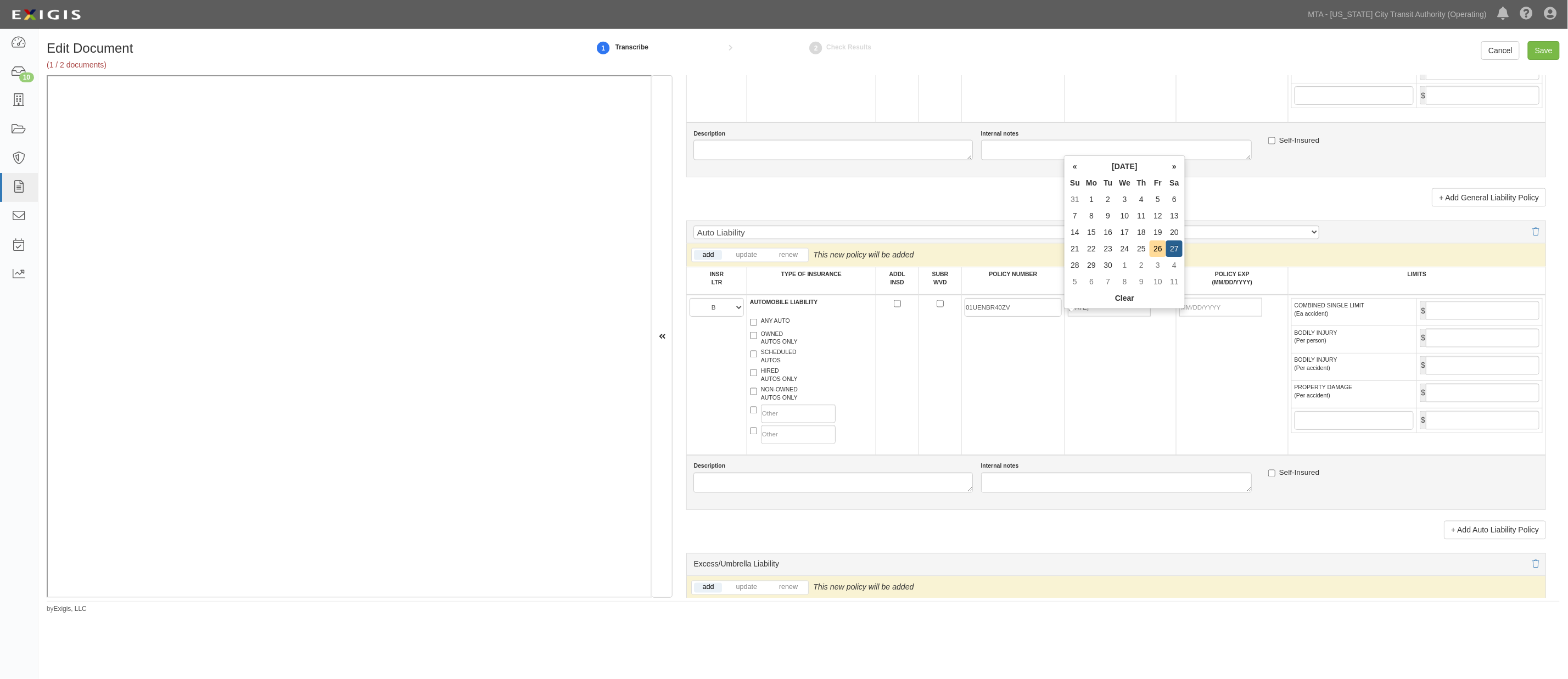
type input "09/27/2026"
click at [956, 377] on td "09/27/2025" at bounding box center [1120, 375] width 111 height 160
click at [956, 320] on input "COMBINED SINGLE LIMIT (Ea accident)" at bounding box center [1482, 311] width 114 height 19
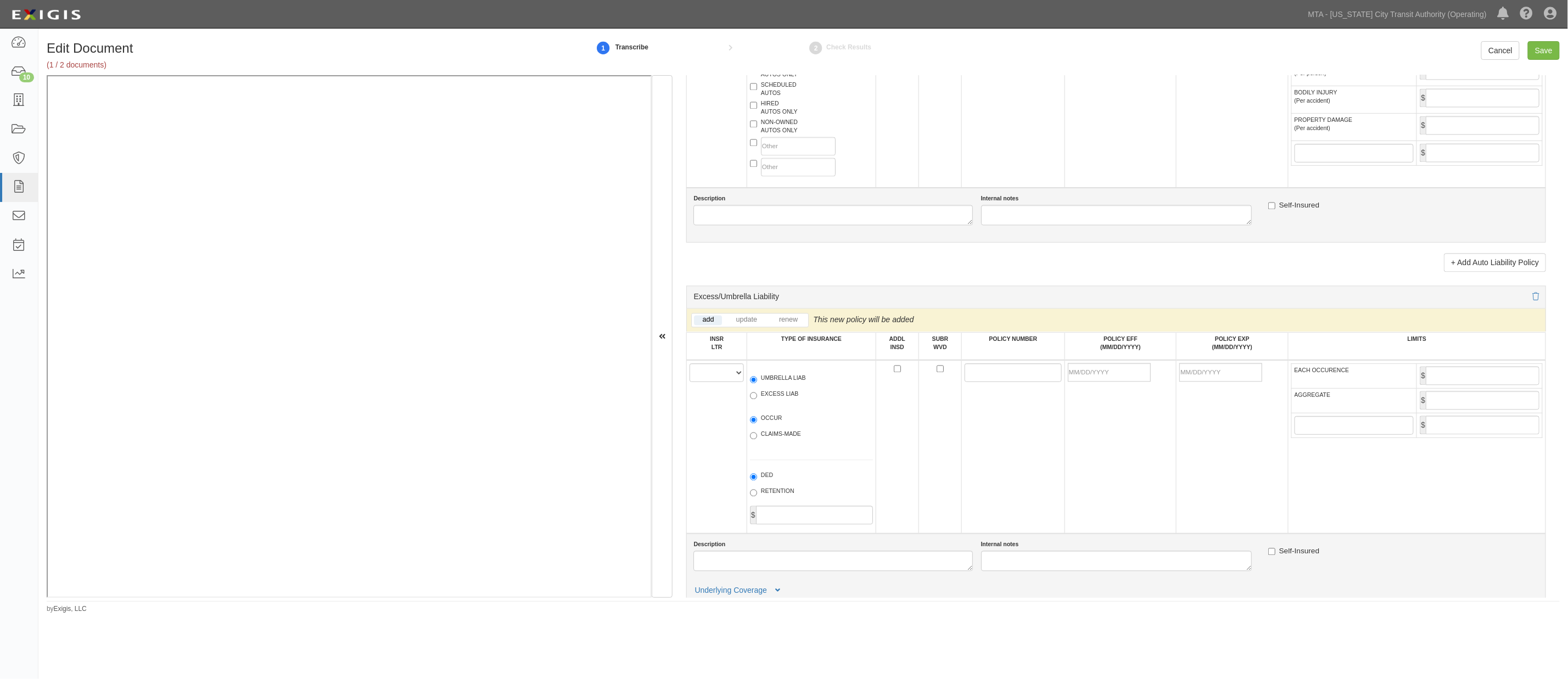
scroll to position [1281, 0]
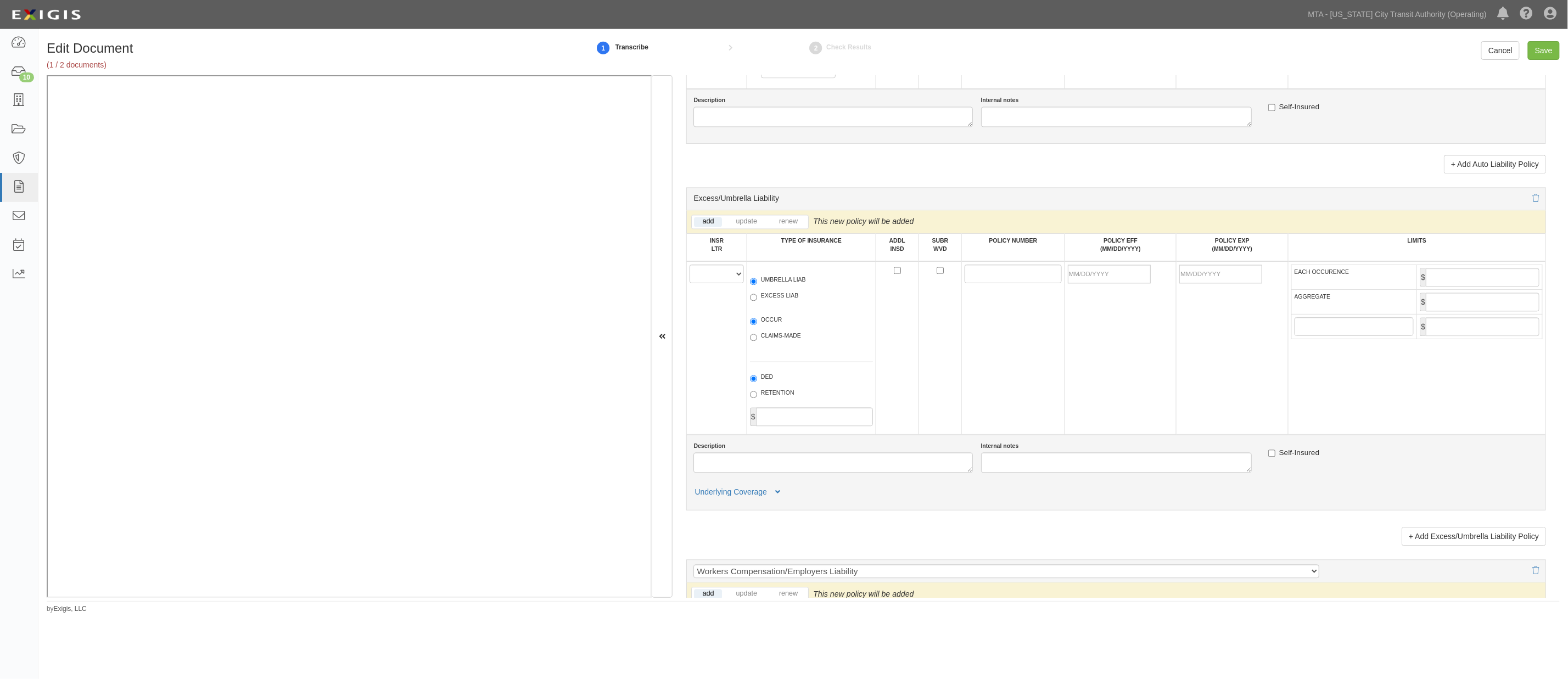
type input "1,000,000"
click at [708, 283] on select "A B C D E F" at bounding box center [716, 273] width 54 height 19
select select "C"
click at [690, 283] on select "A B C D E F" at bounding box center [716, 273] width 54 height 19
click at [780, 287] on label "UMBRELLA LIAB" at bounding box center [778, 281] width 56 height 11
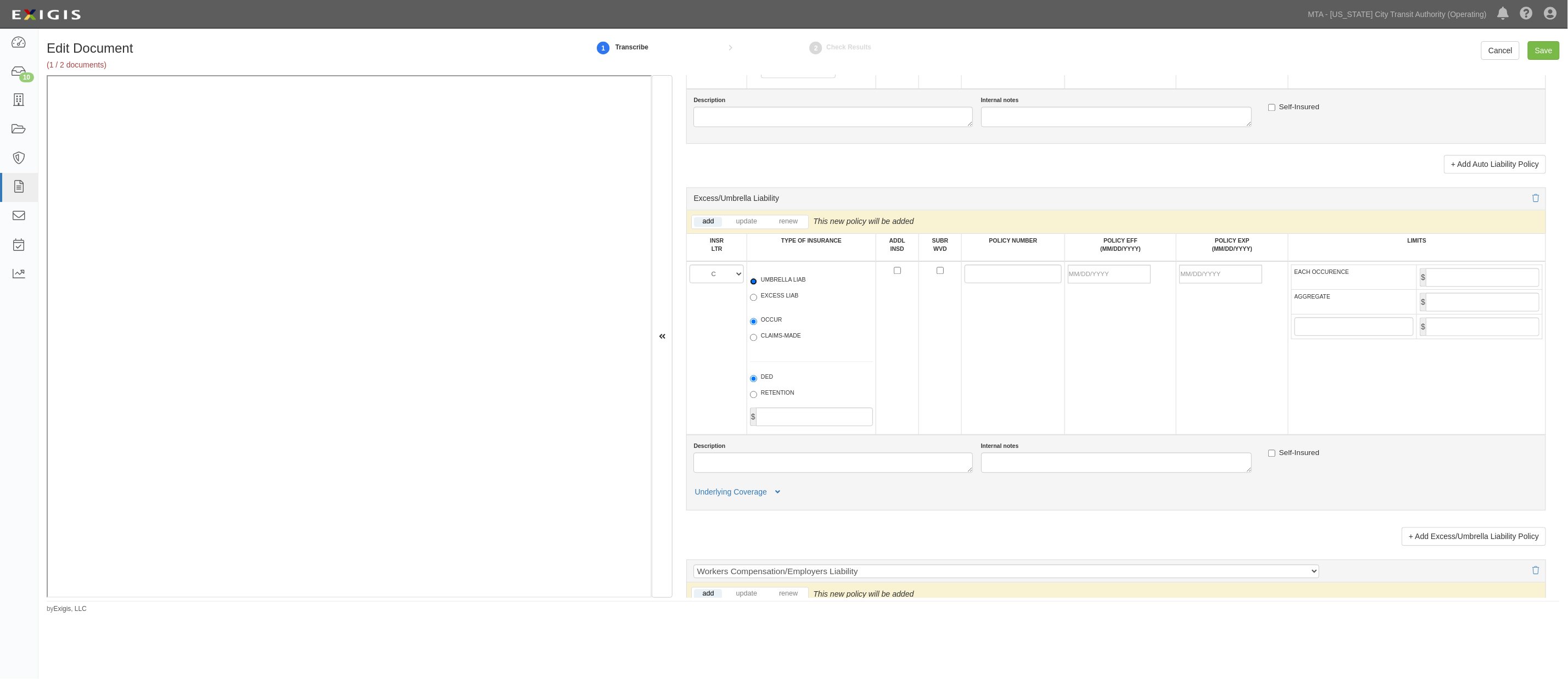
click at [757, 285] on input "UMBRELLA LIAB" at bounding box center [753, 281] width 7 height 7
radio input "true"
click at [765, 326] on label "OCCUR" at bounding box center [766, 321] width 33 height 11
click at [757, 325] on input "OCCUR" at bounding box center [753, 321] width 7 height 7
radio input "true"
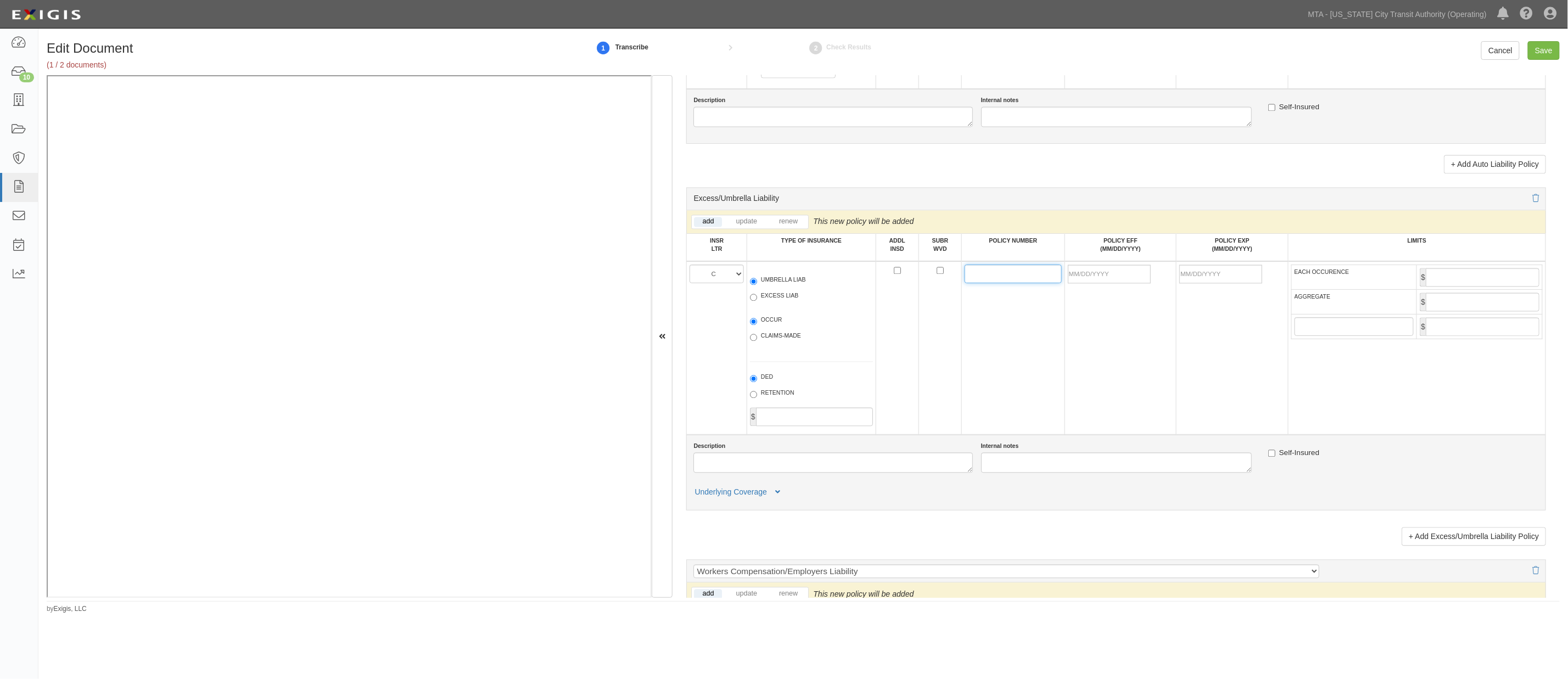
paste input "VMFX001457"
type input "VMFX001457"
click at [956, 283] on input "POLICY EFF (MM/DD/YYYY)" at bounding box center [1109, 273] width 83 height 19
type input "09/27/2025"
type input "09/27/2026"
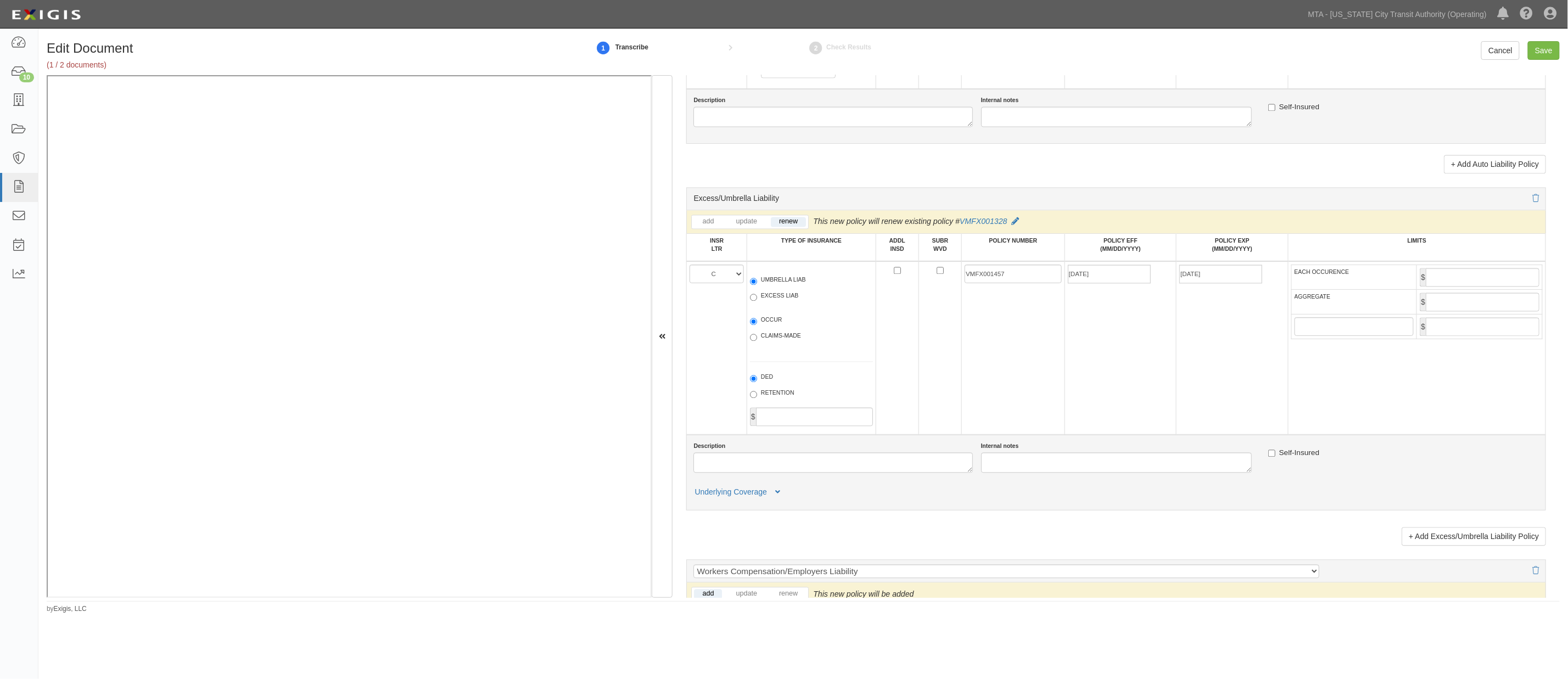
click at [956, 374] on td "09/27/2025" at bounding box center [1120, 347] width 111 height 173
click at [956, 287] on input "EACH OCCURENCE" at bounding box center [1482, 277] width 114 height 19
type input "5,000,000"
click at [956, 311] on input "AGGREGATE" at bounding box center [1482, 302] width 114 height 19
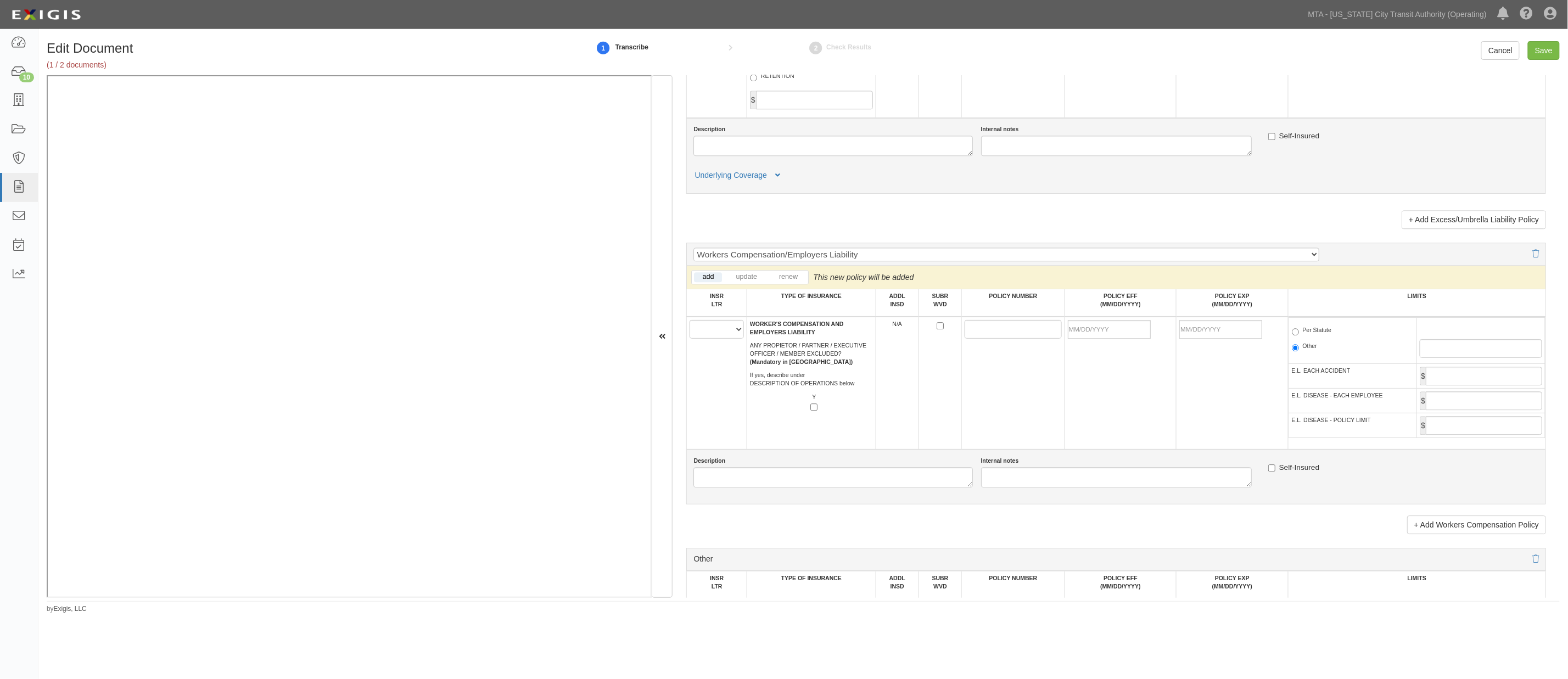
scroll to position [1708, 0]
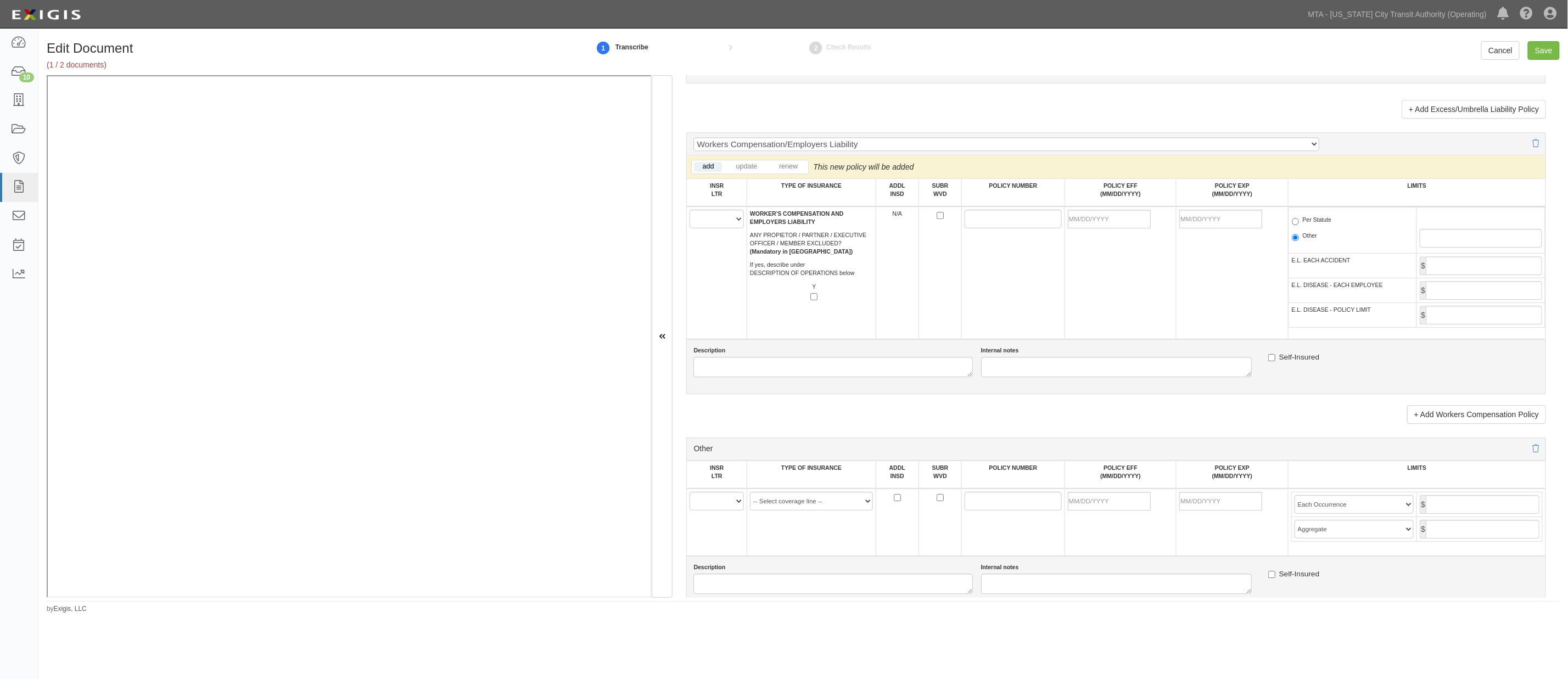
type input "5,000,000"
click at [712, 228] on select "A B C D E F" at bounding box center [716, 219] width 54 height 19
select select "D"
click at [690, 228] on select "A B C D E F" at bounding box center [716, 219] width 54 height 19
paste input "3102808643"
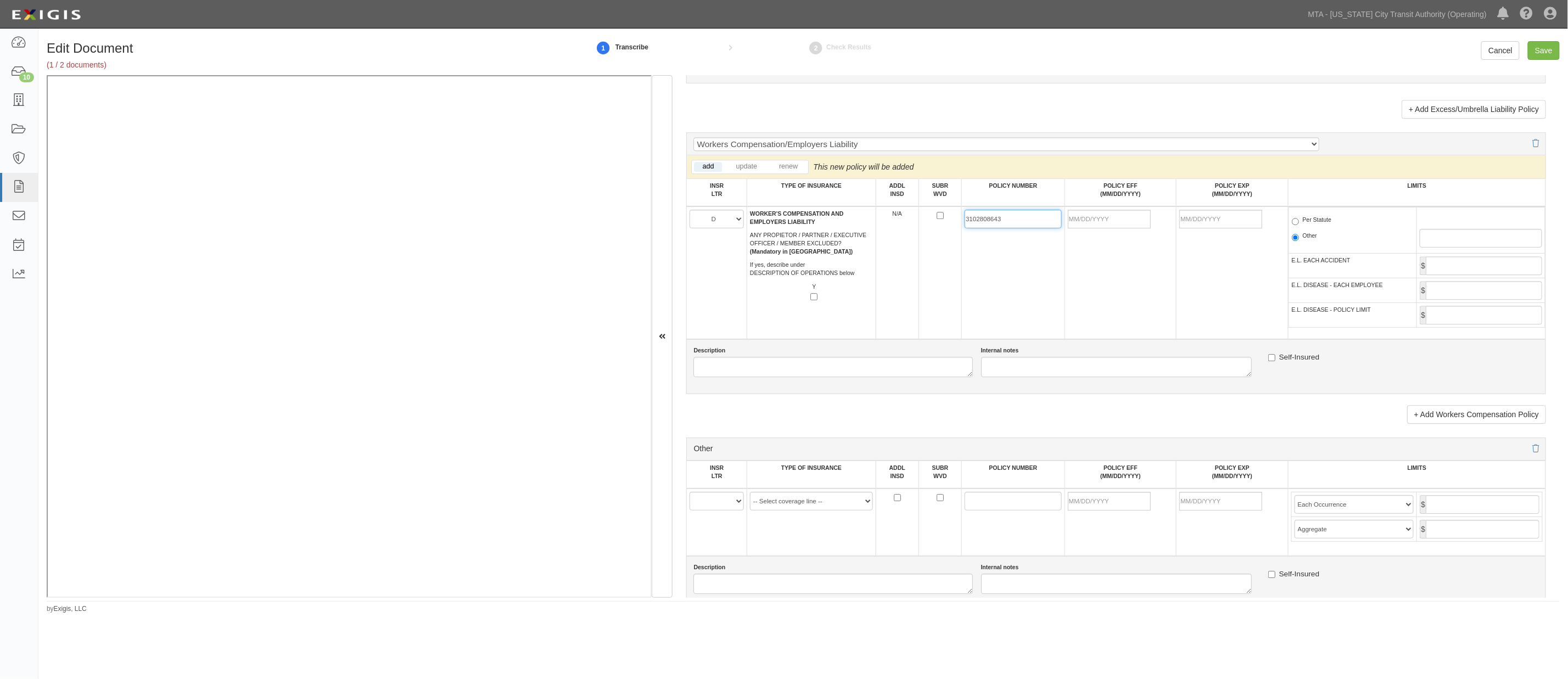
type input "3102808643"
click at [956, 228] on input "POLICY EFF (MM/DD/YYYY)" at bounding box center [1109, 219] width 83 height 19
type input "09/09/2025"
type input "09/09/2026"
click at [956, 322] on td "09/09/2025" at bounding box center [1120, 273] width 111 height 133
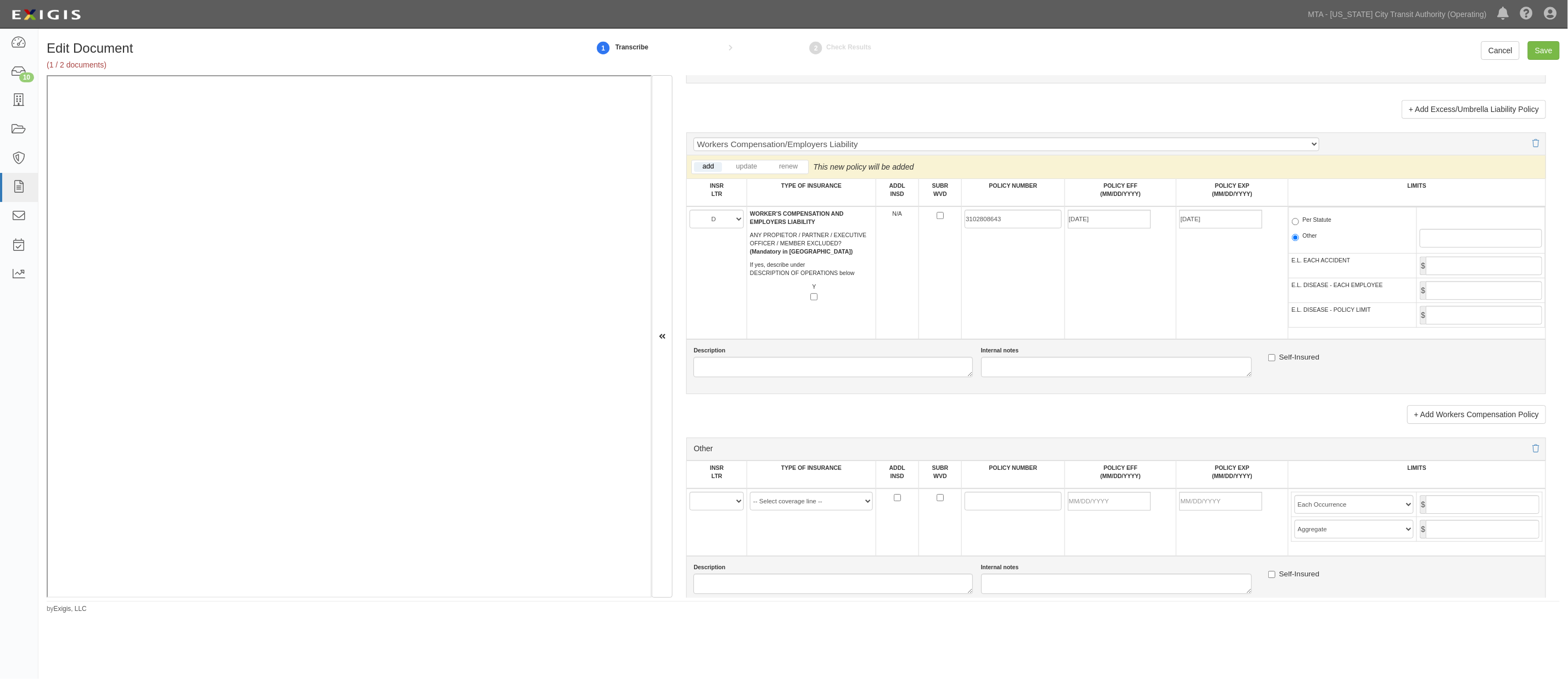
click at [956, 227] on label "Per Statute" at bounding box center [1312, 221] width 40 height 11
click at [956, 225] on input "Per Statute" at bounding box center [1295, 221] width 7 height 7
radio input "true"
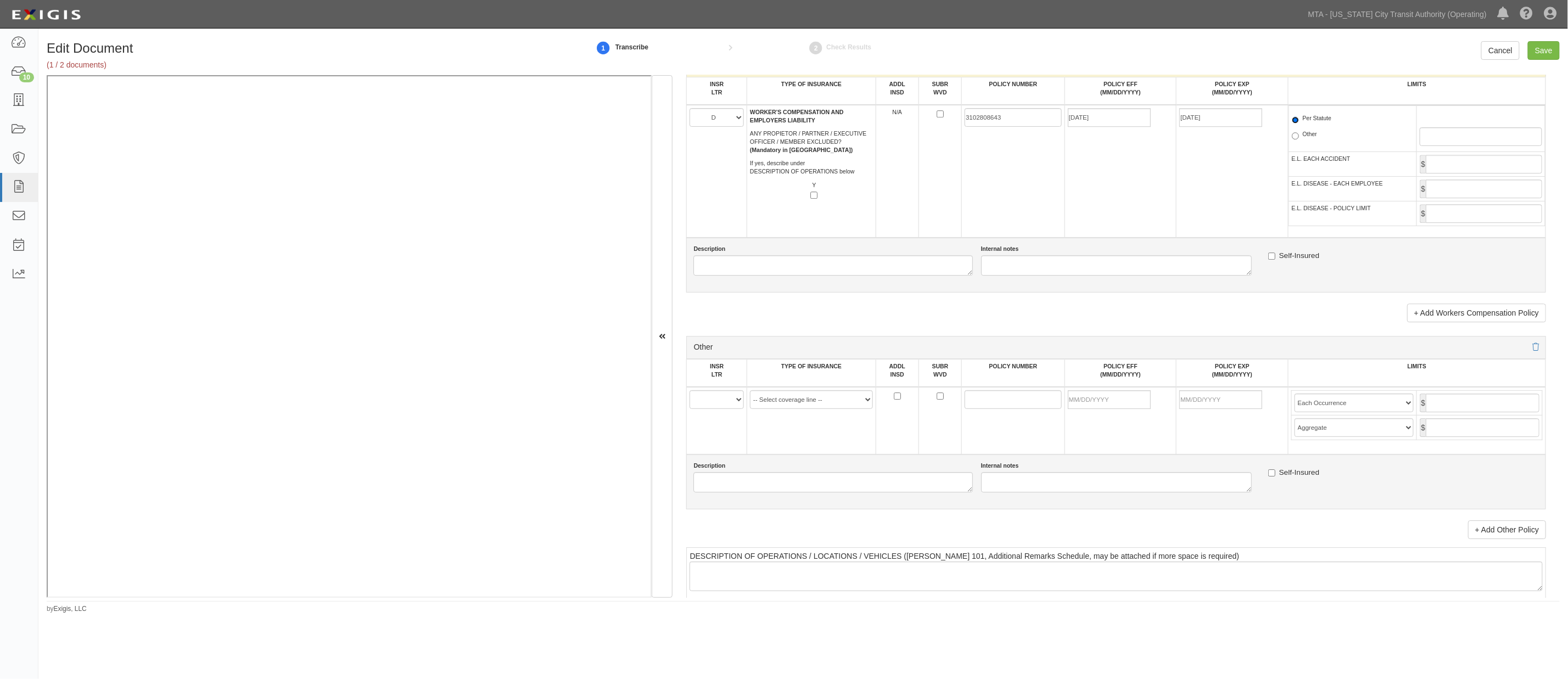
scroll to position [1830, 0]
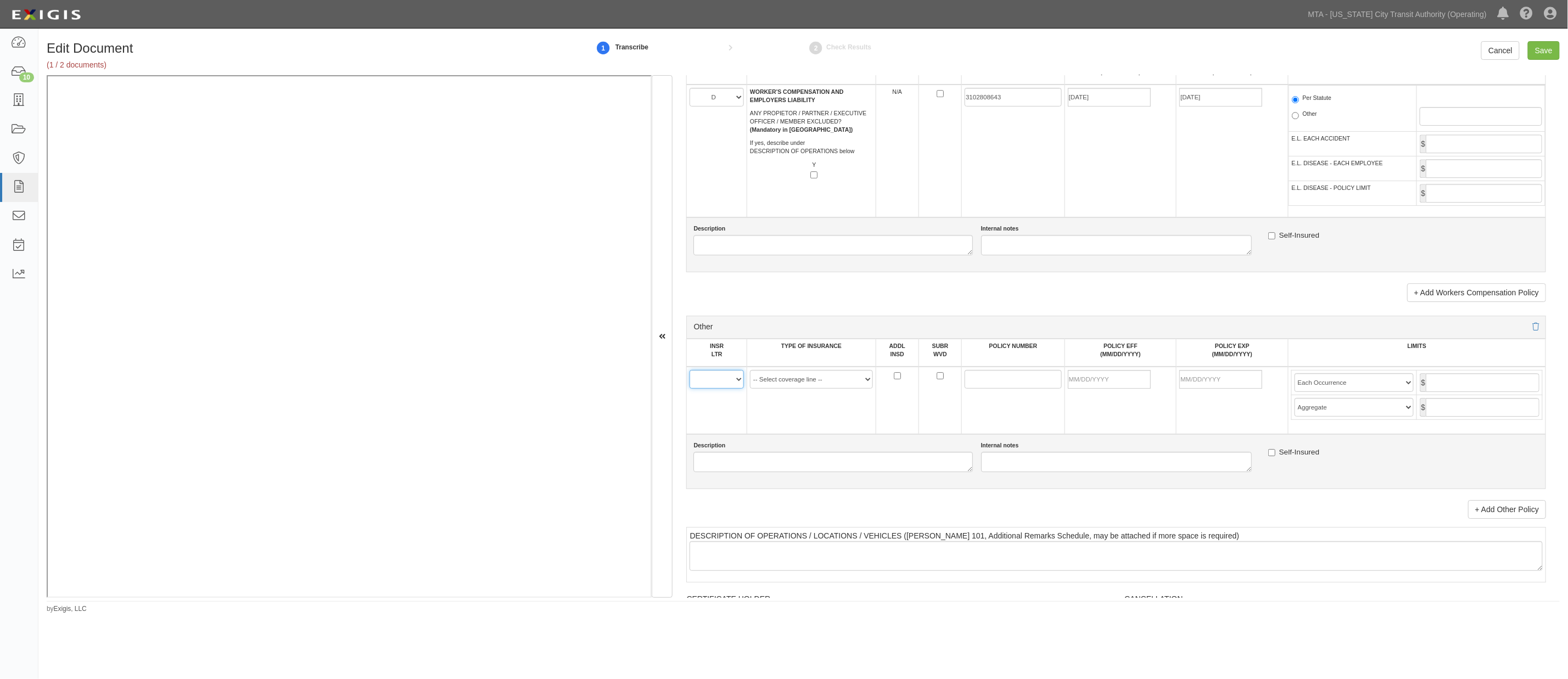
click at [720, 389] on select "A B C D E F" at bounding box center [716, 379] width 54 height 19
select select "C"
click at [690, 389] on select "A B C D E F" at bounding box center [716, 379] width 54 height 19
click at [780, 389] on select "-- Select coverage line -- Asbestos Abatement Auto Physical Damage Aviation Lia…" at bounding box center [811, 379] width 123 height 19
select select "42"
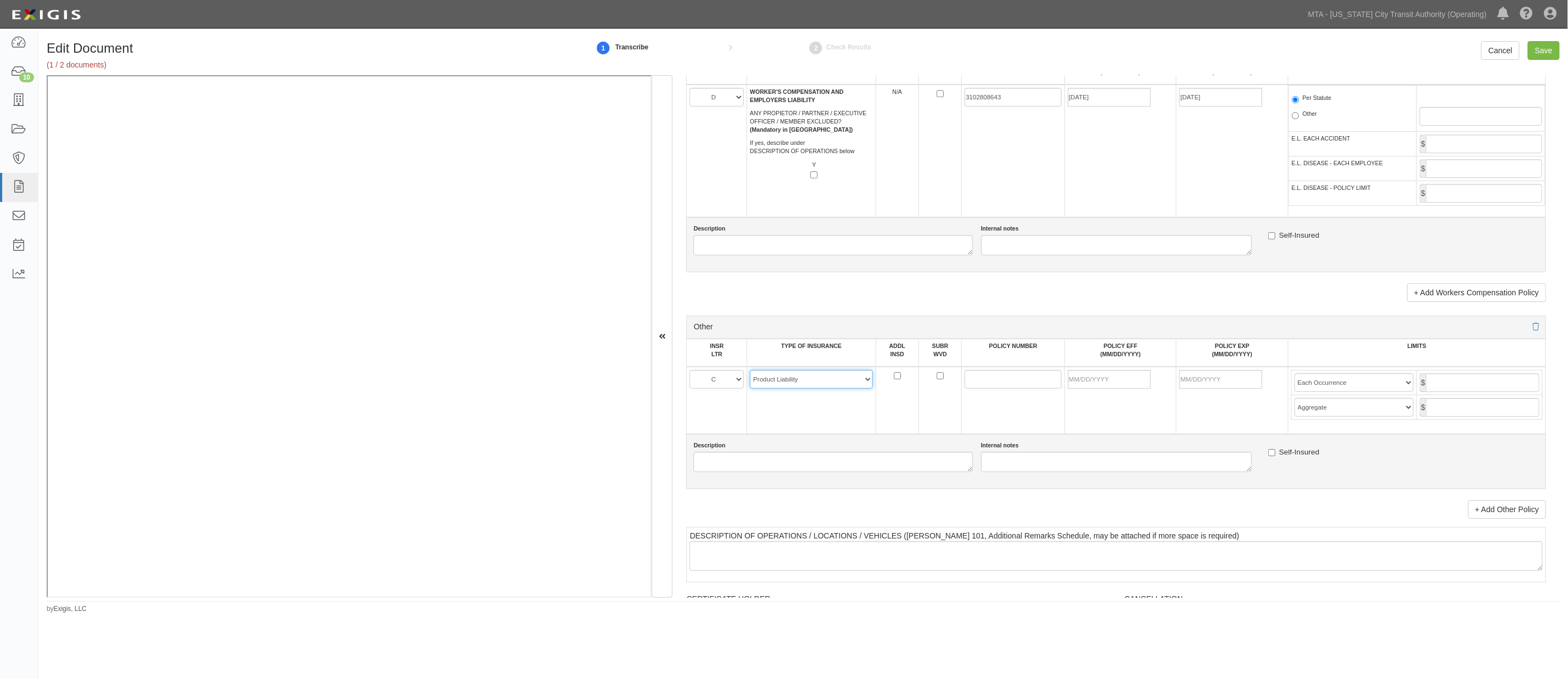
click at [750, 389] on select "-- Select coverage line -- Asbestos Abatement Auto Physical Damage Aviation Lia…" at bounding box center [811, 379] width 123 height 19
click at [773, 472] on textarea "Description" at bounding box center [833, 462] width 279 height 20
type textarea "Products/Completed Operations"
paste input "VMGP005922"
type input "VMGP005922"
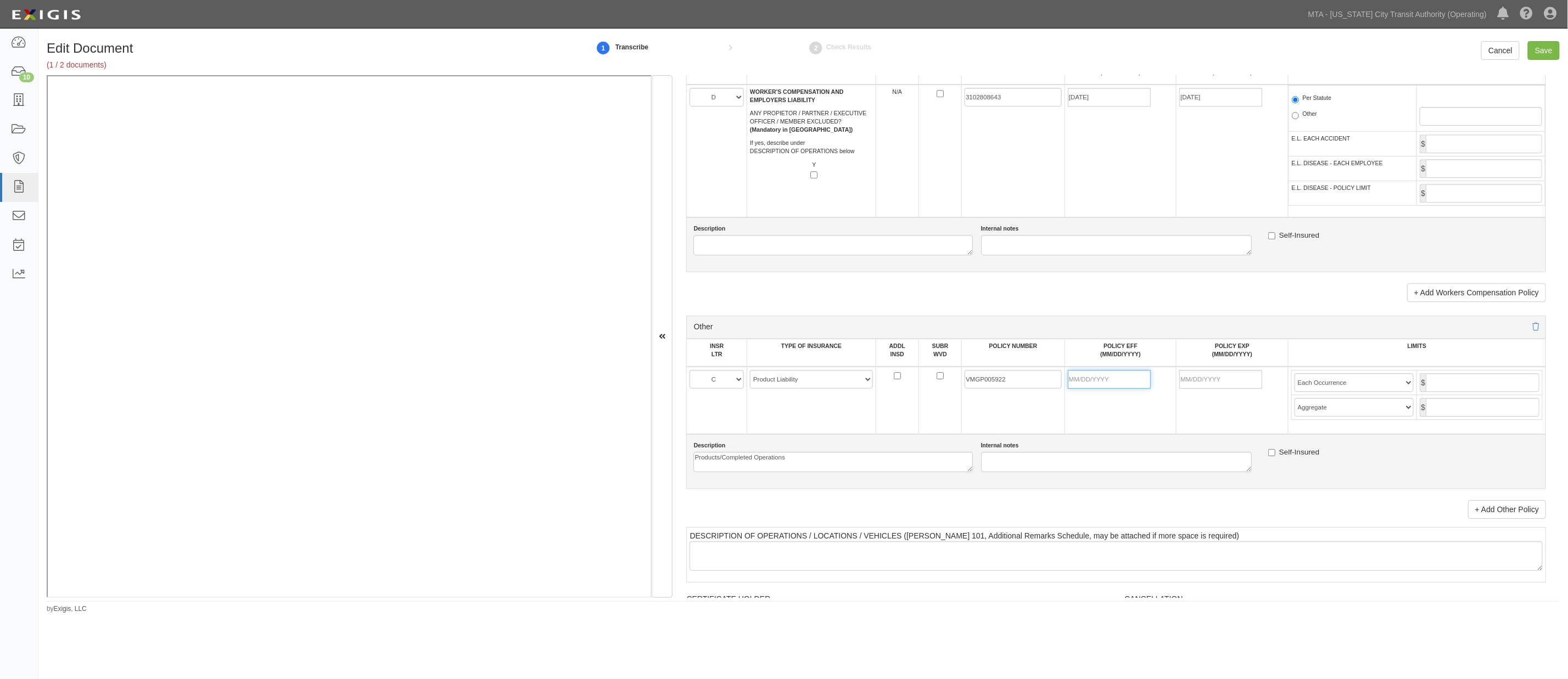
click at [956, 389] on input "POLICY EFF (MM/DD/YYYY)" at bounding box center [1109, 379] width 83 height 19
type input "09/27/2025"
type input "09/27/2026"
click at [956, 434] on td "09/27/2025" at bounding box center [1120, 400] width 111 height 67
click at [956, 392] on input "text" at bounding box center [1482, 383] width 114 height 19
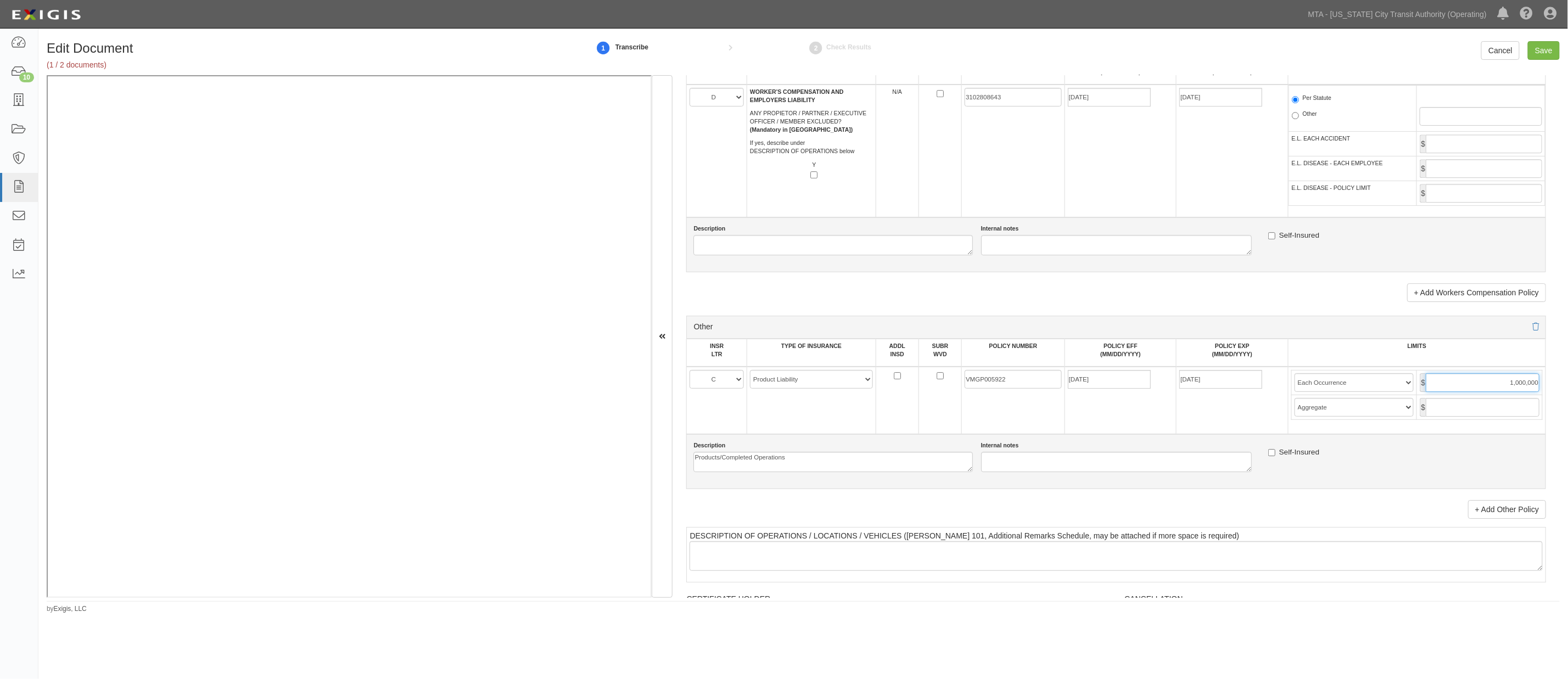
type input "1,000,000"
click at [956, 417] on input "text" at bounding box center [1482, 407] width 114 height 19
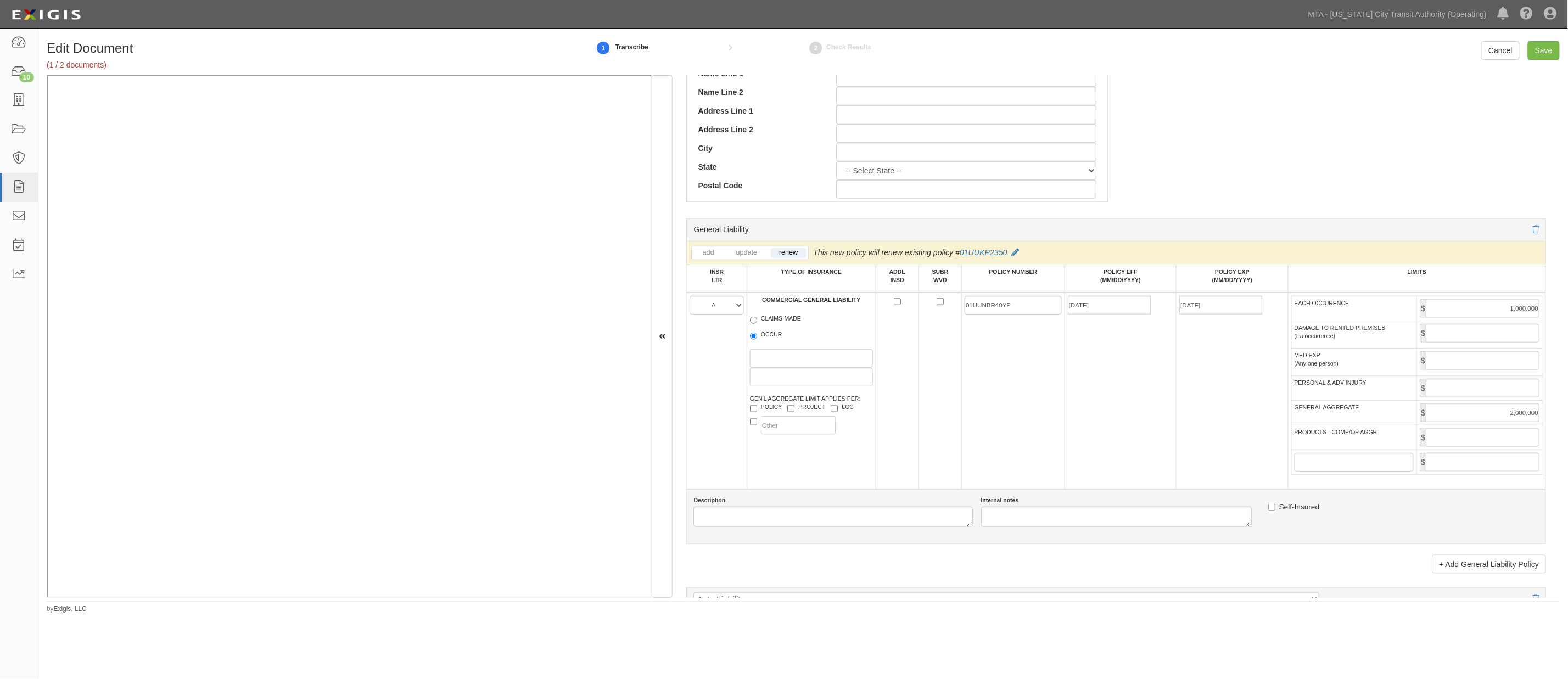
scroll to position [549, 0]
type input "2,000,000"
click at [956, 442] on input "PRODUCTS - COMP/OP AGGR" at bounding box center [1482, 436] width 114 height 19
type input "2,000,000"
click at [956, 47] on input "Save" at bounding box center [1543, 50] width 32 height 19
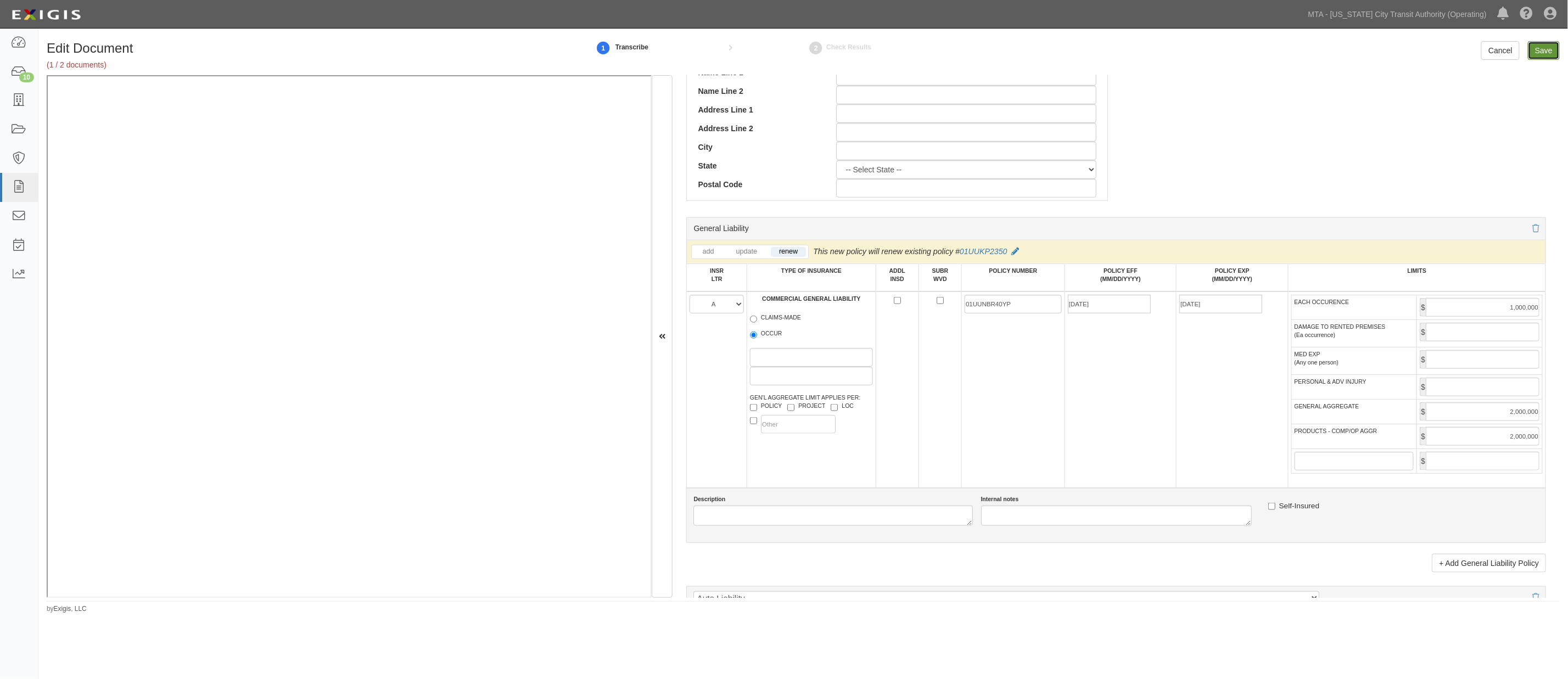
type input "1000000"
type input "2000000"
type input "1000000"
type input "5000000"
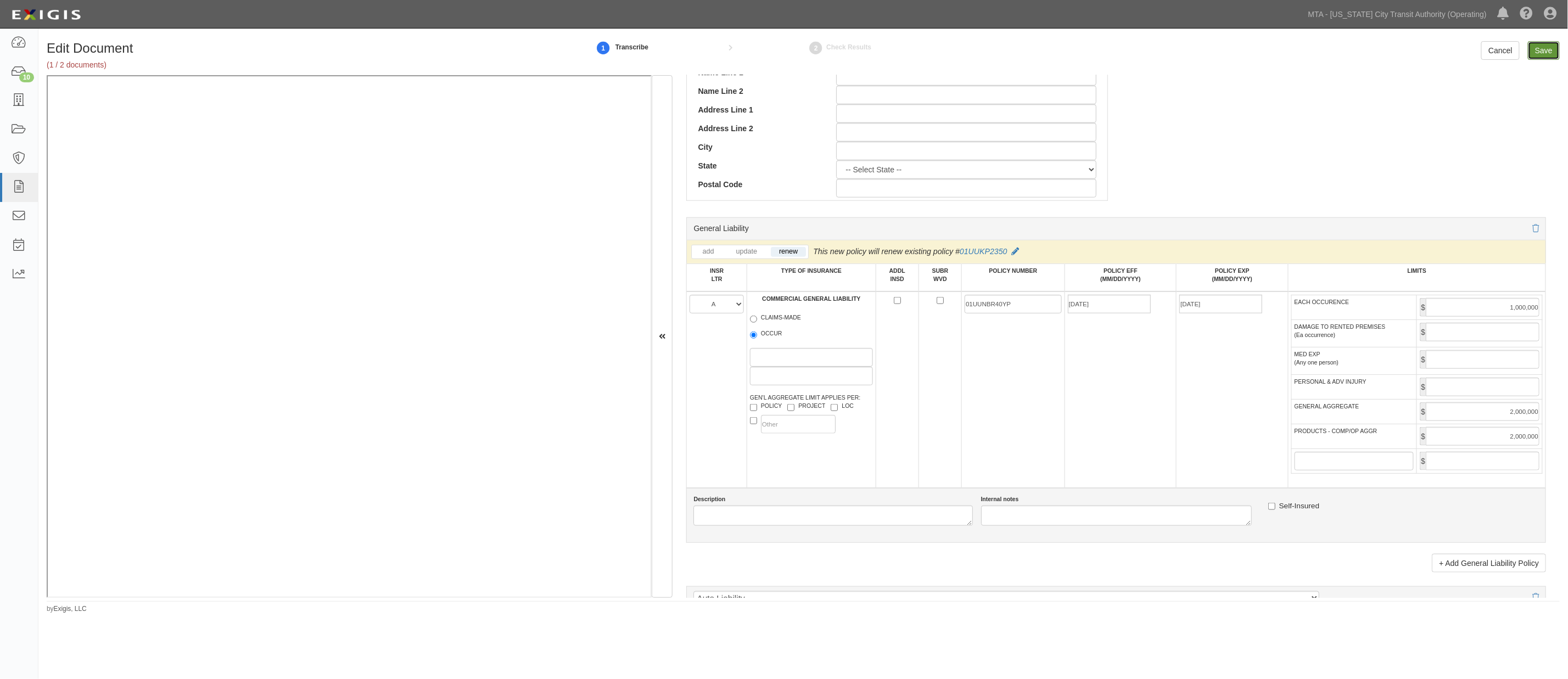
type input "5000000"
type input "1000000"
type input "2000000"
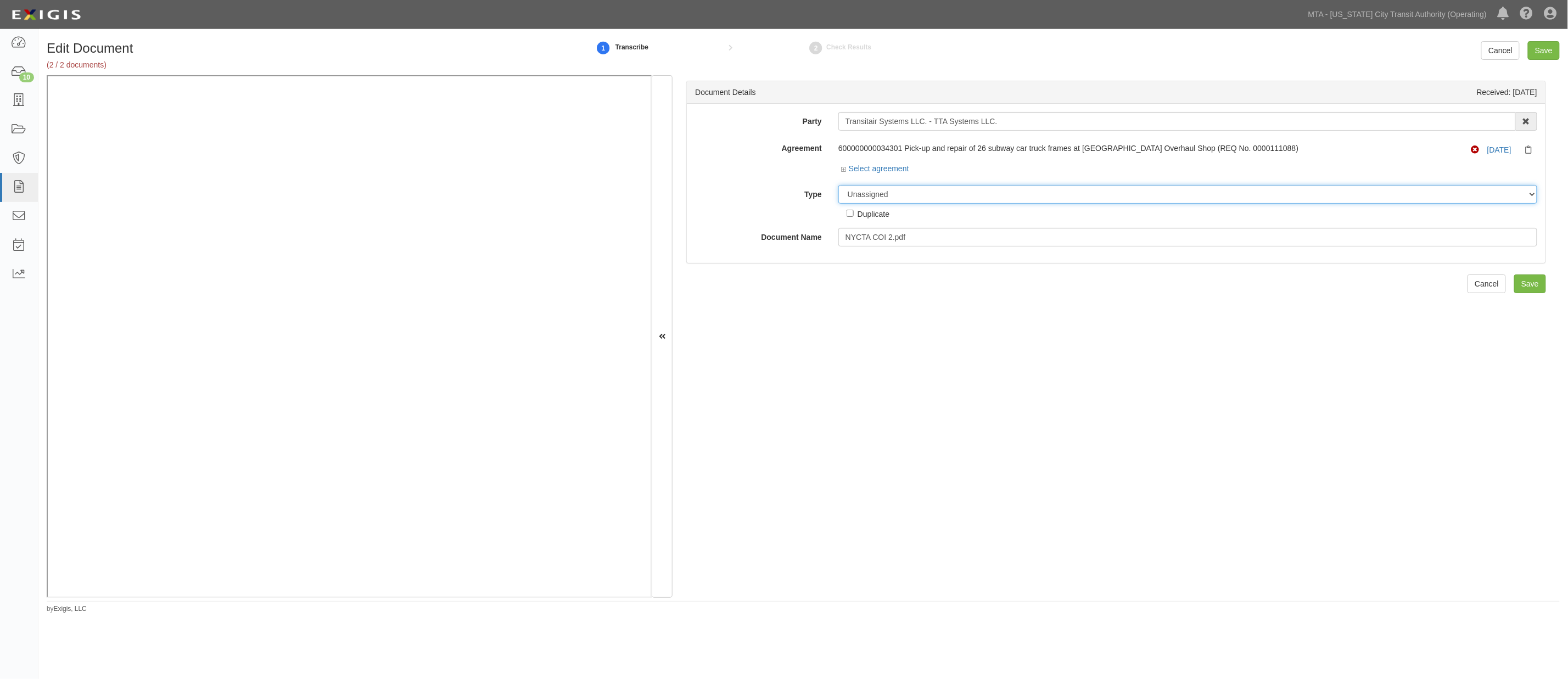
click at [921, 196] on select "Unassigned Binder Cancellation Notice Certificate Contract Endorsement Insuranc…" at bounding box center [1187, 194] width 699 height 19
select select "EndorsementDetail"
click at [838, 186] on select "Unassigned Binder Cancellation Notice Certificate Contract Endorsement Insuranc…" at bounding box center [1187, 194] width 699 height 19
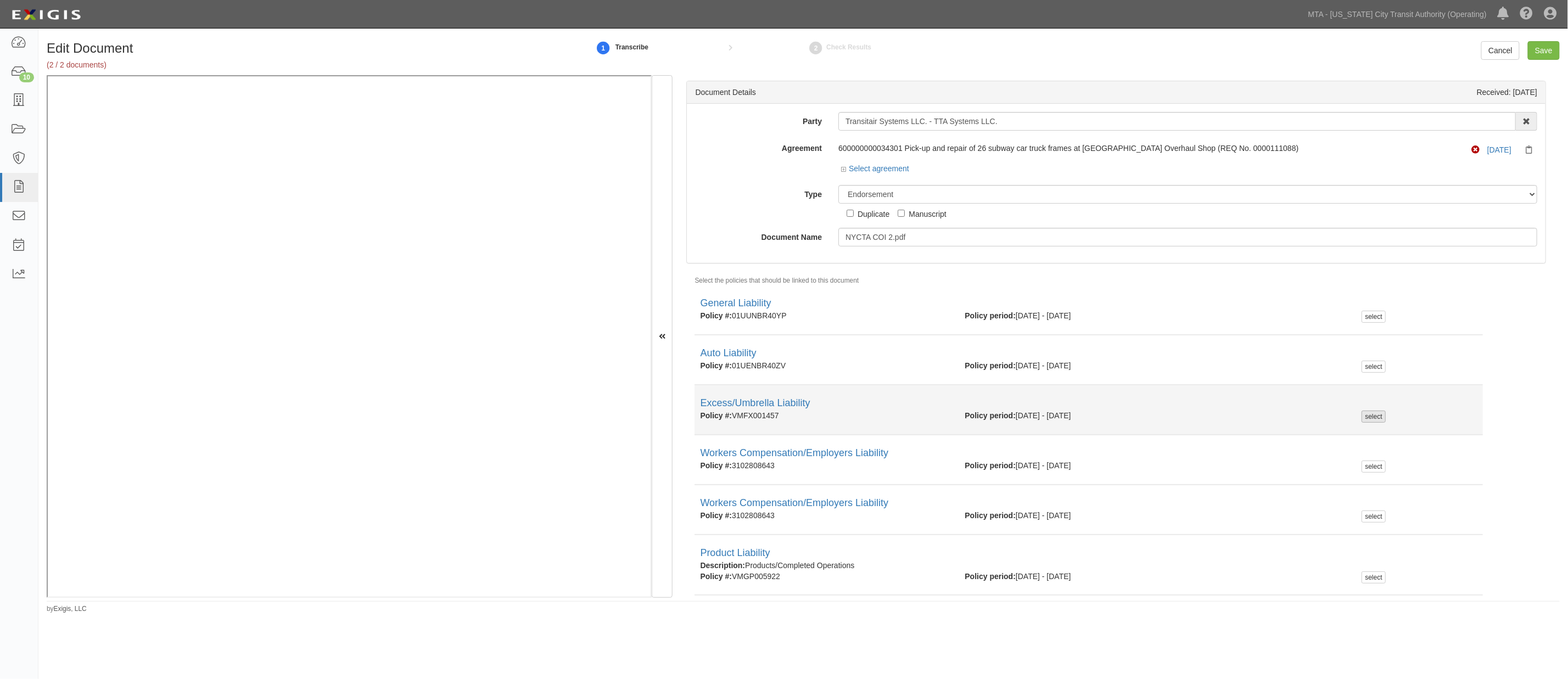
click at [1366, 416] on div "select" at bounding box center [1373, 417] width 24 height 12
checkbox input "true"
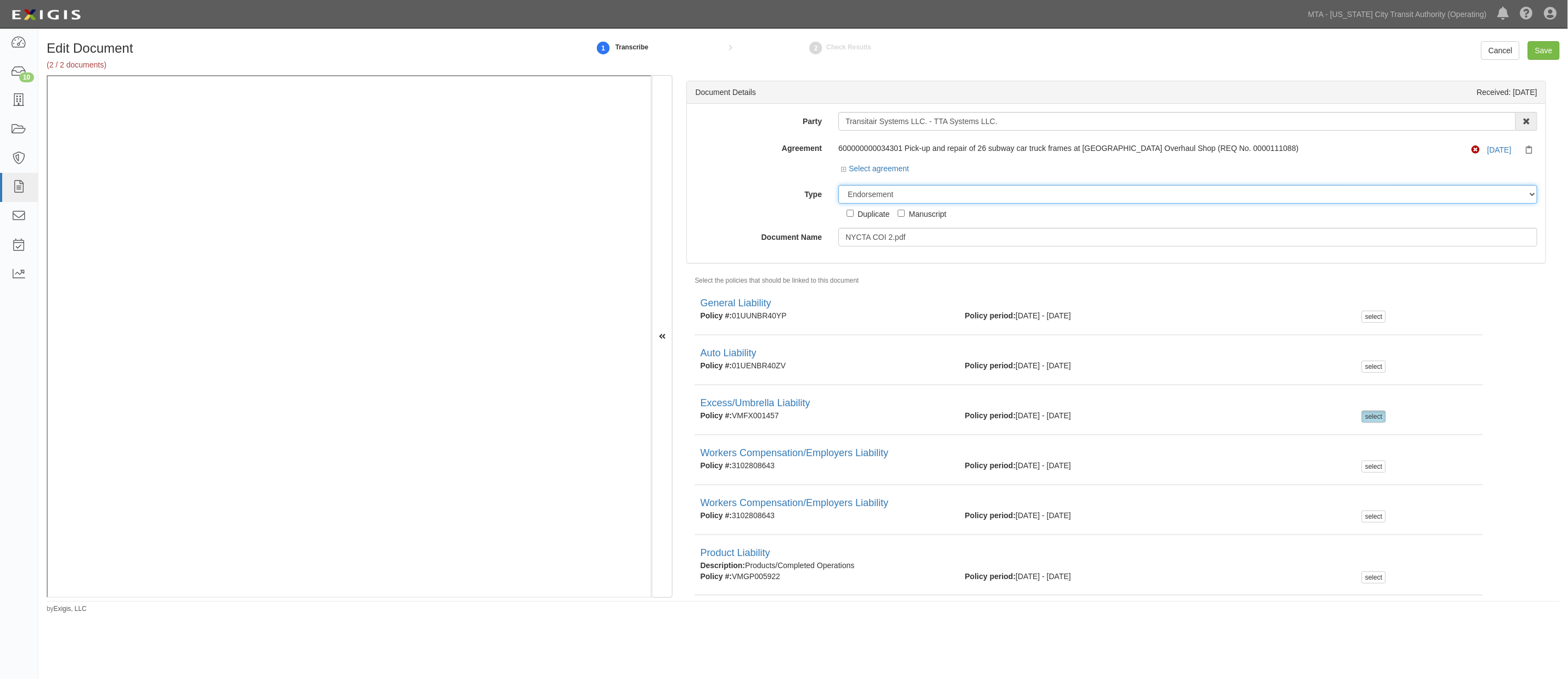
click at [950, 191] on select "Unassigned Binder Cancellation Notice Certificate Contract Endorsement Insuranc…" at bounding box center [1187, 194] width 699 height 19
select select "OtherDetail"
click at [838, 186] on select "Unassigned Binder Cancellation Notice Certificate Contract Endorsement Insuranc…" at bounding box center [1187, 194] width 699 height 19
click at [1552, 43] on input "Save" at bounding box center [1543, 50] width 32 height 19
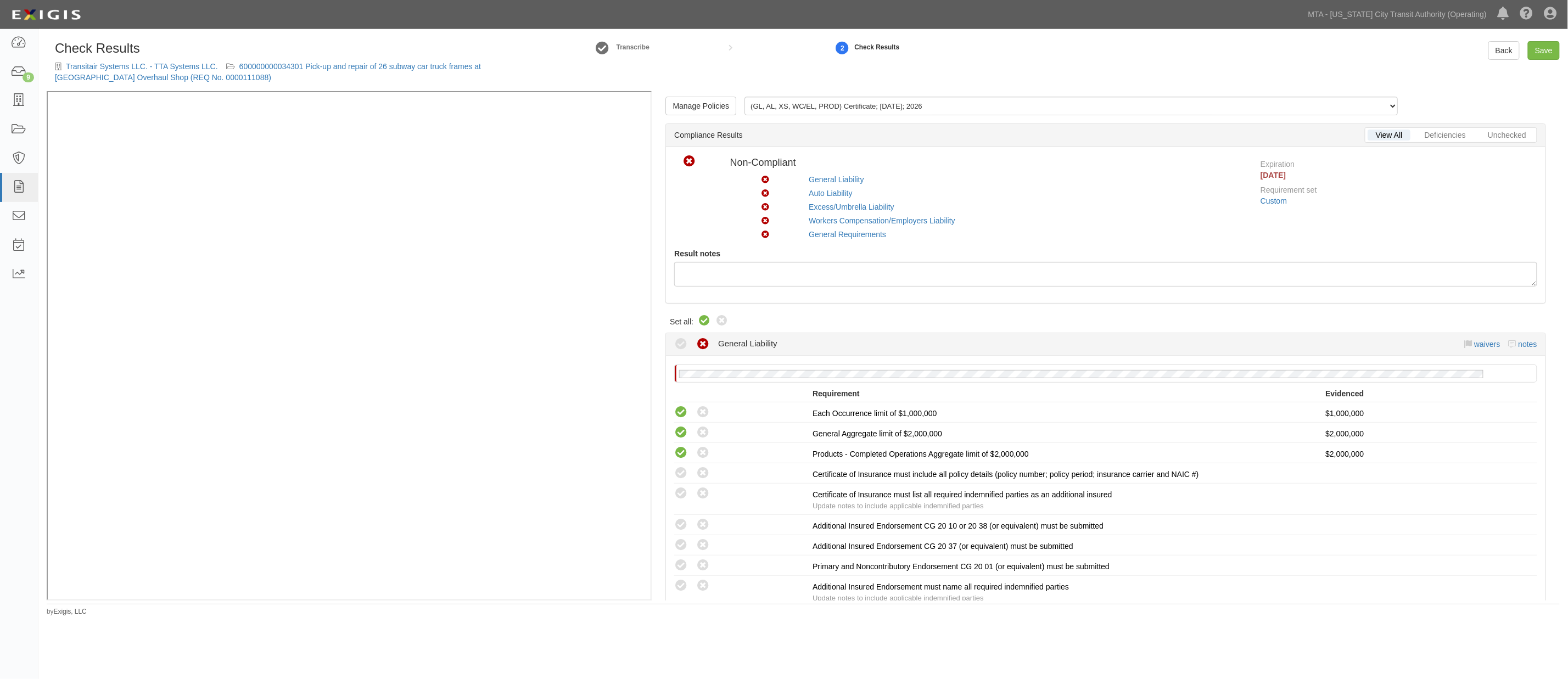
click at [705, 324] on icon at bounding box center [705, 321] width 13 height 13
radio input "true"
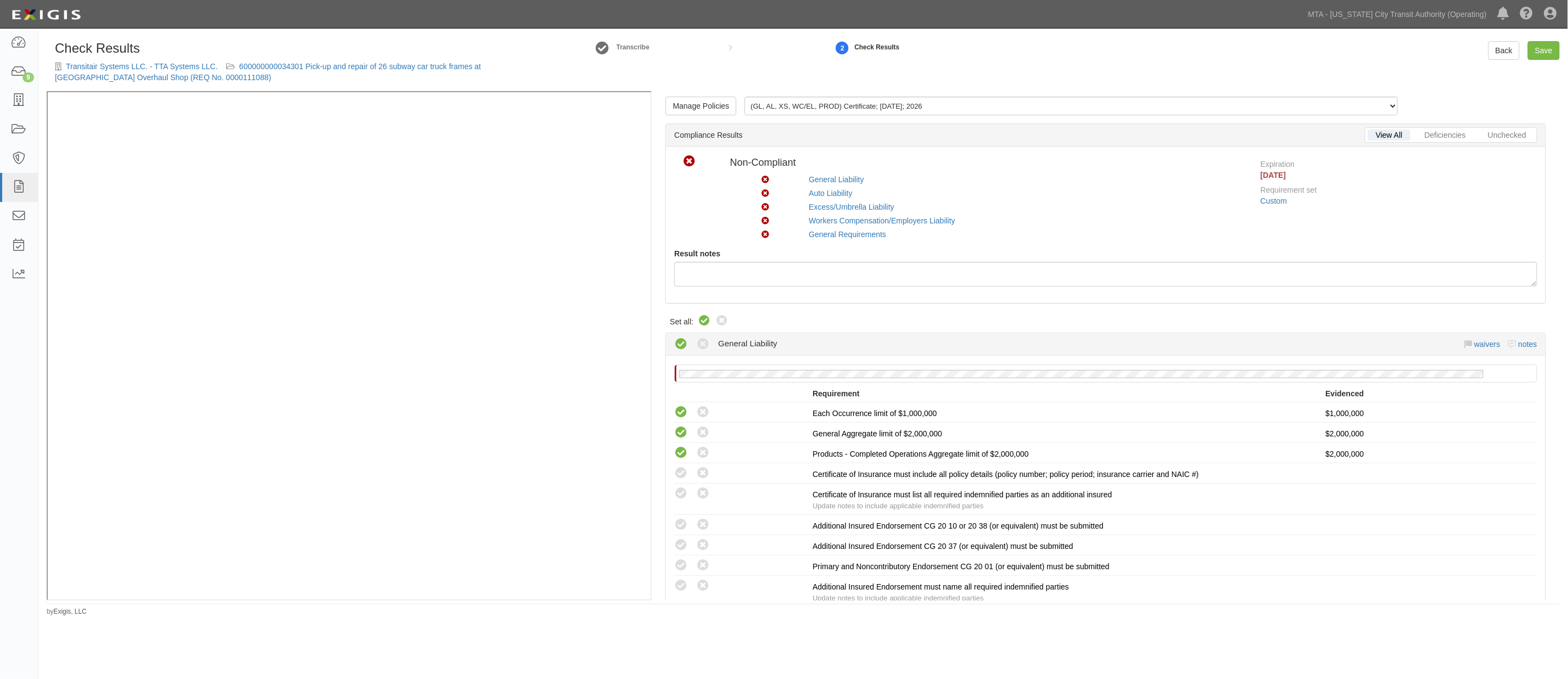
radio input "true"
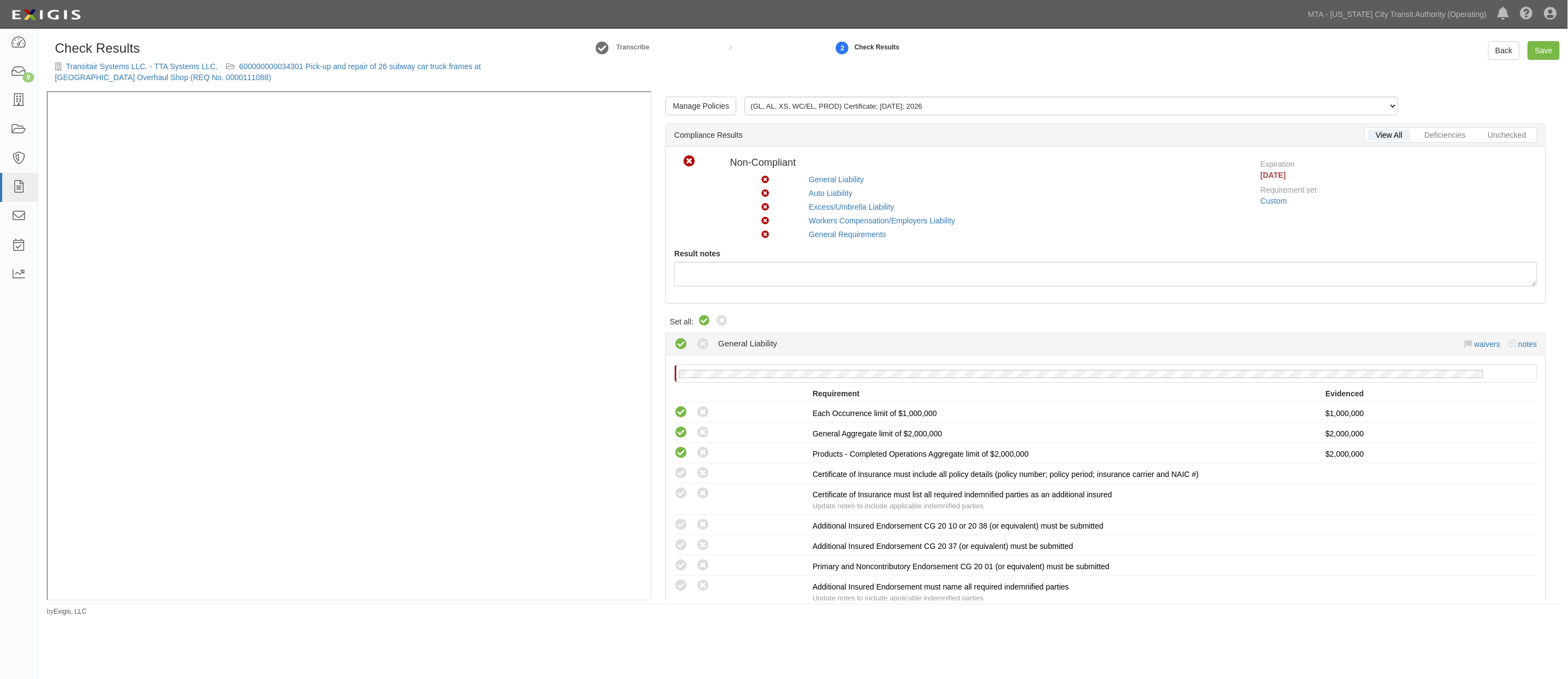
radio input "true"
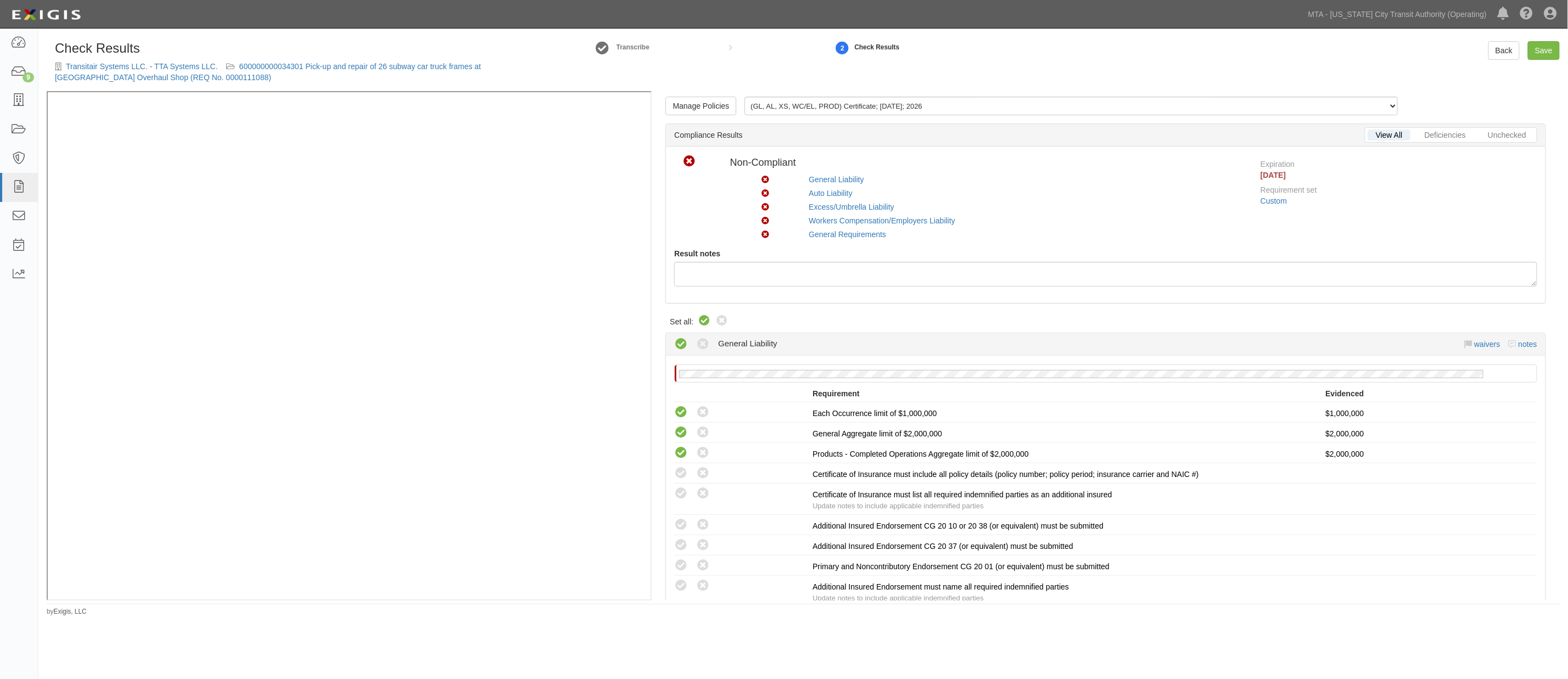
radio input "true"
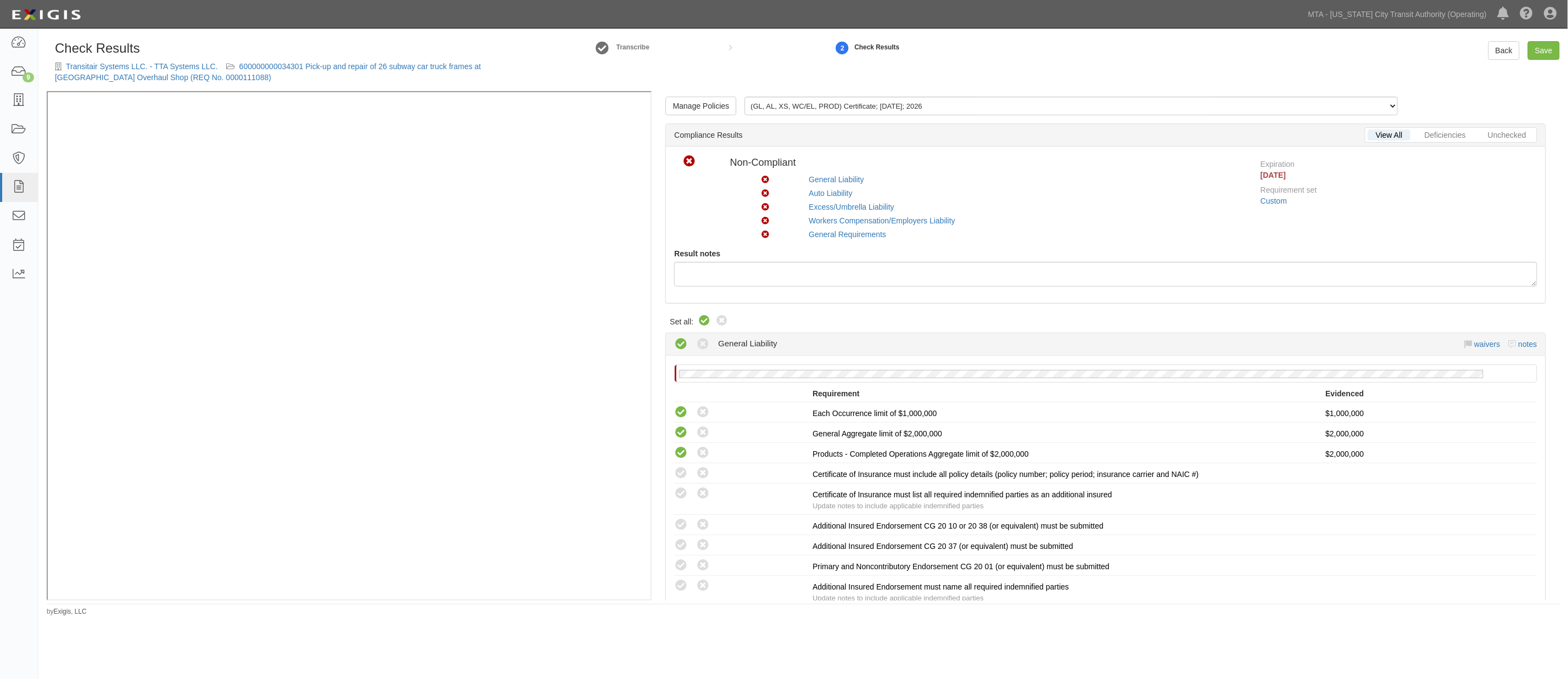
radio input "true"
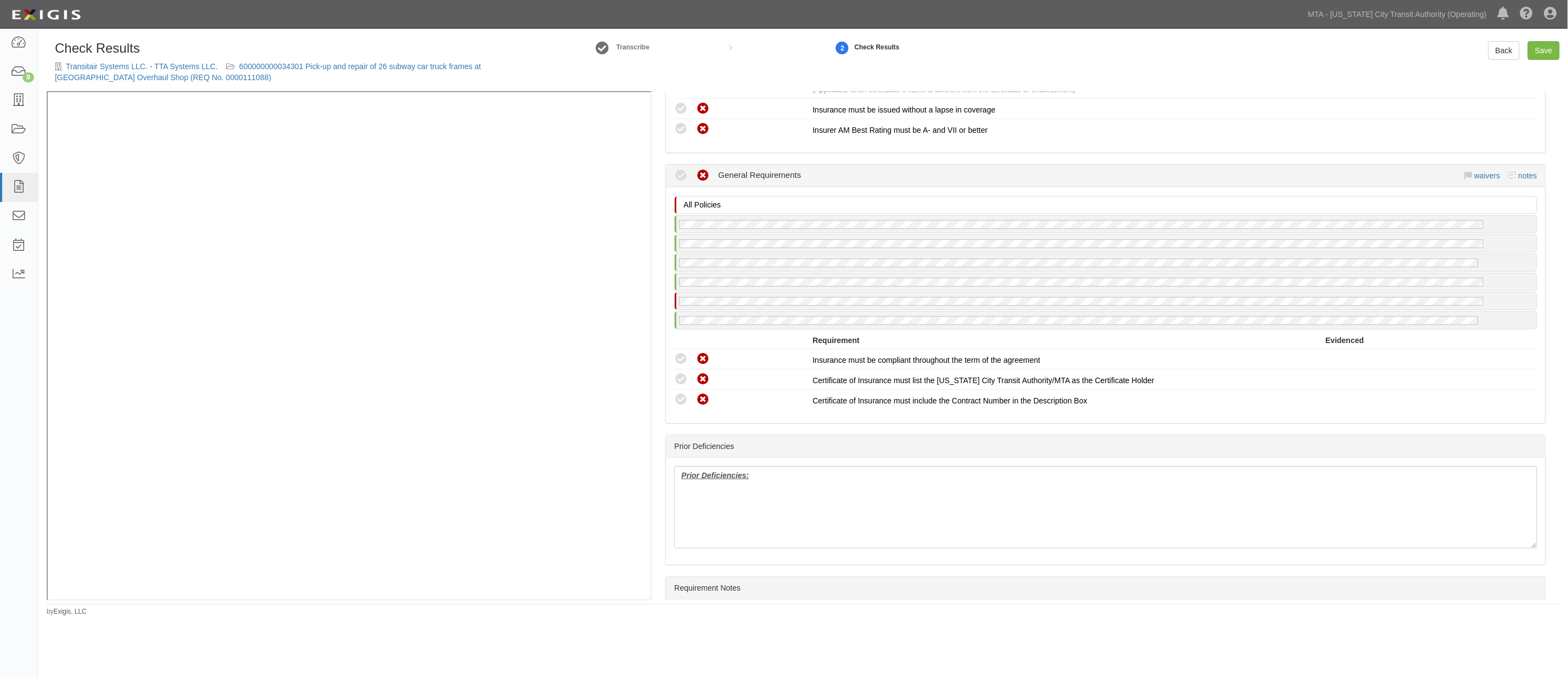
scroll to position [1463, 0]
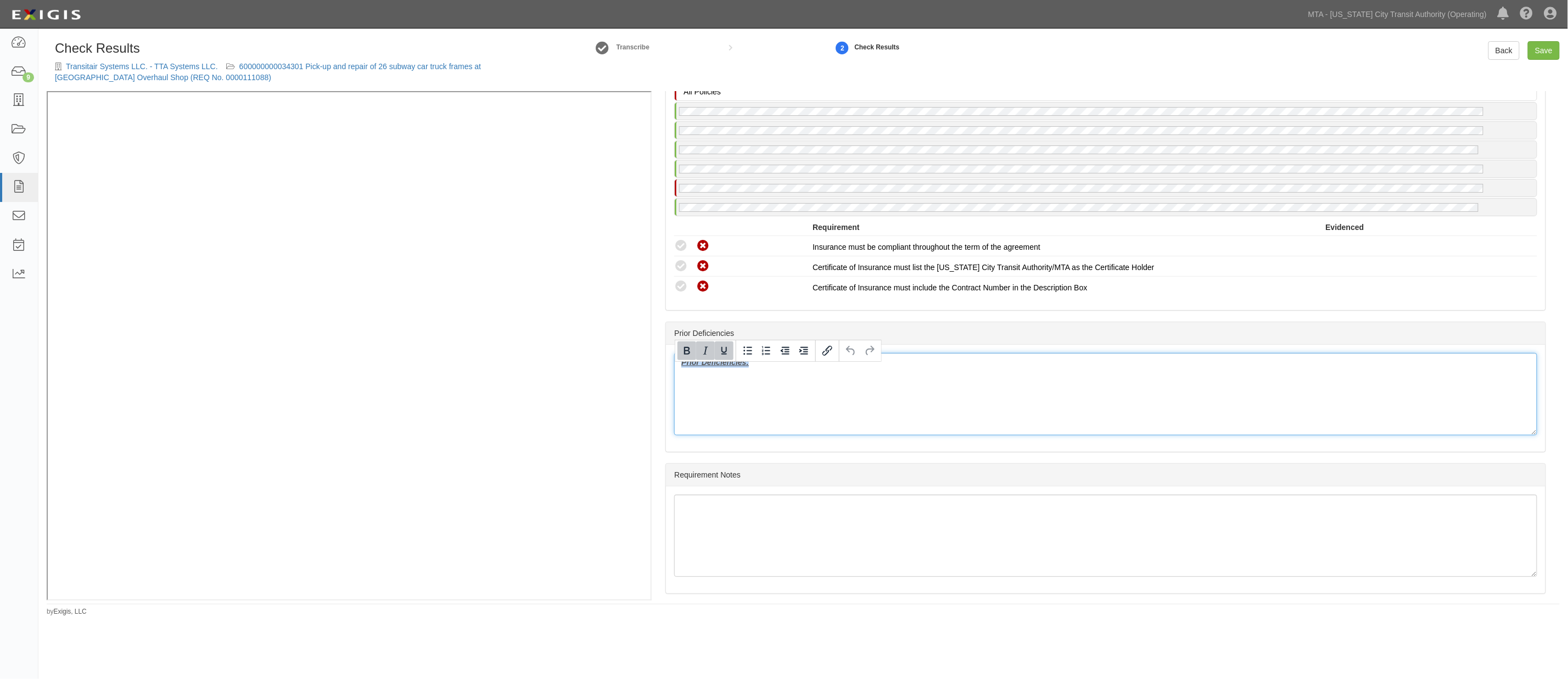
drag, startPoint x: 751, startPoint y: 370, endPoint x: 650, endPoint y: 361, distance: 101.4
click at [593, 235] on div "Manage Policies (GL, AL, XS, WC/EL, PROD) Certificate; 9/26/2025; 2026 (GL) End…" at bounding box center [803, 345] width 1513 height 510
click at [1546, 42] on link "Save" at bounding box center [1543, 50] width 32 height 19
radio input "true"
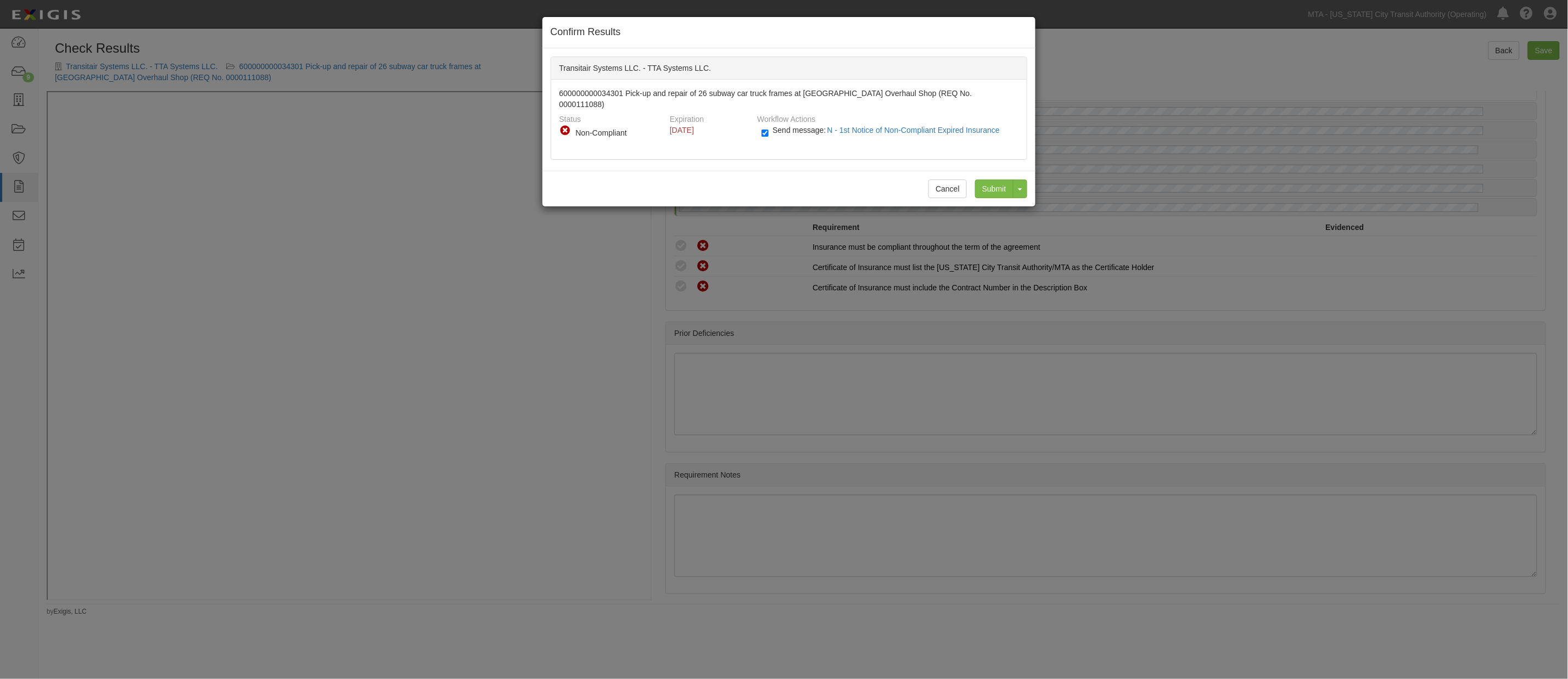
click at [794, 126] on span "Send message: N - 1st Notice of Non-Compliant Expired Insurance" at bounding box center [888, 130] width 232 height 9
click at [769, 127] on input "Send message: N - 1st Notice of Non-Compliant Expired Insurance" at bounding box center [765, 133] width 7 height 12
checkbox input "false"
click at [1000, 179] on input "Submit" at bounding box center [994, 188] width 39 height 19
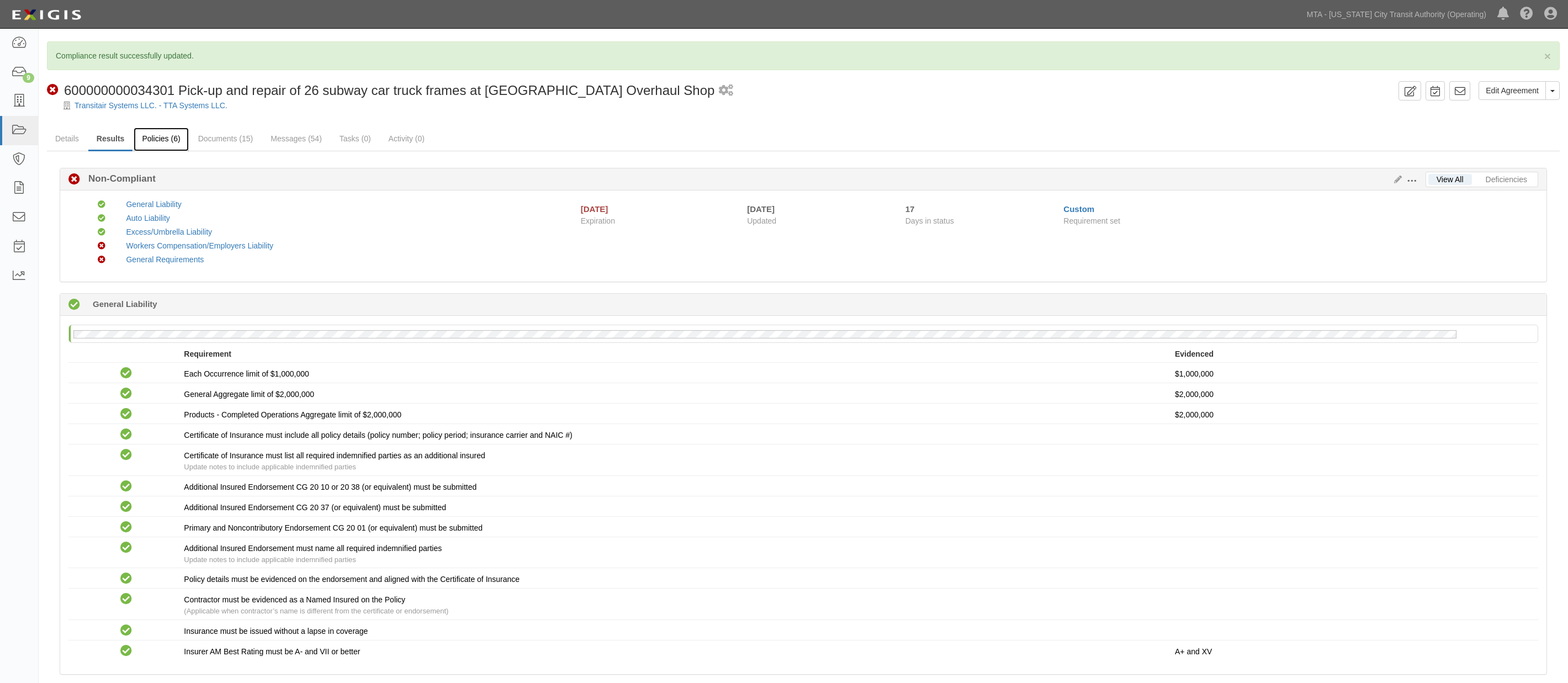
click at [174, 145] on link "Policies (6)" at bounding box center [161, 139] width 55 height 24
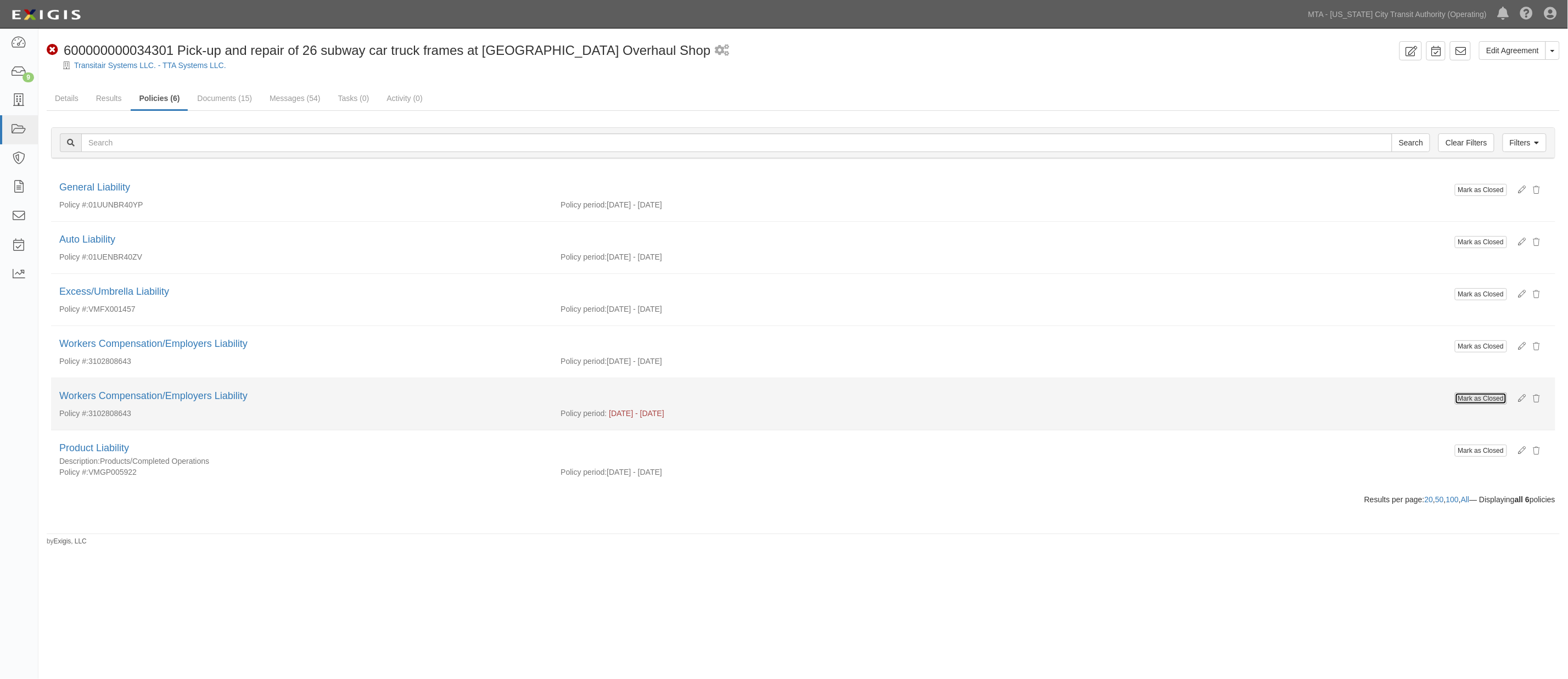
click at [1483, 399] on button "Mark as Closed" at bounding box center [1481, 398] width 52 height 12
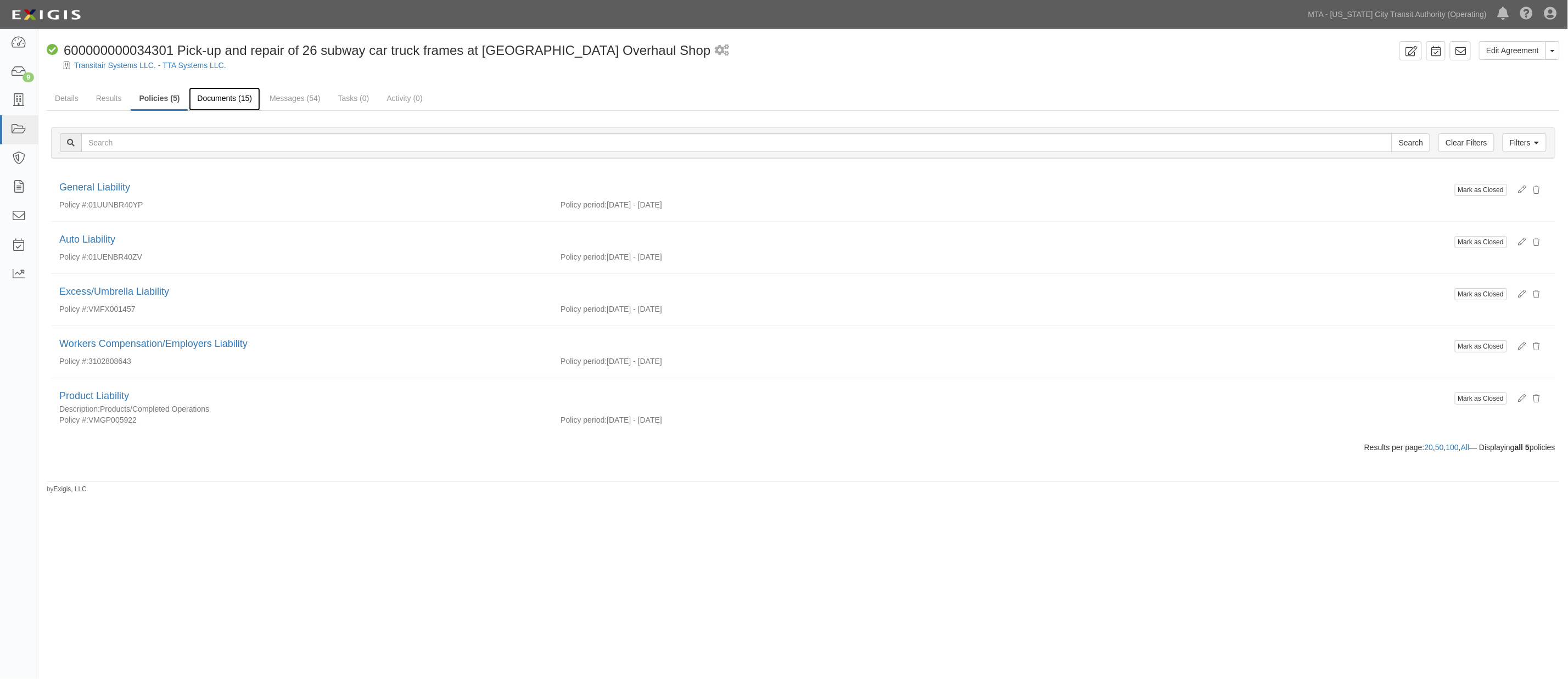
click at [230, 97] on link "Documents (15)" at bounding box center [224, 99] width 71 height 24
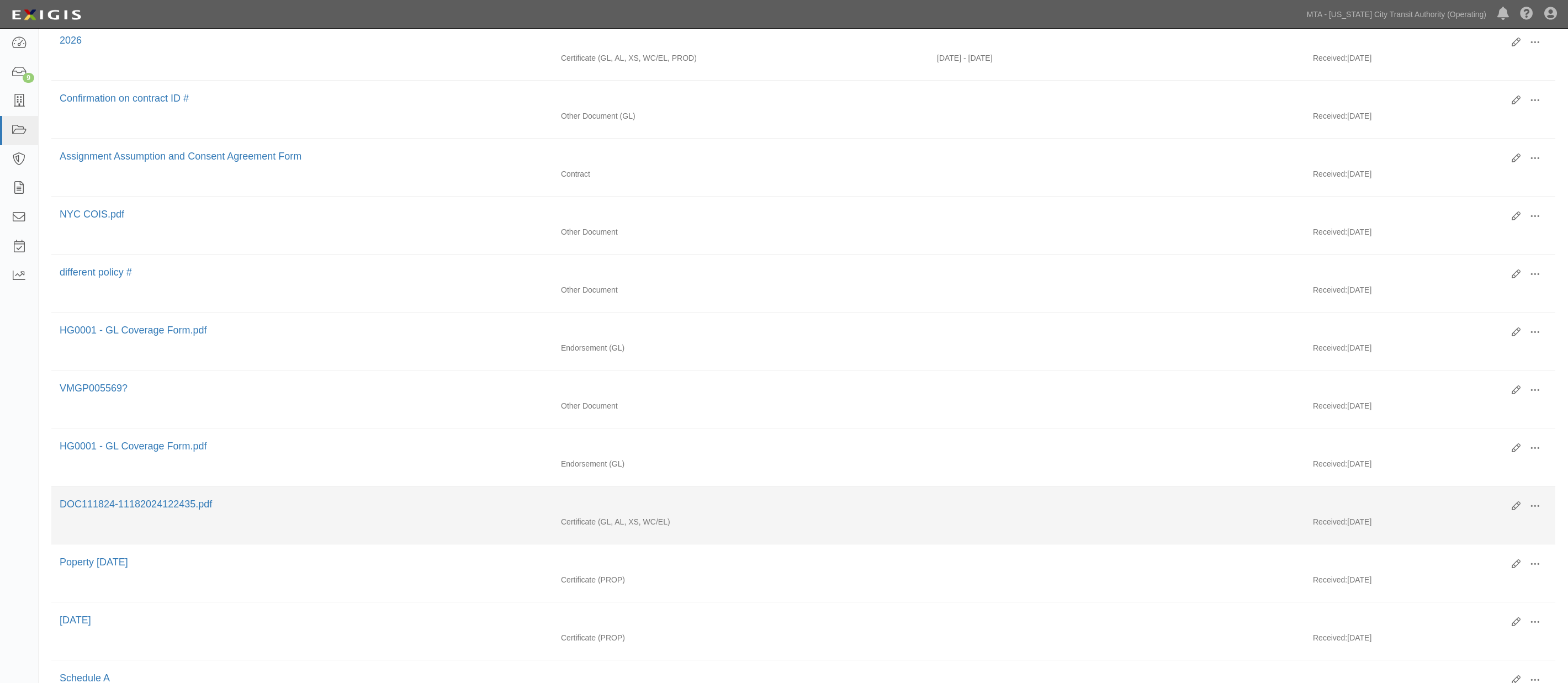
scroll to position [307, 0]
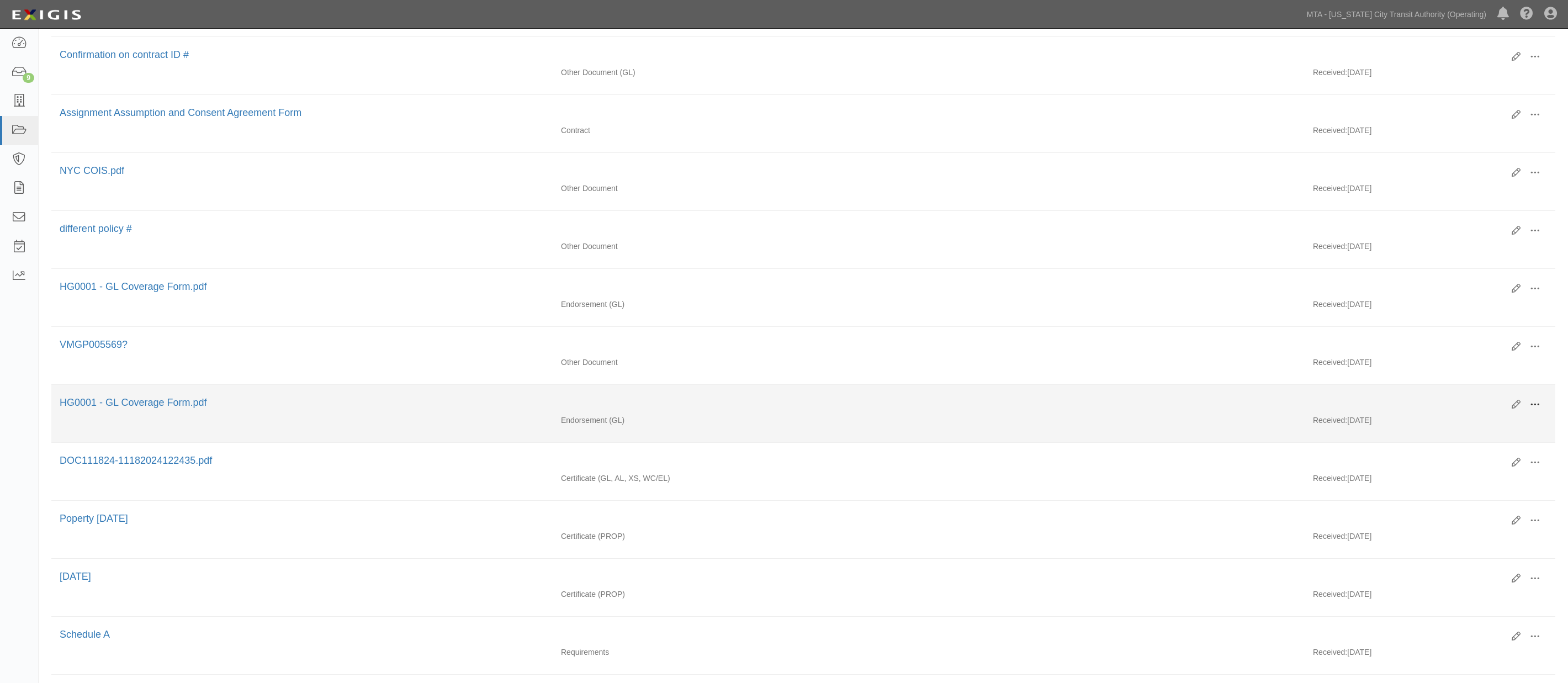
click at [1538, 410] on span at bounding box center [1534, 405] width 10 height 10
click at [1454, 431] on link "View" at bounding box center [1481, 420] width 88 height 20
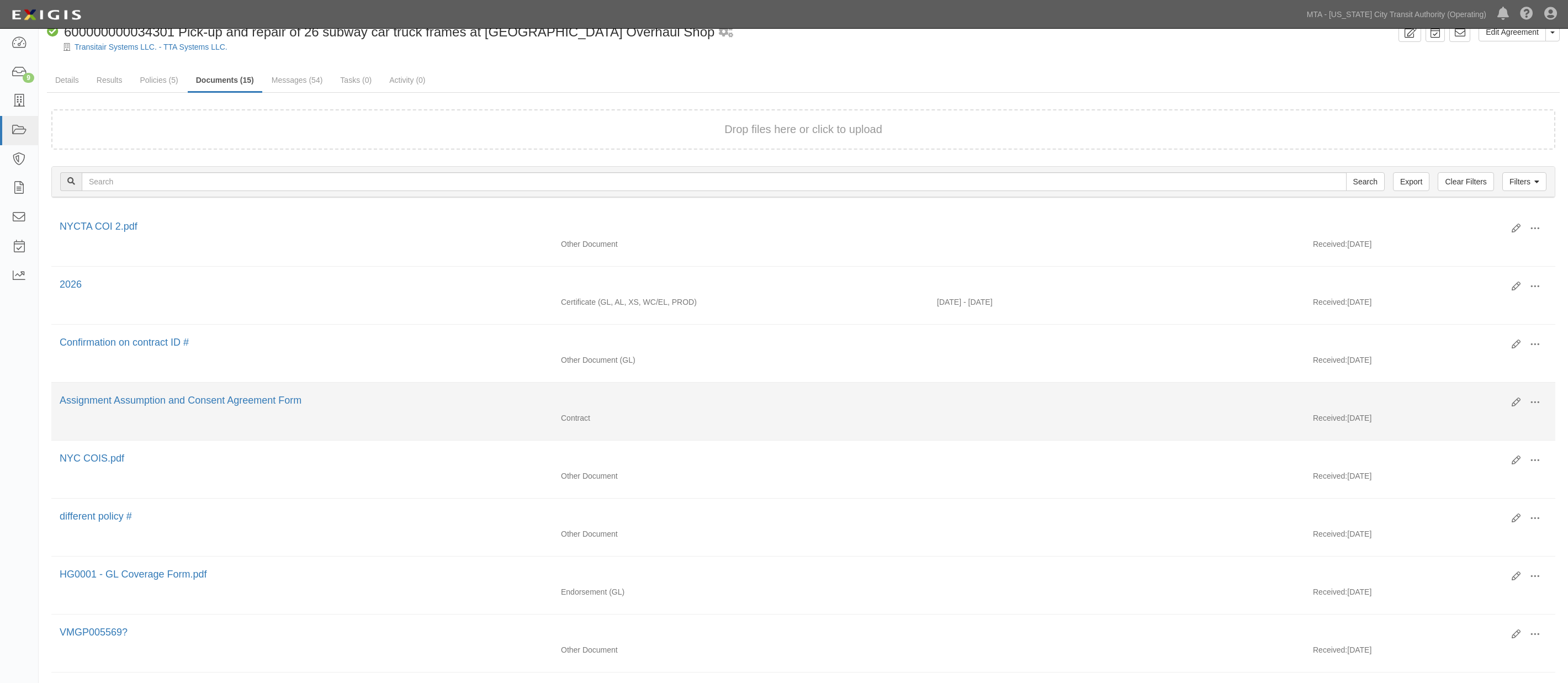
scroll to position [0, 0]
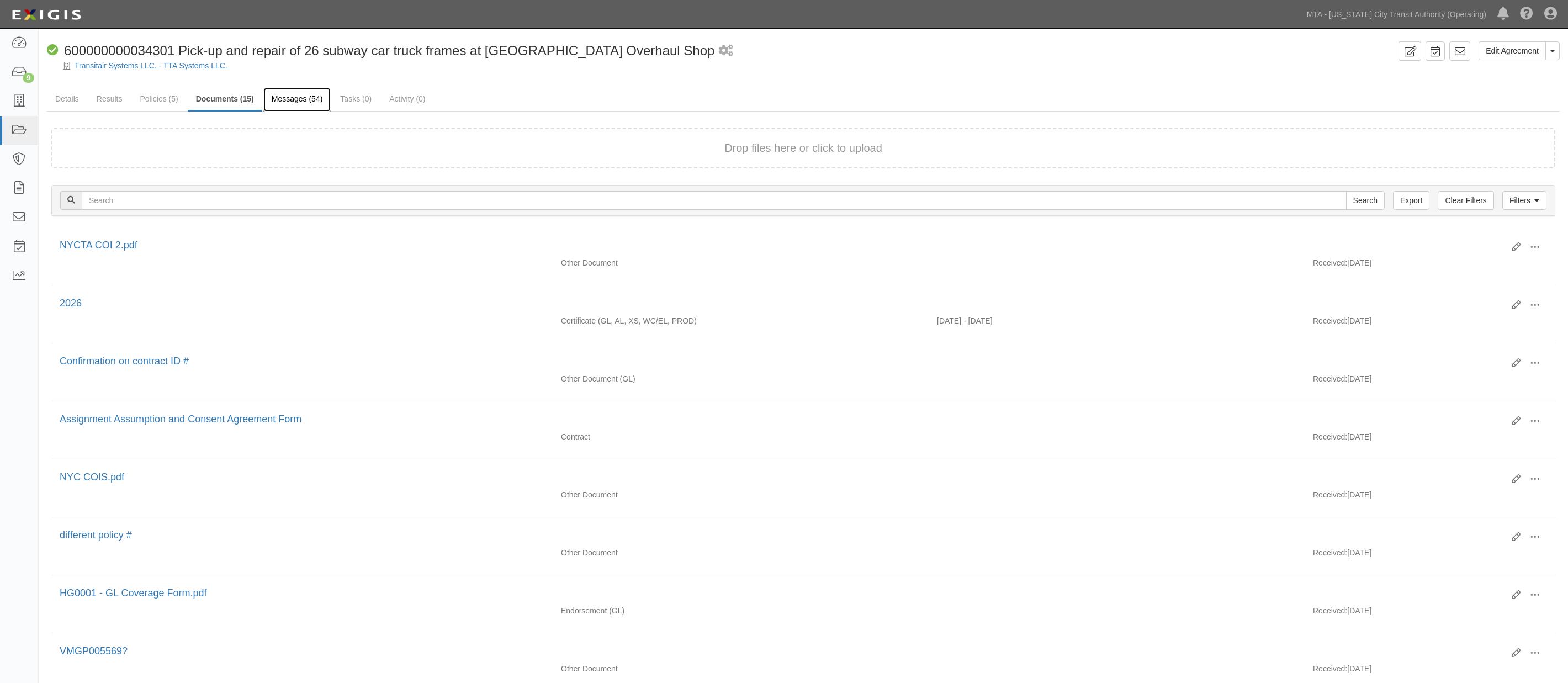
click at [291, 97] on link "Messages (54)" at bounding box center [297, 99] width 68 height 24
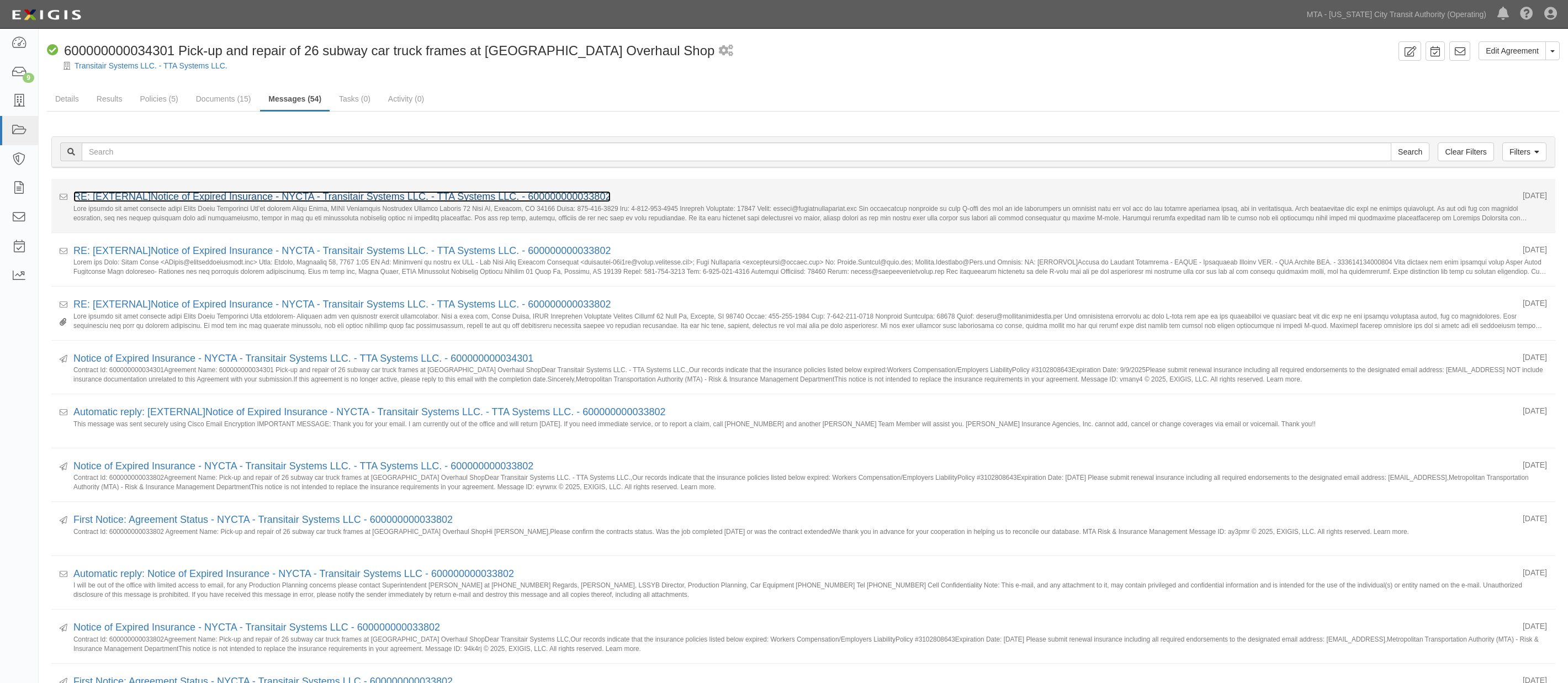
click at [267, 199] on link "RE: [EXTERNAL]Notice of Expired Insurance - NYCTA - Transitair Systems LLC. - T…" at bounding box center [342, 196] width 537 height 11
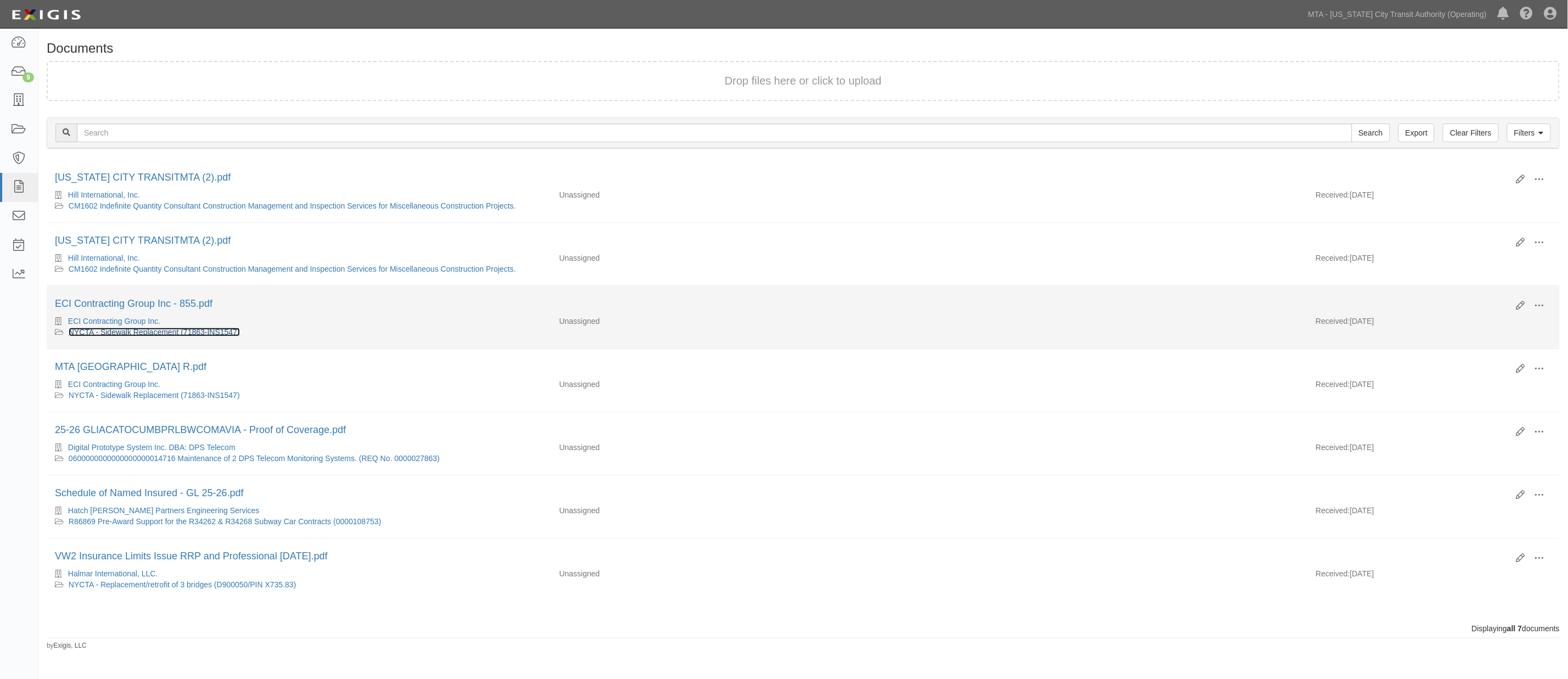
click at [215, 336] on link "NYCTA - Sidewalk Replacement (71863-INS1547)" at bounding box center [154, 332] width 171 height 9
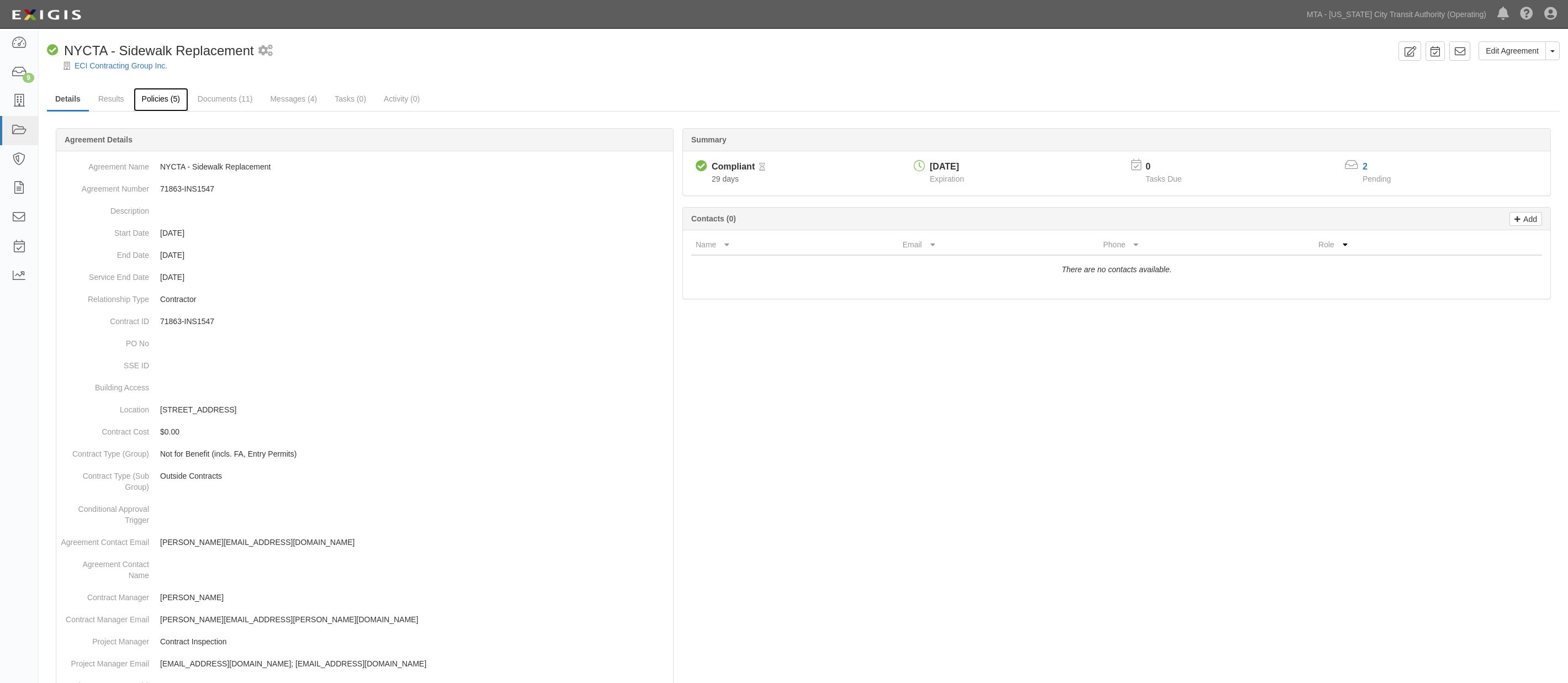
click at [172, 97] on link "Policies (5)" at bounding box center [161, 99] width 55 height 24
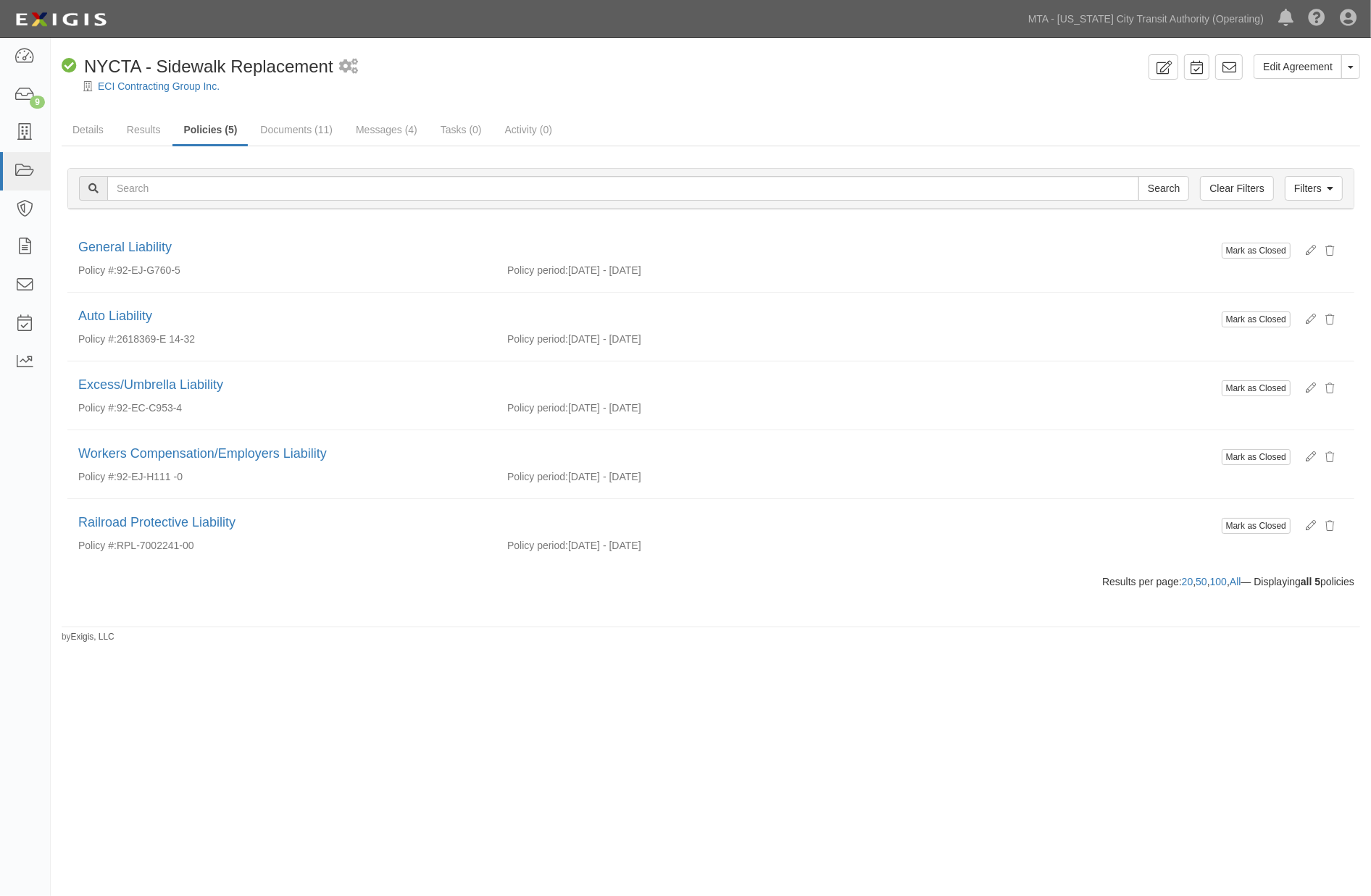
drag, startPoint x: 439, startPoint y: 745, endPoint x: 358, endPoint y: 624, distance: 145.6
click at [439, 745] on div "Edit Agreement Toggle Agreement Dropdown View Audit Trail Archive Agreement Sen…" at bounding box center [686, 446] width 1371 height 806
click at [8, 87] on link "9" at bounding box center [25, 95] width 50 height 38
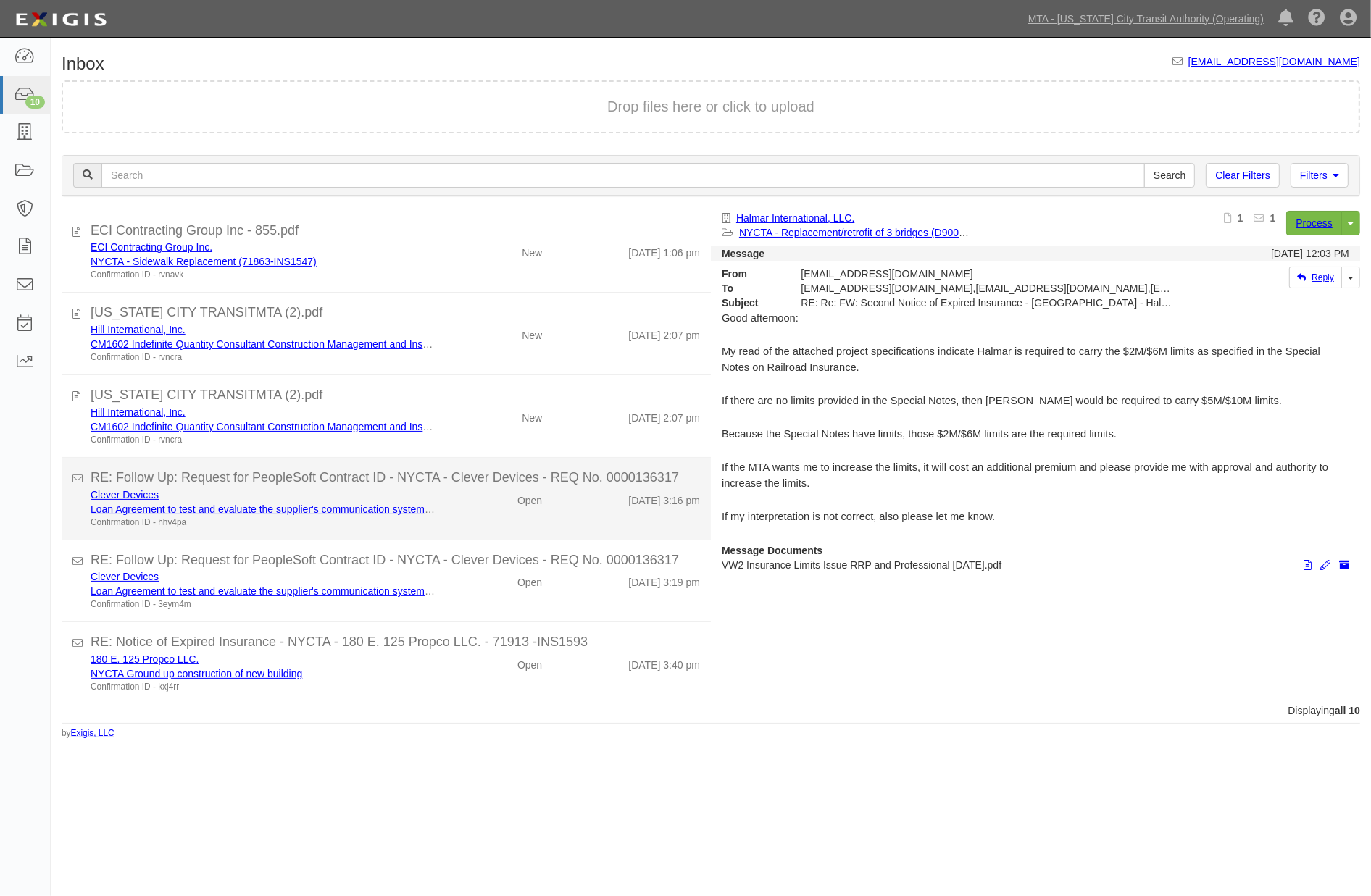
scroll to position [331, 0]
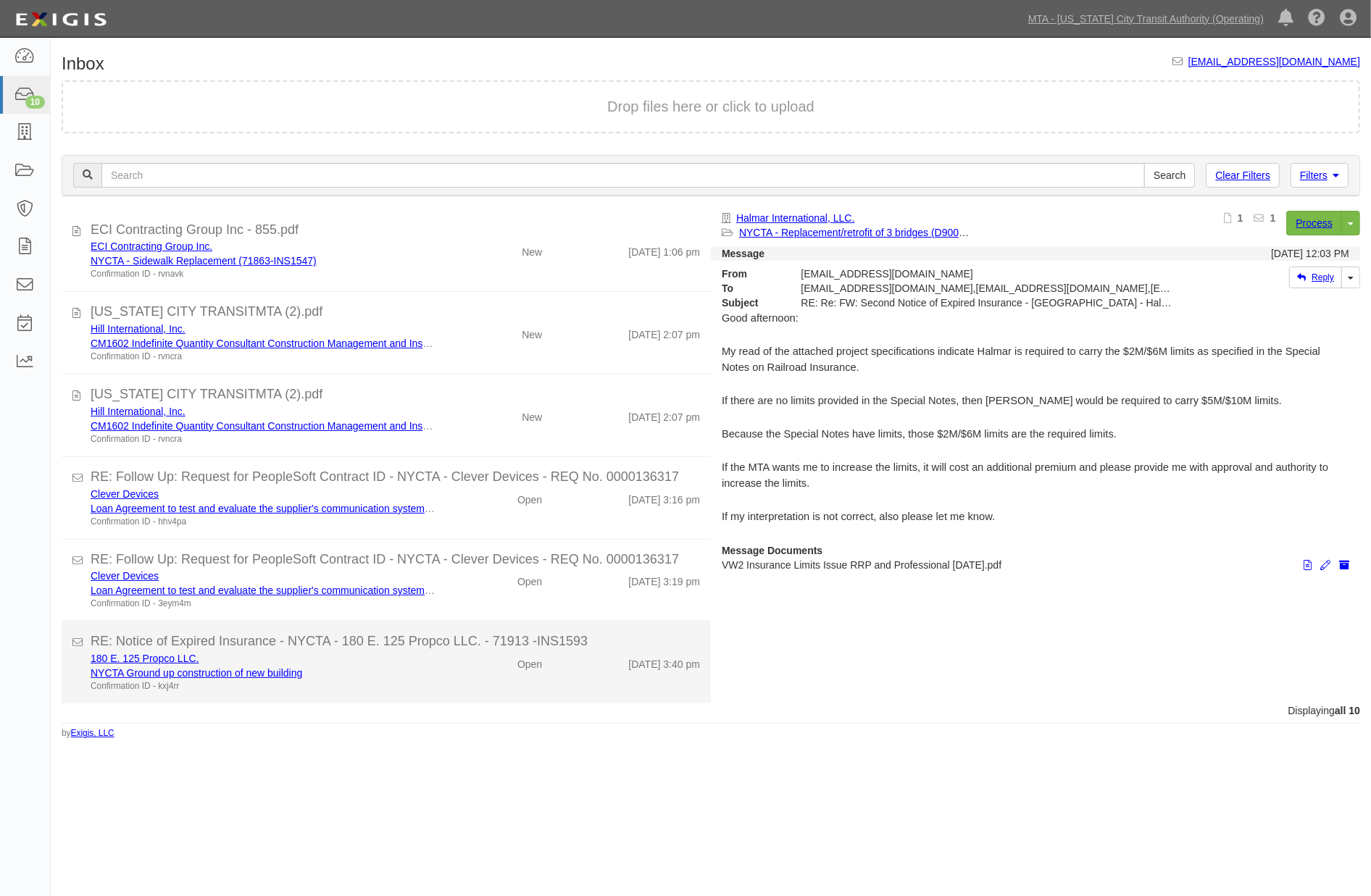
click at [475, 671] on div "Open" at bounding box center [501, 660] width 105 height 20
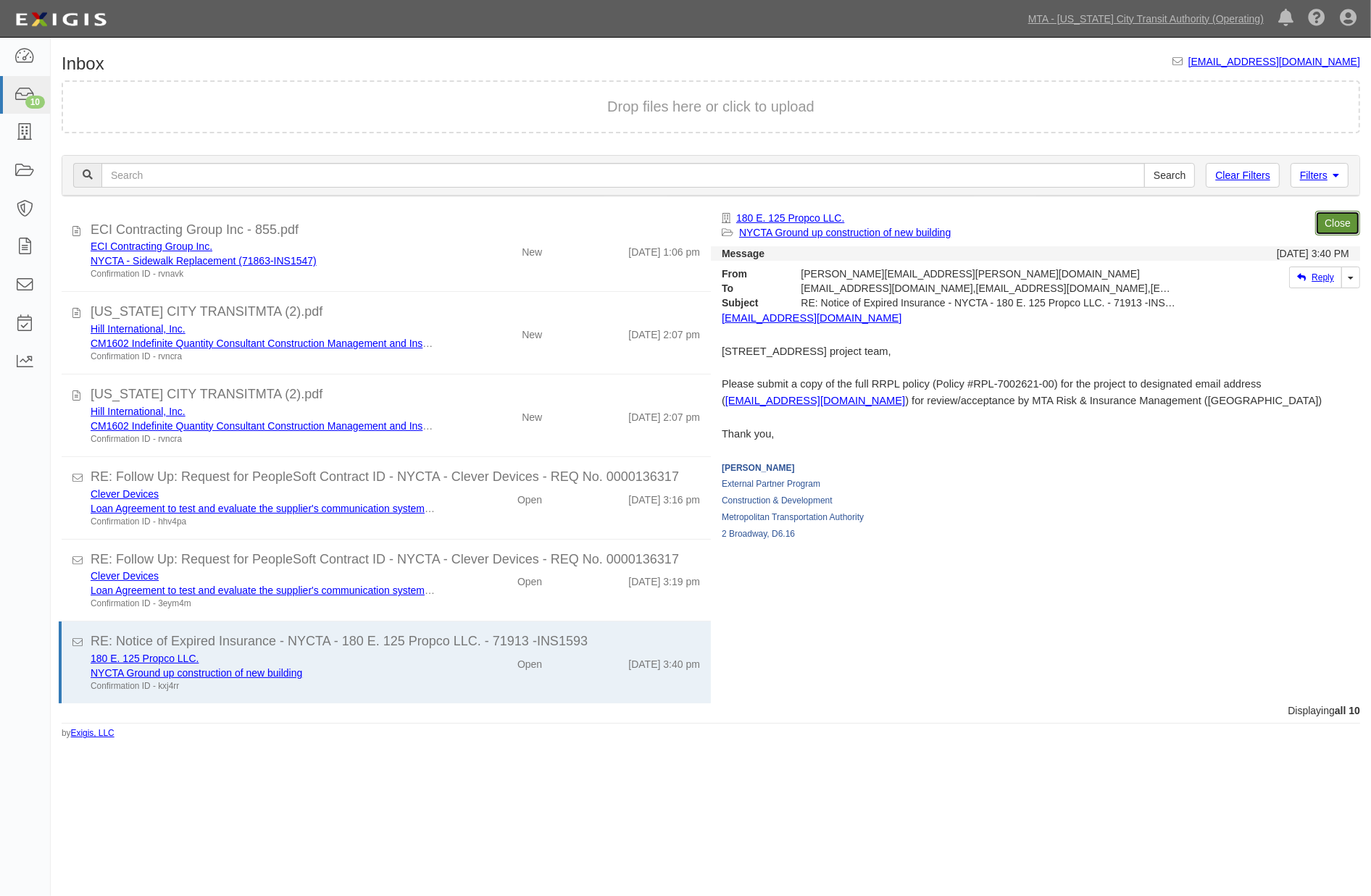
click at [1336, 224] on link "Close" at bounding box center [1337, 223] width 45 height 25
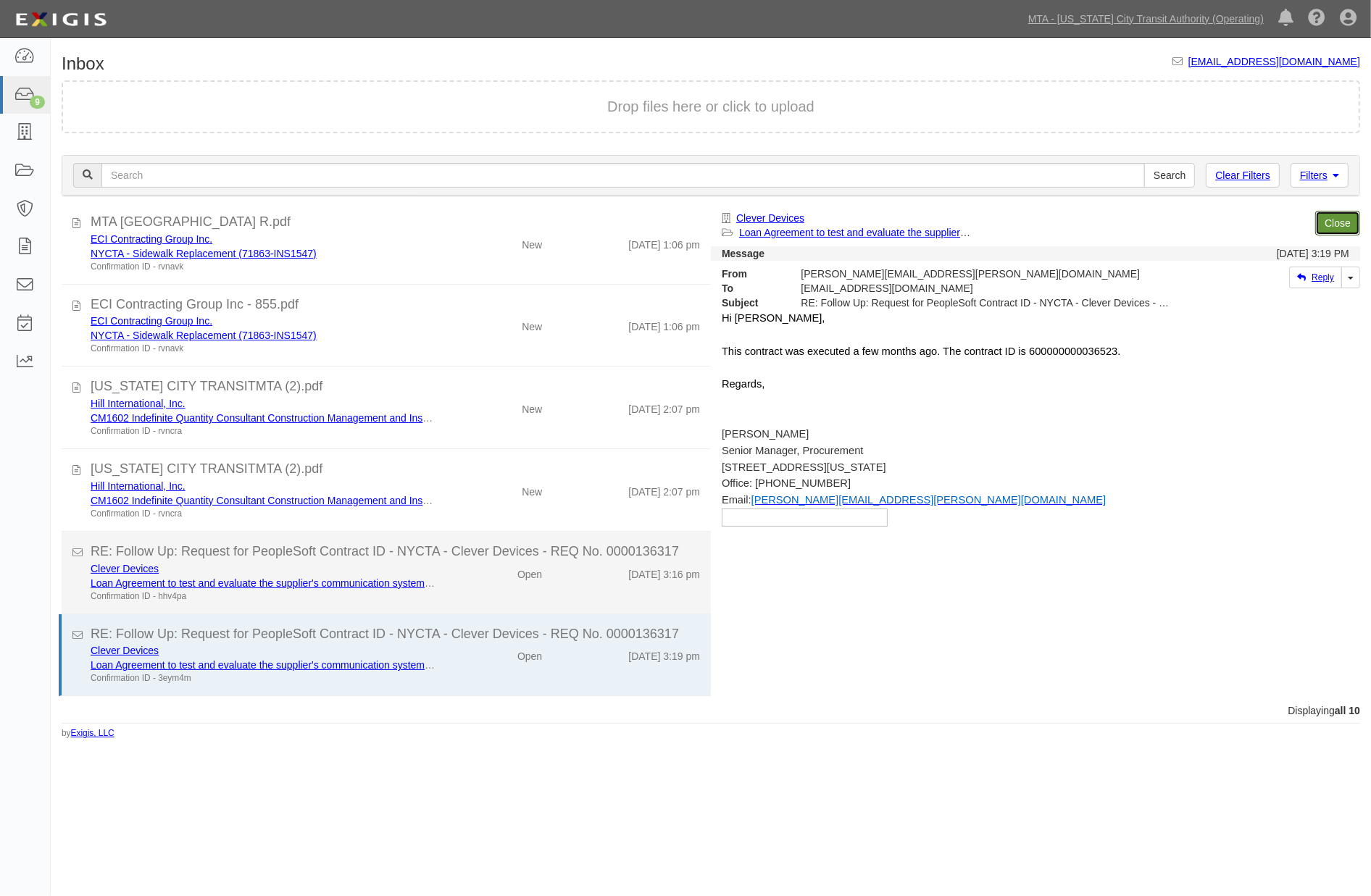
scroll to position [249, 0]
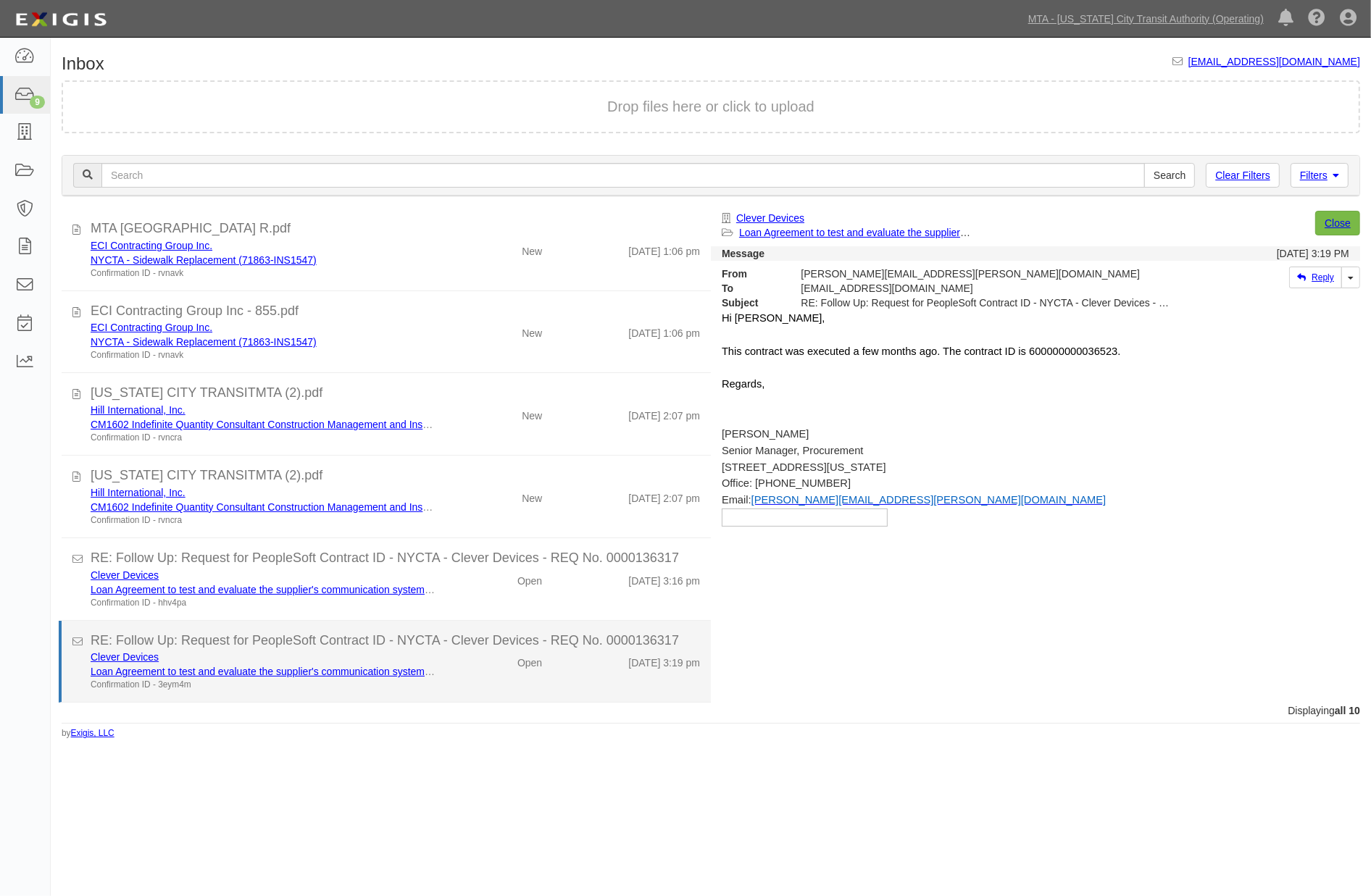
click at [475, 677] on div "Clever Devices Loan Agreement to test and evaluate the supplier's communication…" at bounding box center [395, 671] width 631 height 41
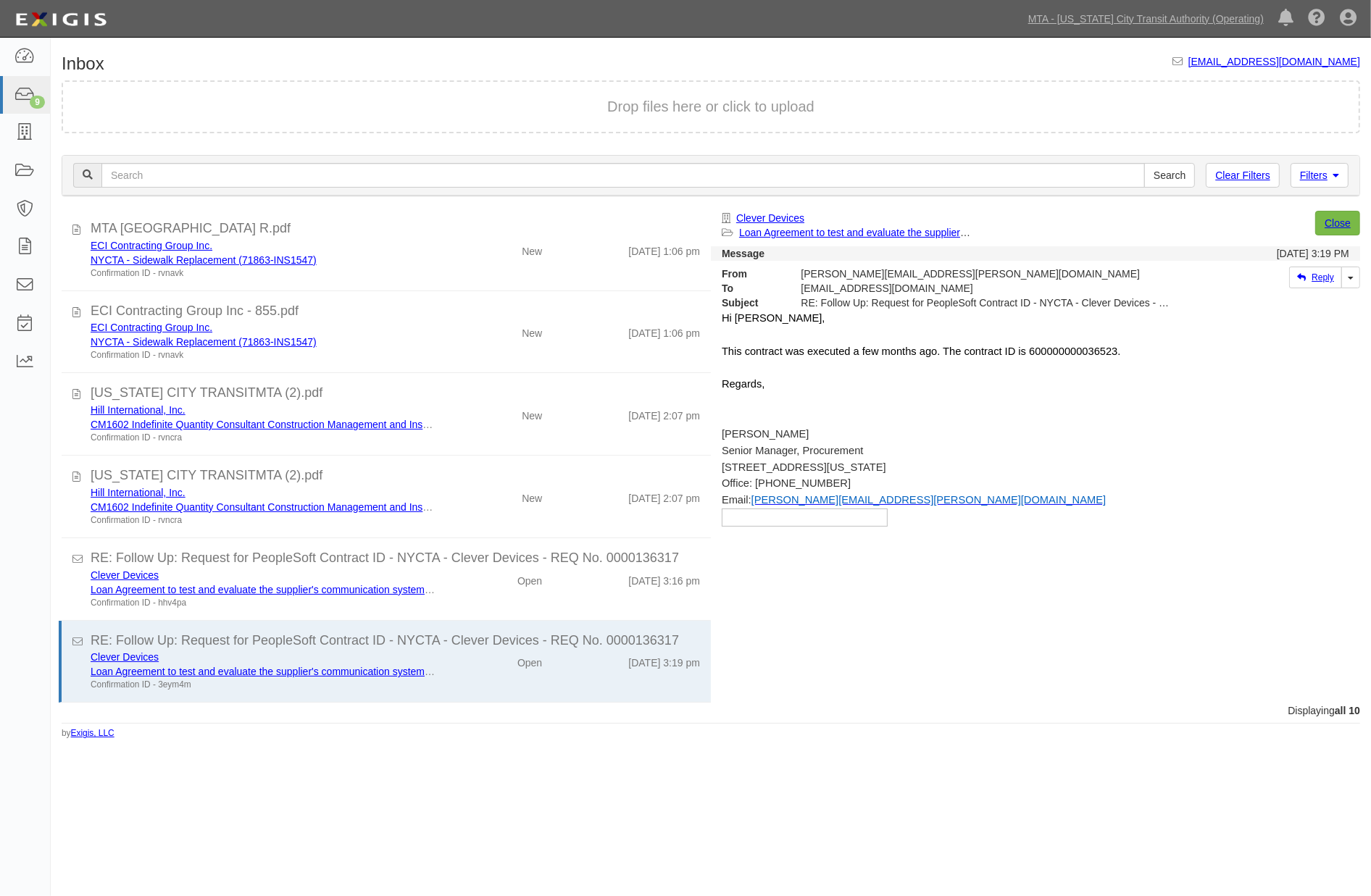
click at [1120, 350] on span "This contract was executed a few months ago. The contract ID is 600000000036523." at bounding box center [921, 350] width 399 height 11
copy span "600000000036523"
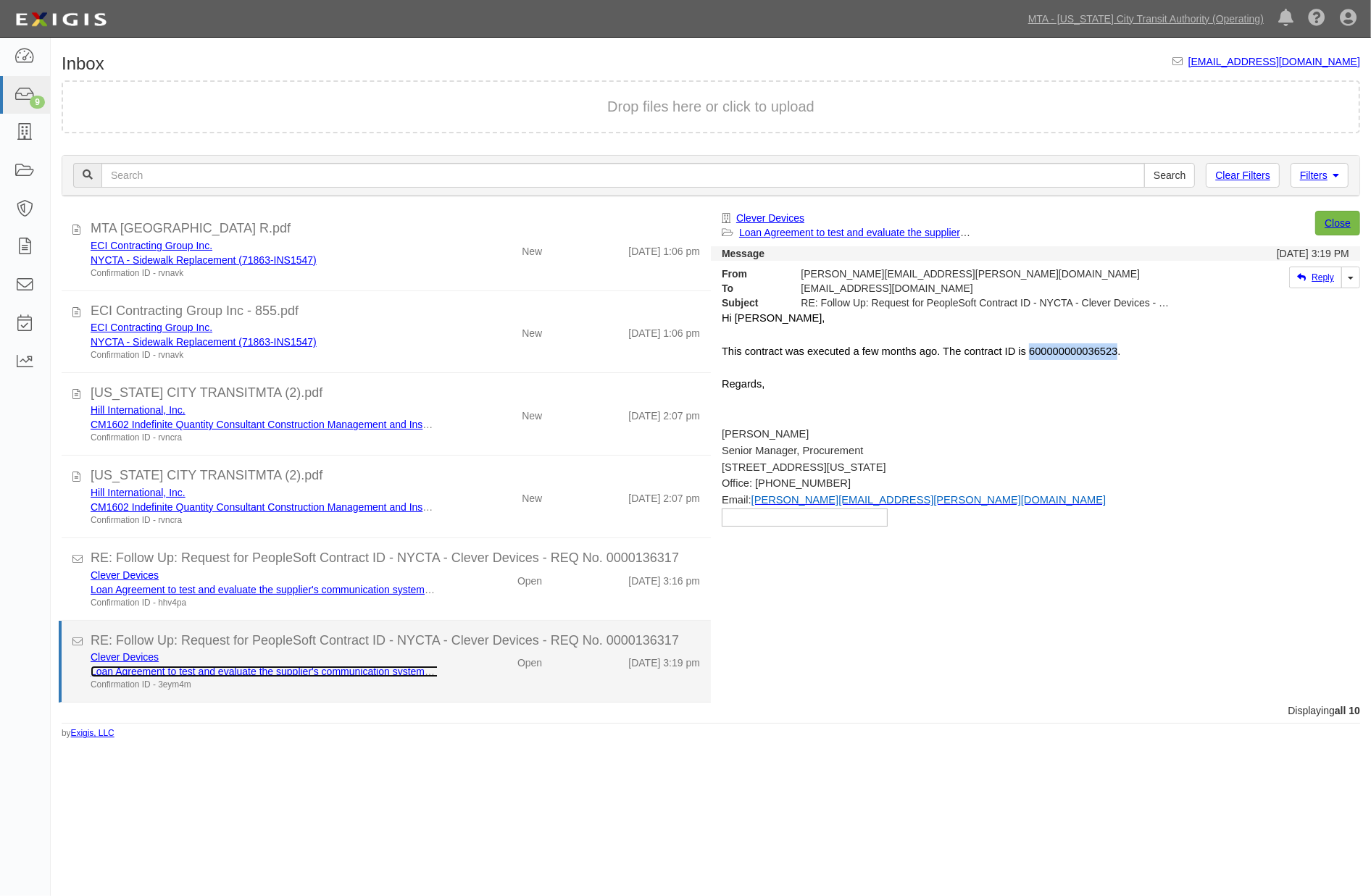
click at [325, 666] on link "Loan Agreement to test and evaluate the supplier's communication systems for on…" at bounding box center [306, 671] width 433 height 11
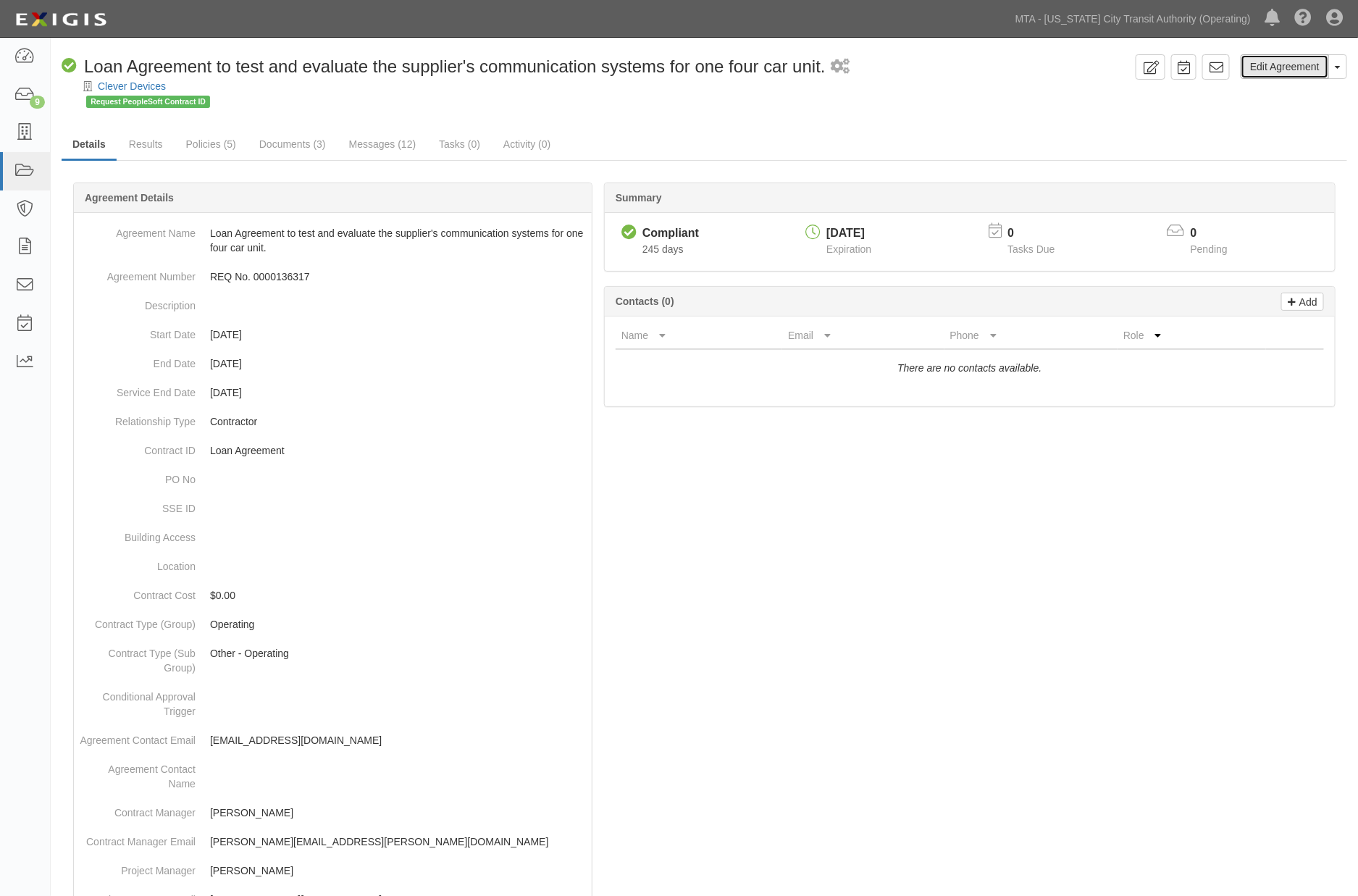
click at [1299, 73] on link "Edit Agreement" at bounding box center [1285, 66] width 88 height 25
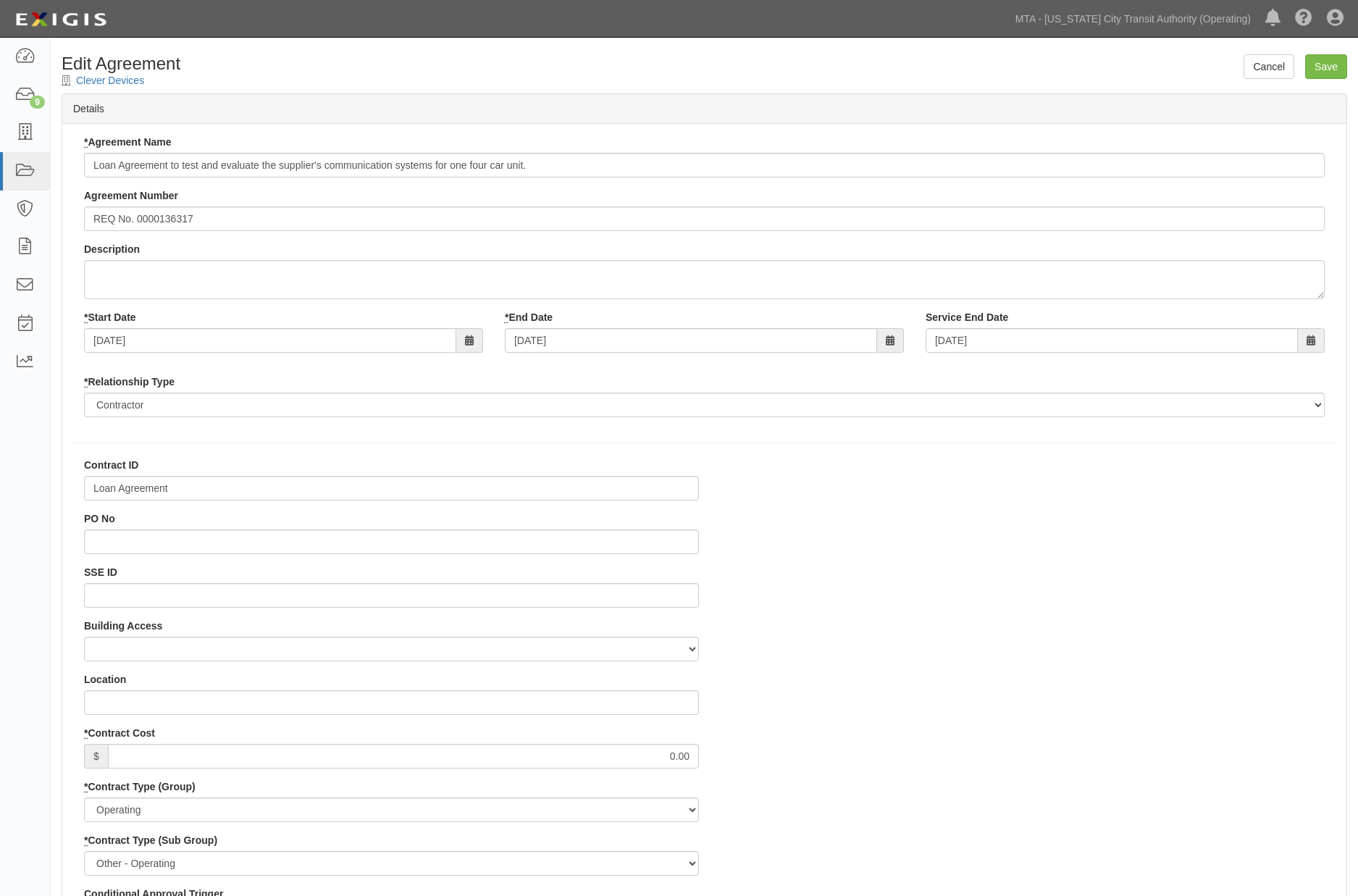
select select
drag, startPoint x: 193, startPoint y: 490, endPoint x: 54, endPoint y: 486, distance: 139.1
paste input "600000000036523"
type input "600000000036523"
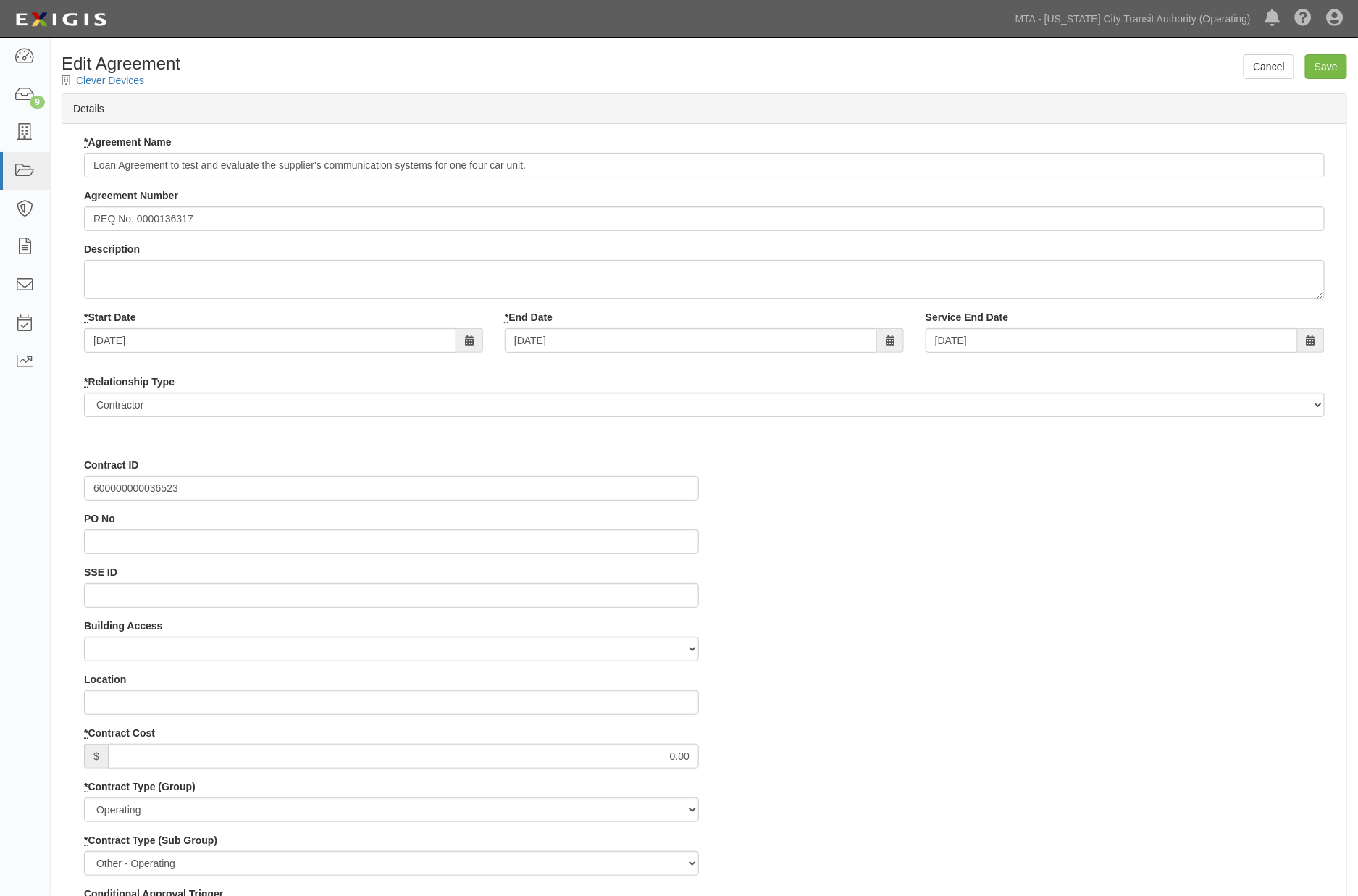
drag, startPoint x: 1134, startPoint y: 583, endPoint x: 1114, endPoint y: 583, distance: 20.0
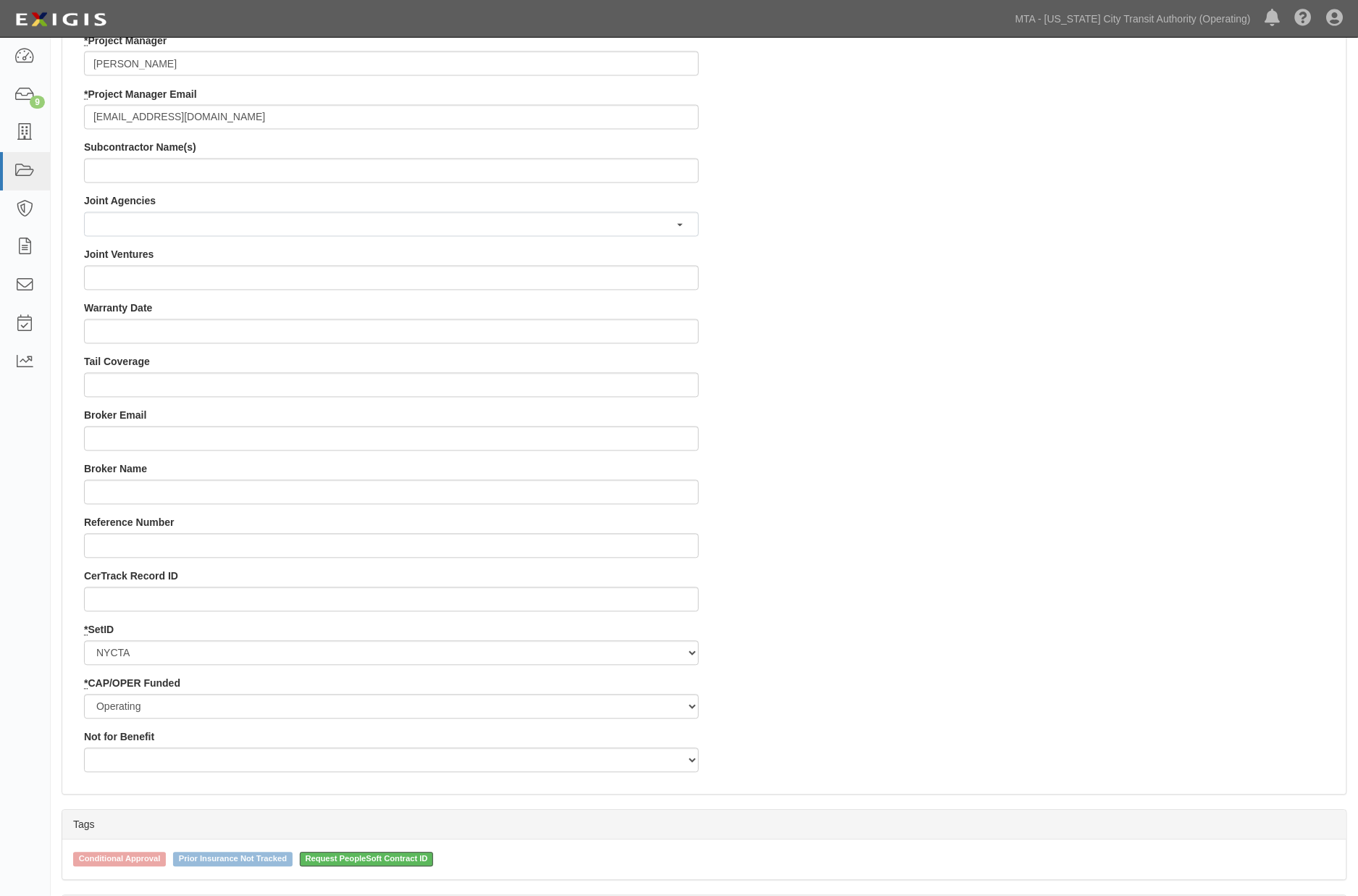
scroll to position [1284, 0]
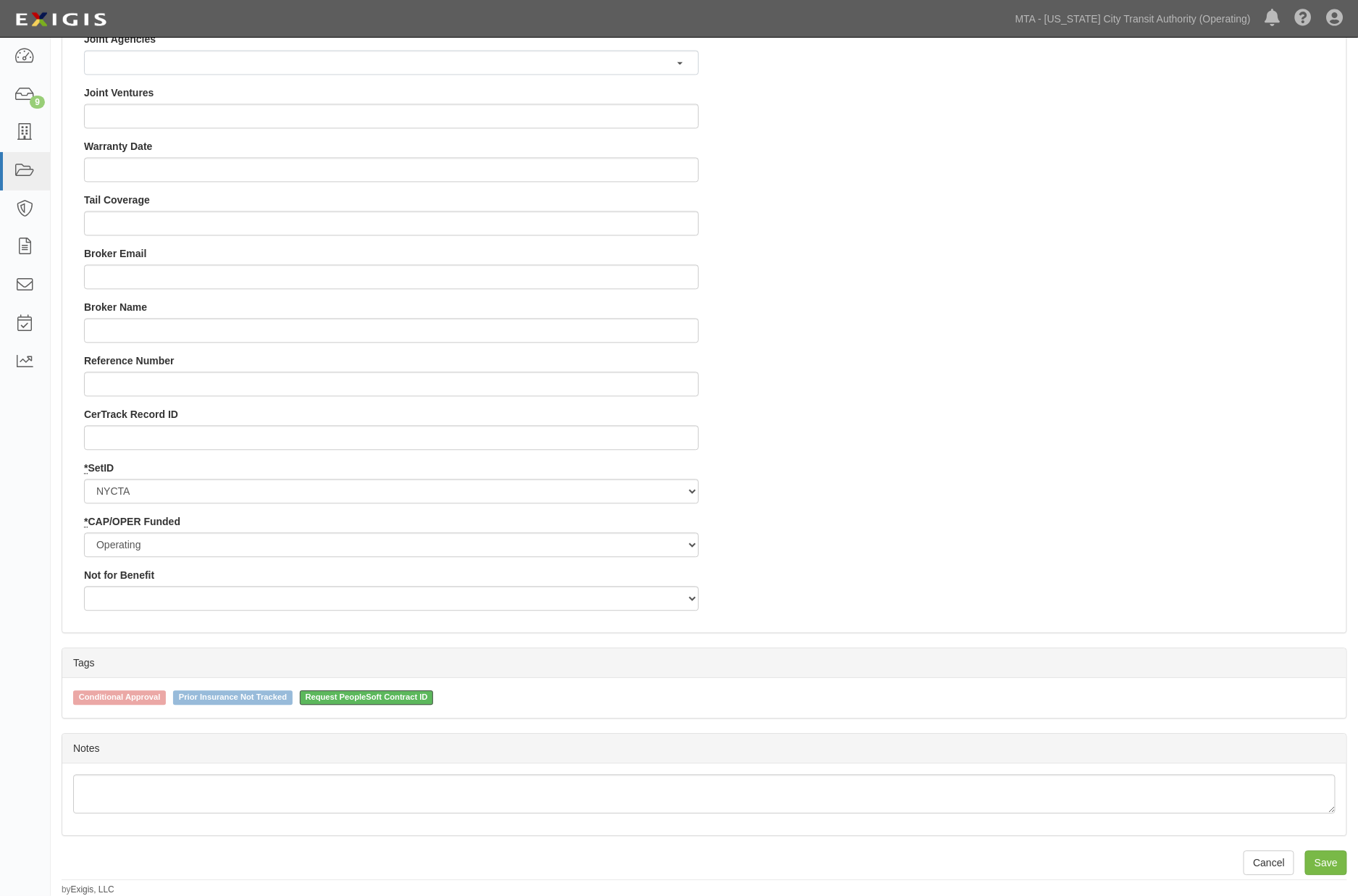
click at [433, 691] on span "Request PeopleSoft Contract ID" at bounding box center [366, 697] width 134 height 15
click at [295, 691] on input "Request PeopleSoft Contract ID" at bounding box center [290, 696] width 9 height 9
checkbox input "false"
click at [1322, 863] on input "Save" at bounding box center [1326, 862] width 42 height 25
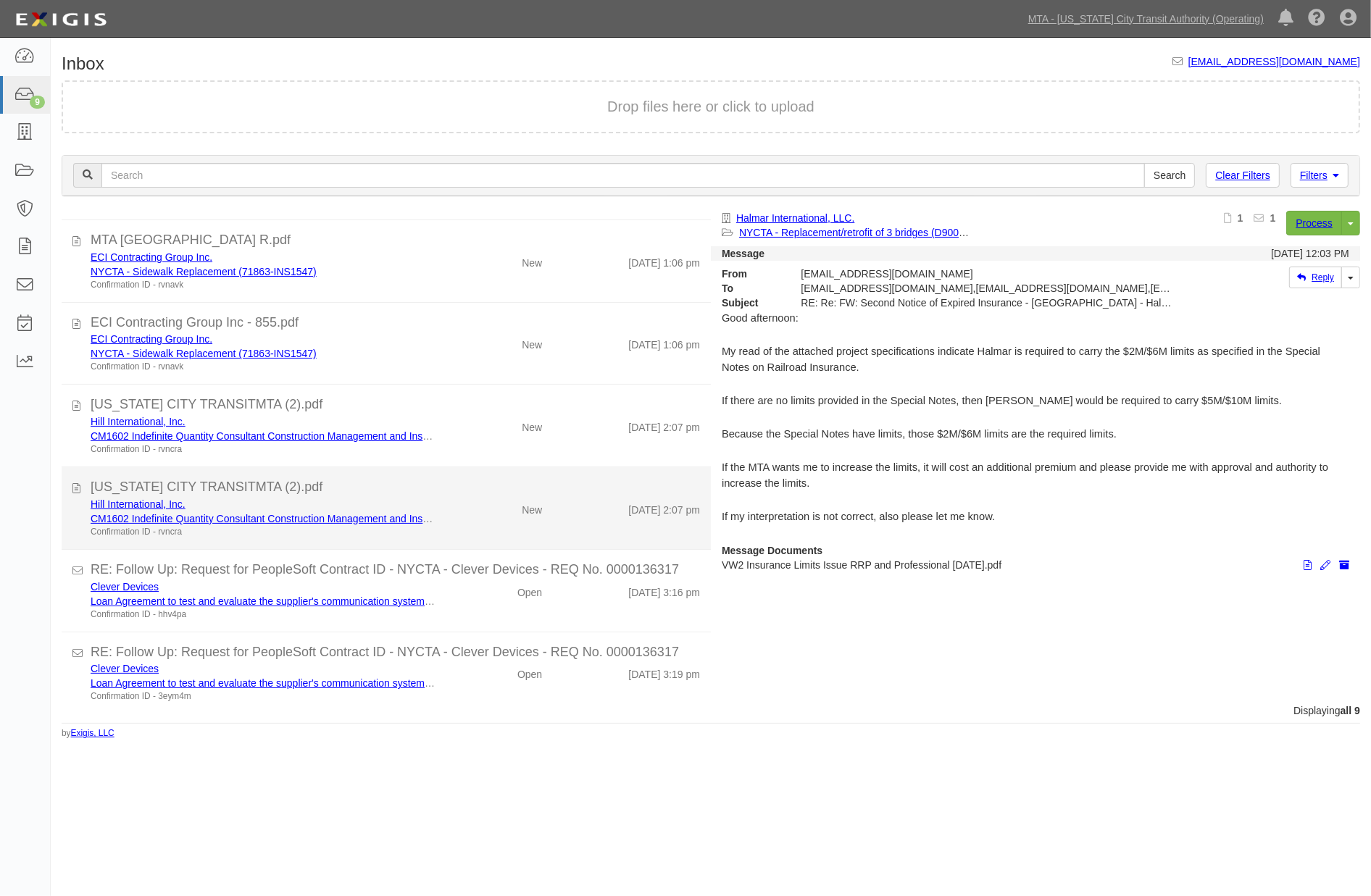
scroll to position [249, 0]
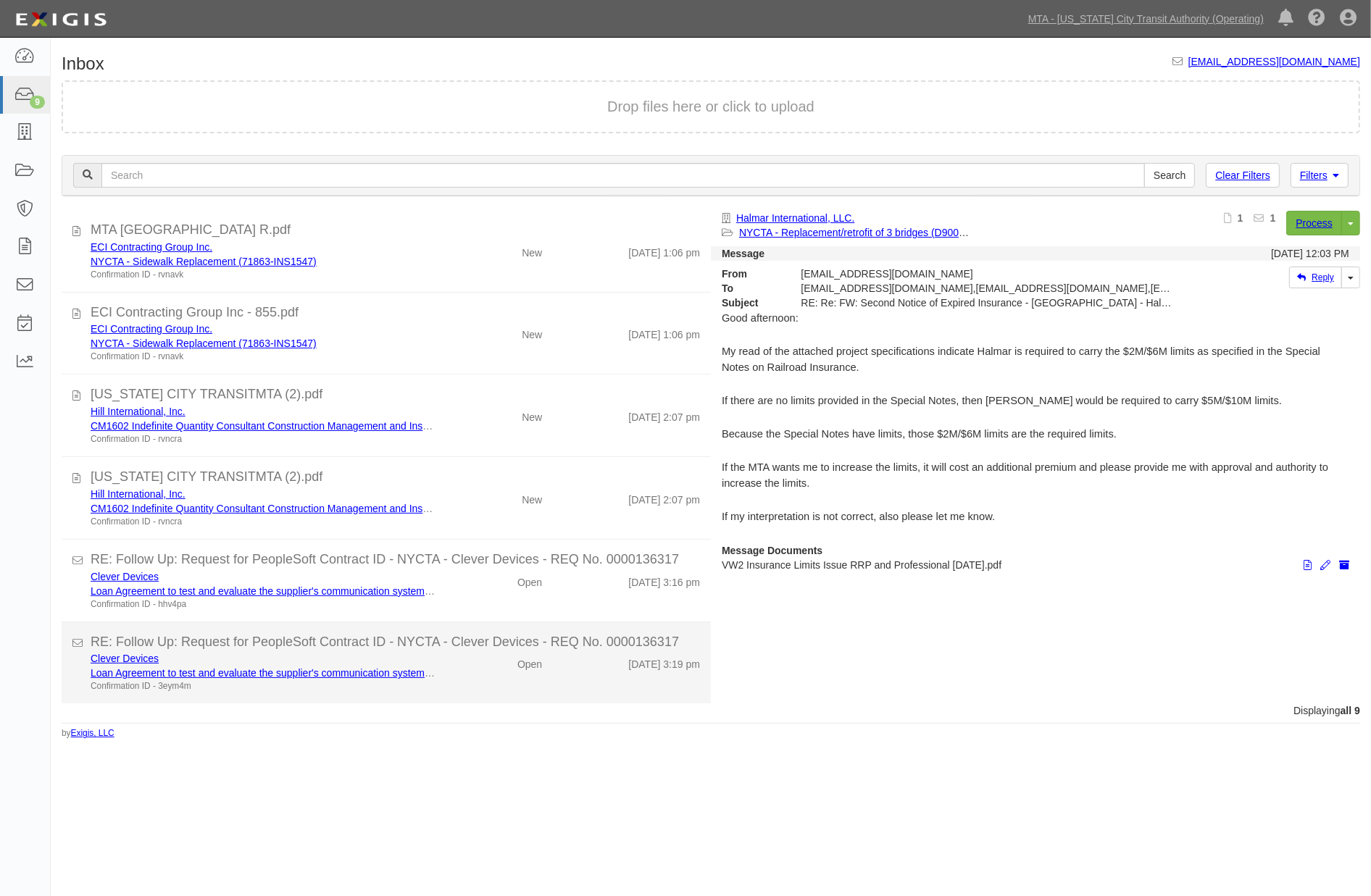
click at [459, 672] on div "Clever Devices Loan Agreement to test and evaluate the supplier's communication…" at bounding box center [395, 672] width 631 height 41
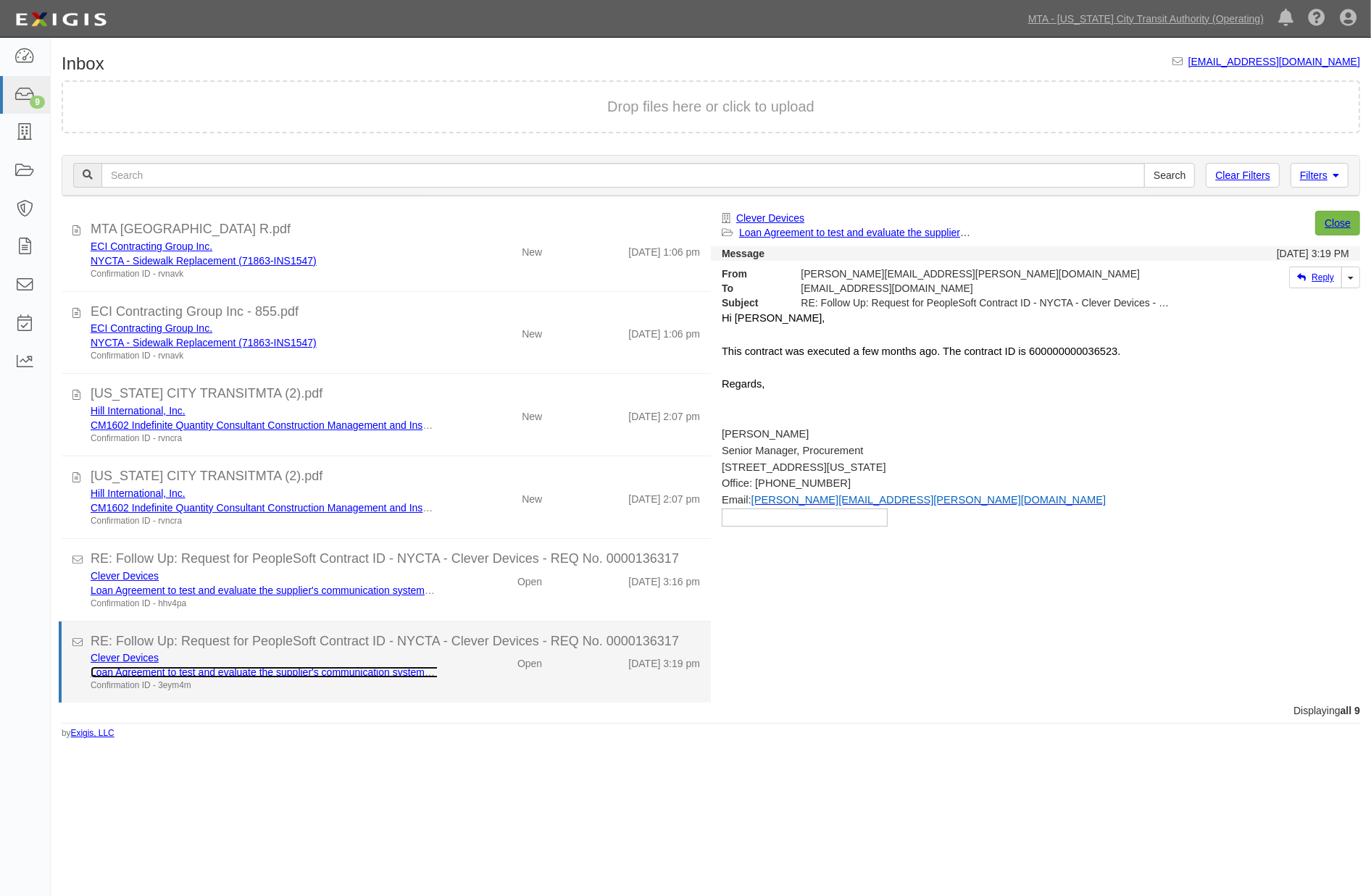
click at [365, 668] on link "Loan Agreement to test and evaluate the supplier's communication systems for on…" at bounding box center [306, 672] width 433 height 11
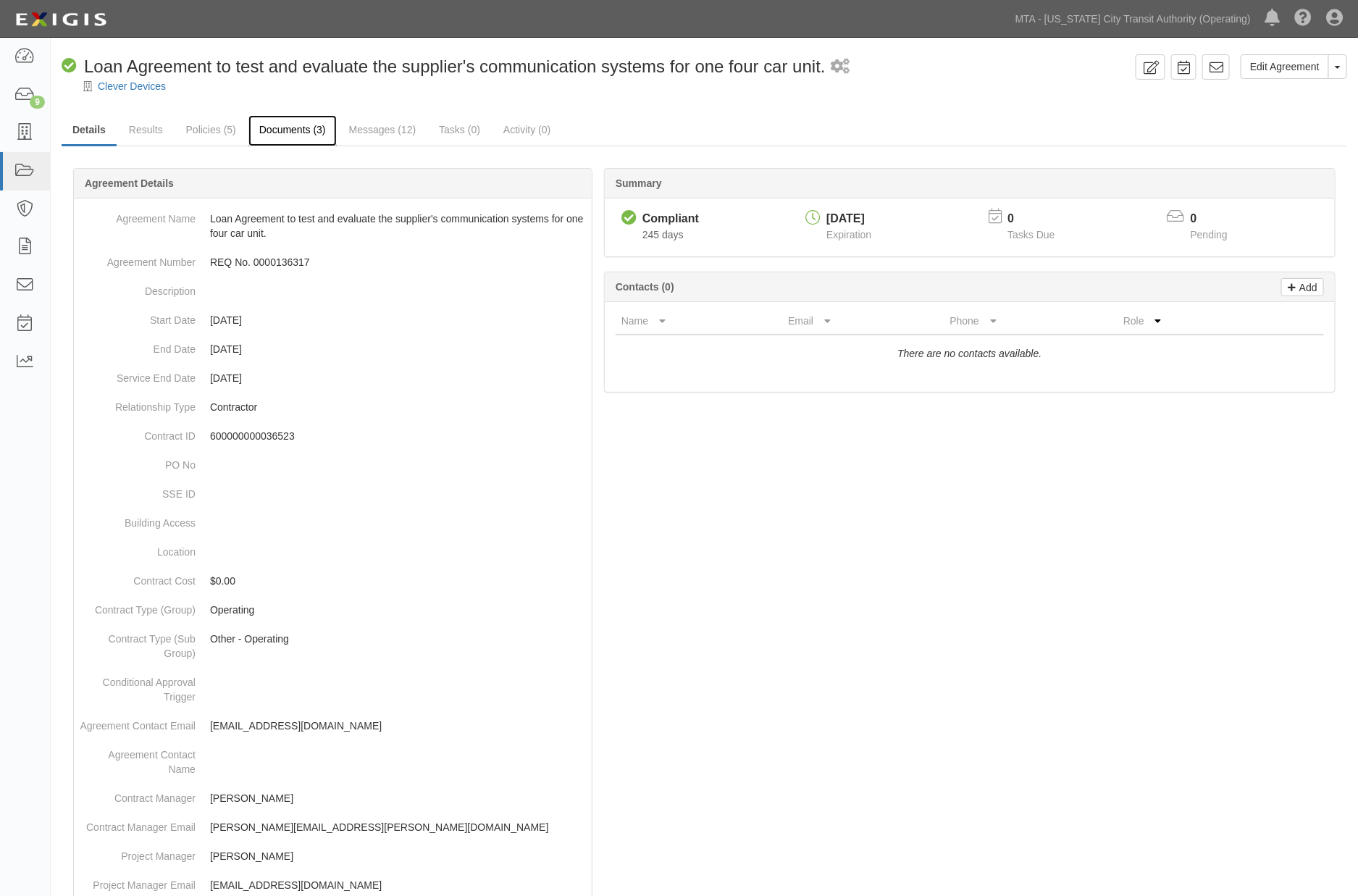
click at [303, 129] on link "Documents (3)" at bounding box center [293, 130] width 88 height 31
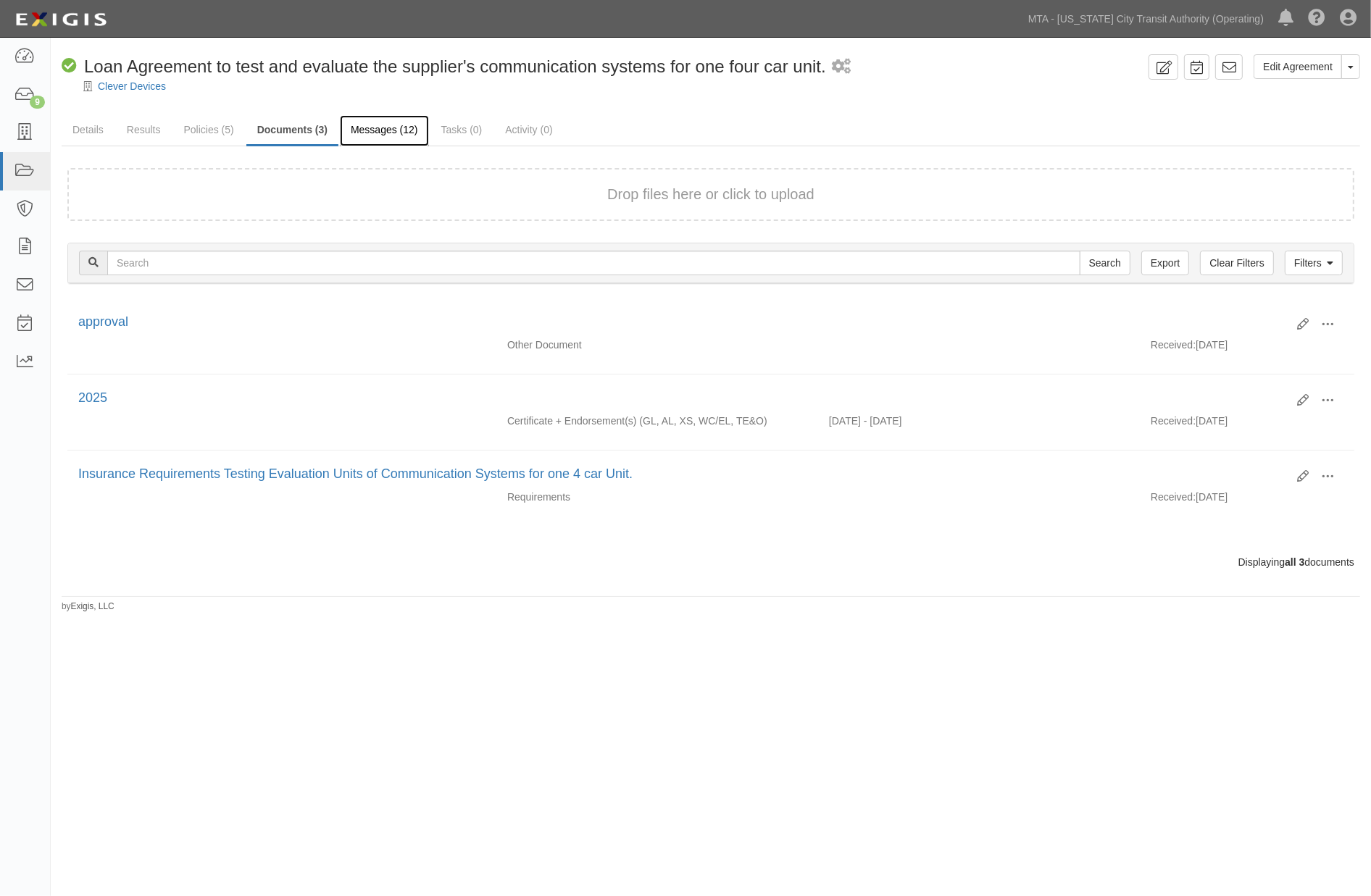
click at [399, 128] on link "Messages (12)" at bounding box center [384, 130] width 89 height 31
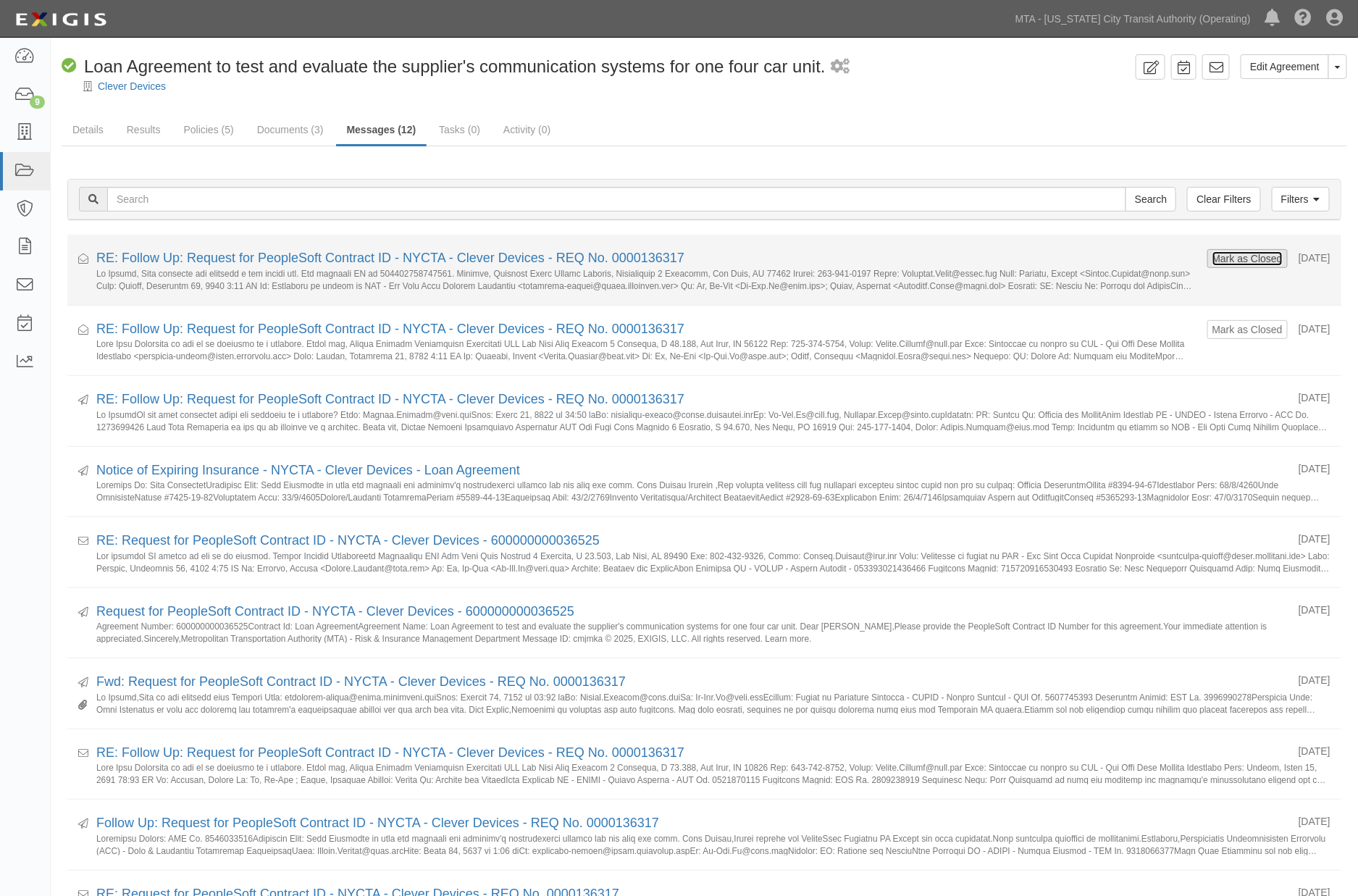
click at [1240, 261] on button "Mark as Closed" at bounding box center [1247, 258] width 72 height 16
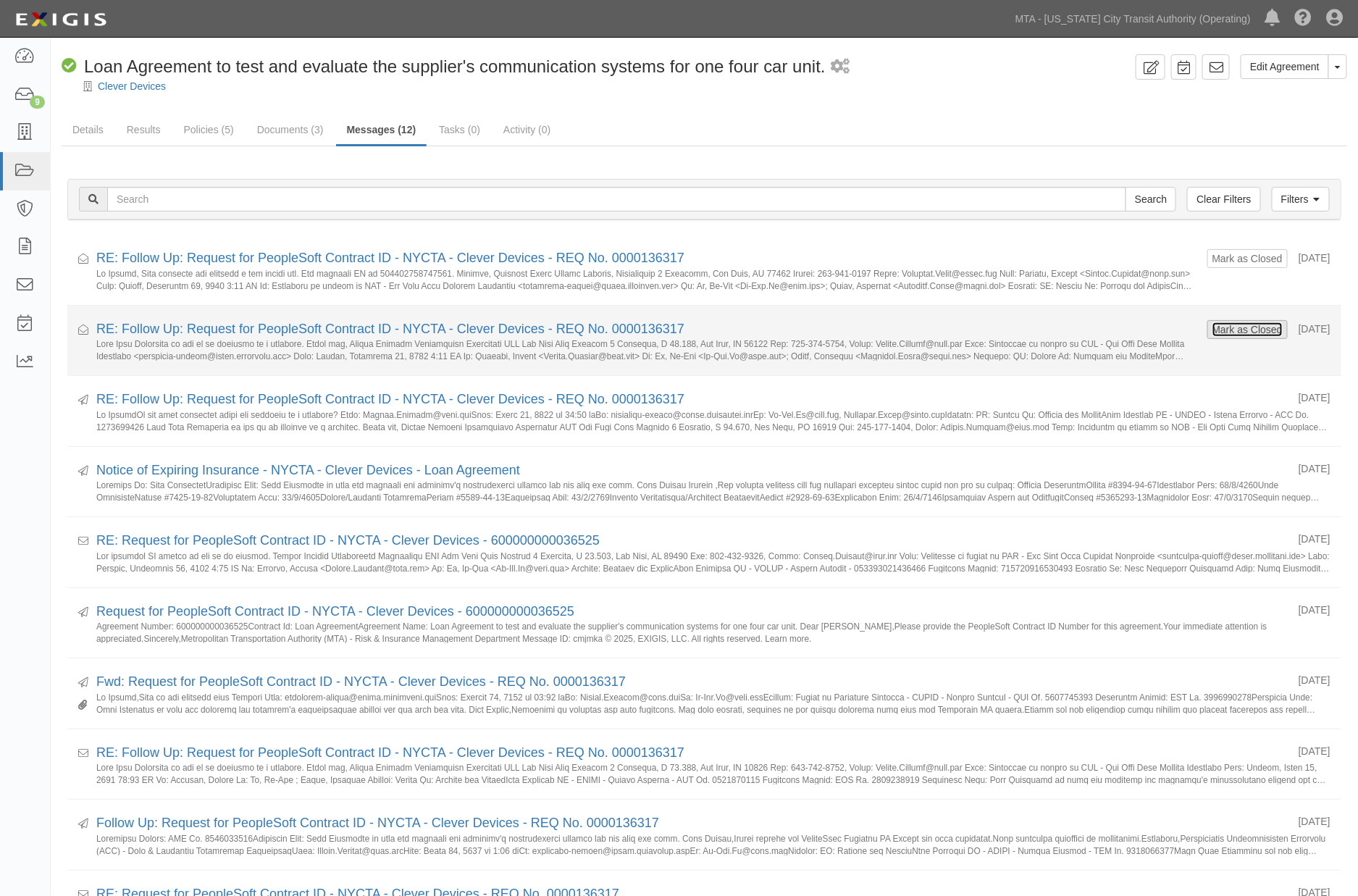
click at [1221, 324] on button "Mark as Closed" at bounding box center [1247, 330] width 72 height 16
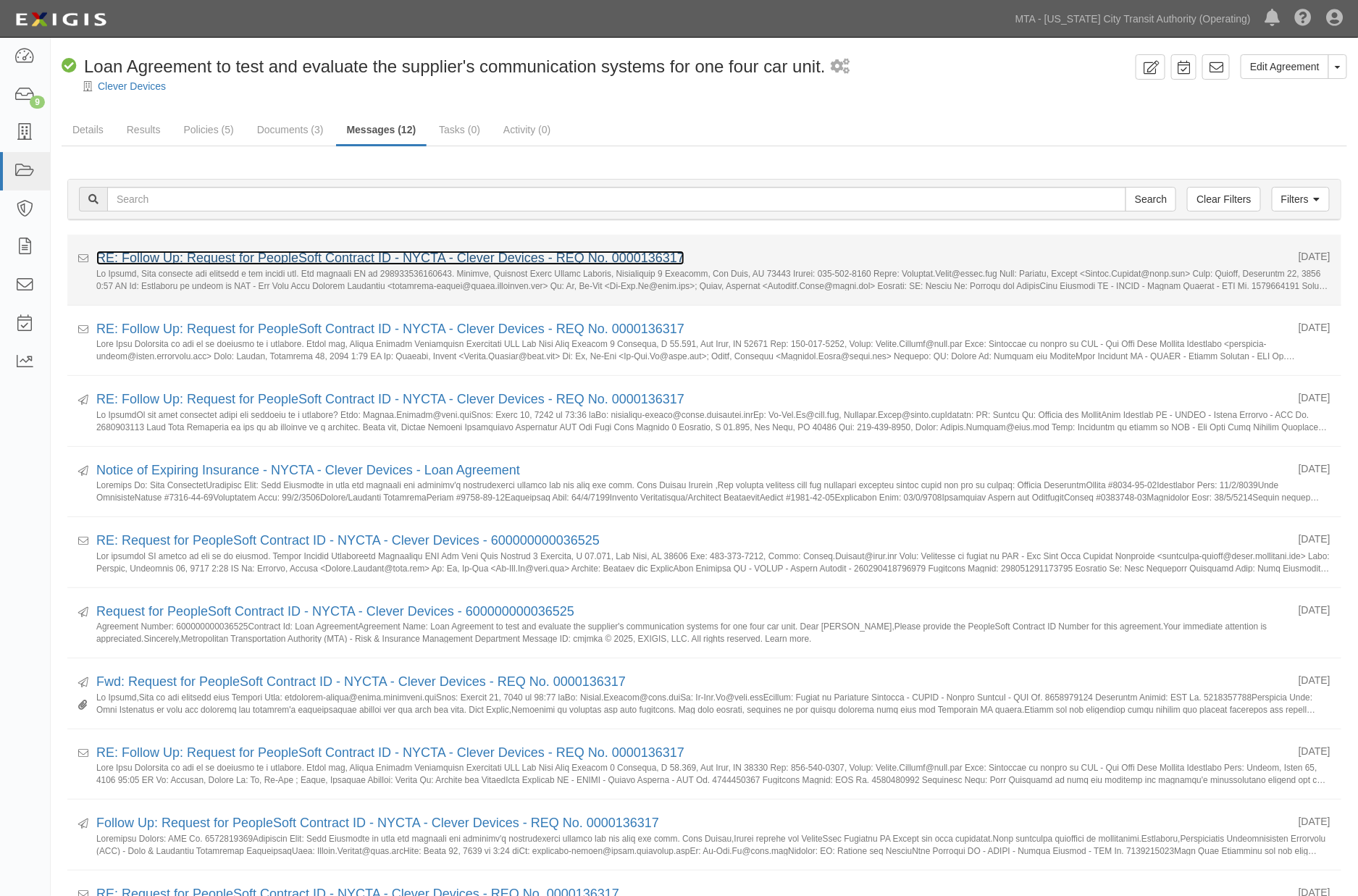
click at [439, 259] on link "RE: Follow Up: Request for PeopleSoft Contract ID - NYCTA - Clever Devices - RE…" at bounding box center [390, 257] width 588 height 15
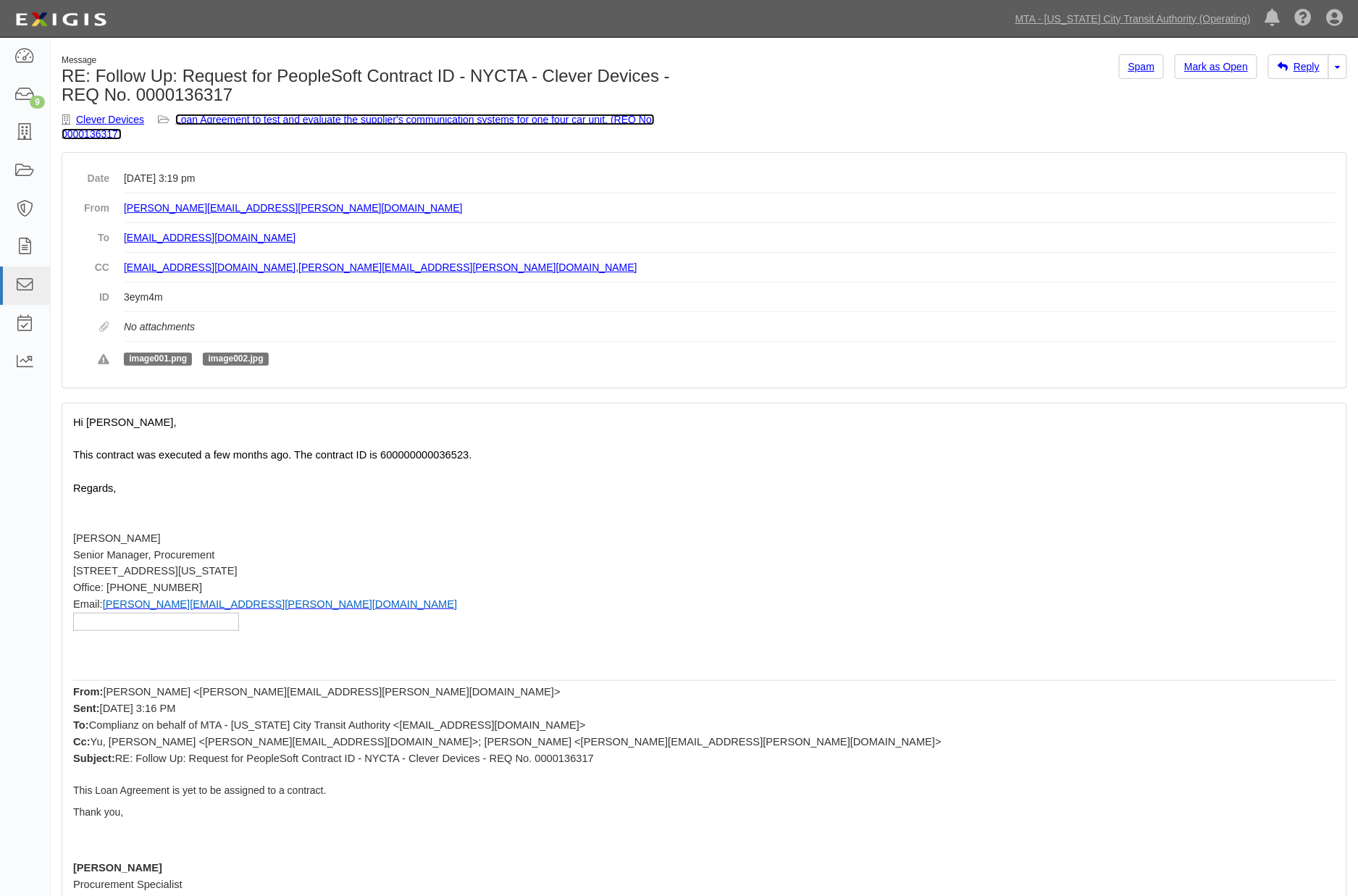
click at [388, 119] on link "Loan Agreement to test and evaluate the supplier's communication systems for on…" at bounding box center [357, 127] width 593 height 26
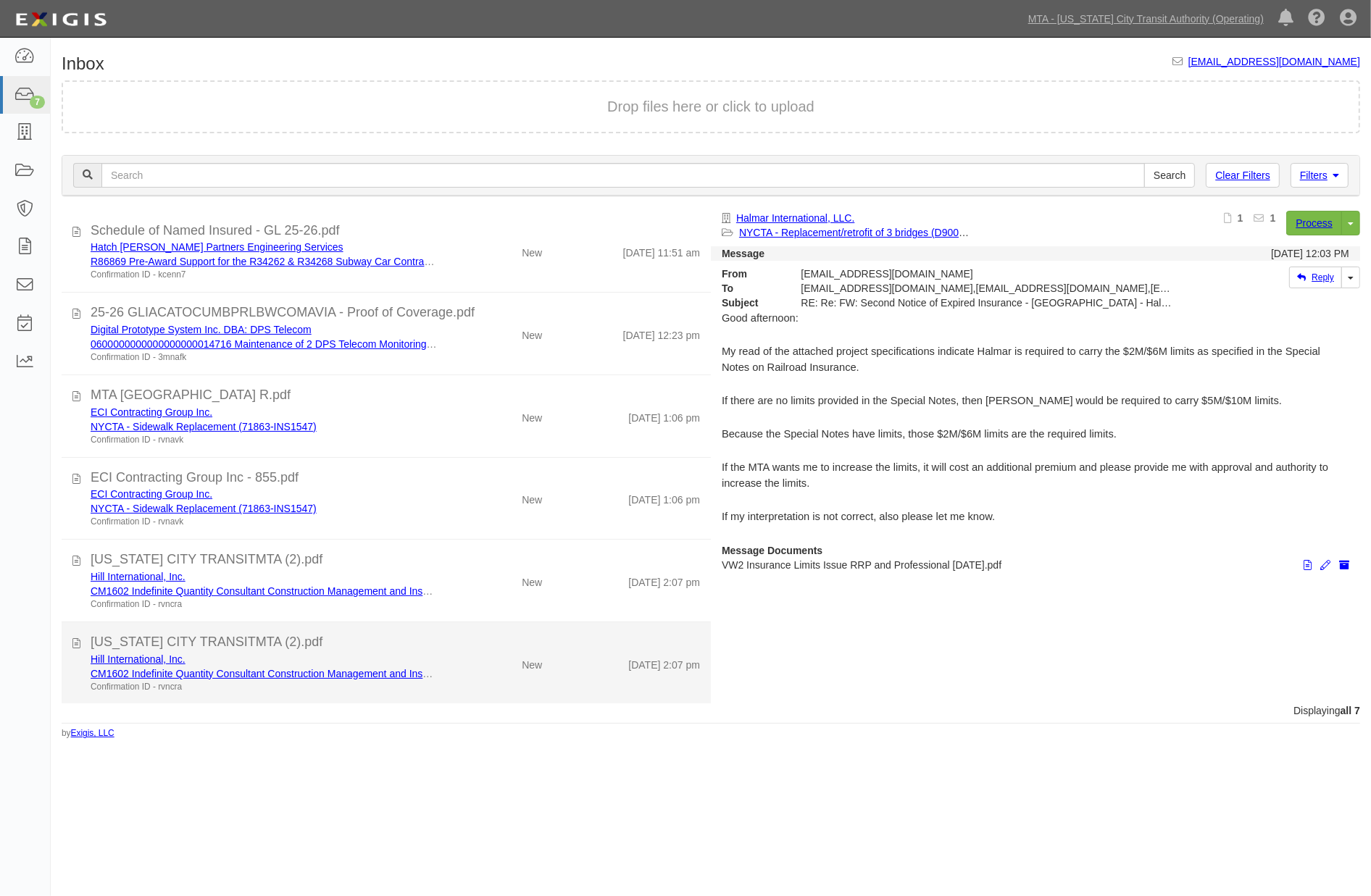
scroll to position [84, 0]
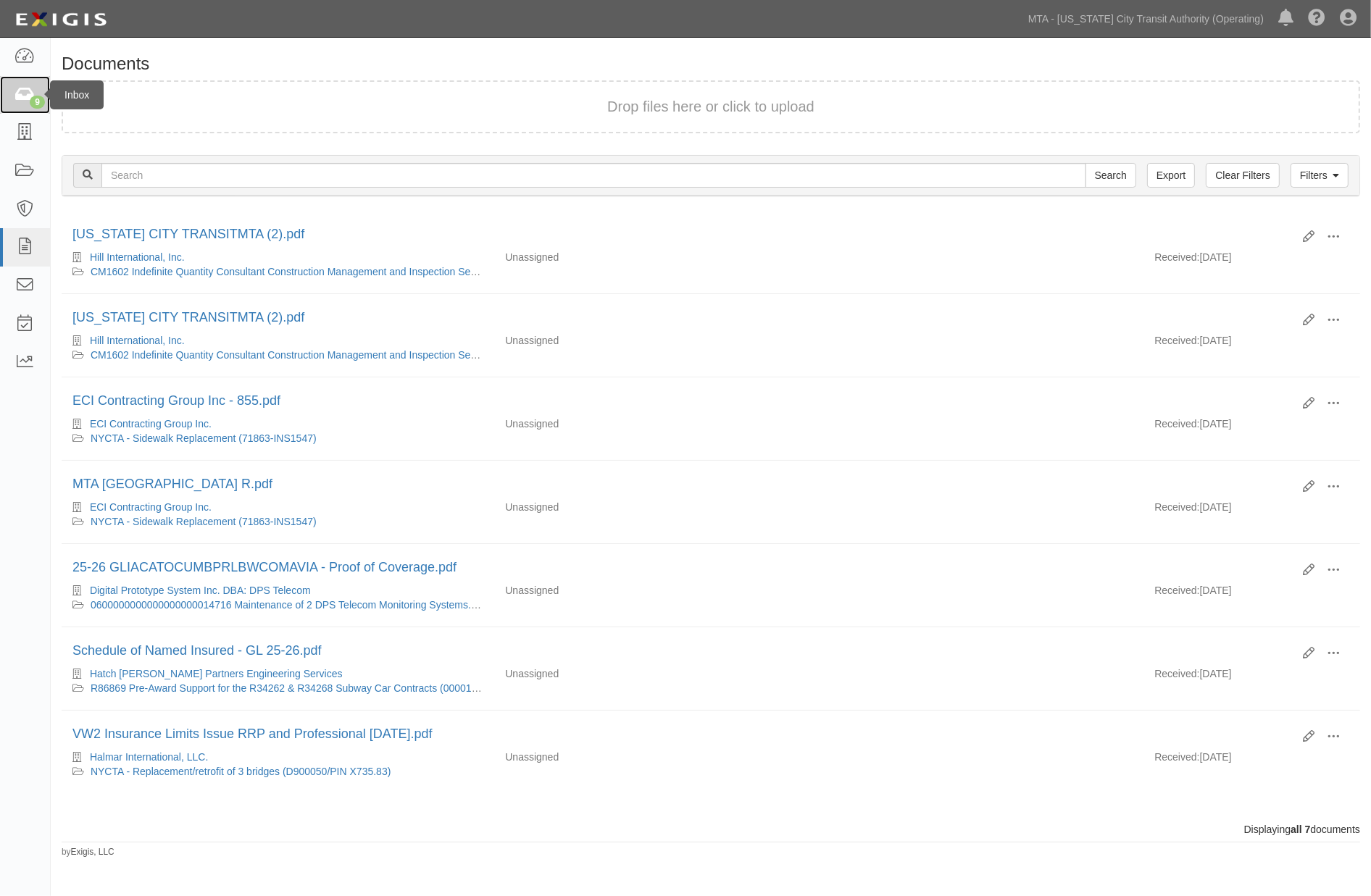
click at [17, 90] on icon at bounding box center [24, 95] width 20 height 16
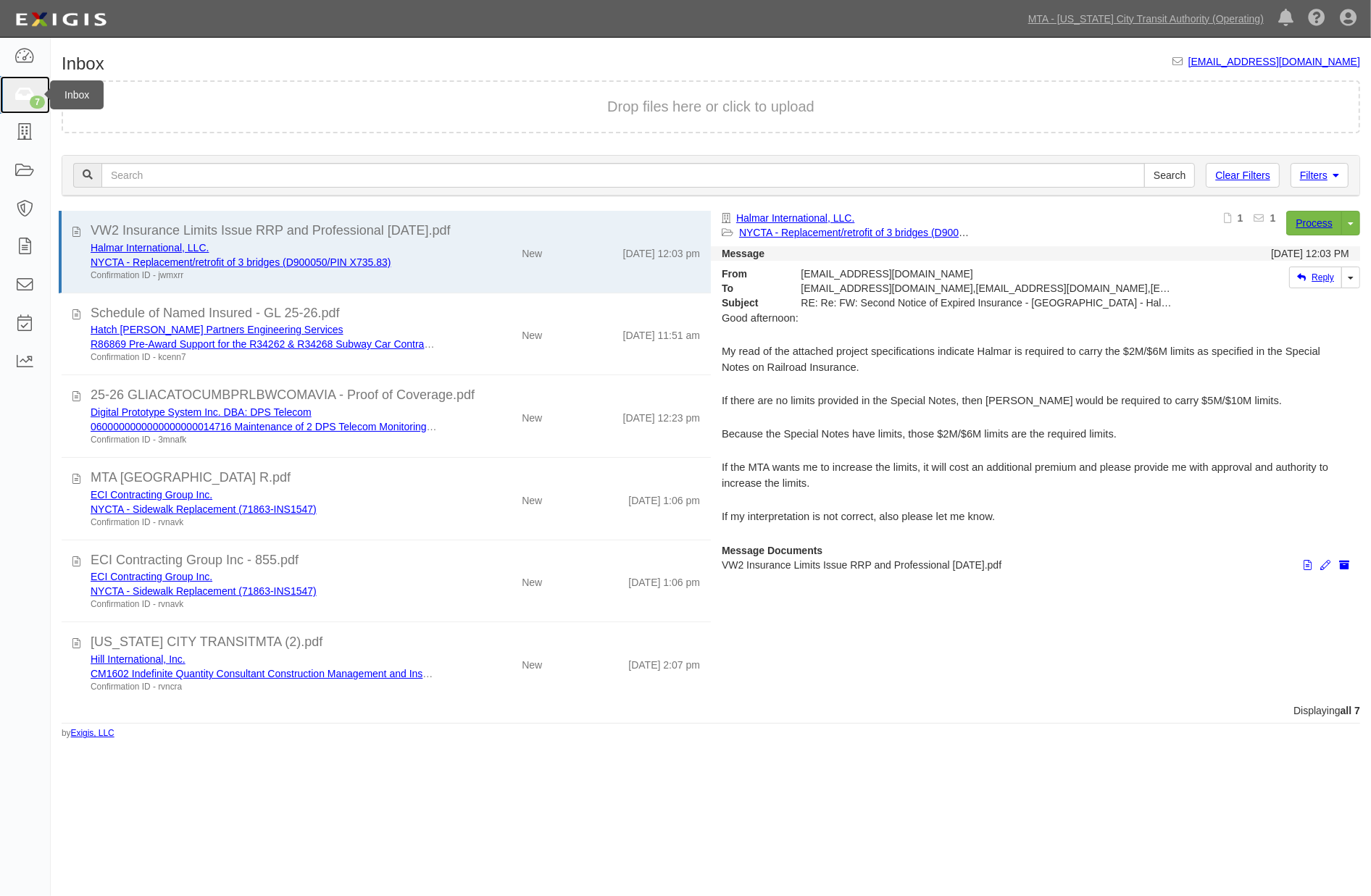
click at [17, 91] on icon at bounding box center [24, 95] width 20 height 16
click at [25, 245] on icon at bounding box center [24, 247] width 20 height 16
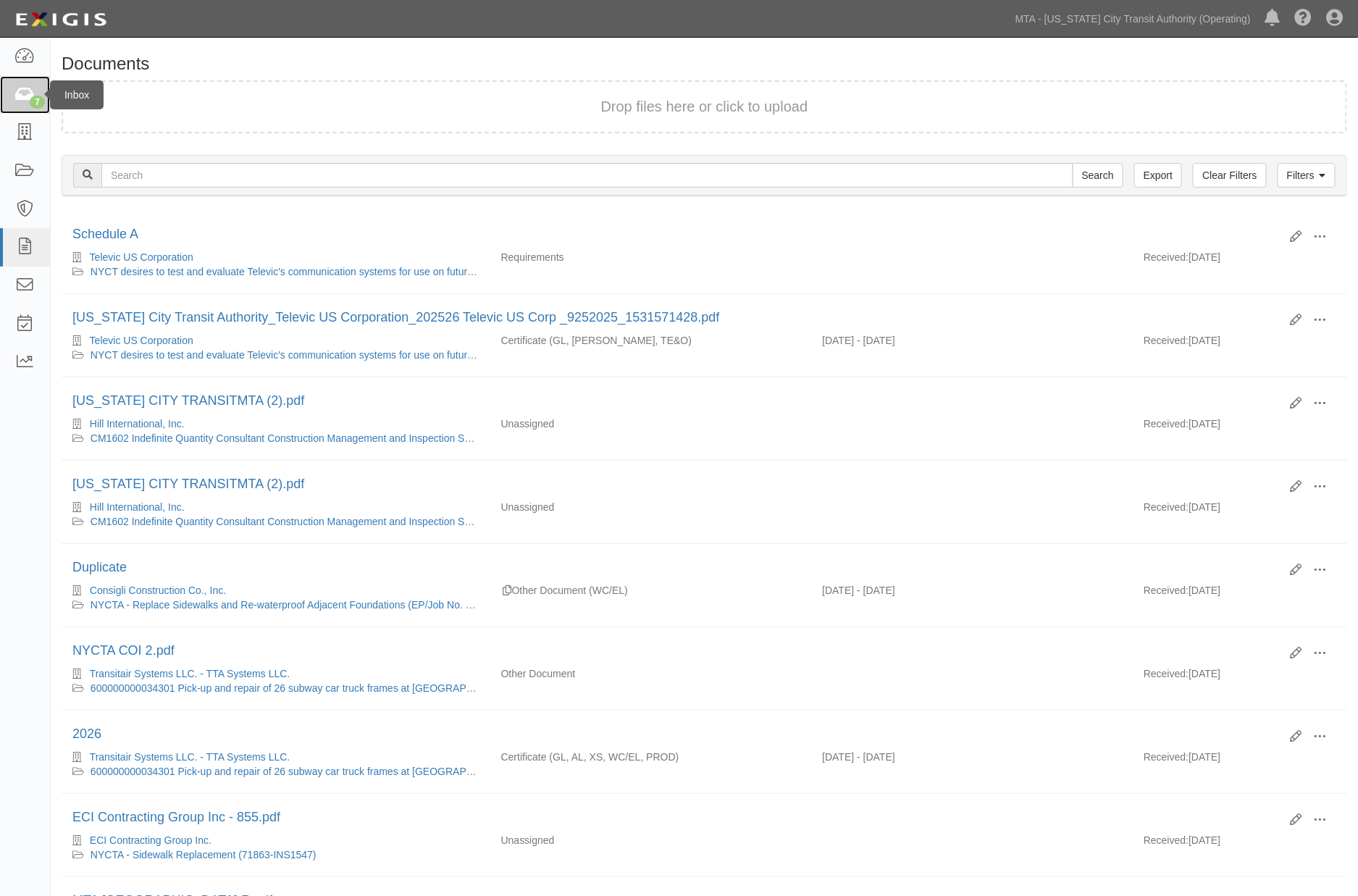
click at [17, 95] on icon at bounding box center [24, 95] width 20 height 16
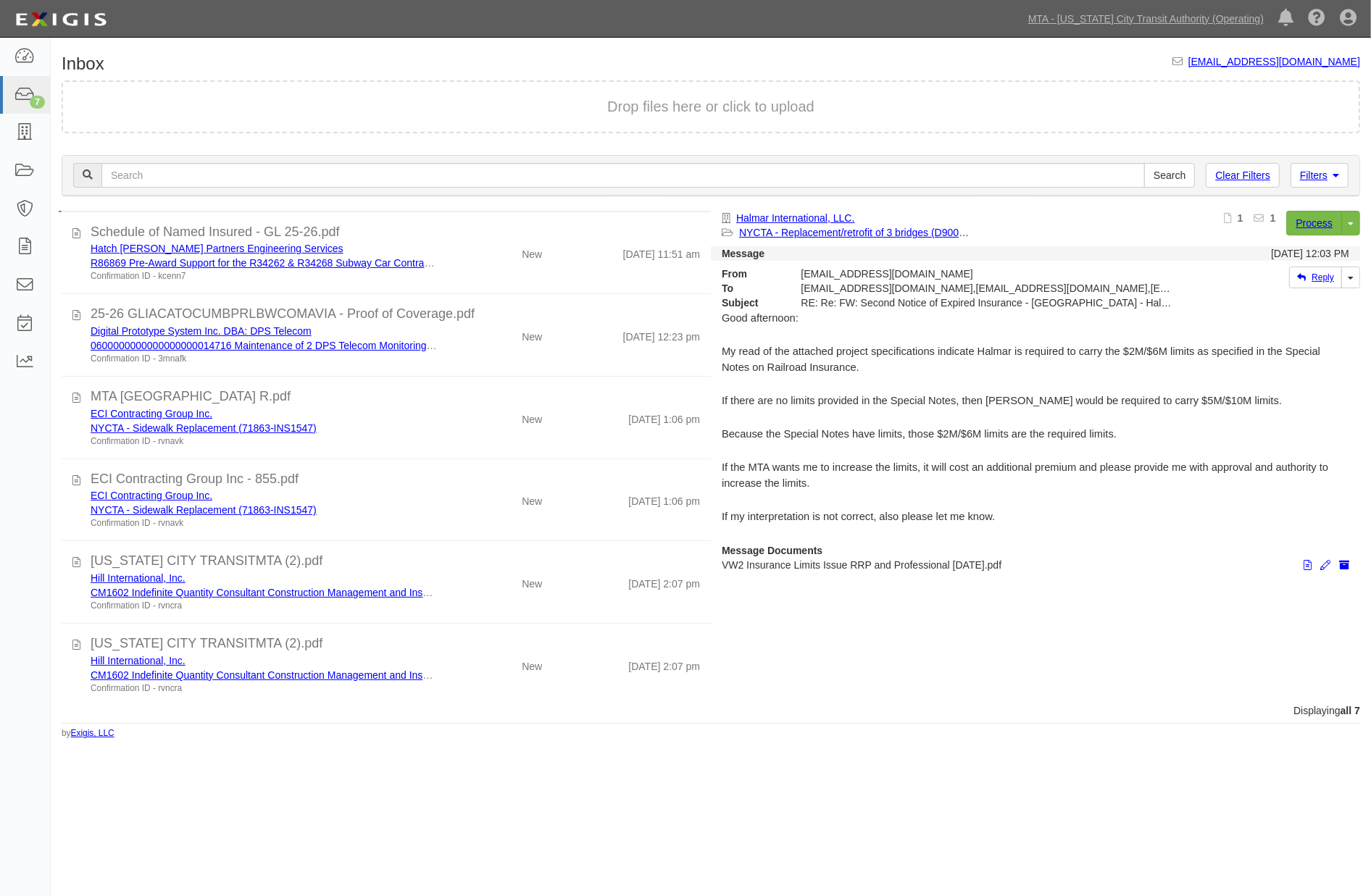
scroll to position [84, 0]
click at [1197, 17] on link "MTA - [US_STATE] City Transit Authority (Operating)" at bounding box center [1146, 19] width 250 height 29
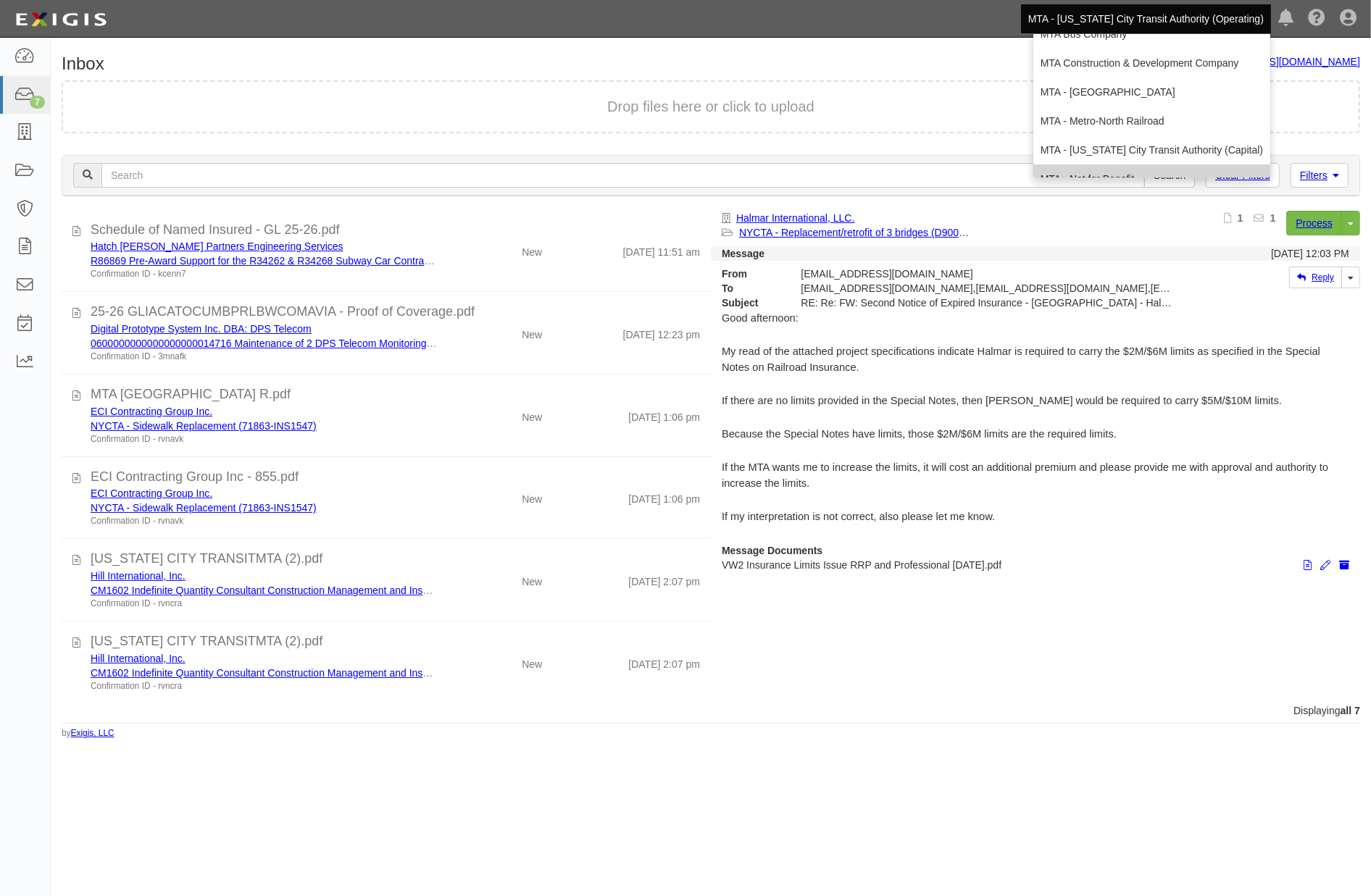
scroll to position [96, 0]
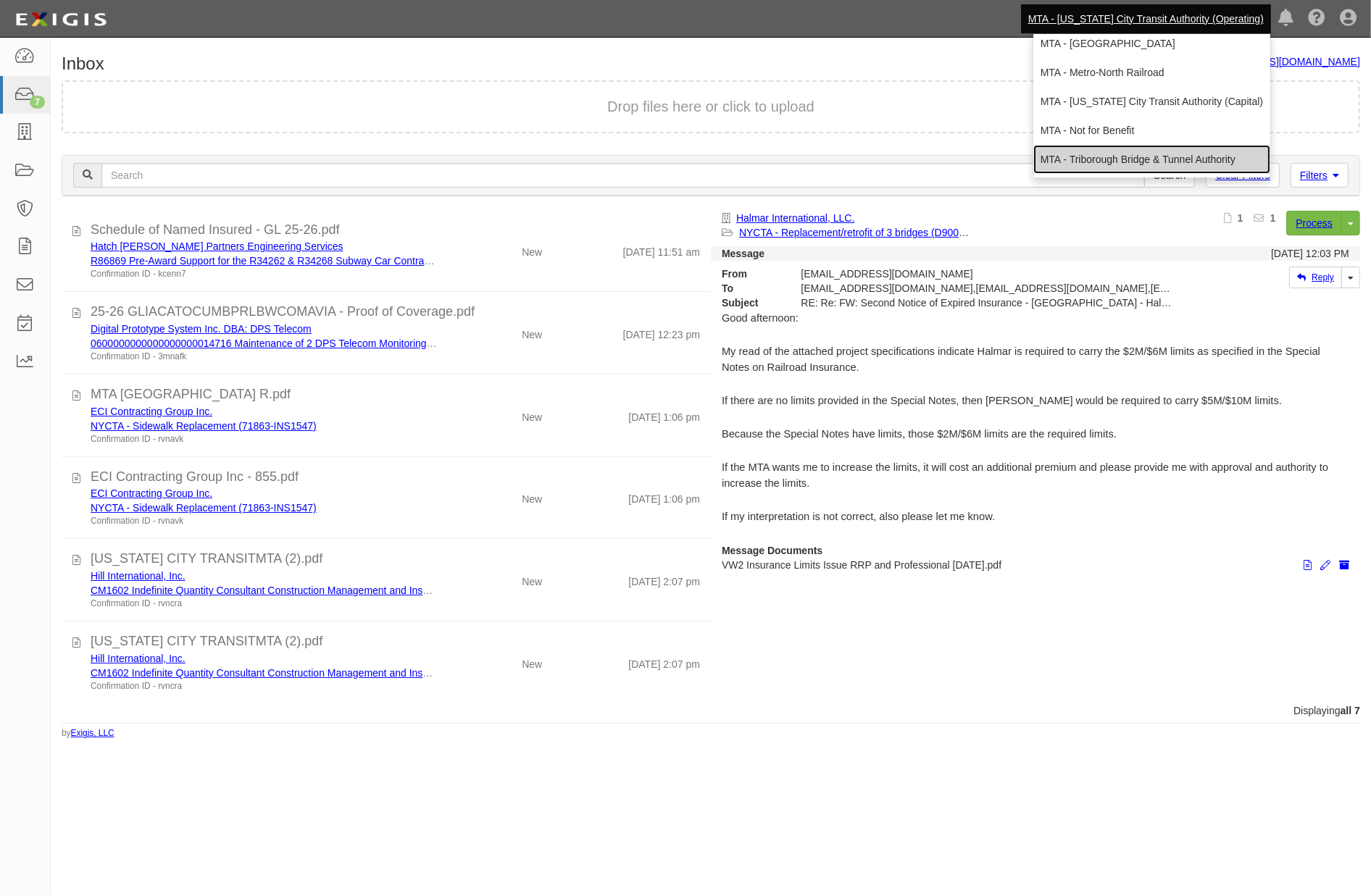
click at [1134, 164] on link "MTA - Triborough Bridge & Tunnel Authority" at bounding box center [1152, 160] width 237 height 29
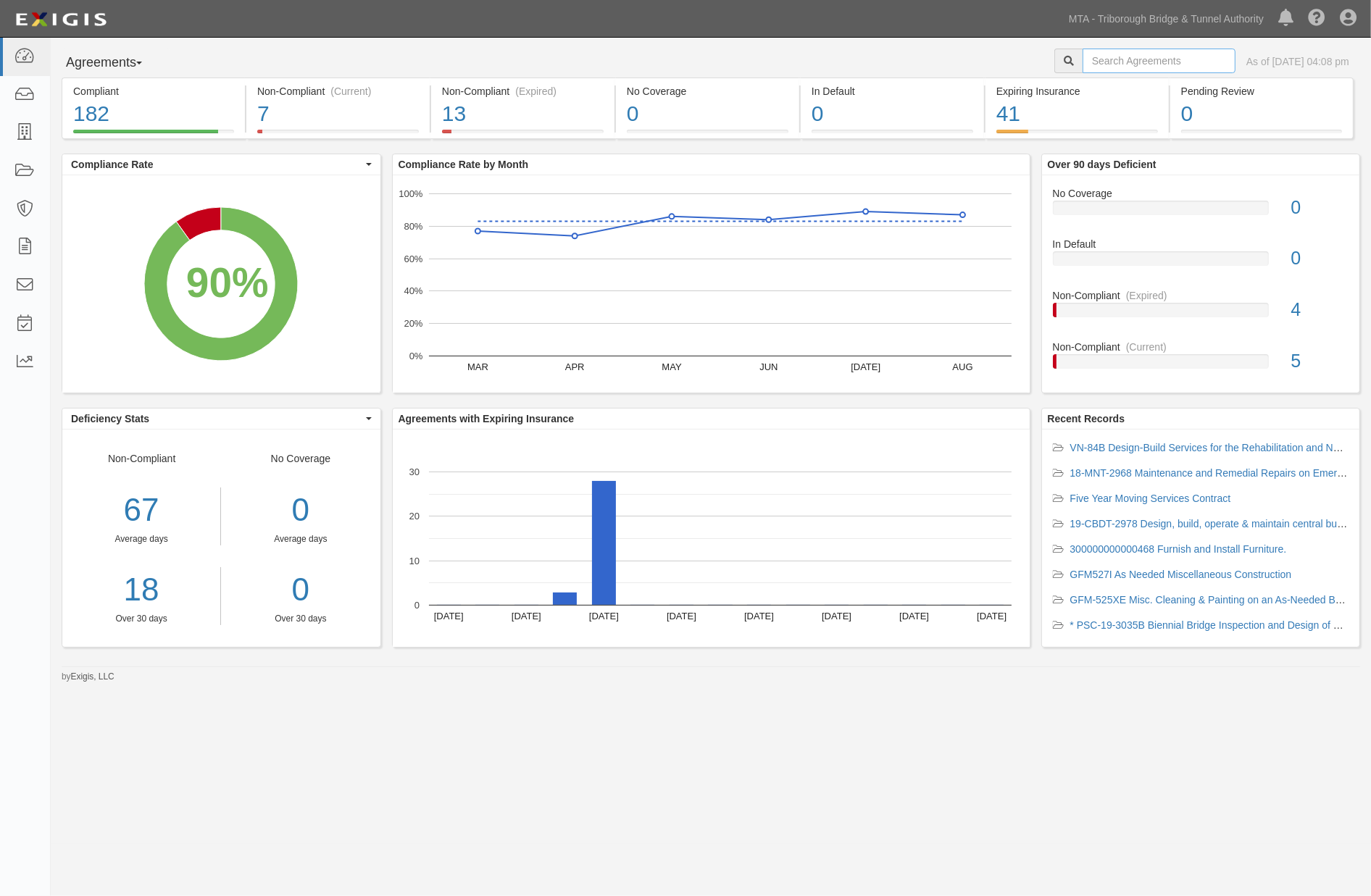
click at [1183, 61] on input "text" at bounding box center [1159, 60] width 153 height 25
type input "psc-12-2891"
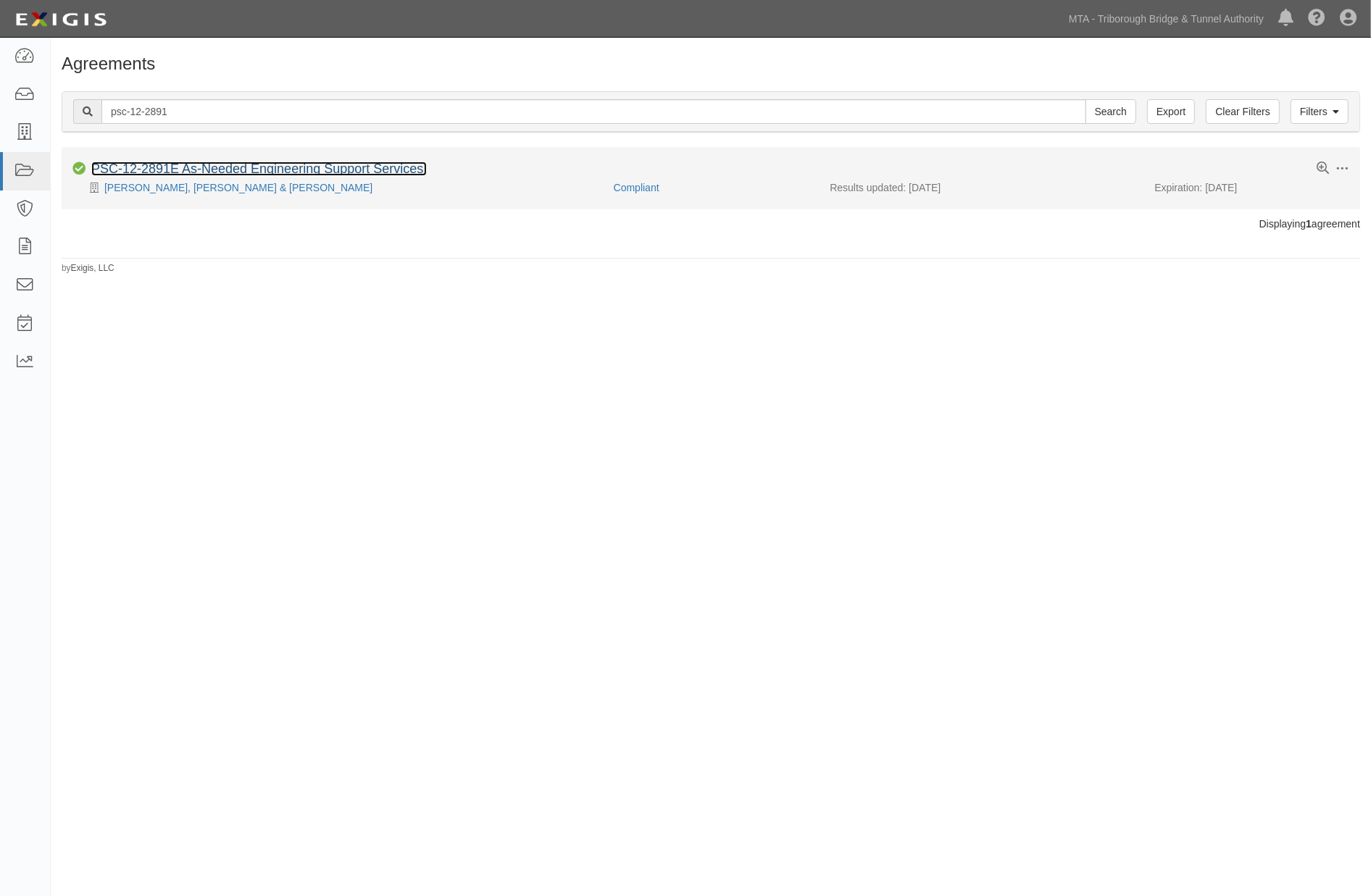
click at [370, 168] on link "PSC-12-2891E As-Needed Engineering Support Services." at bounding box center [259, 168] width 336 height 15
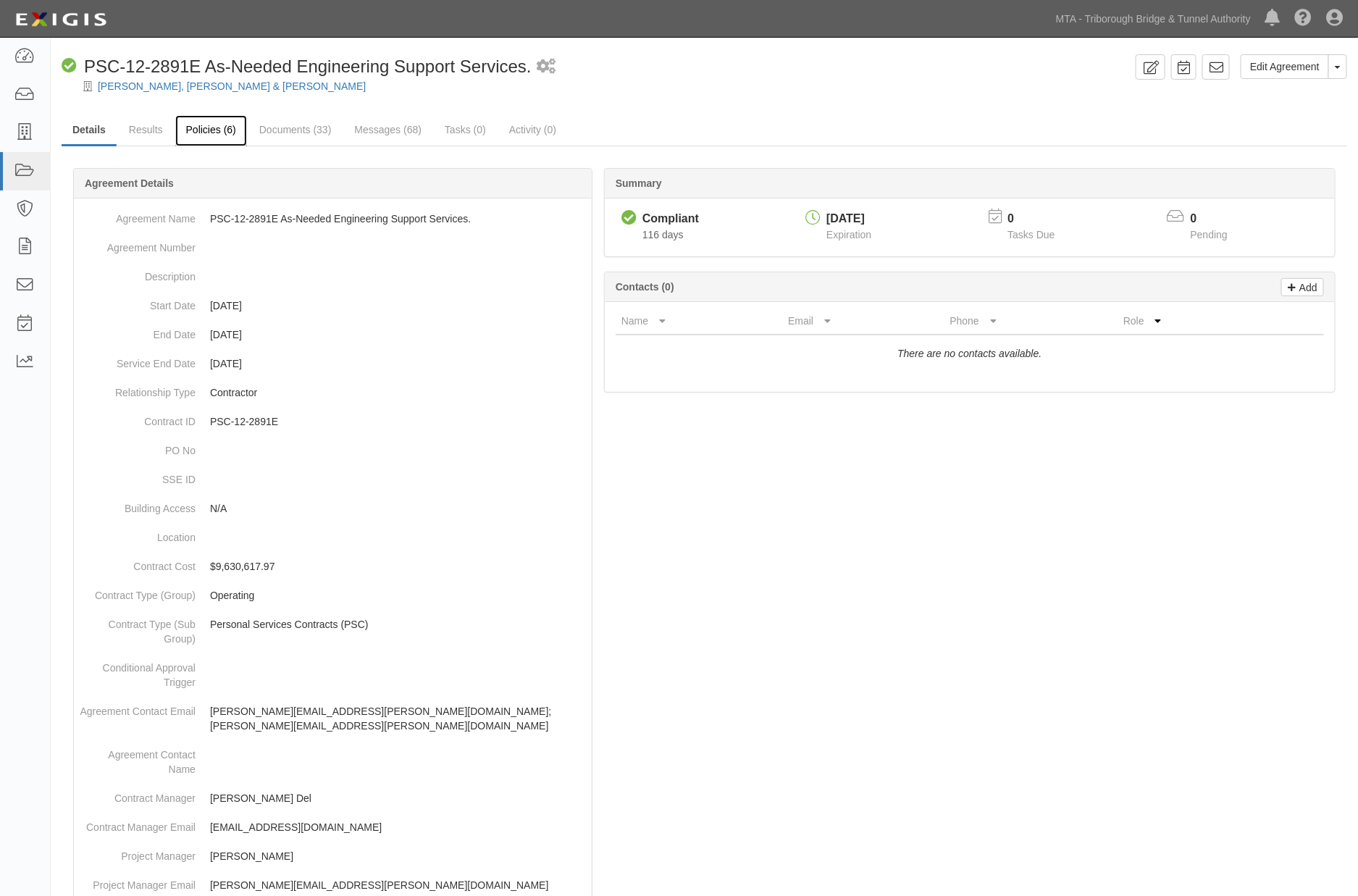
click at [233, 122] on link "Policies (6)" at bounding box center [211, 130] width 72 height 31
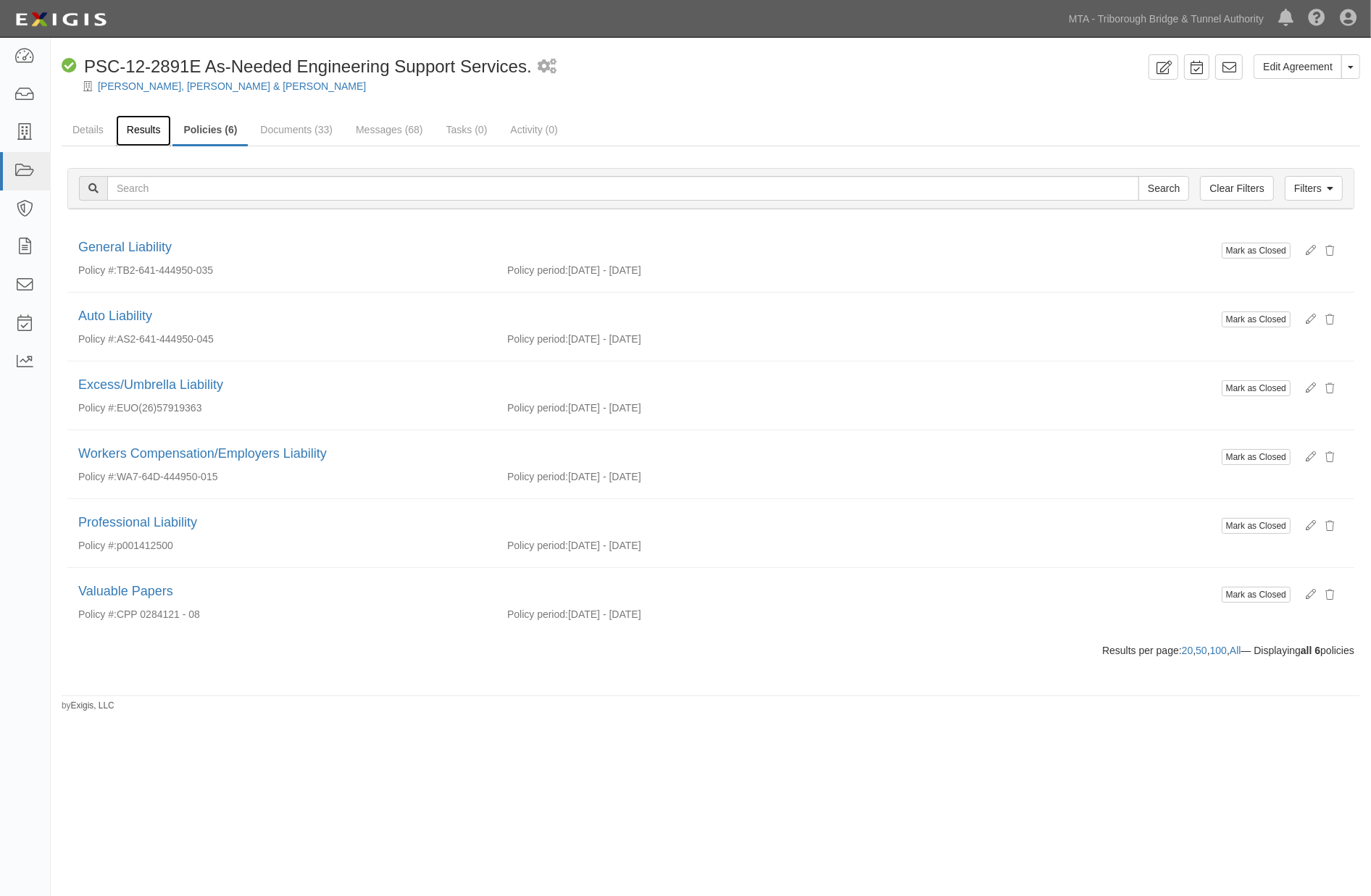
click at [146, 131] on link "Results" at bounding box center [143, 130] width 56 height 31
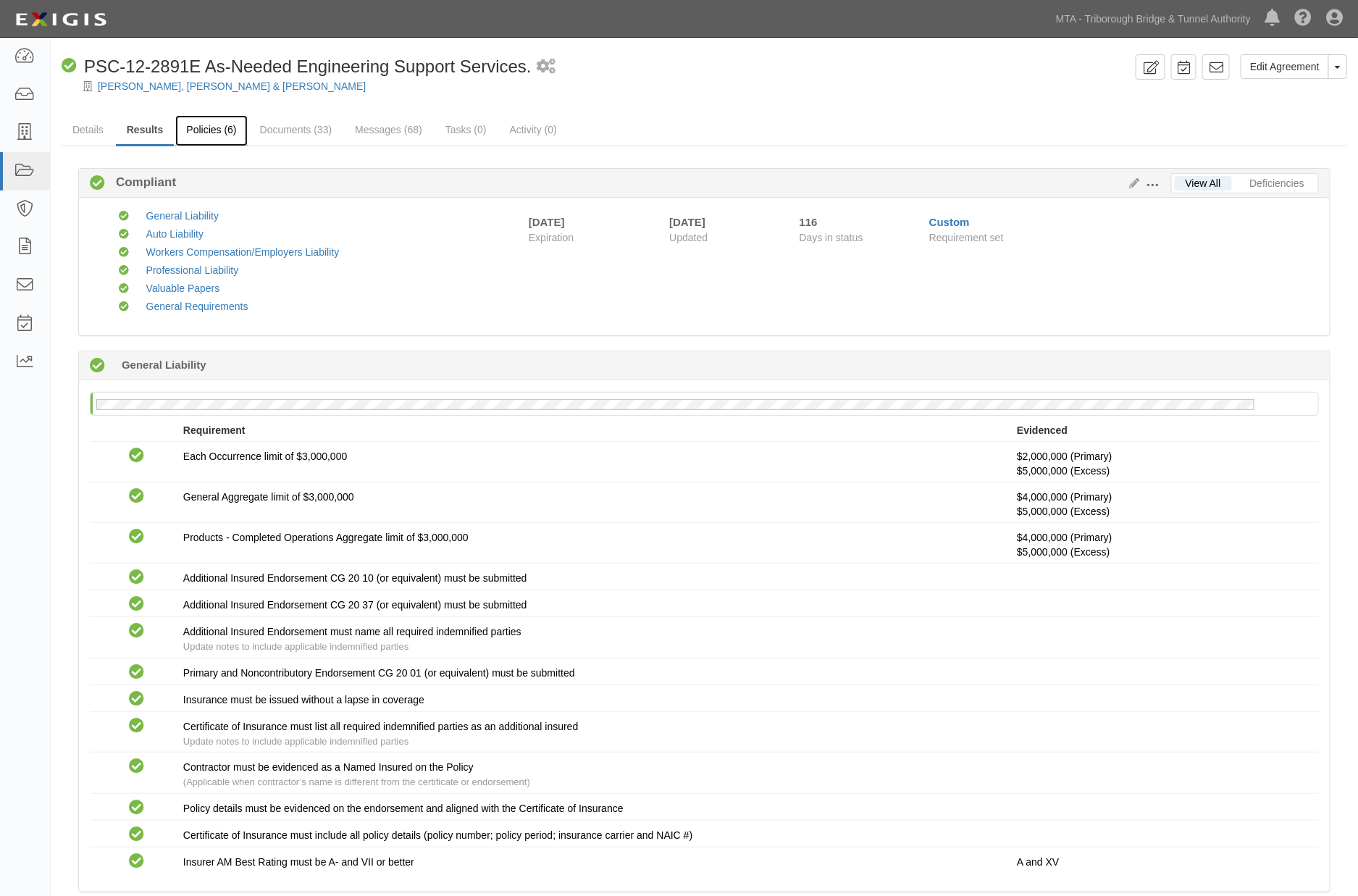
click at [223, 129] on link "Policies (6)" at bounding box center [211, 130] width 72 height 31
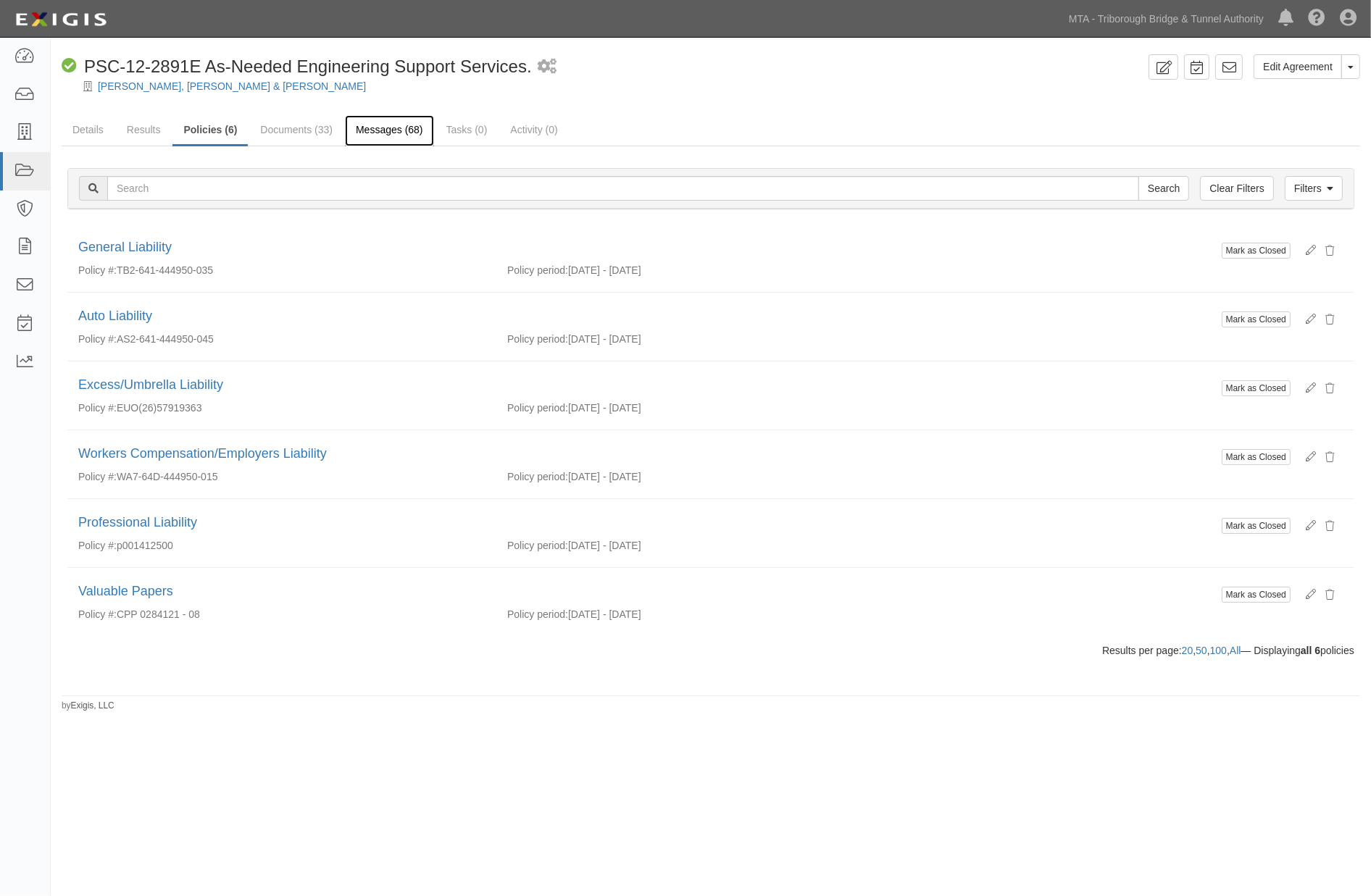
click at [373, 132] on link "Messages (68)" at bounding box center [389, 130] width 89 height 31
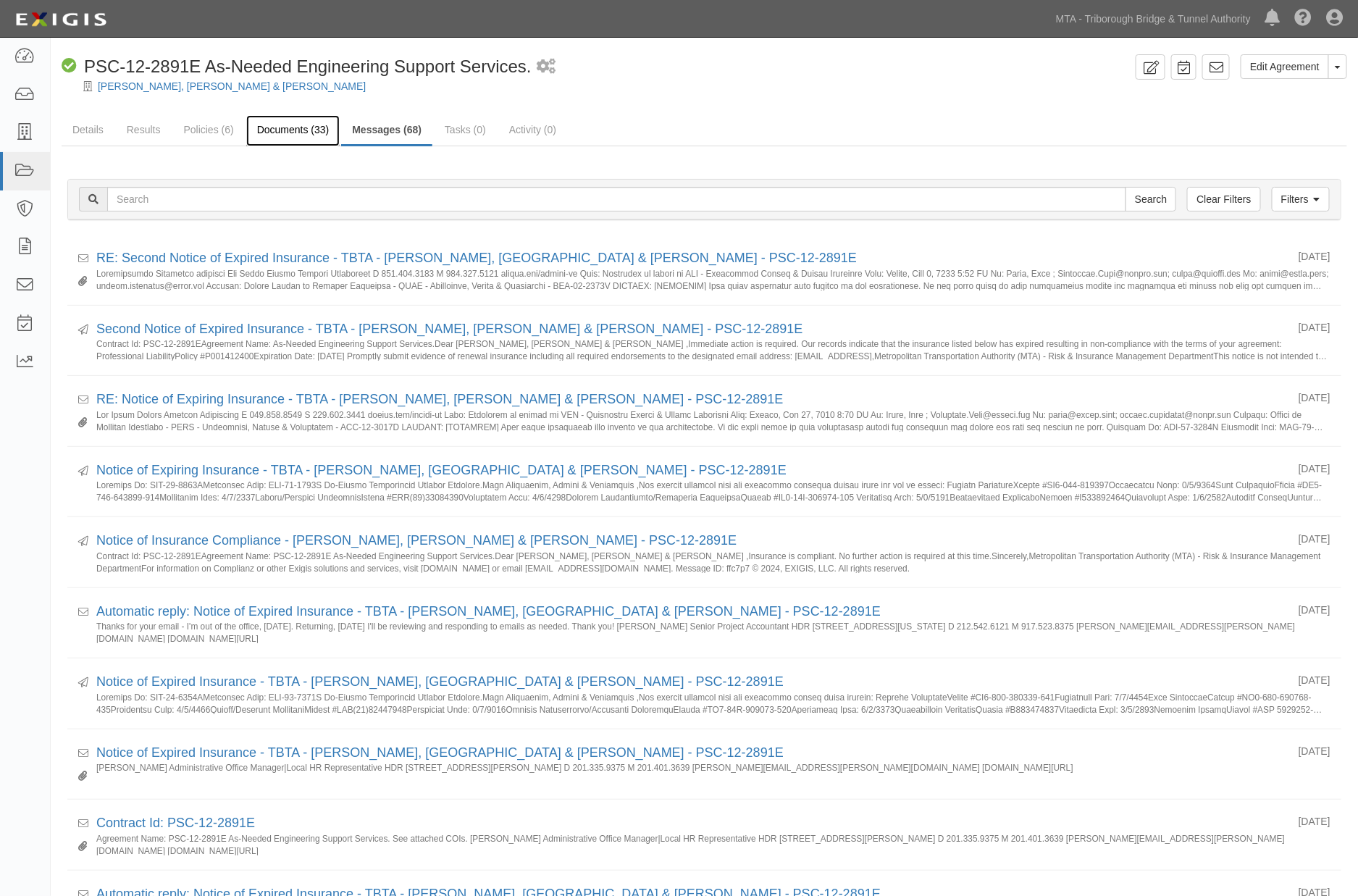
click at [281, 131] on link "Documents (33)" at bounding box center [293, 130] width 94 height 31
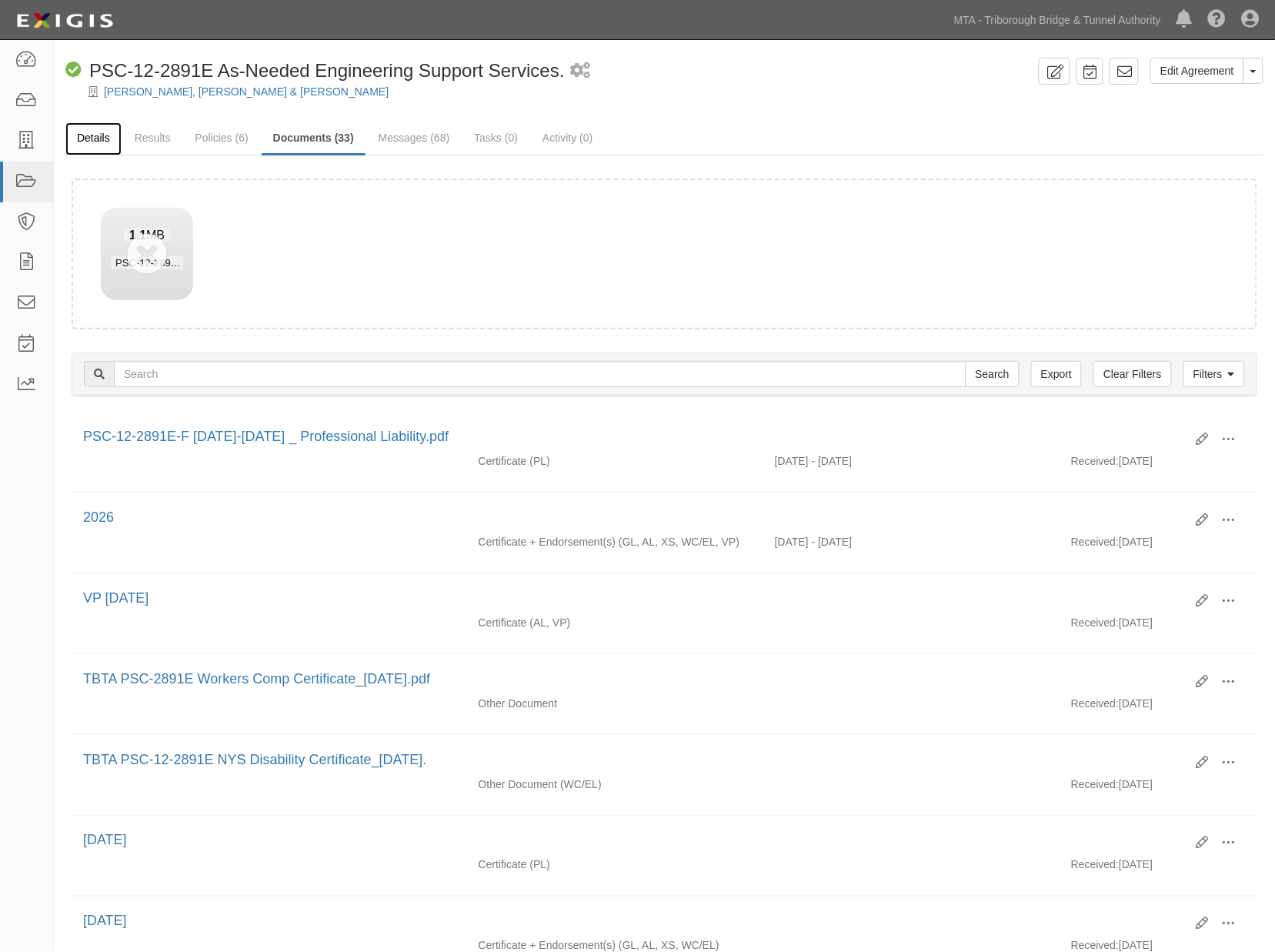
click at [81, 139] on link "Details" at bounding box center [93, 138] width 56 height 33
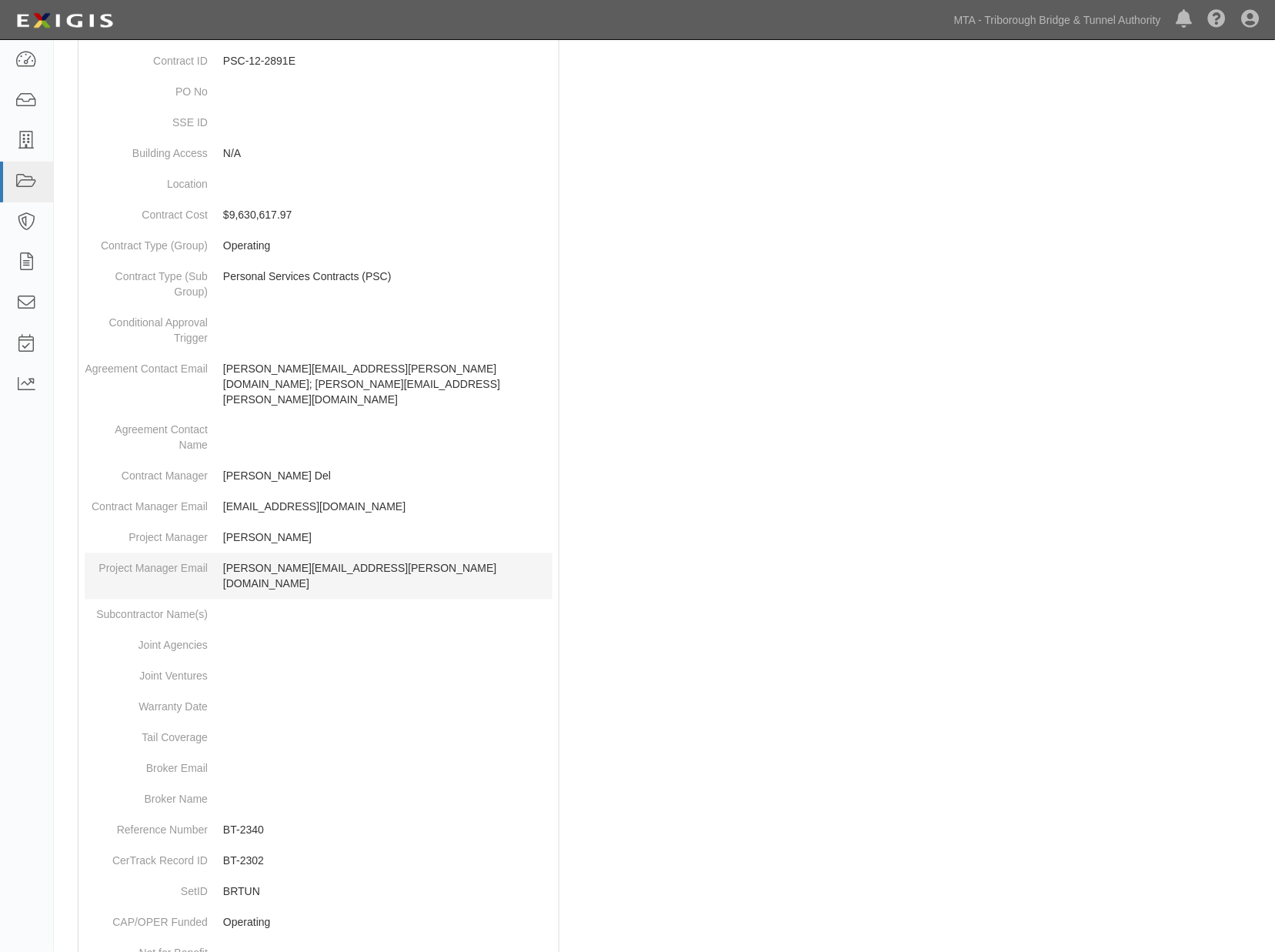
scroll to position [537, 0]
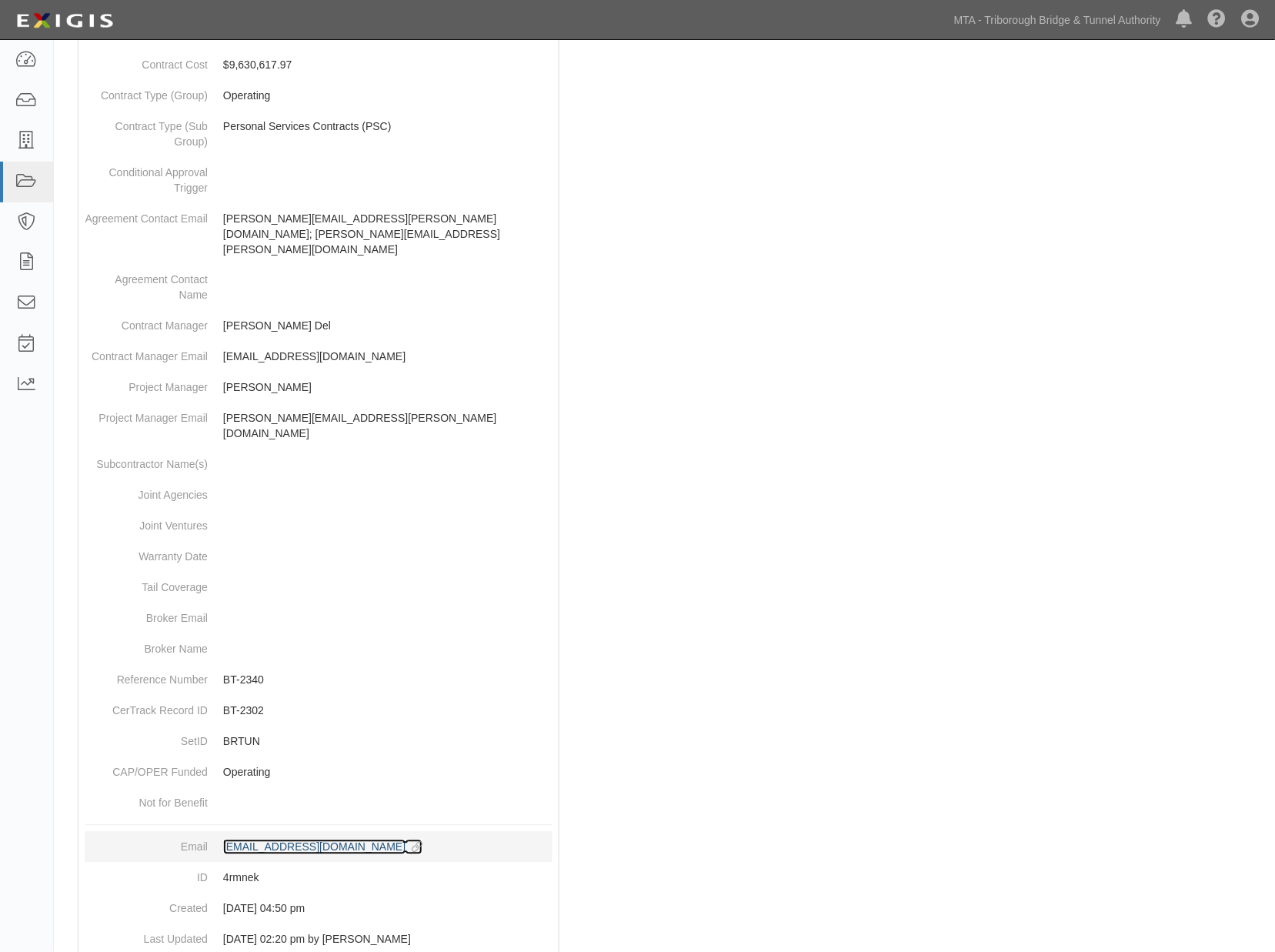
click at [257, 840] on div "agreement-4rmnek@mtabt.complianz.com" at bounding box center [314, 847] width 183 height 16
click at [904, 461] on div at bounding box center [664, 321] width 1199 height 1313
drag, startPoint x: 213, startPoint y: 797, endPoint x: 426, endPoint y: 799, distance: 213.0
click at [426, 832] on dd "agreement-4rmnek@mtabt.complianz.com copy to clipboard" at bounding box center [318, 847] width 468 height 31
copy div "agreement-4rmnek@mtabt.complianz.com"
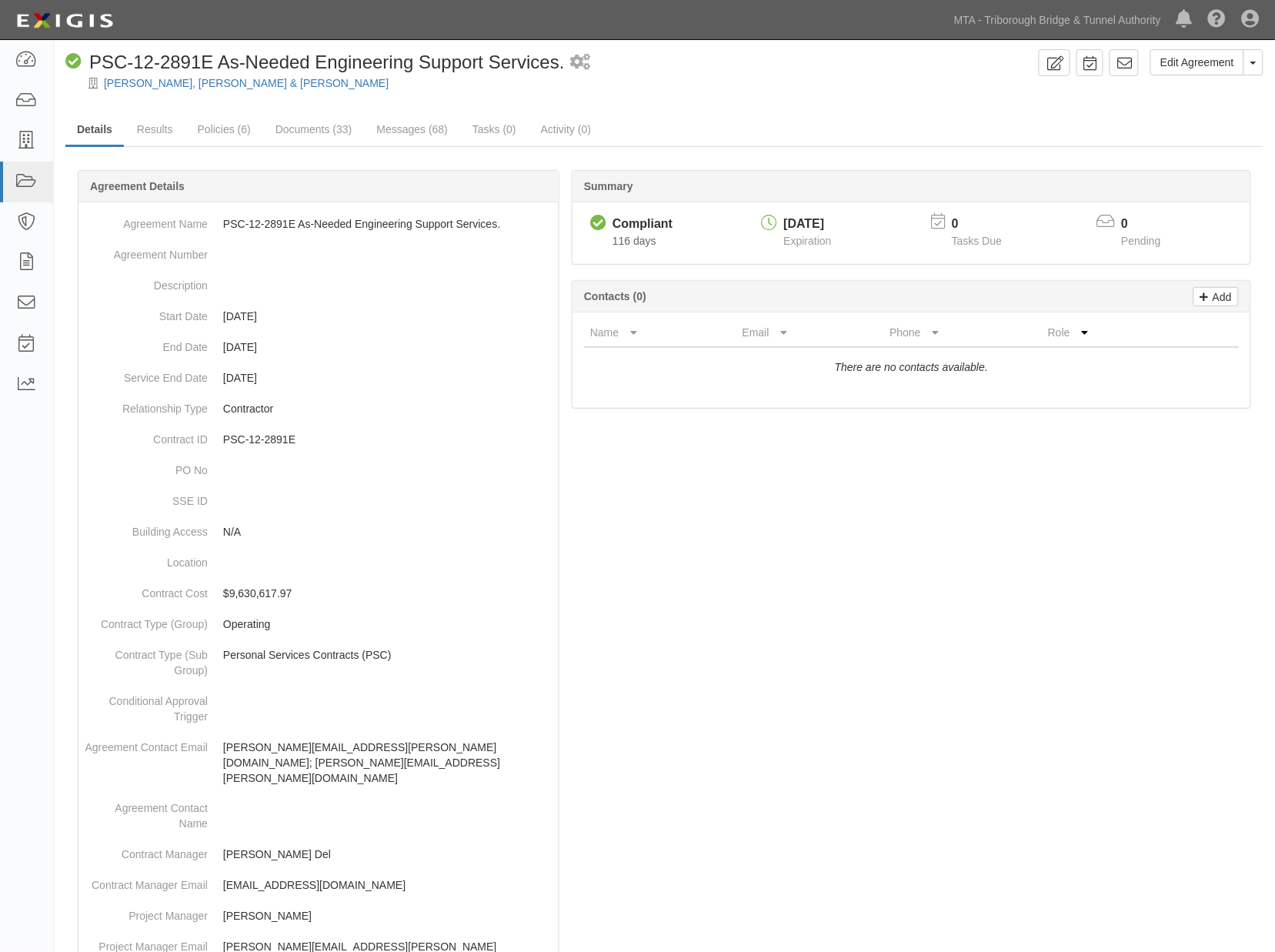
scroll to position [0, 0]
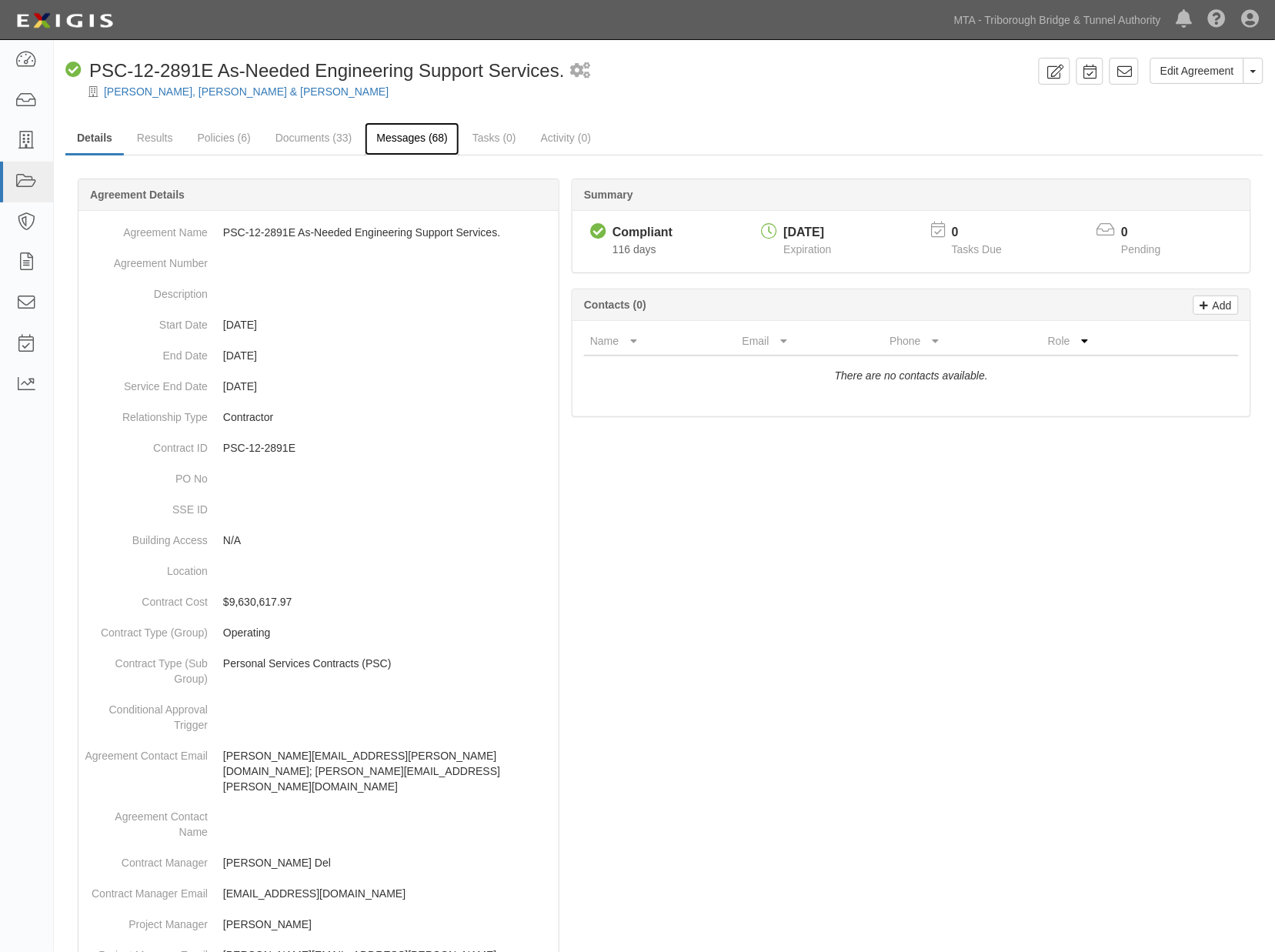
click at [385, 138] on link "Messages (68)" at bounding box center [412, 138] width 94 height 33
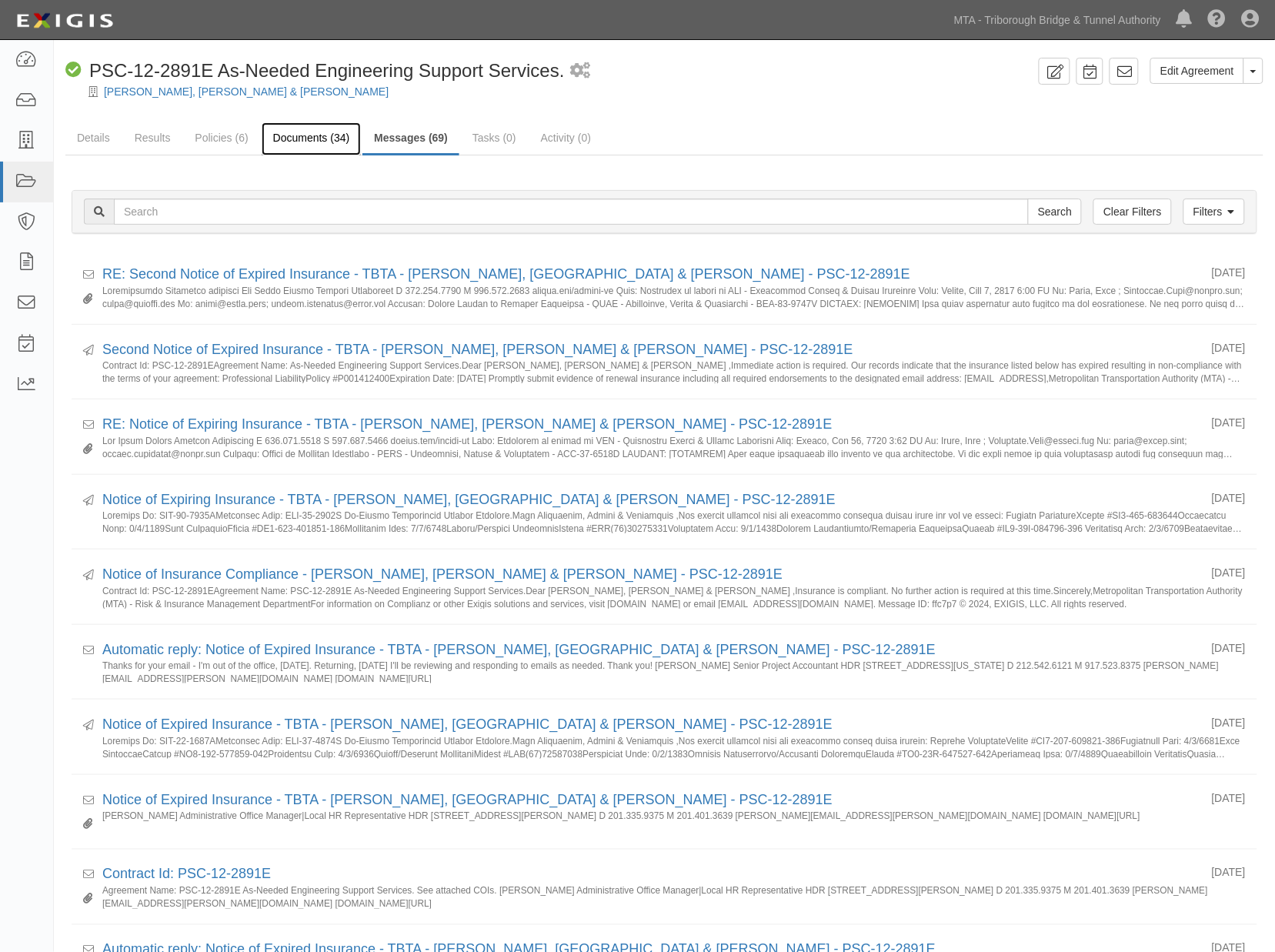
click at [297, 137] on link "Documents (34)" at bounding box center [311, 138] width 100 height 33
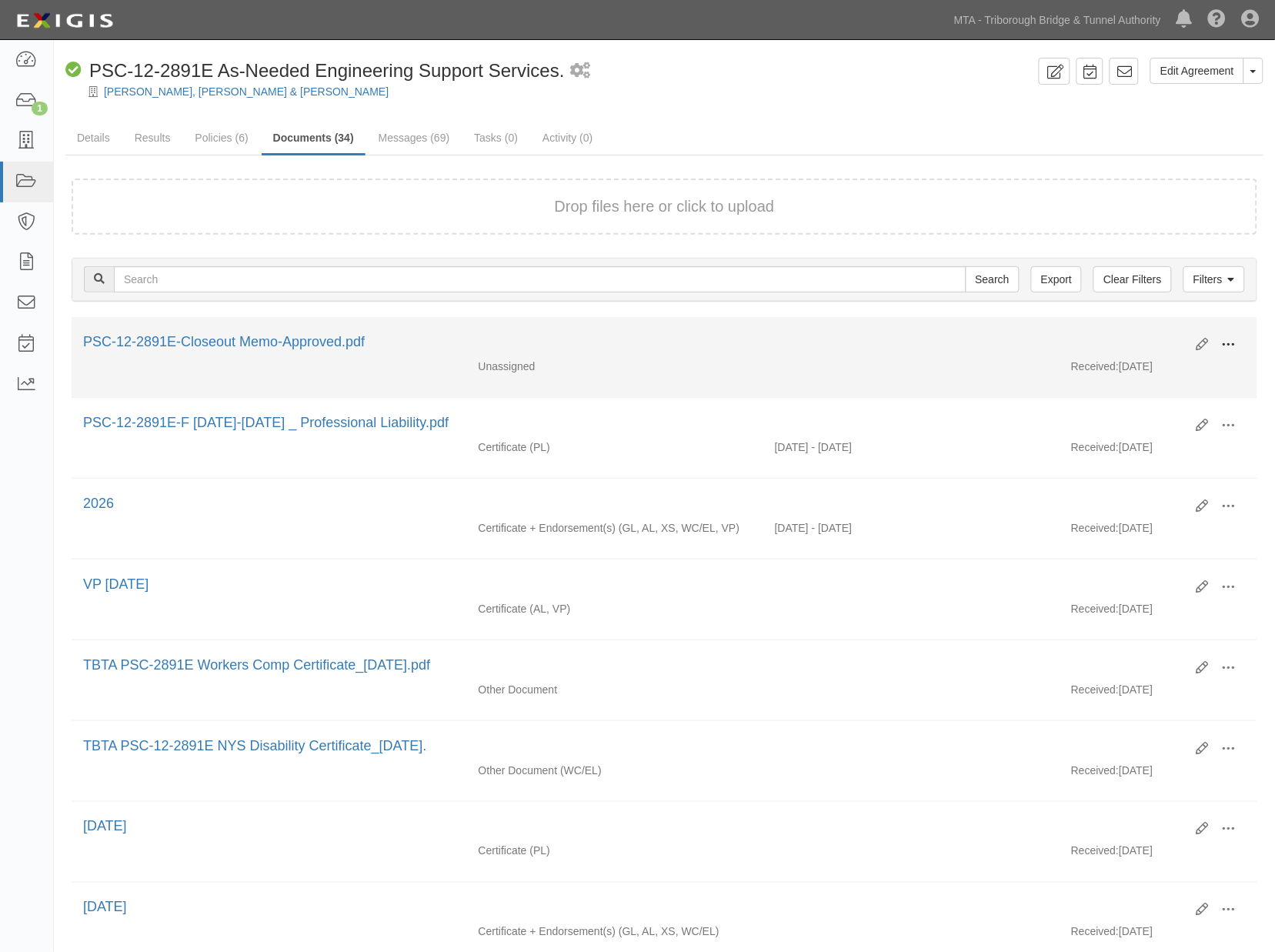
click at [1224, 341] on span at bounding box center [1229, 344] width 14 height 14
click at [1122, 335] on link "Edit" at bounding box center [1154, 338] width 122 height 28
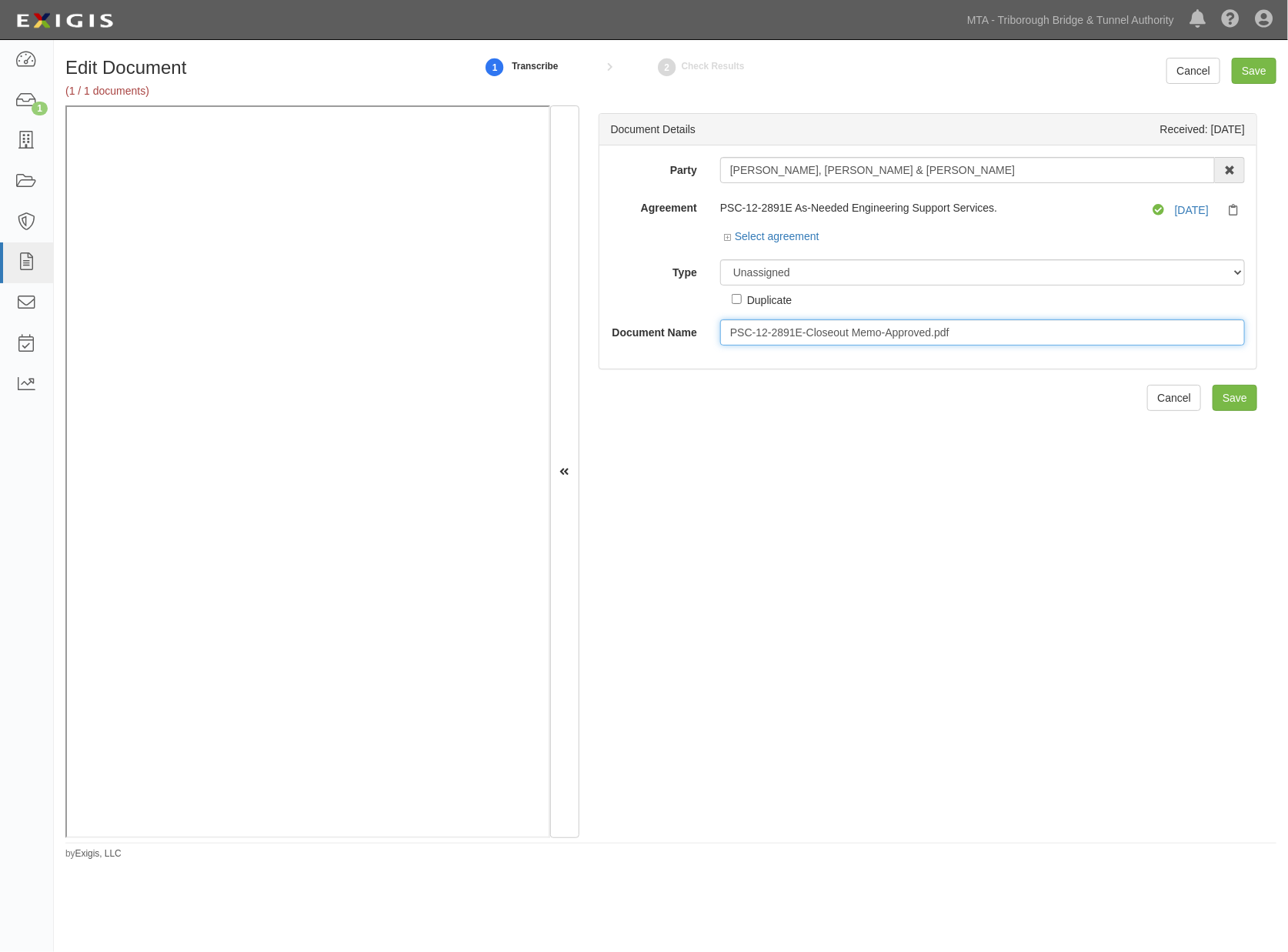
drag, startPoint x: 987, startPoint y: 333, endPoint x: 935, endPoint y: 338, distance: 52.2
click at [935, 338] on input "PSC-12-2891E-Closeout Memo-Approved.pdf" at bounding box center [982, 332] width 524 height 27
type input "PSC-12-2891E-Closeout Memo-Approved"
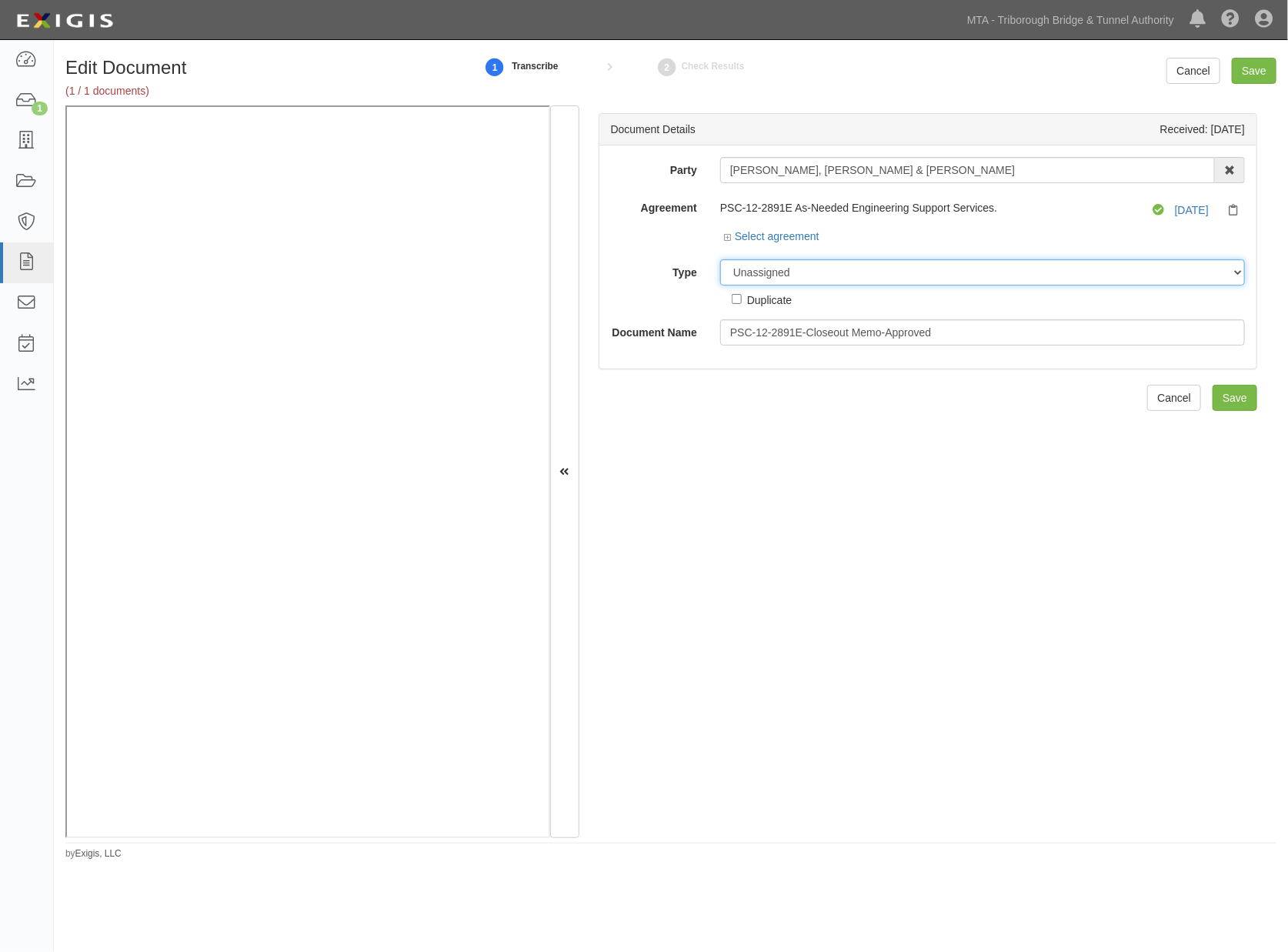
click at [772, 271] on select "Unassigned Binder Cancellation Notice Certificate Contract Endorsement Insuranc…" at bounding box center [982, 272] width 524 height 27
select select "OtherDetail"
click at [720, 260] on select "Unassigned Binder Cancellation Notice Certificate Contract Endorsement Insuranc…" at bounding box center [982, 272] width 524 height 27
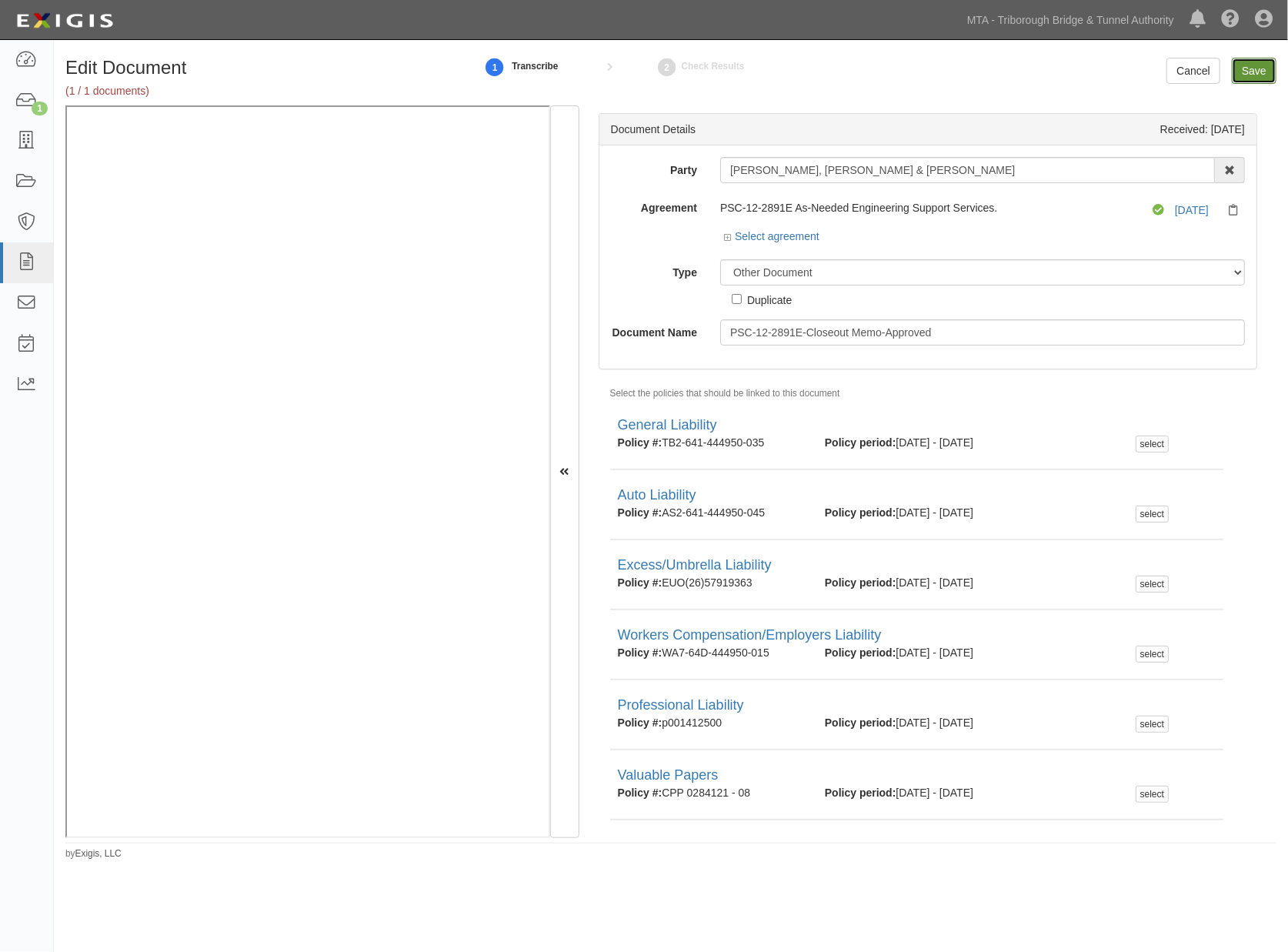
click at [1255, 60] on input "Save" at bounding box center [1253, 71] width 45 height 27
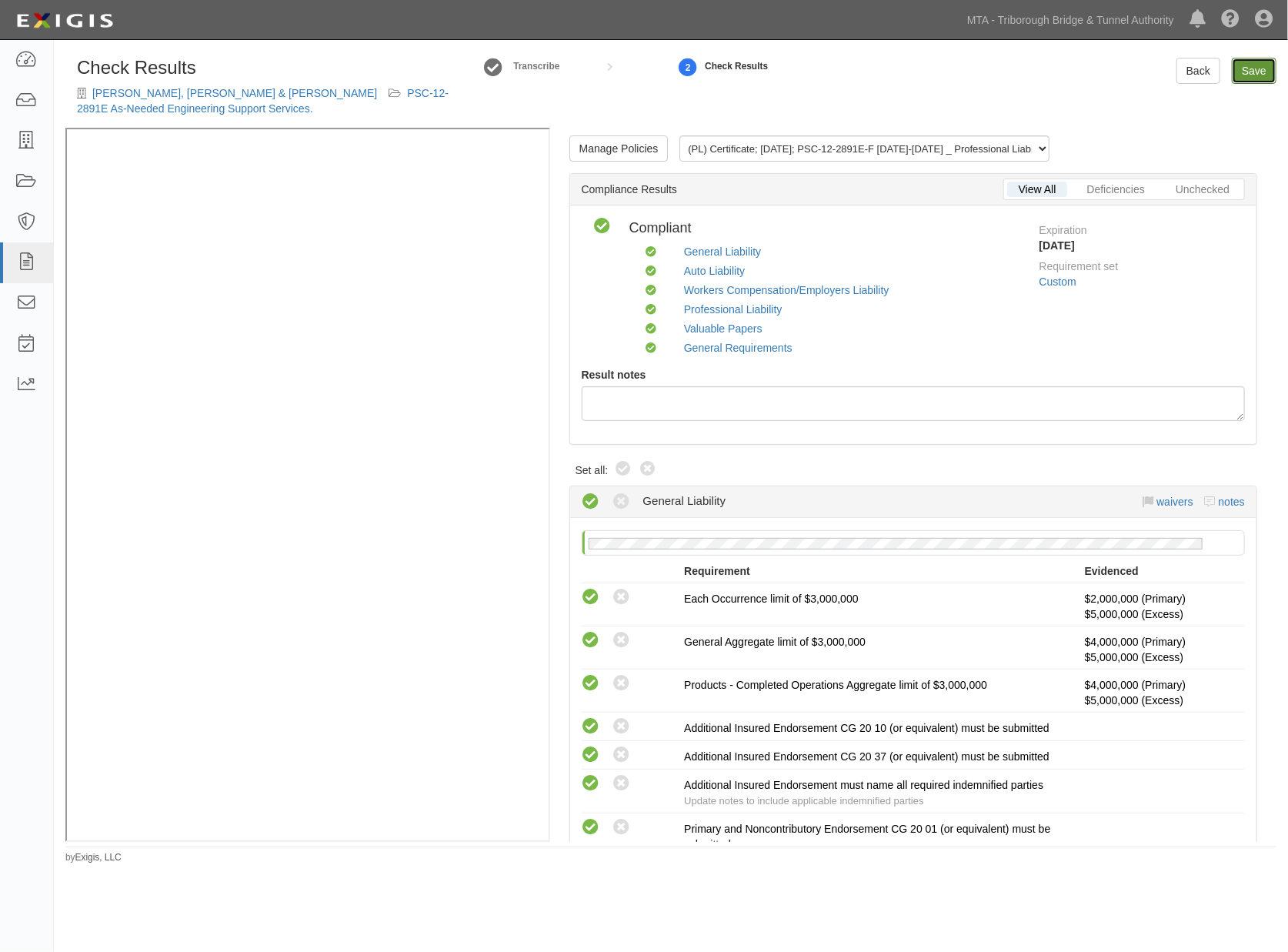
click at [1266, 74] on link "Save" at bounding box center [1253, 71] width 45 height 27
radio input "true"
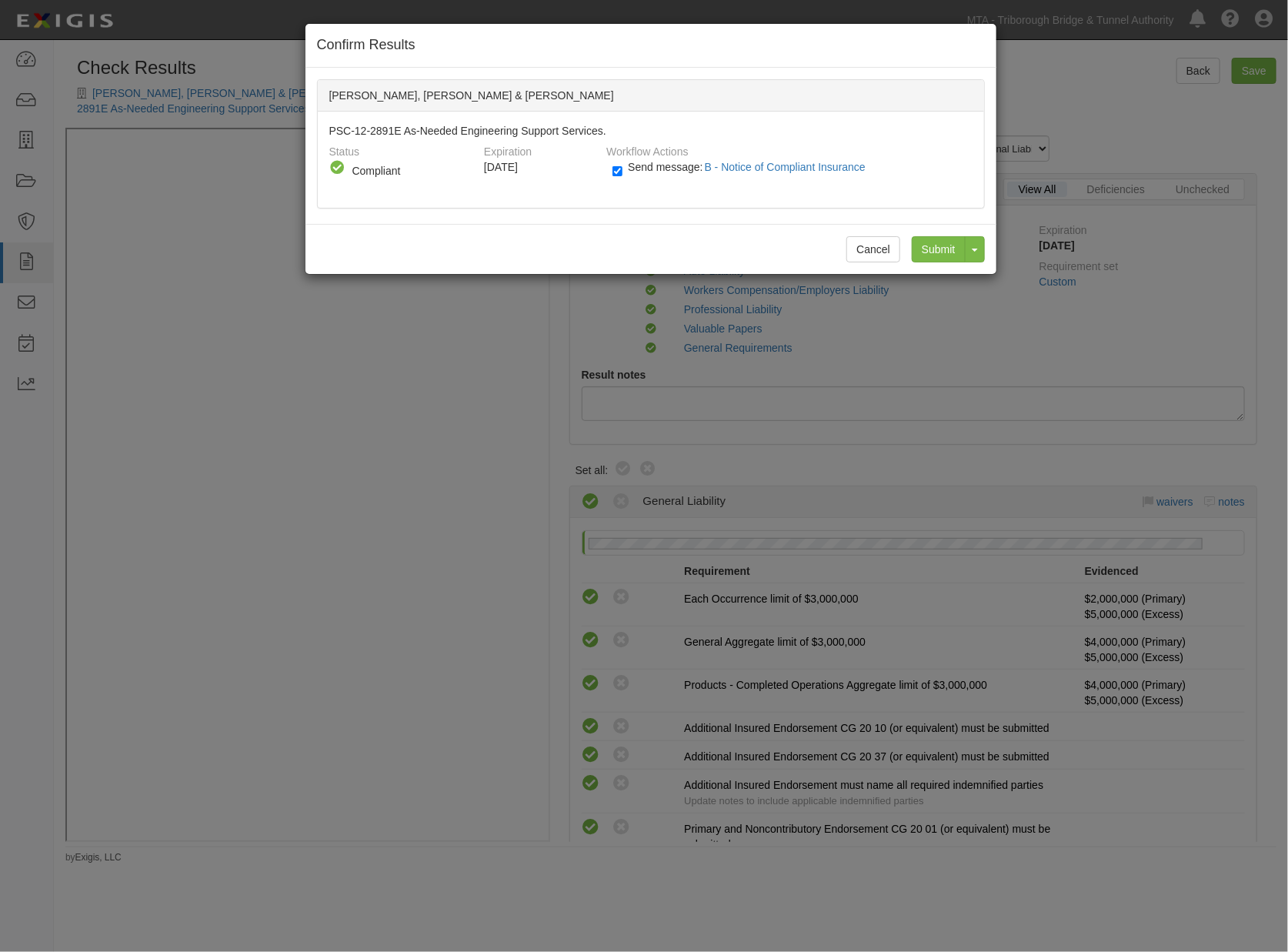
click at [628, 173] on label "Send message: B - Notice of Compliant Insurance" at bounding box center [742, 175] width 259 height 20
click at [622, 173] on input "Send message: B - Notice of Compliant Insurance" at bounding box center [617, 171] width 10 height 17
checkbox input "false"
click at [934, 251] on input "Submit" at bounding box center [938, 249] width 54 height 27
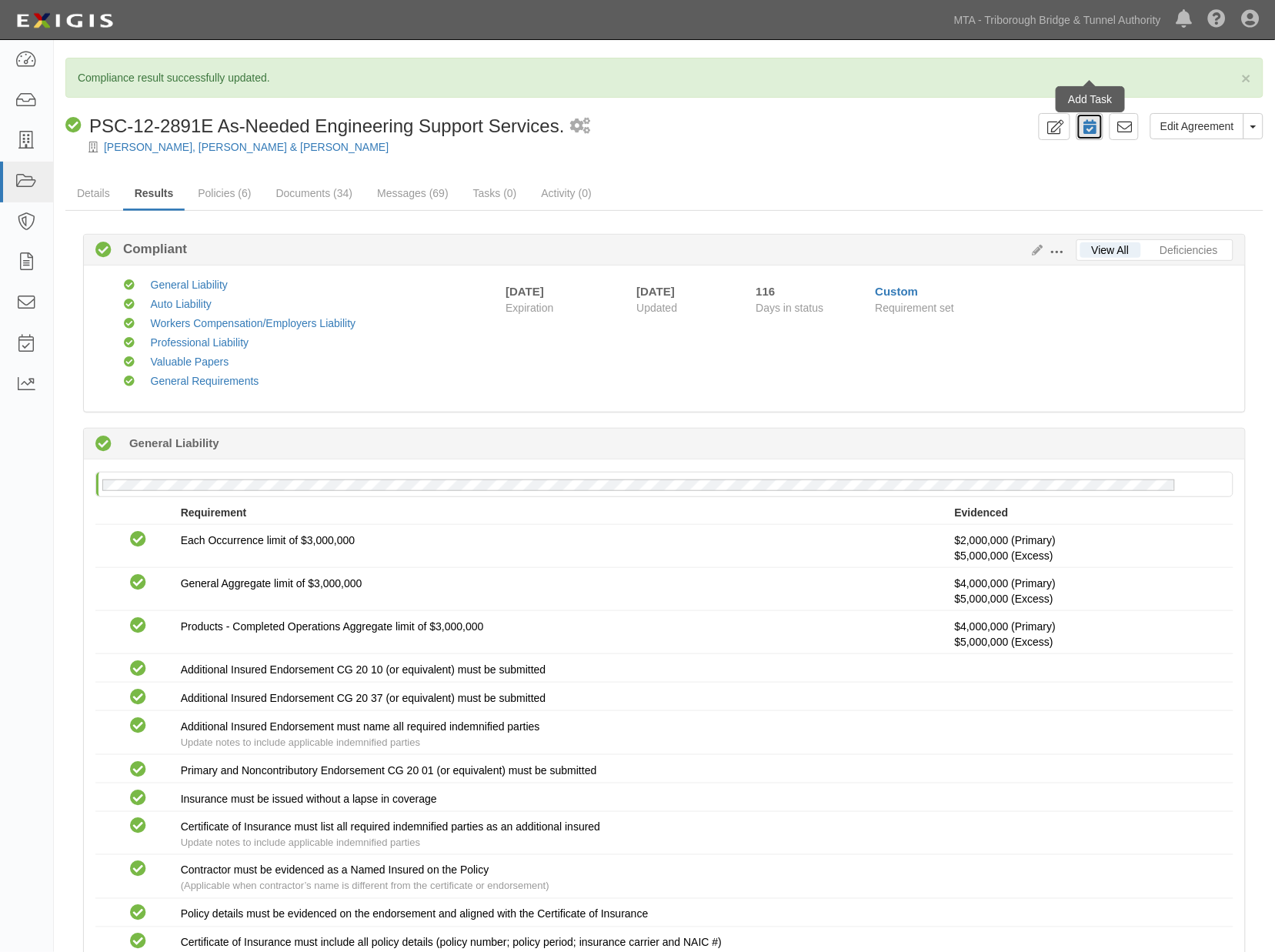
click at [1093, 131] on icon at bounding box center [1091, 127] width 13 height 15
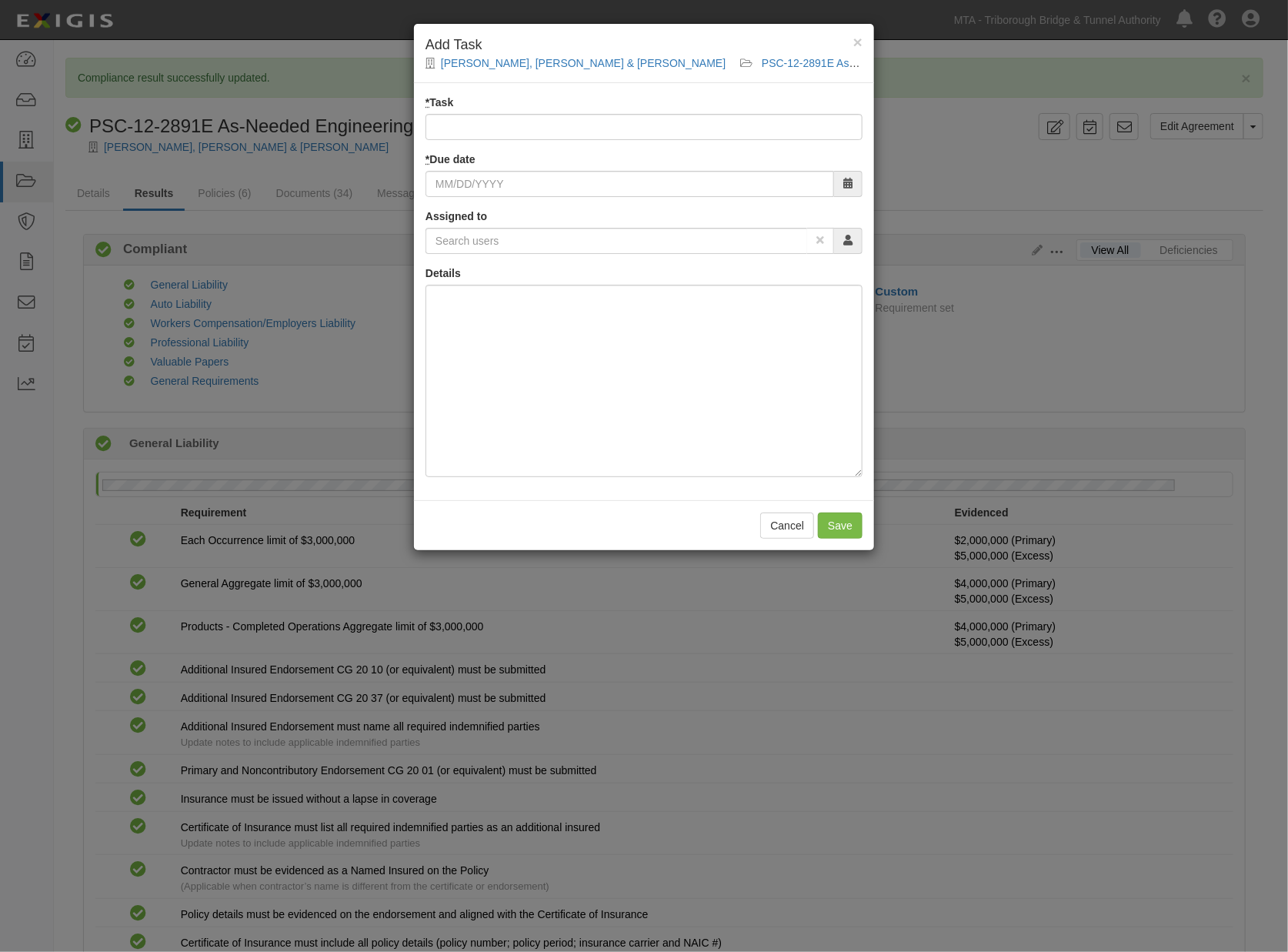
click at [504, 127] on input "* Task" at bounding box center [644, 127] width 437 height 27
type input "Closeout"
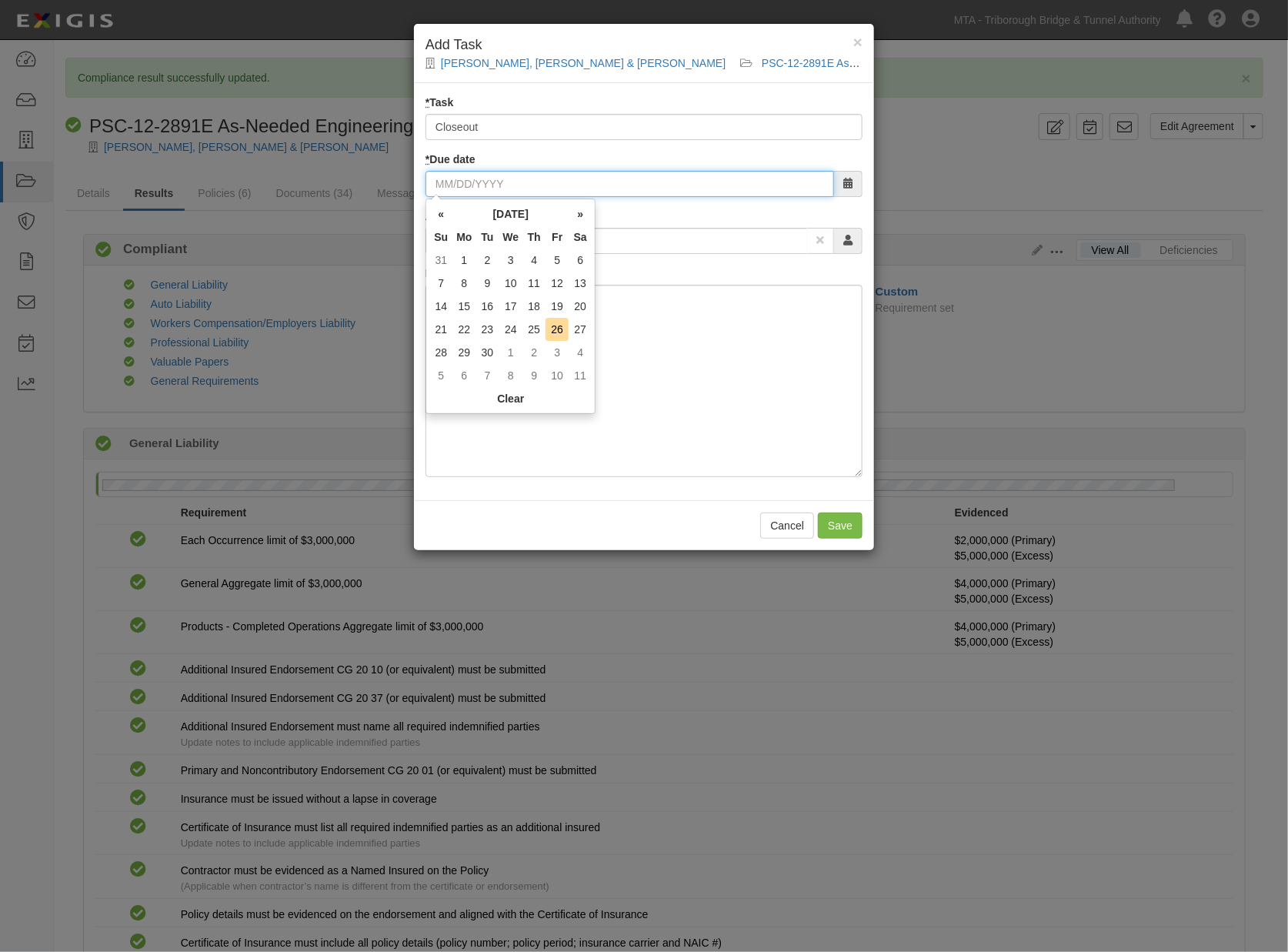
click at [479, 180] on input "* Due date" at bounding box center [630, 183] width 409 height 27
click at [578, 214] on th "»" at bounding box center [579, 214] width 23 height 23
click at [579, 214] on th "»" at bounding box center [579, 214] width 23 height 23
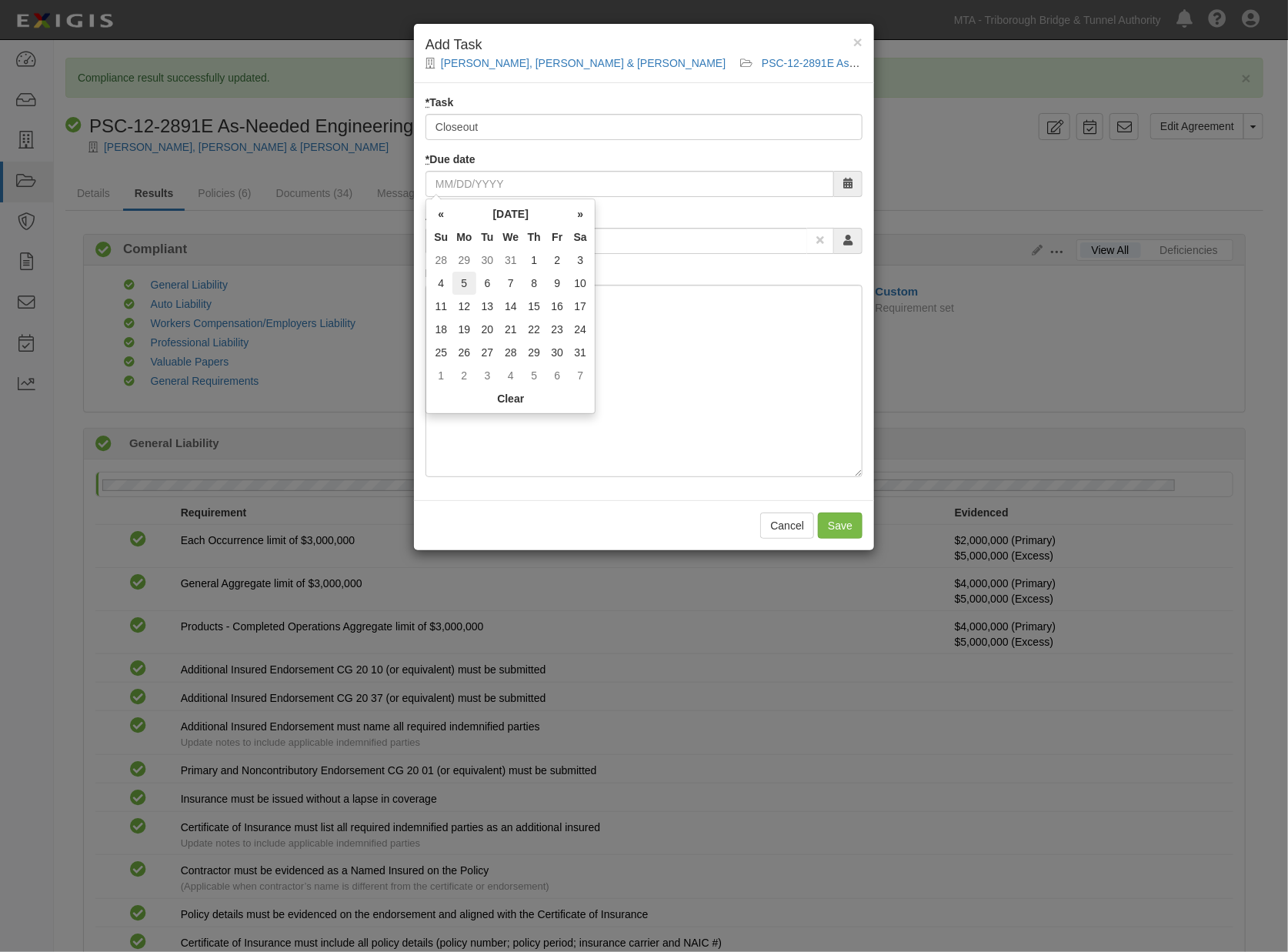
click at [467, 283] on td "5" at bounding box center [463, 282] width 23 height 23
type input "01/05/2026"
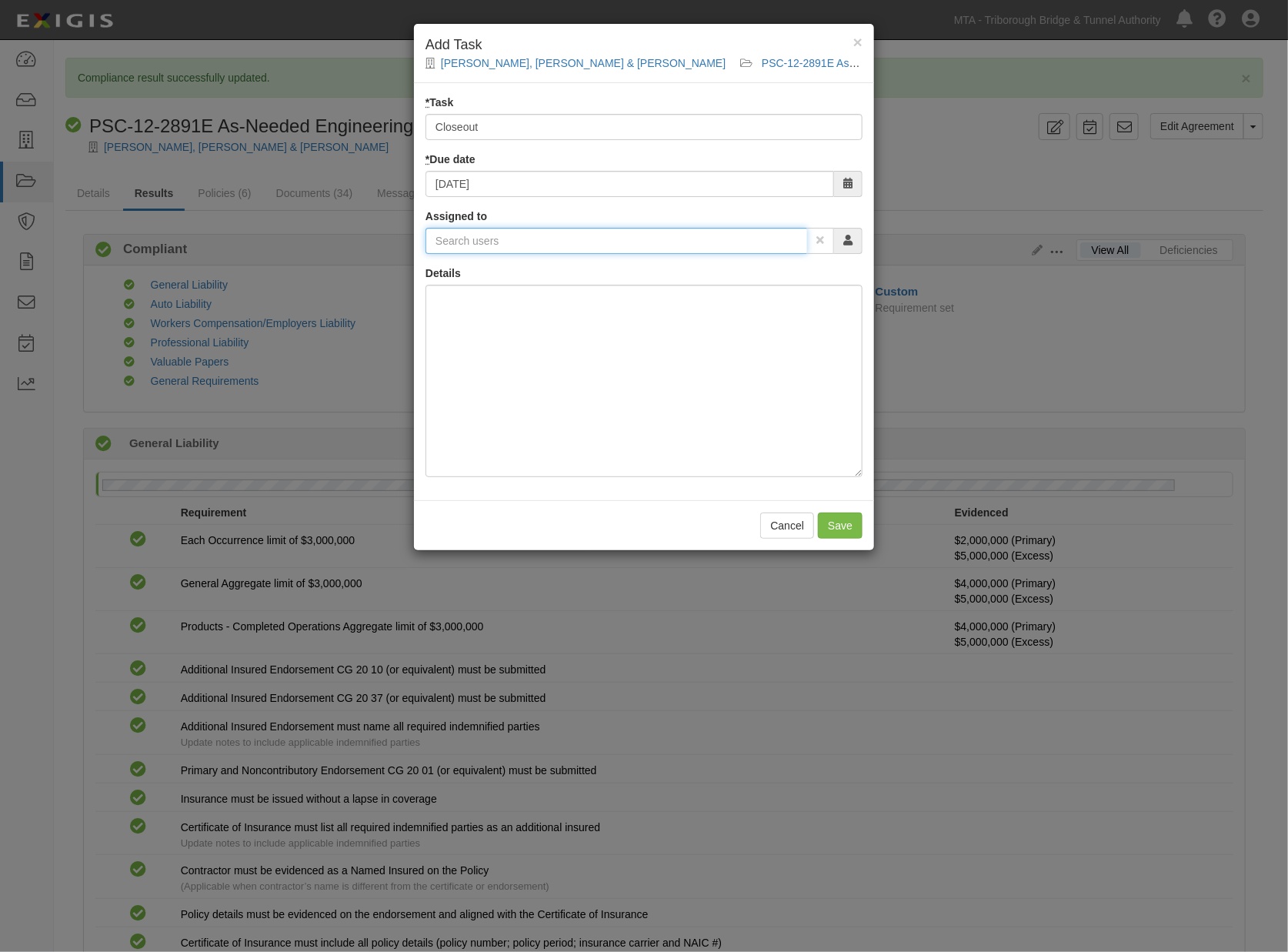
click at [567, 232] on input "text" at bounding box center [616, 240] width 381 height 27
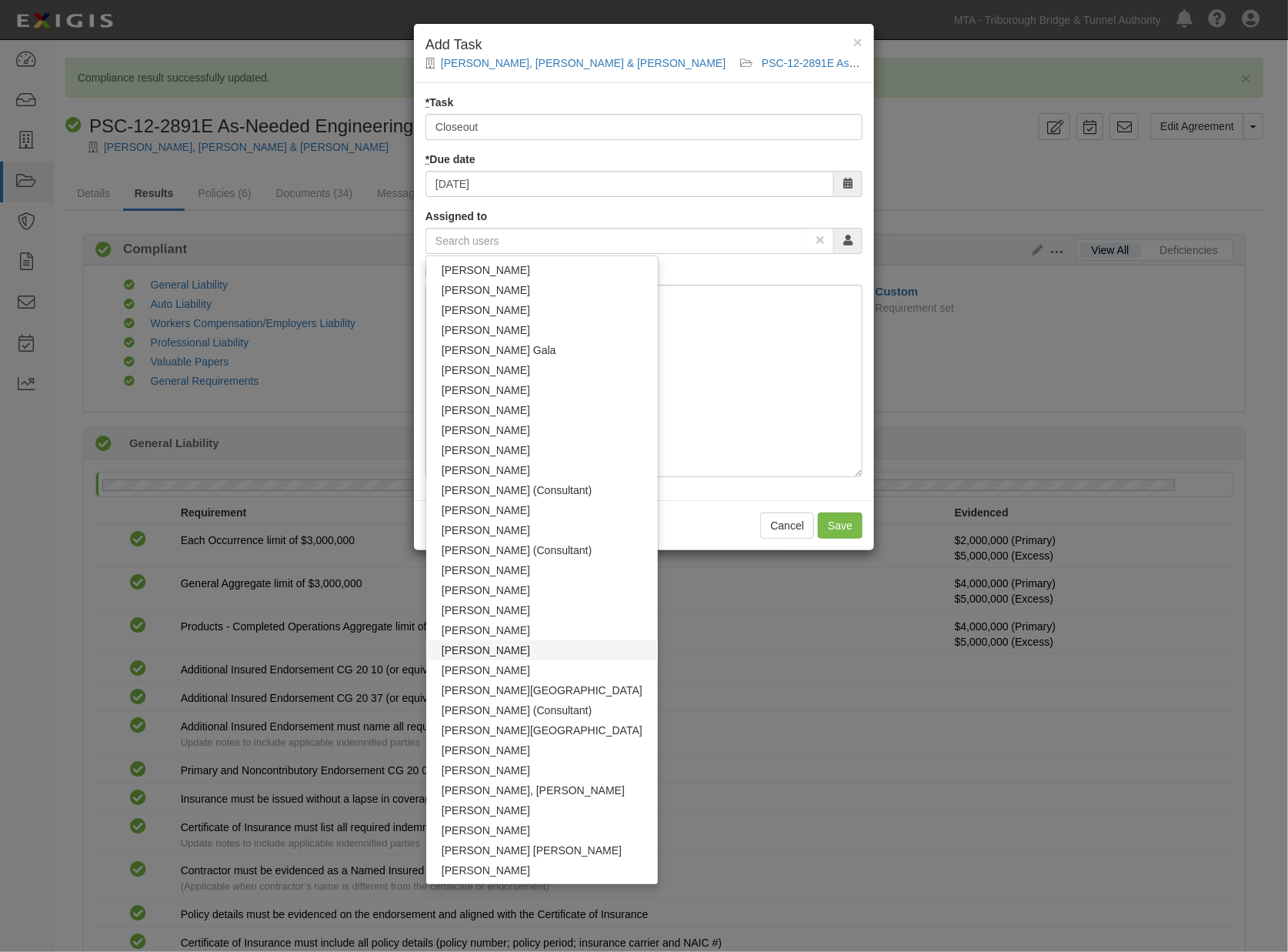
click at [473, 640] on link "Omayra Valentin" at bounding box center [542, 650] width 232 height 20
type input "Omayra Valentin"
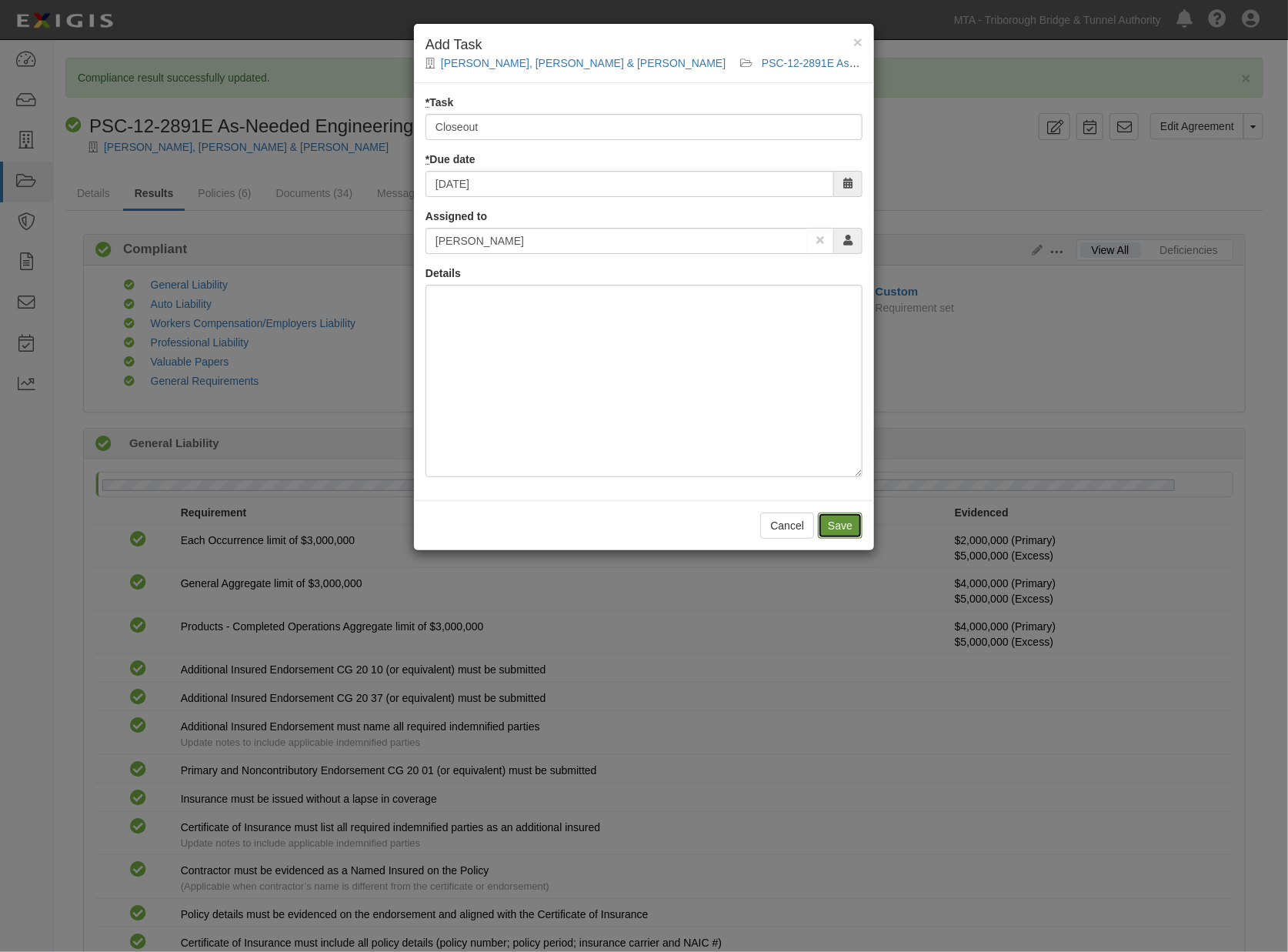
click at [826, 527] on input "Save" at bounding box center [840, 526] width 45 height 27
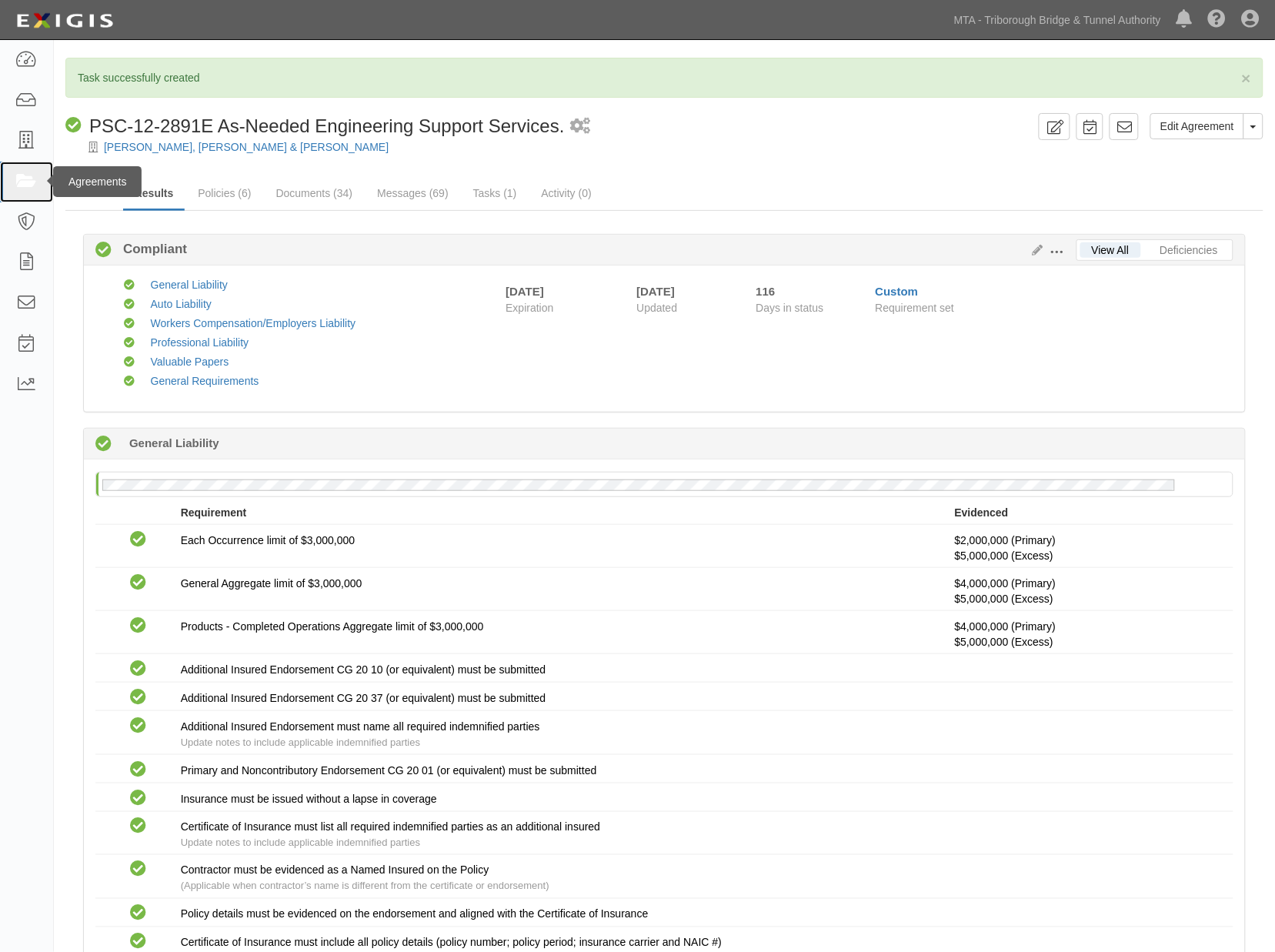
click at [19, 183] on icon at bounding box center [26, 182] width 21 height 17
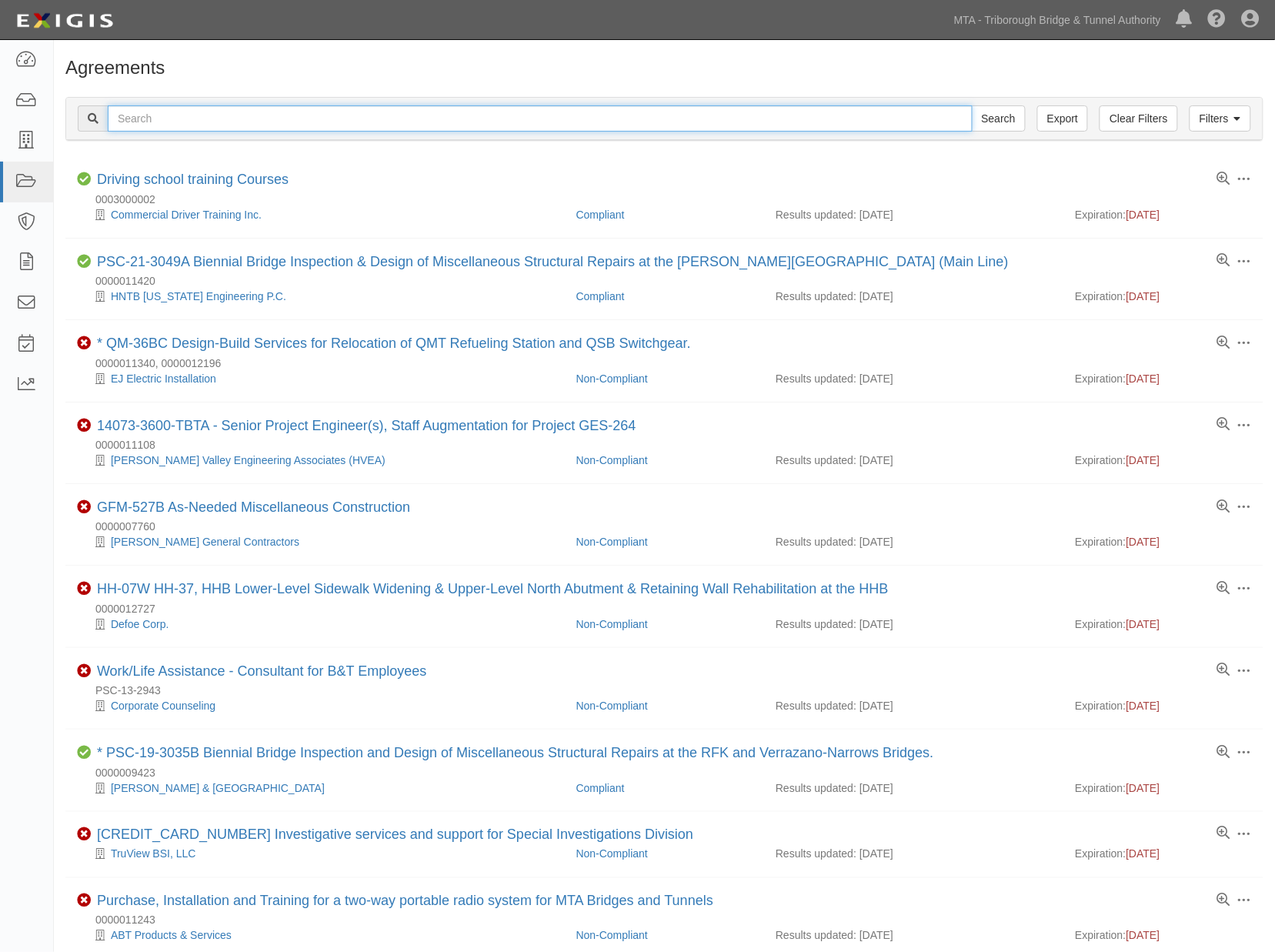
paste input "GEC-20-3042"
type input "GEC-20-3042"
click at [1010, 118] on input "Search" at bounding box center [999, 118] width 54 height 27
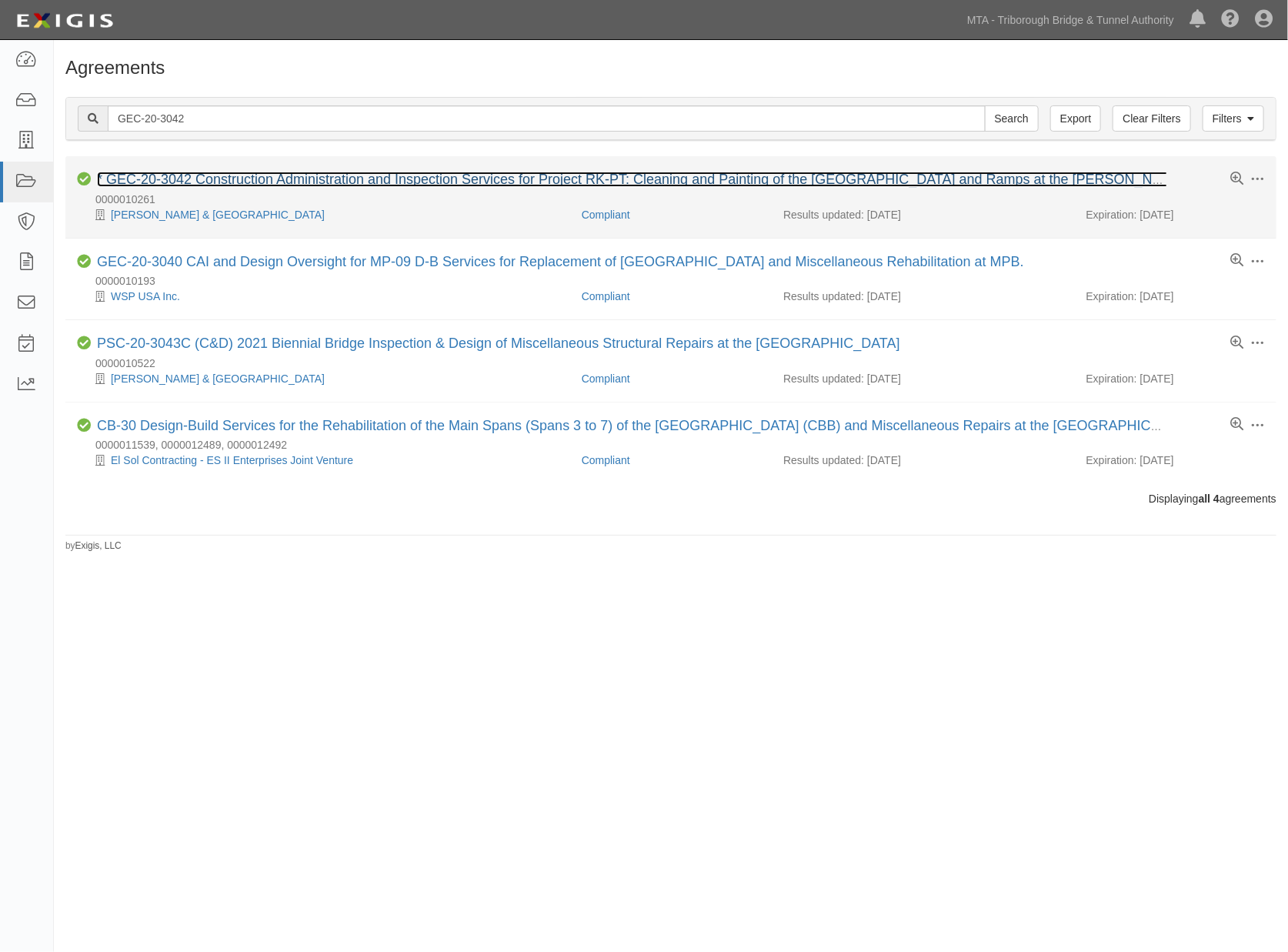
click at [344, 174] on link "* GEC-20-3042 Construction Administration and Inspection Services for Project R…" at bounding box center [713, 179] width 1233 height 16
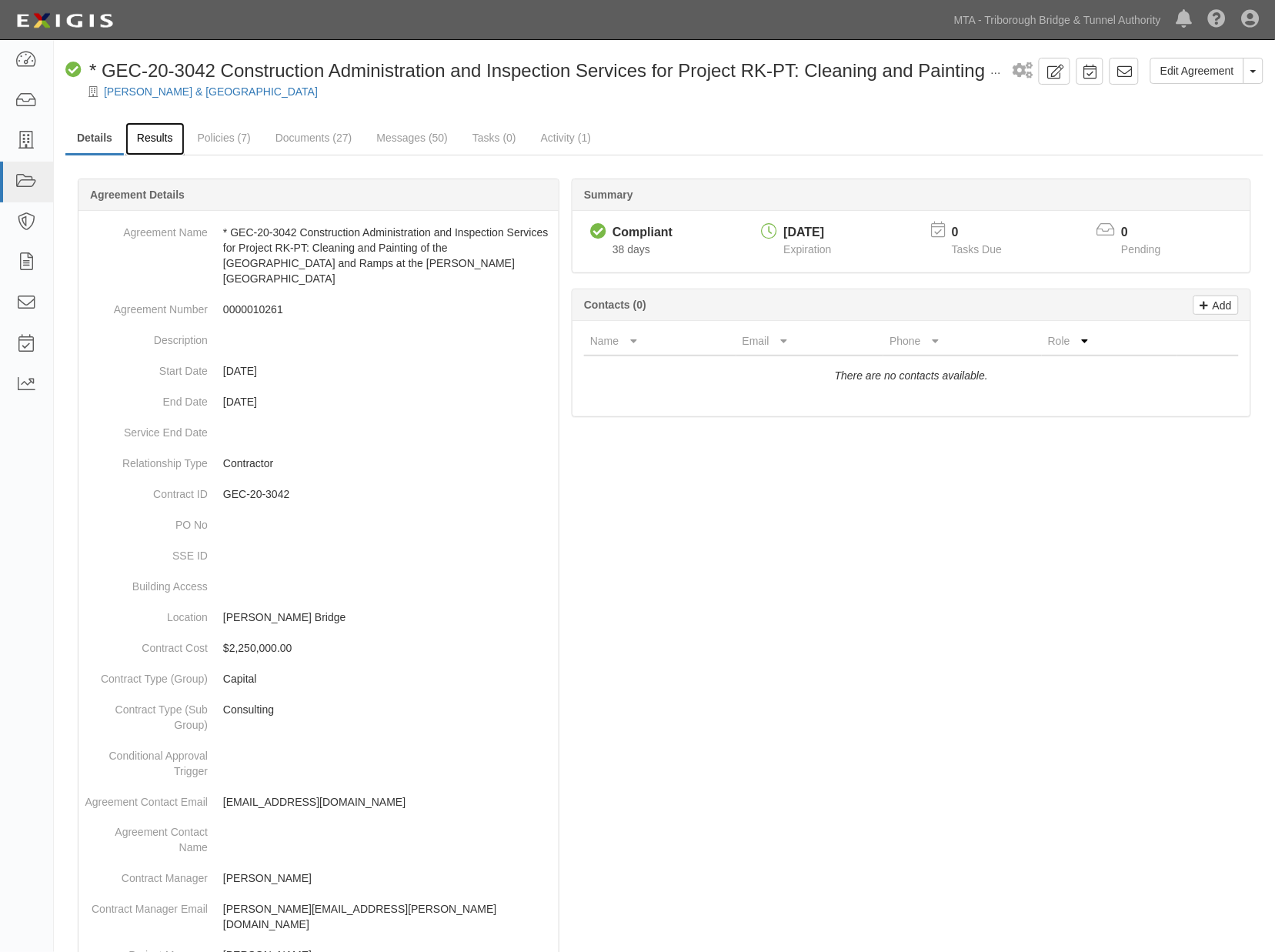
click at [156, 137] on link "Results" at bounding box center [155, 138] width 60 height 33
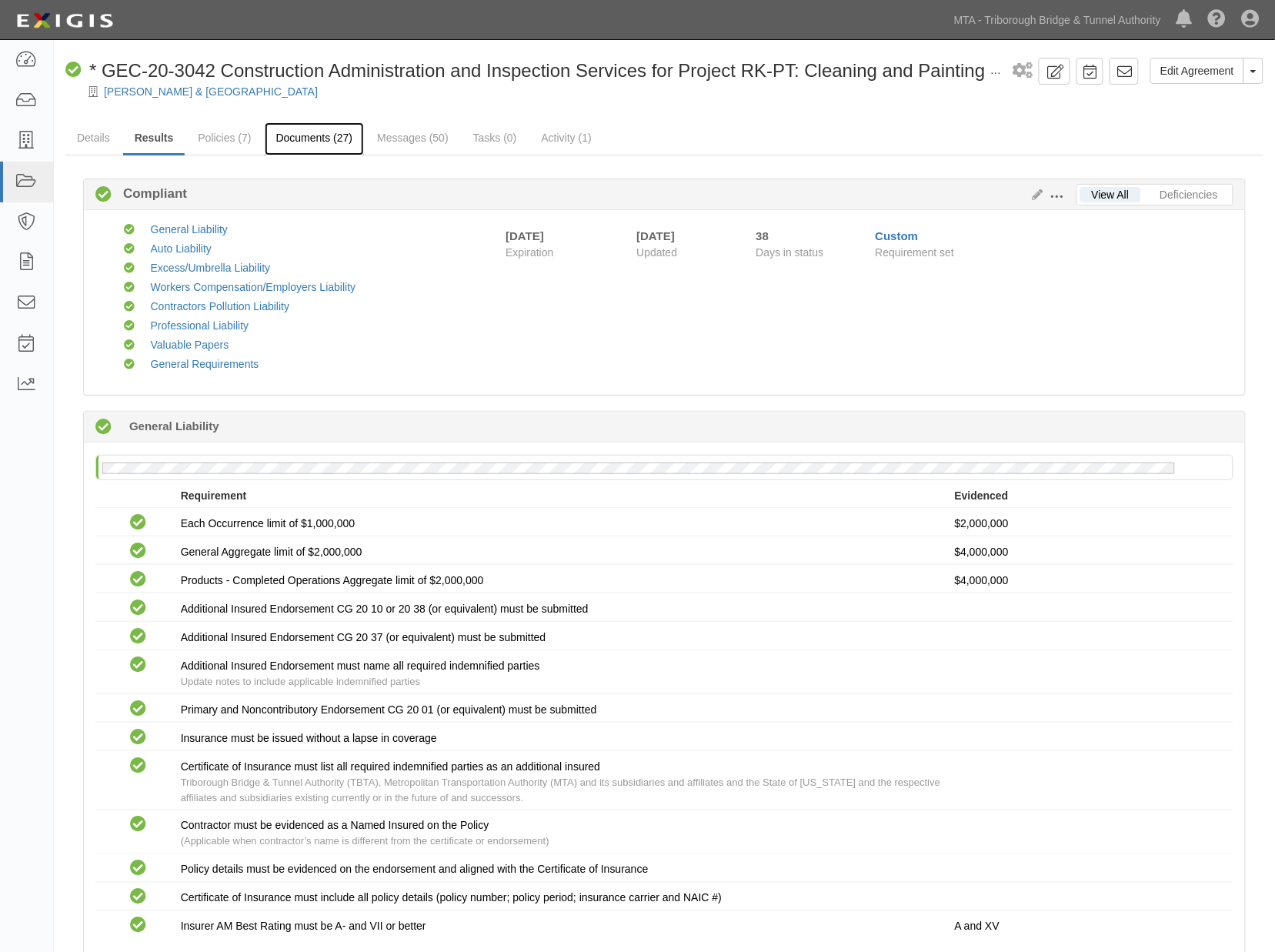
click at [304, 134] on link "Documents (27)" at bounding box center [315, 138] width 100 height 33
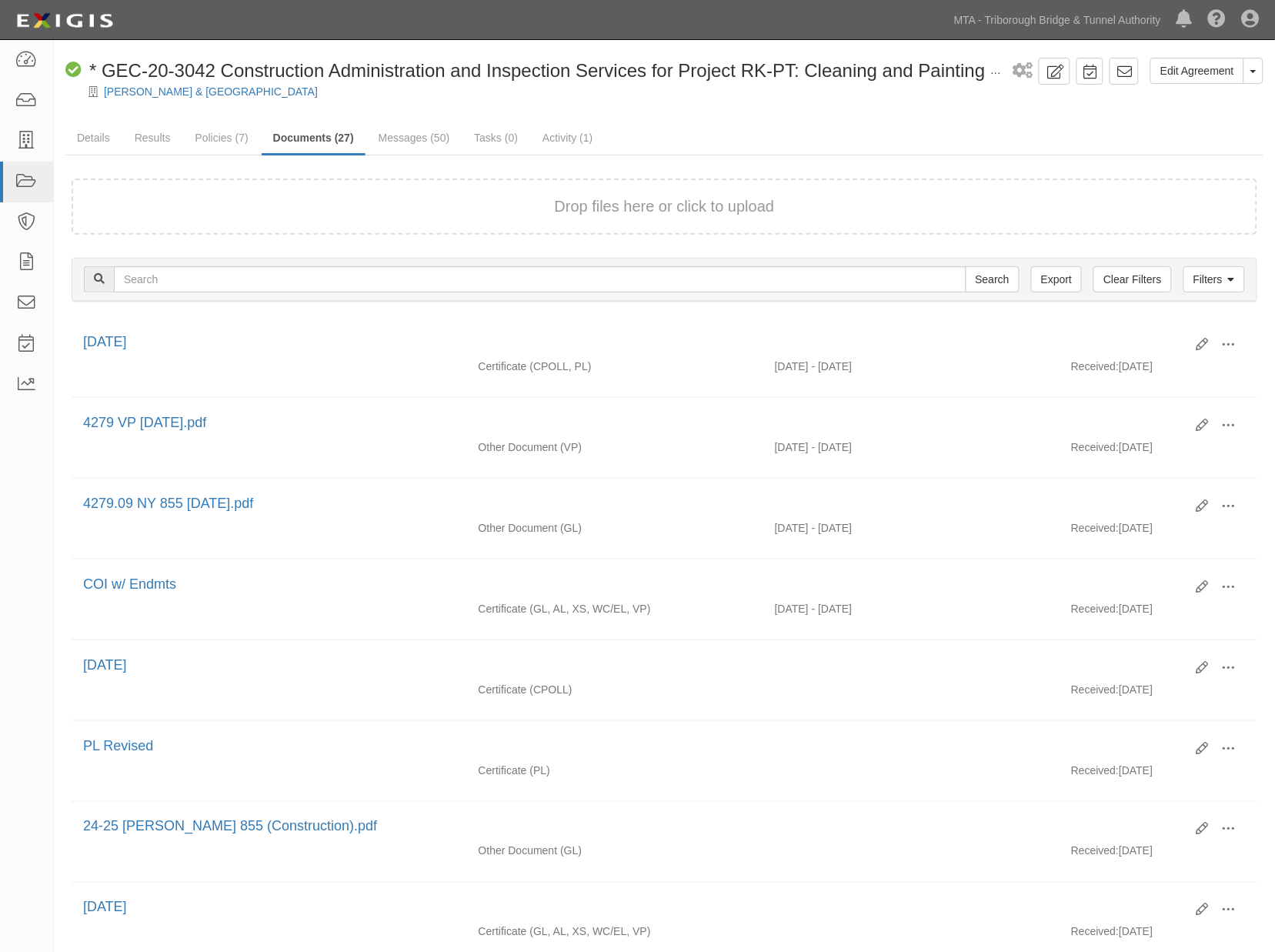
click at [849, 131] on ul "Details Results Policies (7) Documents (27) Messages (50) Tasks (0) Activity (1)" at bounding box center [664, 138] width 1199 height 33
click at [94, 137] on link "Details" at bounding box center [93, 138] width 56 height 33
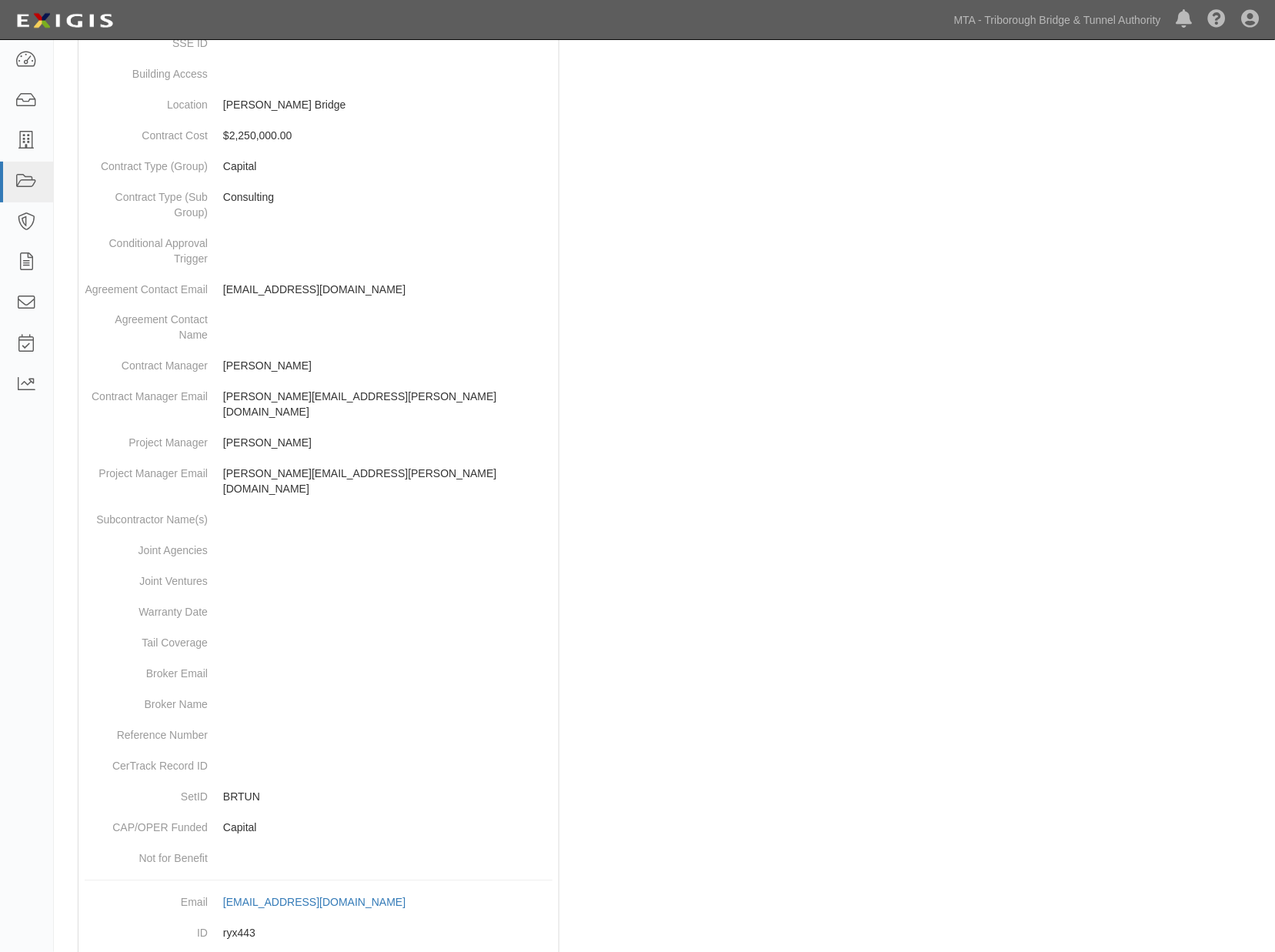
scroll to position [656, 0]
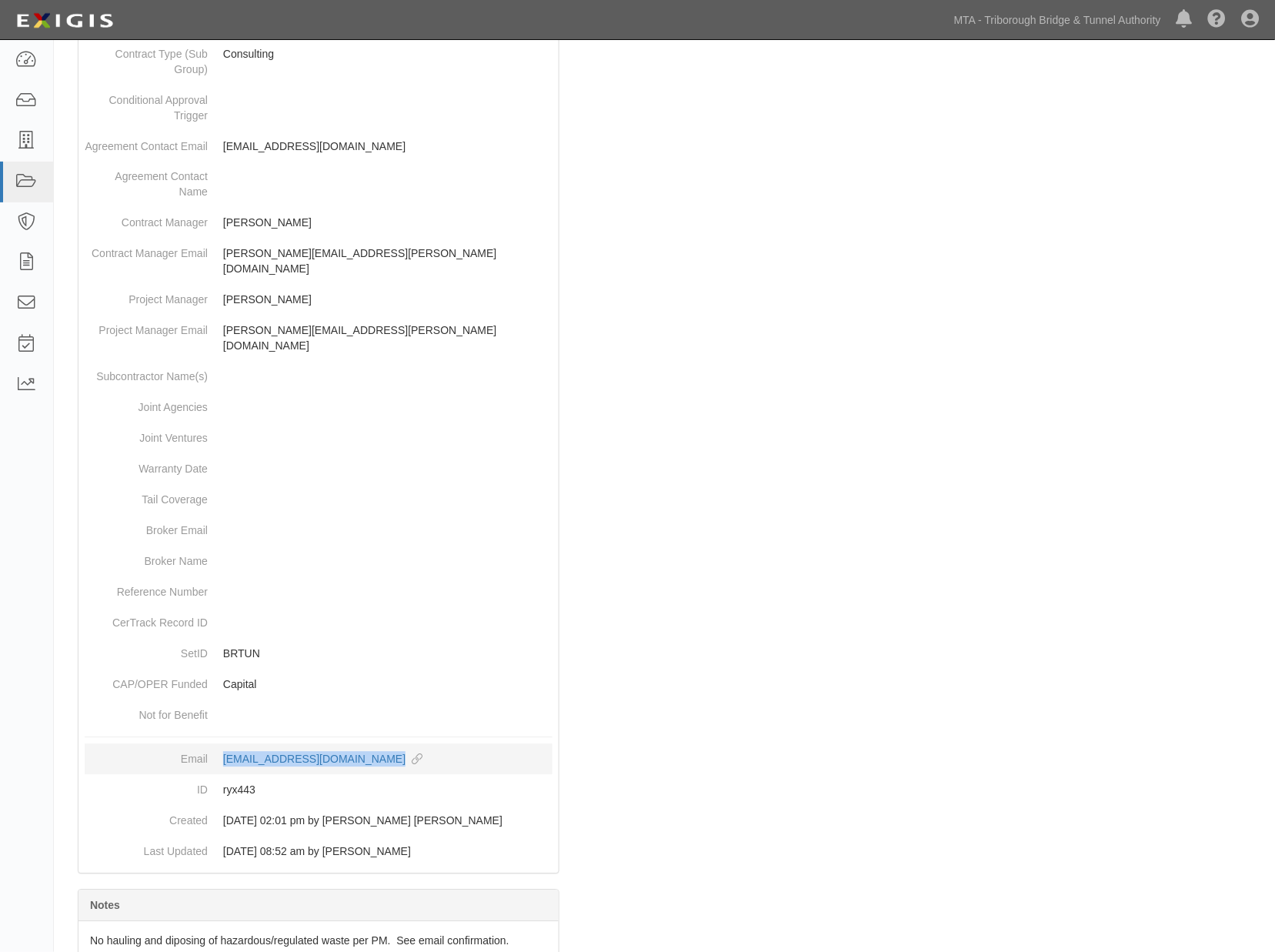
drag, startPoint x: 441, startPoint y: 716, endPoint x: 222, endPoint y: 715, distance: 219.0
click at [222, 744] on dd "[EMAIL_ADDRESS][DOMAIN_NAME] copy to clipboard" at bounding box center [318, 759] width 468 height 31
copy div "[EMAIL_ADDRESS][DOMAIN_NAME]"
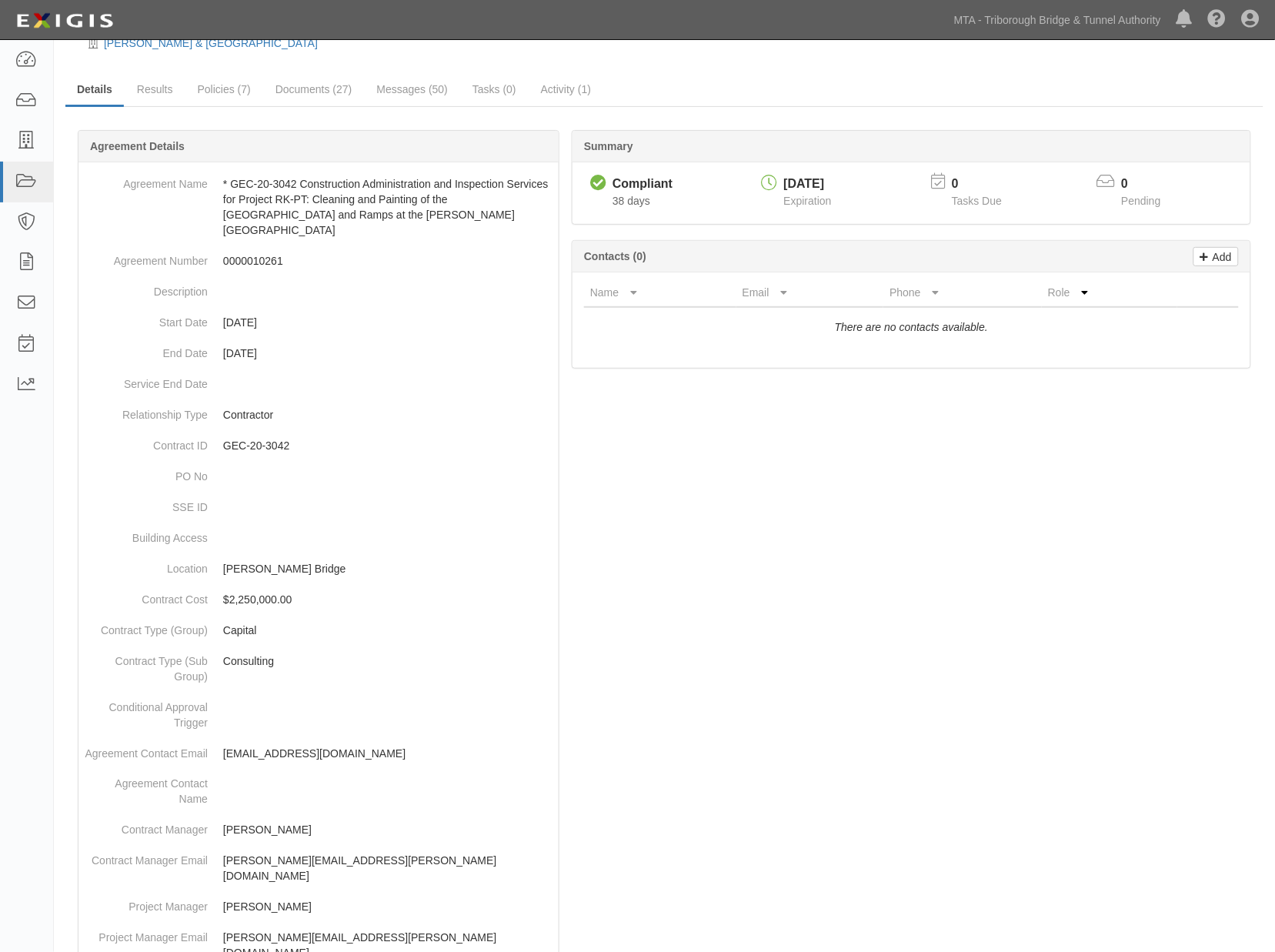
scroll to position [0, 0]
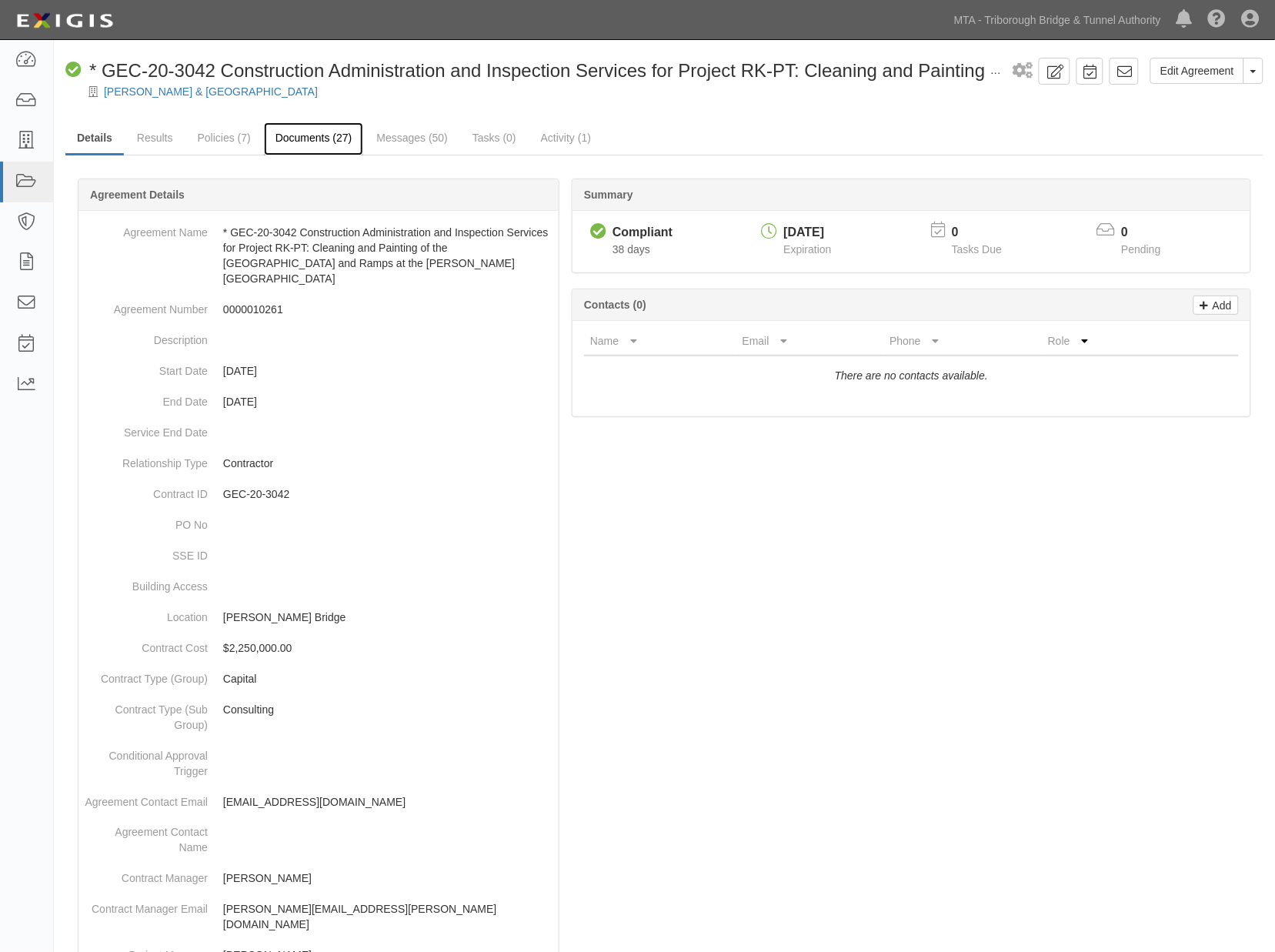
click at [338, 131] on link "Documents (27)" at bounding box center [314, 138] width 100 height 33
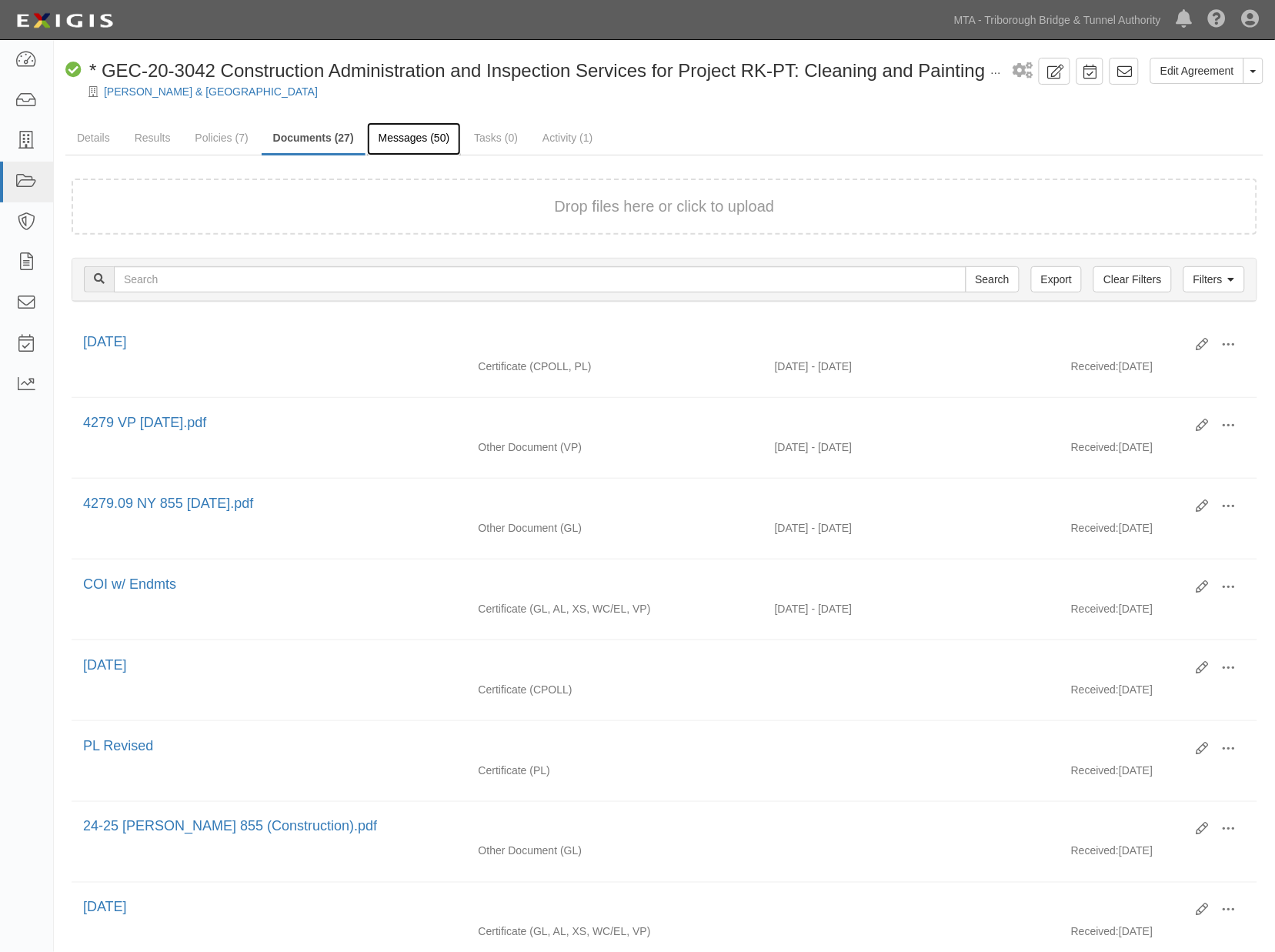
click at [420, 143] on link "Messages (50)" at bounding box center [414, 138] width 94 height 33
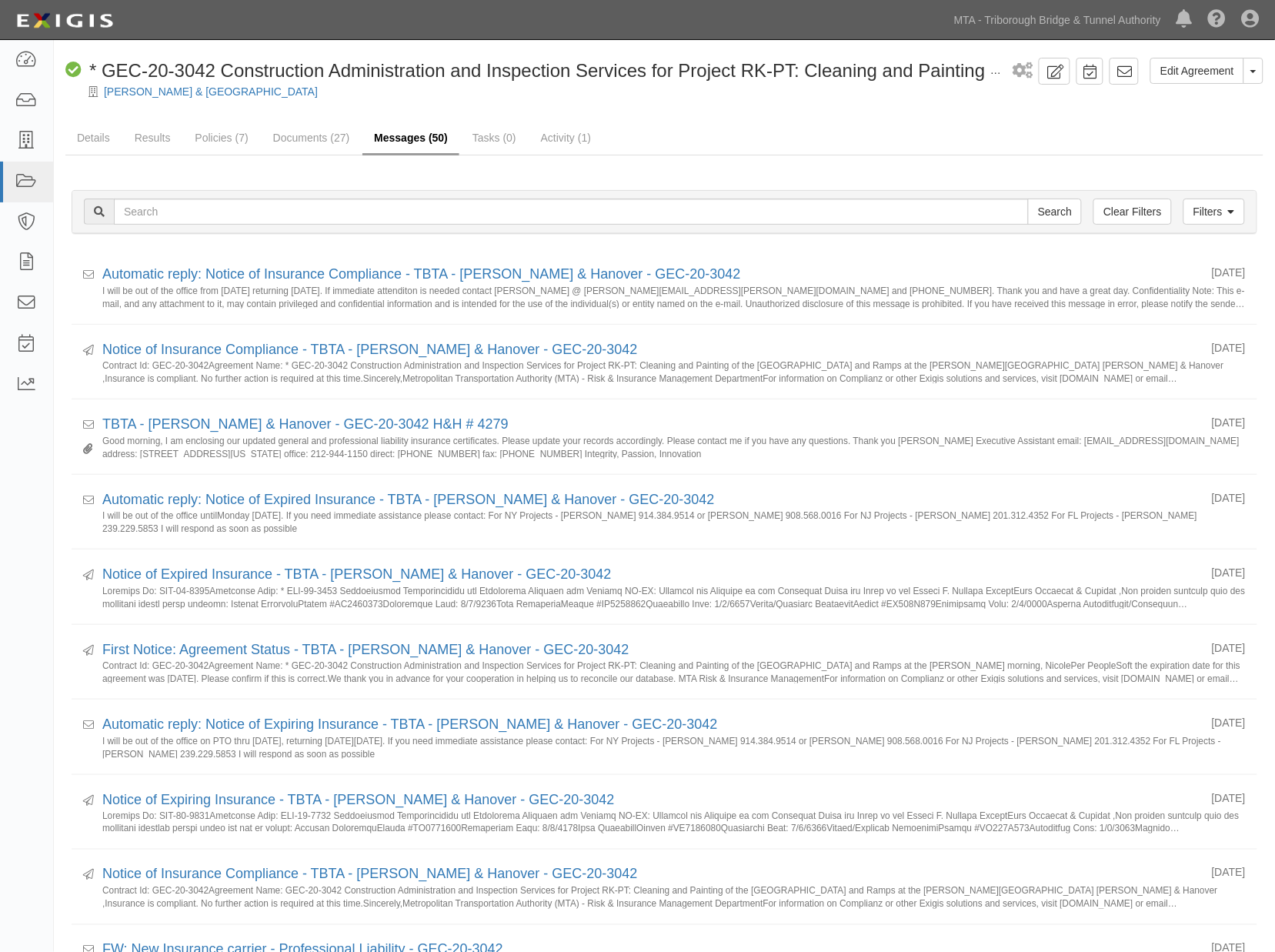
click at [397, 133] on link "Messages (50)" at bounding box center [411, 138] width 97 height 33
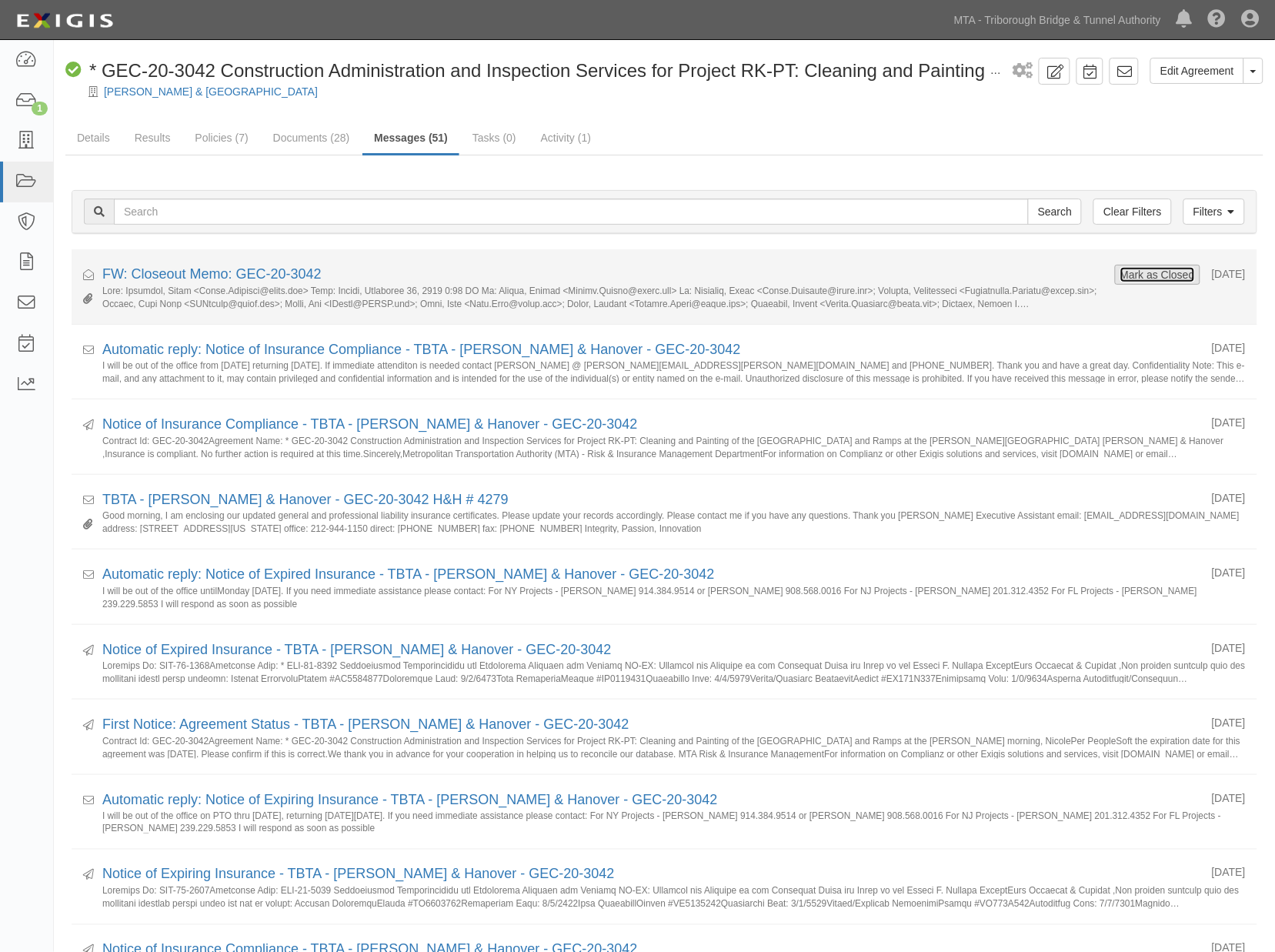
click at [1151, 275] on button "Mark as Closed" at bounding box center [1158, 274] width 76 height 17
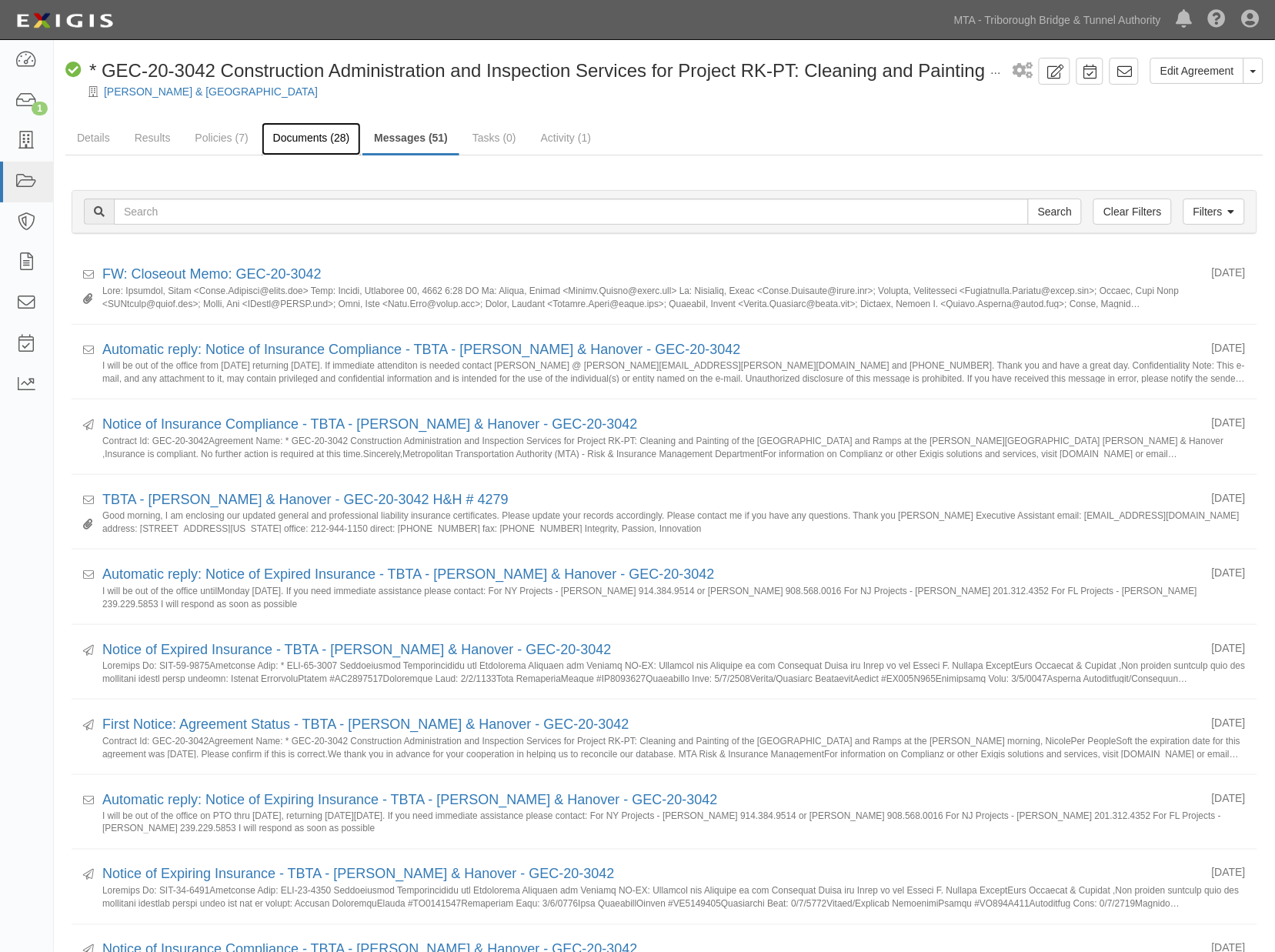
click at [291, 134] on link "Documents (28)" at bounding box center [311, 138] width 100 height 33
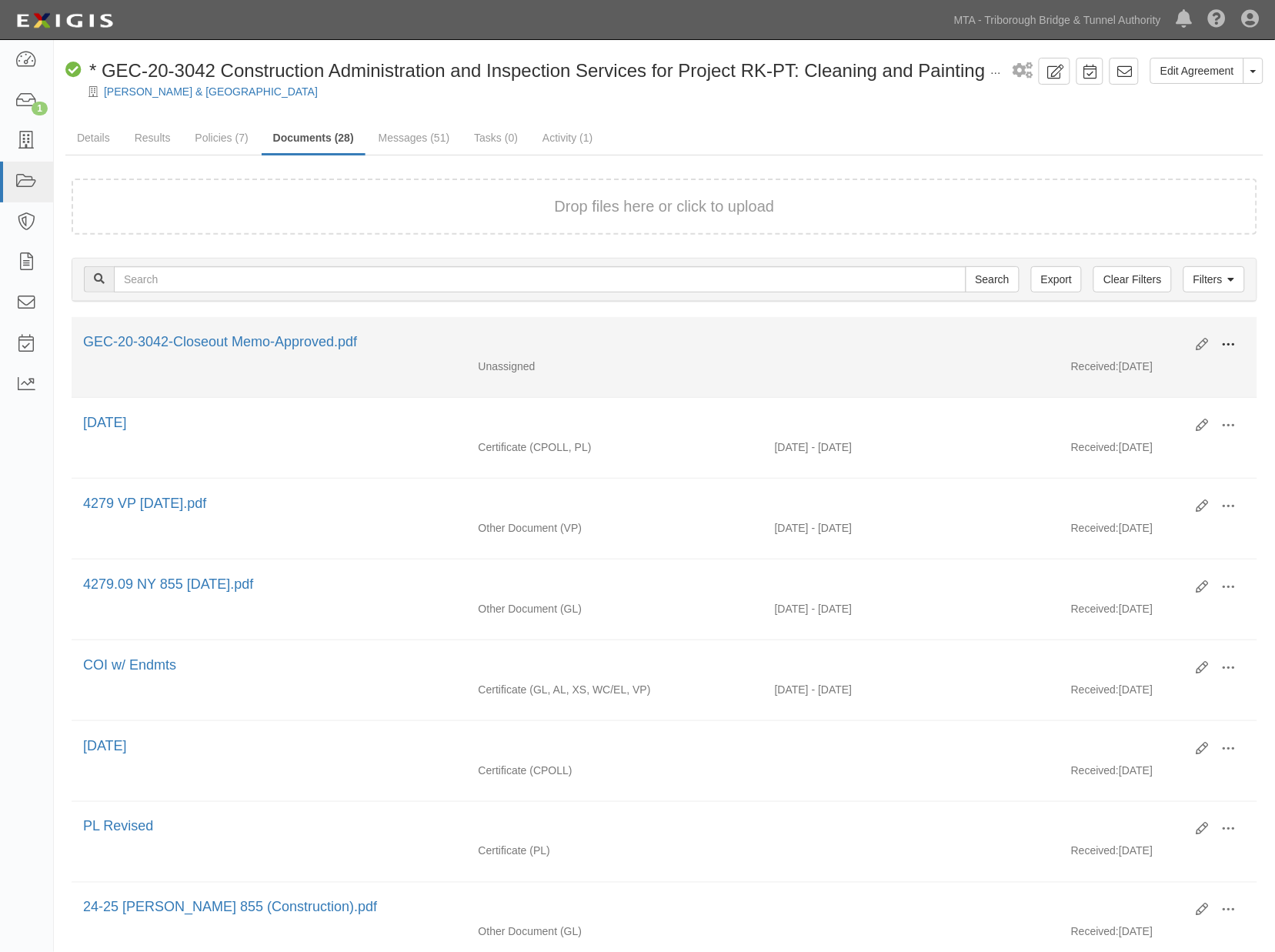
click at [1234, 339] on span at bounding box center [1229, 344] width 14 height 14
click at [1121, 338] on link "Edit" at bounding box center [1154, 338] width 122 height 28
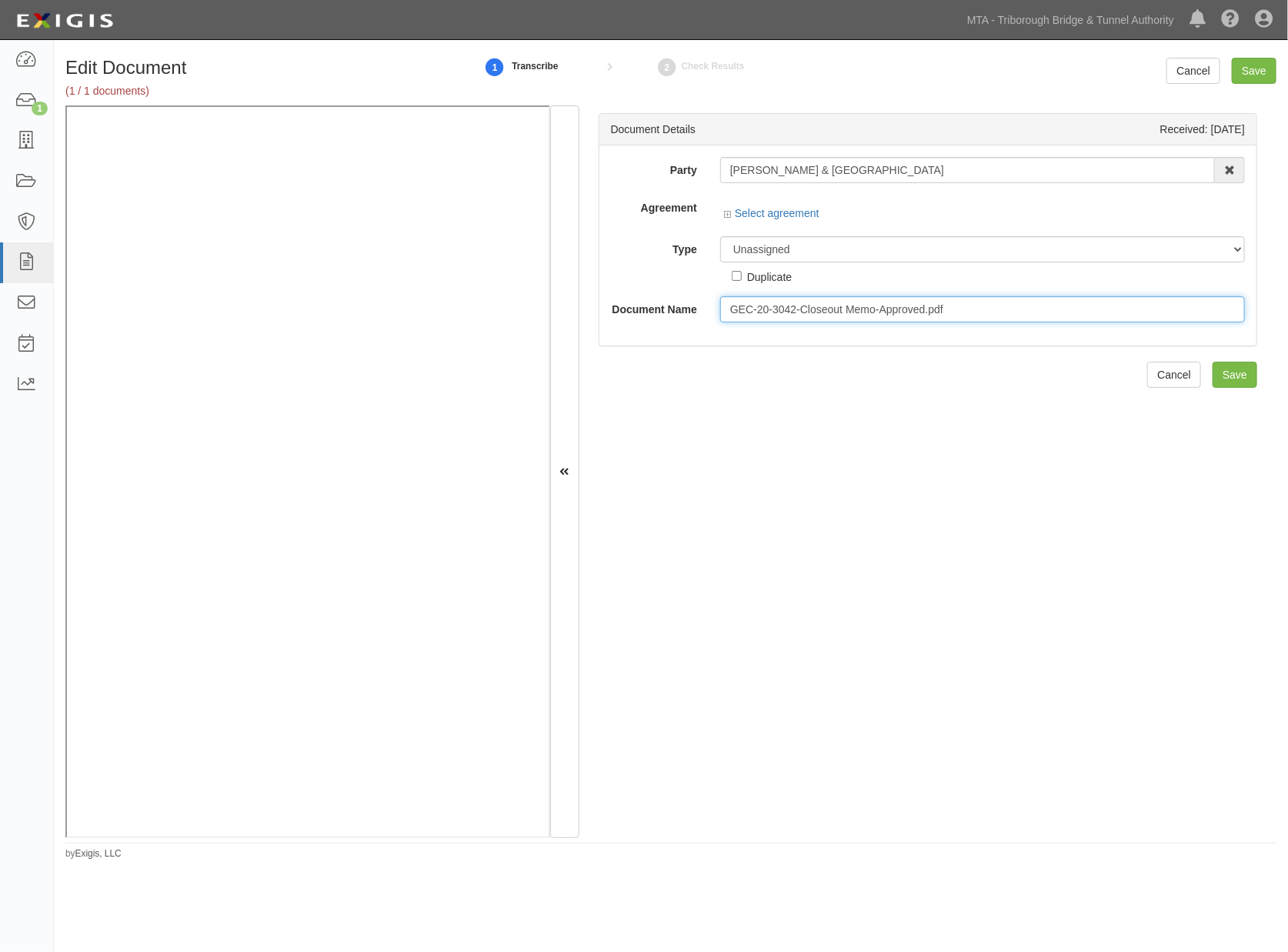
drag, startPoint x: 928, startPoint y: 309, endPoint x: 1069, endPoint y: 310, distance: 141.0
click at [1069, 310] on input "GEC-20-3042-Closeout Memo-Approved.pdf" at bounding box center [982, 309] width 524 height 27
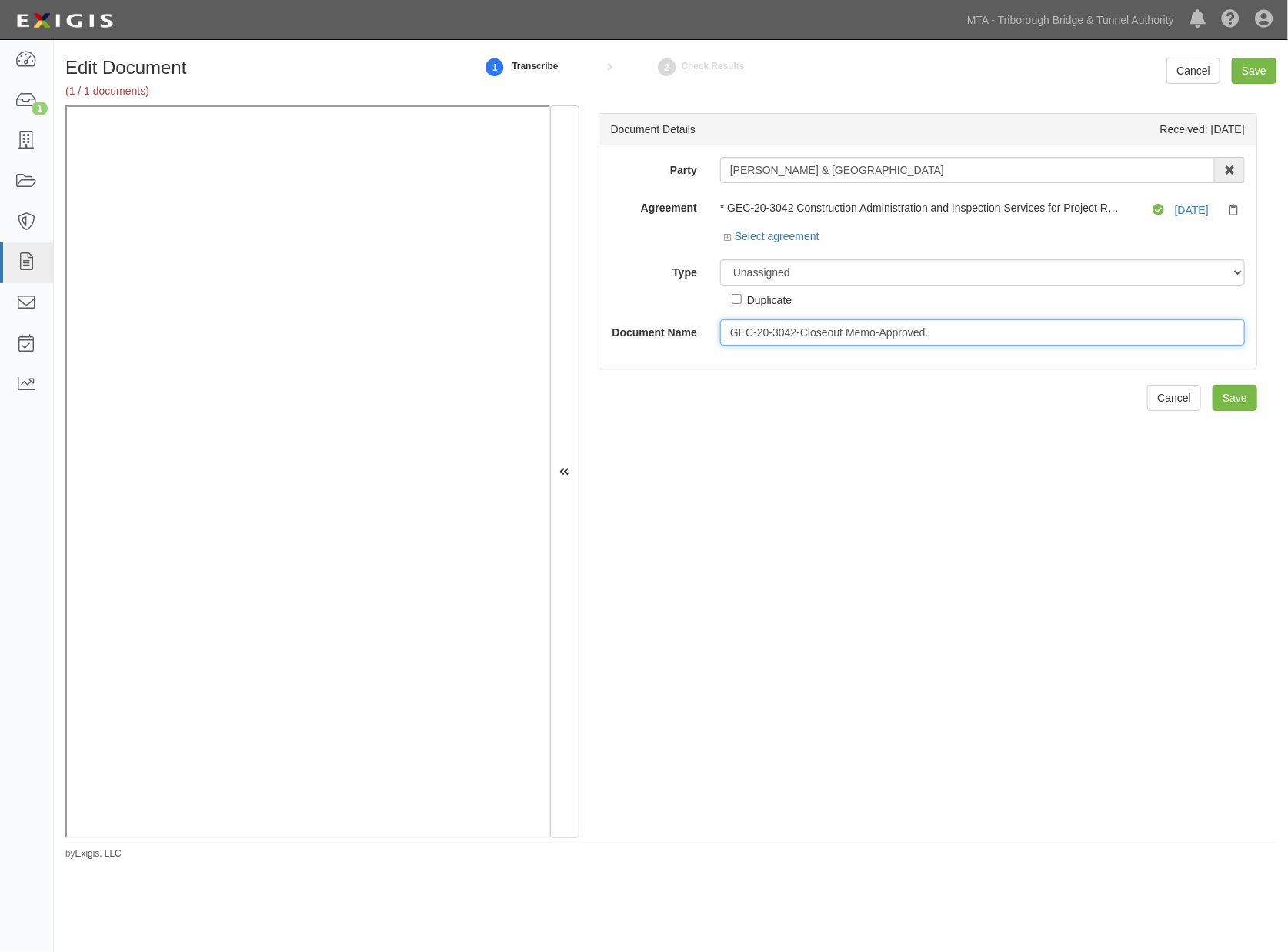
type input "GEC-20-3042-Closeout Memo-Approved."
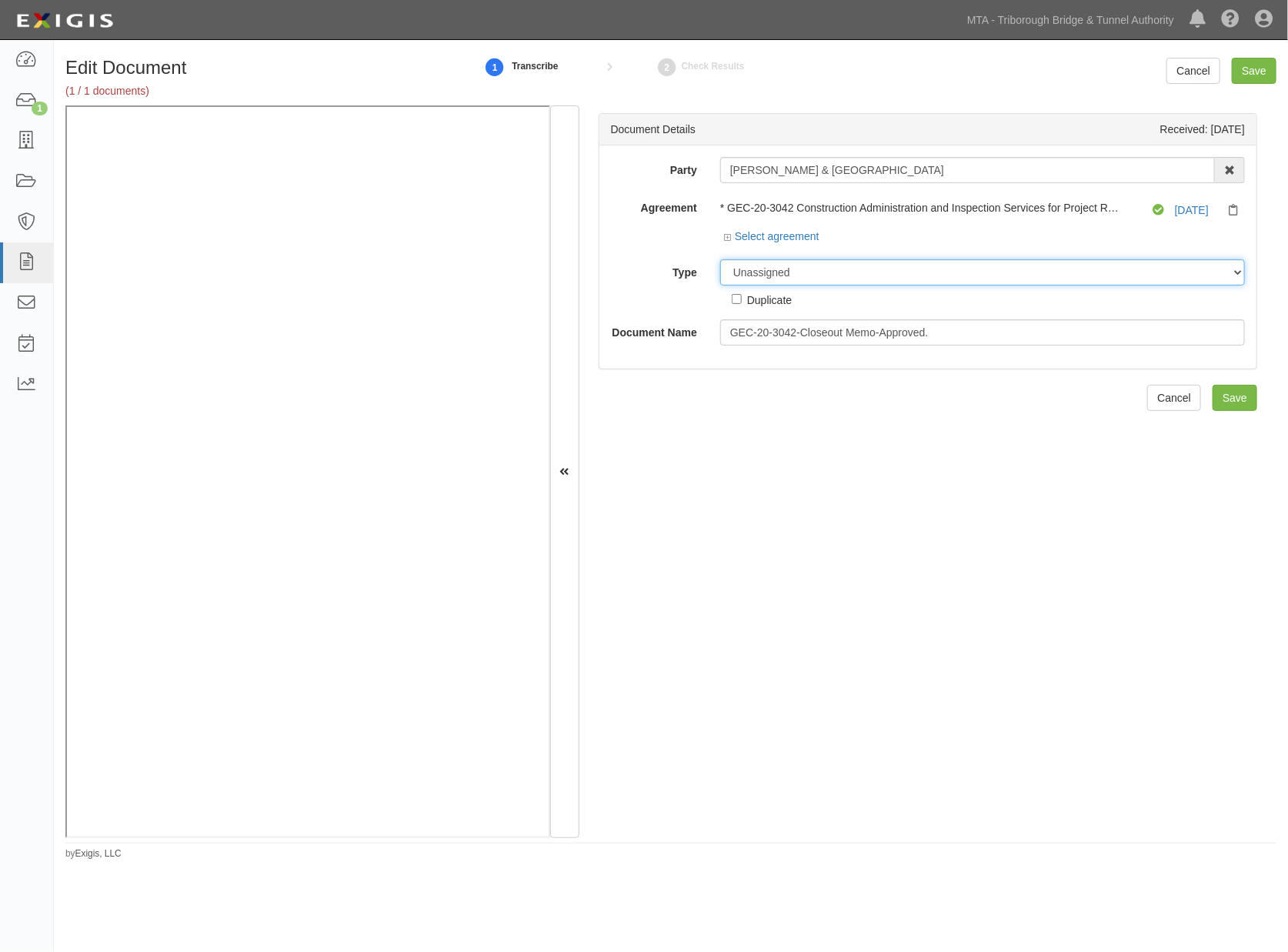
click at [777, 271] on select "Unassigned Binder Cancellation Notice Certificate Contract Endorsement Insuranc…" at bounding box center [982, 272] width 524 height 27
select select "OtherDetail"
click at [720, 260] on select "Unassigned Binder Cancellation Notice Certificate Contract Endorsement Insuranc…" at bounding box center [982, 272] width 524 height 27
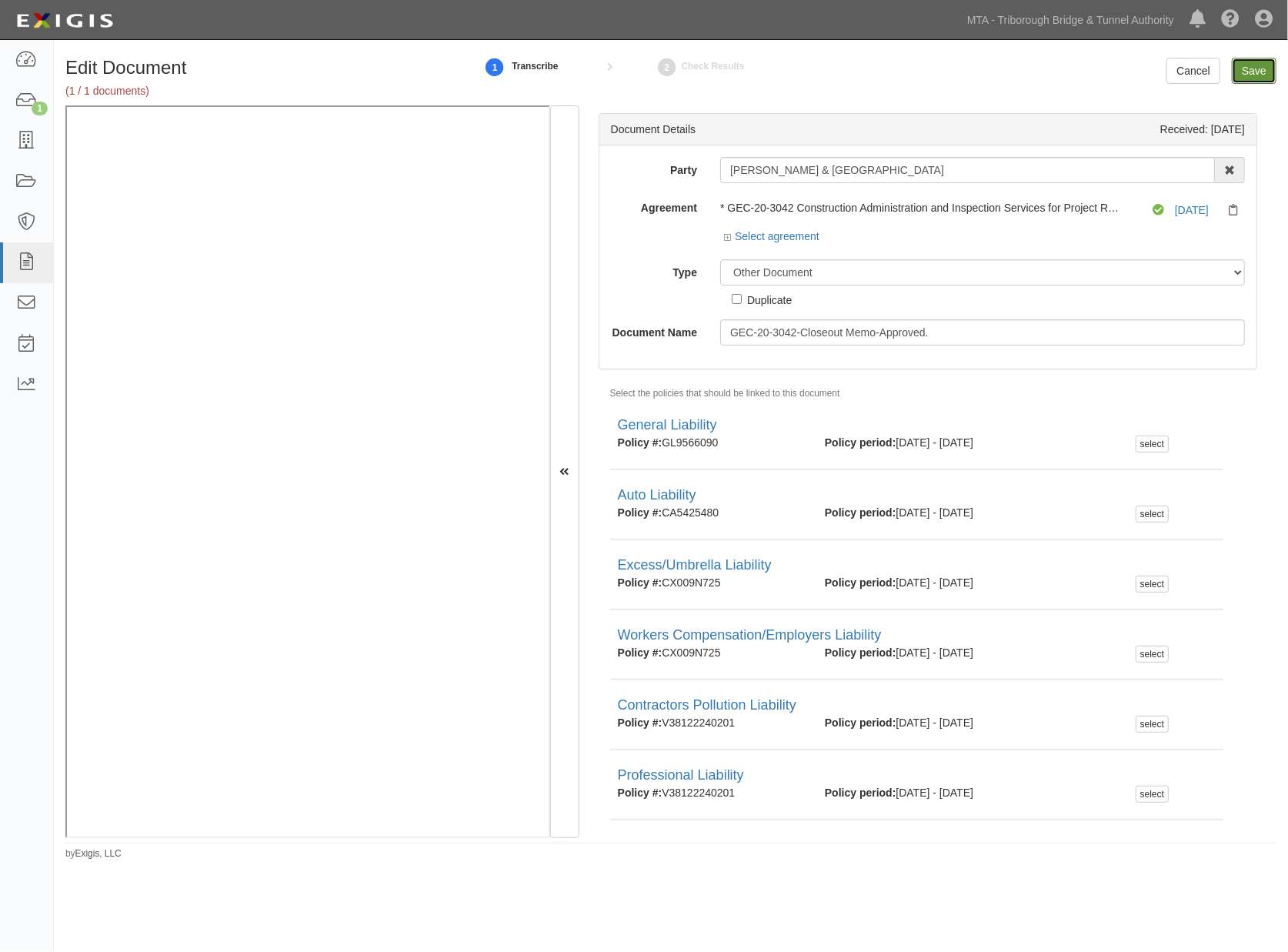
click at [1256, 70] on input "Save" at bounding box center [1253, 71] width 45 height 27
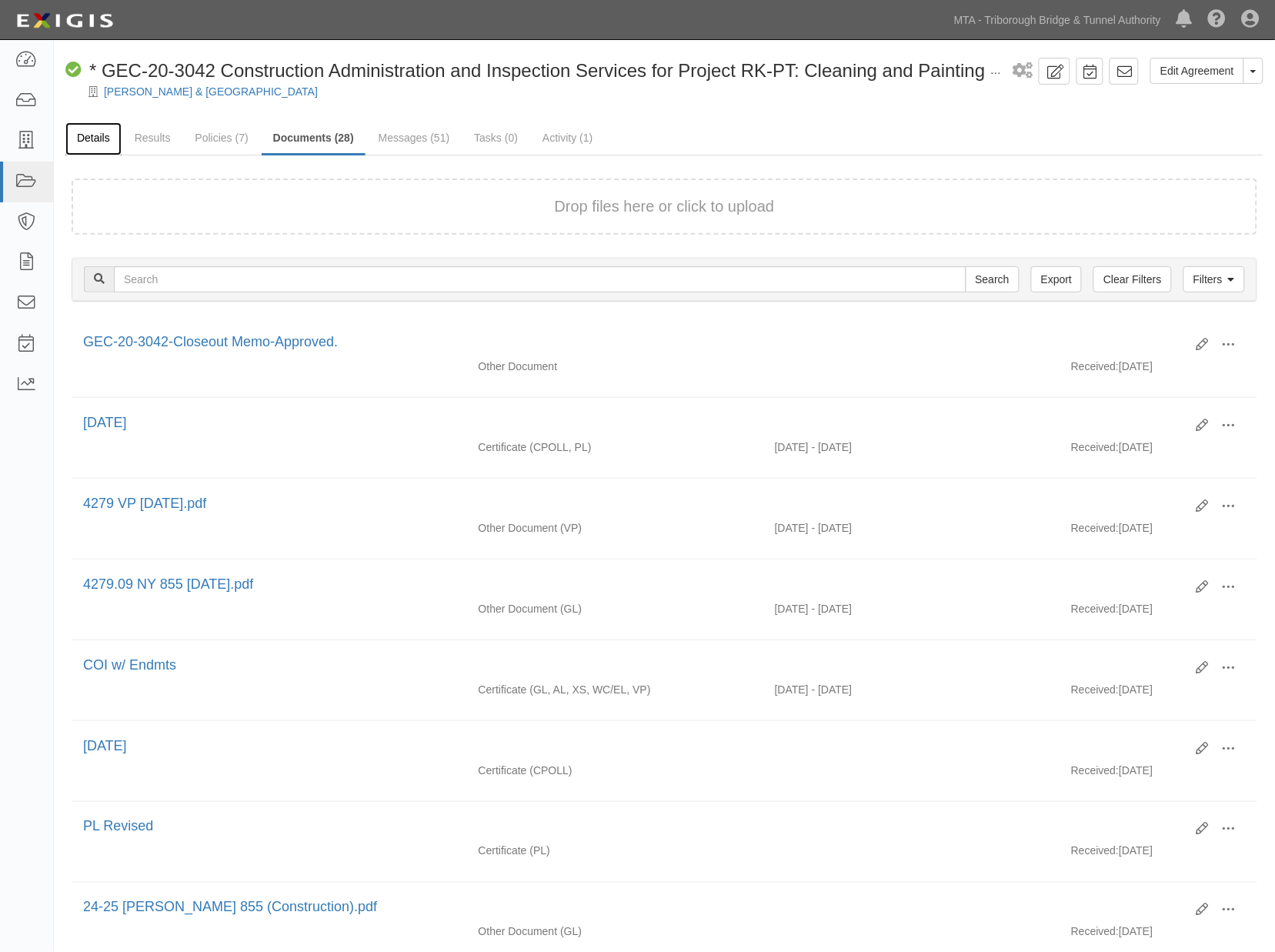
click at [100, 136] on link "Details" at bounding box center [93, 138] width 56 height 33
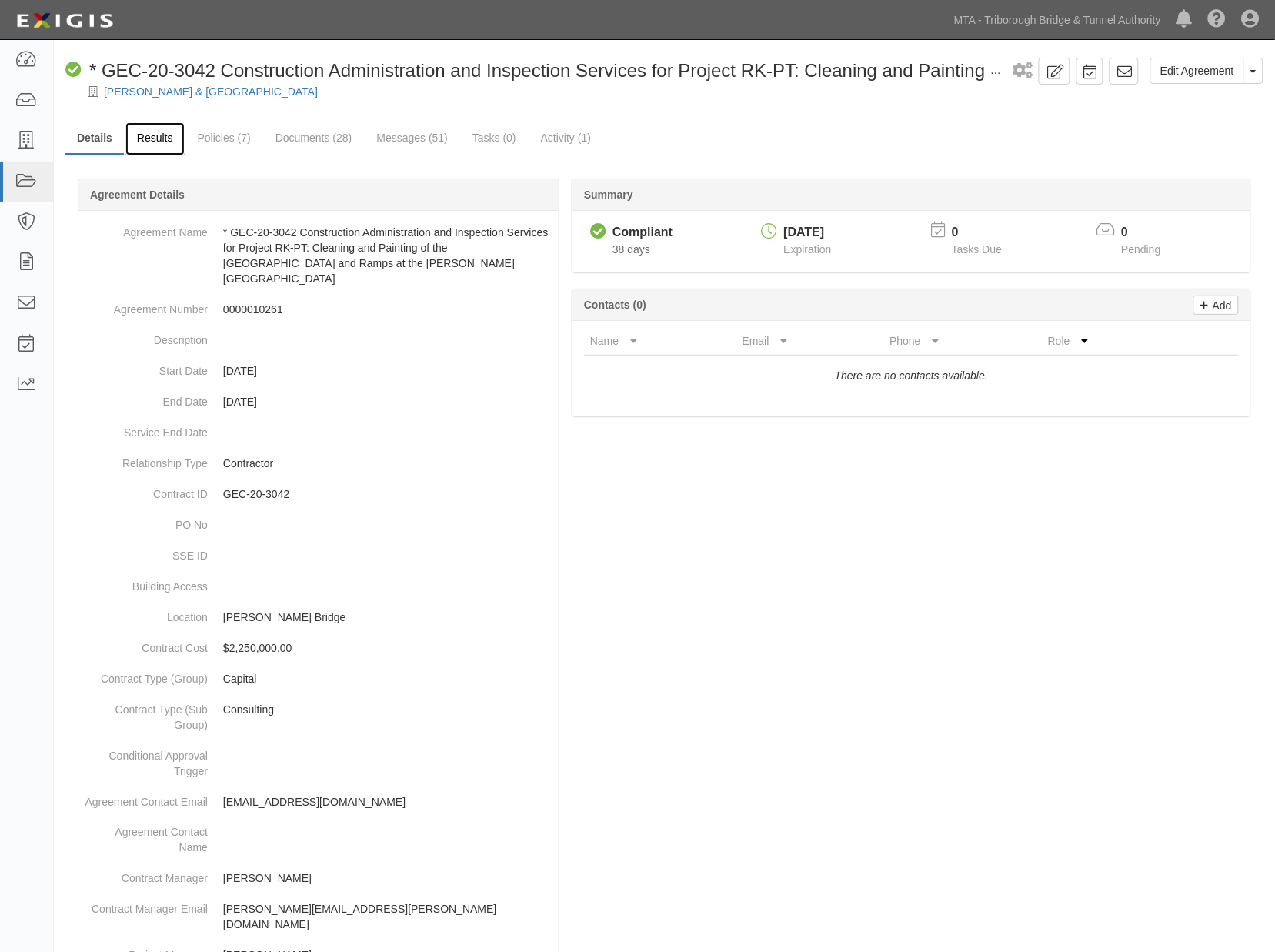
click at [154, 141] on link "Results" at bounding box center [155, 138] width 60 height 33
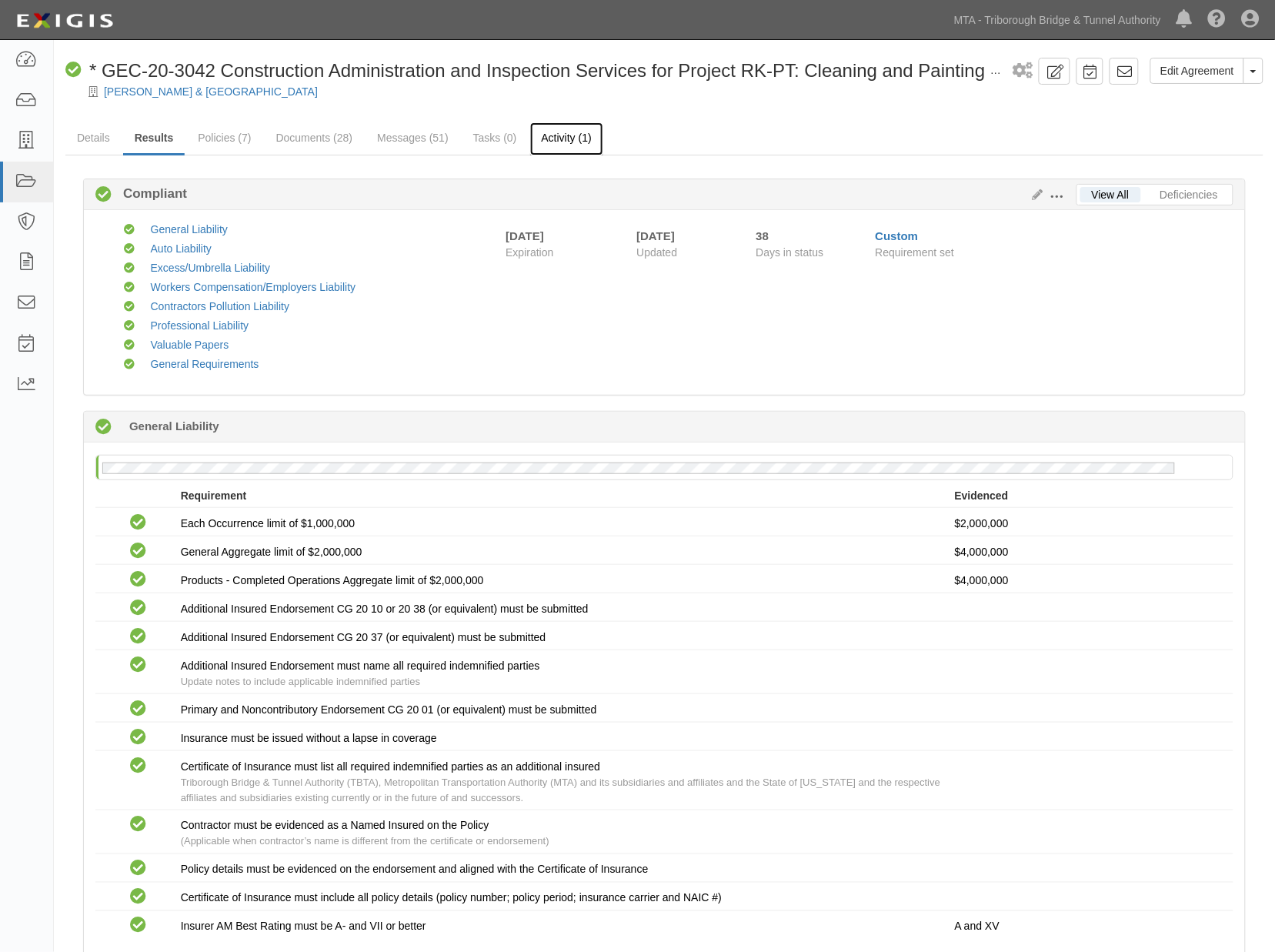
click at [581, 141] on link "Activity (1)" at bounding box center [567, 138] width 73 height 33
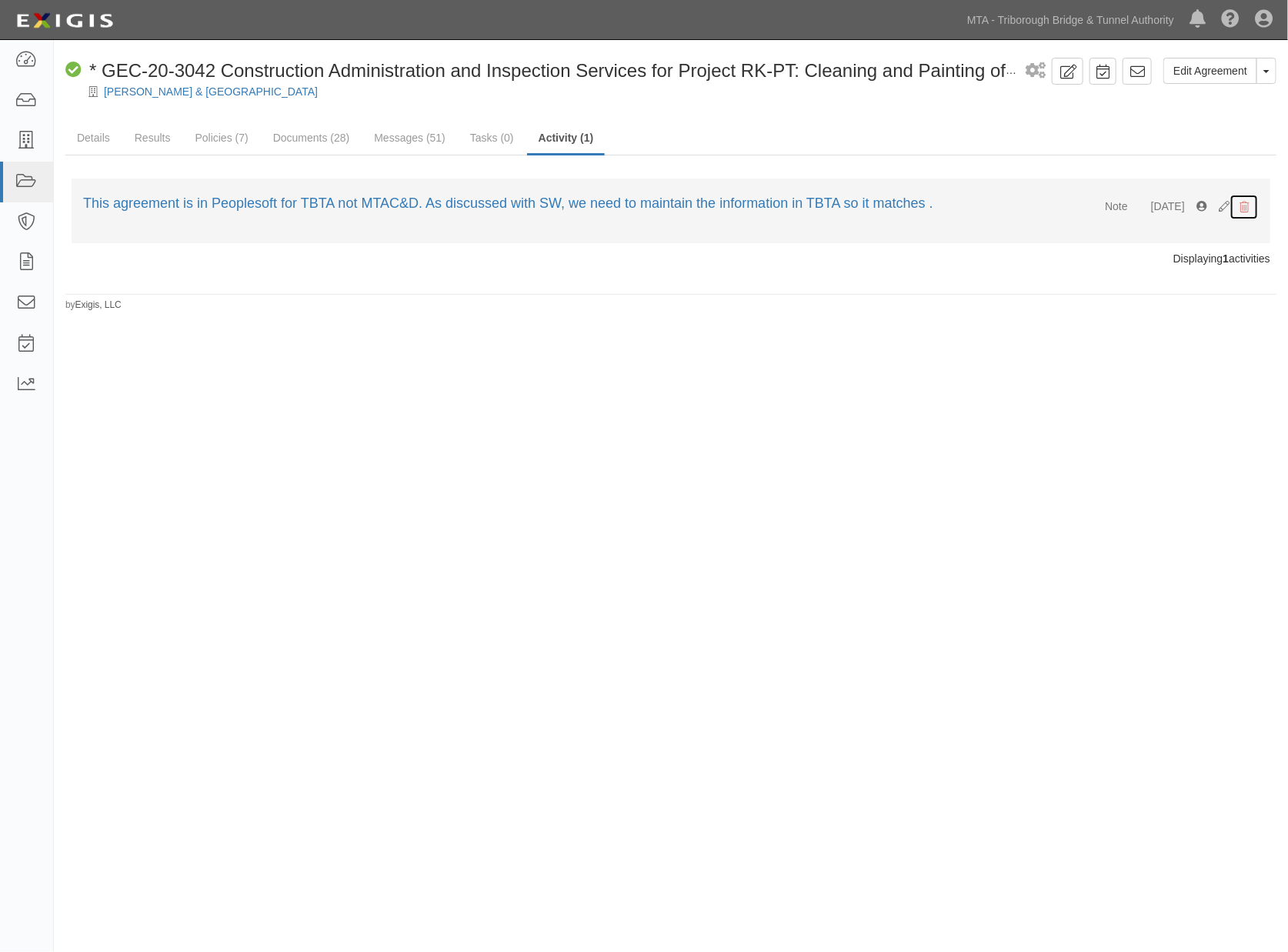
click at [1240, 203] on icon "submit" at bounding box center [1244, 208] width 9 height 11
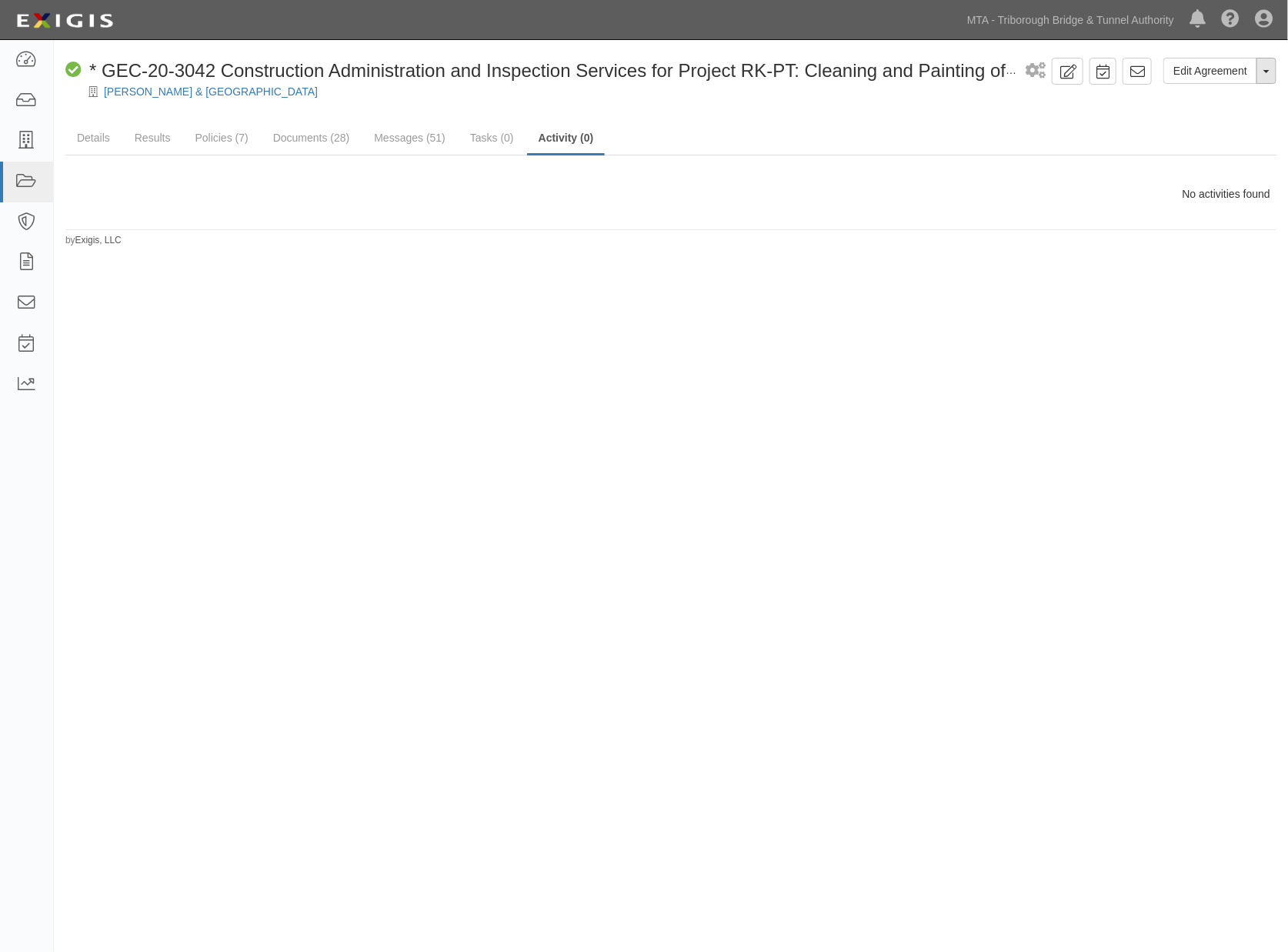
click at [1264, 73] on button "Toggle Agreement Dropdown" at bounding box center [1266, 71] width 20 height 27
click at [1188, 117] on link "Archive Agreement" at bounding box center [1215, 120] width 122 height 20
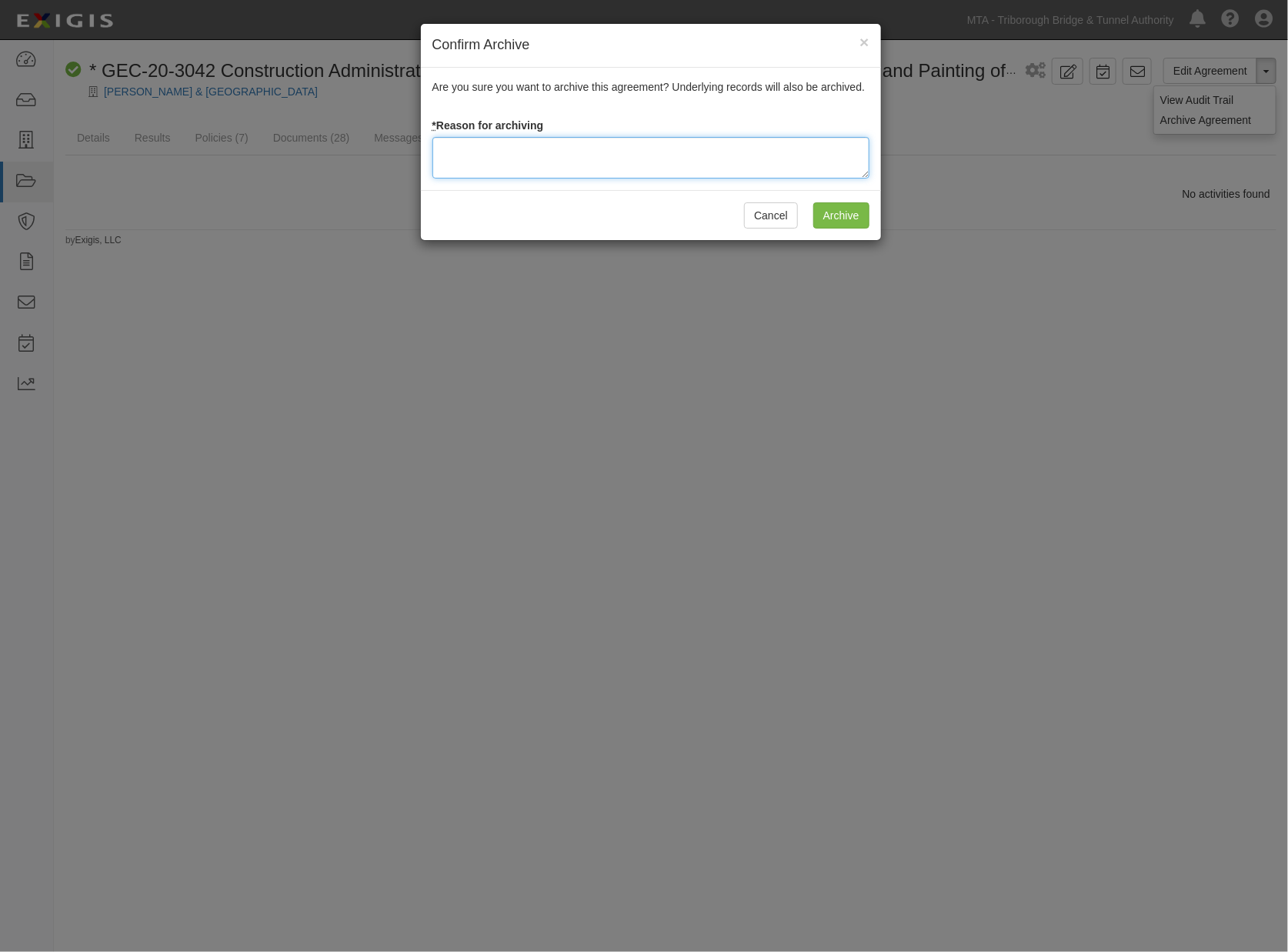
click at [525, 157] on textarea at bounding box center [651, 157] width 437 height 41
type textarea "Completed"
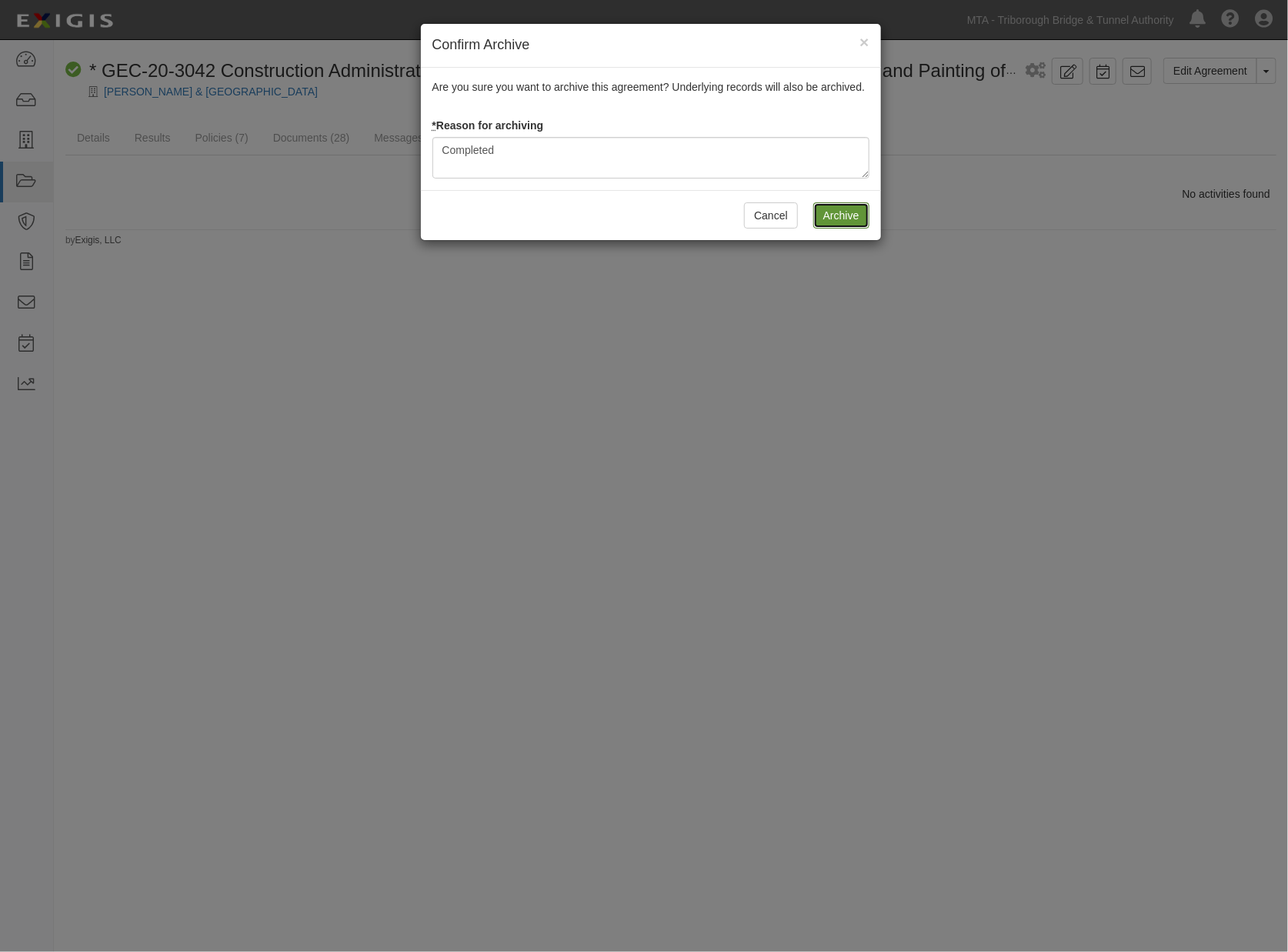
click at [842, 217] on input "Archive" at bounding box center [841, 216] width 56 height 27
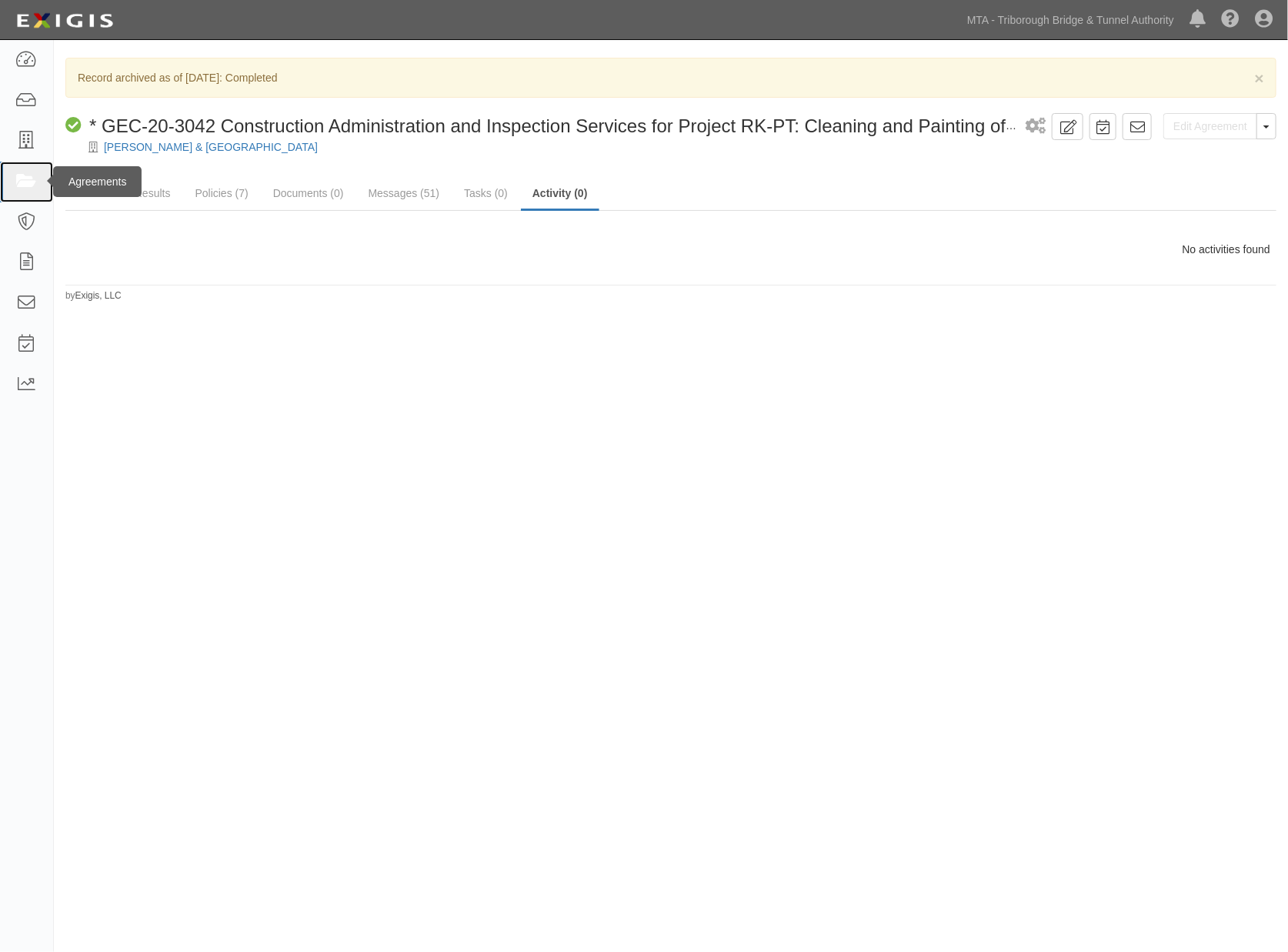
click at [25, 174] on icon at bounding box center [26, 182] width 21 height 17
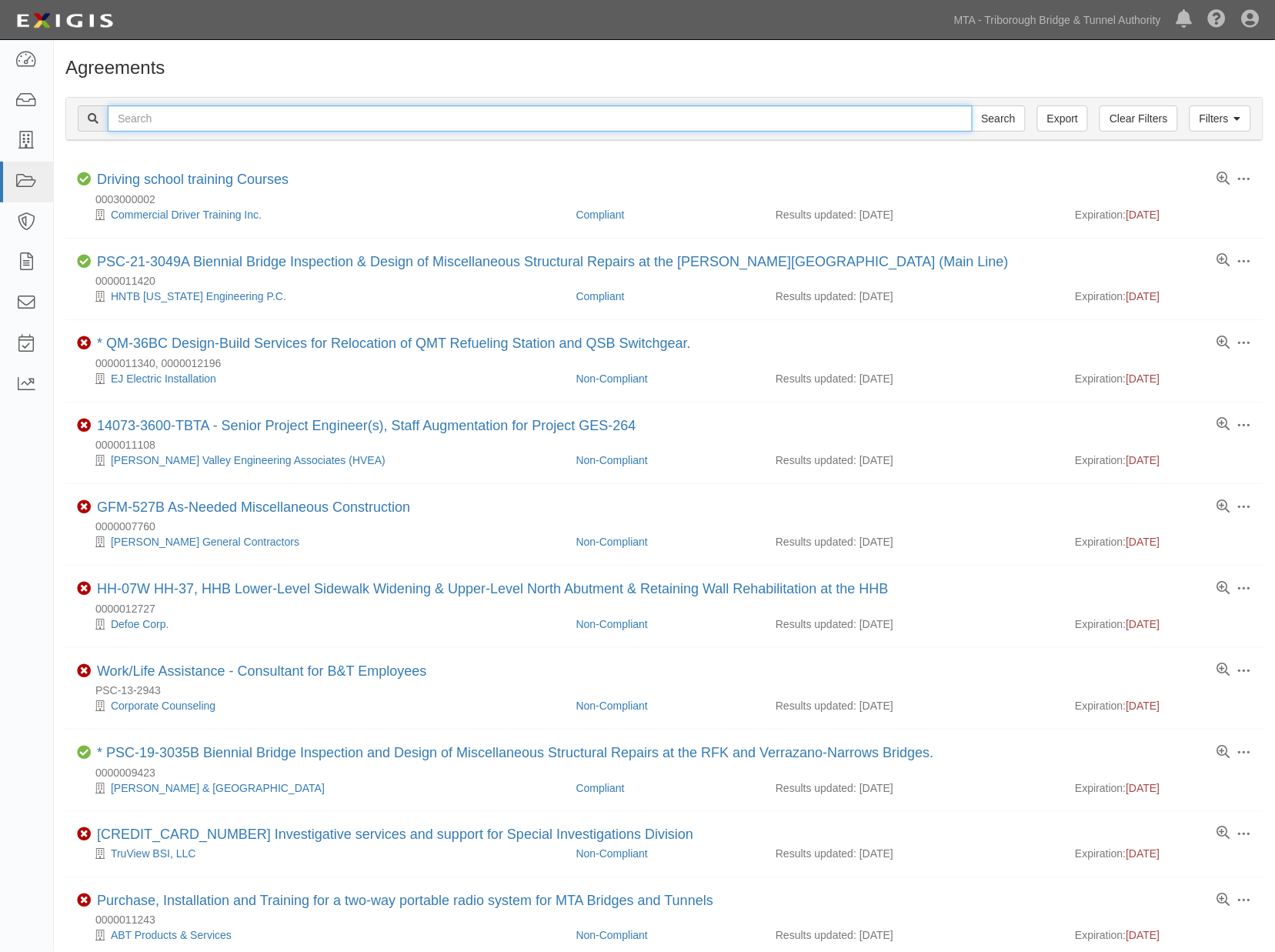
click at [123, 125] on input "text" at bounding box center [539, 118] width 865 height 27
click at [144, 113] on input "text" at bounding box center [539, 118] width 865 height 27
type input "VN-8Q"
click at [972, 105] on input "Search" at bounding box center [999, 118] width 54 height 27
